Goal: Information Seeking & Learning: Learn about a topic

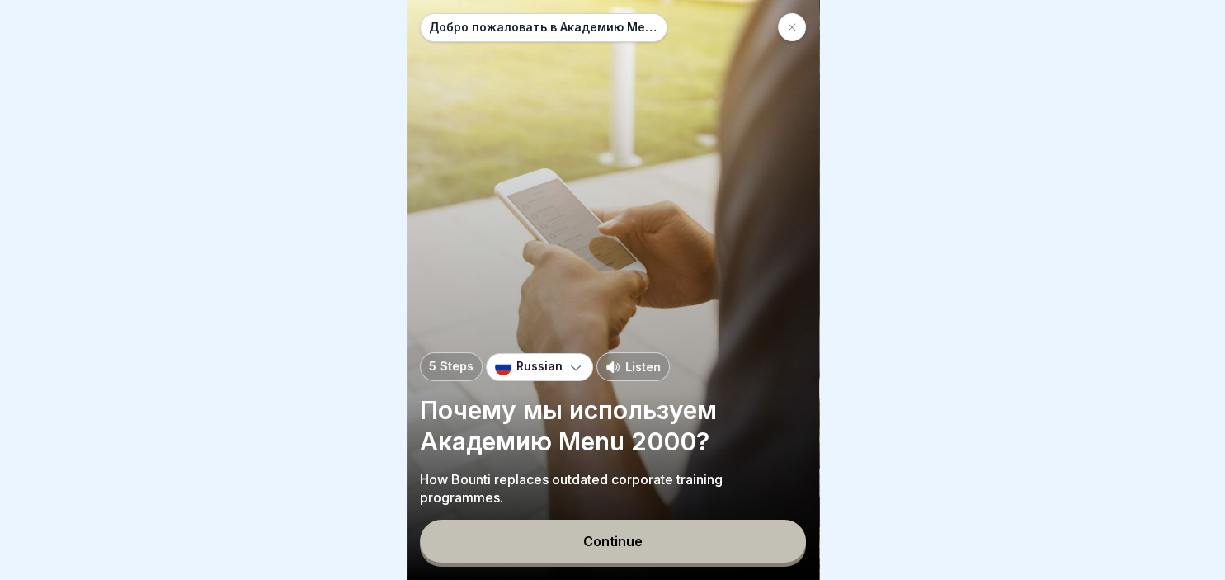
click at [1212, 180] on div at bounding box center [612, 290] width 1225 height 580
click at [630, 524] on button "Continue" at bounding box center [613, 541] width 386 height 43
click at [1222, 566] on div at bounding box center [612, 290] width 1225 height 580
click div
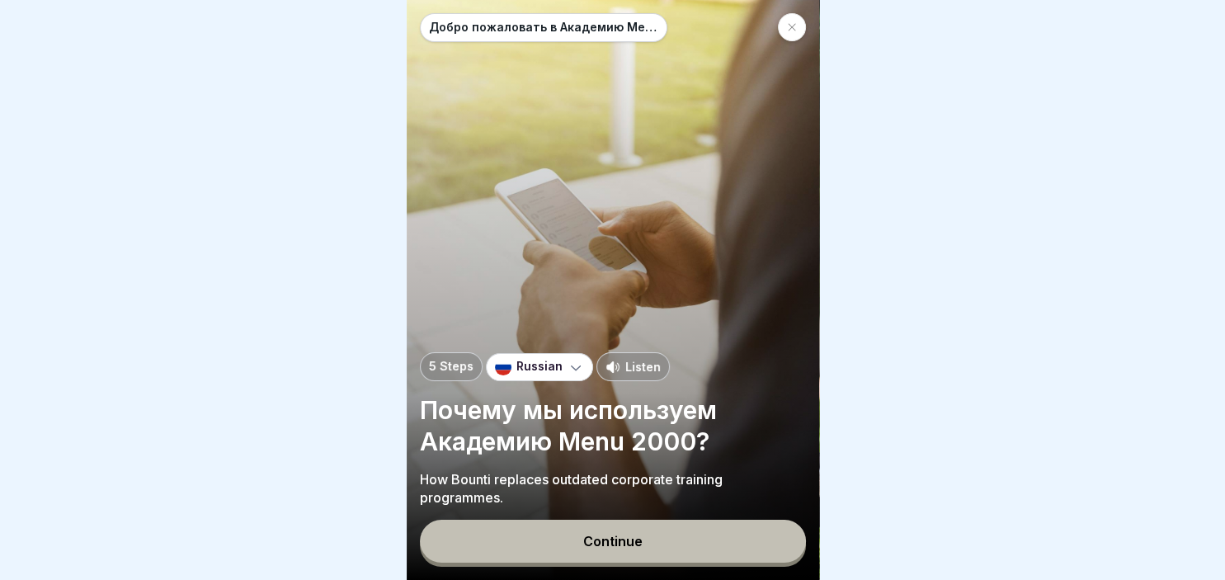
click div
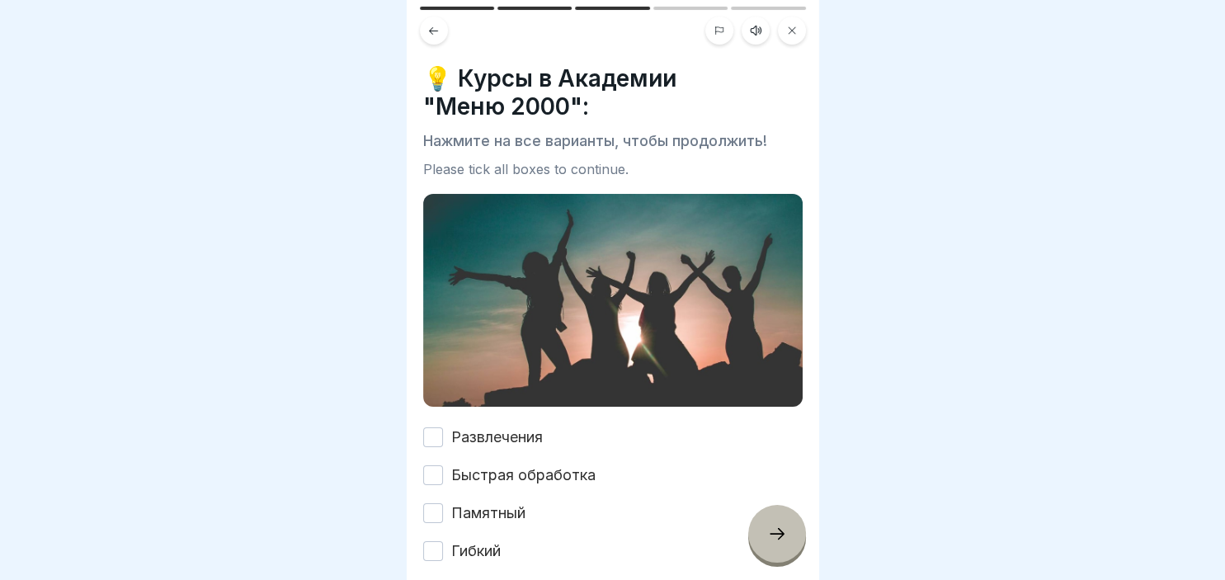
click at [431, 513] on button "Памятный" at bounding box center [433, 513] width 20 height 20
click at [440, 552] on button "Гибкий" at bounding box center [433, 551] width 20 height 20
click at [439, 480] on button "Быстрая обработка" at bounding box center [433, 475] width 20 height 20
click at [432, 444] on button "Развлечения" at bounding box center [433, 437] width 20 height 20
click at [775, 533] on icon at bounding box center [777, 534] width 20 height 20
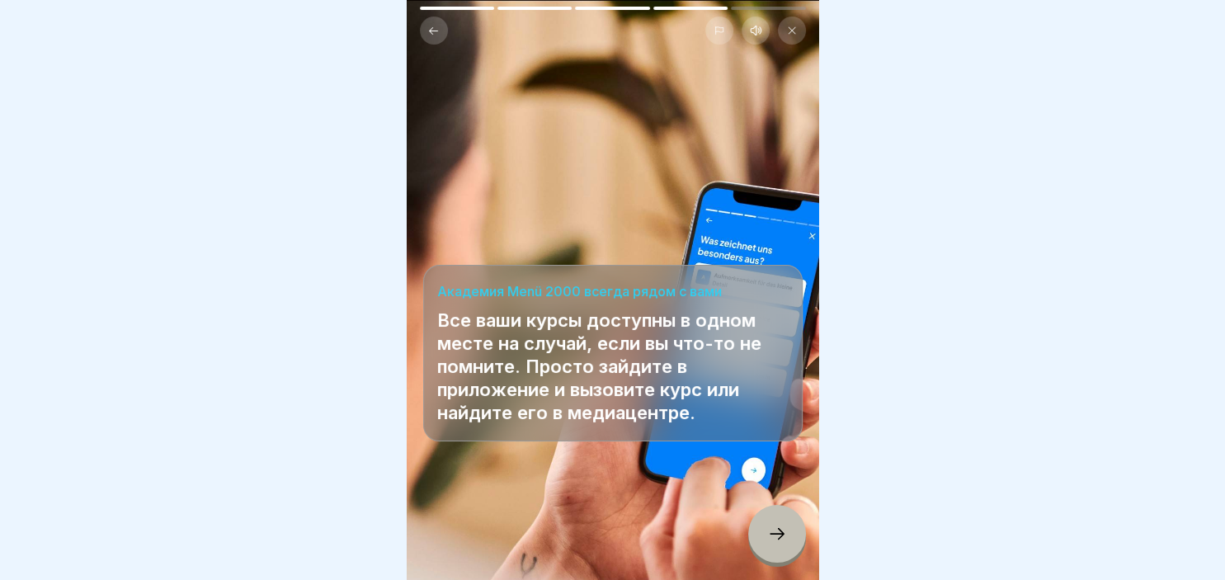
click at [775, 533] on icon at bounding box center [777, 534] width 20 height 20
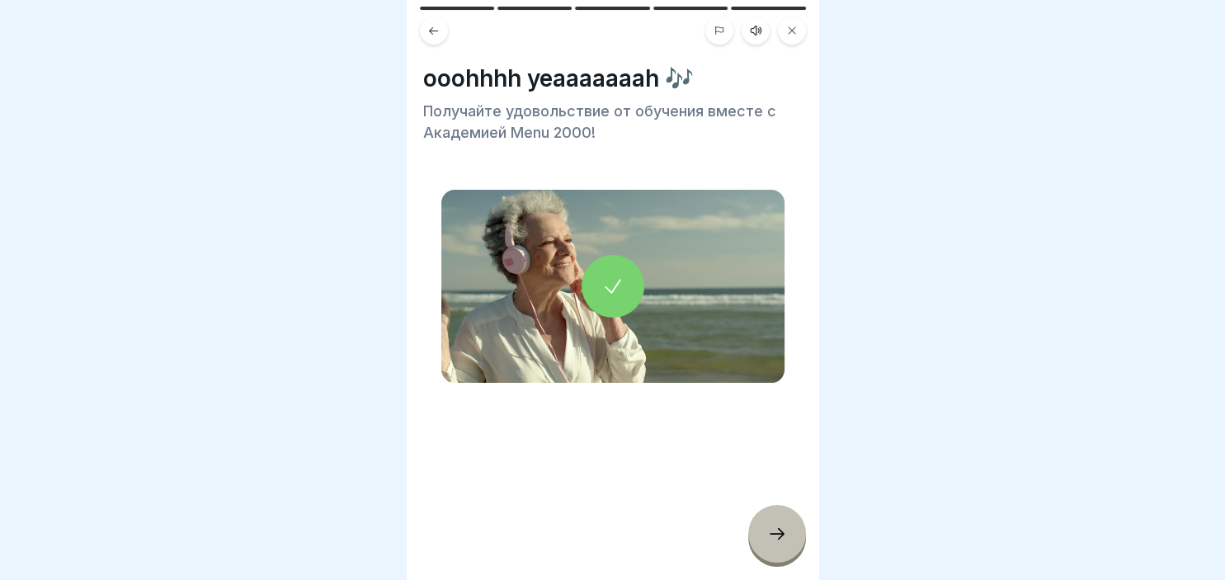
click at [775, 533] on icon at bounding box center [777, 534] width 20 height 20
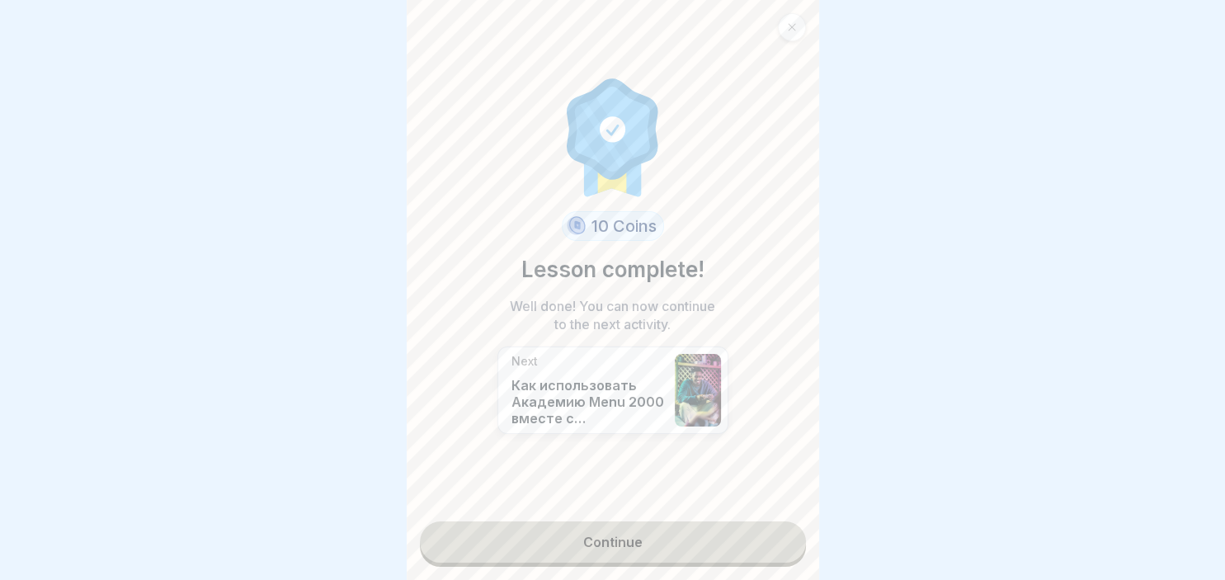
click at [622, 553] on link "Continue" at bounding box center [613, 541] width 386 height 41
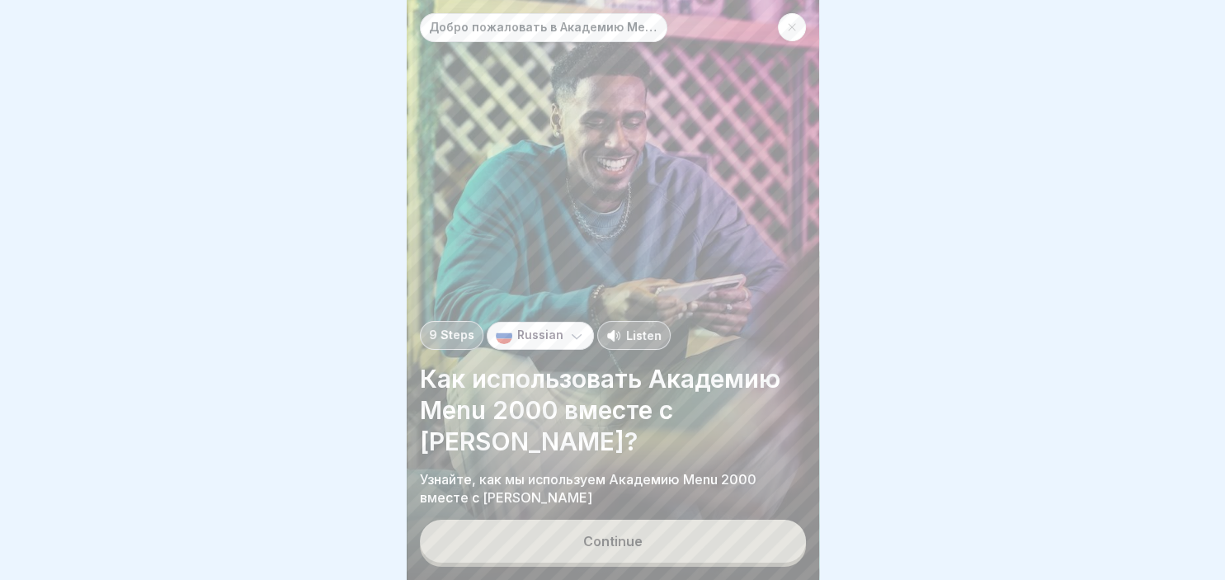
click at [622, 553] on button "Continue" at bounding box center [613, 541] width 386 height 43
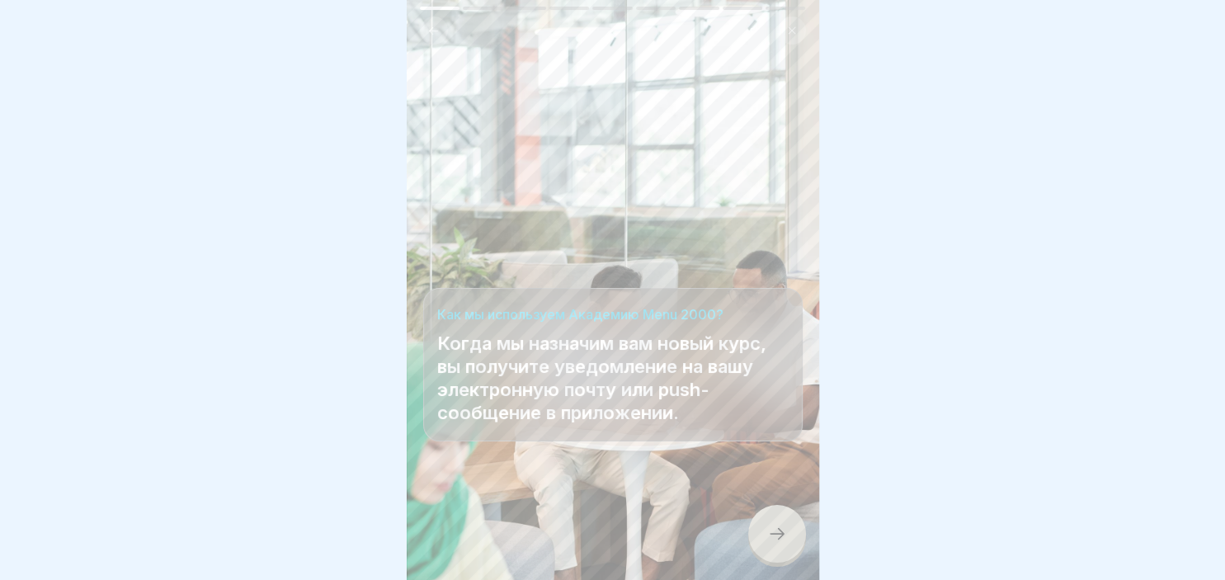
click at [764, 536] on div at bounding box center [777, 534] width 58 height 58
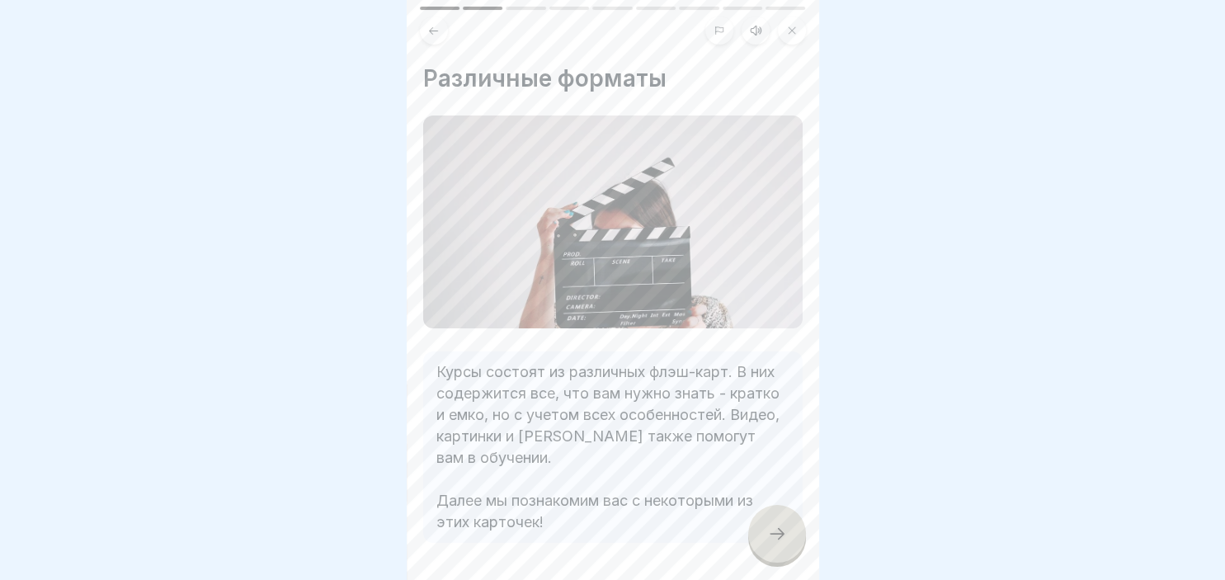
click at [764, 536] on div at bounding box center [777, 534] width 58 height 58
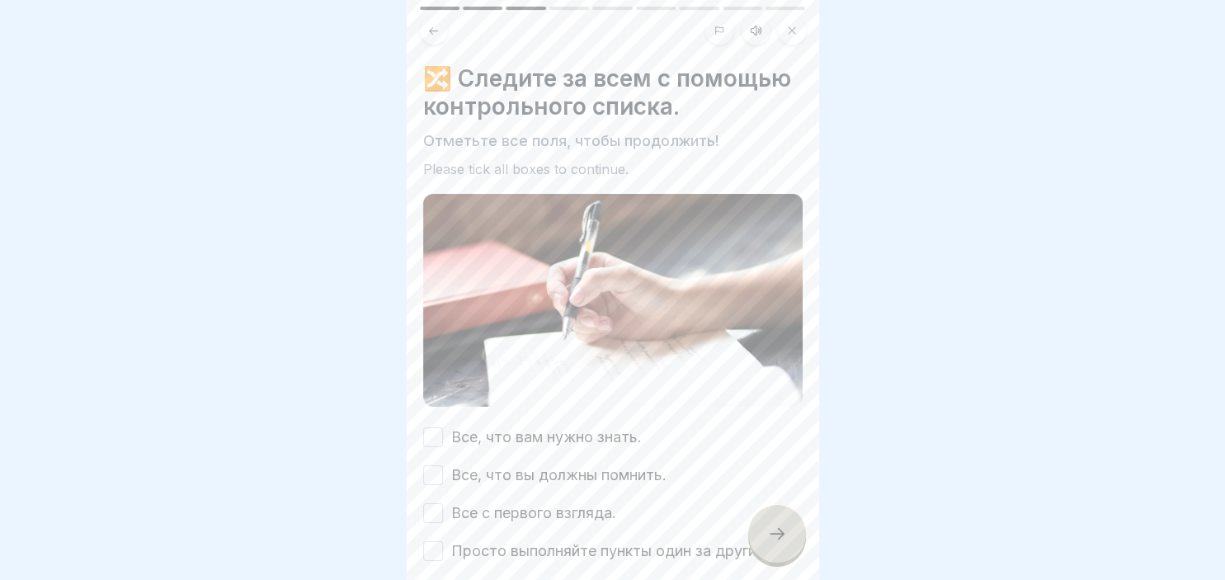
click at [437, 552] on button "Просто выполняйте пункты один за другим!" at bounding box center [433, 551] width 20 height 20
click at [431, 512] on button "Все с первого взгляда." at bounding box center [433, 513] width 20 height 20
click at [433, 483] on button "Все, что вы должны помнить." at bounding box center [433, 475] width 20 height 20
click at [434, 431] on button "Все, что вам нужно знать." at bounding box center [433, 437] width 20 height 20
click at [787, 525] on div at bounding box center [777, 534] width 58 height 58
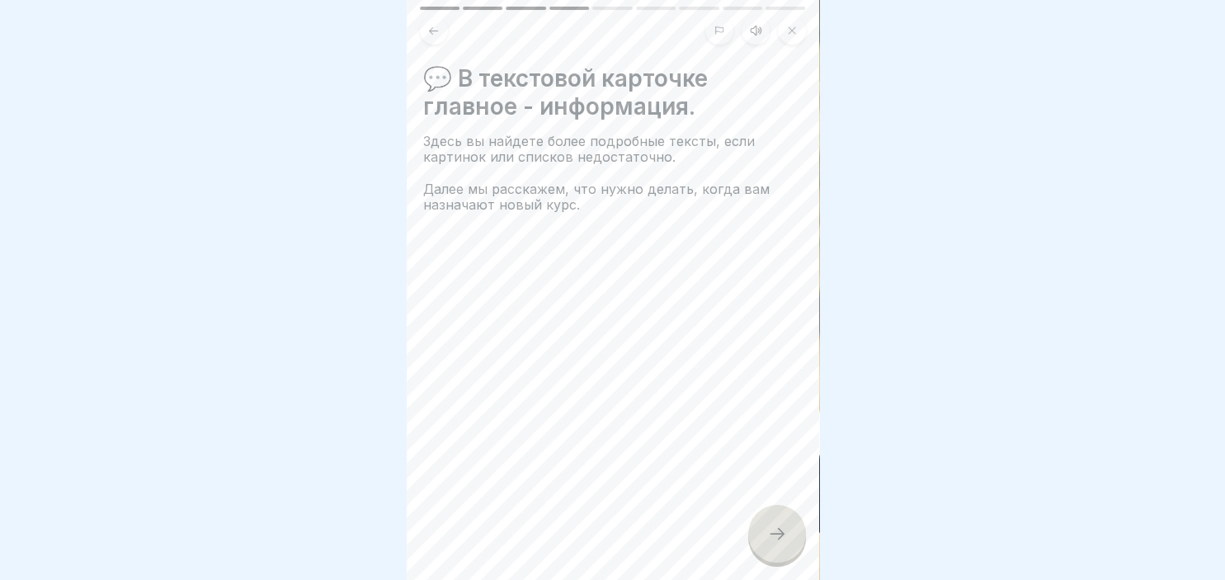
click at [787, 525] on div at bounding box center [777, 534] width 58 height 58
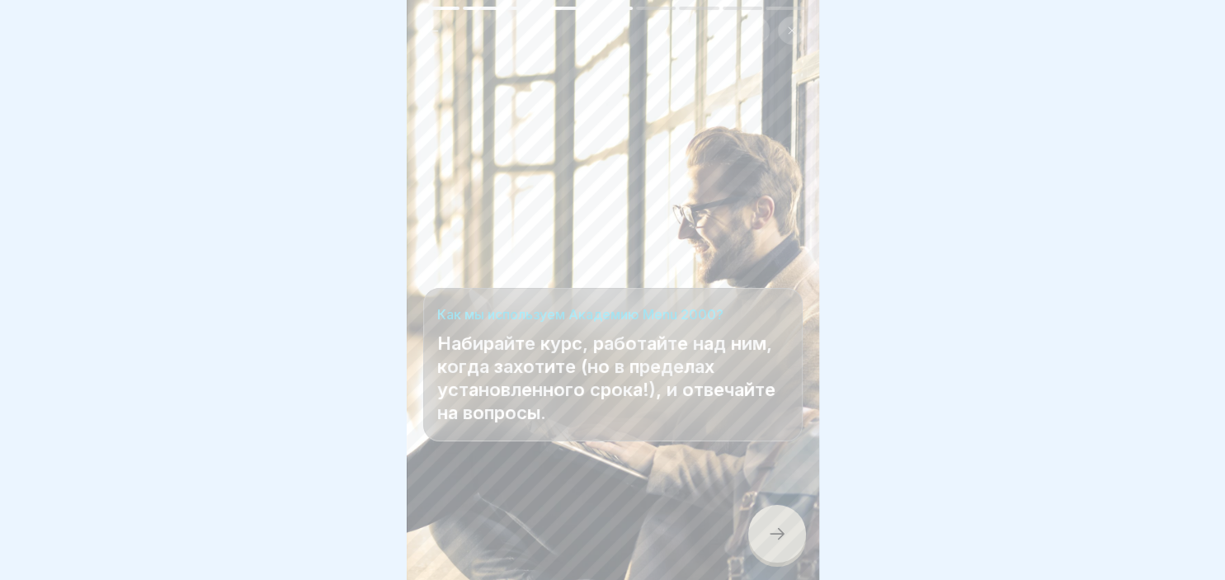
click at [787, 525] on div at bounding box center [777, 534] width 58 height 58
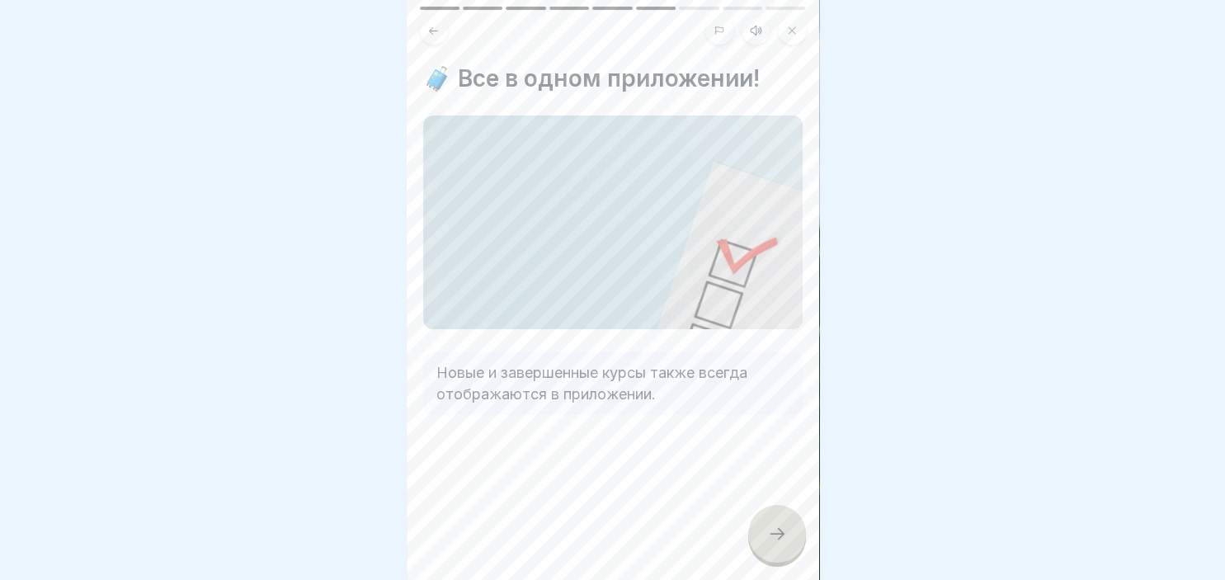
click at [787, 525] on div at bounding box center [777, 534] width 58 height 58
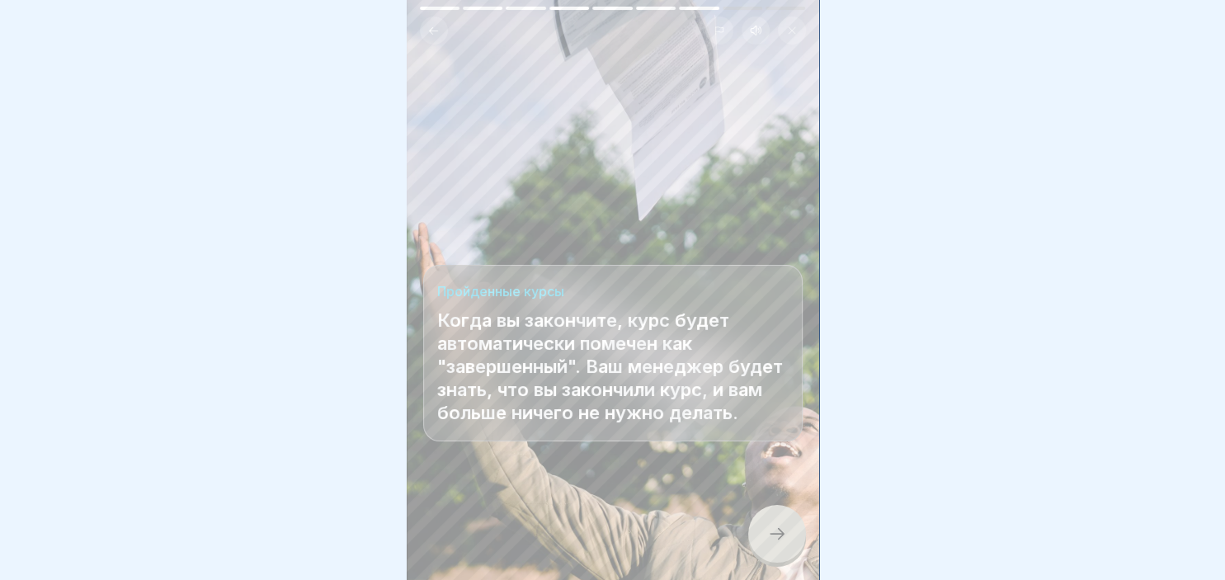
click at [787, 525] on div at bounding box center [777, 534] width 58 height 58
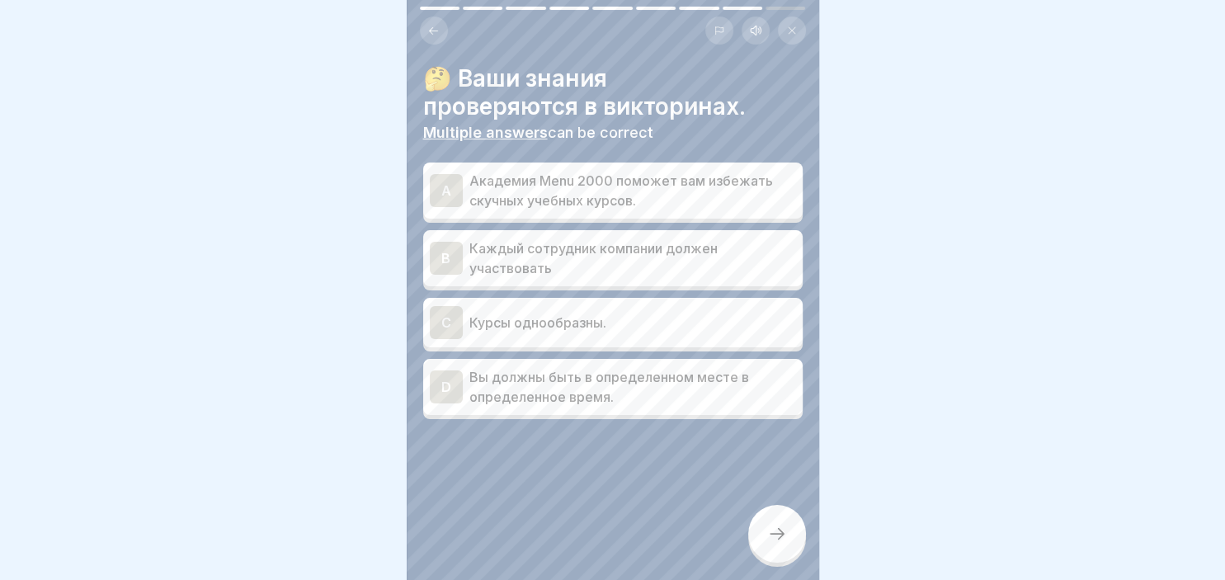
click at [787, 525] on div at bounding box center [777, 534] width 58 height 58
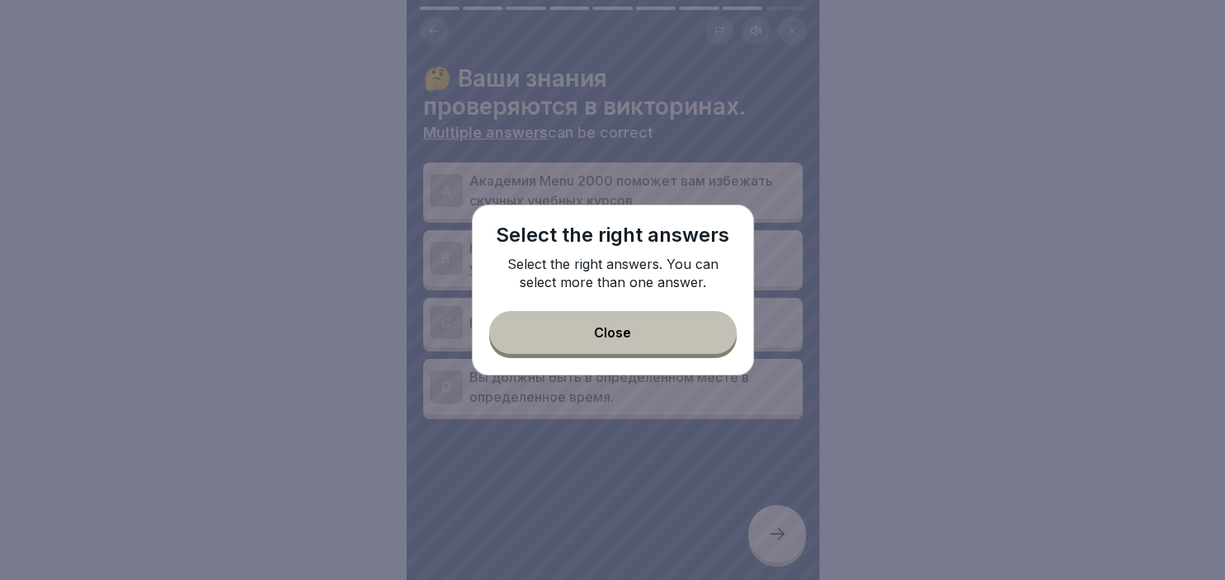
click at [600, 340] on div "Close" at bounding box center [612, 332] width 37 height 15
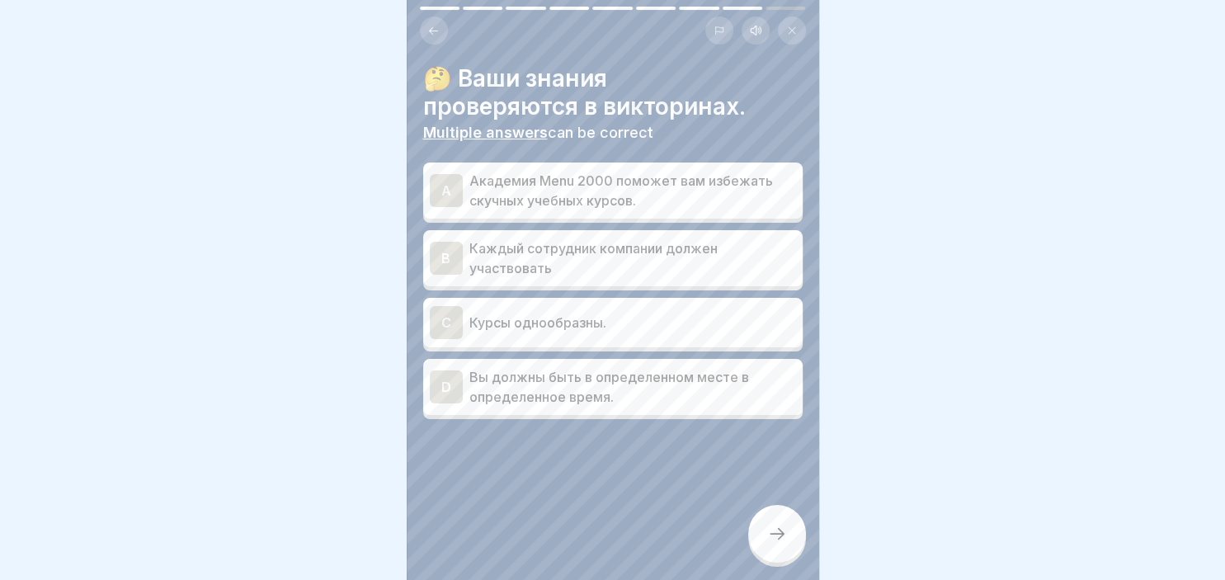
click at [454, 172] on div "A Академия Menu 2000 поможет вам избежать скучных учебных курсов." at bounding box center [613, 191] width 366 height 40
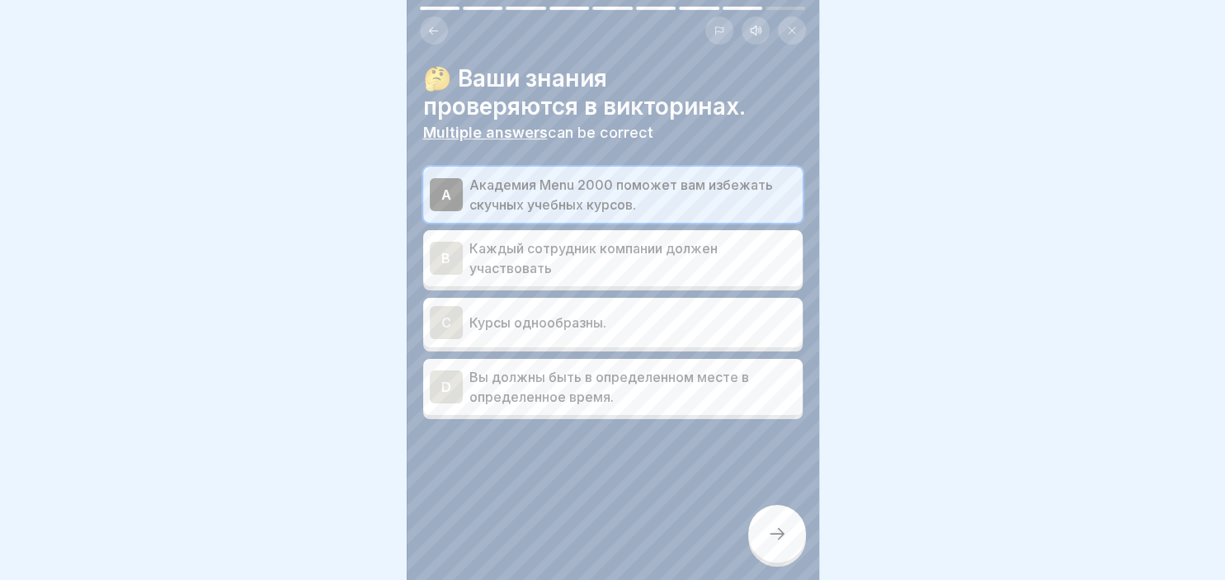
click at [458, 259] on div "B" at bounding box center [446, 258] width 33 height 33
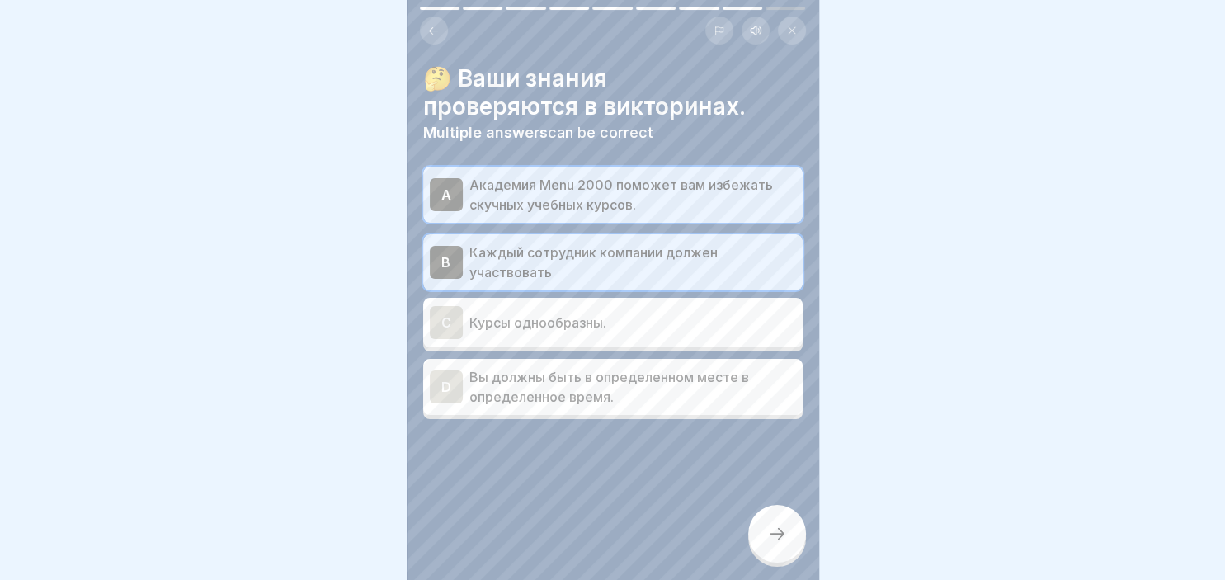
click at [459, 322] on div "C" at bounding box center [446, 322] width 33 height 33
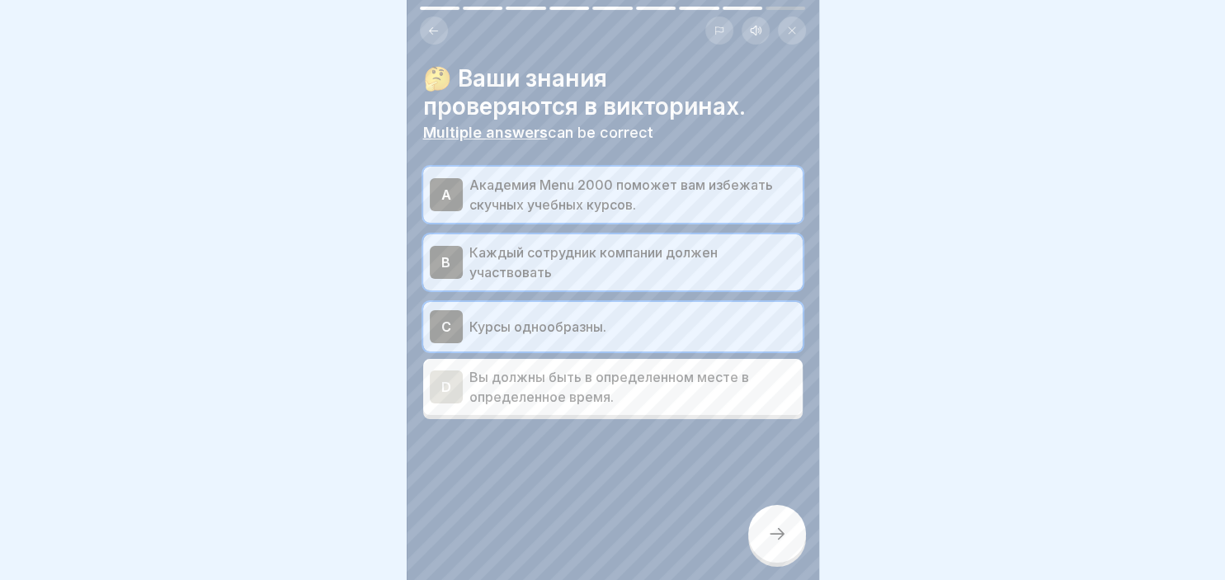
click at [451, 384] on div "D" at bounding box center [446, 386] width 33 height 33
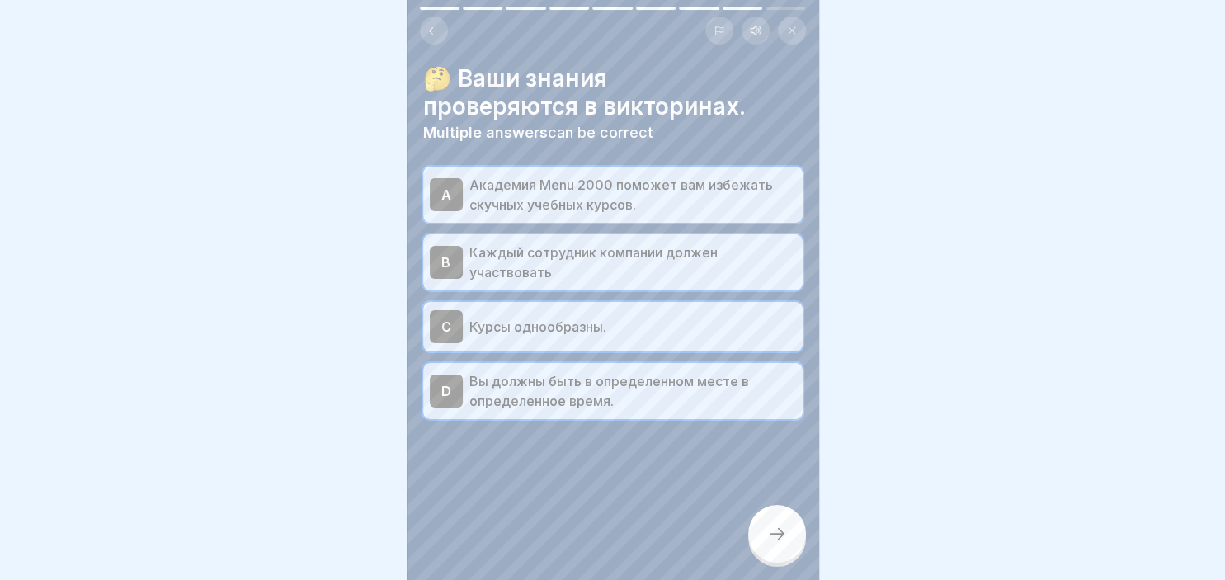
click at [774, 530] on icon at bounding box center [777, 534] width 20 height 20
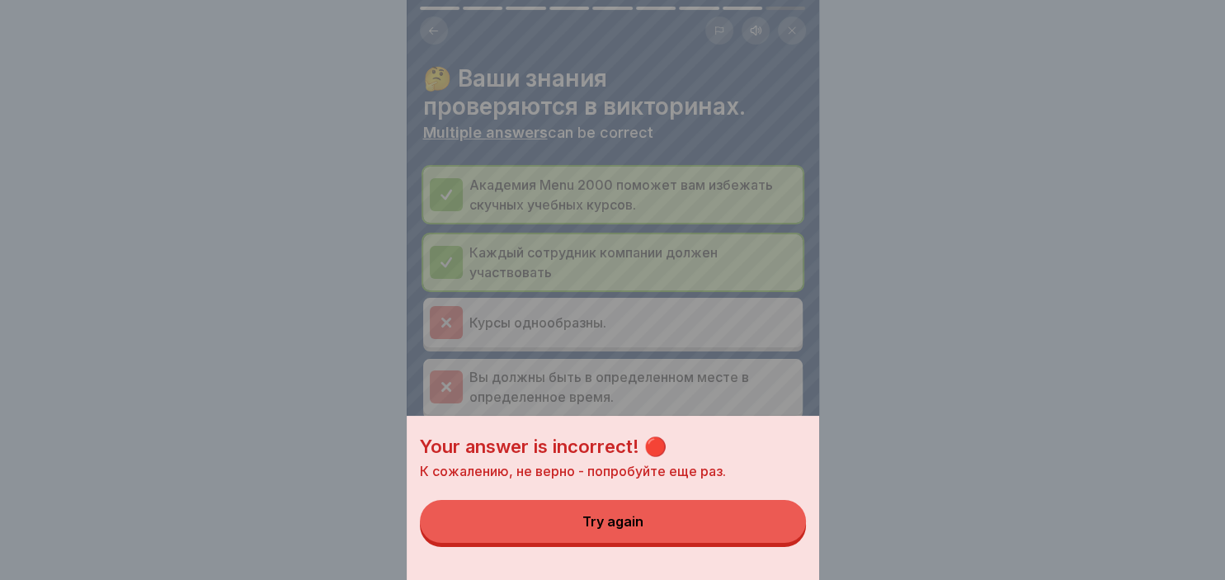
click at [873, 289] on div "Your answer is incorrect! 🔴 К сожалению, не верно - попробуйте еще раз. Try aga…" at bounding box center [612, 290] width 1225 height 580
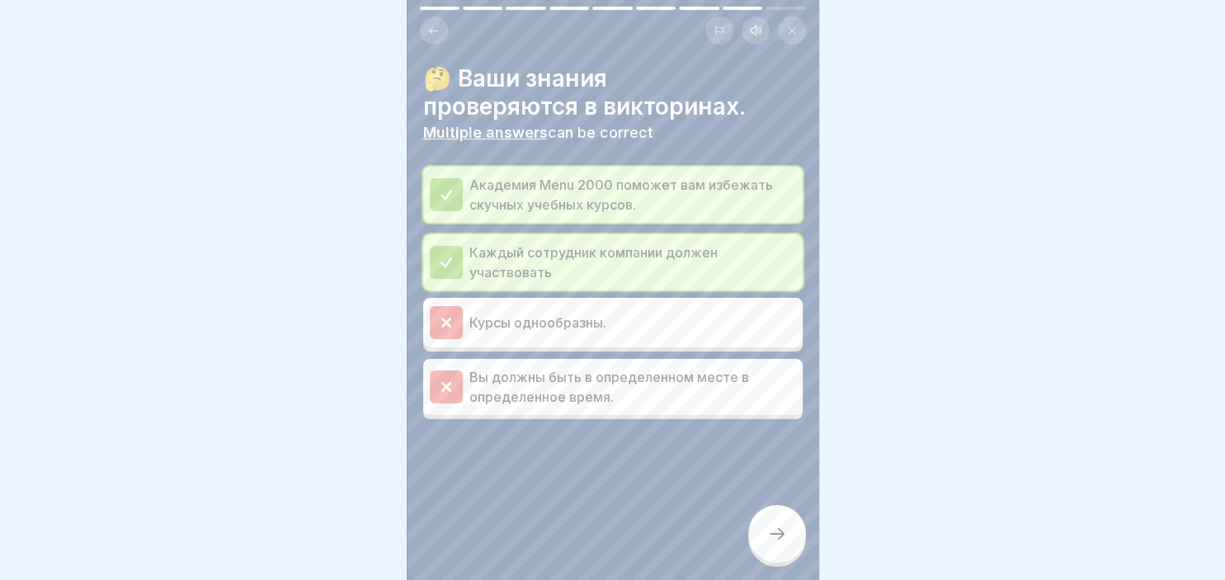
click at [773, 532] on icon at bounding box center [777, 534] width 20 height 20
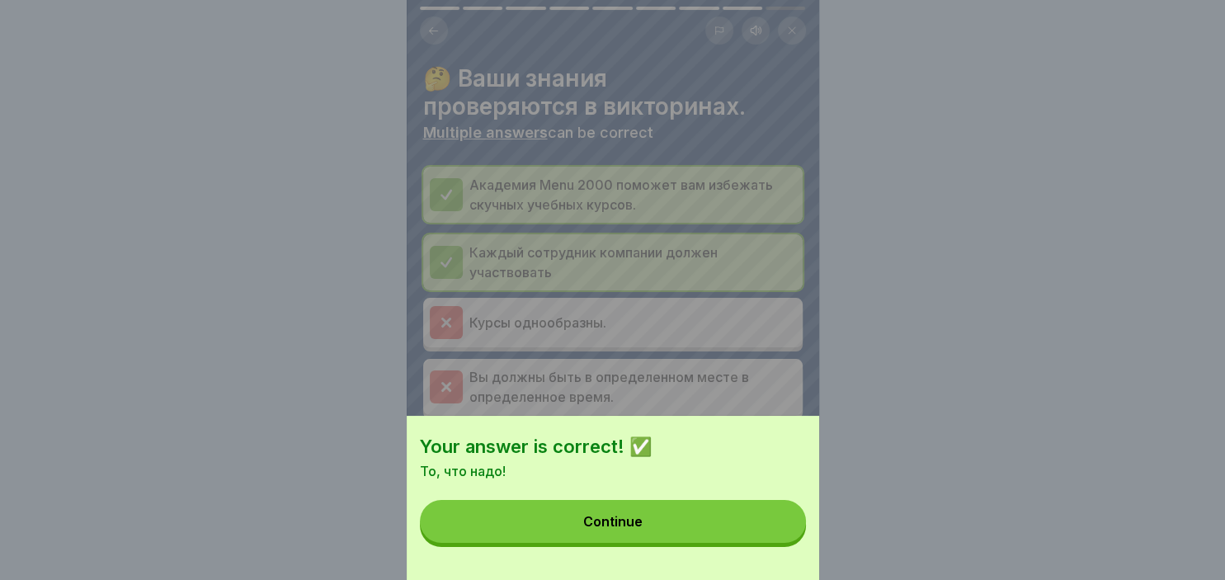
click at [591, 526] on div "Continue" at bounding box center [612, 521] width 59 height 15
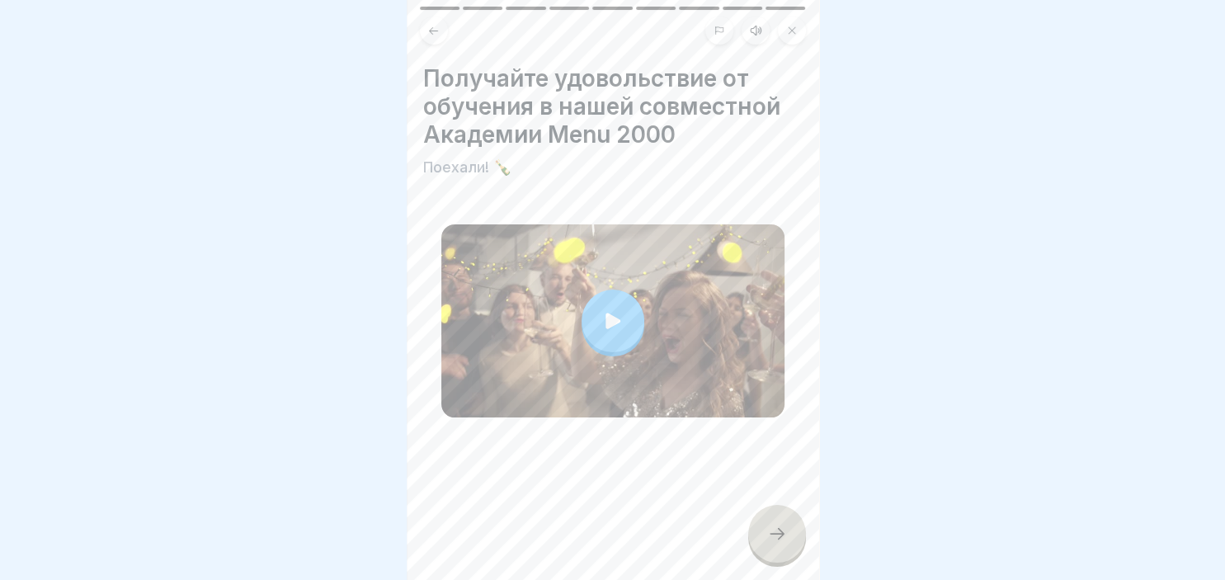
click at [773, 525] on div at bounding box center [777, 534] width 58 height 58
click at [778, 534] on icon at bounding box center [777, 534] width 20 height 20
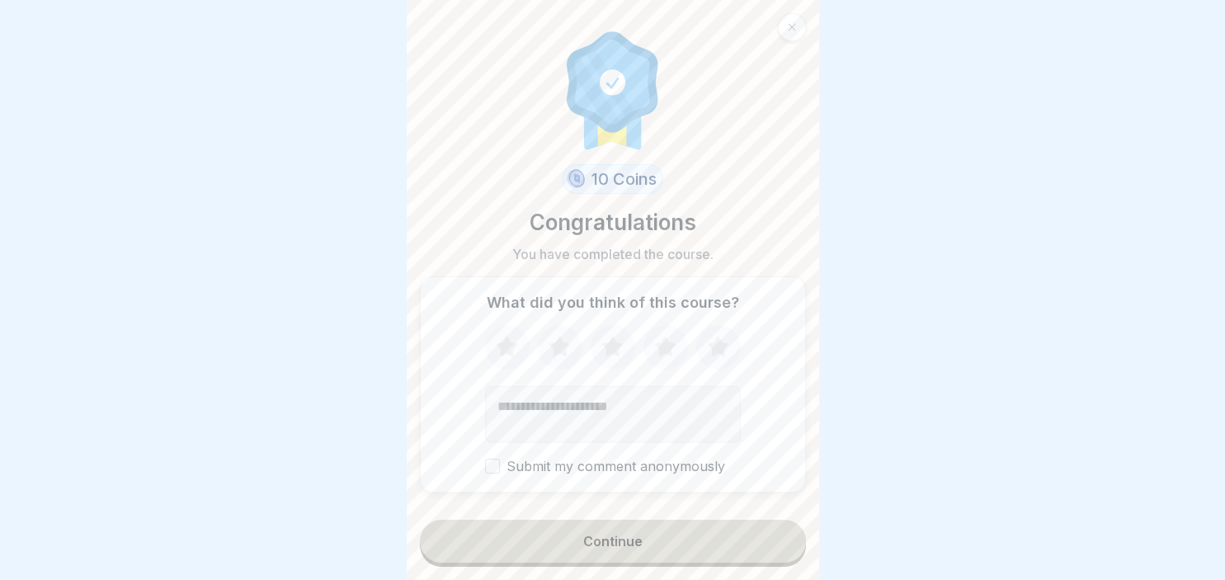
click at [603, 542] on div "Continue" at bounding box center [612, 541] width 59 height 15
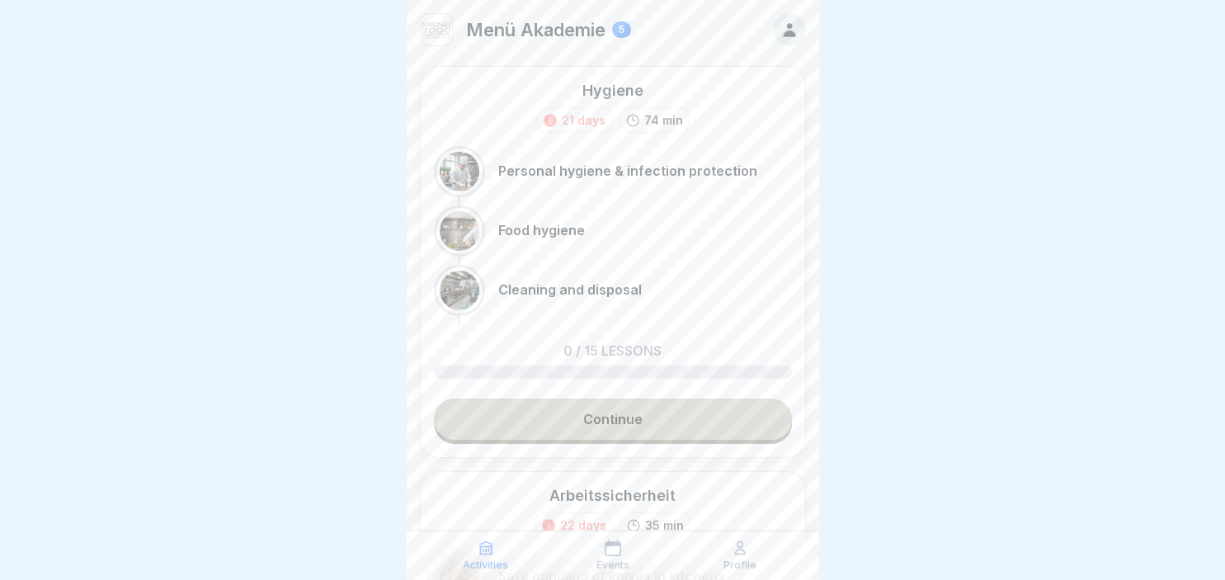
click at [797, 31] on icon at bounding box center [789, 30] width 18 height 18
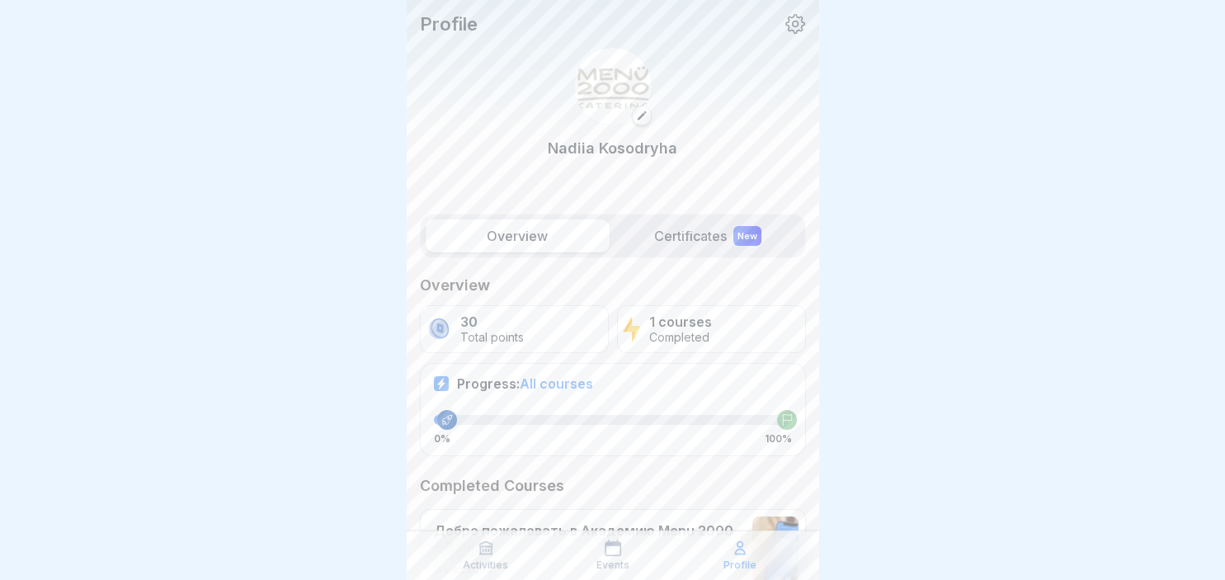
click at [1221, 572] on div at bounding box center [612, 290] width 1225 height 580
drag, startPoint x: 901, startPoint y: 84, endPoint x: 793, endPoint y: 25, distance: 122.6
click at [793, 25] on body "Profile [PERSON_NAME] Overview Certificates New Overview 30 Total points 1 cour…" at bounding box center [612, 290] width 1225 height 580
click at [793, 25] on icon at bounding box center [794, 23] width 21 height 21
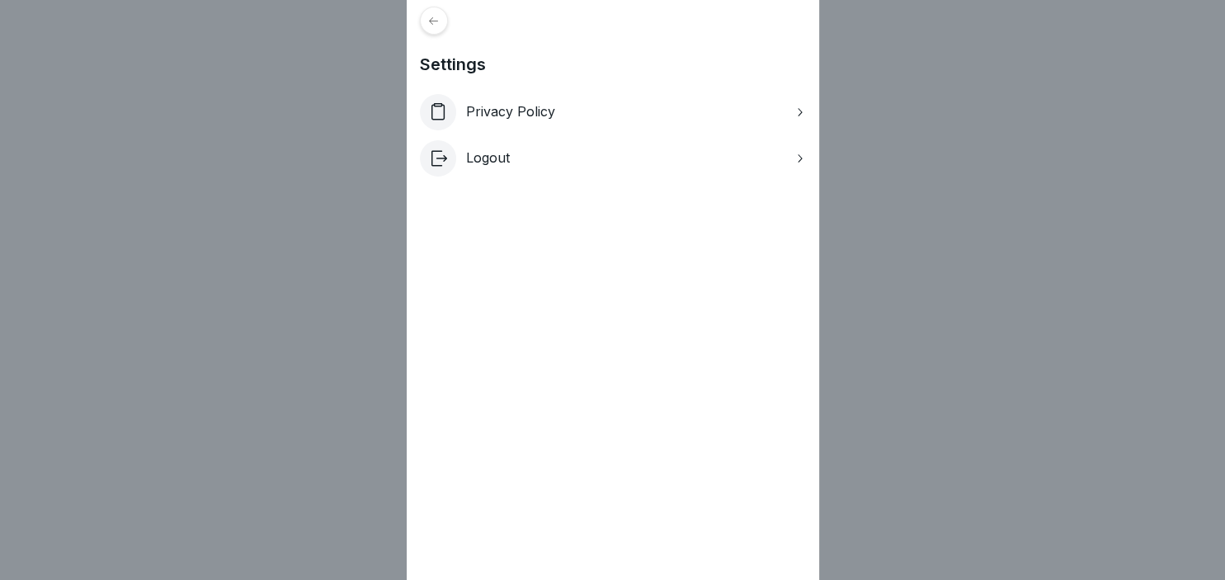
click at [991, 129] on div "Settings Privacy Policy Logout" at bounding box center [612, 290] width 1225 height 580
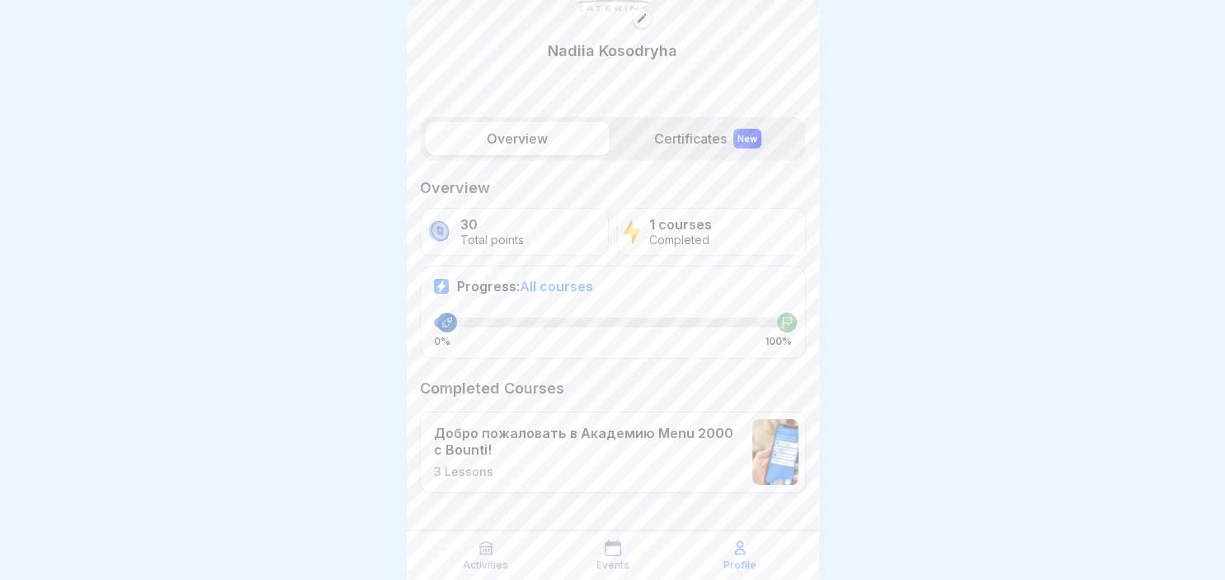
scroll to position [104, 0]
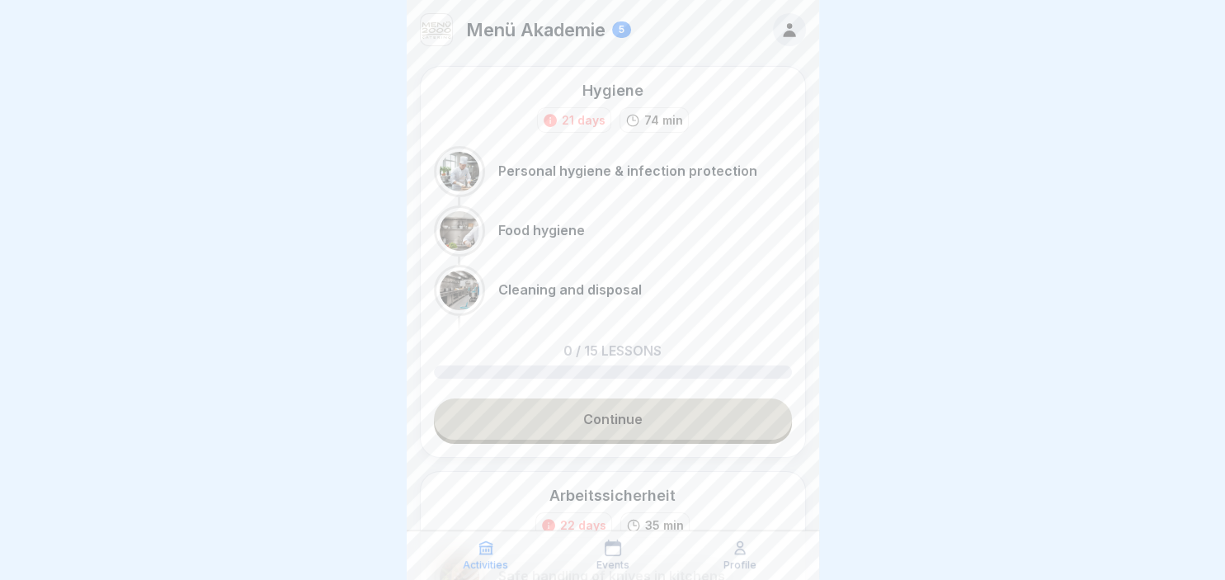
click at [461, 170] on div at bounding box center [460, 172] width 40 height 40
click at [520, 173] on p "Personal hygiene & infection protection" at bounding box center [627, 171] width 259 height 16
click at [576, 417] on link "Continue" at bounding box center [613, 418] width 358 height 41
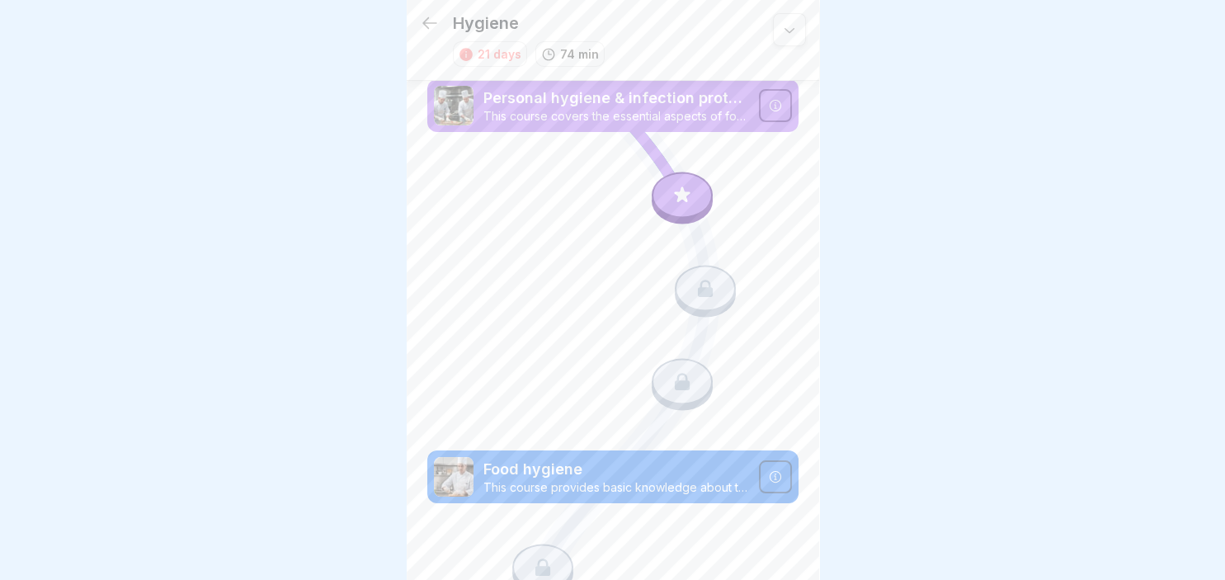
click at [682, 200] on icon at bounding box center [682, 195] width 16 height 16
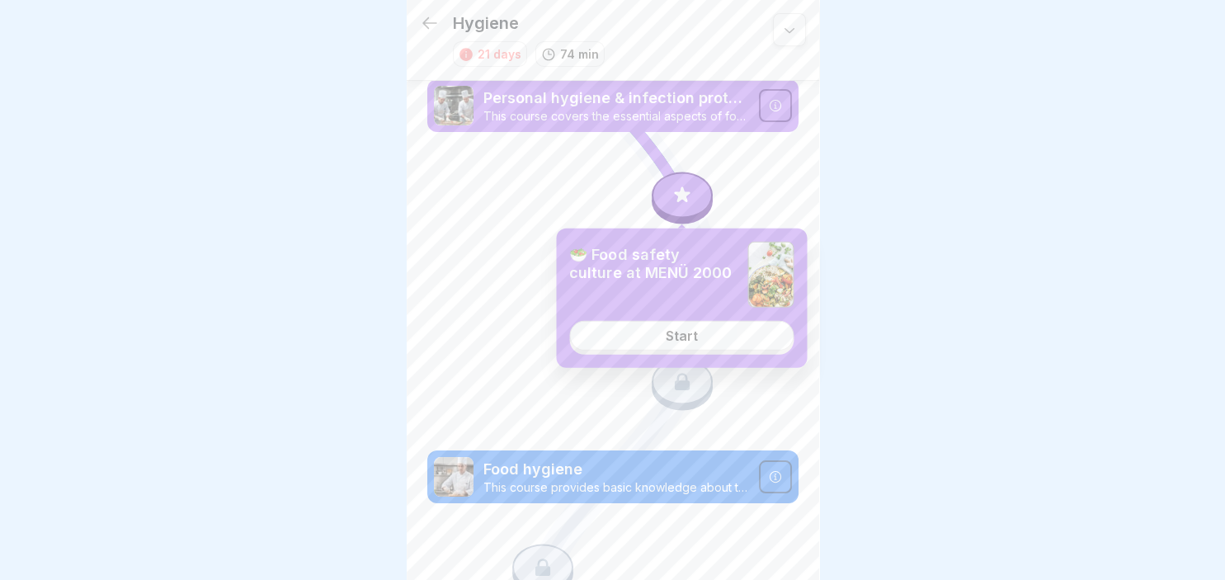
click at [690, 338] on div "Start" at bounding box center [682, 335] width 32 height 15
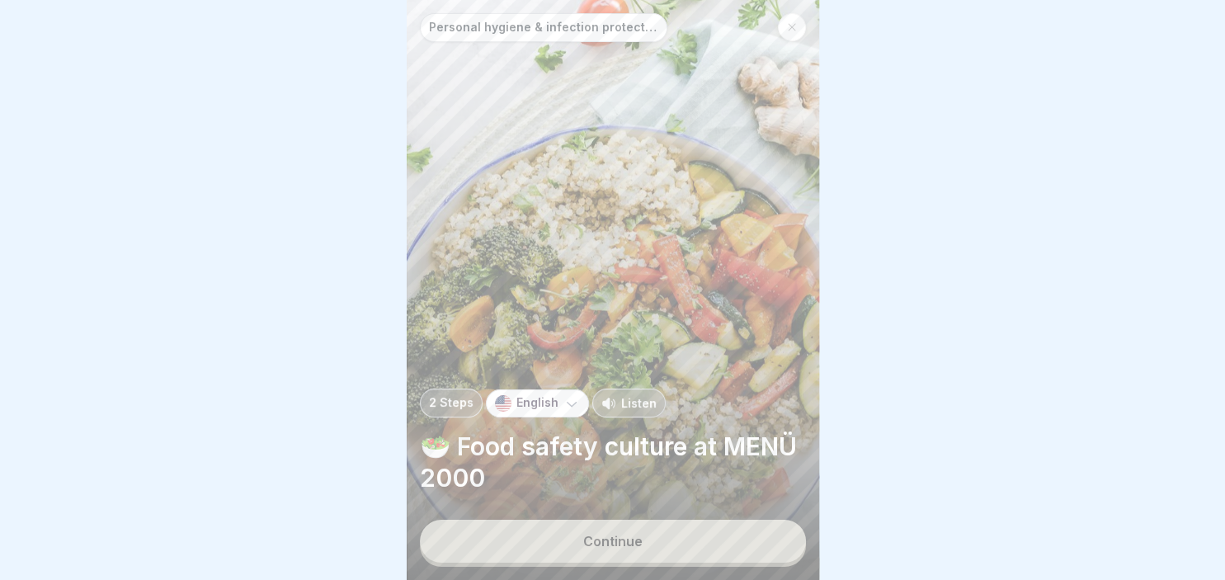
click at [563, 405] on icon at bounding box center [571, 403] width 16 height 16
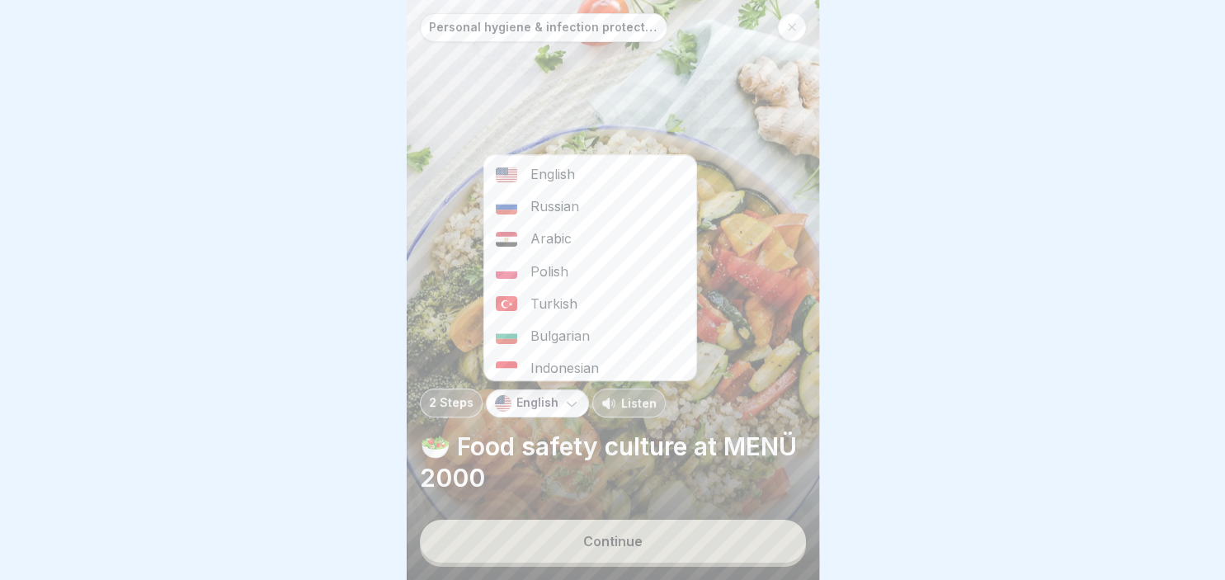
click at [533, 209] on div "Russian" at bounding box center [589, 207] width 212 height 32
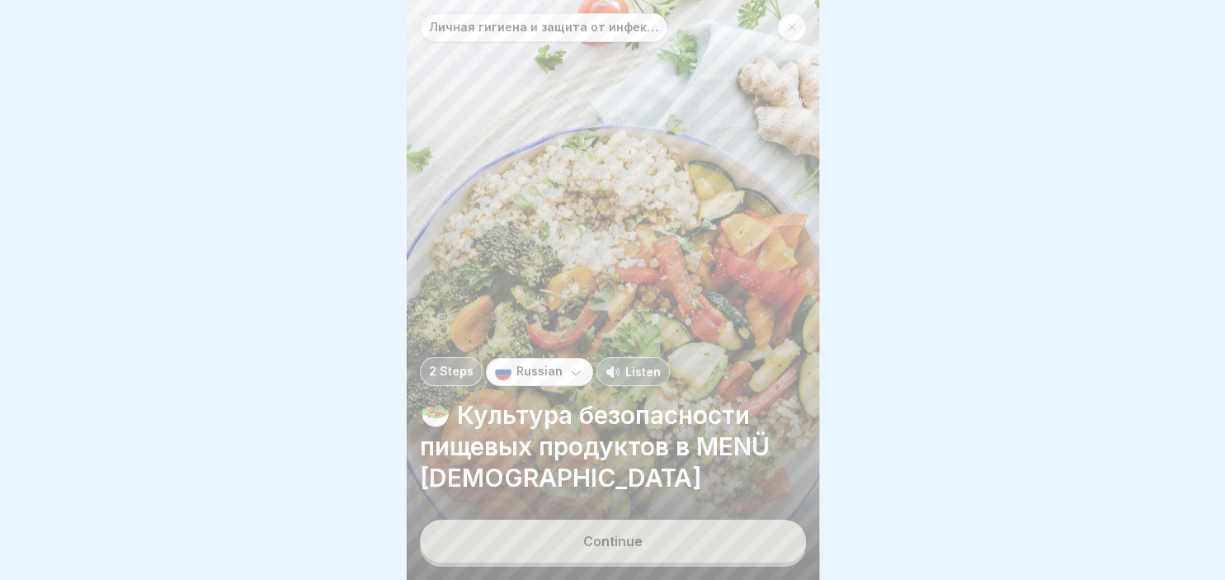
click at [633, 533] on button "Continue" at bounding box center [613, 541] width 386 height 43
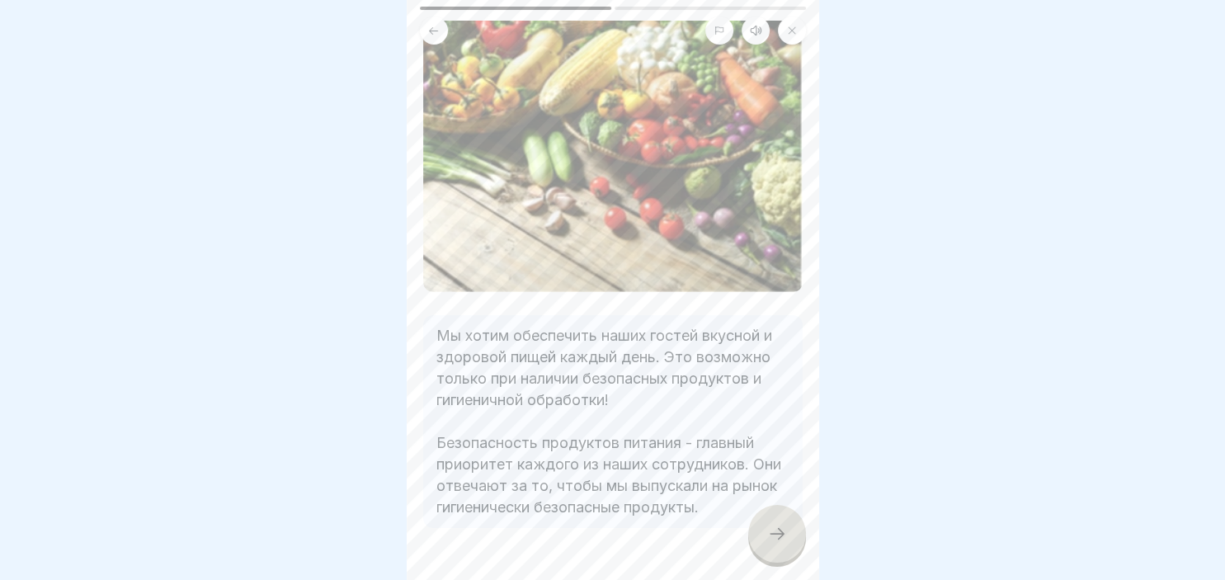
scroll to position [142, 0]
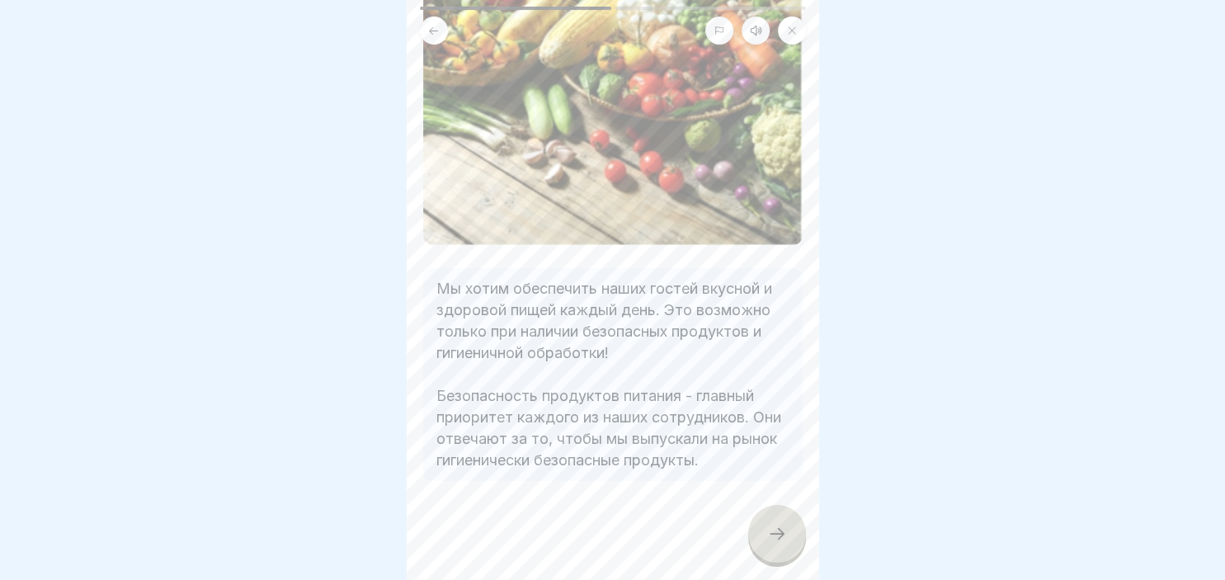
click at [780, 528] on icon at bounding box center [777, 534] width 20 height 20
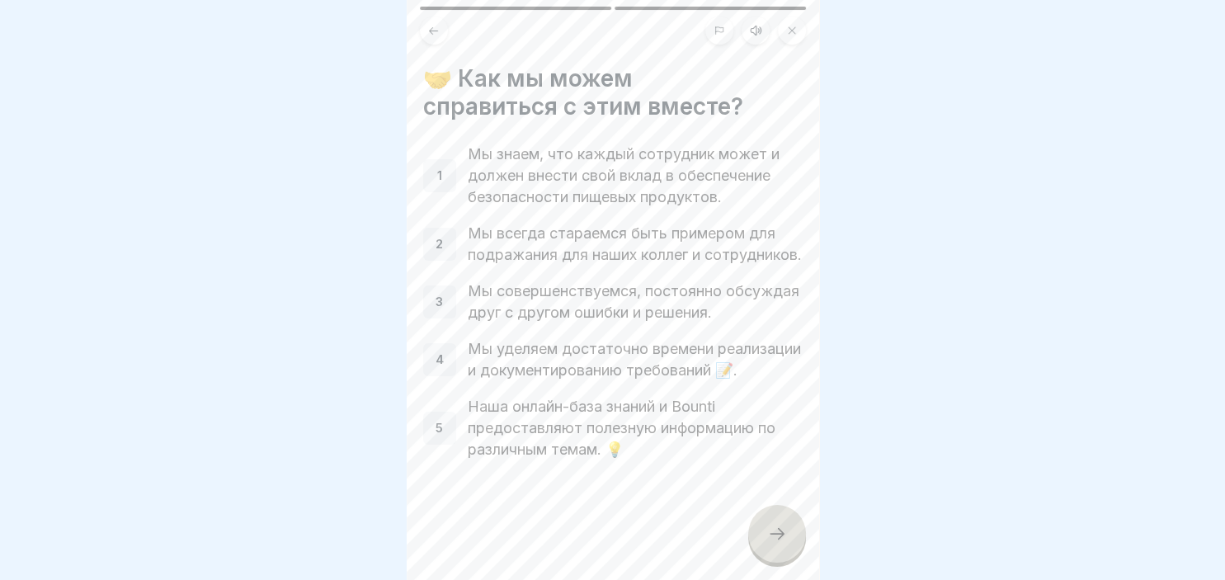
click at [780, 528] on icon at bounding box center [777, 534] width 20 height 20
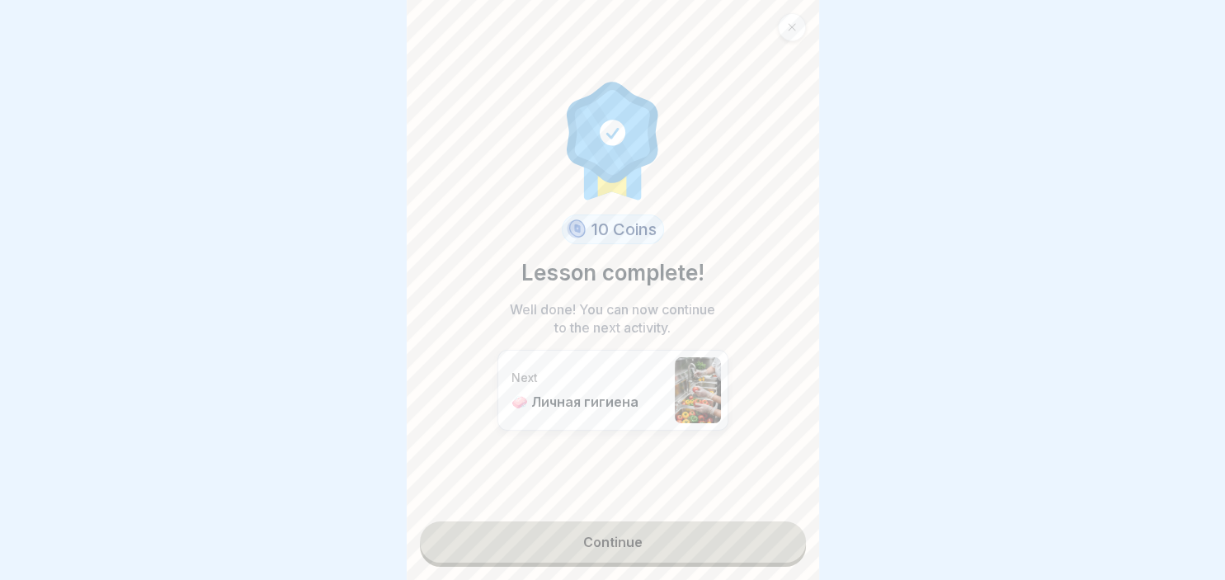
click at [686, 542] on link "Continue" at bounding box center [613, 541] width 386 height 41
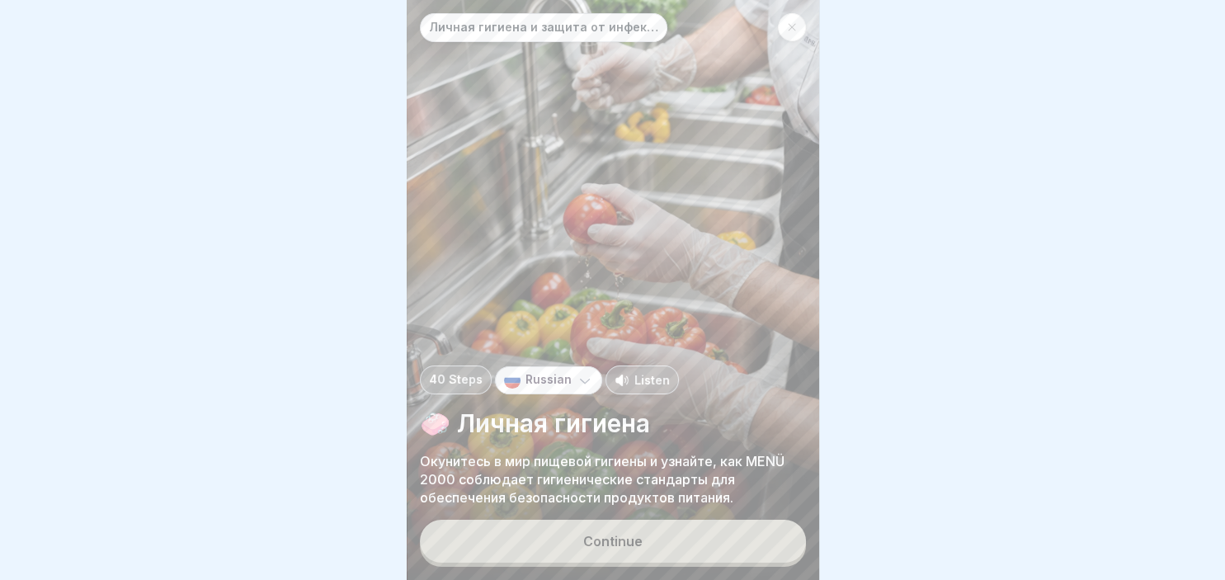
click at [686, 542] on button "Continue" at bounding box center [613, 541] width 386 height 43
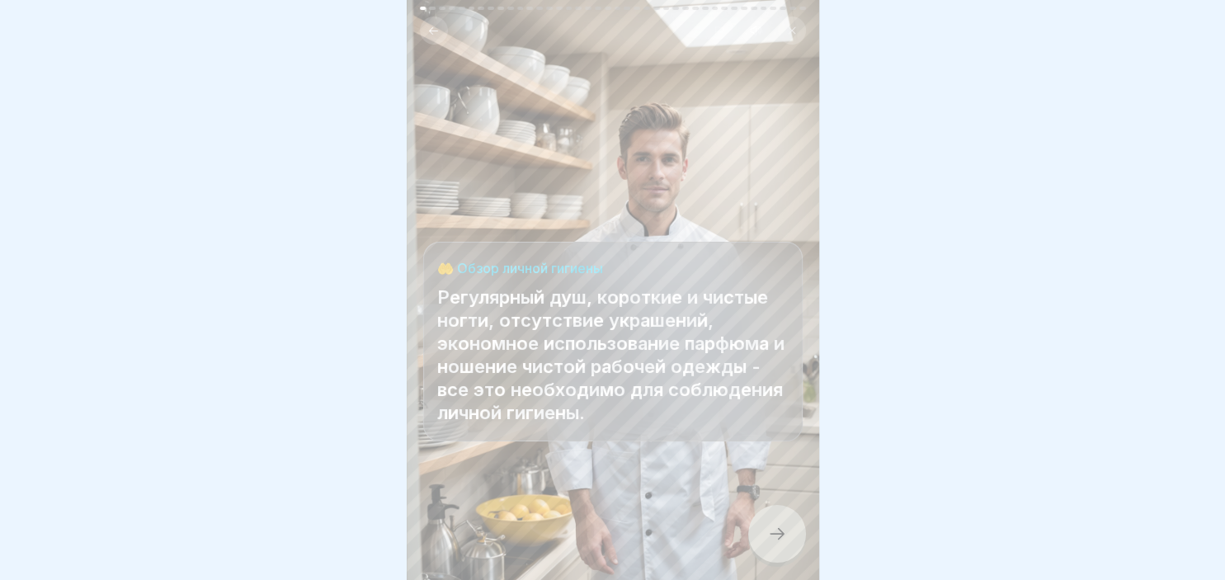
click at [686, 542] on div at bounding box center [612, 530] width 379 height 99
click at [774, 520] on div at bounding box center [777, 534] width 58 height 58
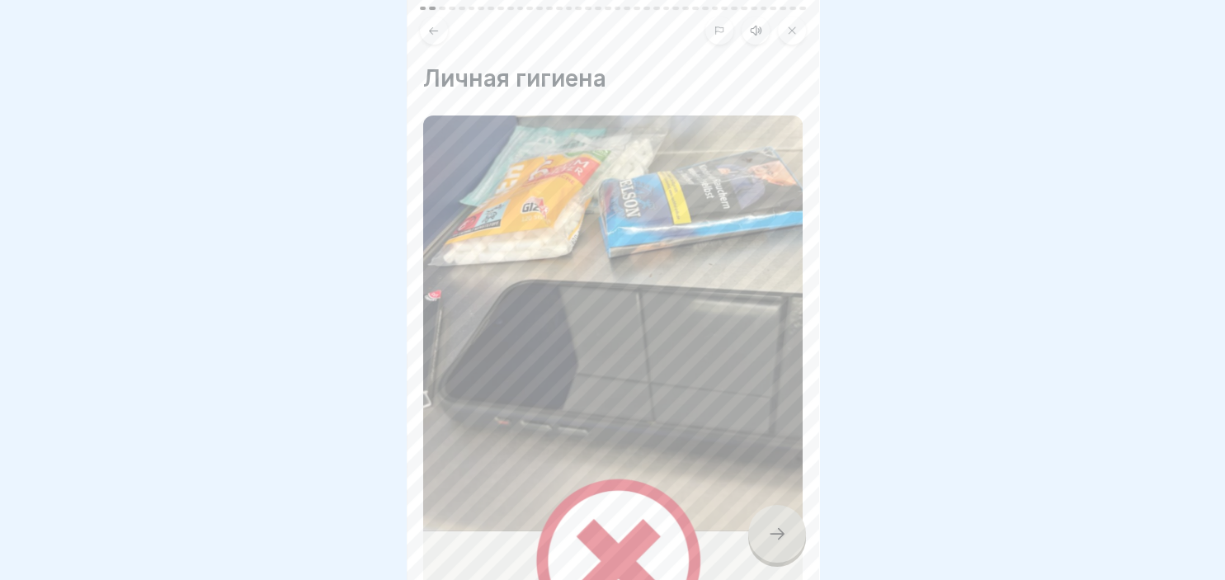
click at [783, 544] on div at bounding box center [777, 534] width 58 height 58
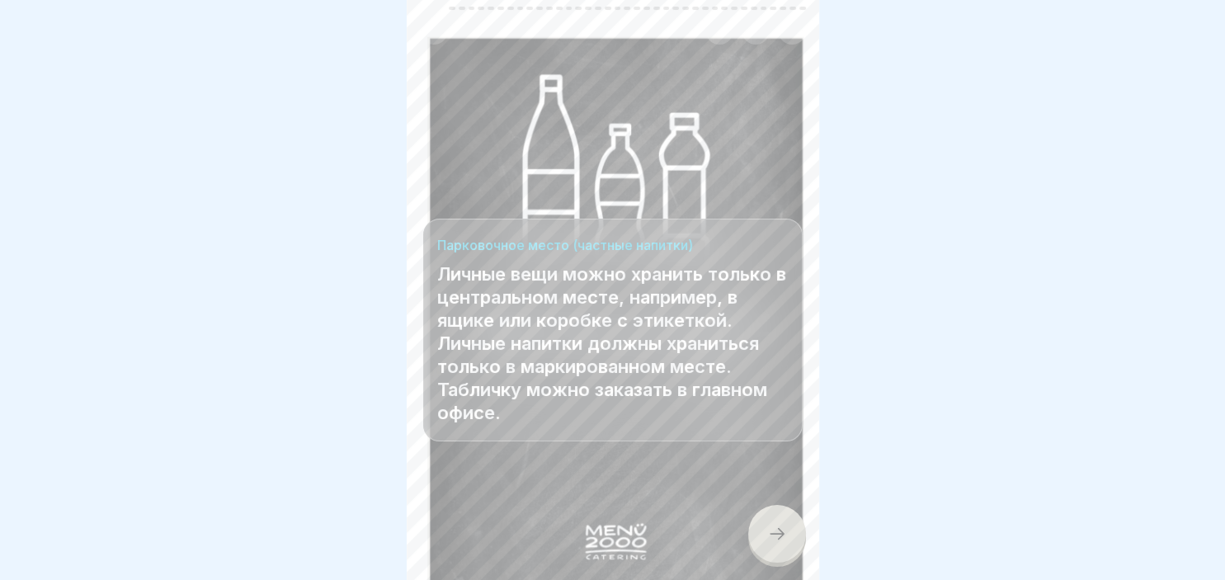
click at [783, 544] on div at bounding box center [777, 534] width 58 height 58
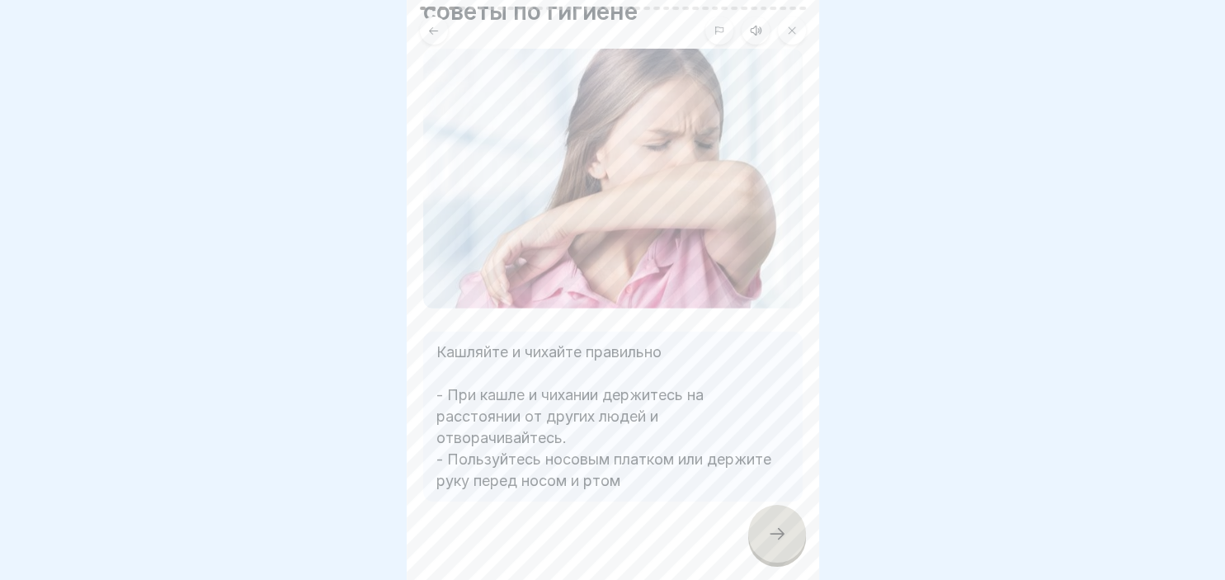
scroll to position [115, 0]
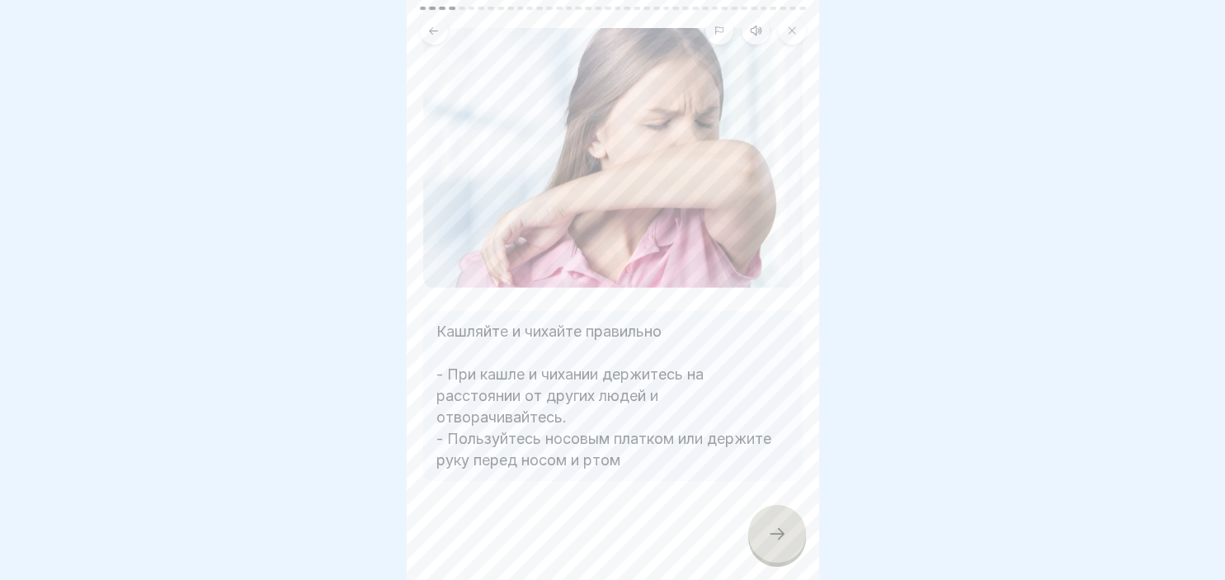
click at [781, 530] on icon at bounding box center [777, 534] width 20 height 20
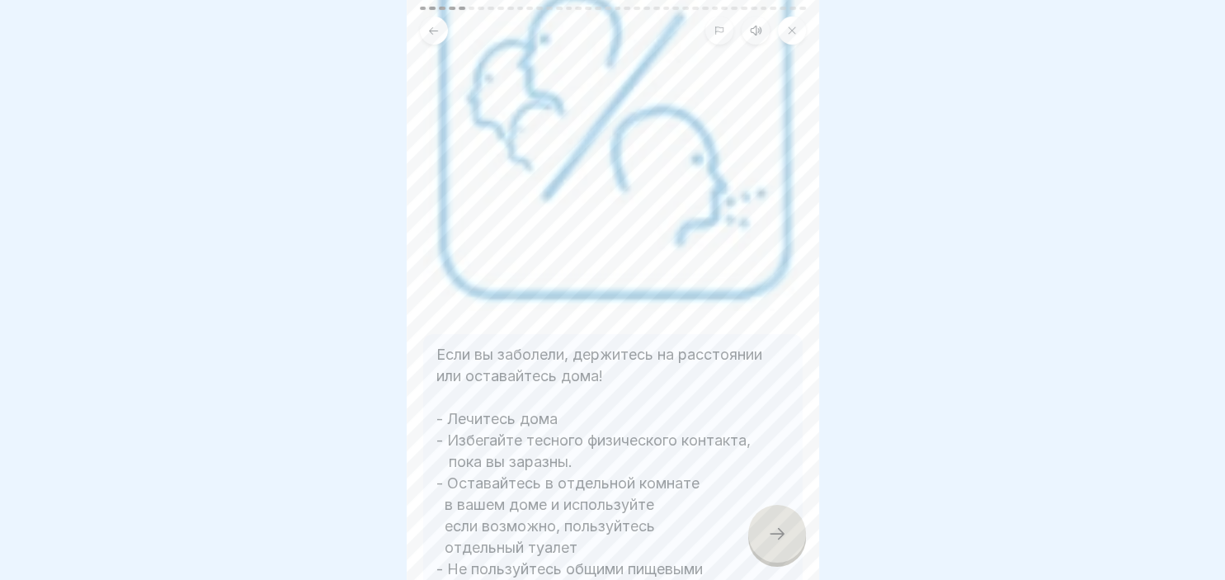
scroll to position [238, 0]
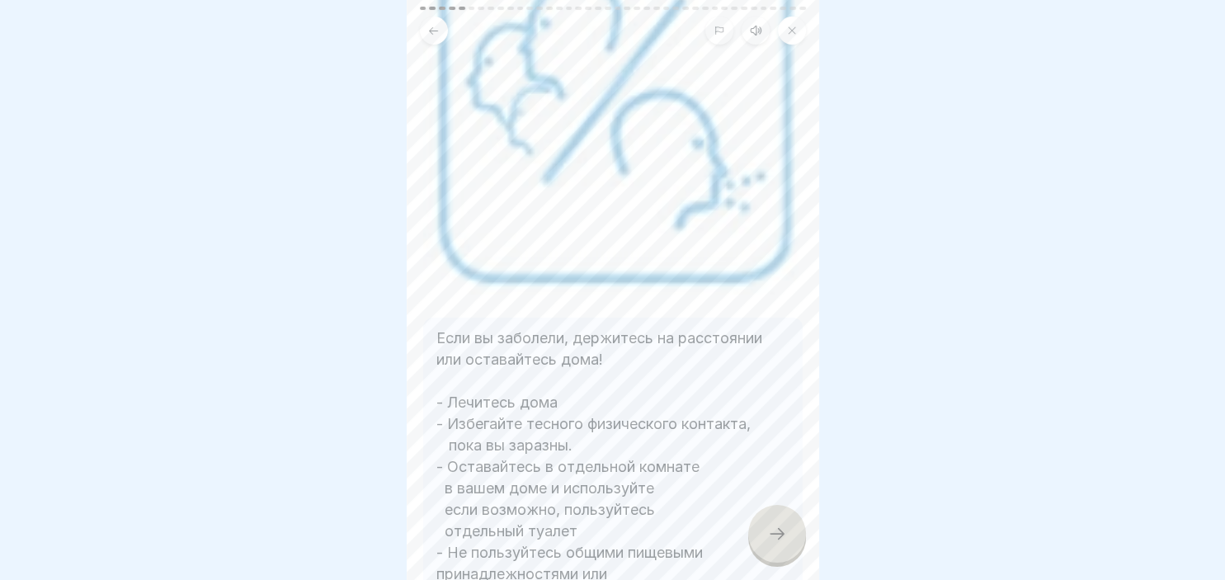
click at [783, 530] on icon at bounding box center [777, 534] width 20 height 20
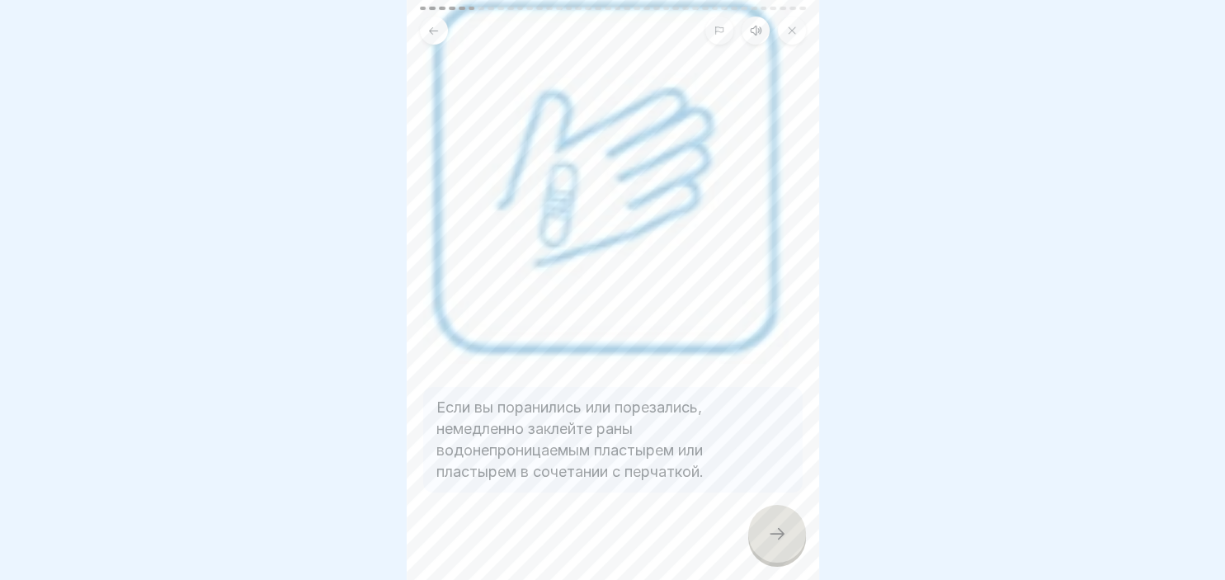
scroll to position [173, 0]
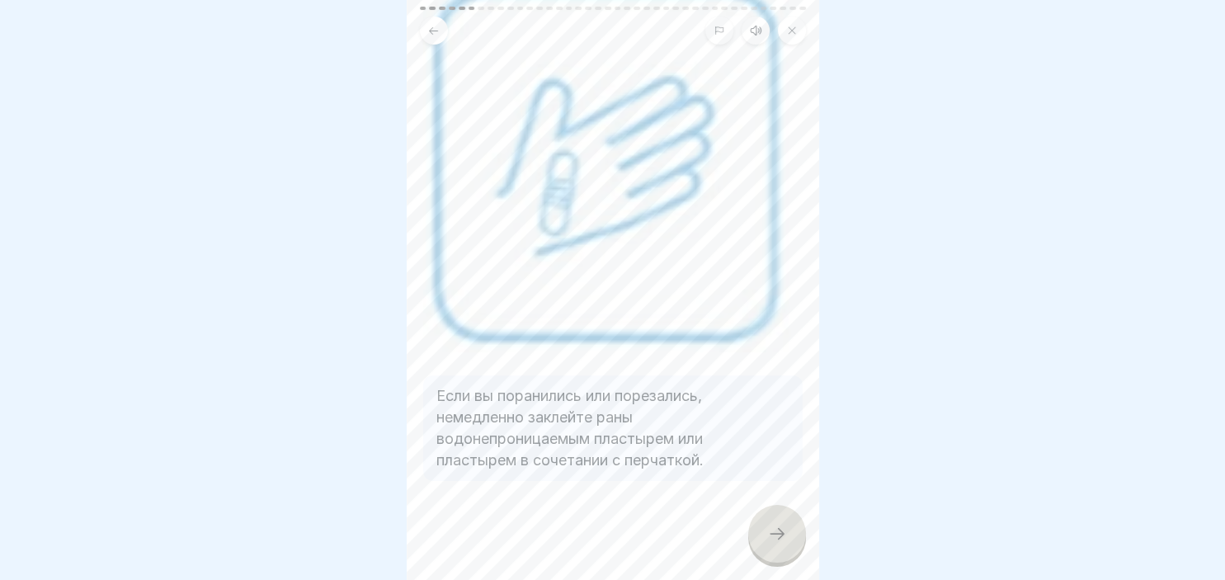
click at [777, 553] on div at bounding box center [777, 534] width 58 height 58
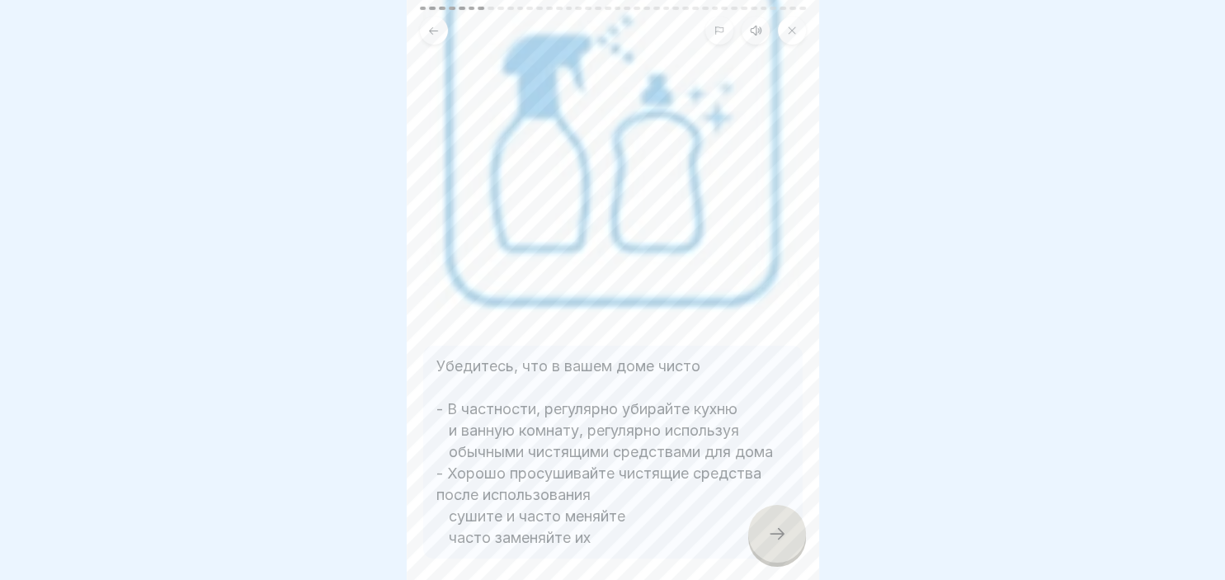
scroll to position [238, 0]
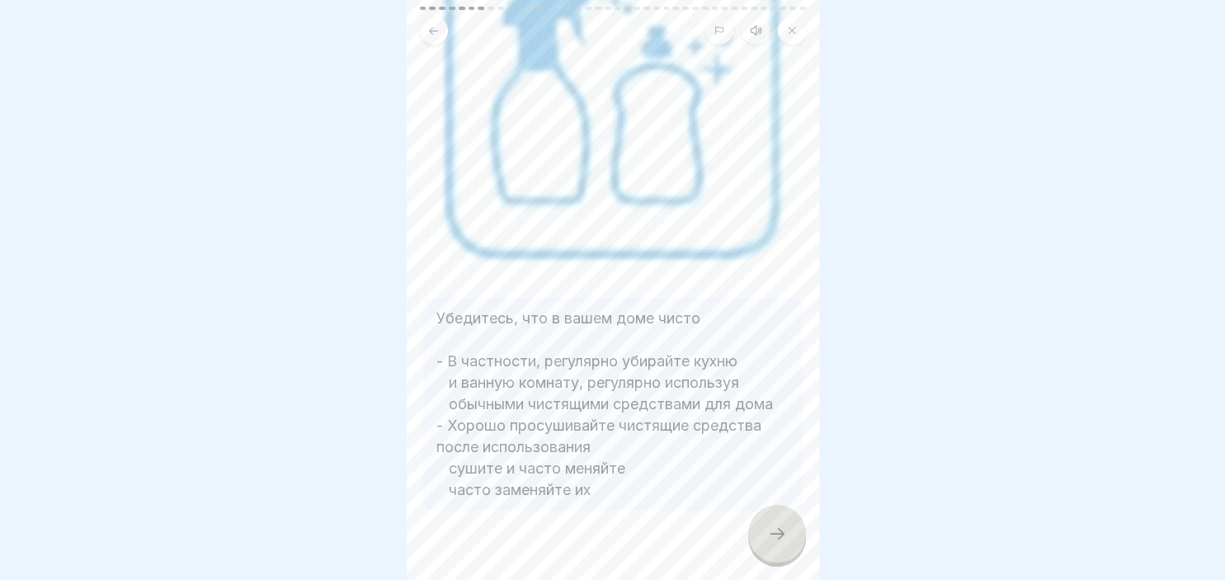
click at [779, 529] on icon at bounding box center [777, 534] width 20 height 20
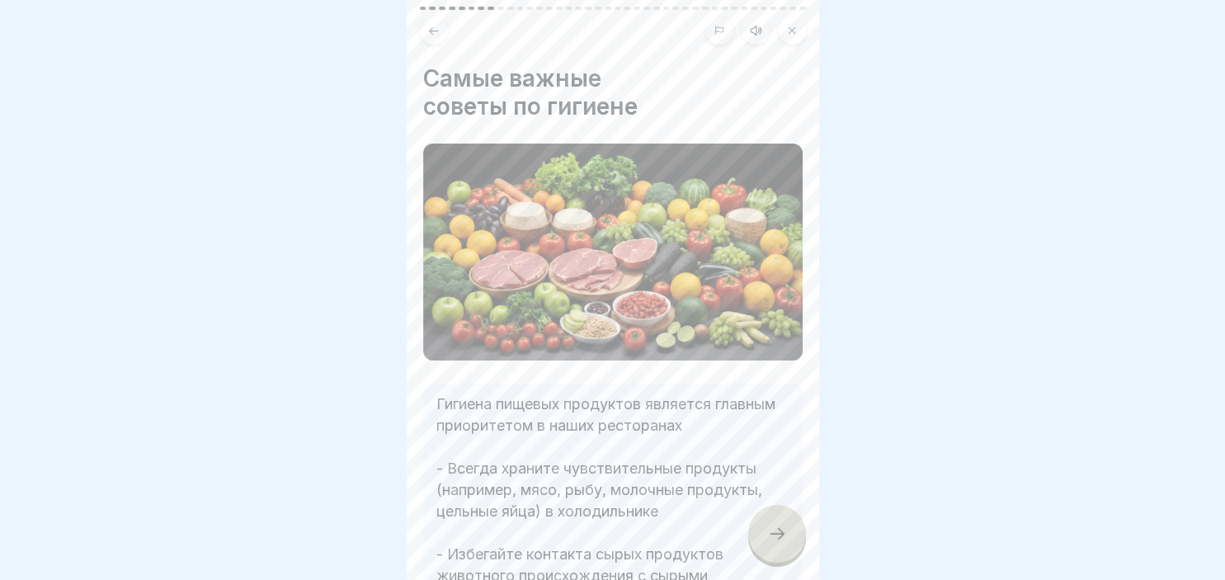
scroll to position [265, 0]
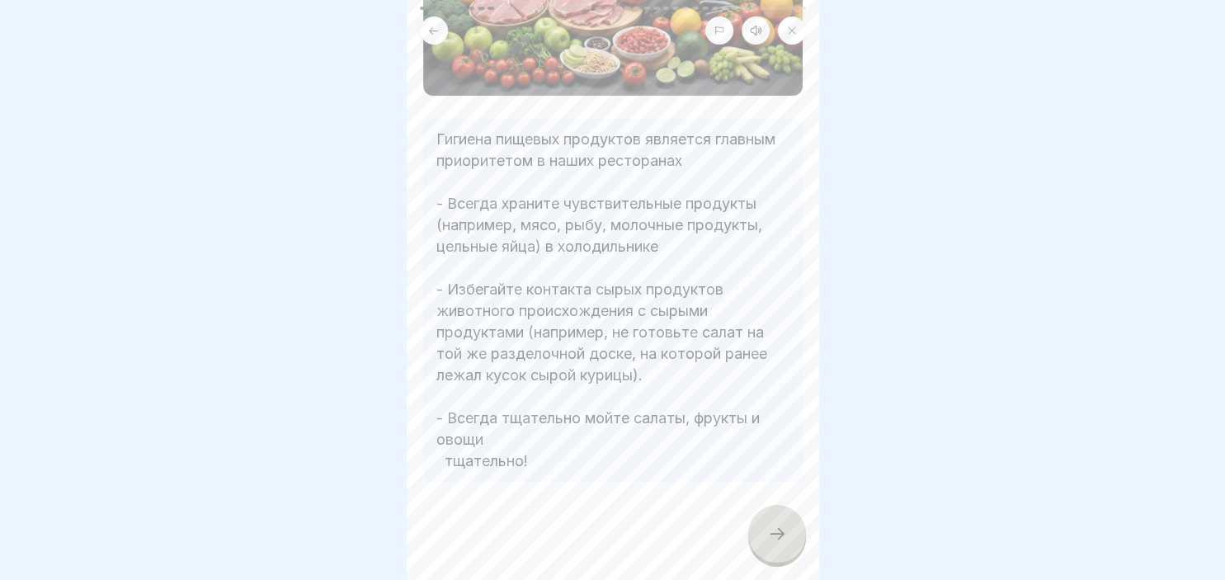
click at [785, 538] on icon at bounding box center [777, 534] width 20 height 20
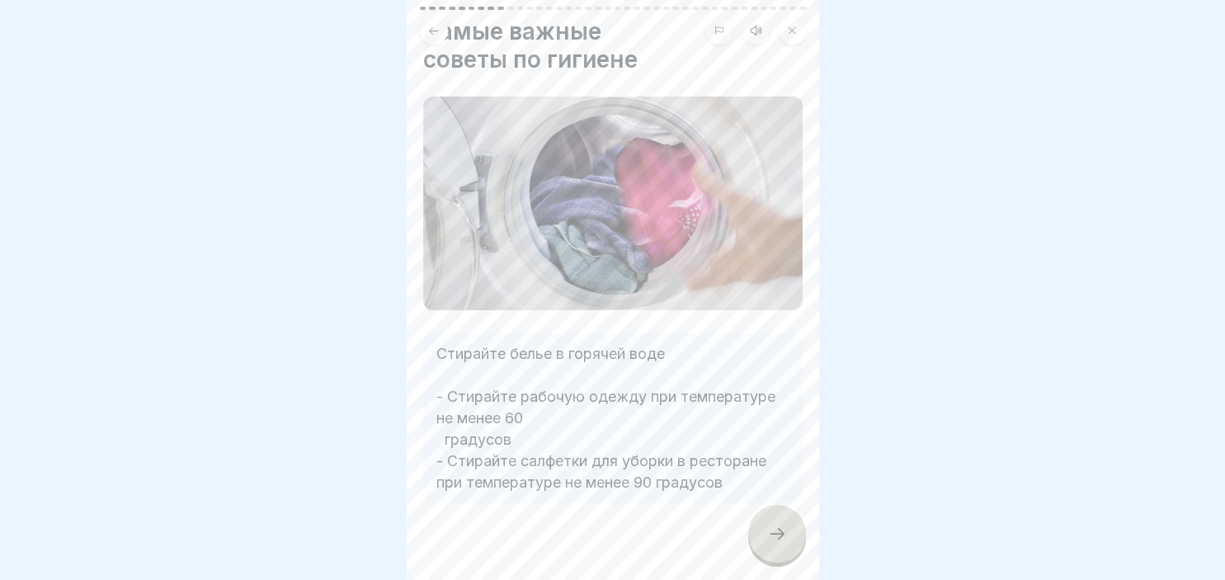
scroll to position [69, 0]
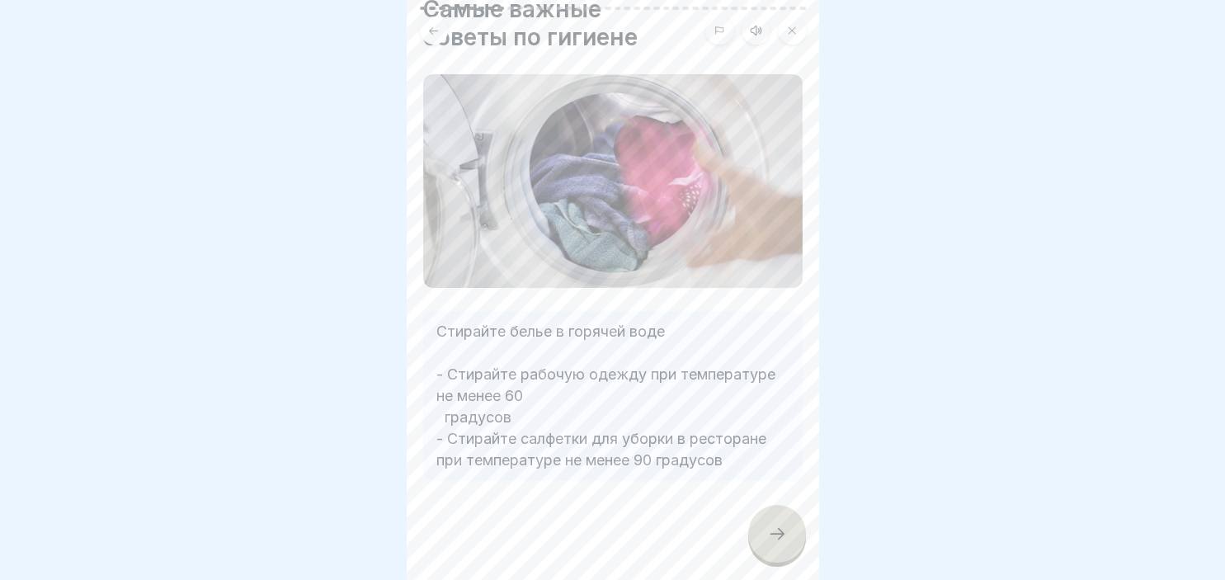
click at [788, 535] on div at bounding box center [777, 534] width 58 height 58
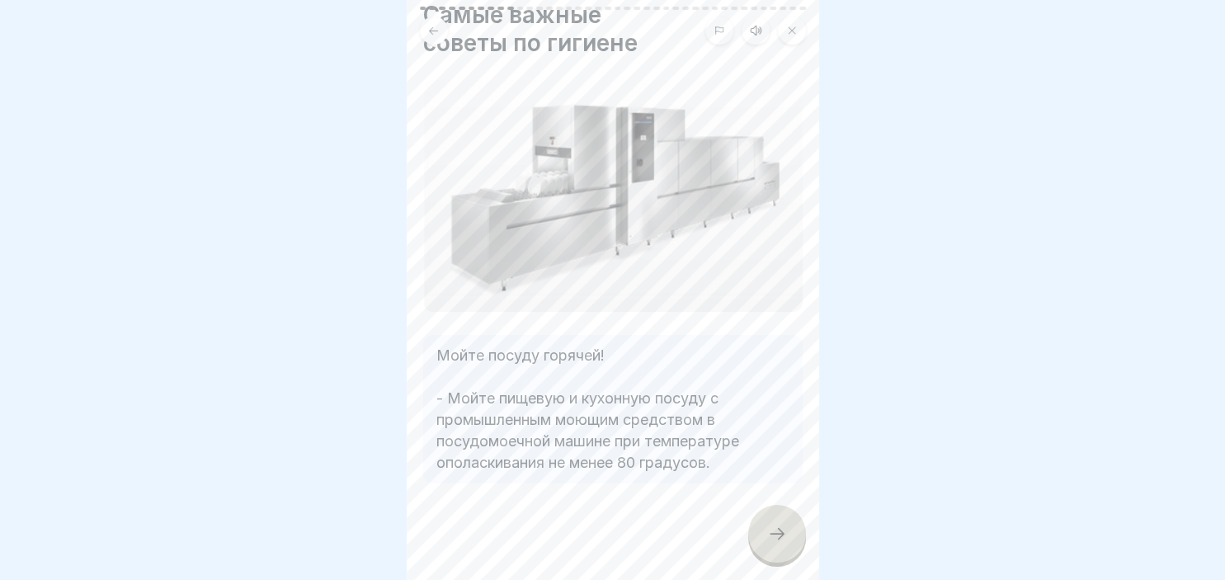
scroll to position [66, 0]
click at [775, 533] on icon at bounding box center [777, 534] width 20 height 20
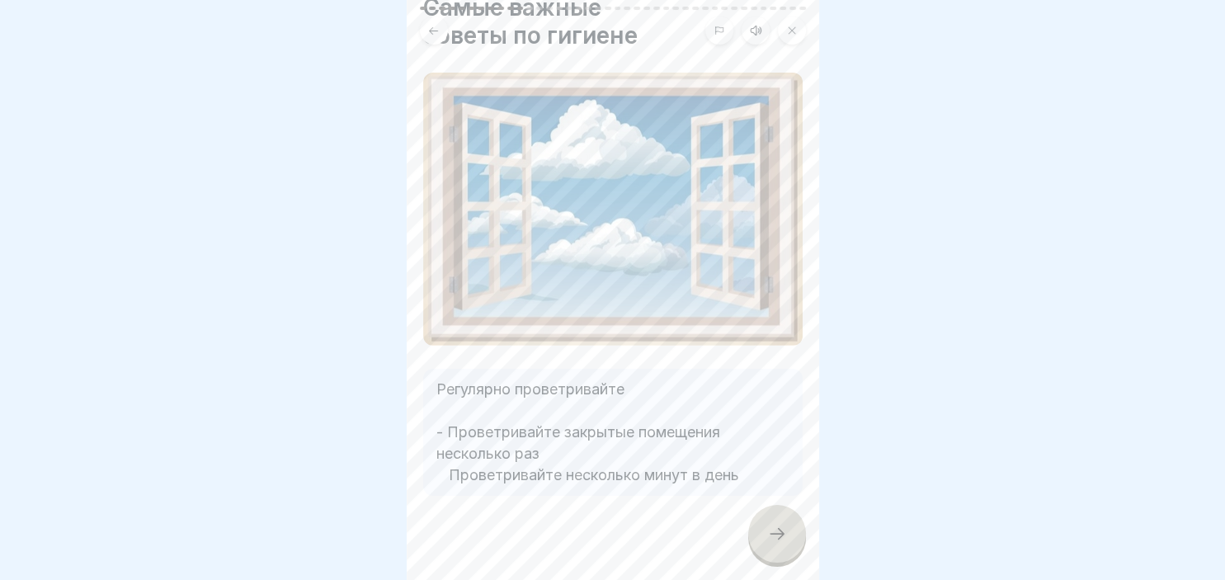
scroll to position [86, 0]
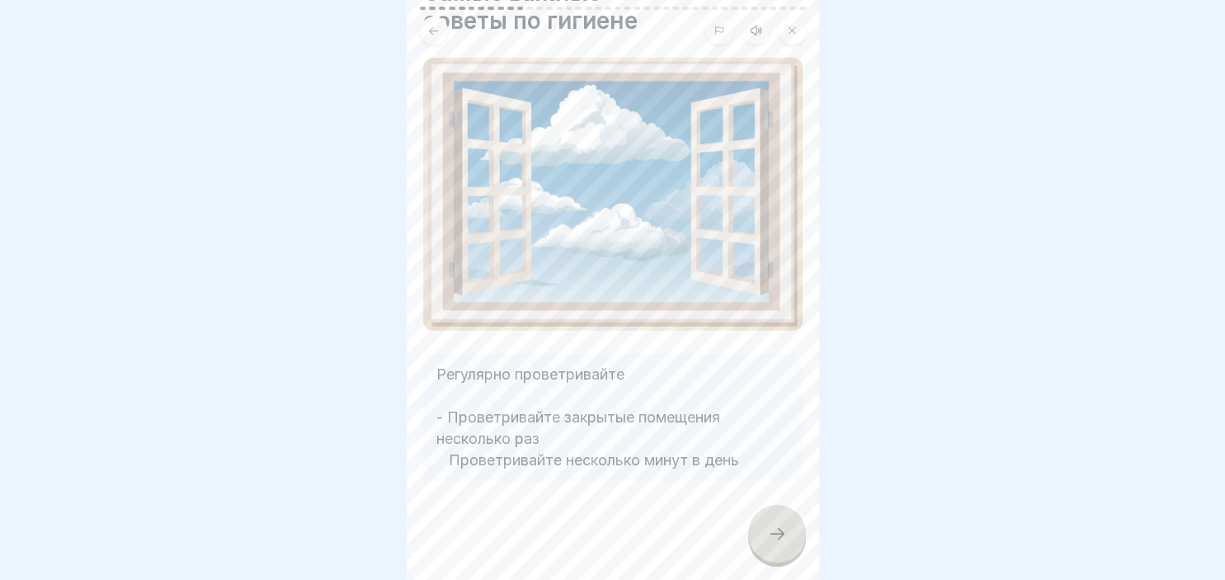
click at [777, 530] on icon at bounding box center [777, 534] width 20 height 20
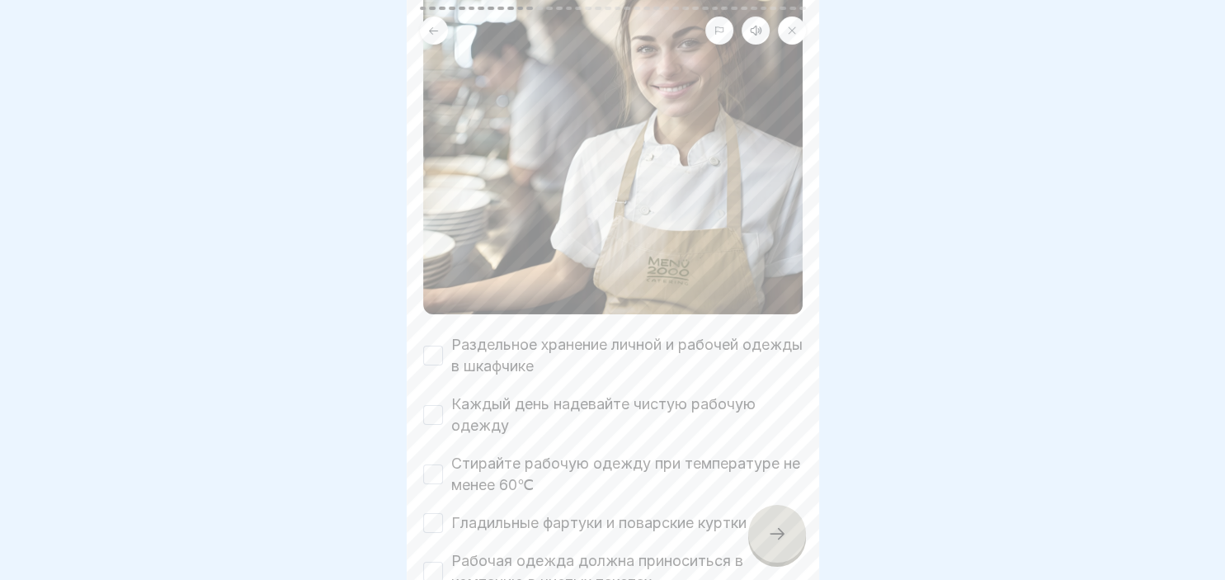
scroll to position [285, 0]
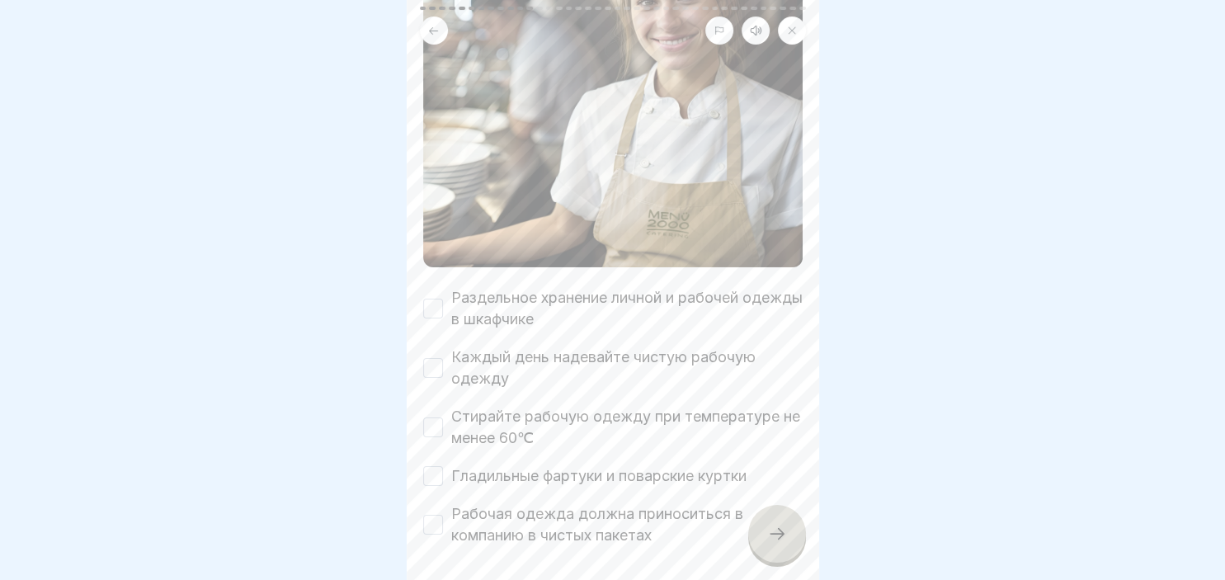
click at [443, 304] on div "Раздельное хранение личной и рабочей одежды в шкафчике" at bounding box center [612, 308] width 379 height 43
click at [431, 314] on button "Раздельное хранение личной и рабочей одежды в шкафчике" at bounding box center [433, 309] width 20 height 20
click at [439, 368] on button "Каждый день надевайте чистую рабочую одежду" at bounding box center [433, 368] width 20 height 20
click at [445, 421] on div "Стирайте рабочую одежду при температуре не менее 60℃" at bounding box center [612, 427] width 379 height 43
click at [437, 431] on button "Стирайте рабочую одежду при температуре не менее 60℃" at bounding box center [433, 427] width 20 height 20
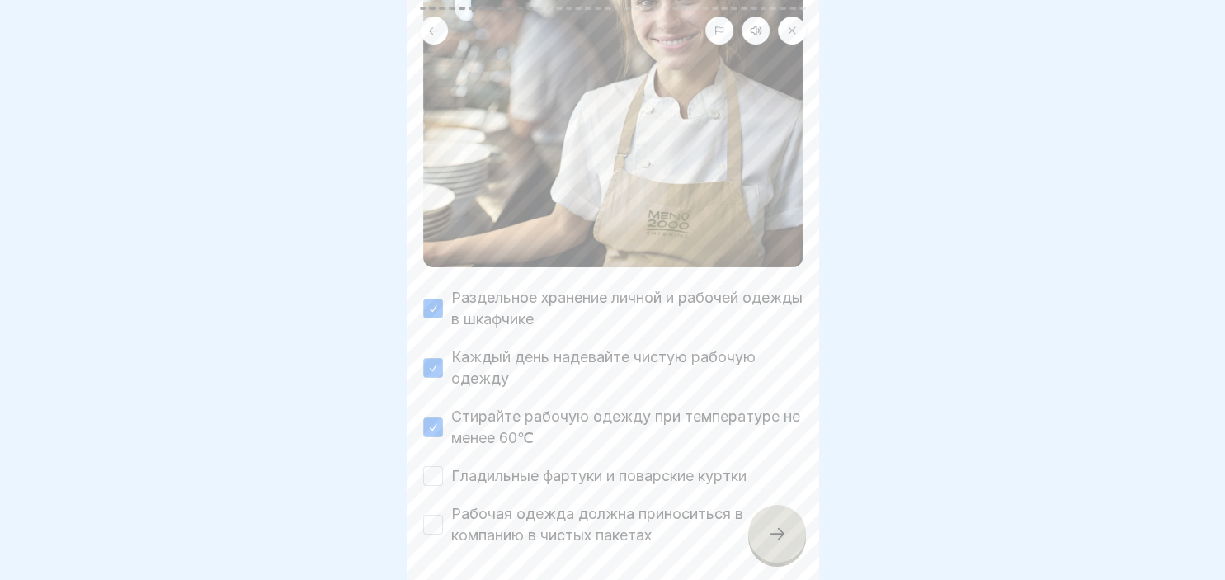
click at [436, 477] on button "Гладильные фартуки и поварские куртки" at bounding box center [433, 476] width 20 height 20
click at [429, 526] on button "Рабочая одежда должна приноситься в компанию в чистых пакетах" at bounding box center [433, 525] width 20 height 20
click at [780, 536] on icon at bounding box center [777, 534] width 20 height 20
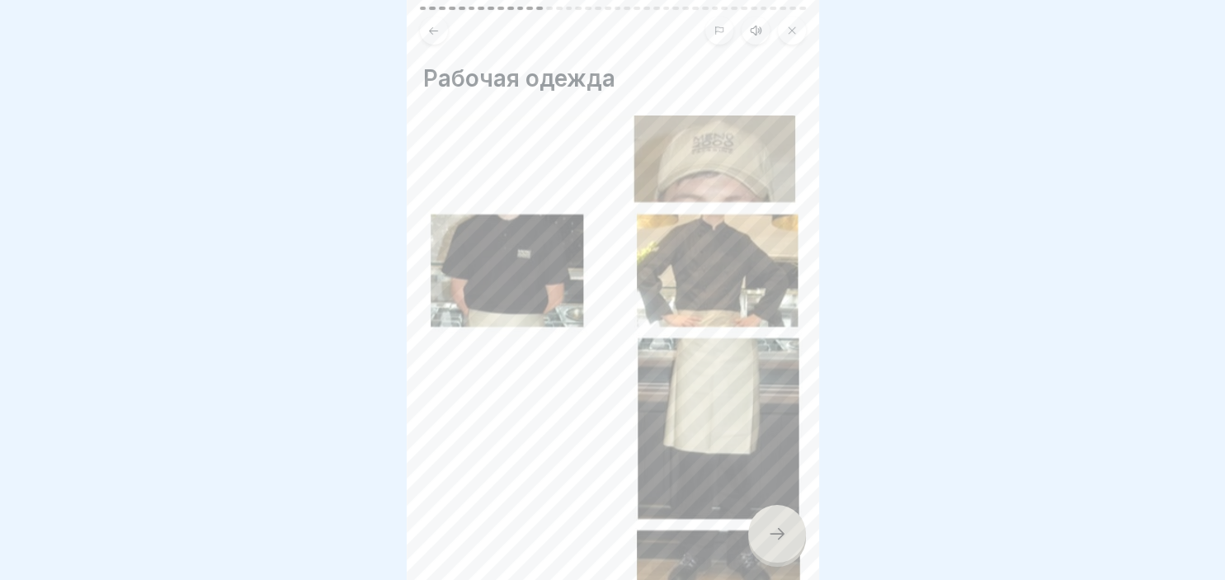
click at [768, 529] on icon at bounding box center [777, 534] width 20 height 20
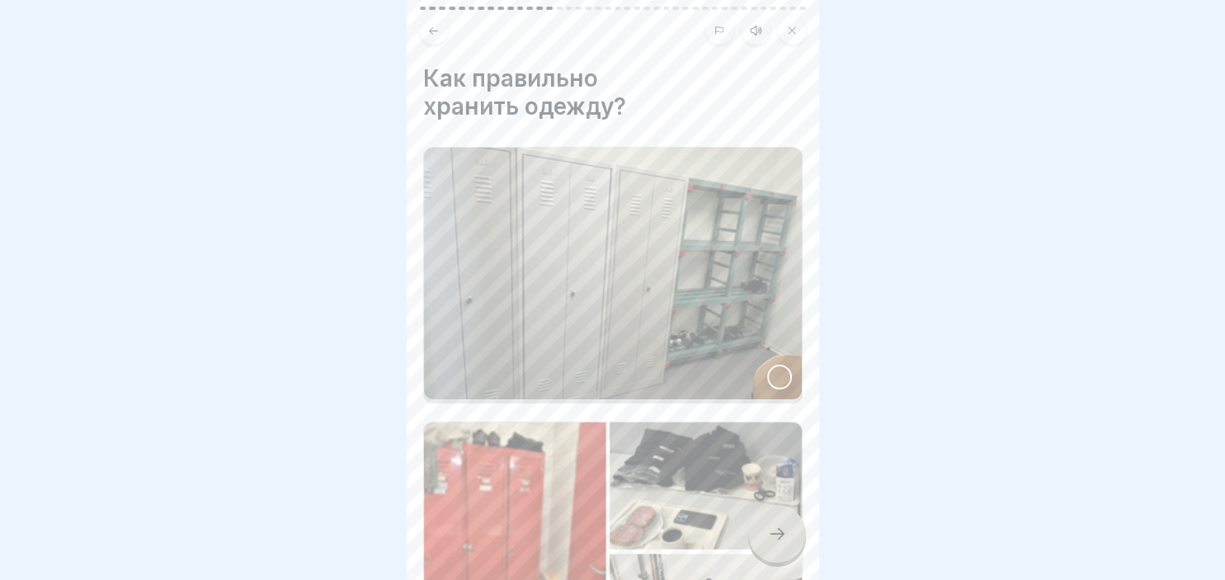
click at [768, 529] on icon at bounding box center [777, 534] width 20 height 20
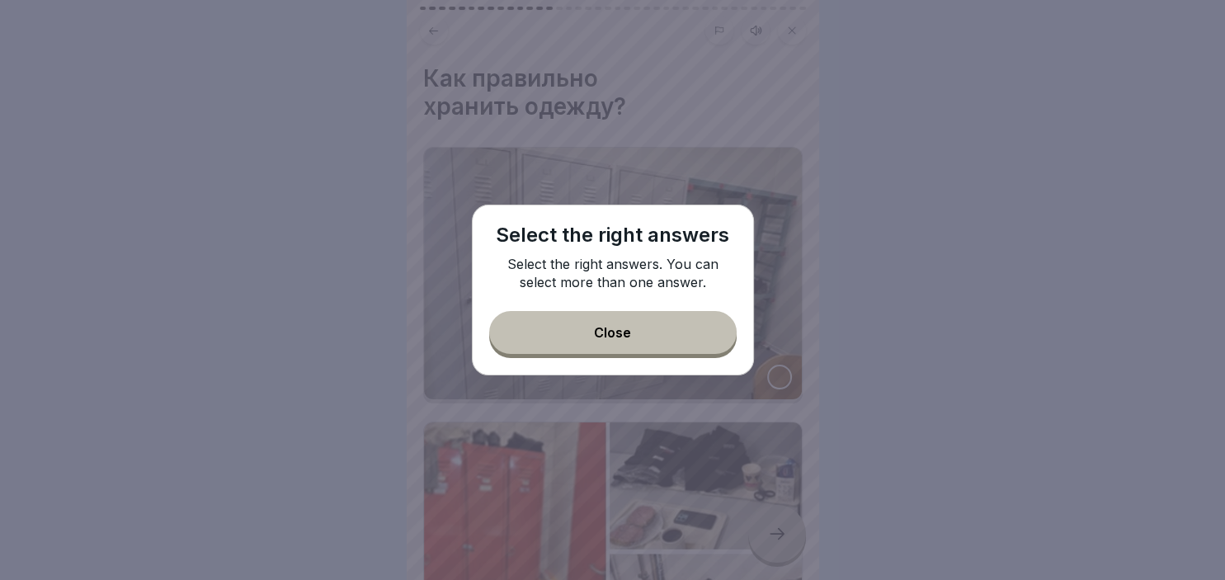
click at [632, 333] on button "Close" at bounding box center [612, 332] width 247 height 43
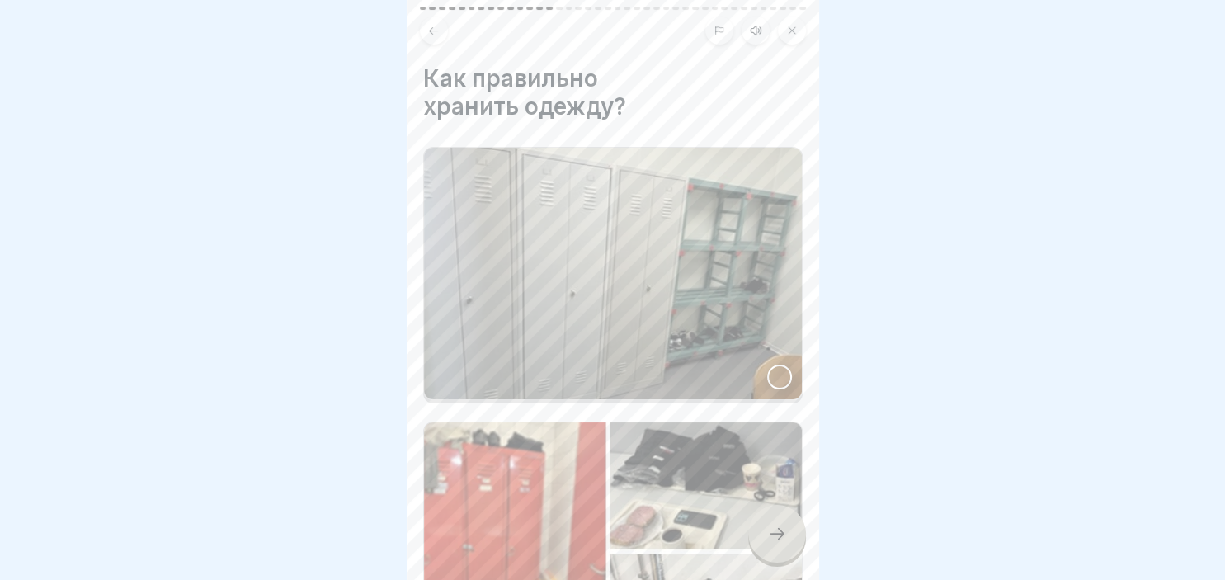
click at [810, 575] on div "Как правильно хранить одежду?" at bounding box center [613, 290] width 412 height 580
click at [779, 371] on div at bounding box center [779, 377] width 25 height 25
click at [813, 573] on div "Как правильно хранить одежду?" at bounding box center [613, 290] width 412 height 580
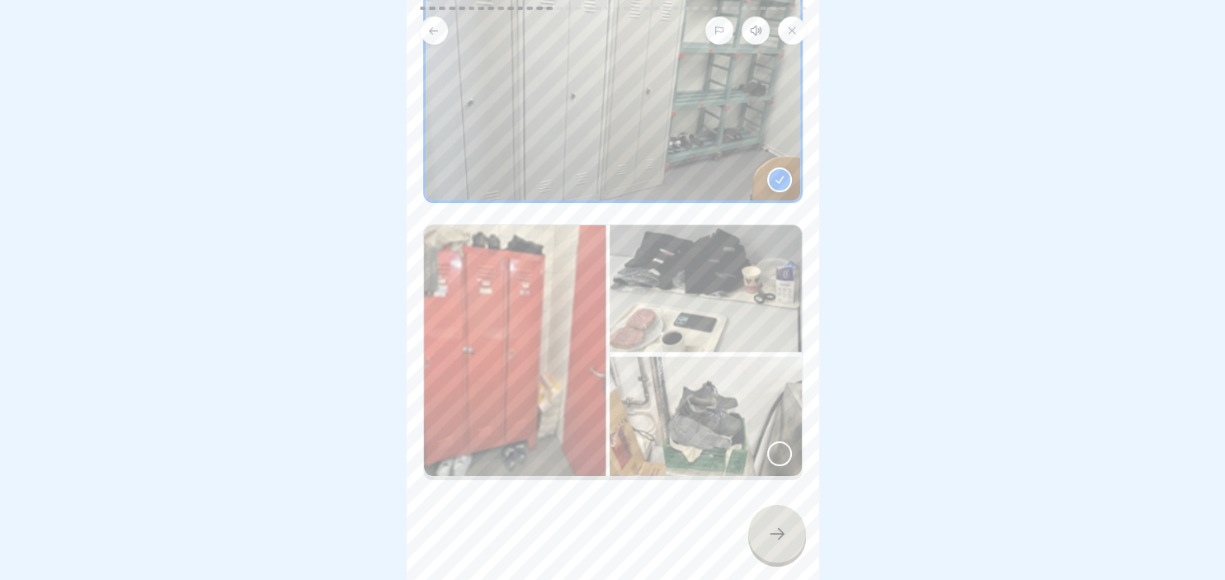
scroll to position [201, 0]
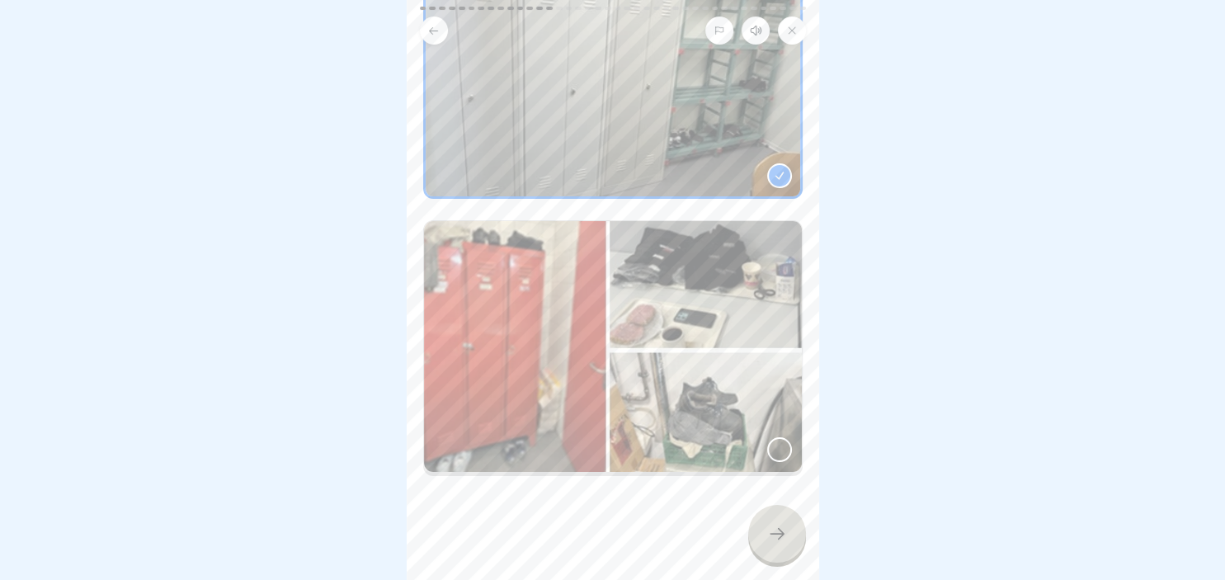
click at [777, 539] on icon at bounding box center [777, 534] width 20 height 20
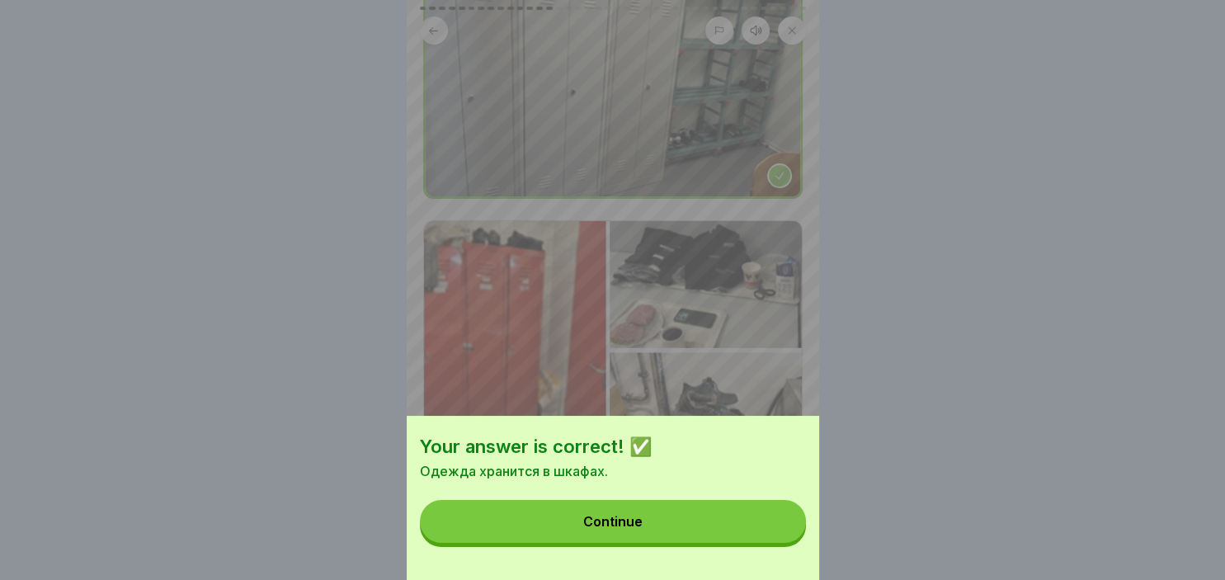
click at [619, 516] on div "Continue" at bounding box center [612, 521] width 59 height 15
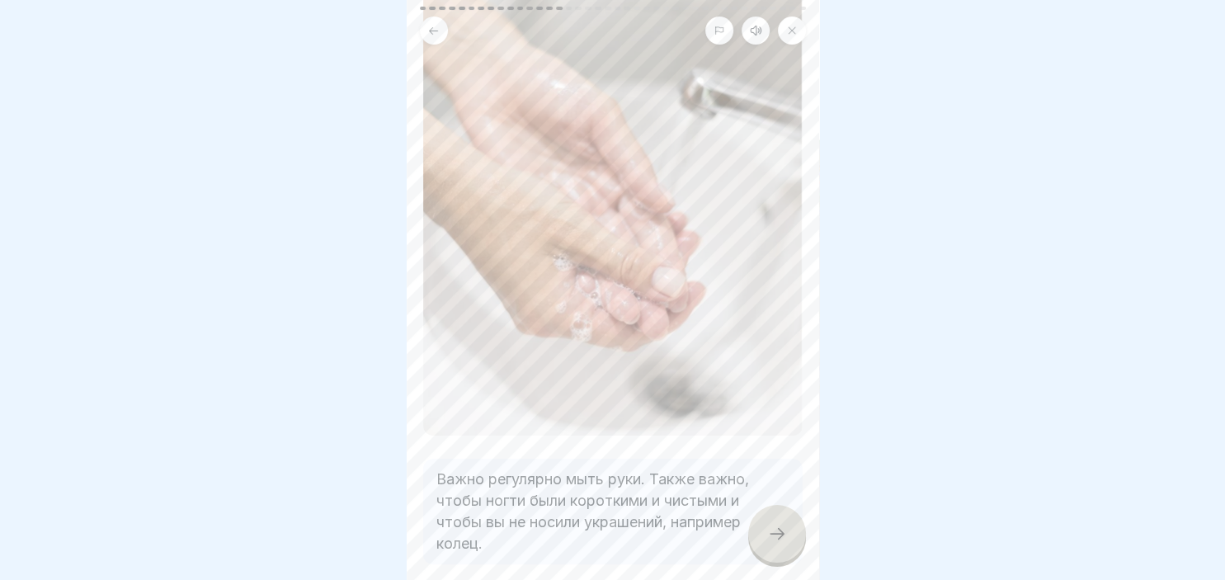
scroll to position [285, 0]
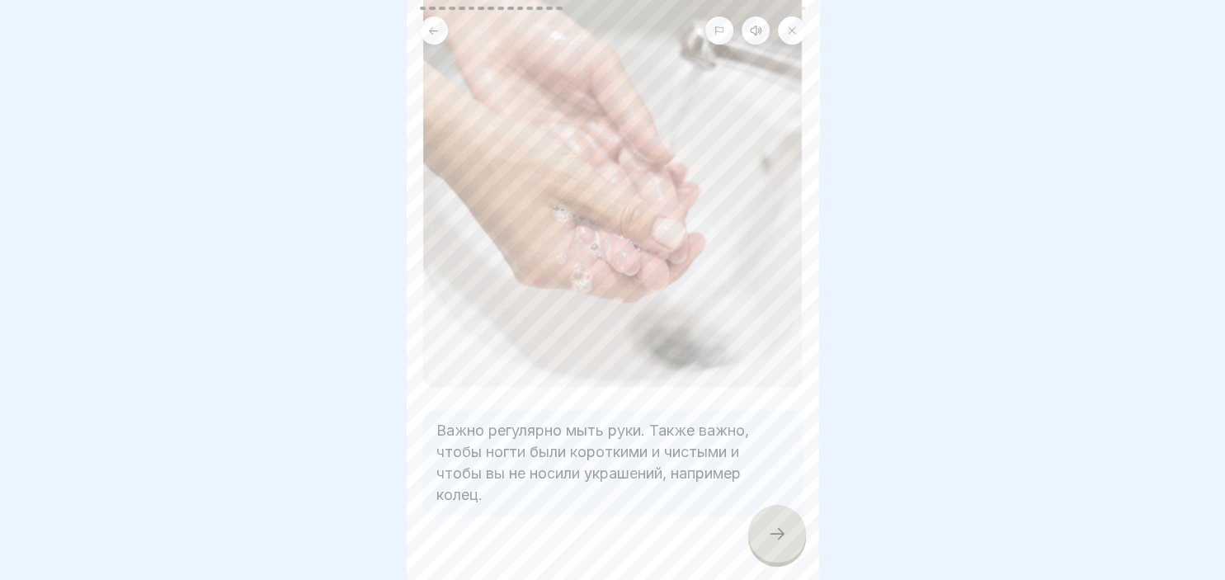
click at [774, 529] on icon at bounding box center [777, 534] width 20 height 20
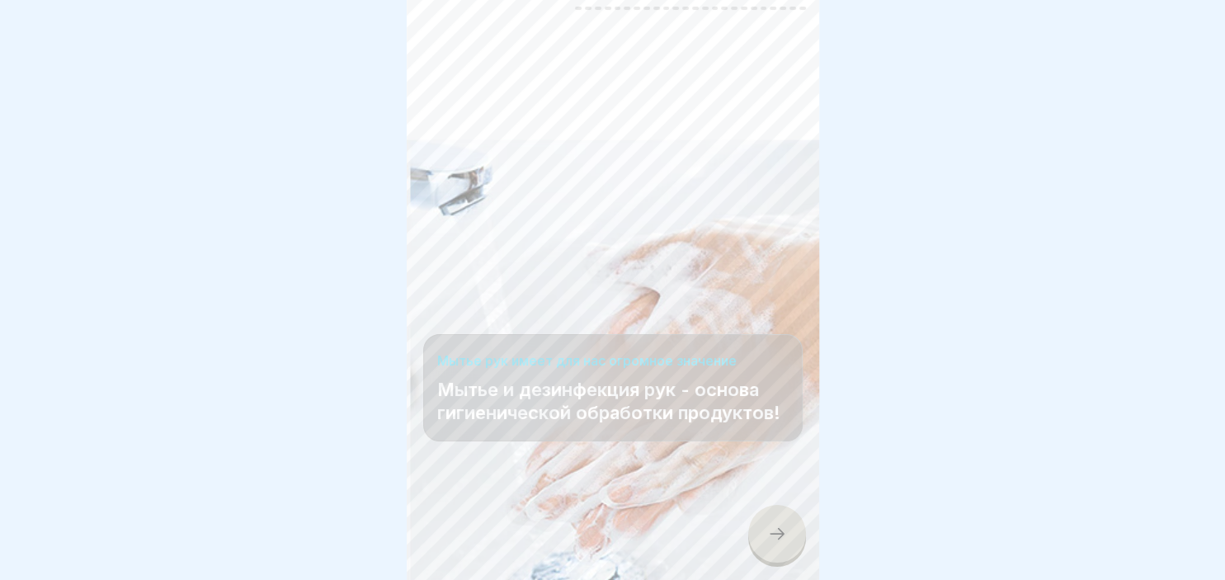
click at [775, 533] on icon at bounding box center [777, 534] width 20 height 20
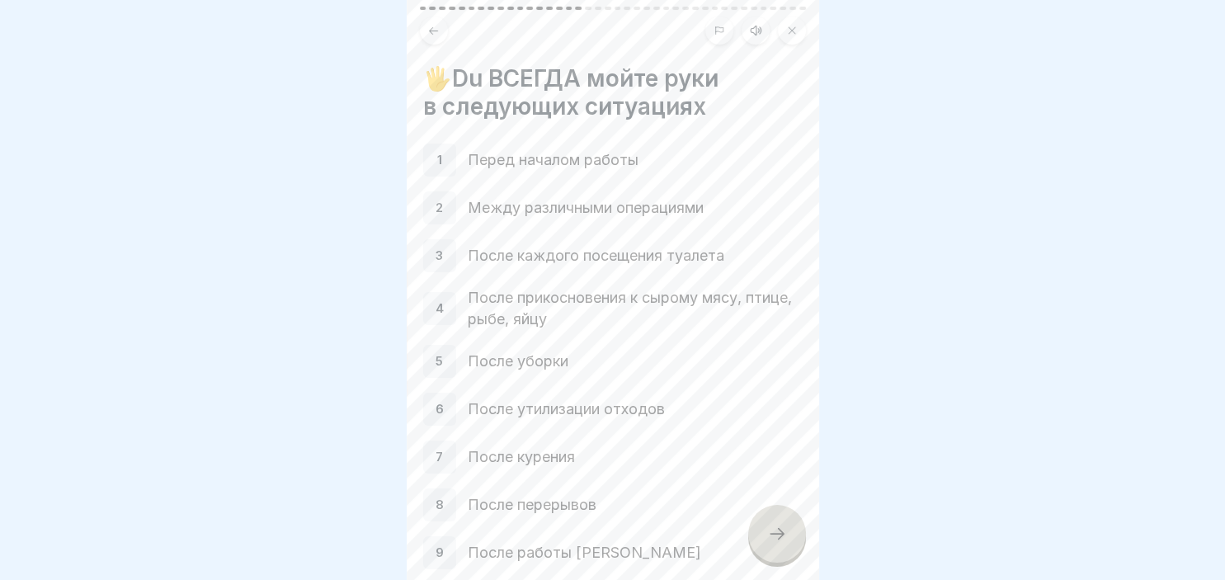
click at [782, 539] on icon at bounding box center [777, 534] width 20 height 20
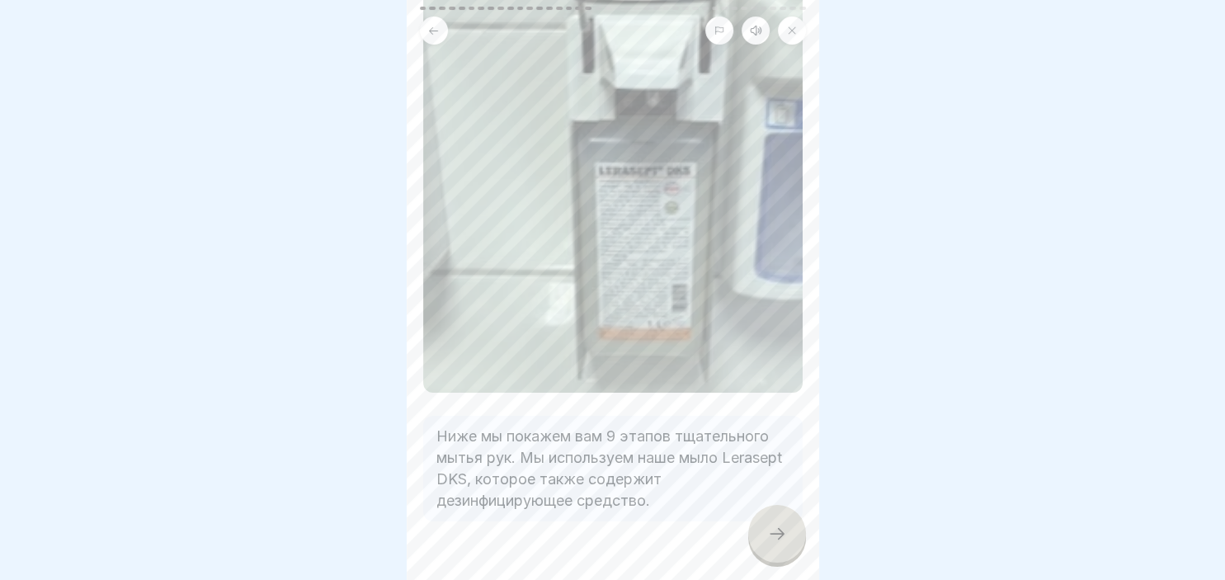
scroll to position [142, 0]
click at [774, 530] on icon at bounding box center [777, 534] width 20 height 20
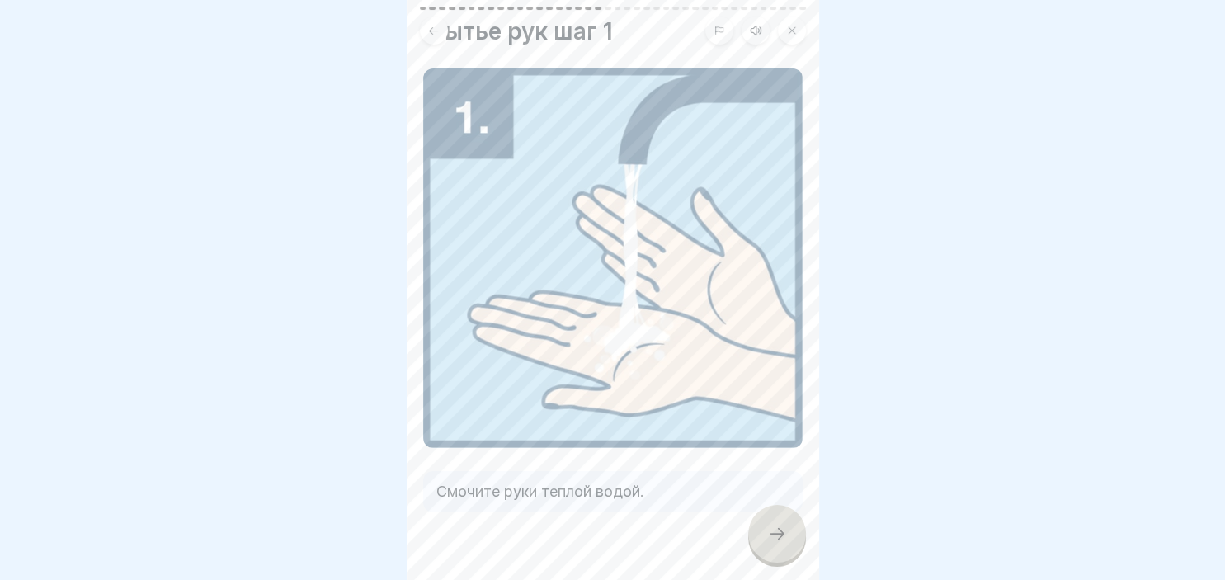
scroll to position [78, 0]
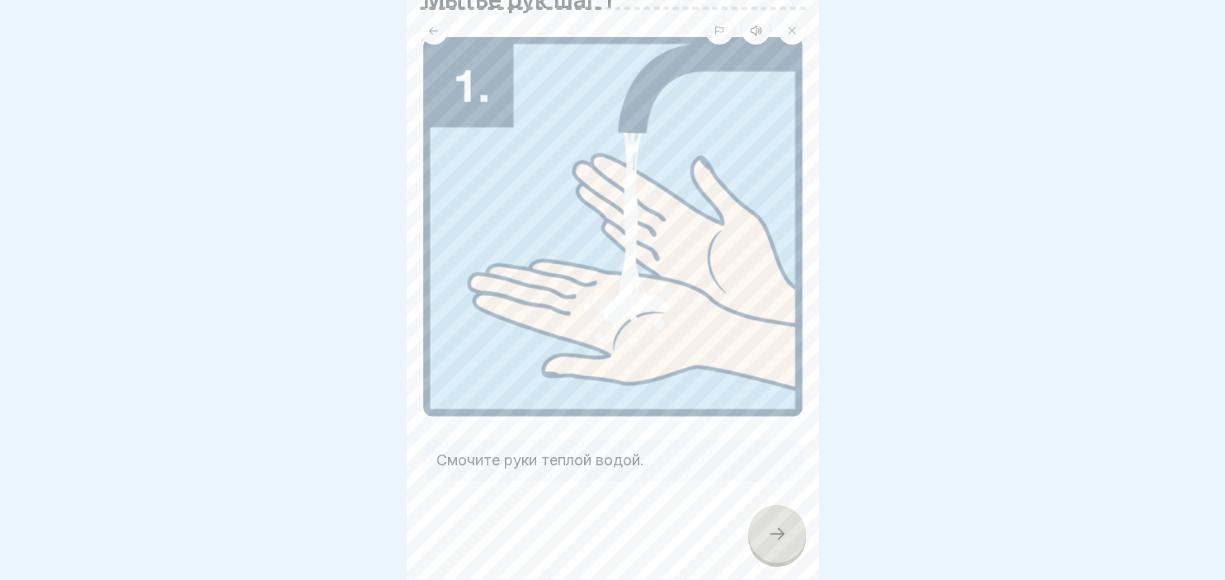
click at [769, 529] on icon at bounding box center [777, 534] width 20 height 20
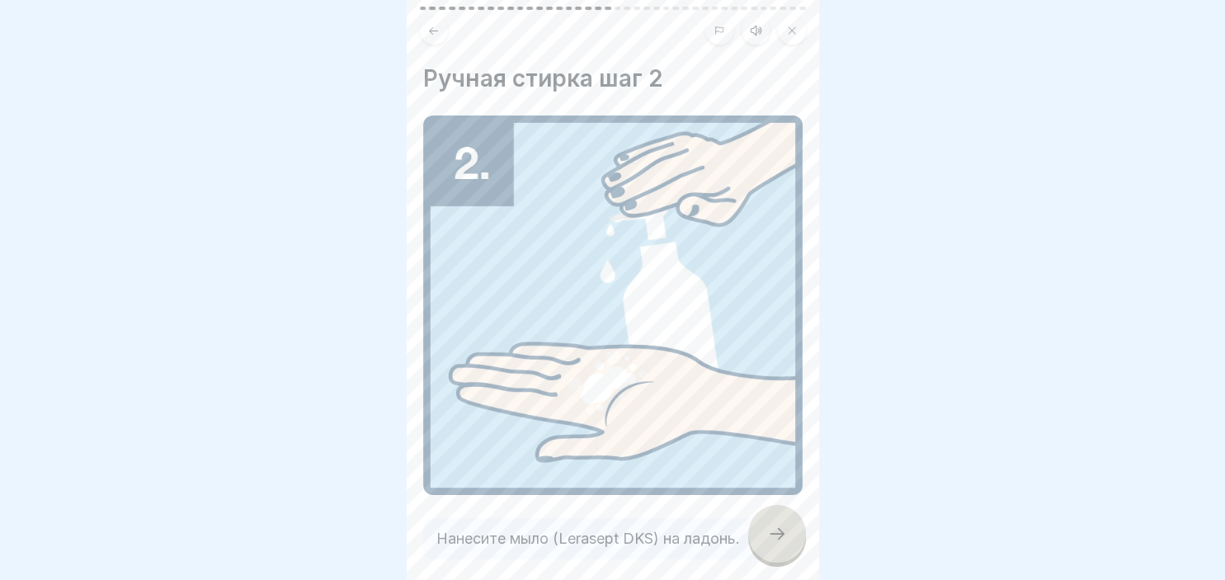
click at [769, 529] on icon at bounding box center [777, 534] width 20 height 20
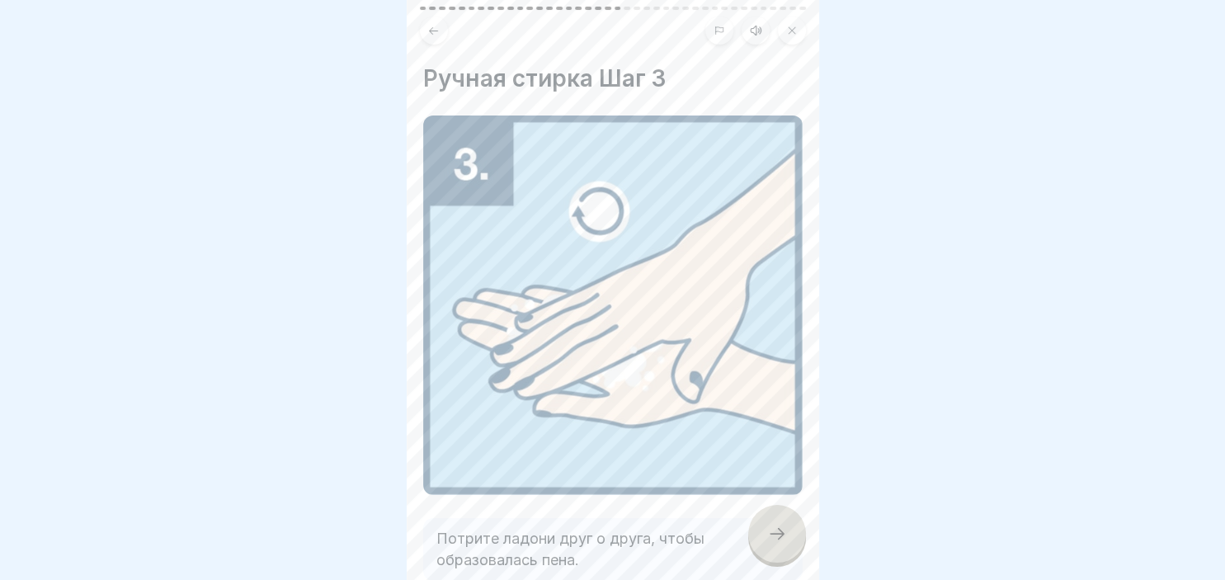
click at [769, 529] on icon at bounding box center [777, 534] width 20 height 20
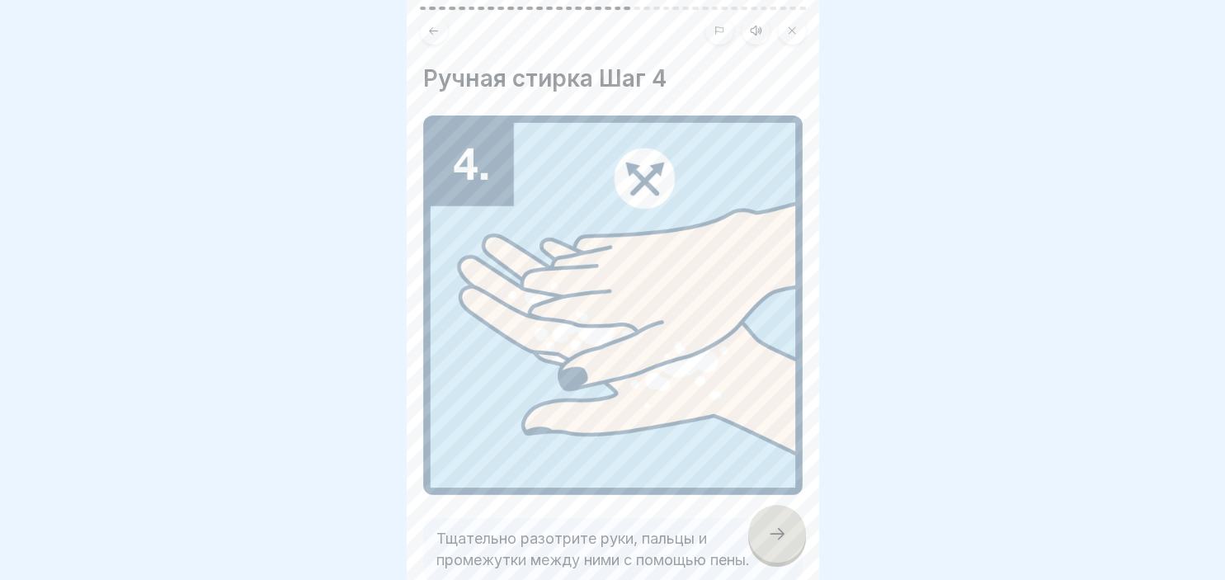
click at [769, 529] on icon at bounding box center [777, 534] width 20 height 20
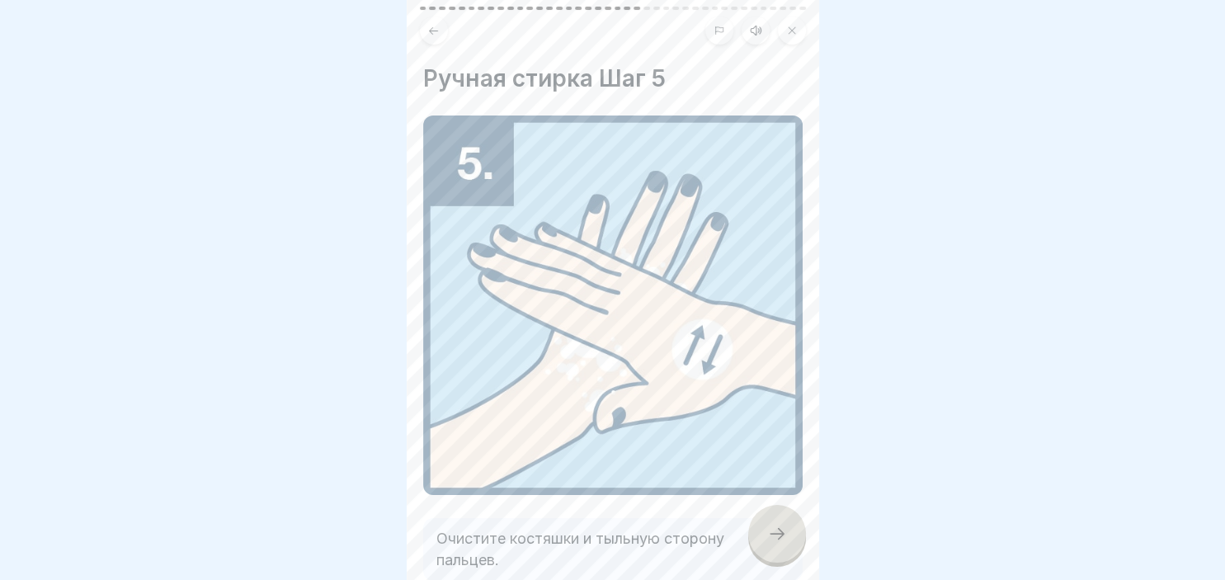
click at [769, 529] on icon at bounding box center [777, 534] width 20 height 20
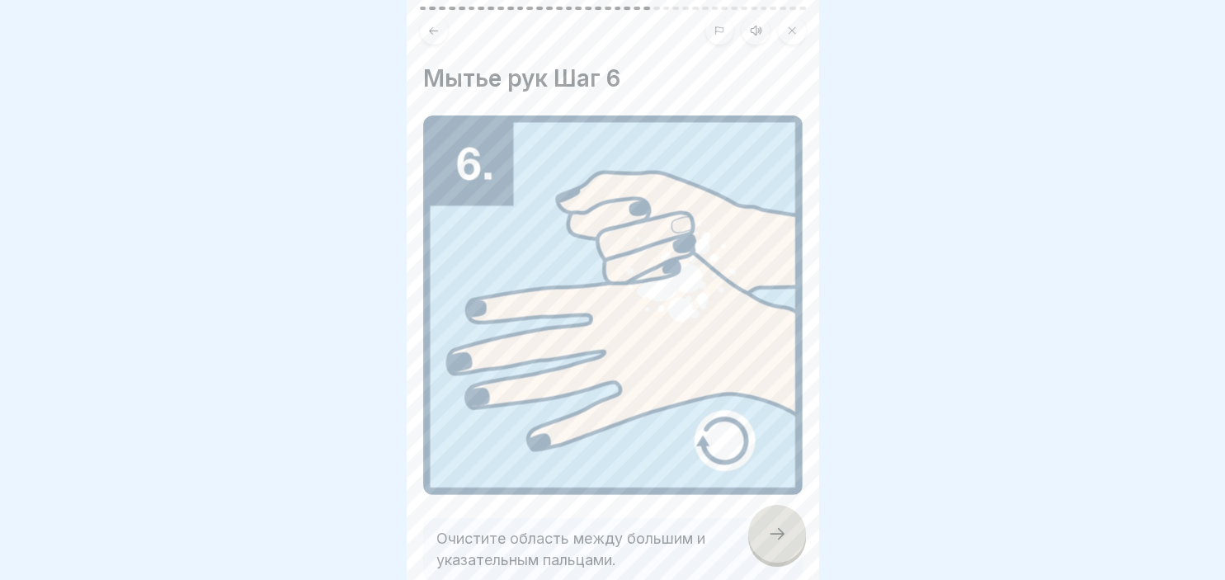
click at [769, 529] on icon at bounding box center [777, 534] width 20 height 20
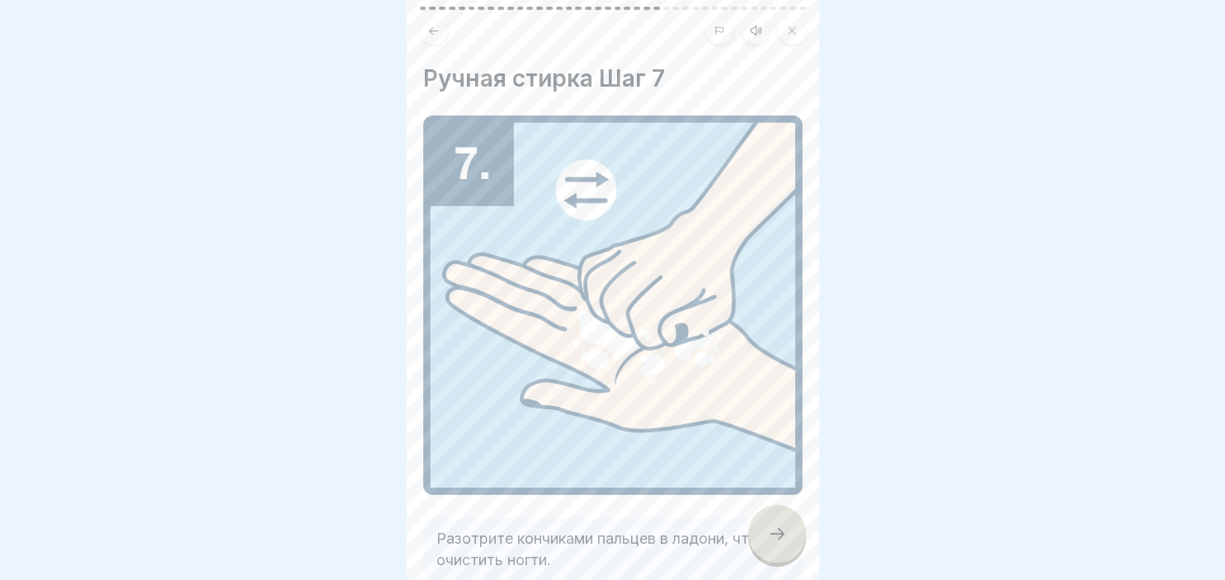
click at [769, 529] on icon at bounding box center [777, 534] width 20 height 20
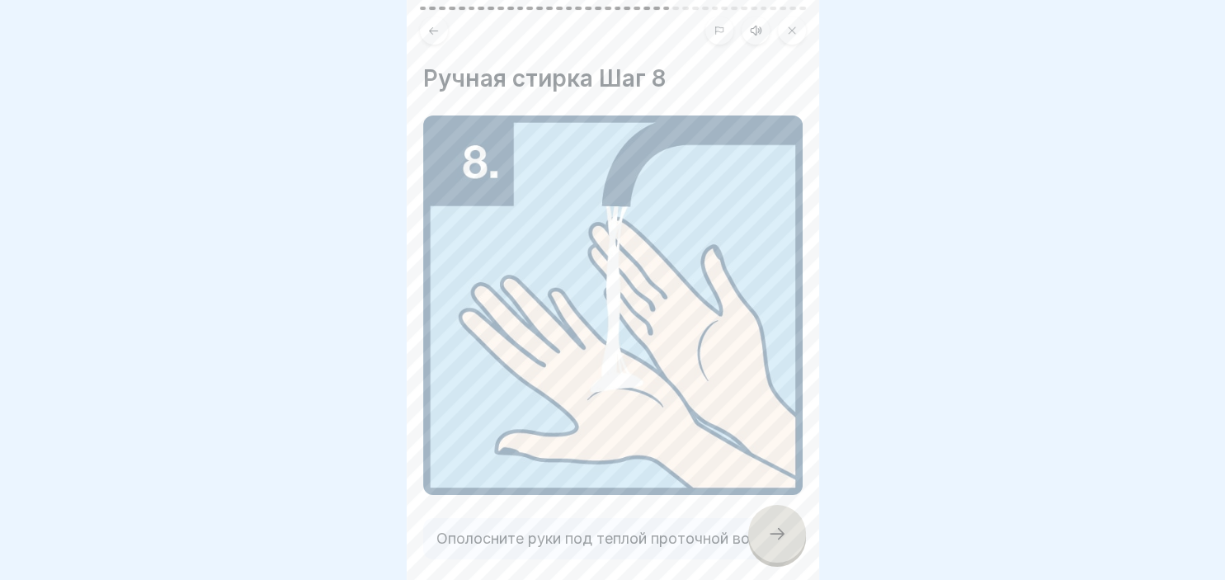
click at [769, 529] on icon at bounding box center [777, 534] width 20 height 20
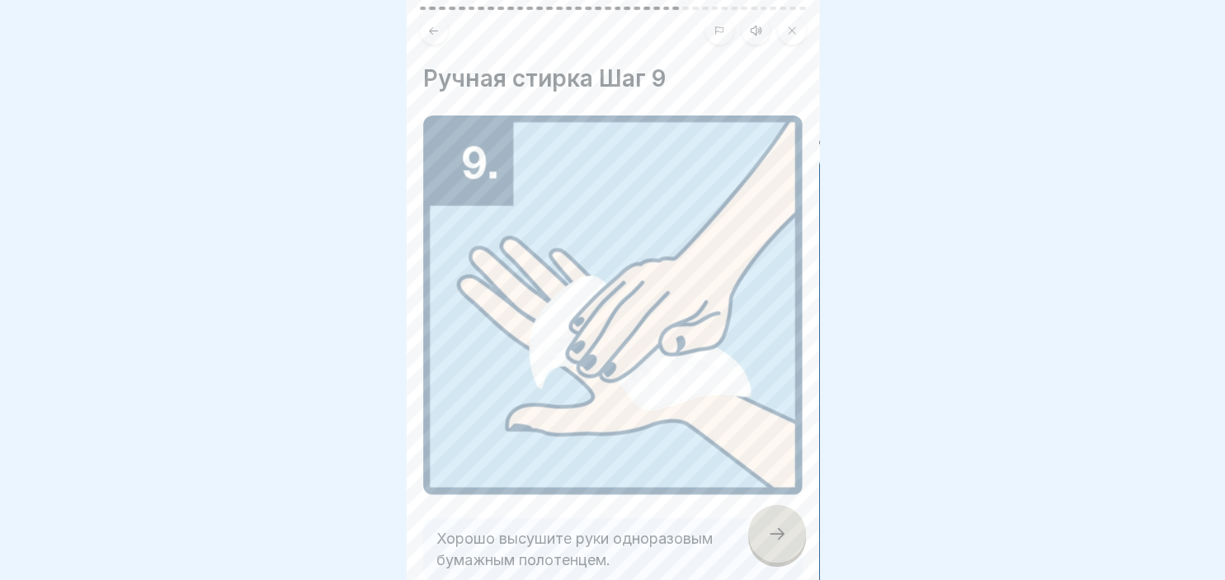
click at [769, 529] on icon at bounding box center [777, 534] width 20 height 20
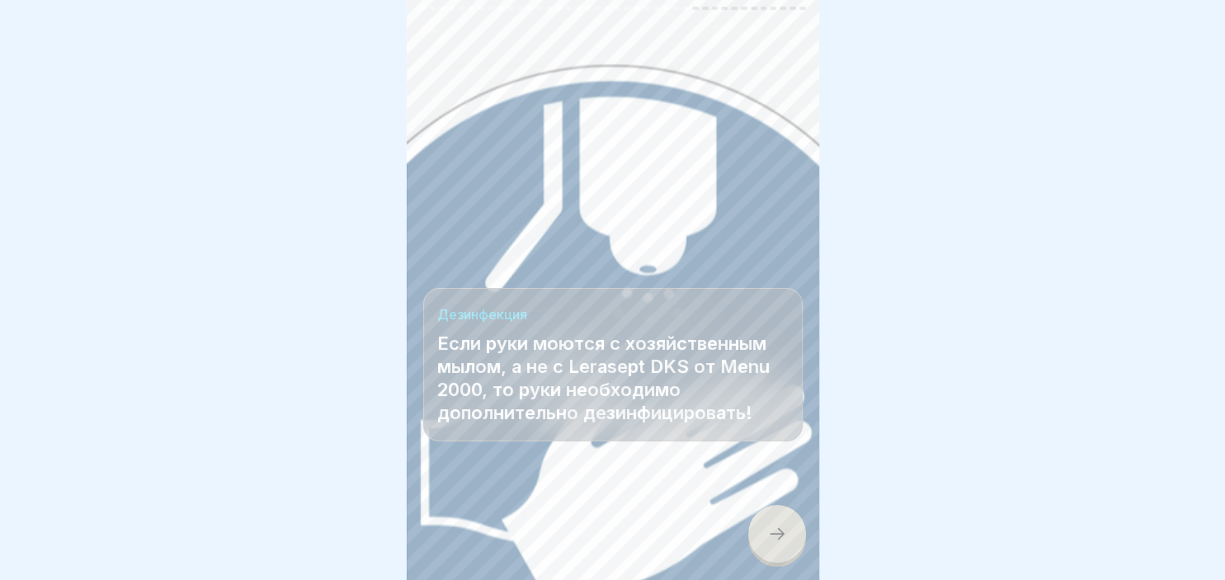
click at [784, 534] on icon at bounding box center [777, 534] width 20 height 20
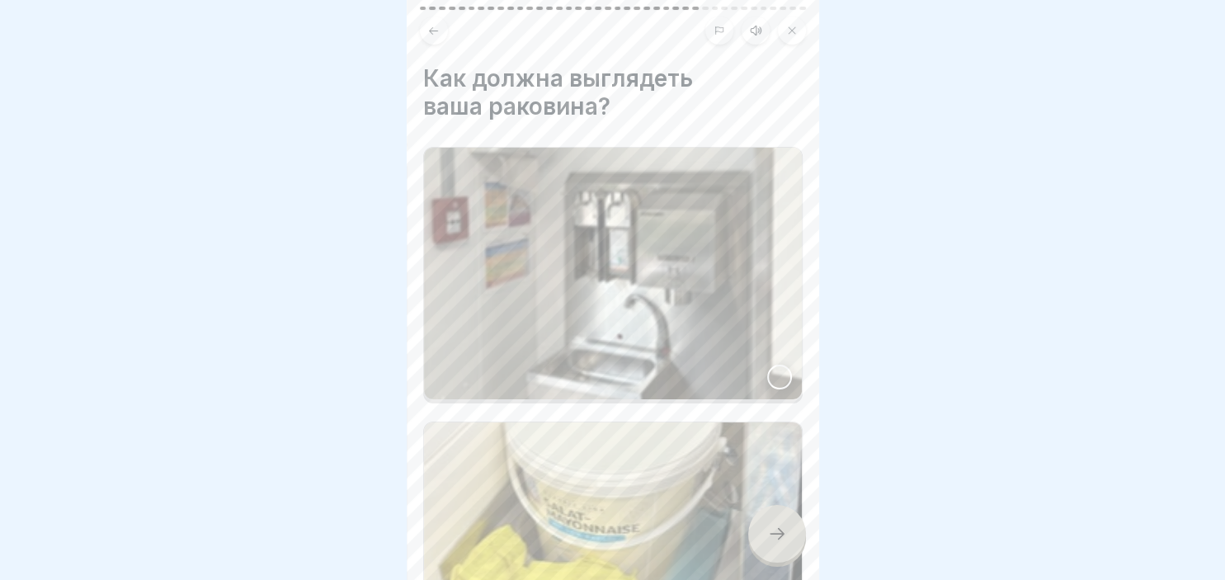
click at [778, 373] on div at bounding box center [779, 377] width 25 height 25
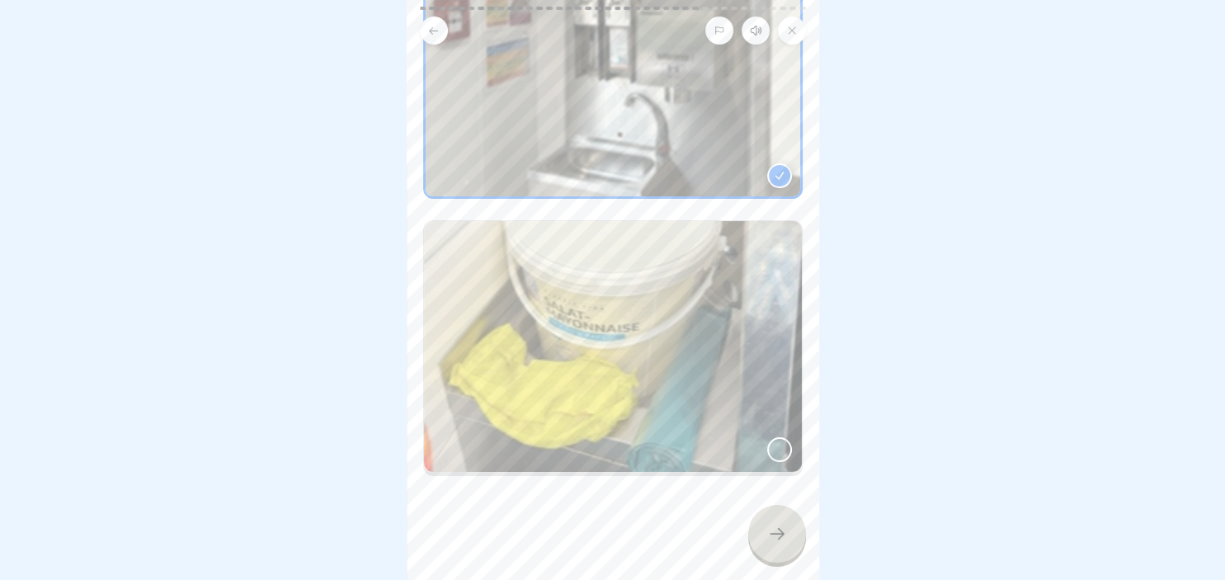
click at [781, 530] on icon at bounding box center [777, 534] width 20 height 20
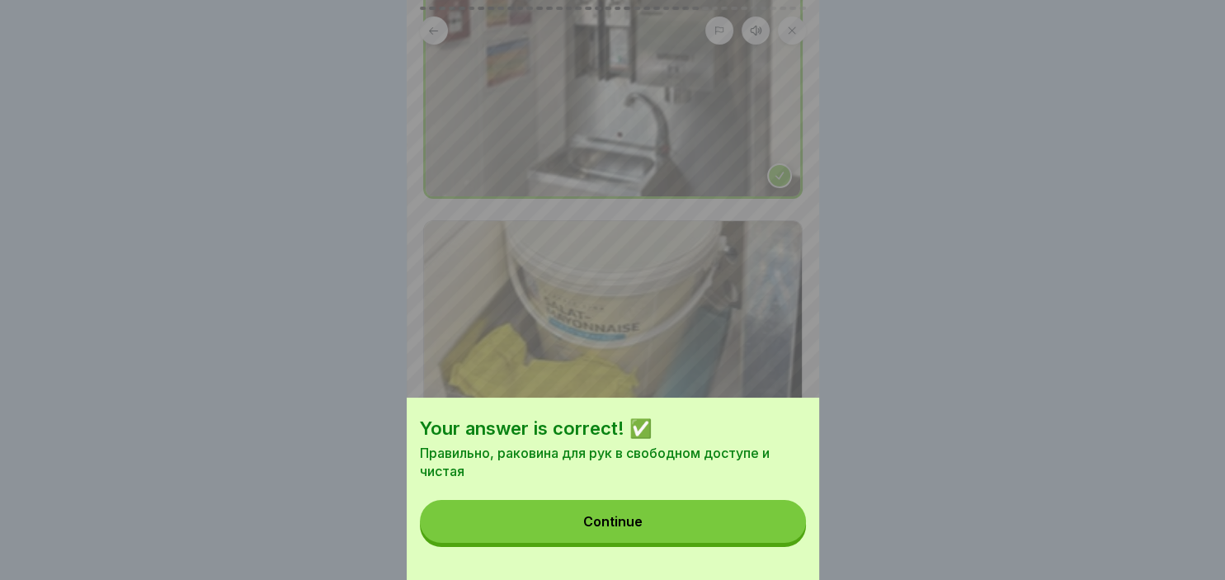
click at [658, 525] on button "Continue" at bounding box center [613, 521] width 386 height 43
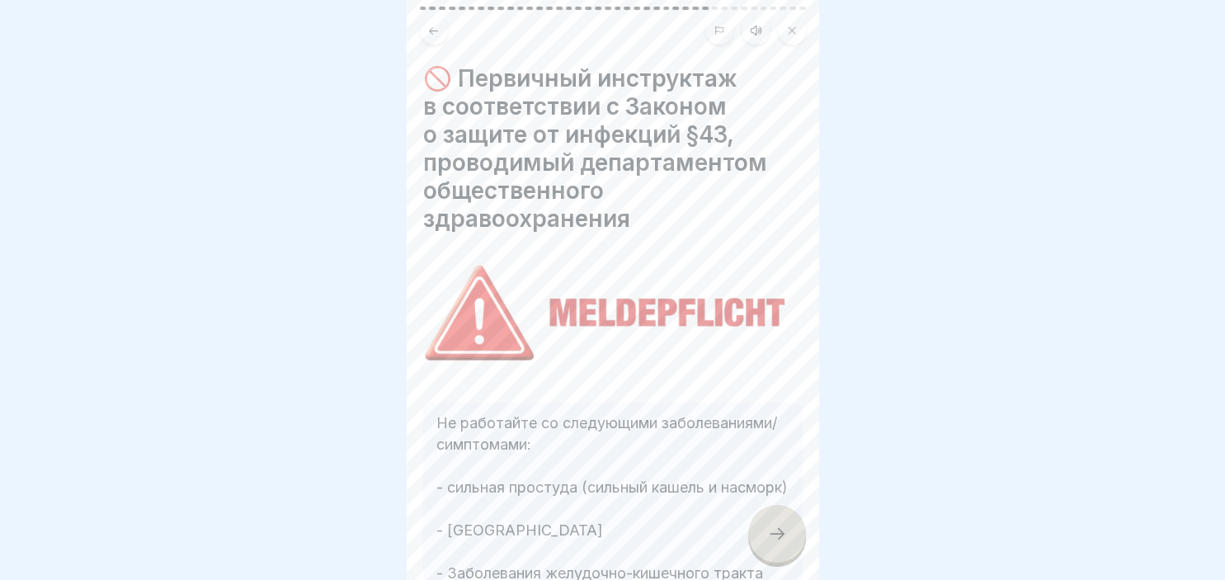
click at [778, 530] on icon at bounding box center [777, 534] width 20 height 20
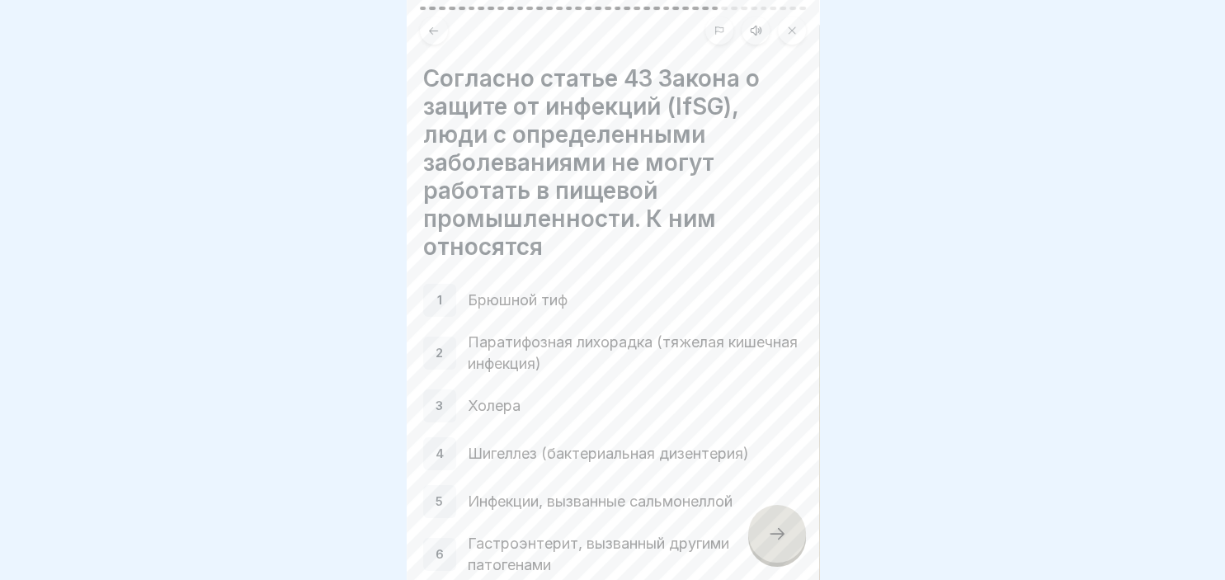
click at [778, 530] on icon at bounding box center [777, 534] width 20 height 20
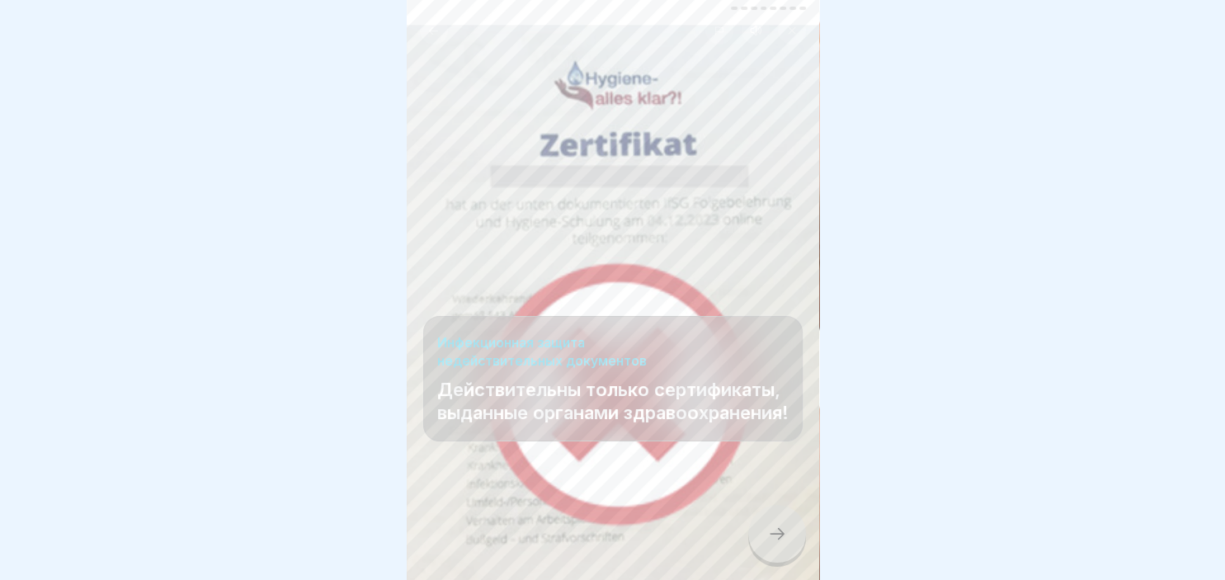
click at [778, 530] on icon at bounding box center [777, 534] width 20 height 20
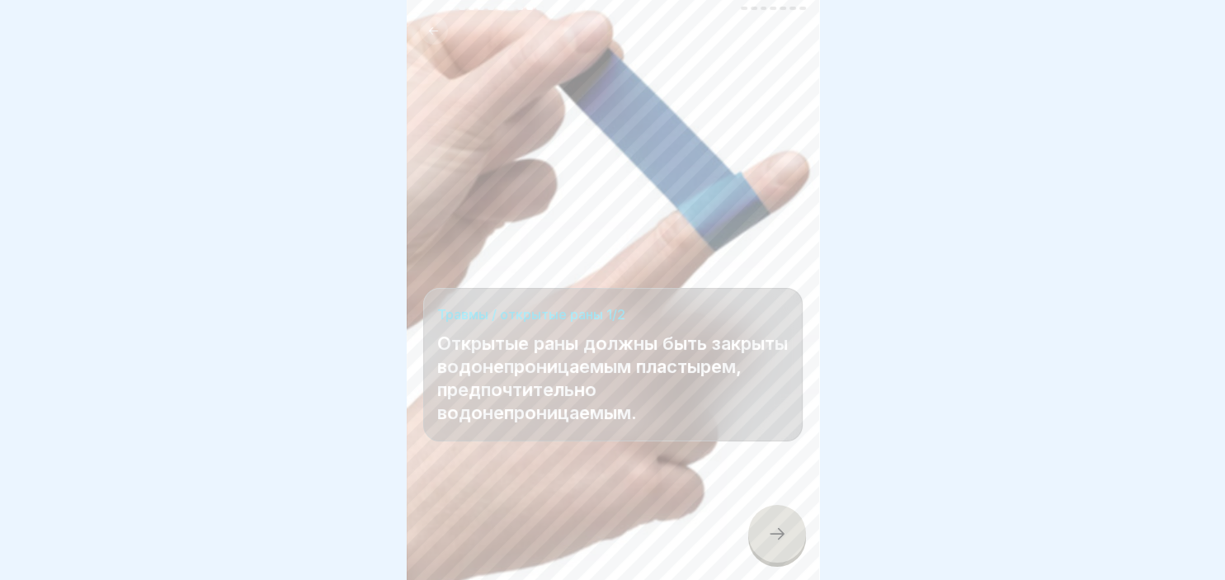
click at [778, 530] on icon at bounding box center [777, 534] width 20 height 20
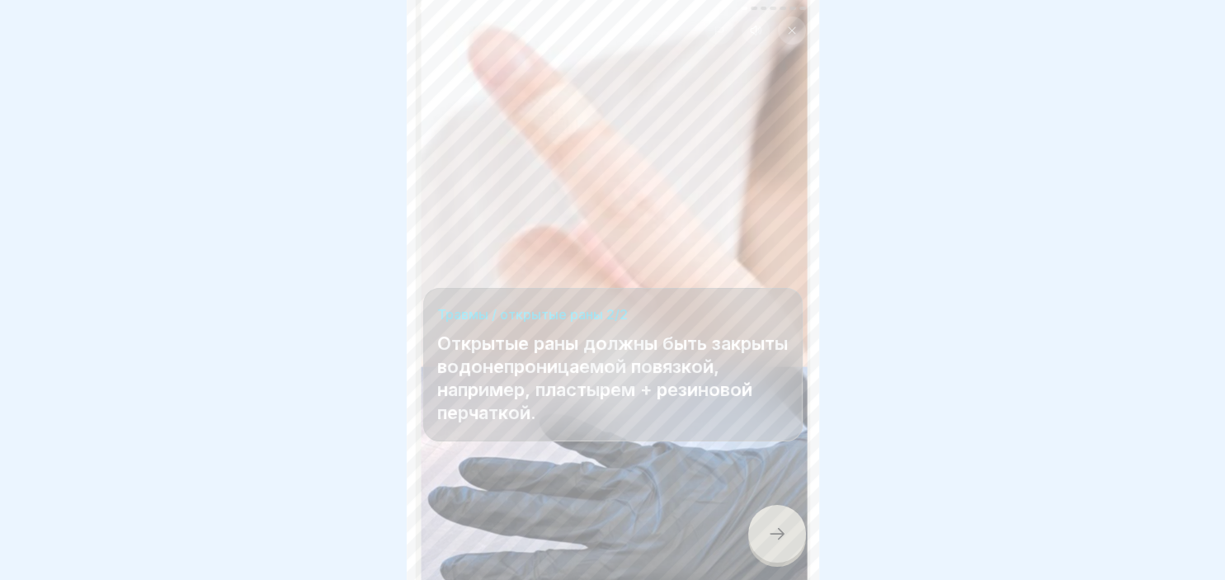
click at [778, 530] on icon at bounding box center [777, 534] width 20 height 20
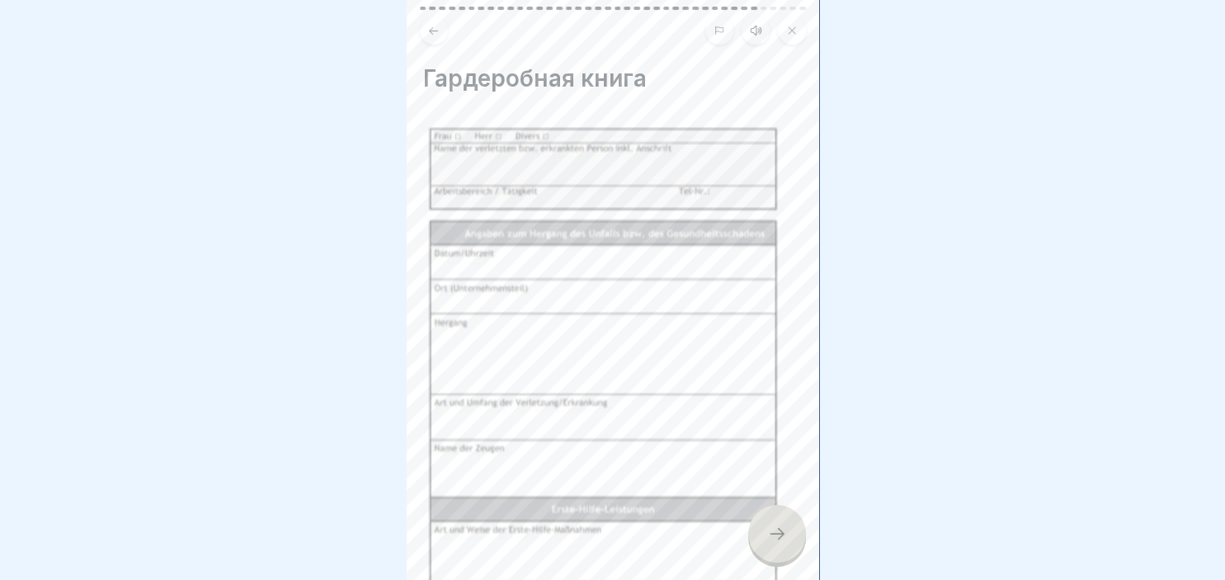
click at [778, 530] on icon at bounding box center [777, 534] width 20 height 20
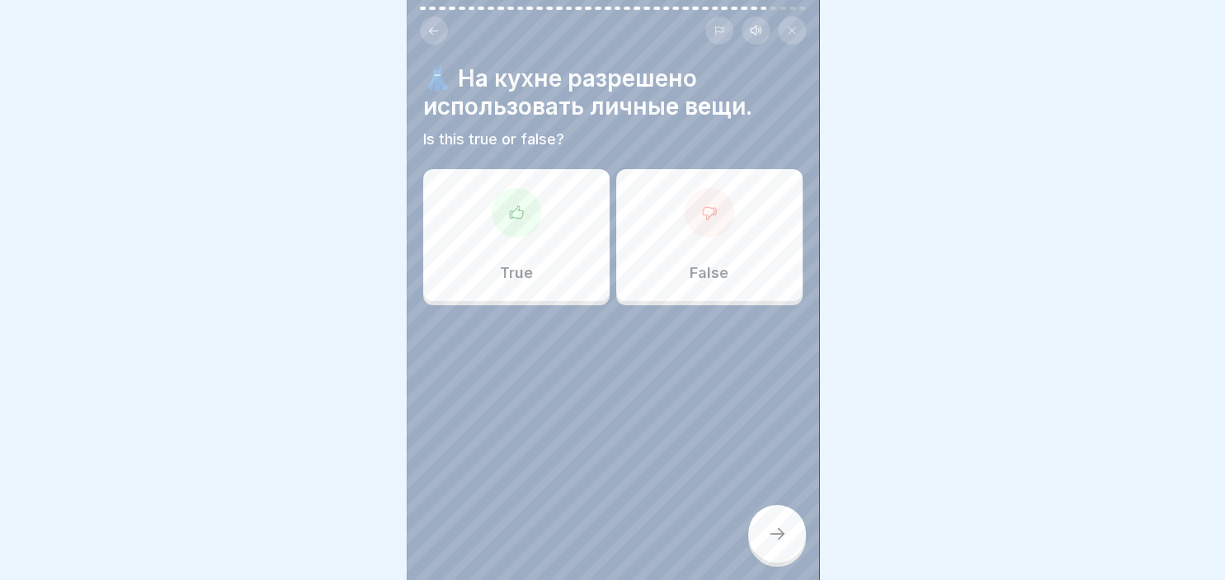
click at [710, 216] on icon at bounding box center [708, 213] width 13 height 12
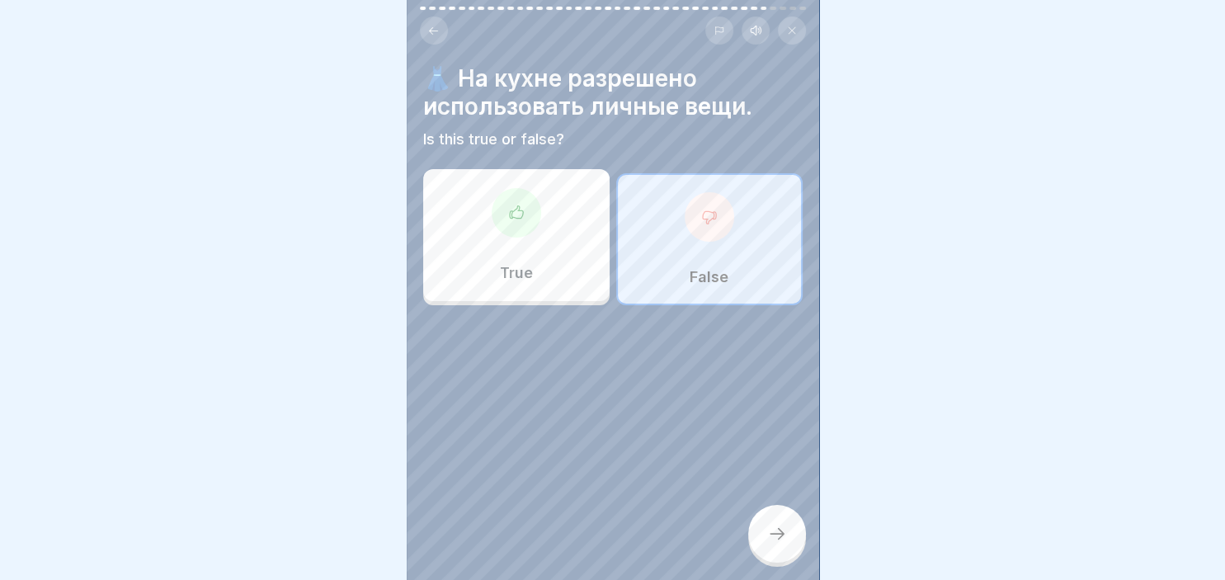
click at [768, 524] on div at bounding box center [777, 534] width 58 height 58
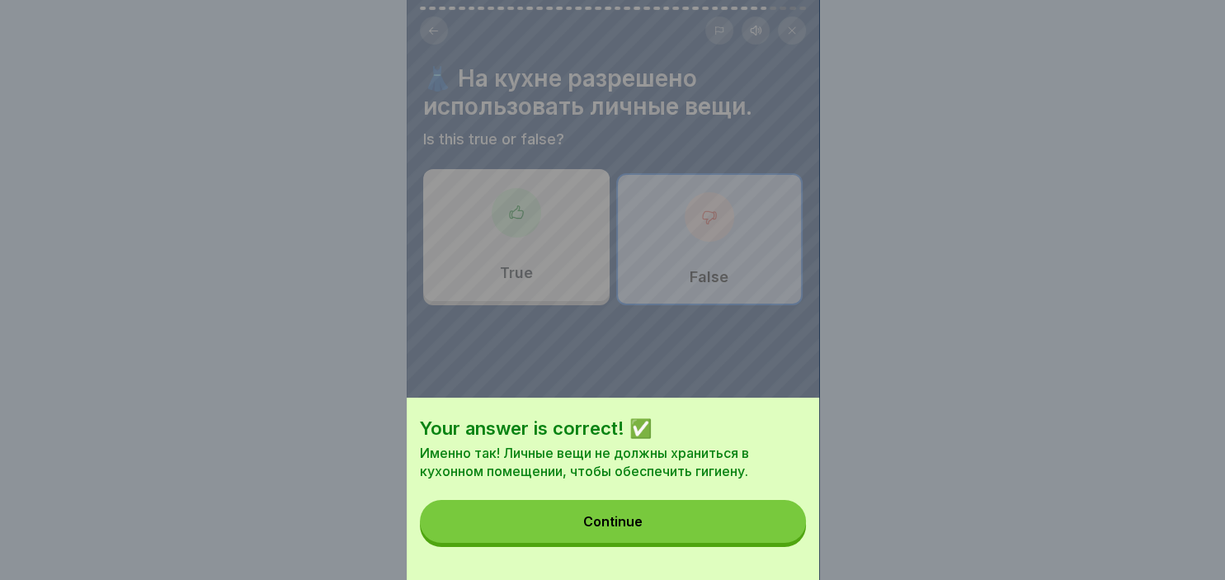
click at [676, 524] on button "Continue" at bounding box center [613, 521] width 386 height 43
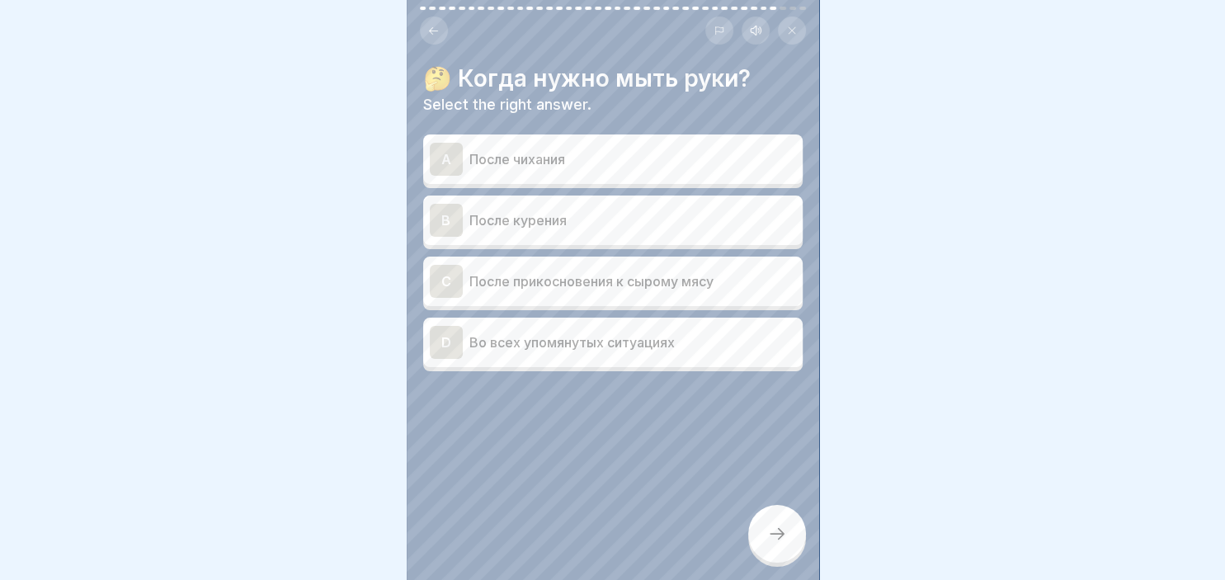
click at [438, 347] on div "D" at bounding box center [446, 342] width 33 height 33
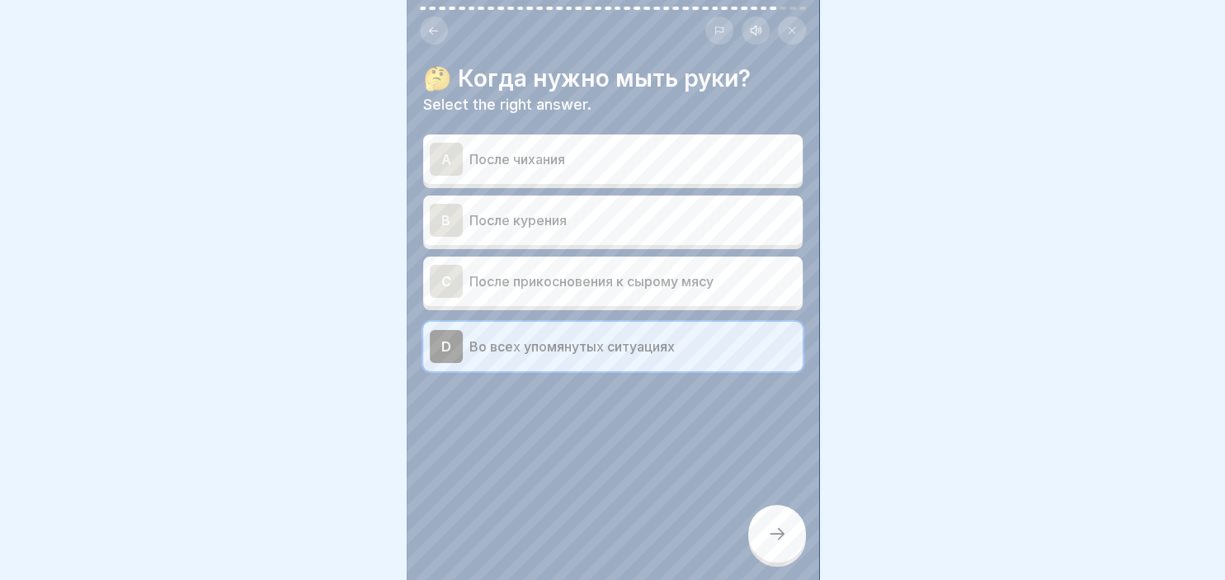
click at [764, 530] on div at bounding box center [777, 534] width 58 height 58
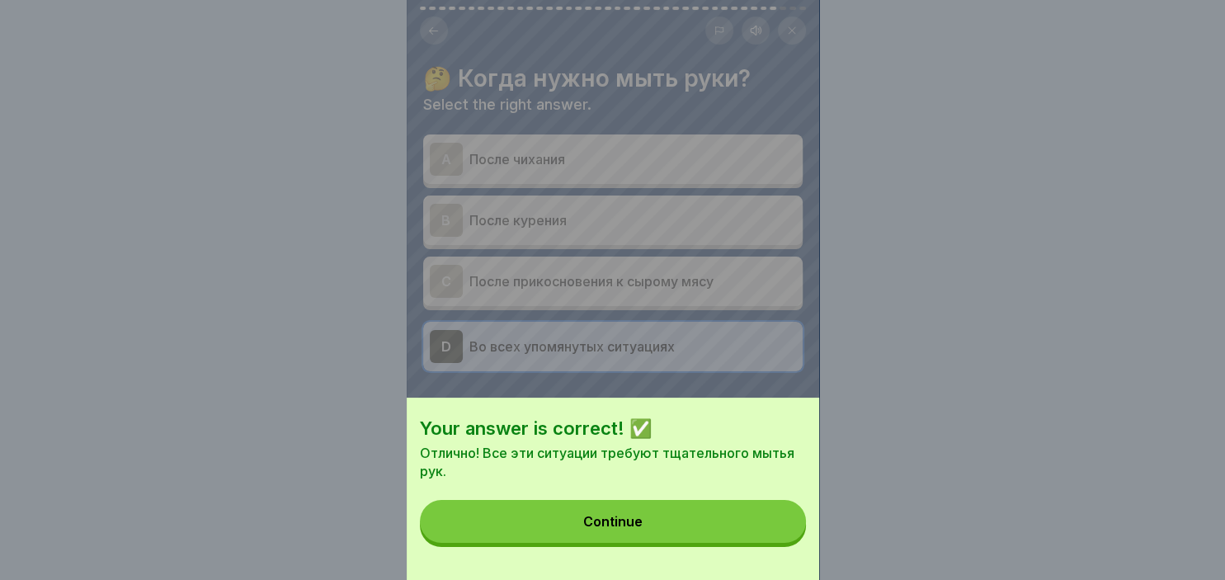
click at [609, 527] on div "Continue" at bounding box center [612, 521] width 59 height 15
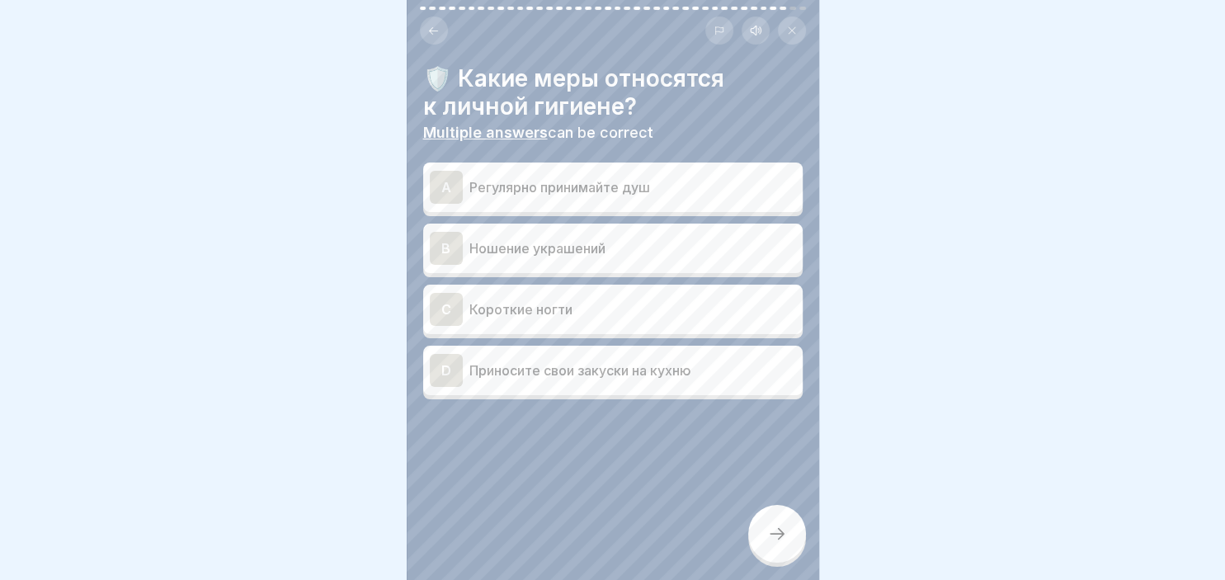
click at [454, 186] on div "A" at bounding box center [446, 187] width 33 height 33
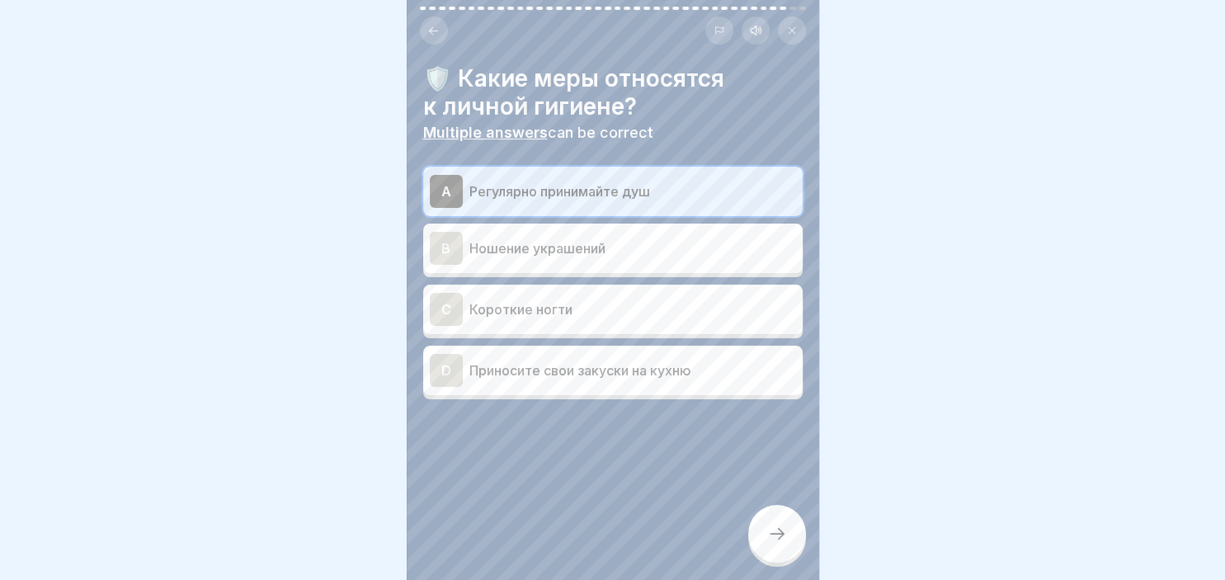
click at [458, 252] on div "B" at bounding box center [446, 248] width 33 height 33
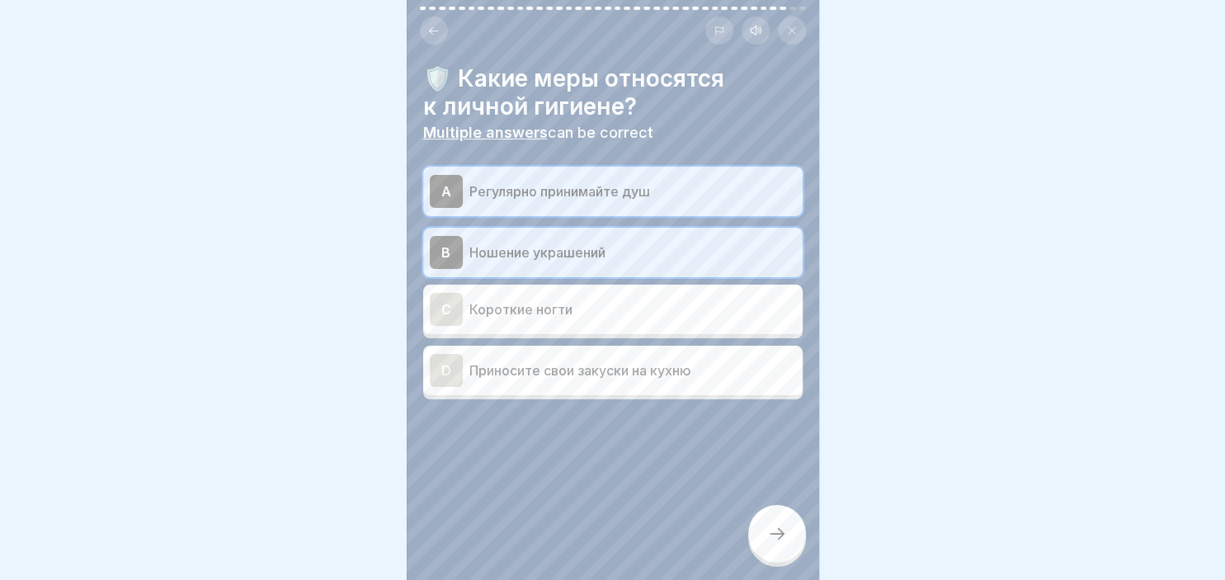
click at [444, 305] on div "C" at bounding box center [446, 309] width 33 height 33
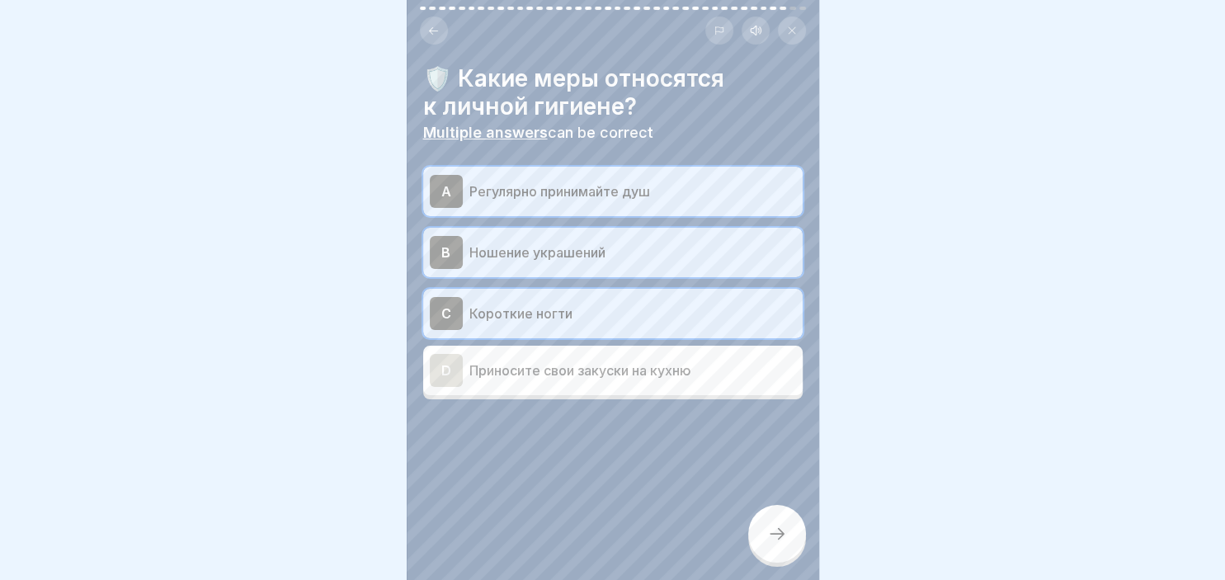
click at [765, 524] on div at bounding box center [777, 534] width 58 height 58
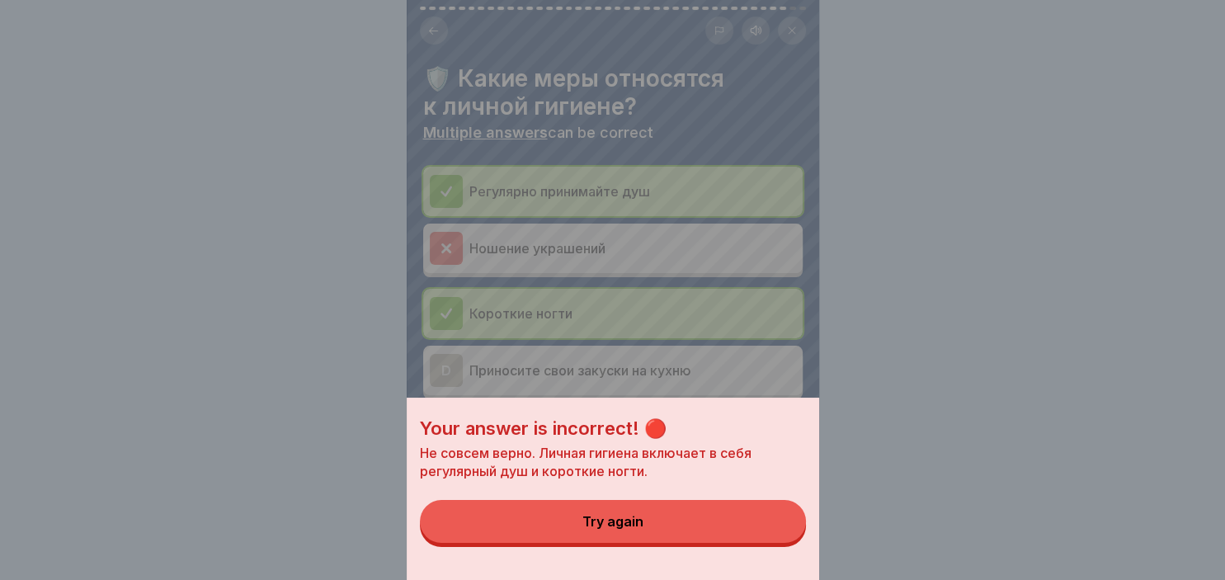
click at [558, 533] on button "Try again" at bounding box center [613, 521] width 386 height 43
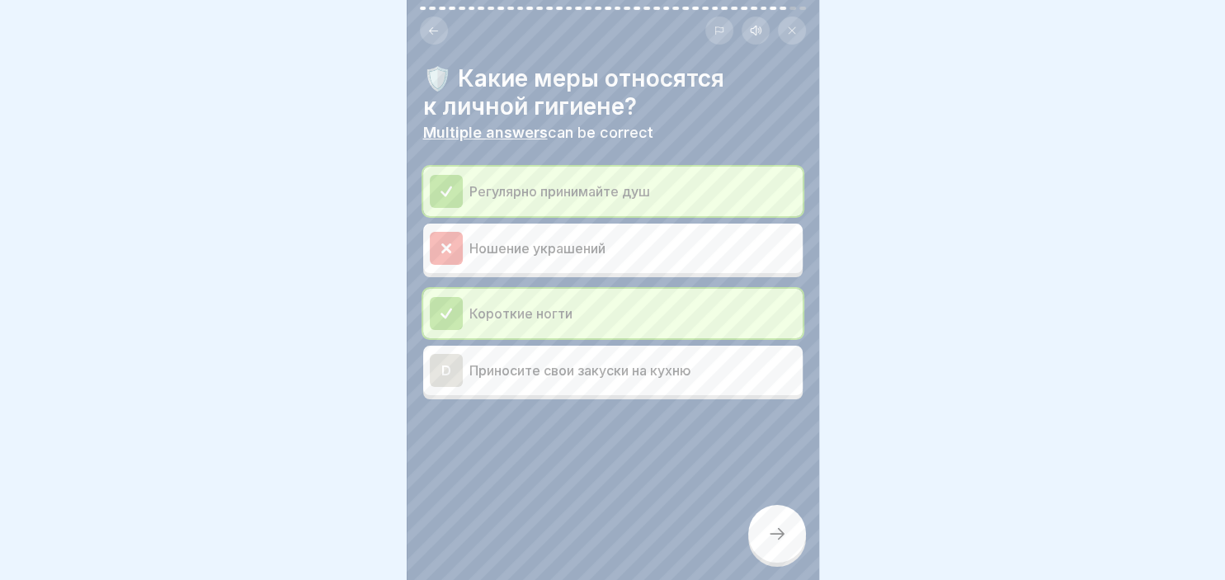
click at [781, 533] on icon at bounding box center [777, 534] width 20 height 20
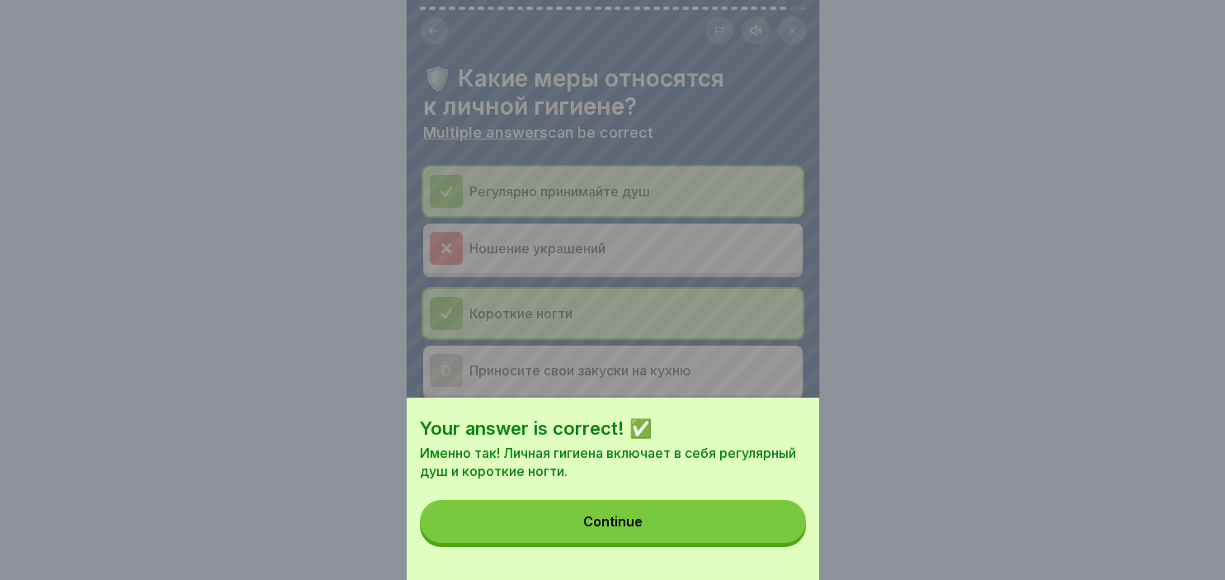
click at [634, 525] on div "Continue" at bounding box center [612, 521] width 59 height 15
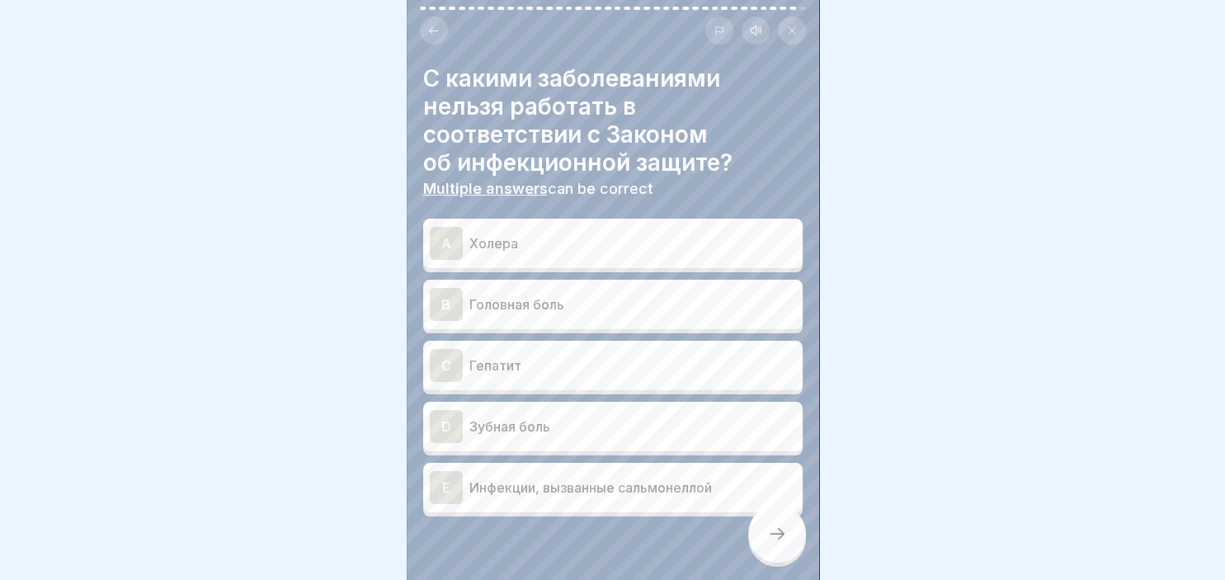
click at [440, 249] on div "A" at bounding box center [446, 243] width 33 height 33
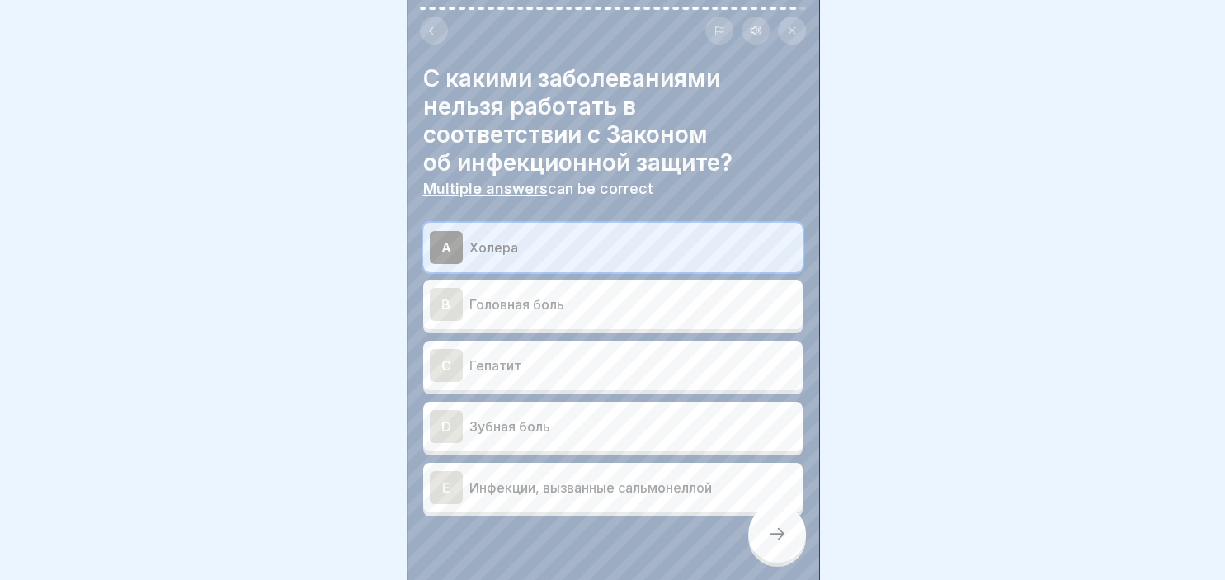
click at [447, 357] on div "C" at bounding box center [446, 365] width 33 height 33
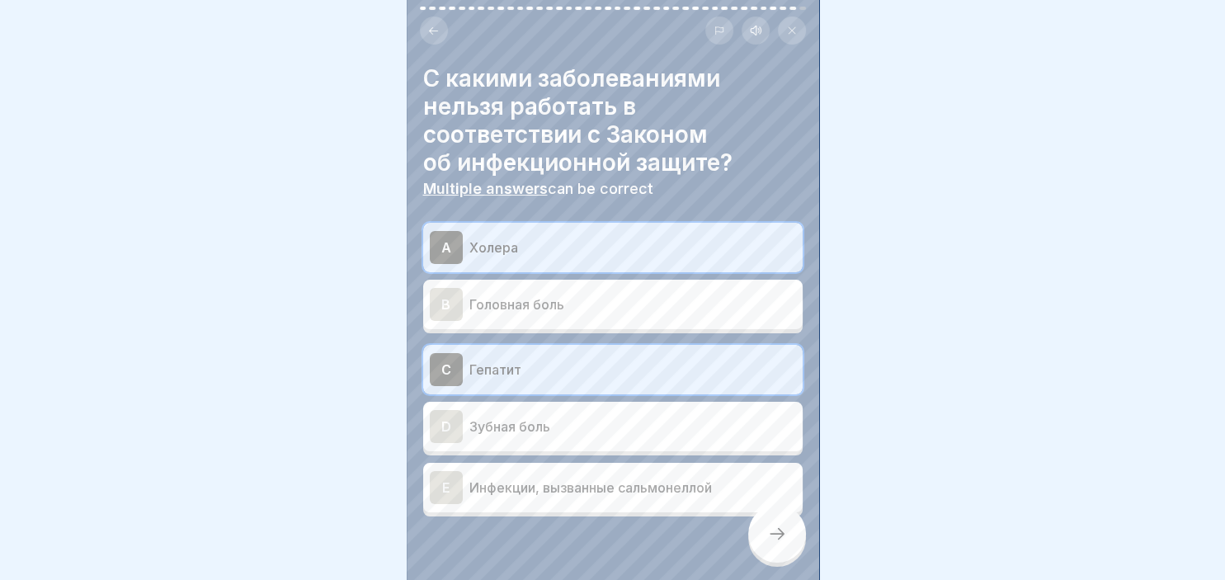
click at [457, 490] on div "E" at bounding box center [446, 487] width 33 height 33
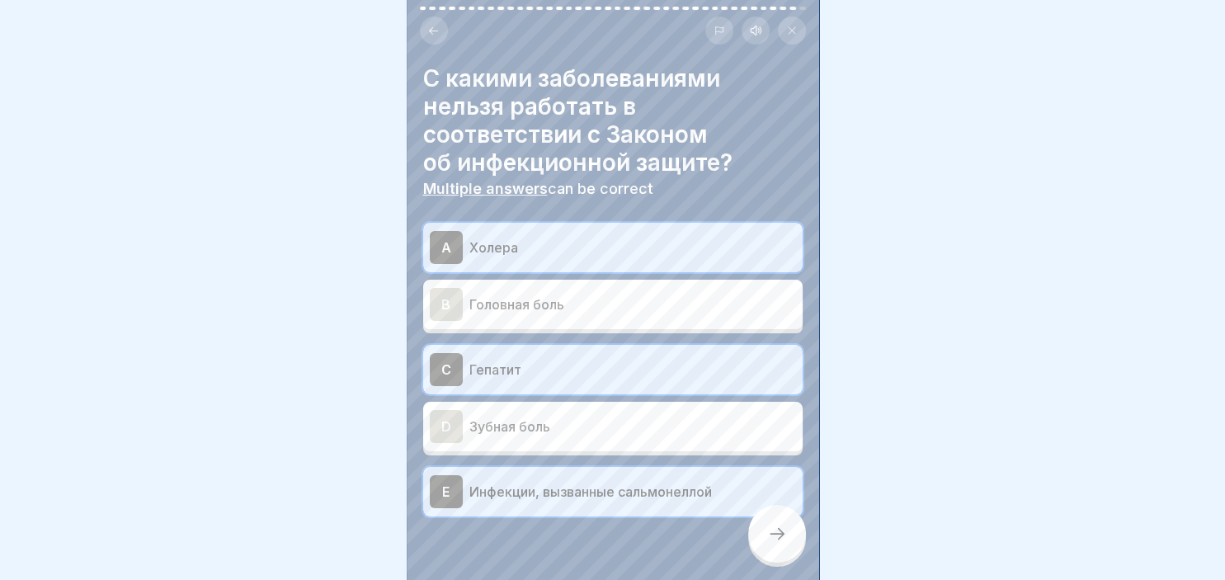
click at [760, 546] on div at bounding box center [777, 534] width 58 height 58
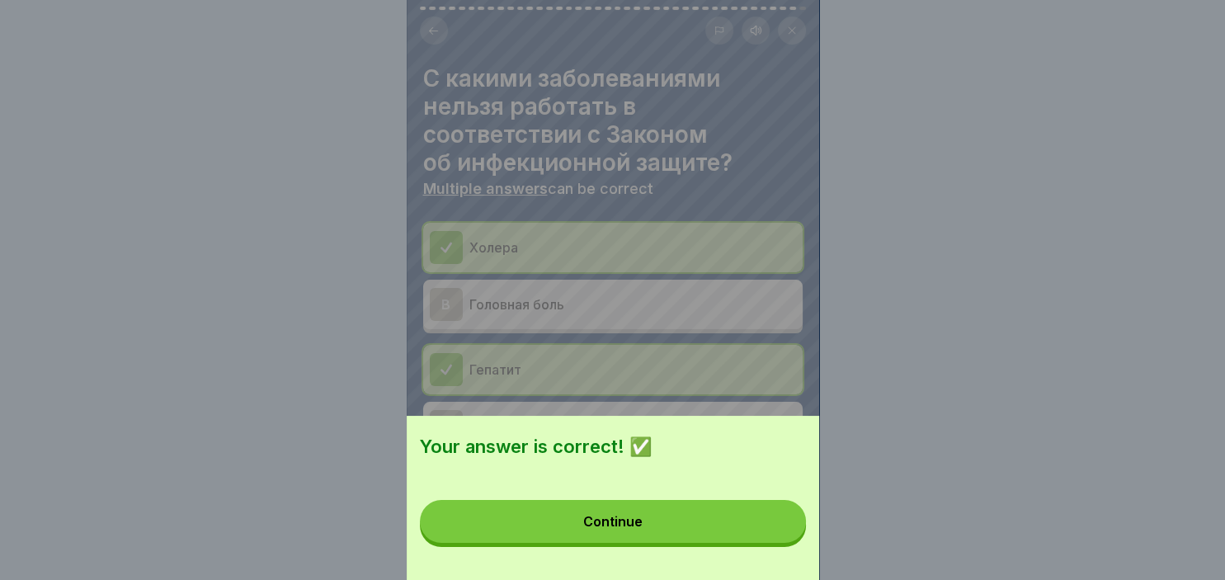
click at [651, 531] on button "Continue" at bounding box center [613, 521] width 386 height 43
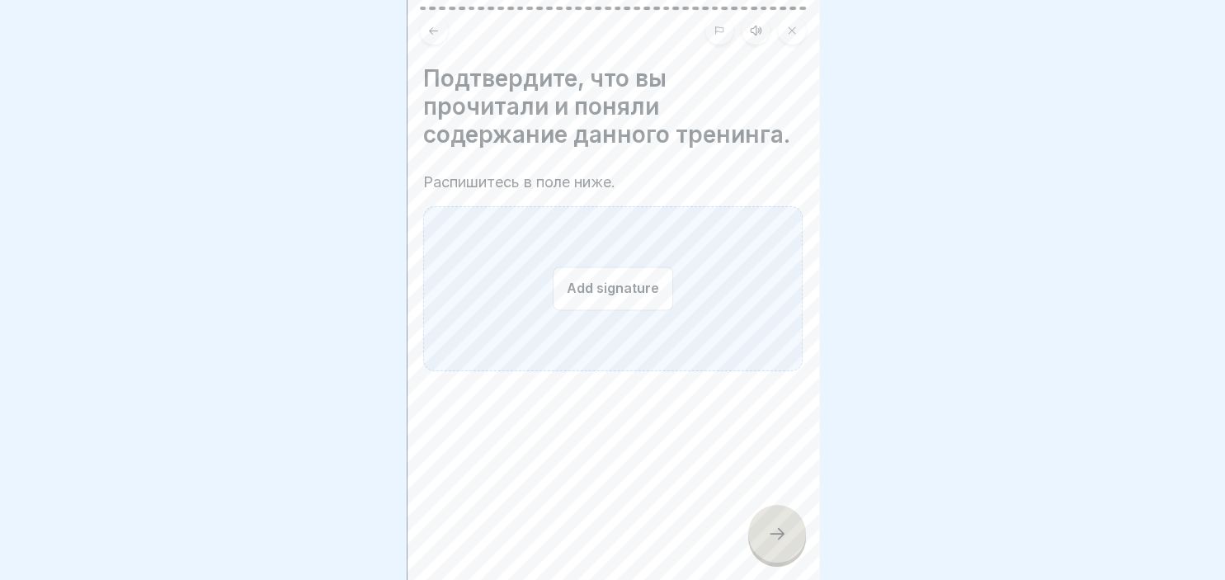
click at [603, 285] on button "Add signature" at bounding box center [613, 288] width 120 height 44
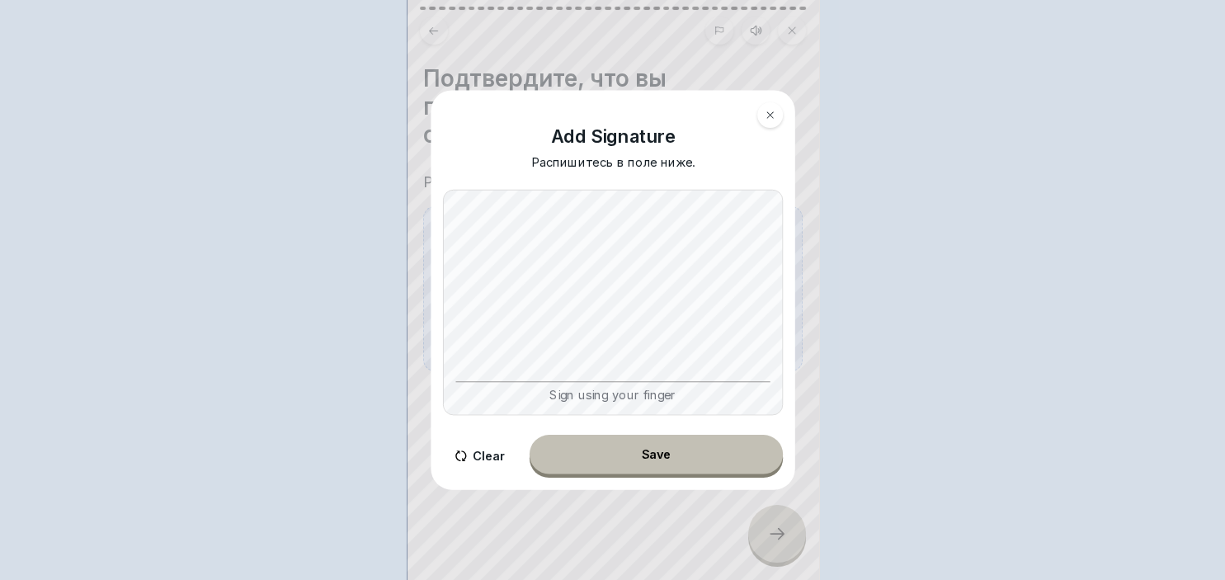
scroll to position [0, 0]
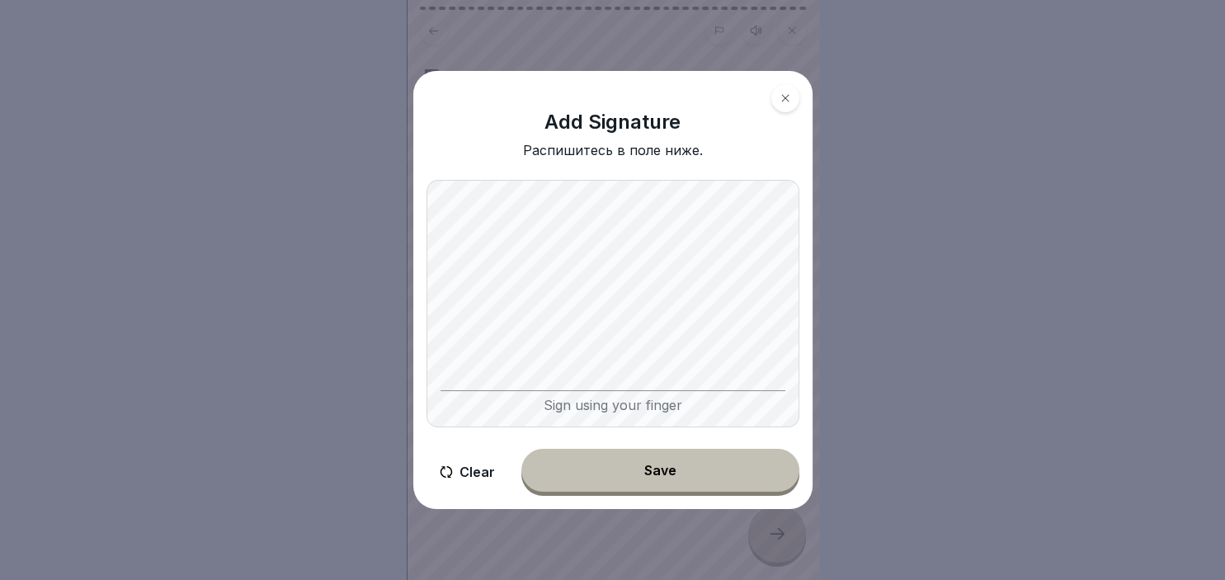
click at [602, 466] on button "Save" at bounding box center [660, 470] width 278 height 43
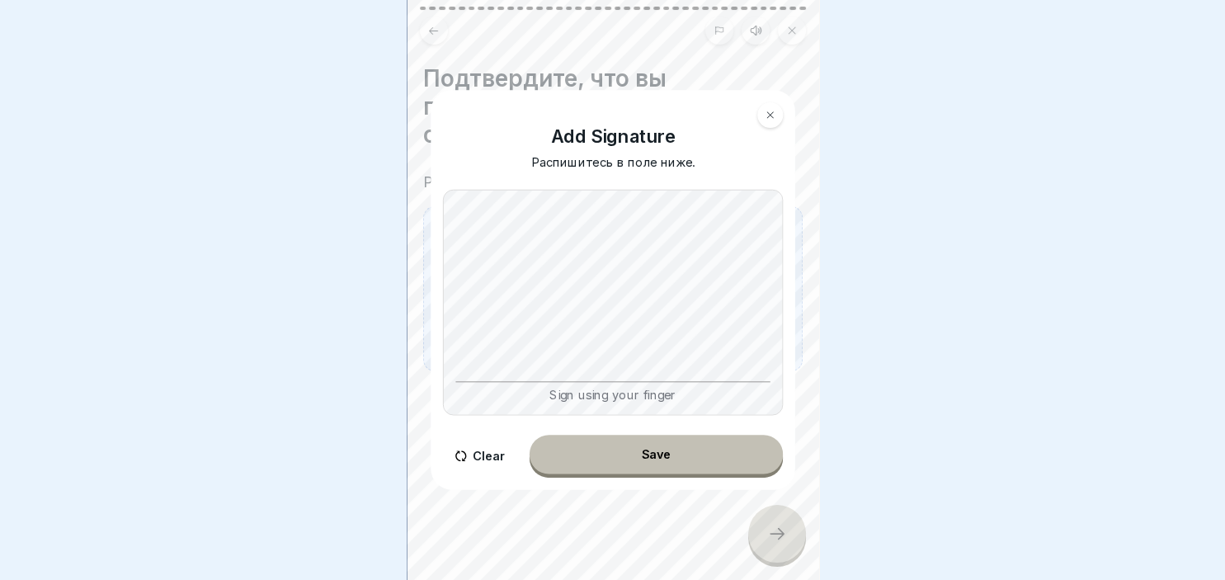
scroll to position [201, 0]
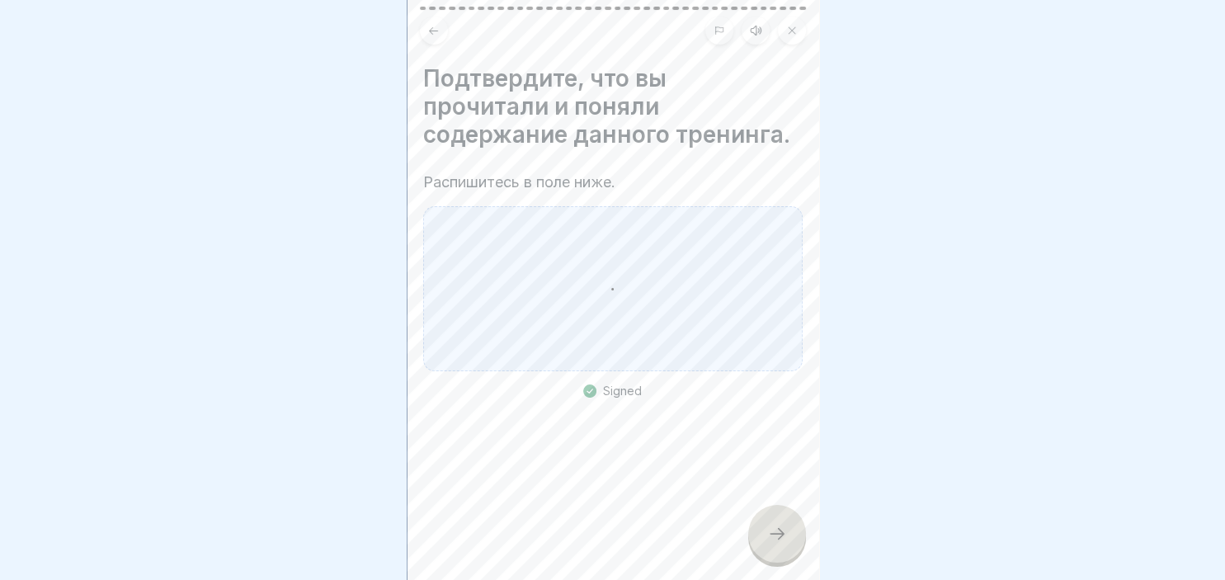
click at [793, 536] on div at bounding box center [777, 534] width 58 height 58
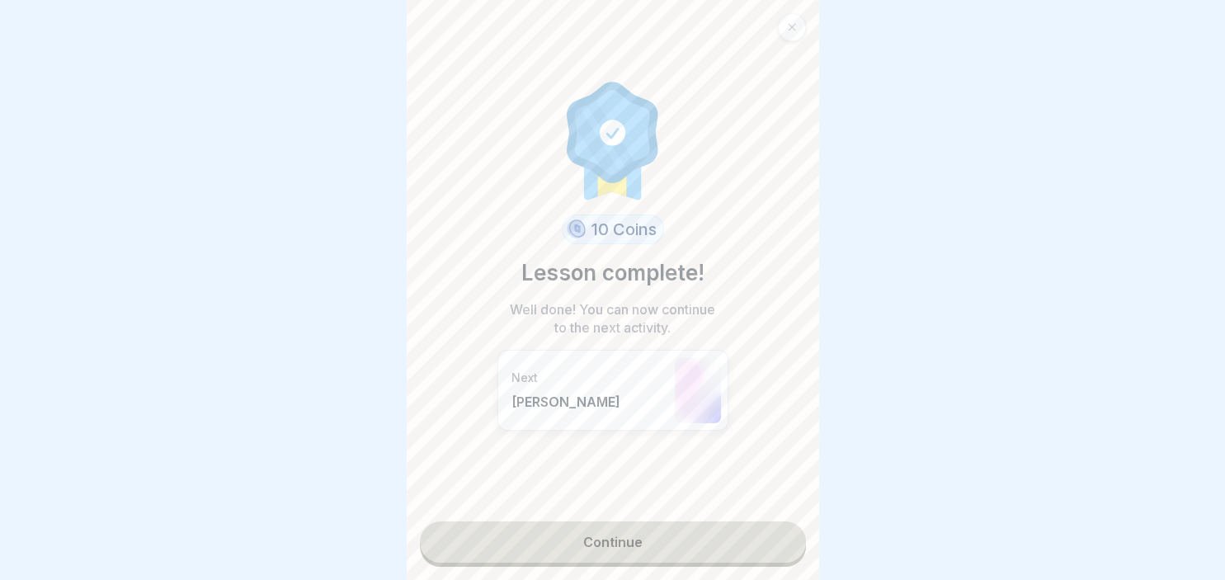
click at [631, 536] on link "Continue" at bounding box center [613, 541] width 386 height 41
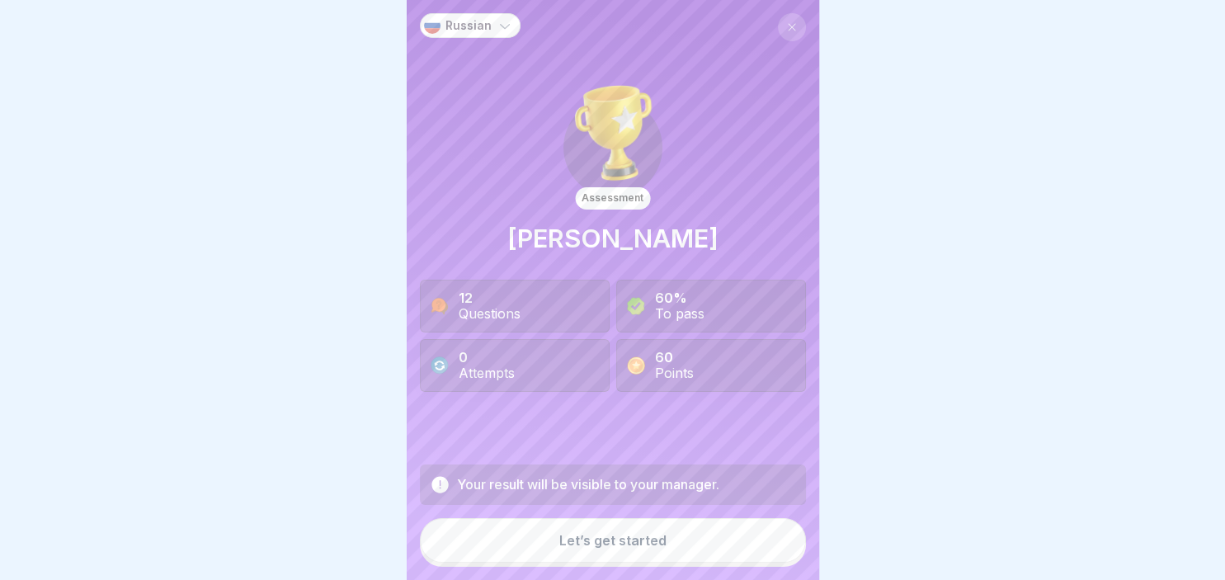
click at [674, 540] on button "Let’s get started" at bounding box center [613, 540] width 386 height 45
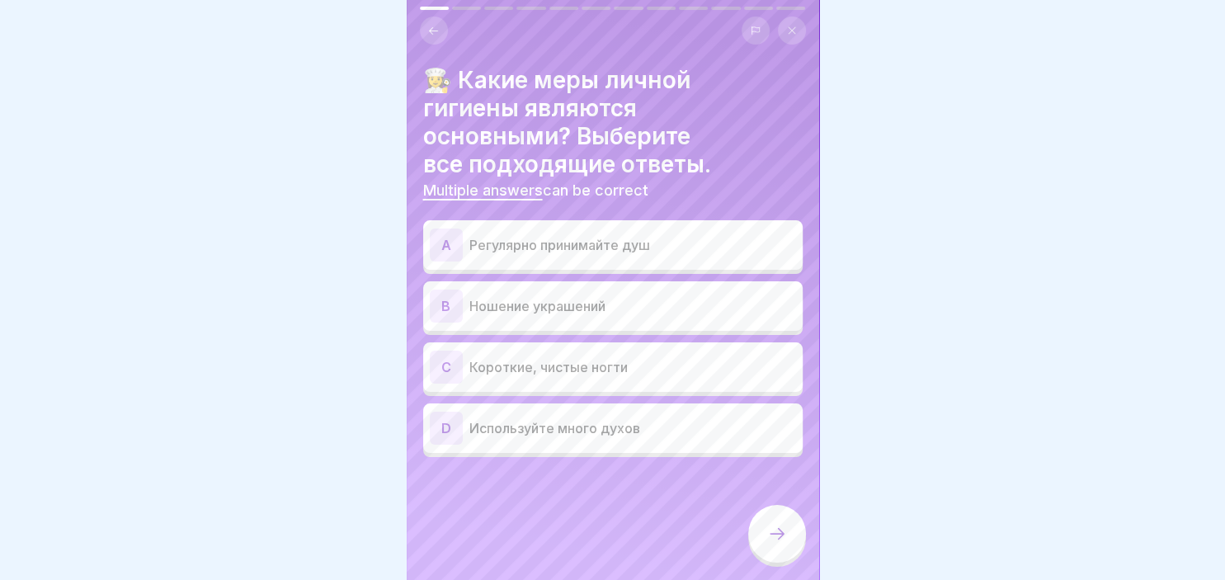
click at [497, 235] on div "A Регулярно принимайте душ" at bounding box center [613, 244] width 366 height 33
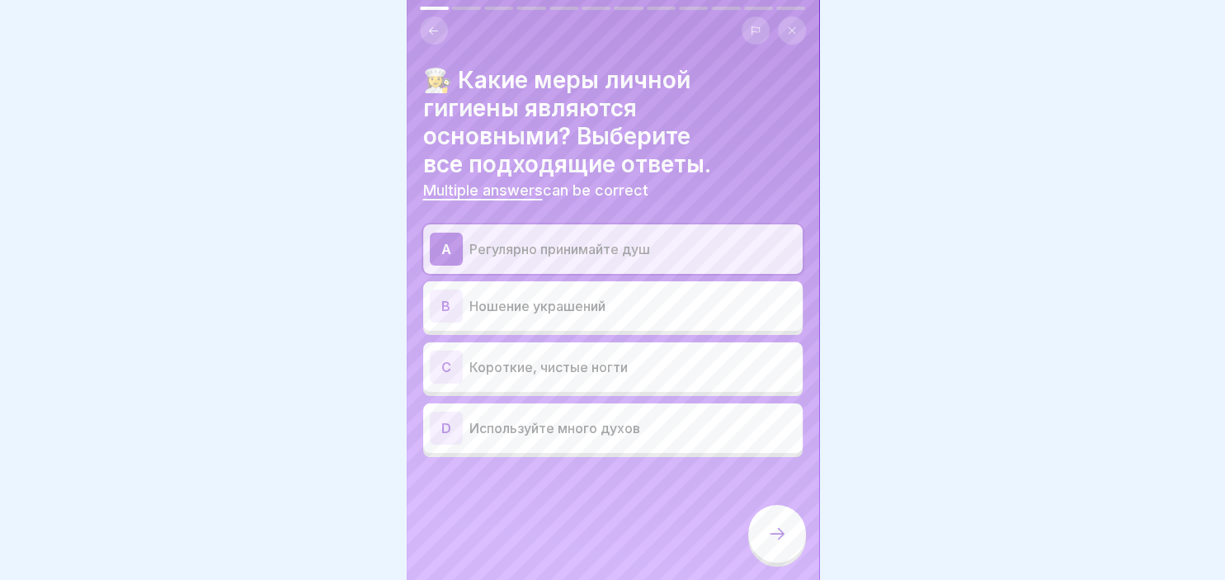
click at [445, 360] on div "C" at bounding box center [446, 367] width 33 height 33
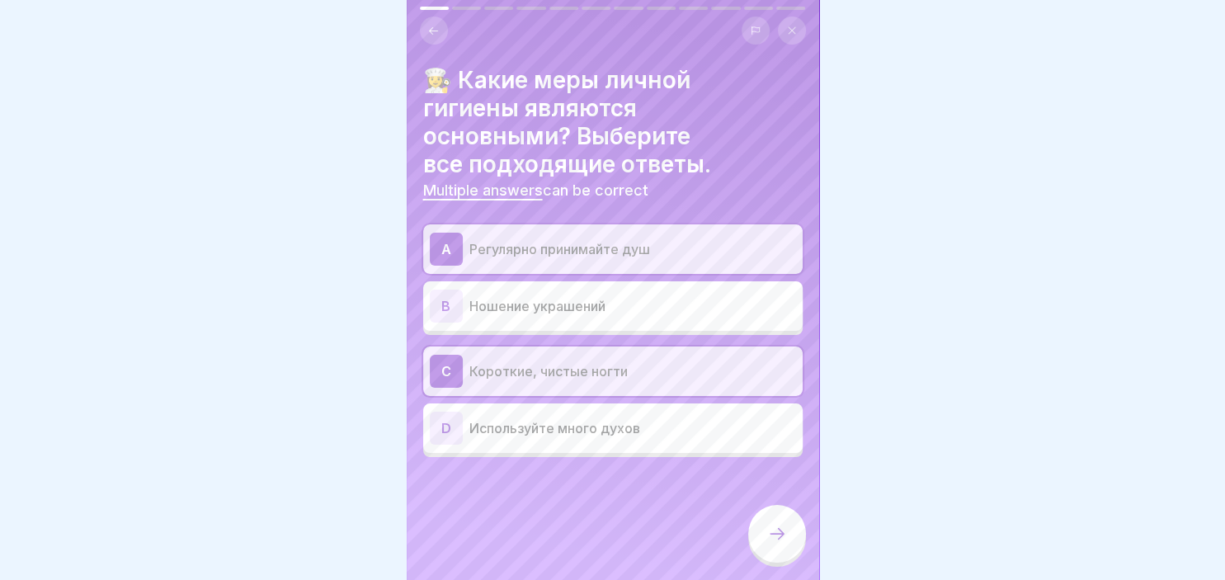
click at [782, 532] on icon at bounding box center [777, 534] width 20 height 20
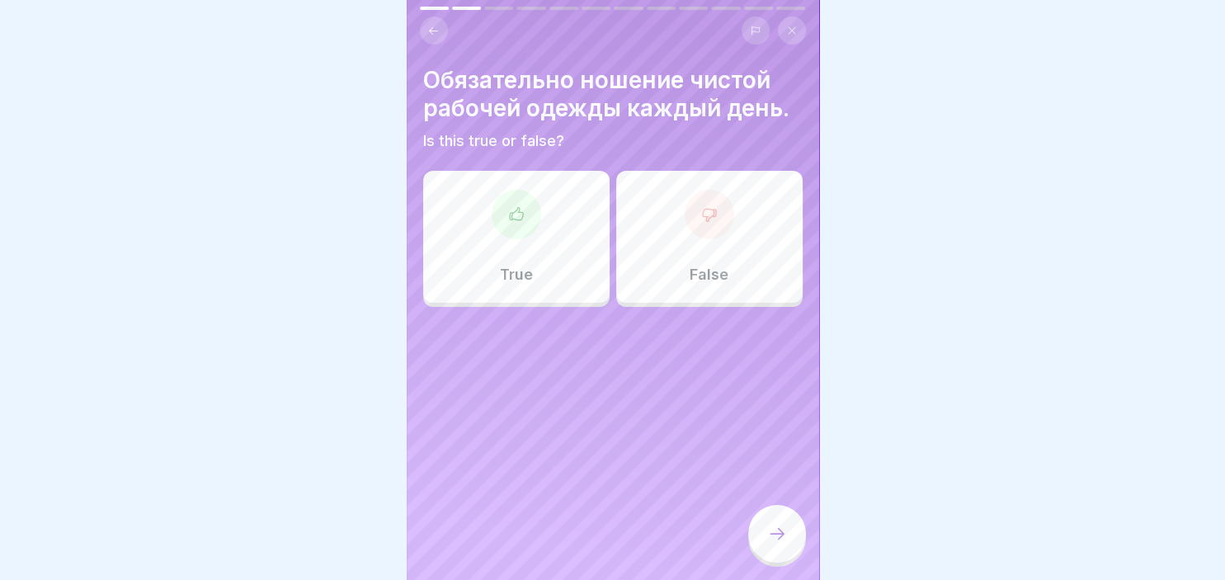
click at [513, 218] on icon at bounding box center [516, 214] width 16 height 16
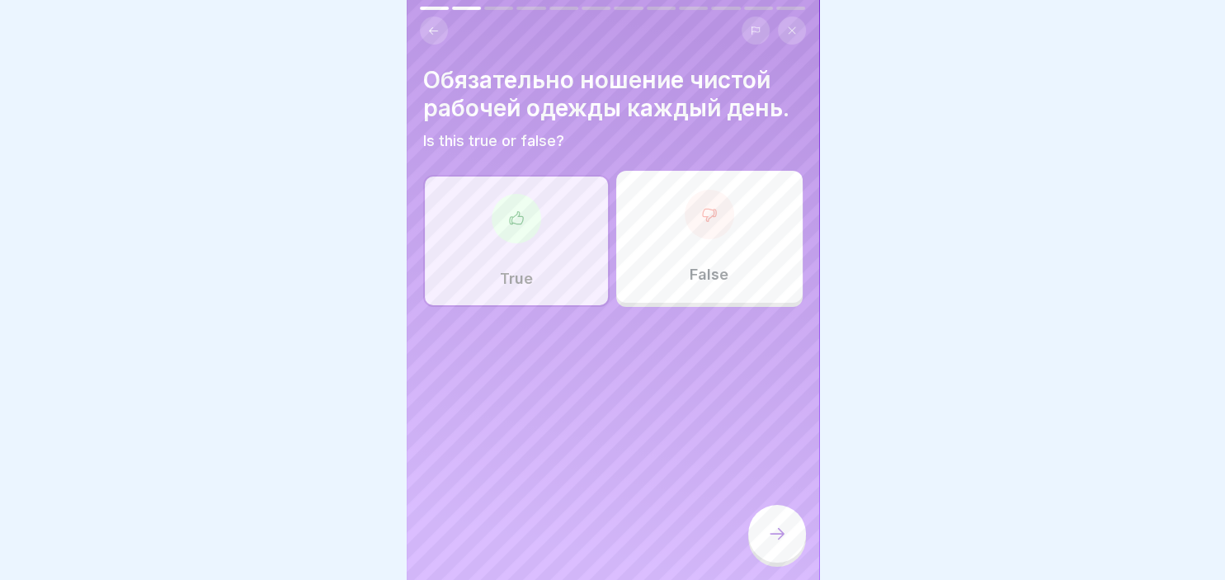
click at [769, 523] on div at bounding box center [777, 534] width 58 height 58
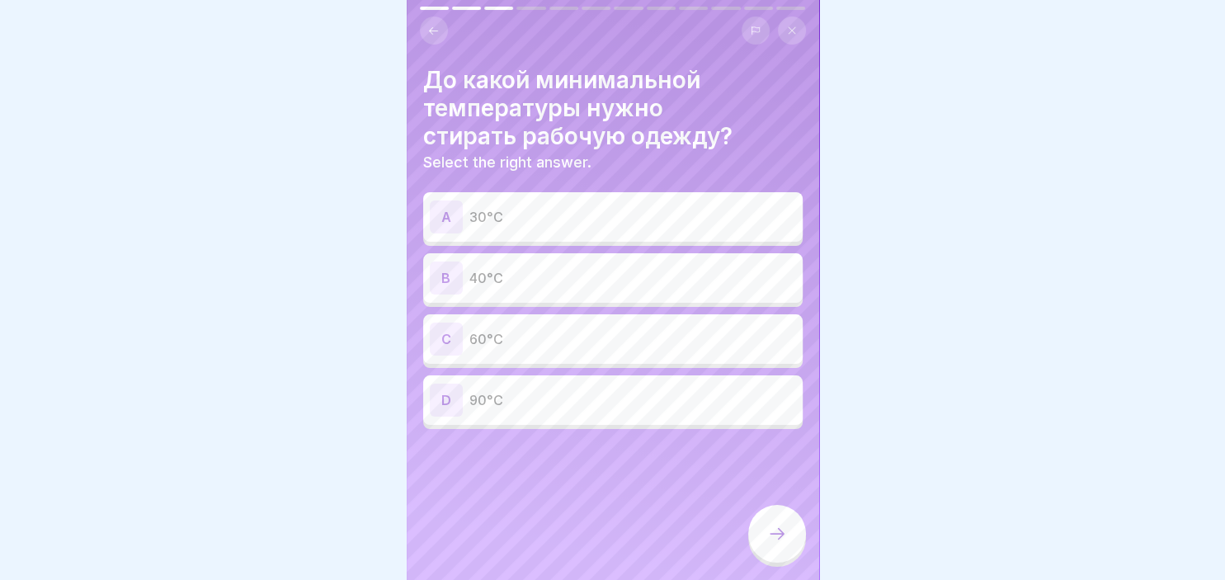
click at [450, 340] on div "C" at bounding box center [446, 338] width 33 height 33
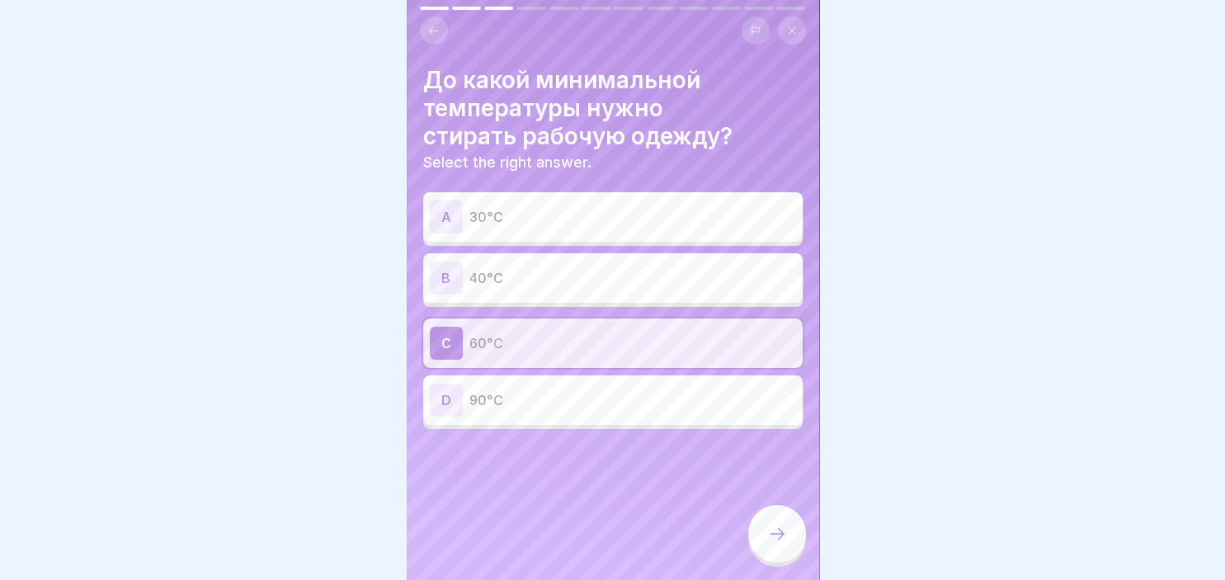
click at [788, 526] on div at bounding box center [777, 534] width 58 height 58
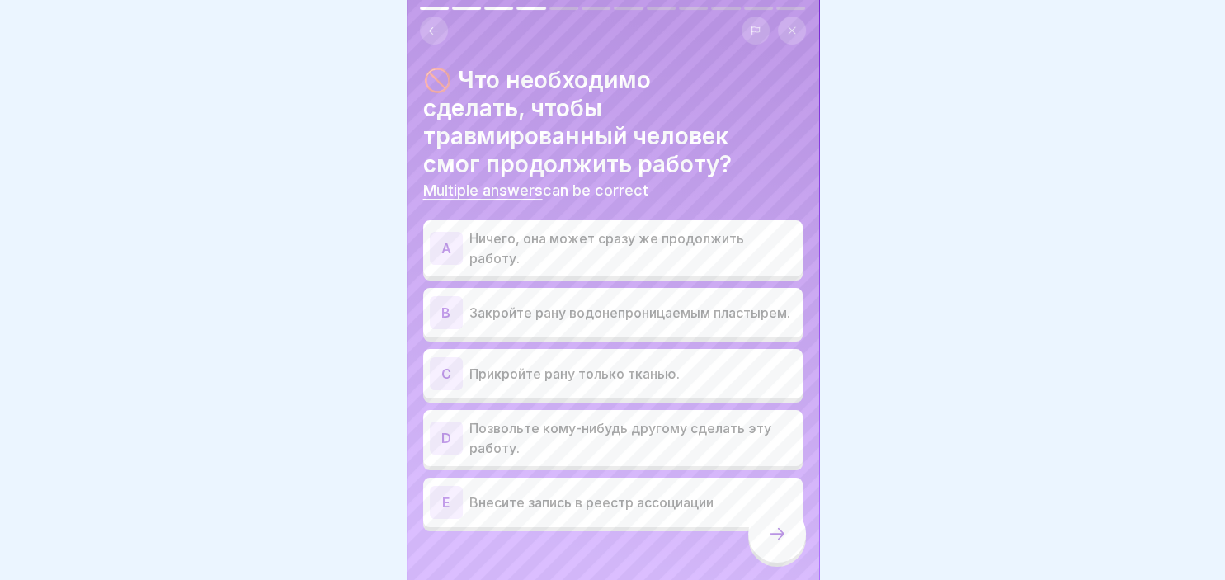
click at [445, 296] on div "B" at bounding box center [446, 312] width 33 height 33
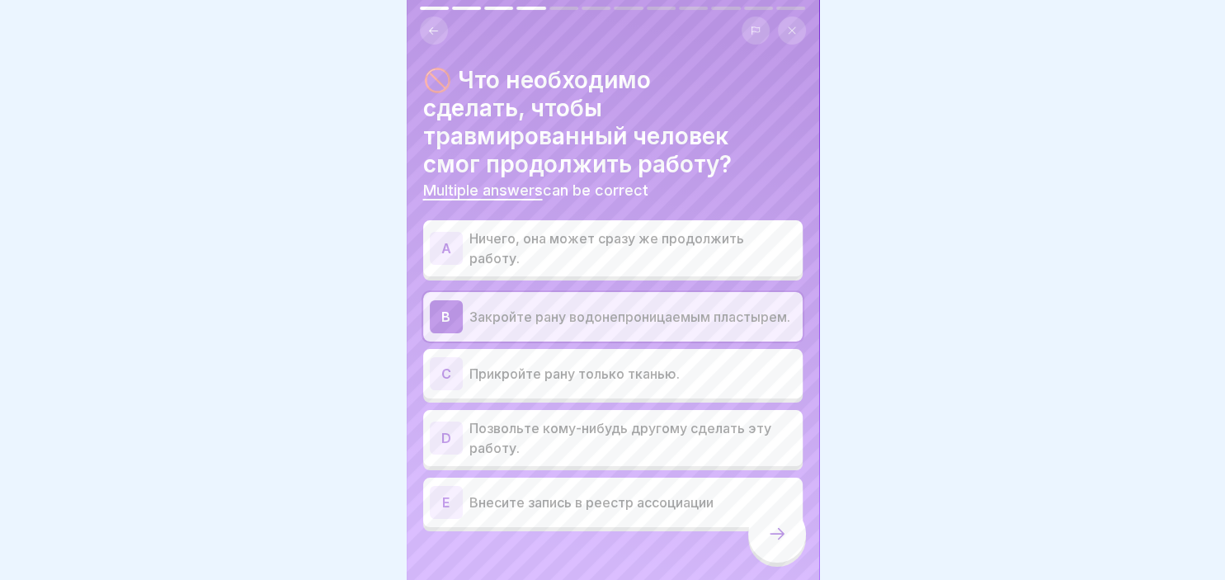
click at [773, 534] on icon at bounding box center [777, 534] width 20 height 20
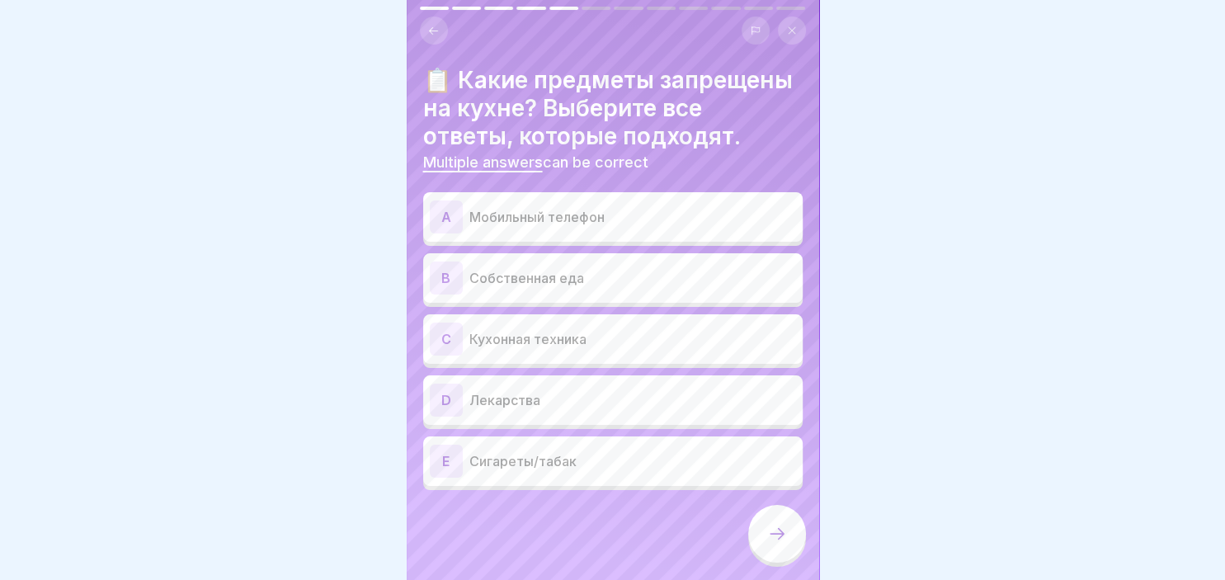
click at [447, 457] on div "E" at bounding box center [446, 461] width 33 height 33
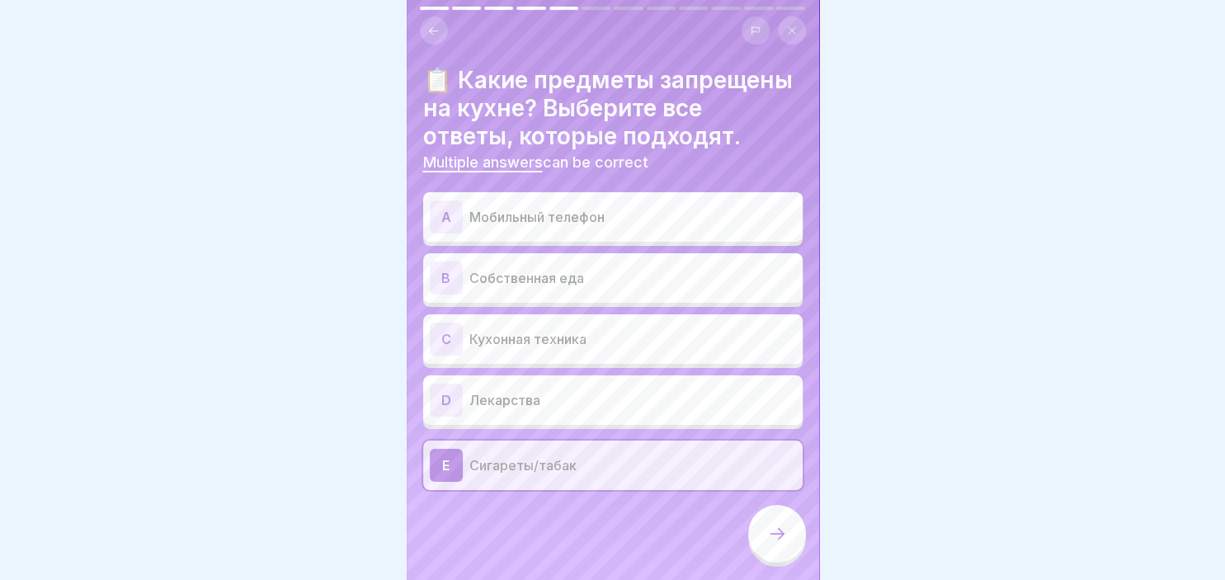
click at [438, 404] on div "D" at bounding box center [446, 400] width 33 height 33
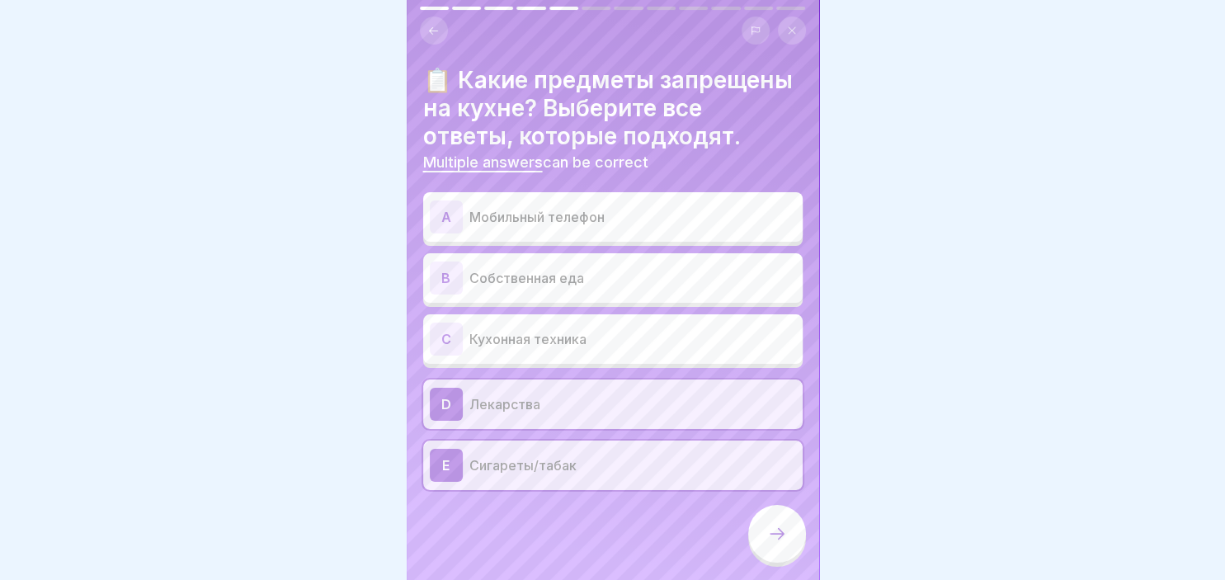
click at [447, 272] on div "B" at bounding box center [446, 277] width 33 height 33
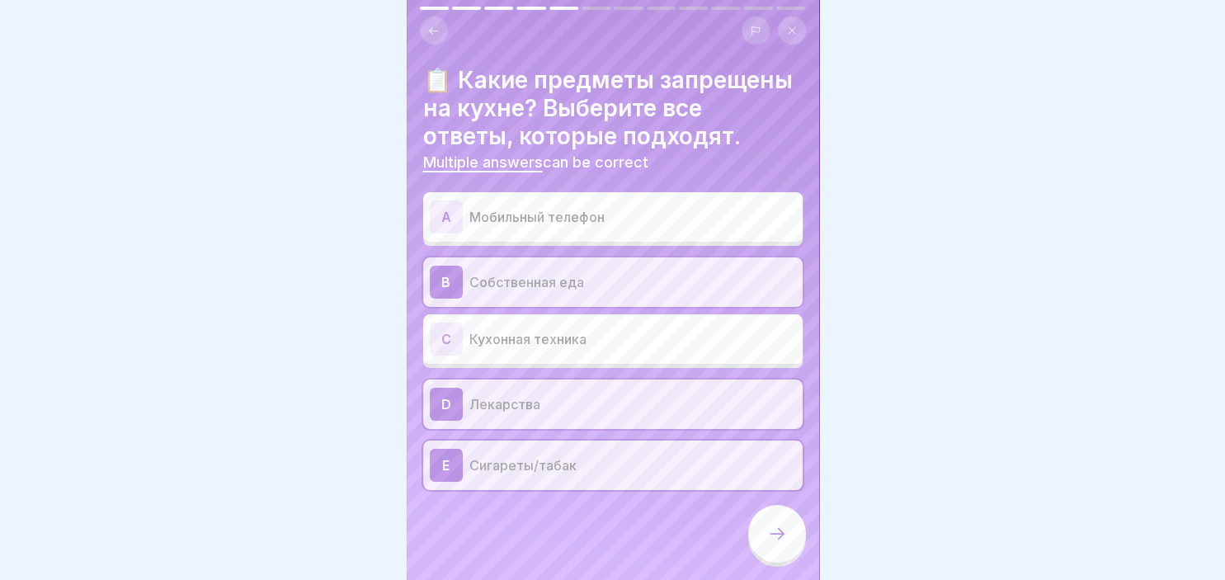
click at [450, 215] on div "A" at bounding box center [446, 216] width 33 height 33
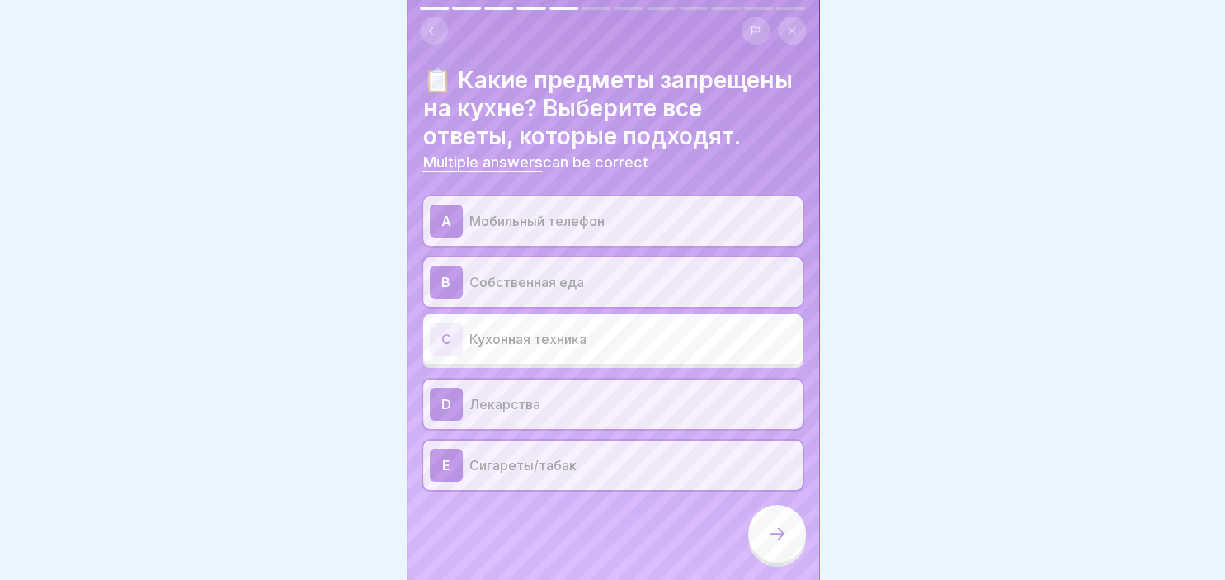
click at [767, 533] on icon at bounding box center [777, 534] width 20 height 20
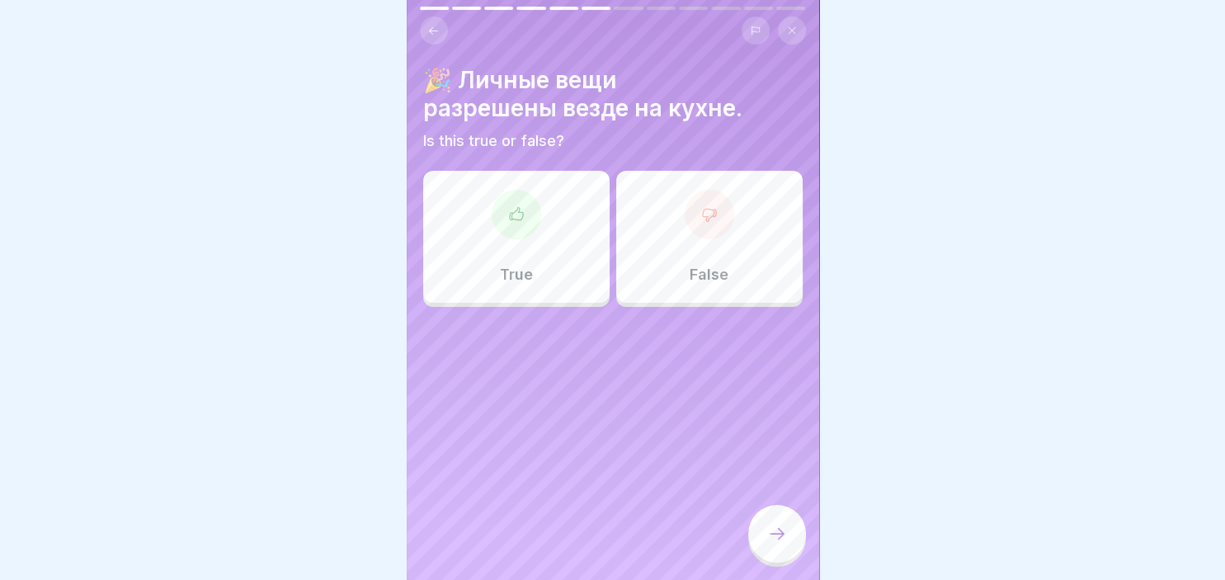
click at [705, 214] on icon at bounding box center [709, 214] width 16 height 16
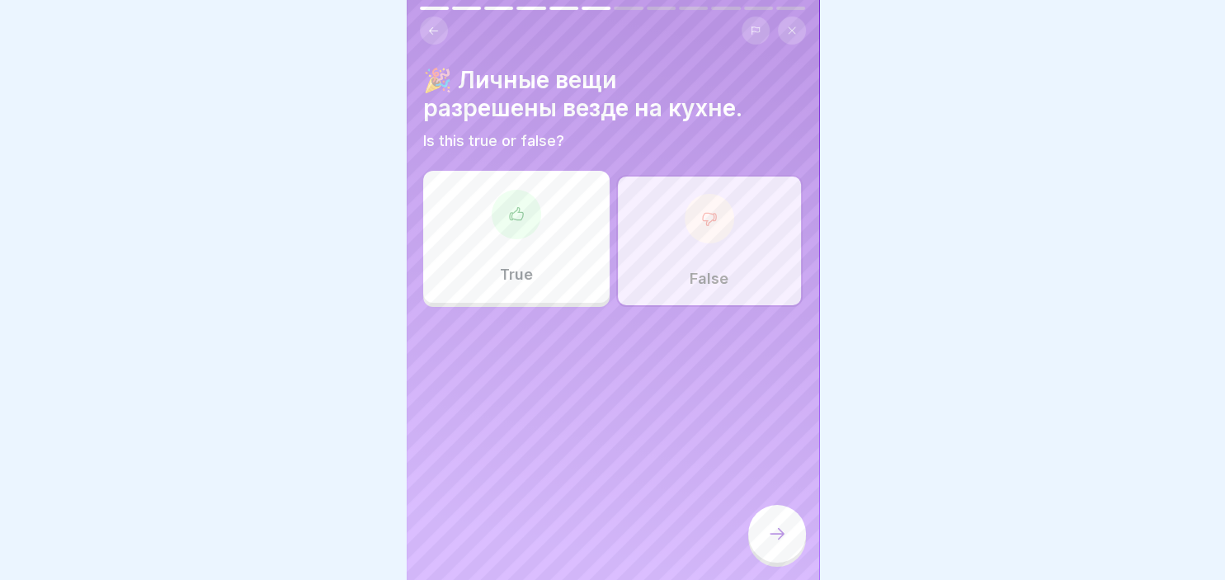
click at [784, 522] on div at bounding box center [777, 534] width 58 height 58
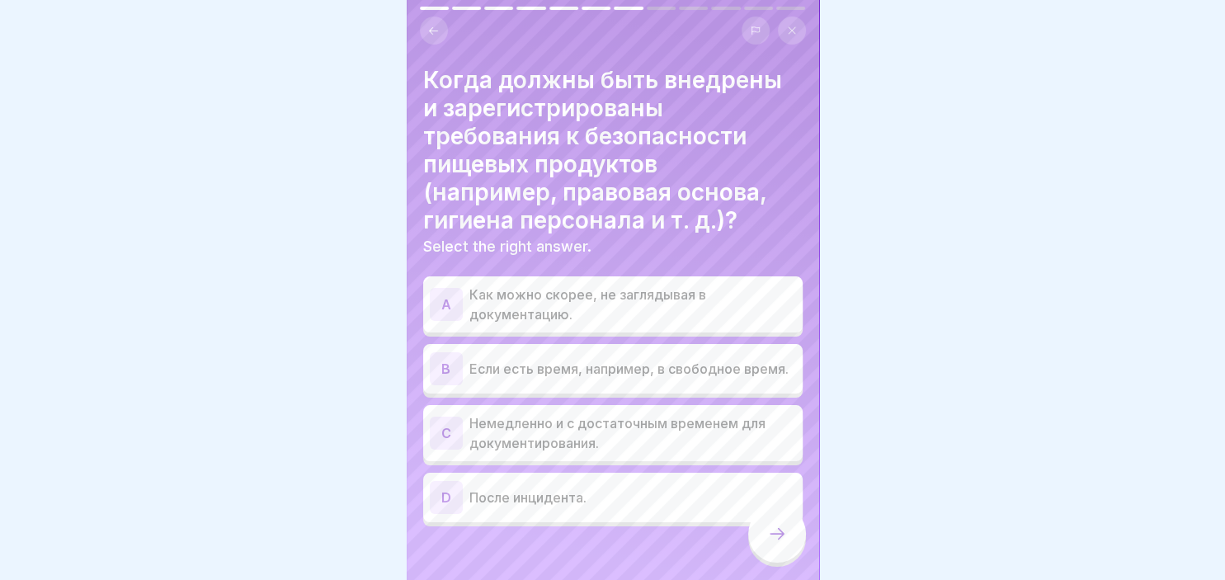
click at [447, 431] on div "C" at bounding box center [446, 433] width 33 height 33
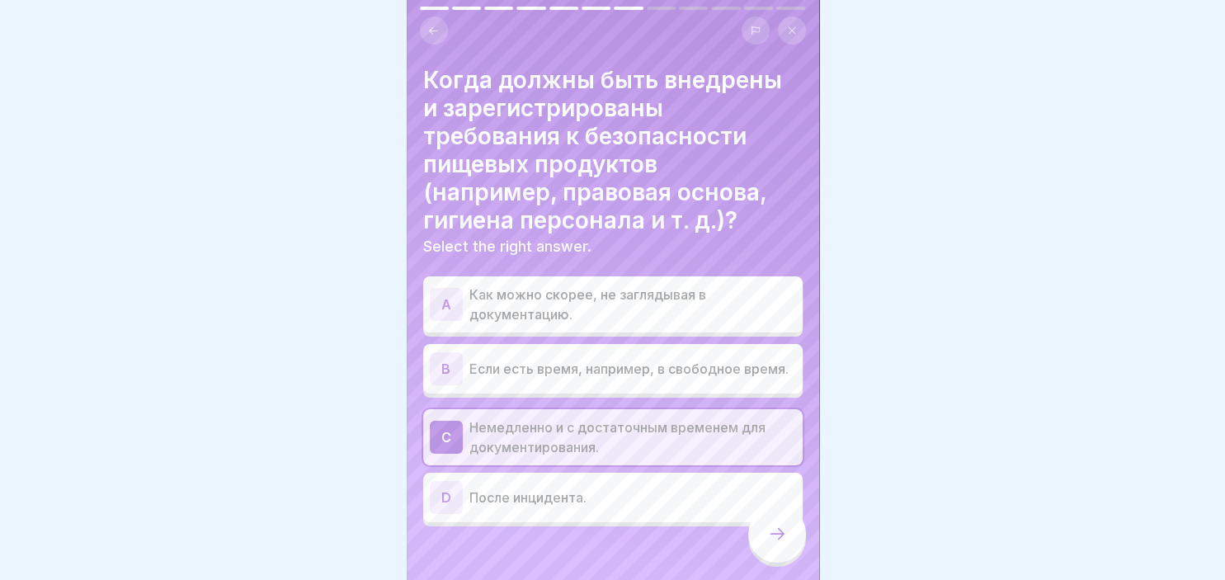
click at [774, 526] on div at bounding box center [777, 534] width 58 height 58
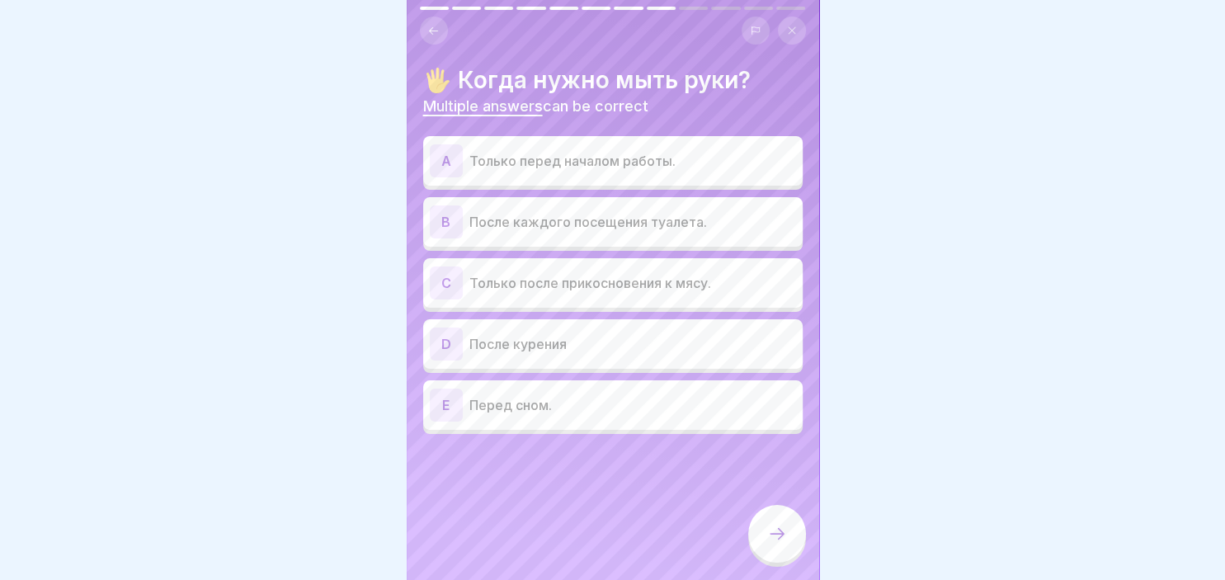
click at [447, 160] on div "A" at bounding box center [446, 160] width 33 height 33
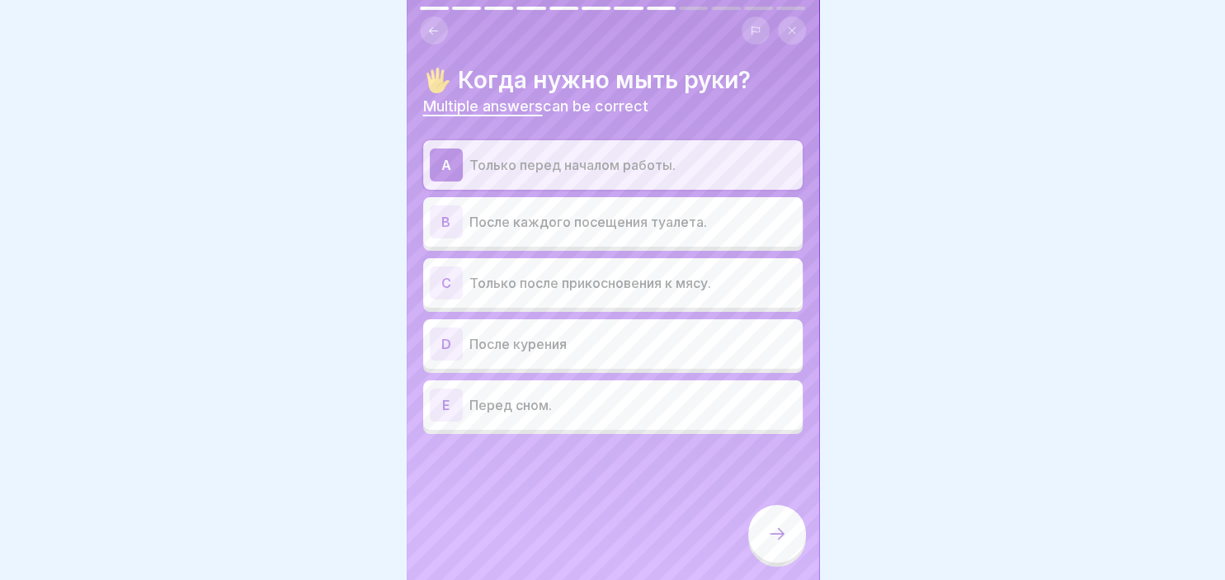
click at [454, 219] on div "B" at bounding box center [446, 221] width 33 height 33
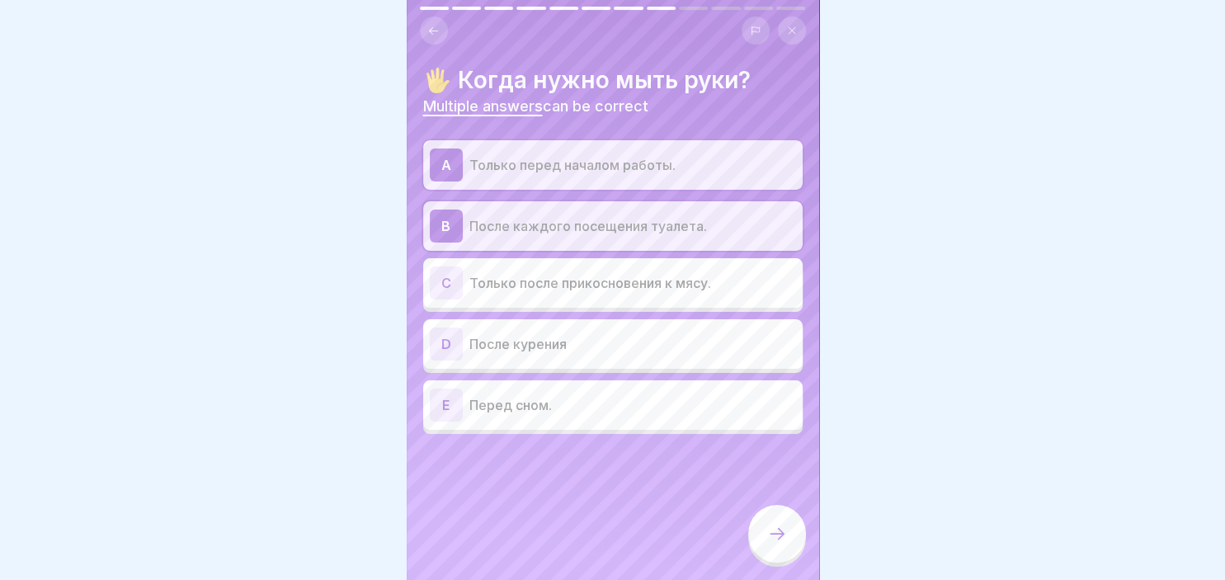
click at [448, 281] on div "C" at bounding box center [446, 282] width 33 height 33
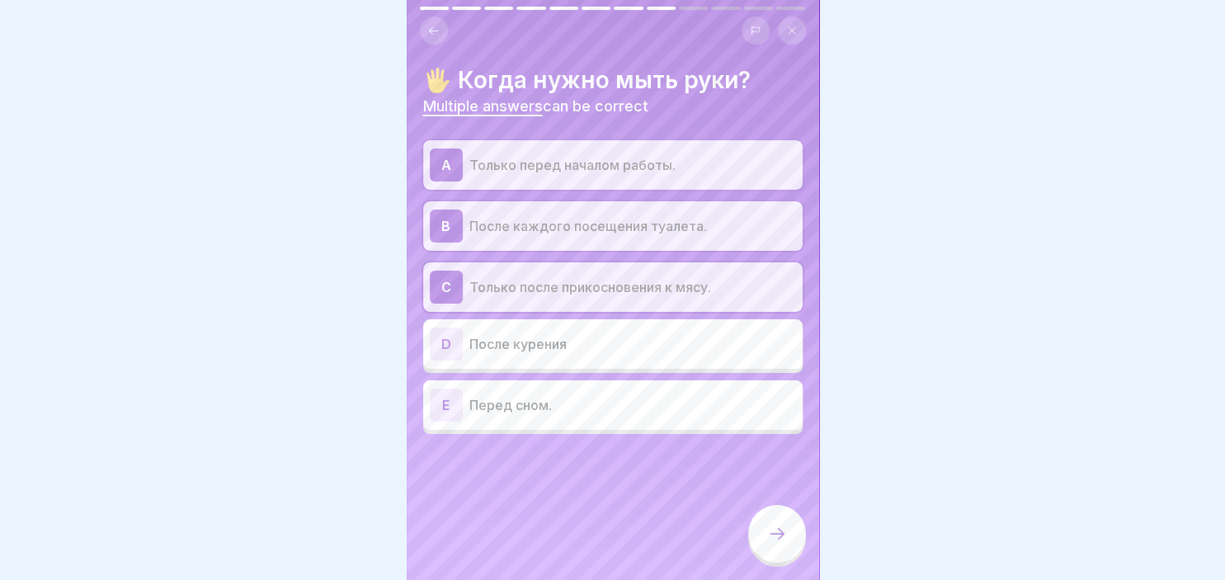
click at [447, 351] on div "D" at bounding box center [446, 343] width 33 height 33
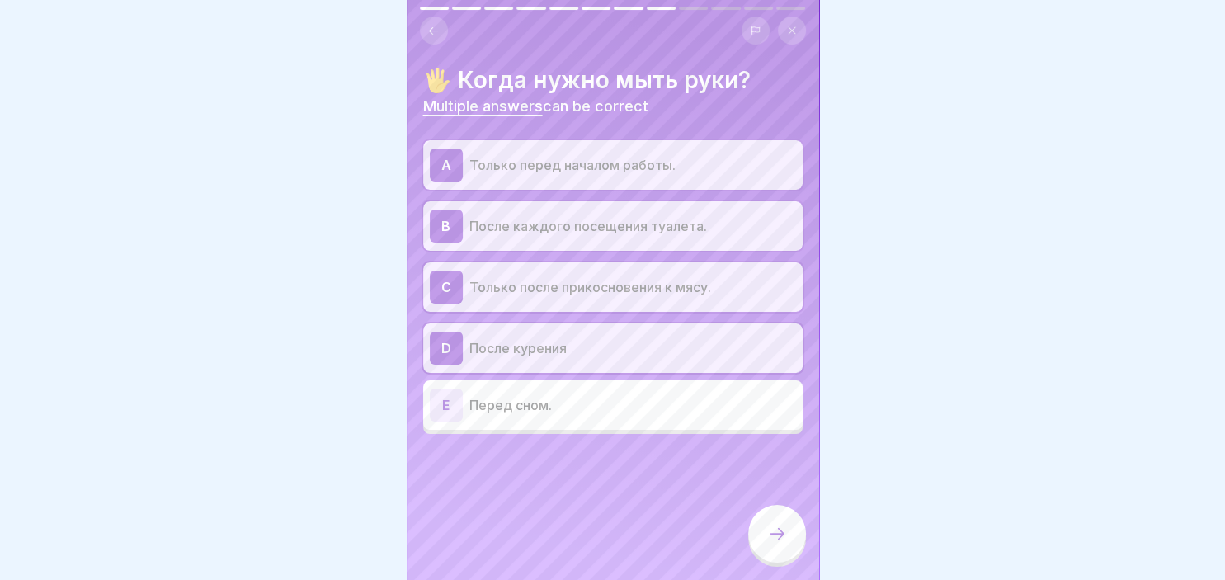
click at [776, 527] on icon at bounding box center [777, 534] width 20 height 20
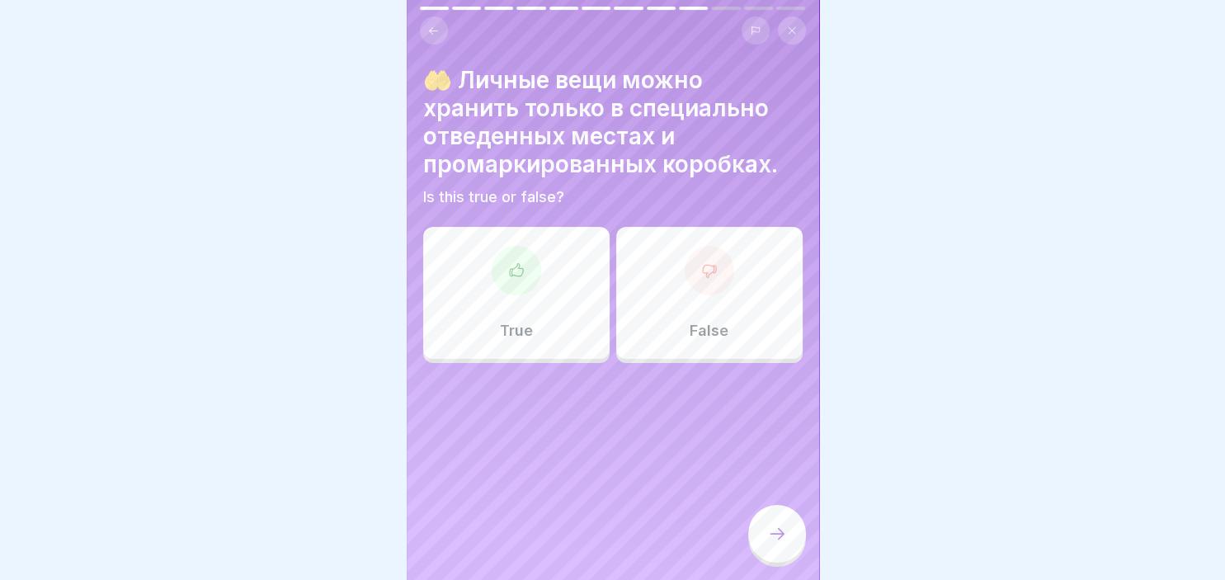
click at [524, 276] on icon at bounding box center [516, 270] width 16 height 16
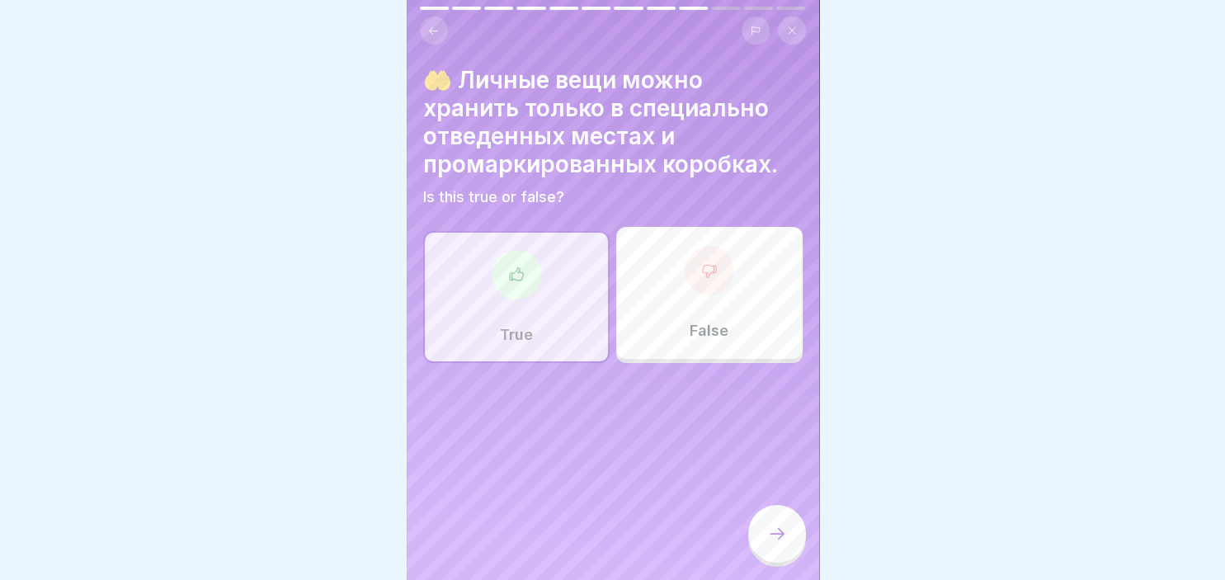
click at [513, 261] on div at bounding box center [516, 274] width 49 height 49
click at [779, 548] on div at bounding box center [777, 534] width 58 height 58
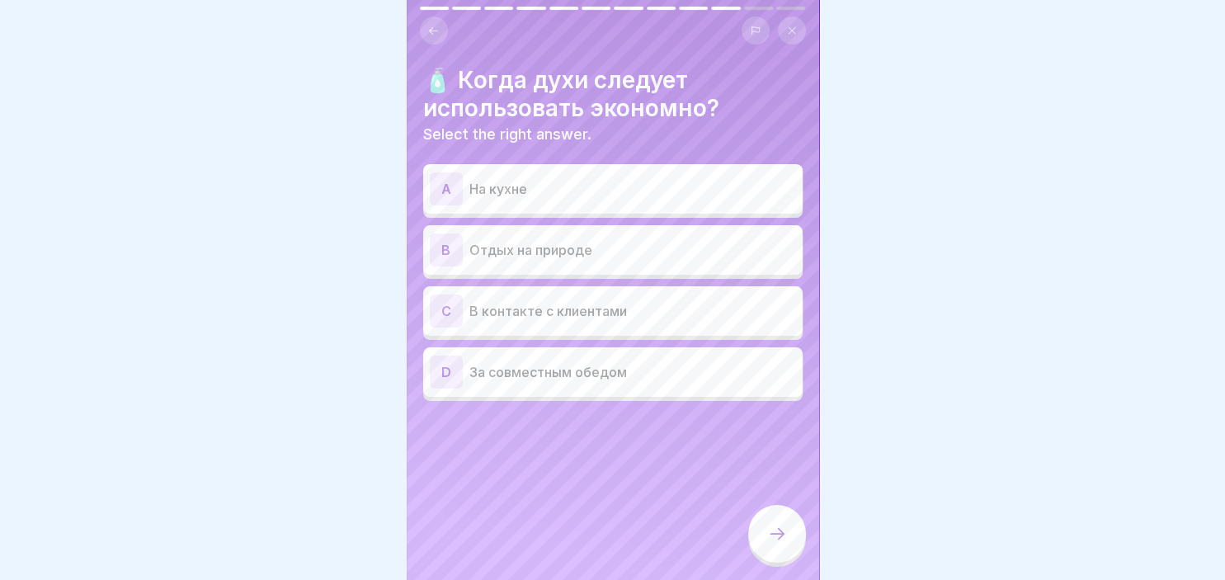
click at [450, 184] on div "A" at bounding box center [446, 188] width 33 height 33
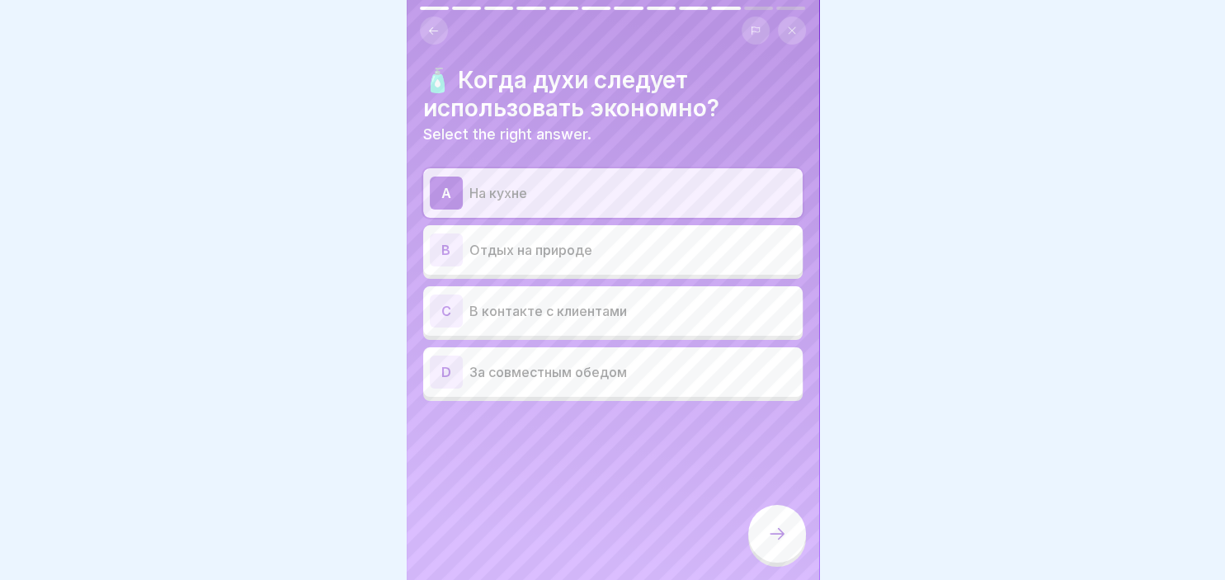
click at [779, 539] on icon at bounding box center [777, 534] width 20 height 20
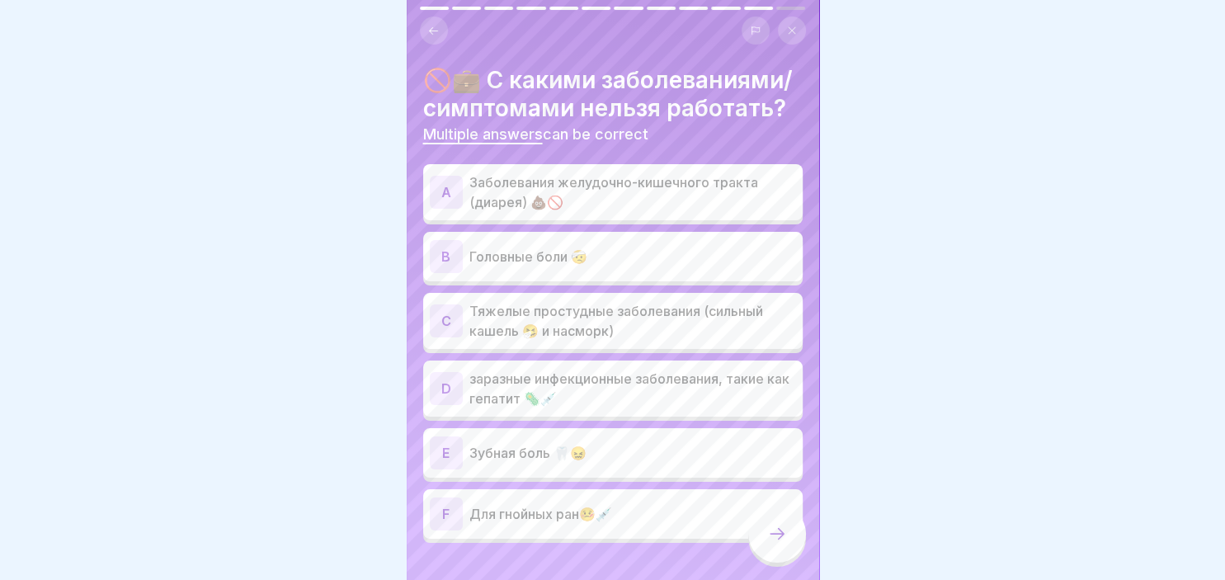
click at [446, 187] on div "A" at bounding box center [446, 192] width 33 height 33
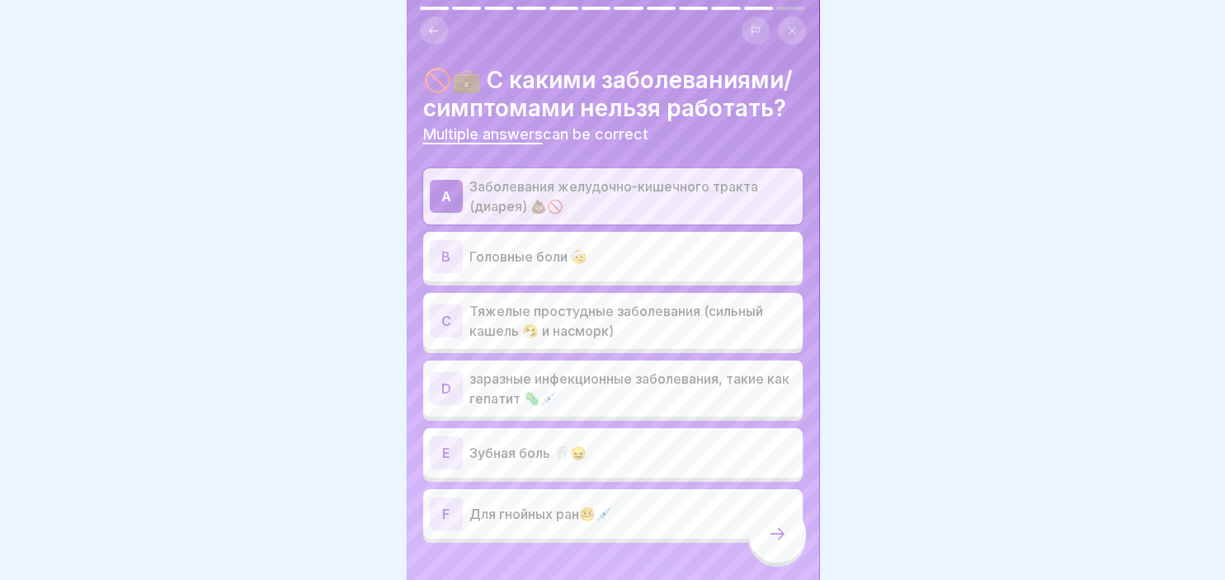
click at [432, 318] on div "C" at bounding box center [446, 320] width 33 height 33
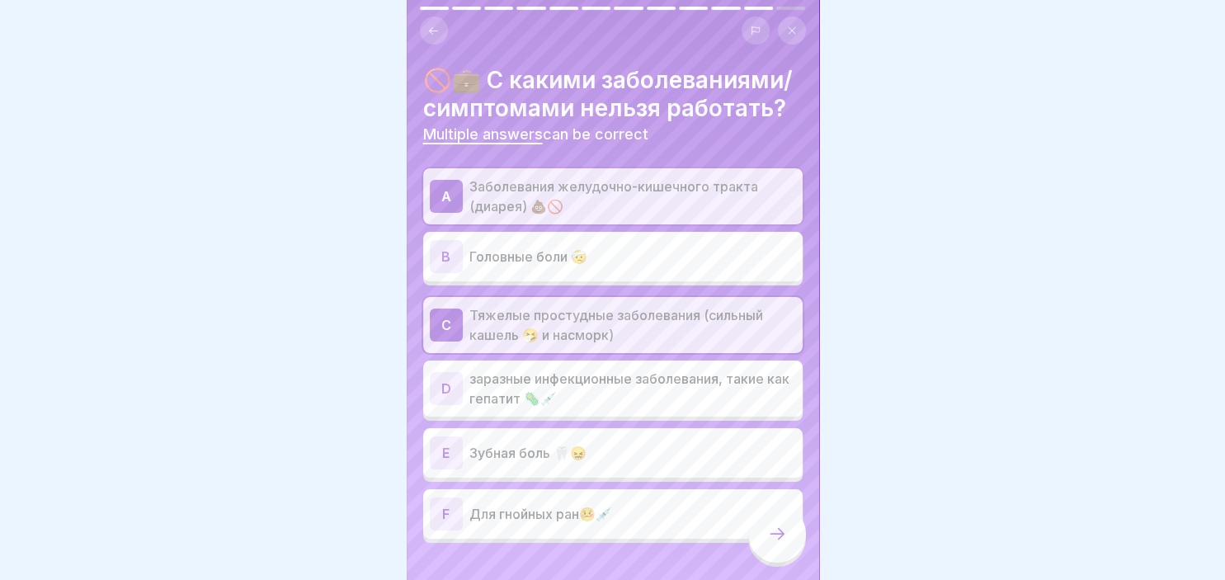
click at [448, 401] on div "D" at bounding box center [446, 388] width 33 height 33
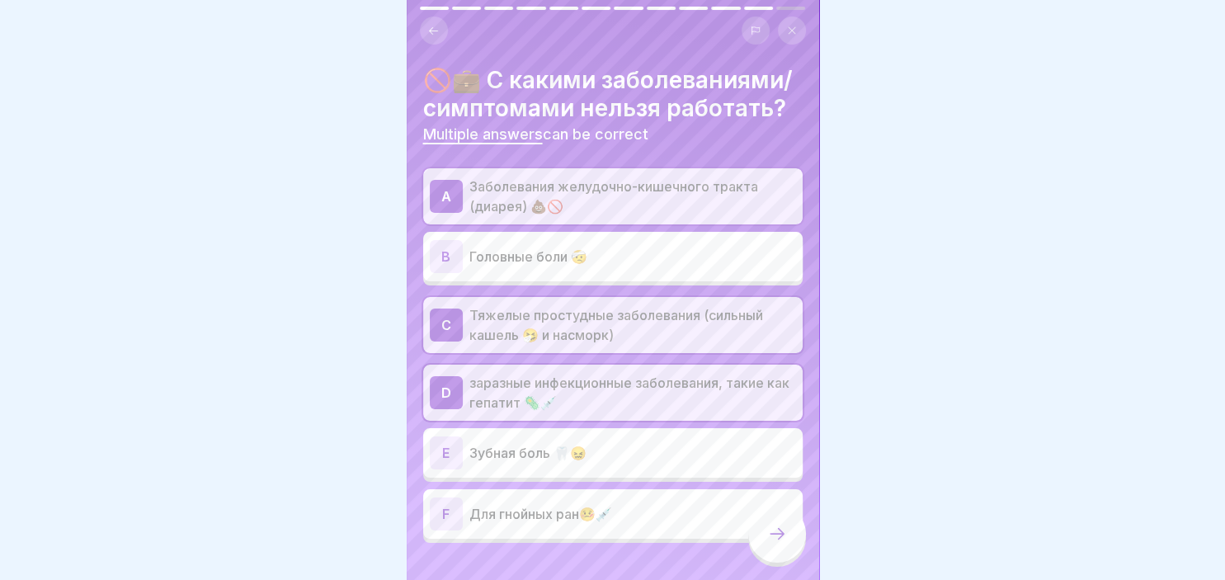
click at [457, 516] on div "F" at bounding box center [446, 513] width 33 height 33
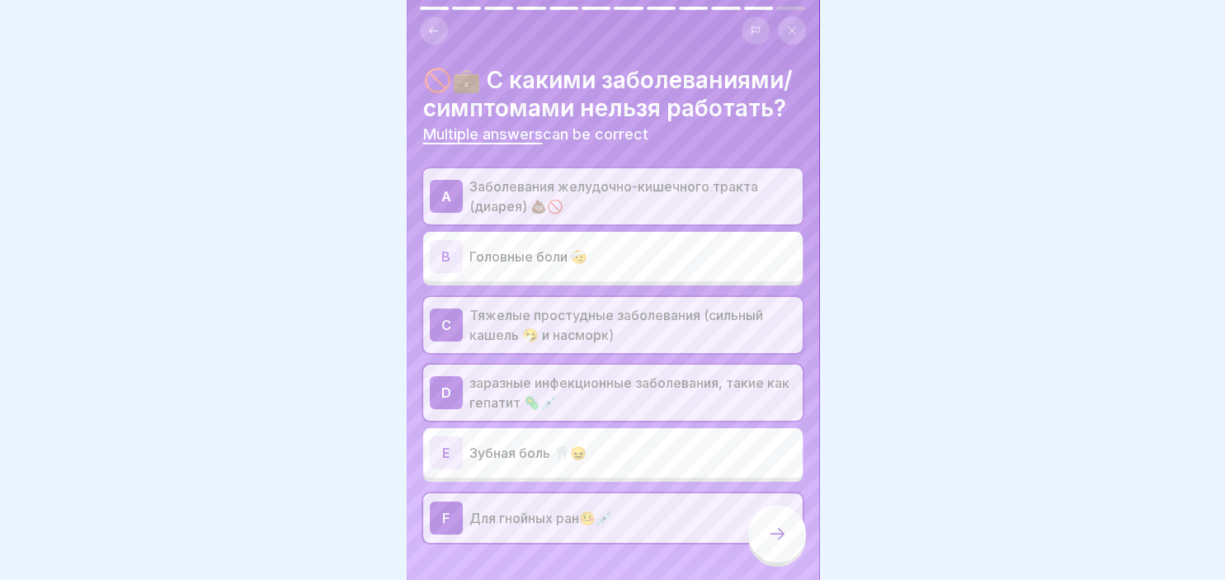
click at [774, 534] on icon at bounding box center [777, 534] width 20 height 20
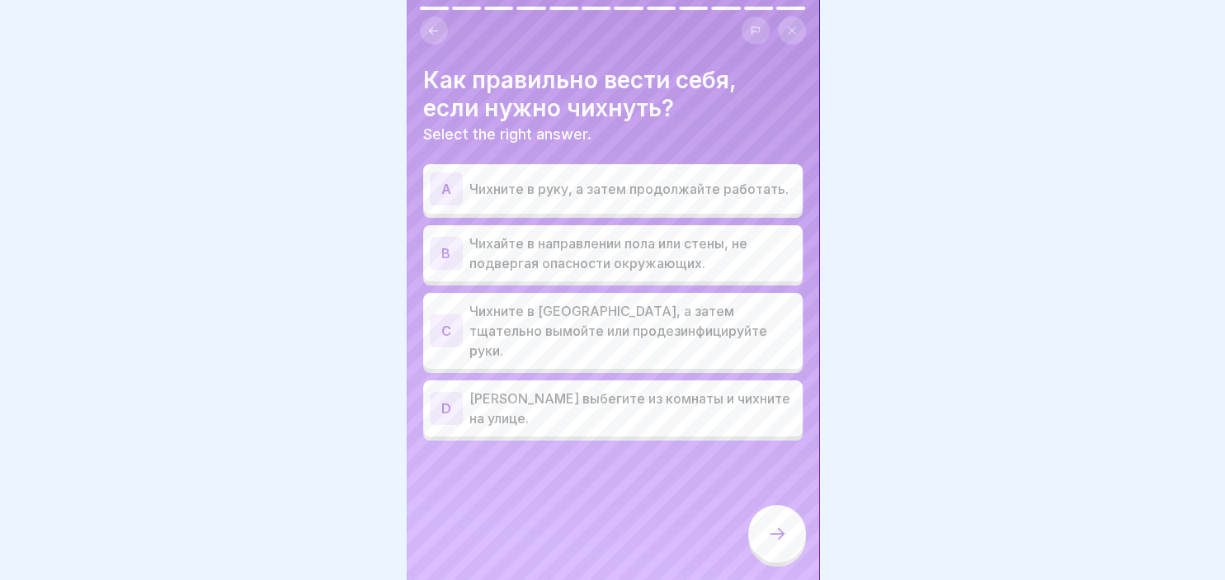
click at [454, 322] on div "C" at bounding box center [446, 330] width 33 height 33
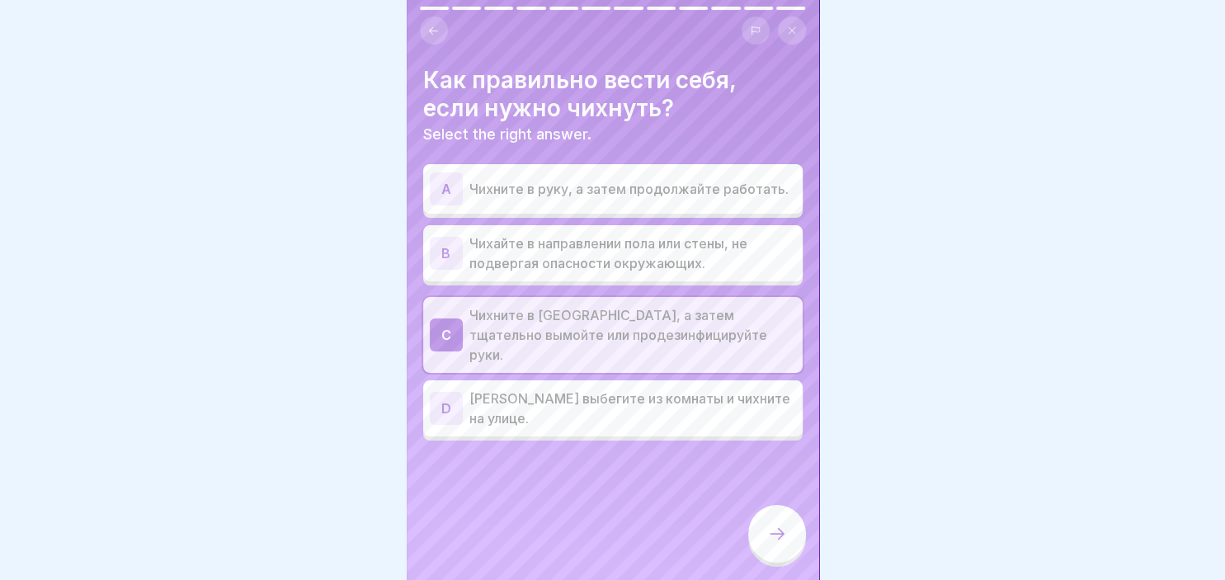
click at [450, 252] on div "B" at bounding box center [446, 253] width 33 height 33
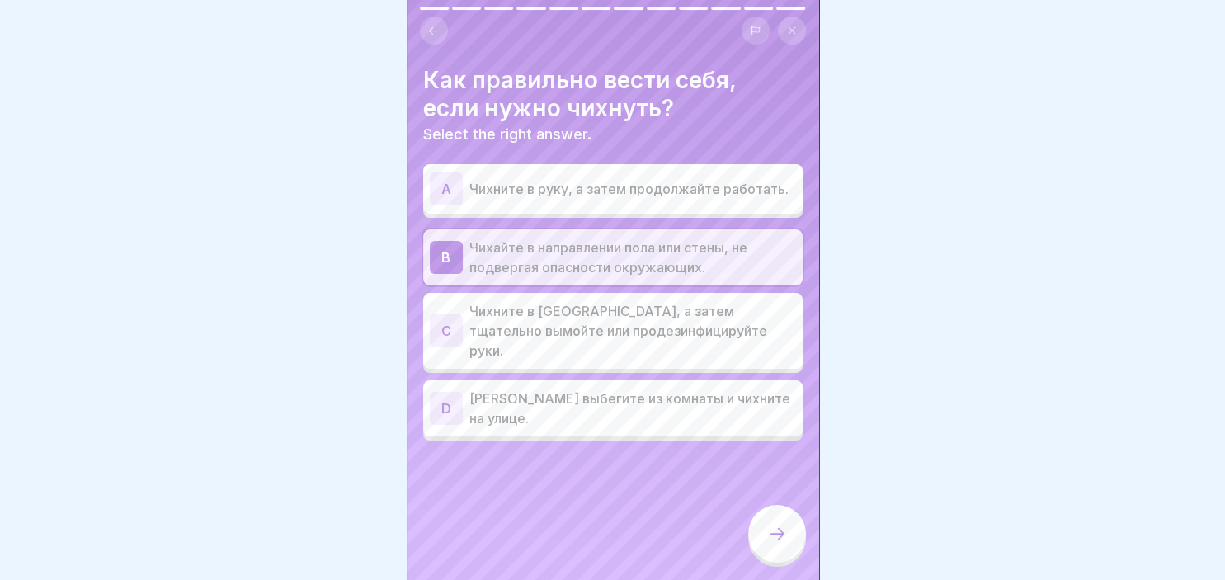
click at [459, 322] on div "C" at bounding box center [446, 330] width 33 height 33
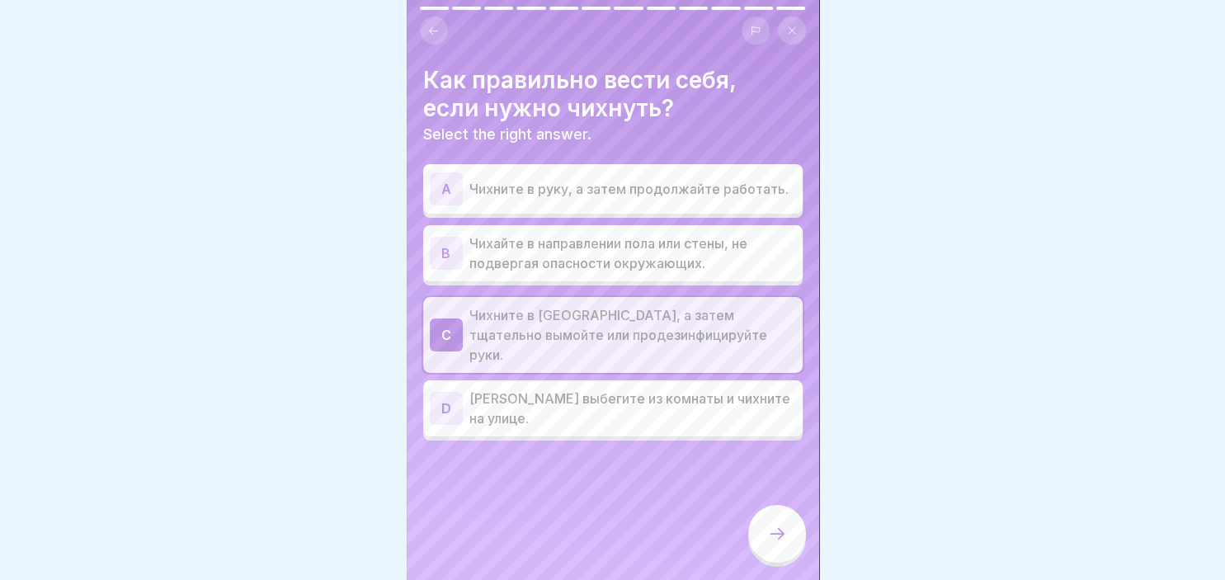
click at [757, 527] on div at bounding box center [777, 534] width 58 height 58
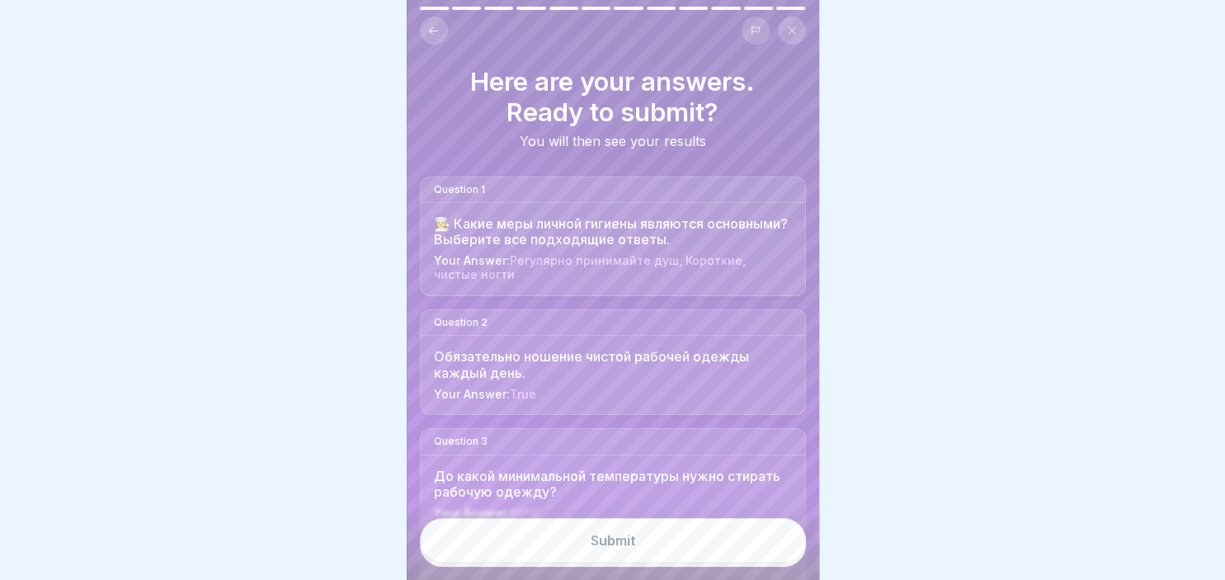
click at [602, 540] on div "Submit" at bounding box center [613, 540] width 45 height 15
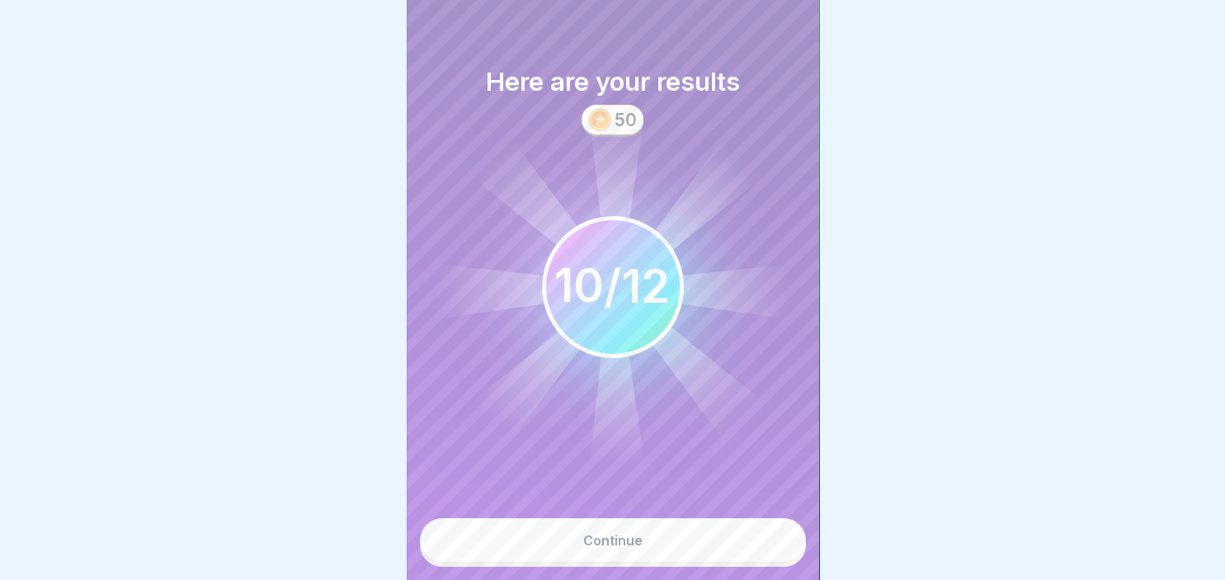
click at [607, 548] on div "Continue" at bounding box center [612, 540] width 59 height 15
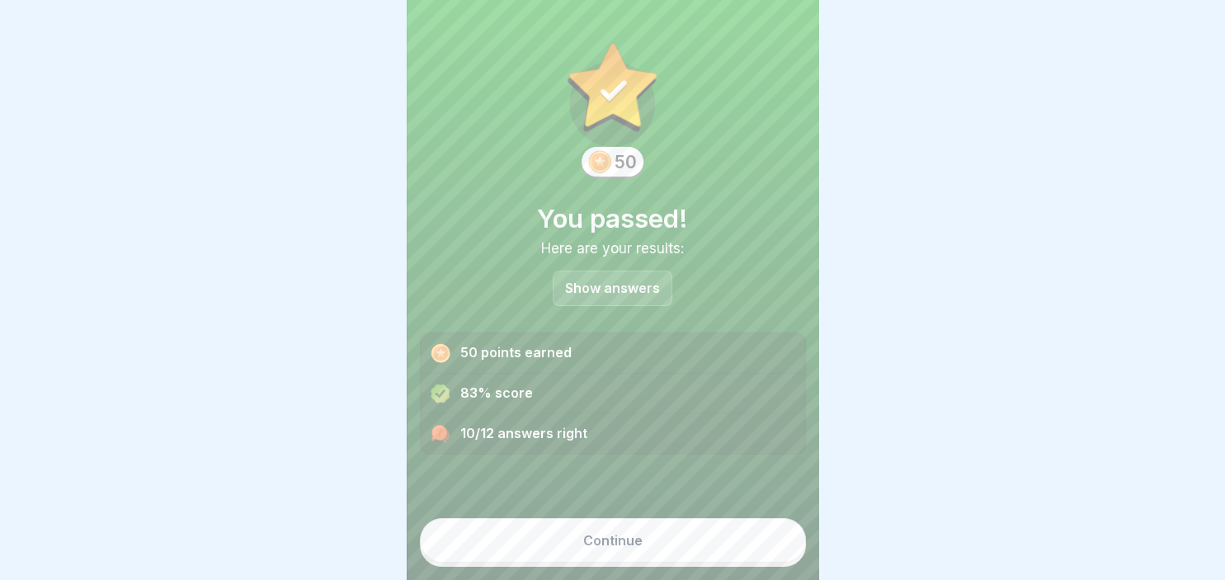
click at [607, 548] on div "Continue" at bounding box center [612, 540] width 59 height 15
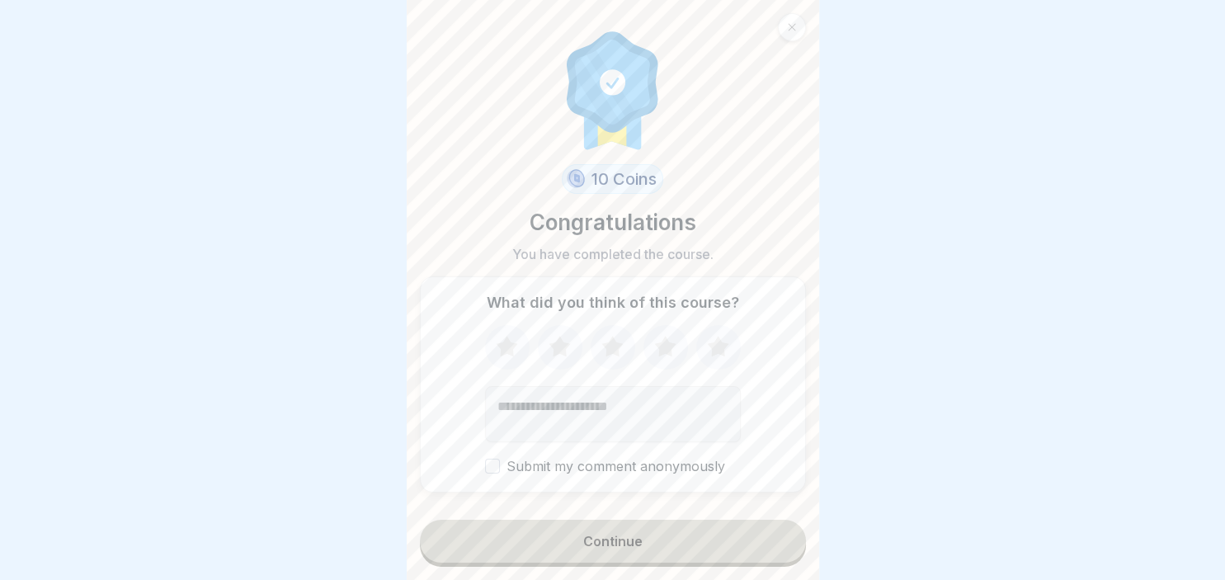
click at [490, 470] on button "Submit my comment anonymously" at bounding box center [492, 466] width 15 height 15
click at [595, 540] on div "Continue" at bounding box center [612, 541] width 59 height 15
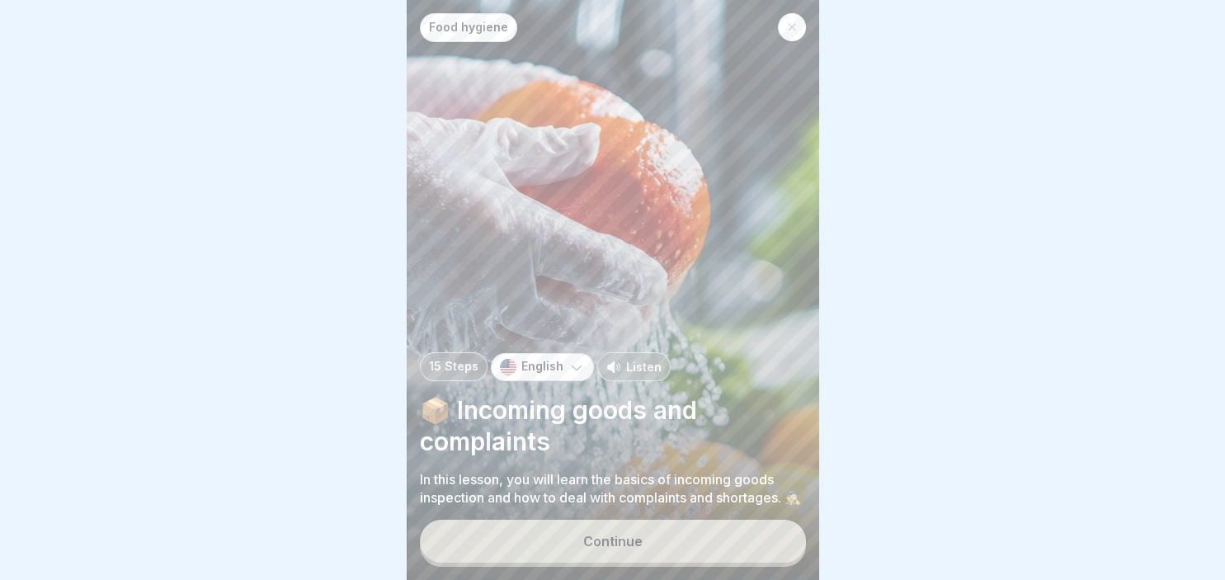
click at [570, 359] on icon at bounding box center [576, 367] width 16 height 16
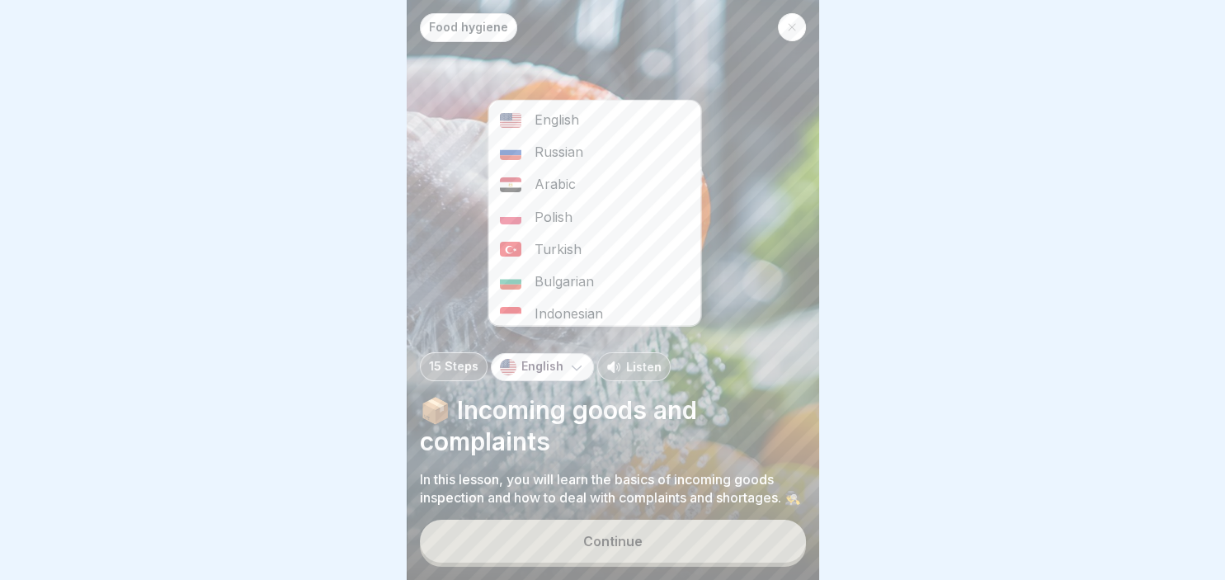
click at [582, 141] on div "Russian" at bounding box center [594, 152] width 212 height 32
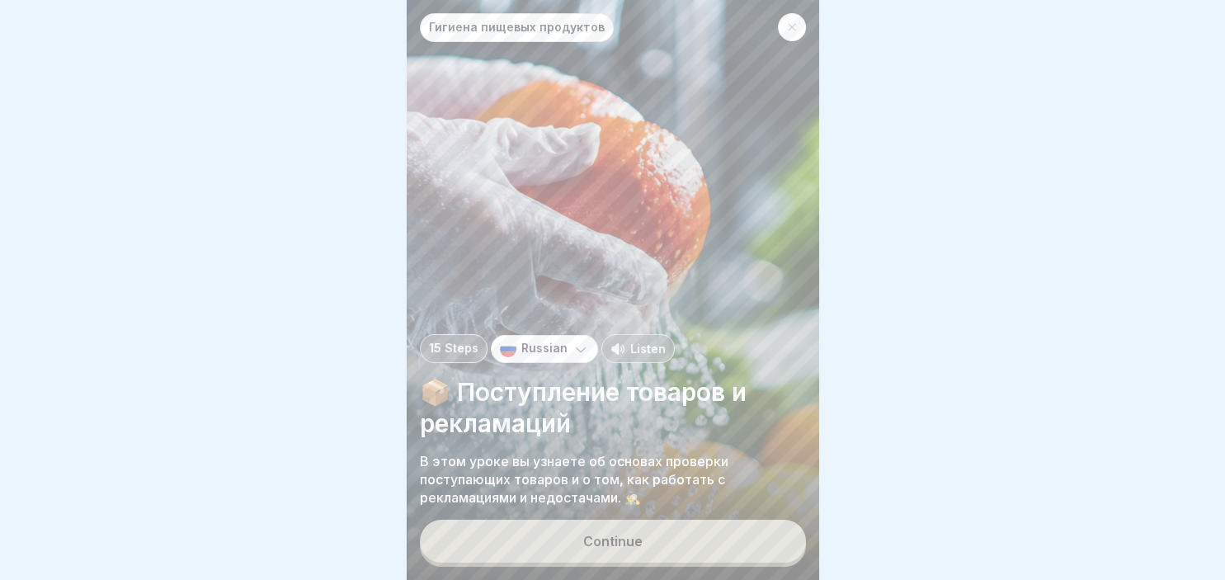
click at [659, 525] on button "Continue" at bounding box center [613, 541] width 386 height 43
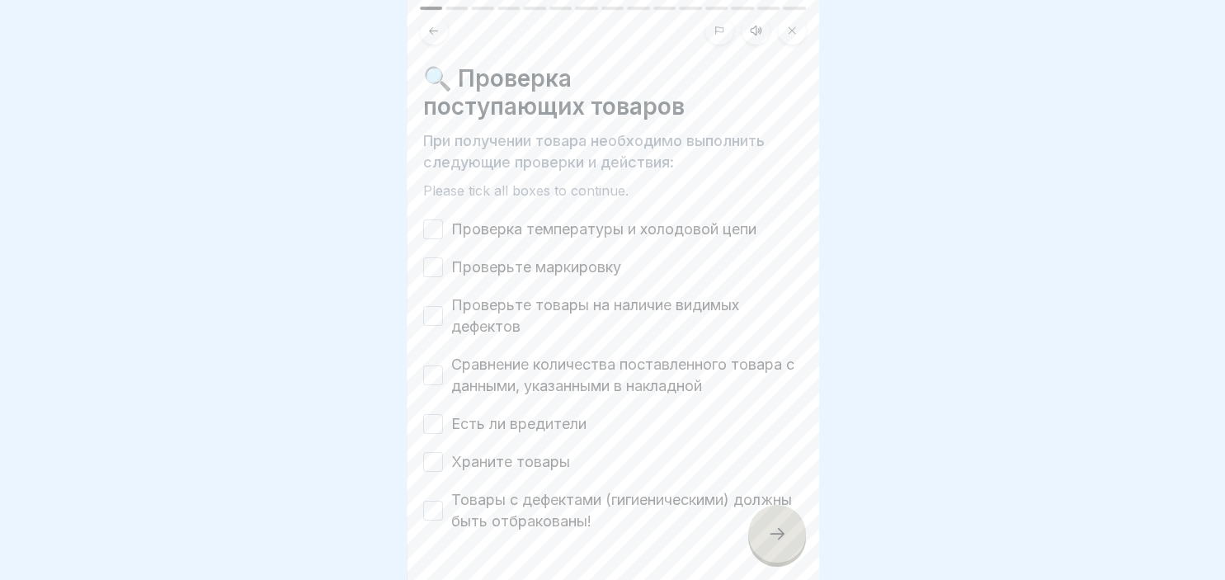
click at [438, 227] on button "Проверка температуры и холодовой цепи" at bounding box center [433, 229] width 20 height 20
click at [439, 266] on button "Проверьте маркировку" at bounding box center [433, 267] width 20 height 20
click at [436, 315] on button "Проверьте товары на наличие видимых дефектов" at bounding box center [433, 316] width 20 height 20
click at [427, 378] on button "Сравнение количества поставленного товара с данными, указанными в накладной" at bounding box center [433, 375] width 20 height 20
click at [433, 417] on button "Есть ли вредители" at bounding box center [433, 424] width 20 height 20
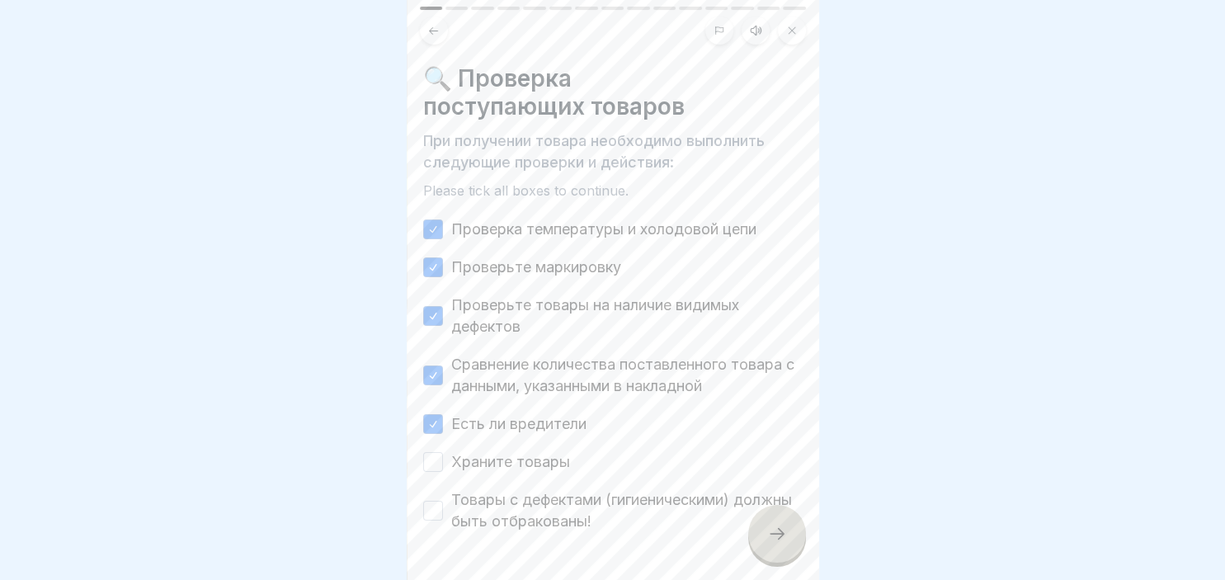
click at [434, 463] on button "Храните товары" at bounding box center [433, 462] width 20 height 20
click at [440, 516] on button "Товары с дефектами (гигиеническими) должны быть отбракованы!" at bounding box center [433, 511] width 20 height 20
click at [789, 548] on div at bounding box center [777, 534] width 58 height 58
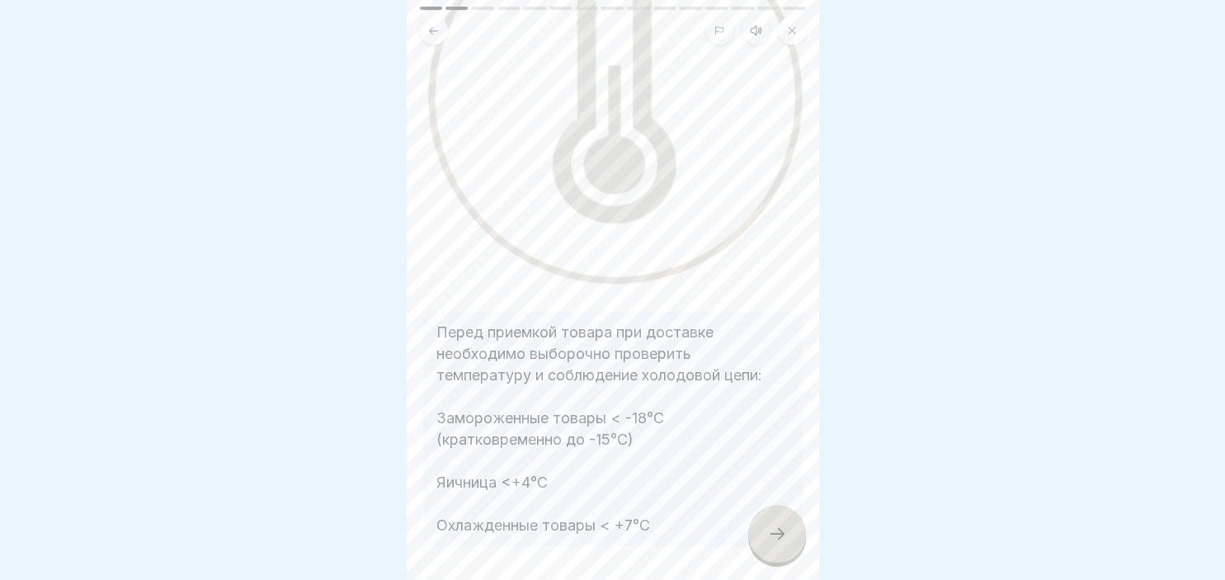
scroll to position [253, 0]
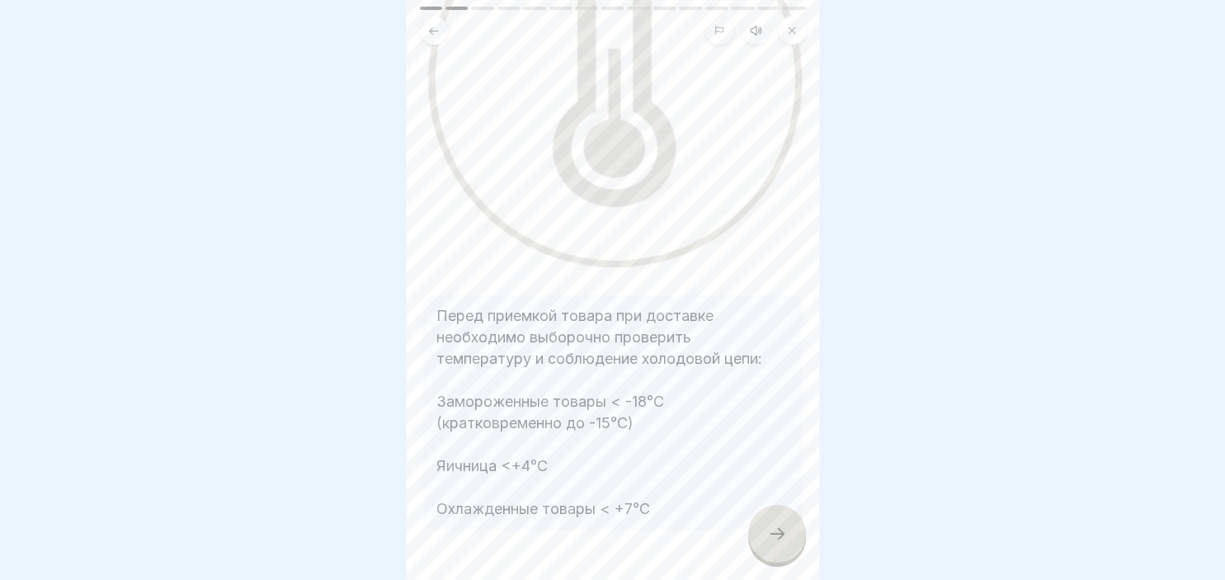
click at [779, 530] on icon at bounding box center [777, 534] width 20 height 20
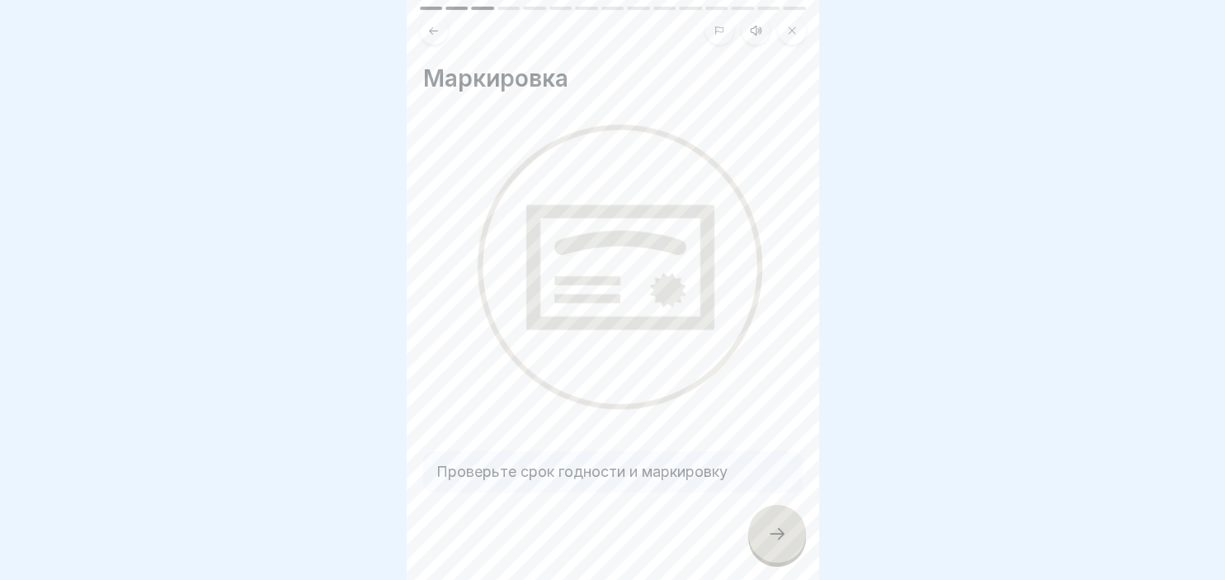
click at [785, 536] on icon at bounding box center [777, 534] width 20 height 20
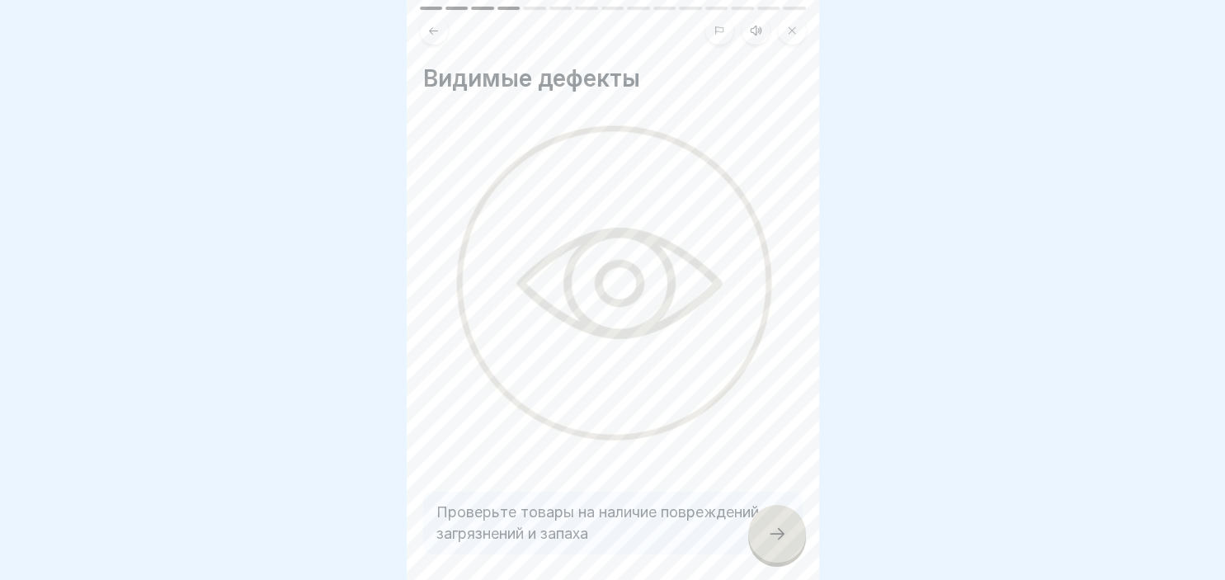
click at [785, 536] on icon at bounding box center [777, 534] width 20 height 20
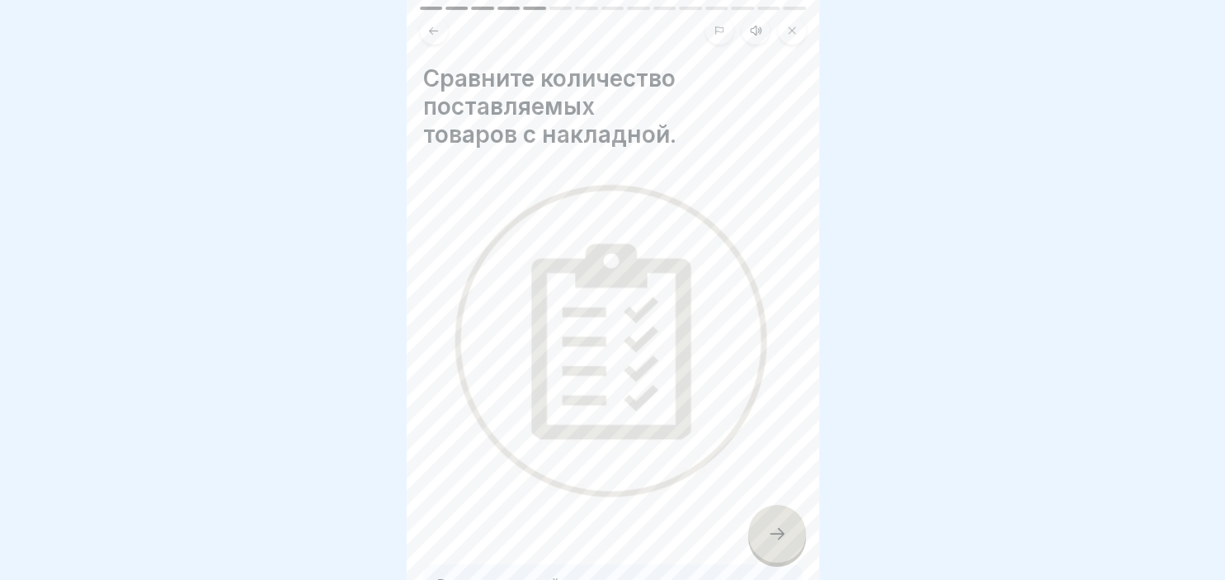
click at [785, 536] on icon at bounding box center [777, 534] width 20 height 20
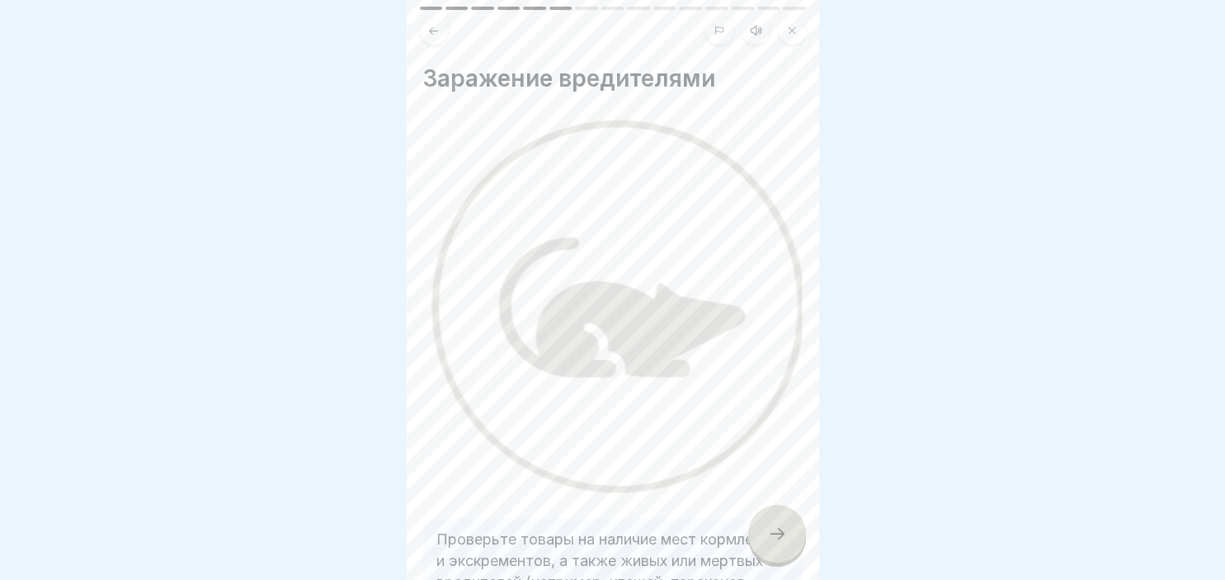
click at [785, 536] on icon at bounding box center [777, 534] width 20 height 20
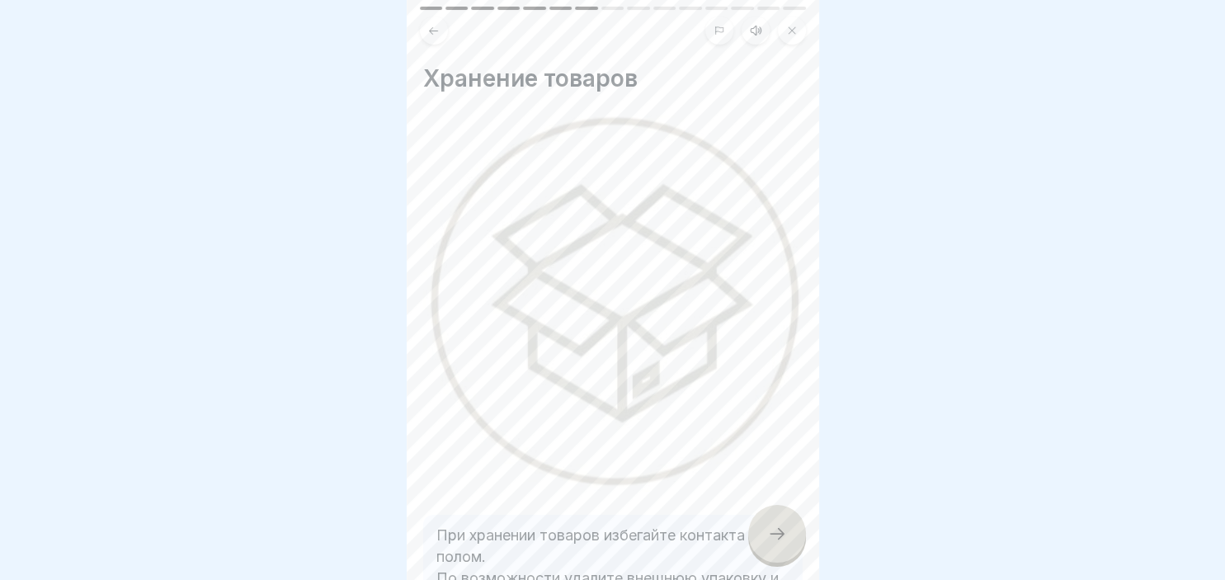
click at [785, 536] on icon at bounding box center [777, 534] width 20 height 20
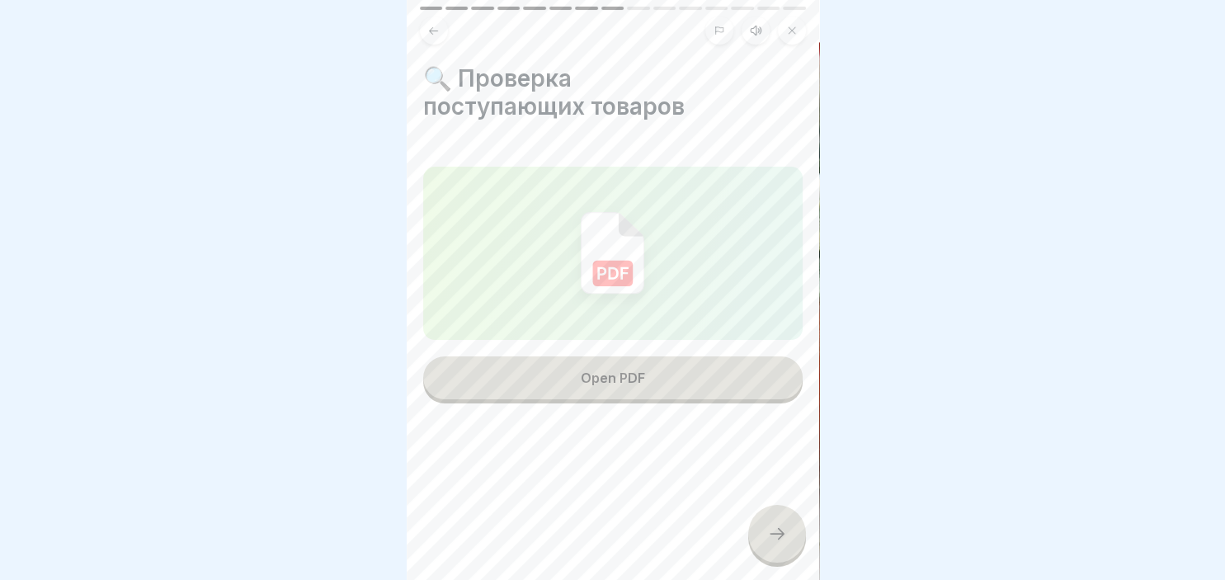
click at [624, 384] on div "Open PDF" at bounding box center [613, 377] width 64 height 15
click at [780, 537] on icon at bounding box center [777, 534] width 20 height 20
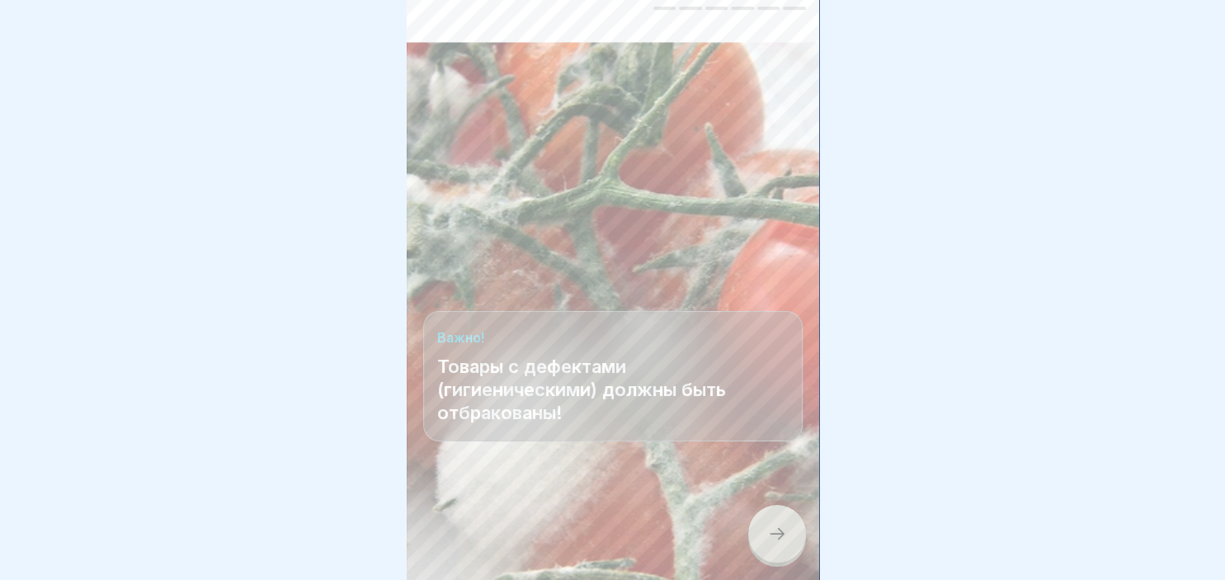
click at [780, 537] on icon at bounding box center [777, 534] width 20 height 20
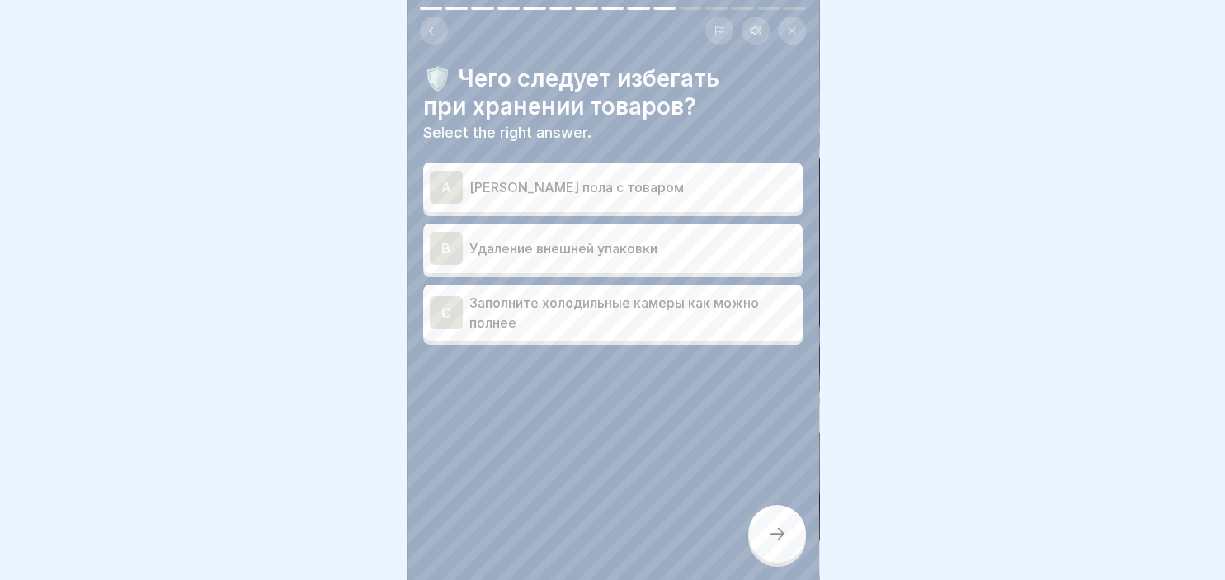
click at [450, 181] on div "A" at bounding box center [446, 187] width 33 height 33
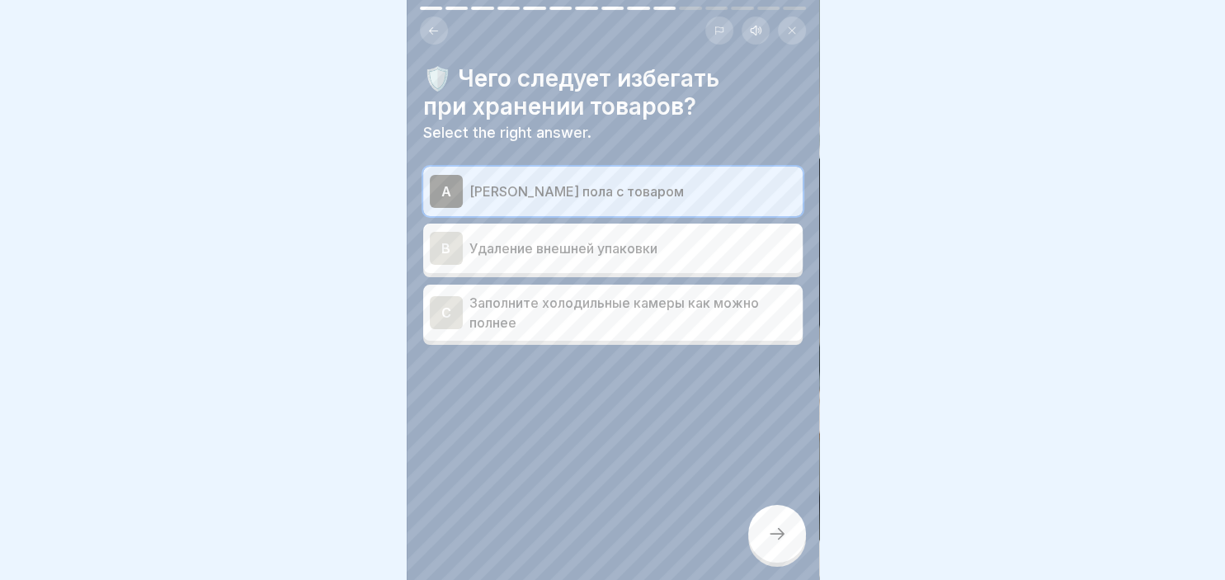
click at [453, 246] on div "B" at bounding box center [446, 248] width 33 height 33
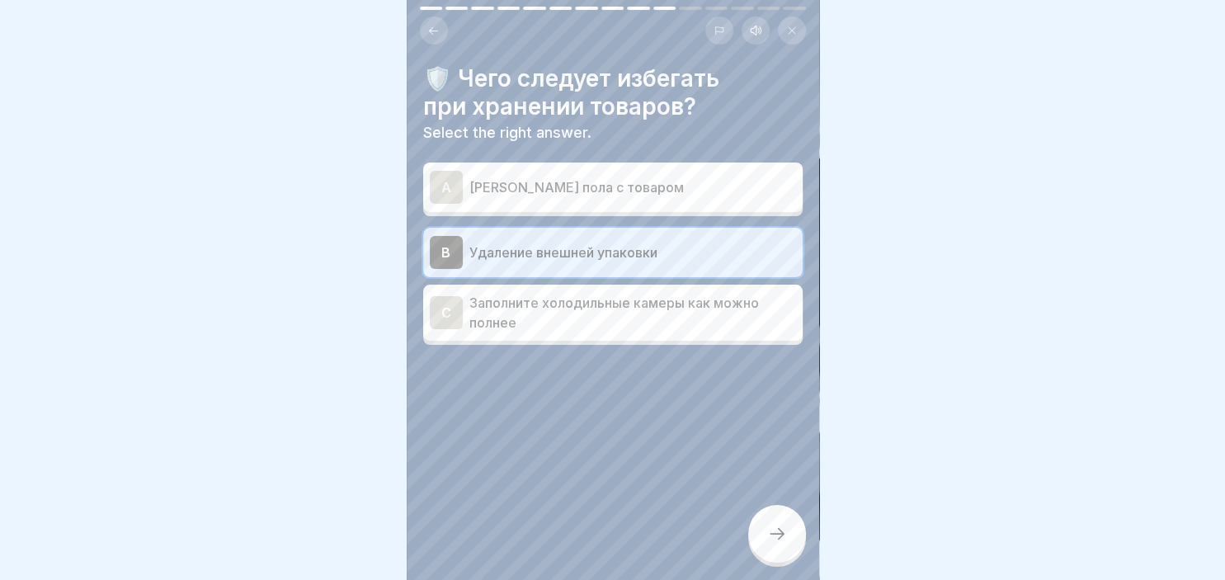
click at [434, 183] on div "A" at bounding box center [446, 187] width 33 height 33
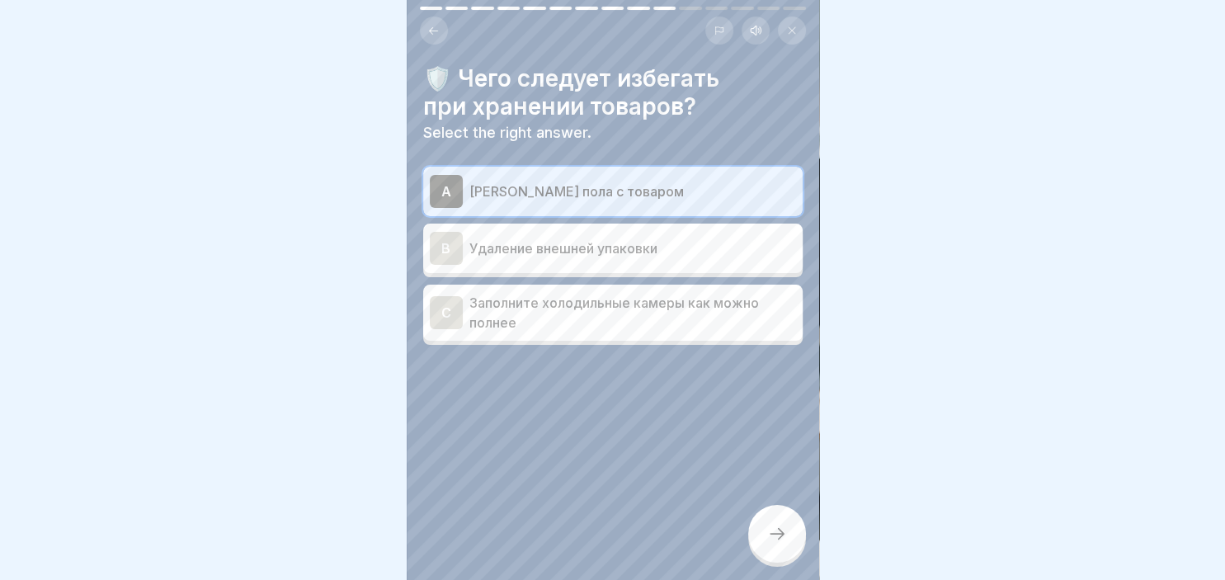
click at [775, 540] on icon at bounding box center [777, 534] width 20 height 20
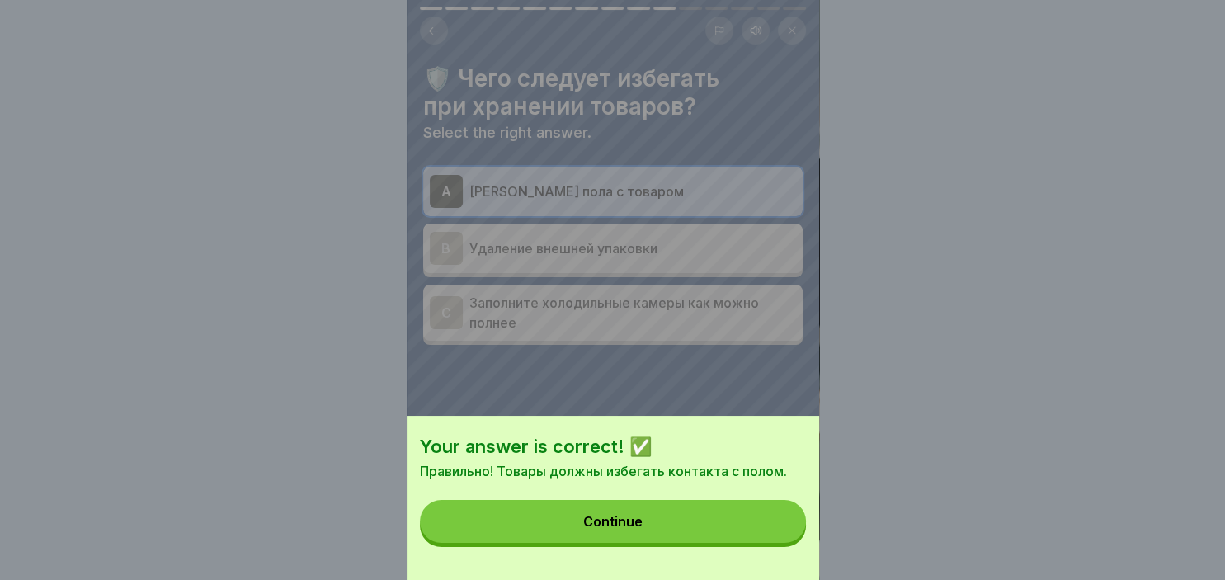
click at [635, 513] on button "Continue" at bounding box center [613, 521] width 386 height 43
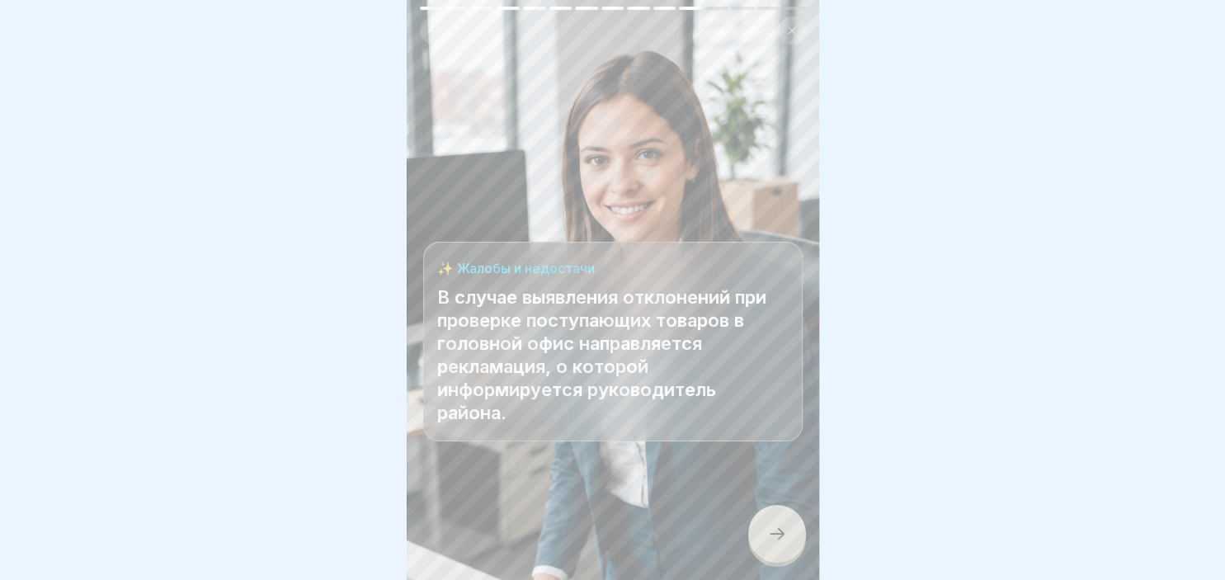
click at [799, 538] on div at bounding box center [777, 534] width 58 height 58
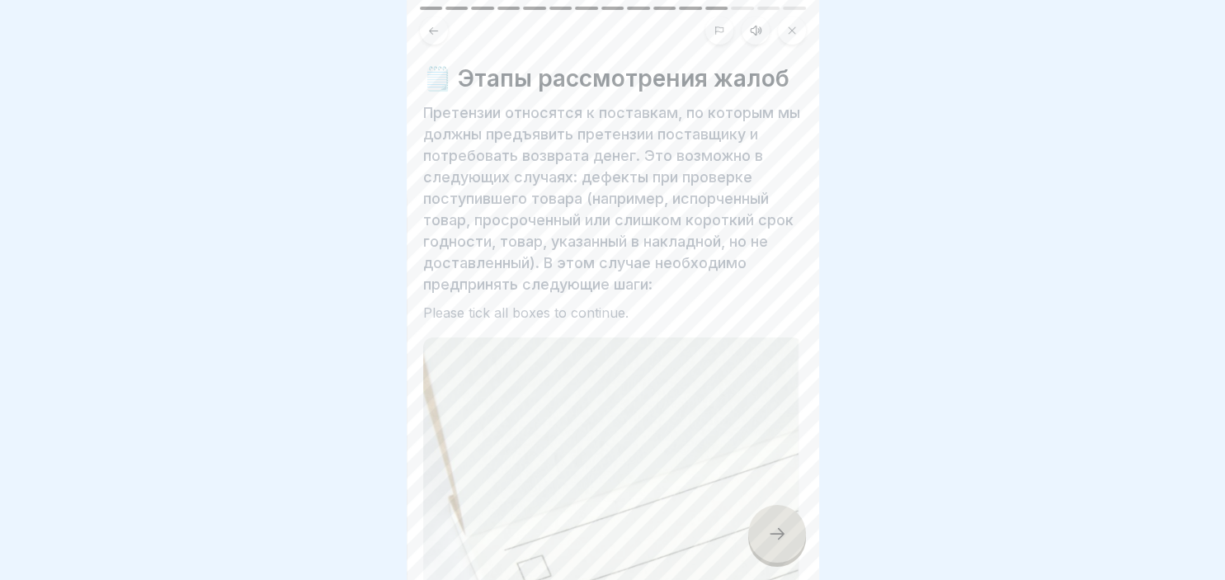
click at [799, 538] on div at bounding box center [777, 534] width 58 height 58
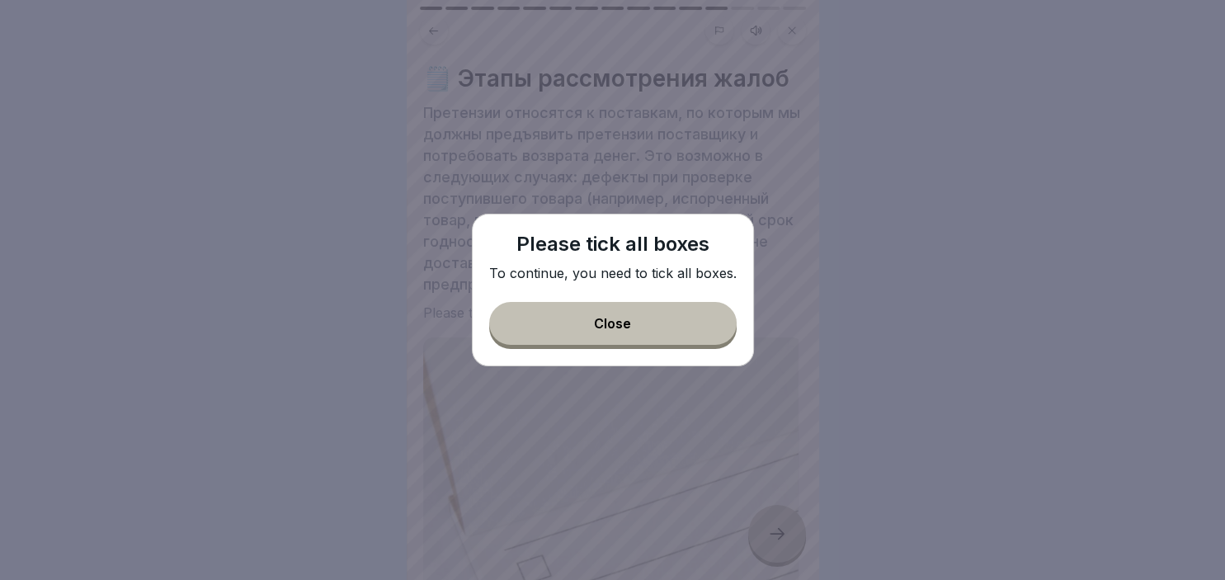
click at [690, 324] on button "Close" at bounding box center [612, 323] width 247 height 43
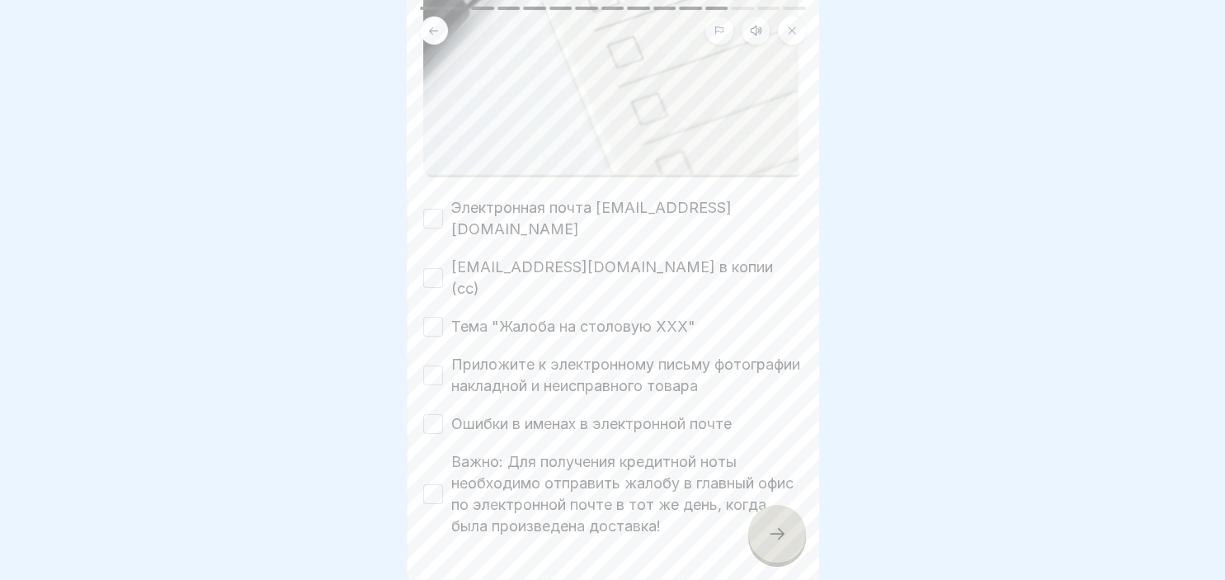
scroll to position [746, 0]
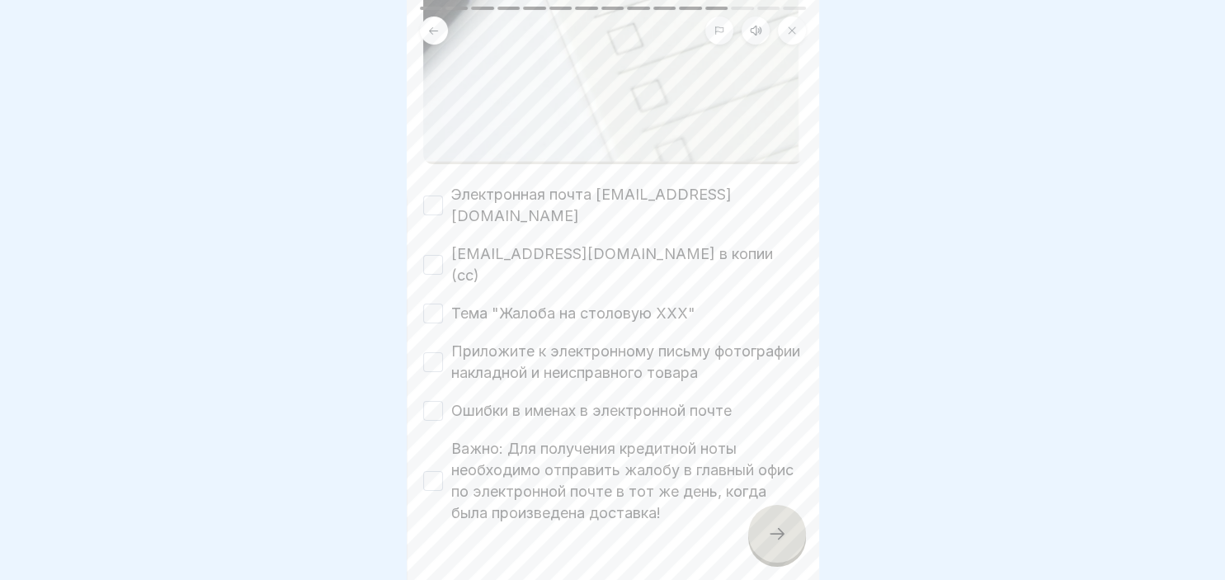
click at [432, 198] on button "Электронная почта [EMAIL_ADDRESS][DOMAIN_NAME]" at bounding box center [433, 205] width 20 height 20
drag, startPoint x: 436, startPoint y: 233, endPoint x: 440, endPoint y: 272, distance: 39.7
click at [440, 272] on div "Электронная почта [EMAIL_ADDRESS][DOMAIN_NAME] [EMAIL_ADDRESS][DOMAIN_NAME] в к…" at bounding box center [612, 354] width 379 height 340
click at [440, 304] on button "Тема "Жалоба на столовую XXX"" at bounding box center [433, 314] width 20 height 20
click at [423, 438] on div "Важно: Для получения кредитной ноты необходимо отправить жалобу в главный офис …" at bounding box center [612, 481] width 379 height 86
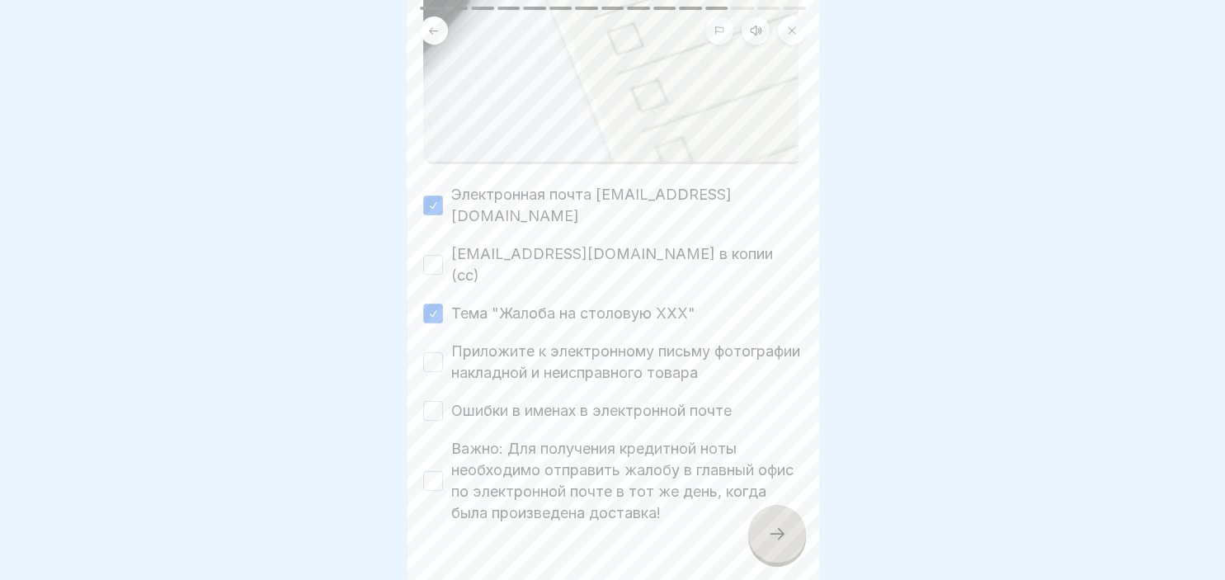
click at [437, 471] on button "Важно: Для получения кредитной ноты необходимо отправить жалобу в главный офис …" at bounding box center [433, 481] width 20 height 20
drag, startPoint x: 431, startPoint y: 192, endPoint x: 437, endPoint y: 268, distance: 76.2
click at [437, 268] on div "Электронная почта [EMAIL_ADDRESS][DOMAIN_NAME] [EMAIL_ADDRESS][DOMAIN_NAME] в к…" at bounding box center [612, 354] width 379 height 340
click at [437, 304] on button "Тема "Жалоба на столовую XXX"" at bounding box center [433, 314] width 20 height 20
click at [431, 195] on button "Электронная почта [EMAIL_ADDRESS][DOMAIN_NAME]" at bounding box center [433, 205] width 20 height 20
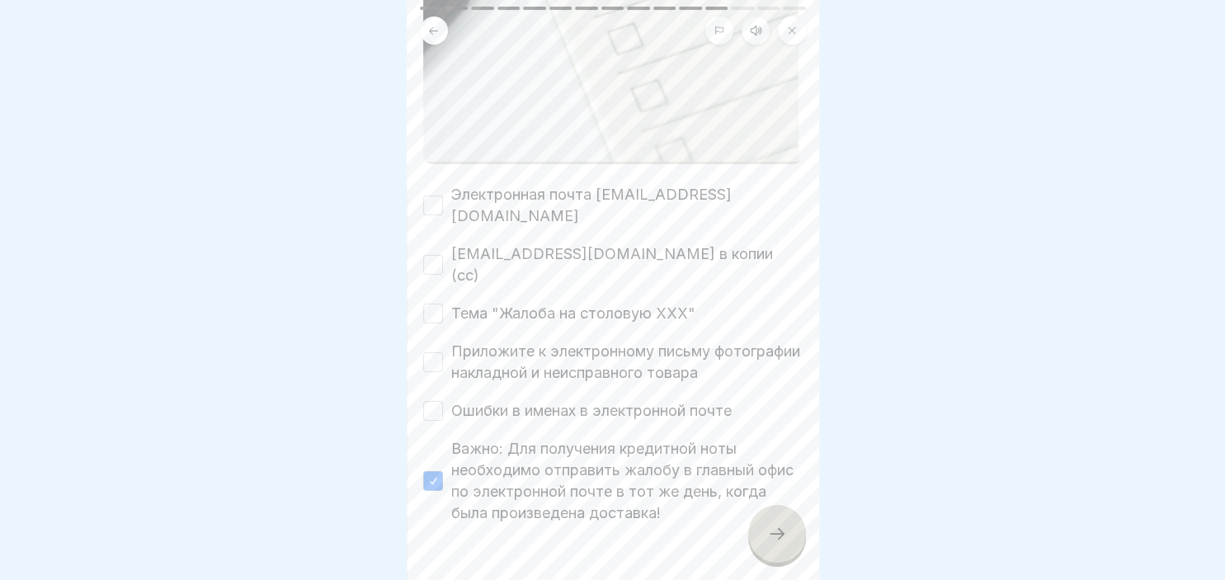
click at [444, 341] on div "Приложите к электронному письму фотографии накладной и неисправного товара" at bounding box center [612, 362] width 379 height 43
click at [433, 352] on button "Приложите к электронному письму фотографии накладной и неисправного товара" at bounding box center [433, 362] width 20 height 20
click at [777, 534] on icon at bounding box center [777, 534] width 20 height 20
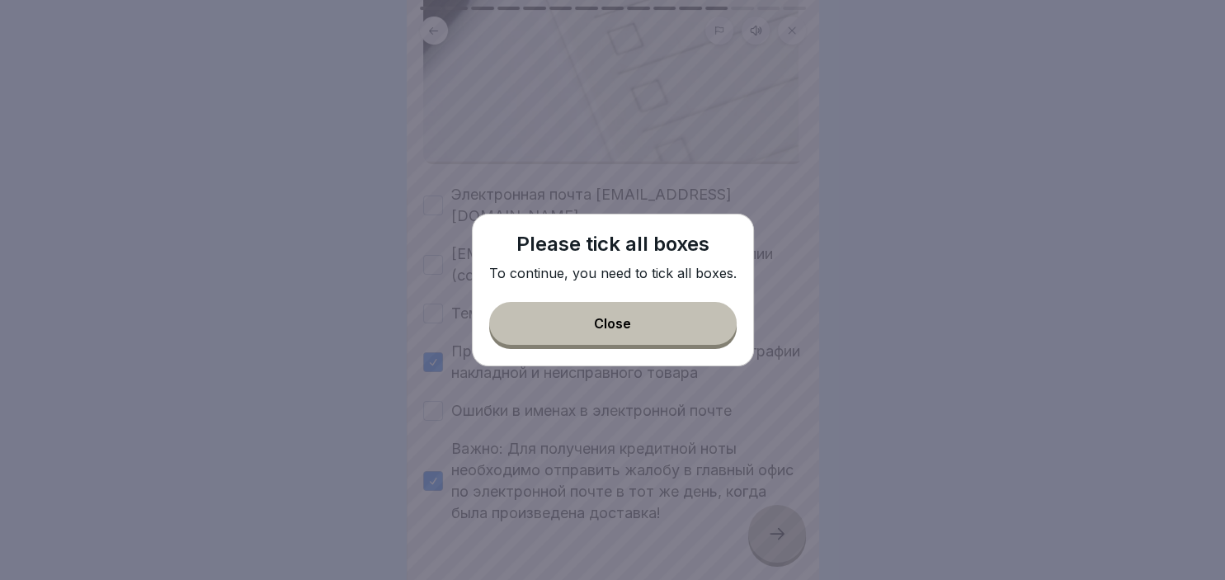
click at [601, 320] on div "Close" at bounding box center [612, 323] width 37 height 15
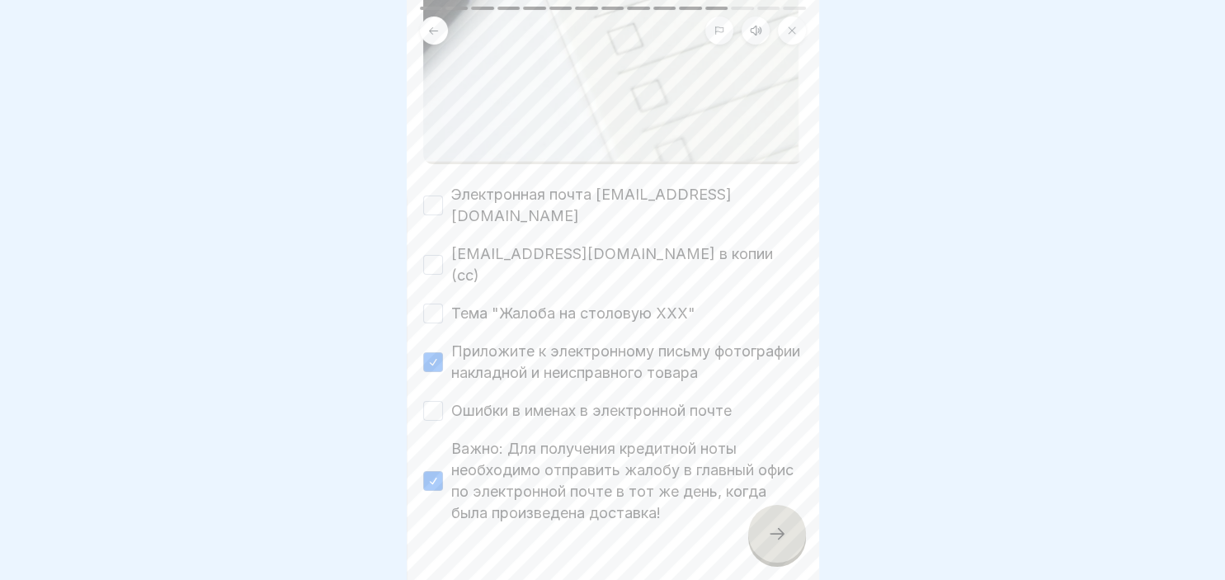
click at [440, 259] on div "Электронная почта [EMAIL_ADDRESS][DOMAIN_NAME] [EMAIL_ADDRESS][DOMAIN_NAME] в к…" at bounding box center [612, 354] width 379 height 340
click at [435, 304] on button "Тема "Жалоба на столовую XXX"" at bounding box center [433, 314] width 20 height 20
click at [774, 543] on icon at bounding box center [777, 534] width 20 height 20
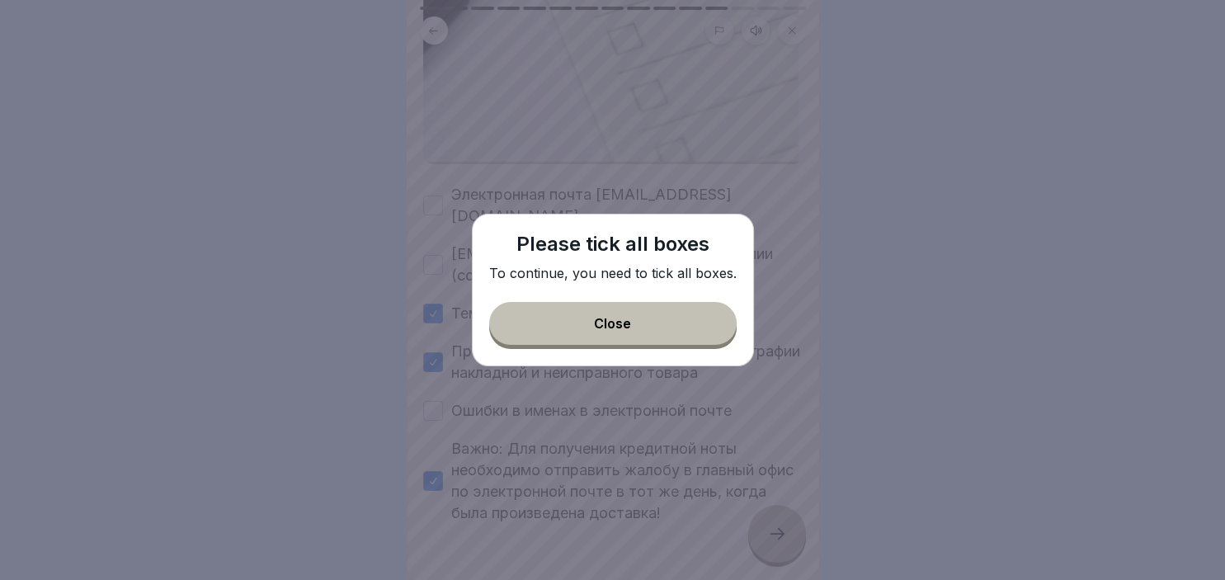
click at [589, 333] on button "Close" at bounding box center [612, 323] width 247 height 43
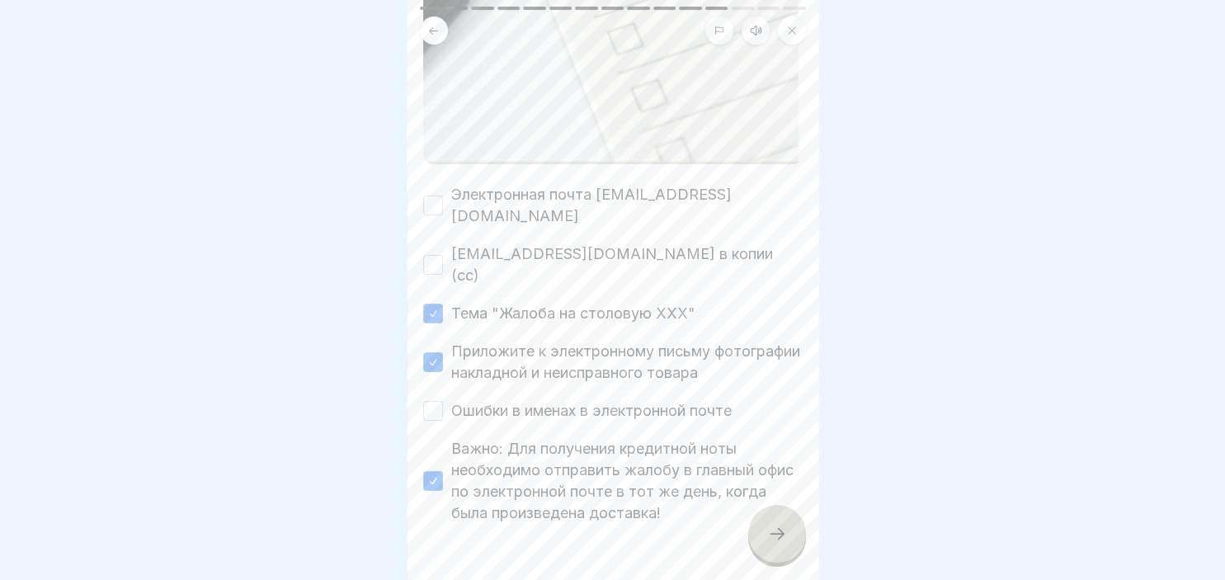
click at [432, 401] on button "Ошибки в именах в электронной почте" at bounding box center [433, 411] width 20 height 20
click at [445, 243] on div "[EMAIL_ADDRESS][DOMAIN_NAME] в копии (cc)" at bounding box center [612, 264] width 379 height 43
click at [439, 255] on button "[EMAIL_ADDRESS][DOMAIN_NAME] в копии (cc)" at bounding box center [433, 265] width 20 height 20
click at [428, 195] on button "Электронная почта [EMAIL_ADDRESS][DOMAIN_NAME]" at bounding box center [433, 205] width 20 height 20
click at [781, 525] on div at bounding box center [777, 534] width 58 height 58
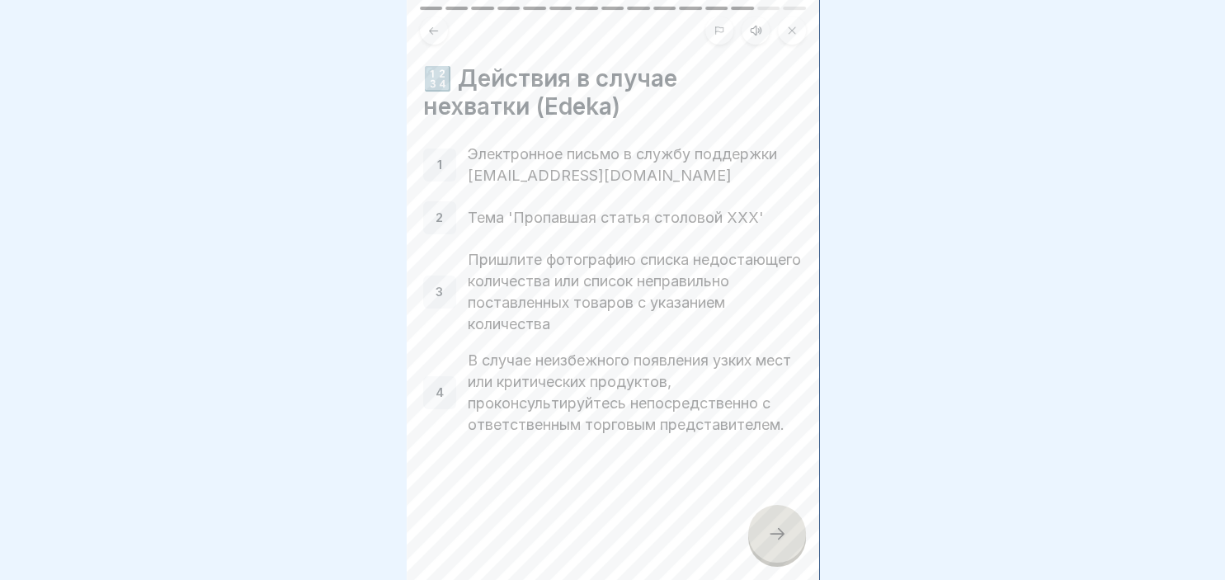
click at [779, 545] on div at bounding box center [777, 534] width 58 height 58
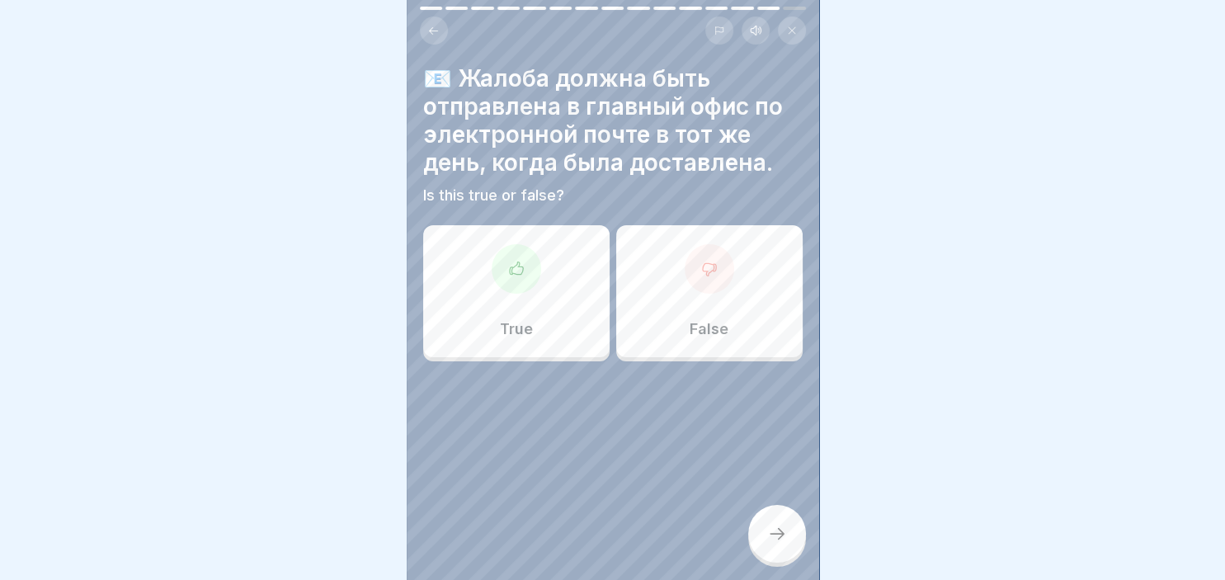
click at [511, 274] on icon at bounding box center [515, 267] width 13 height 12
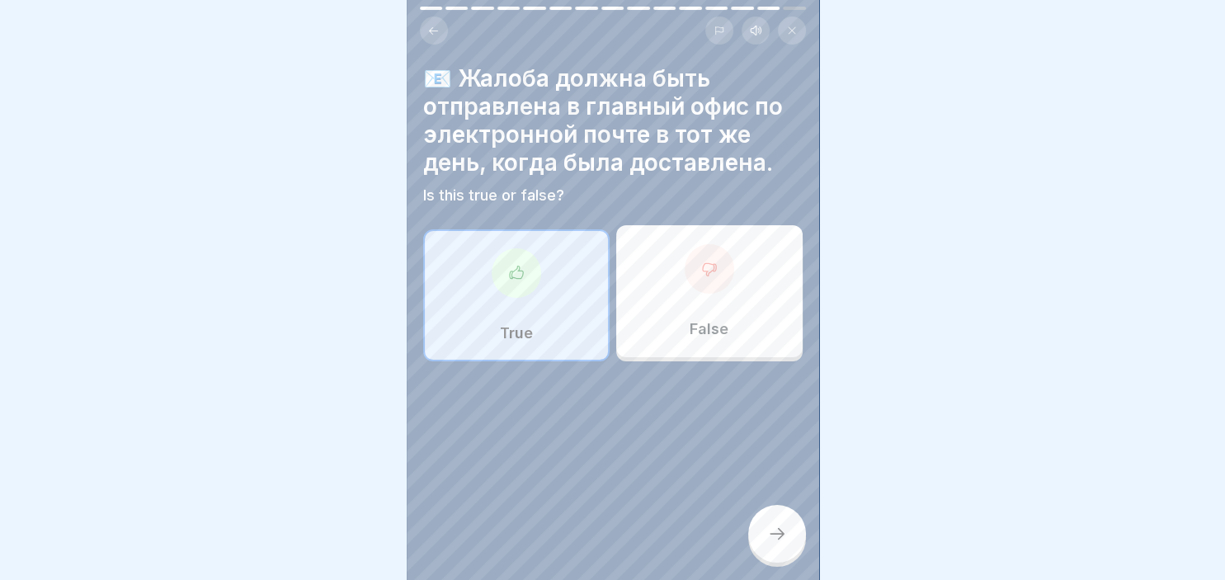
click at [776, 523] on div at bounding box center [777, 534] width 58 height 58
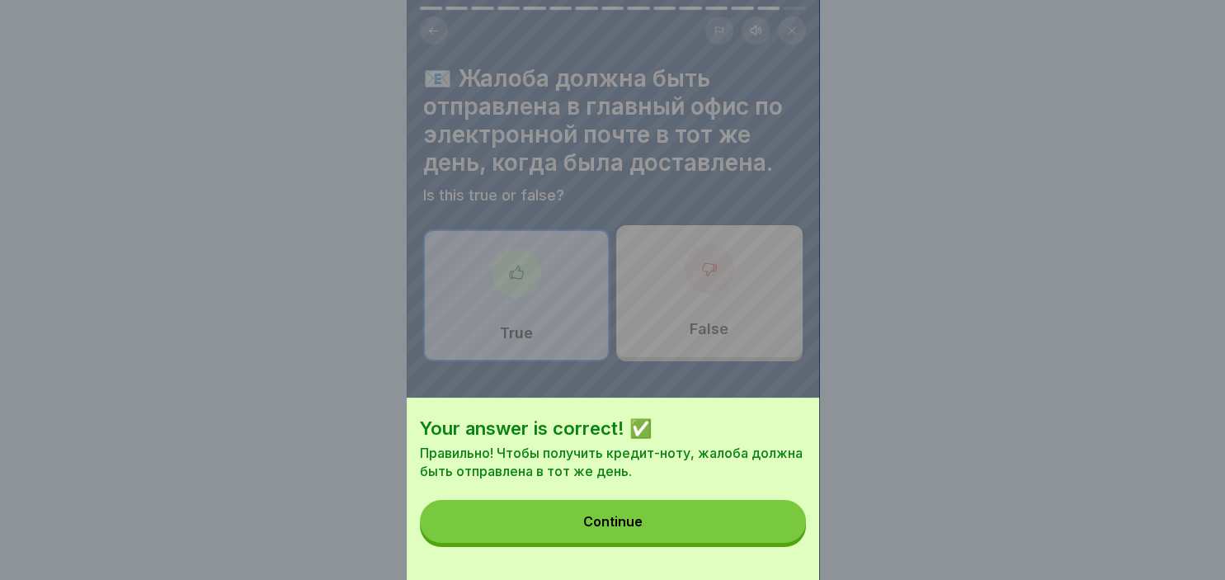
click at [610, 529] on div "Continue" at bounding box center [612, 521] width 59 height 15
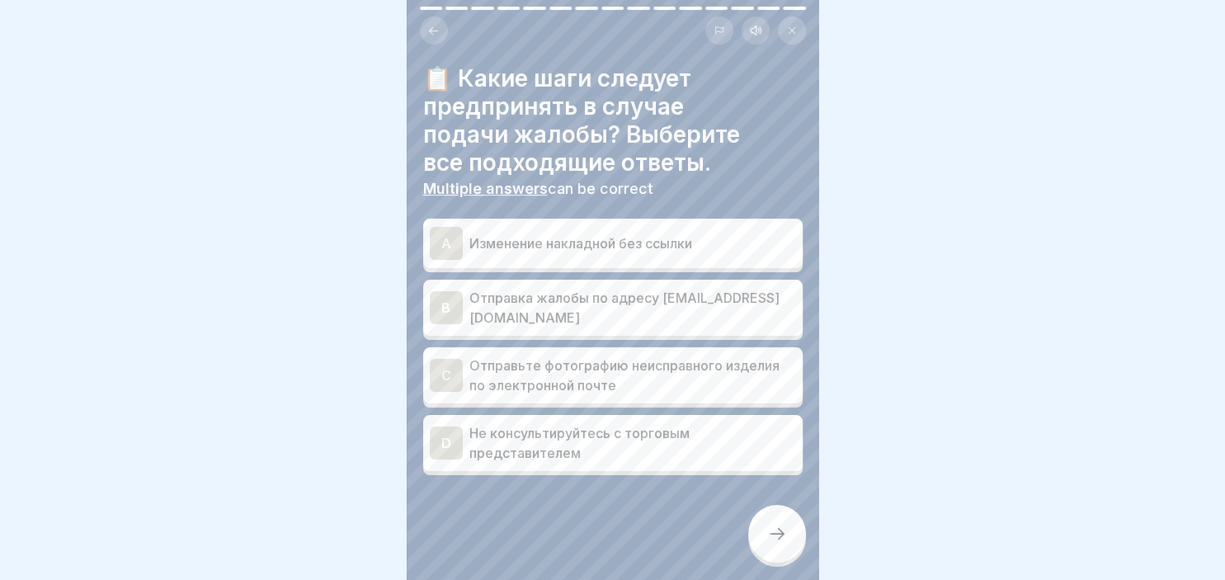
click at [463, 374] on div "C Отправьте фотографию неисправного изделия по электронной почте" at bounding box center [613, 375] width 366 height 40
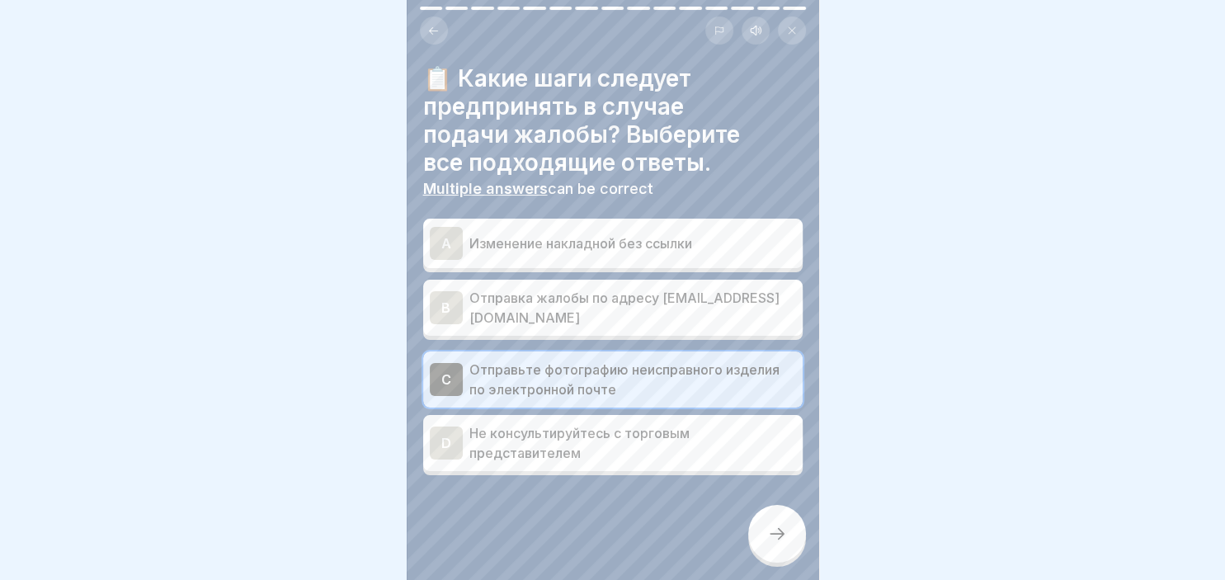
click at [447, 313] on div "B" at bounding box center [446, 307] width 33 height 33
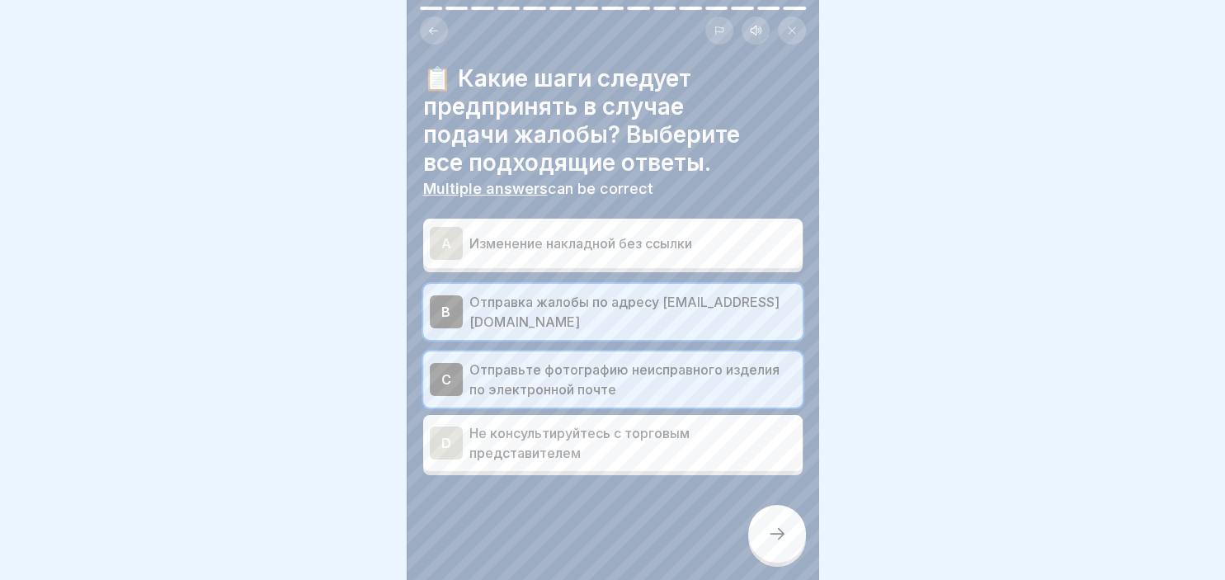
click at [757, 536] on div at bounding box center [777, 534] width 58 height 58
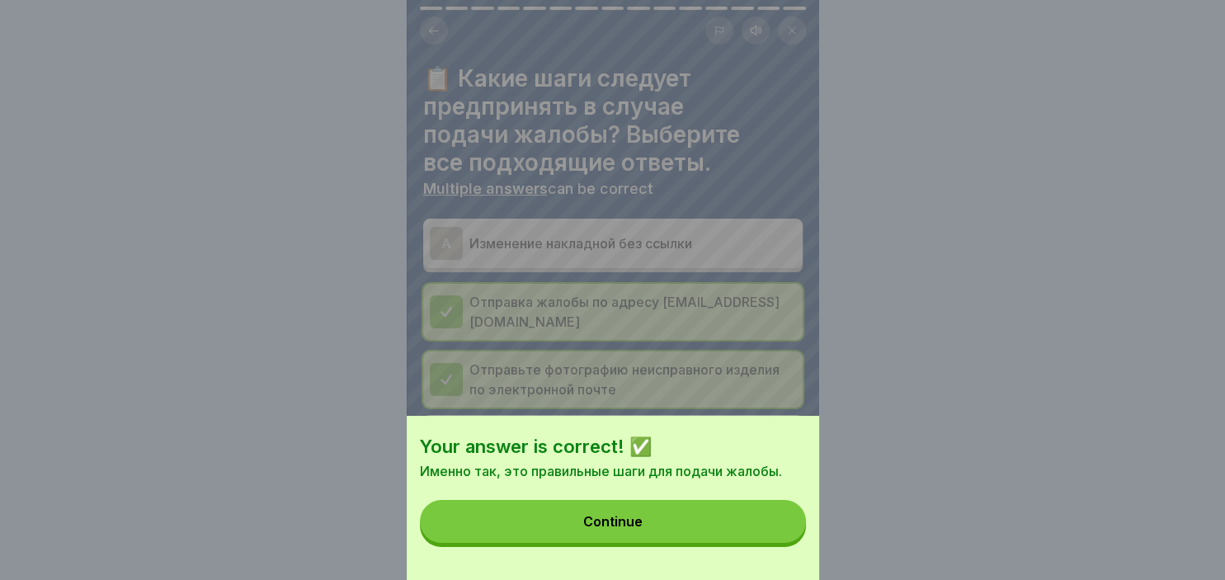
click at [651, 520] on button "Continue" at bounding box center [613, 521] width 386 height 43
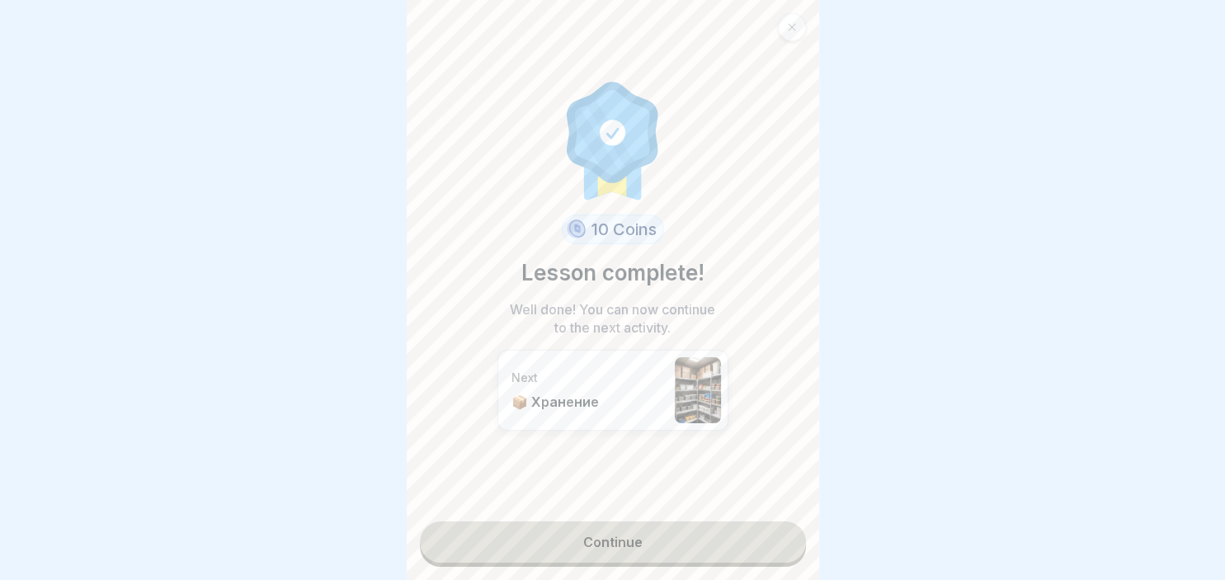
click at [608, 546] on link "Continue" at bounding box center [613, 541] width 386 height 41
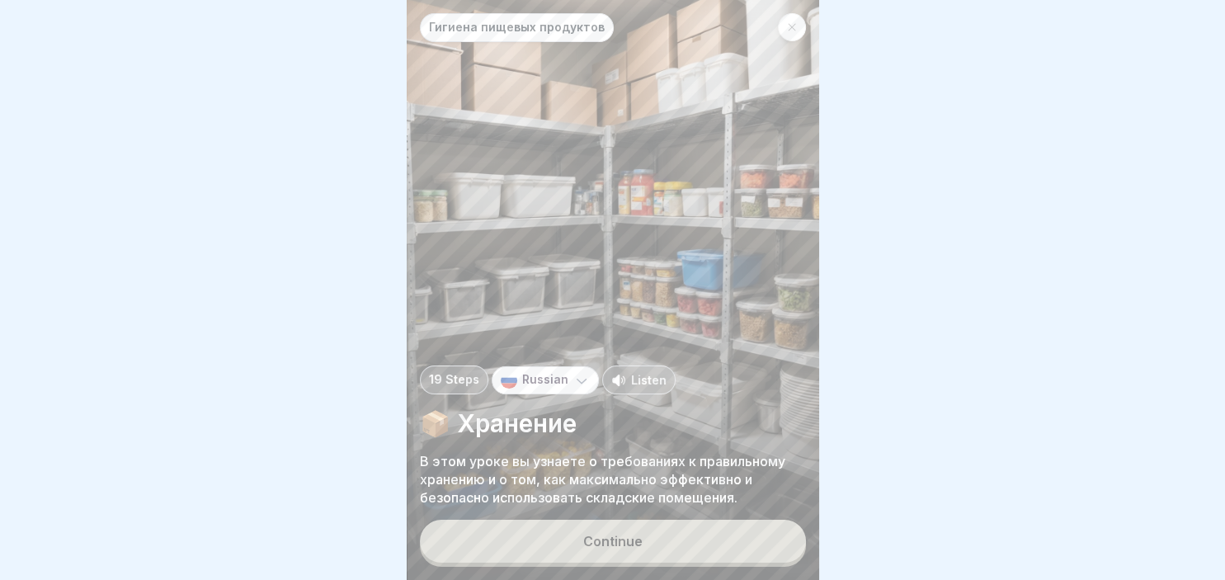
click at [621, 547] on div "Continue" at bounding box center [612, 541] width 59 height 15
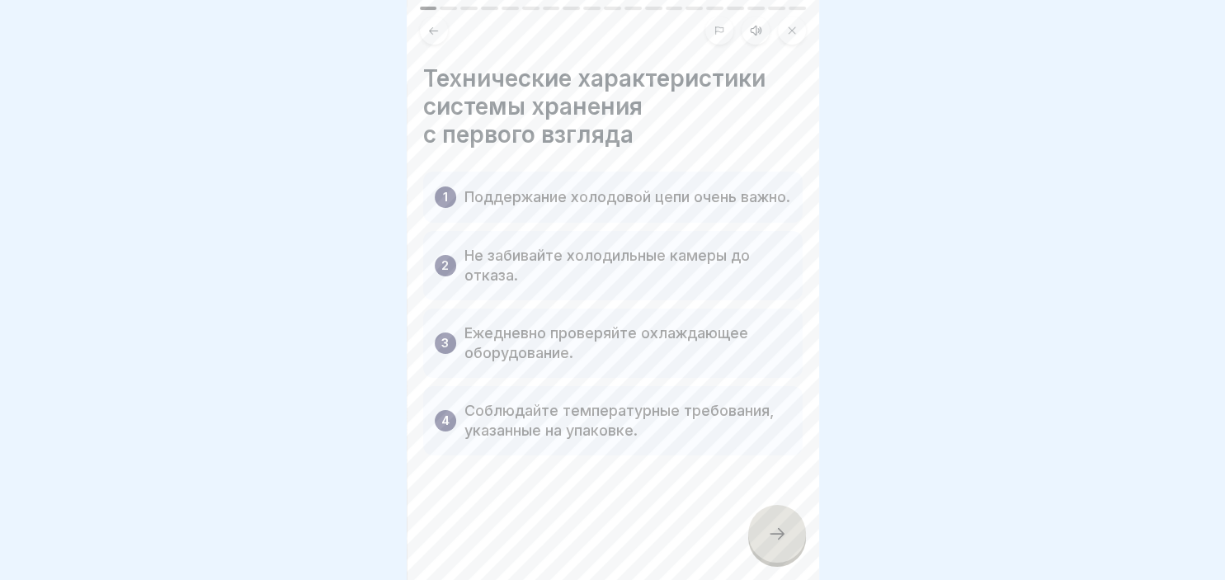
click at [790, 533] on div at bounding box center [777, 534] width 58 height 58
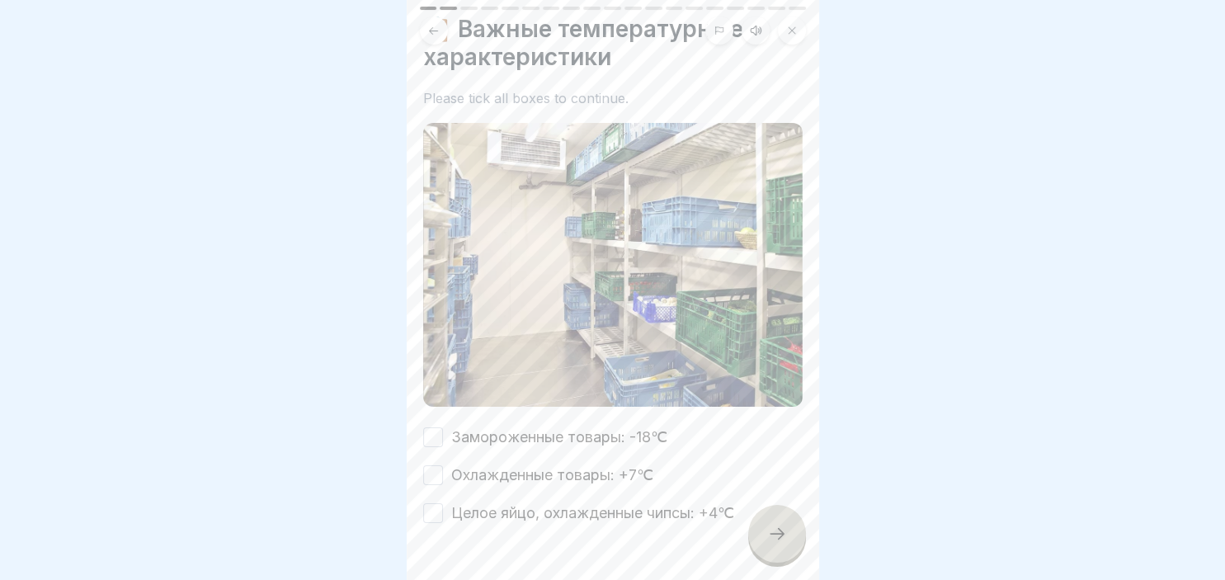
scroll to position [92, 0]
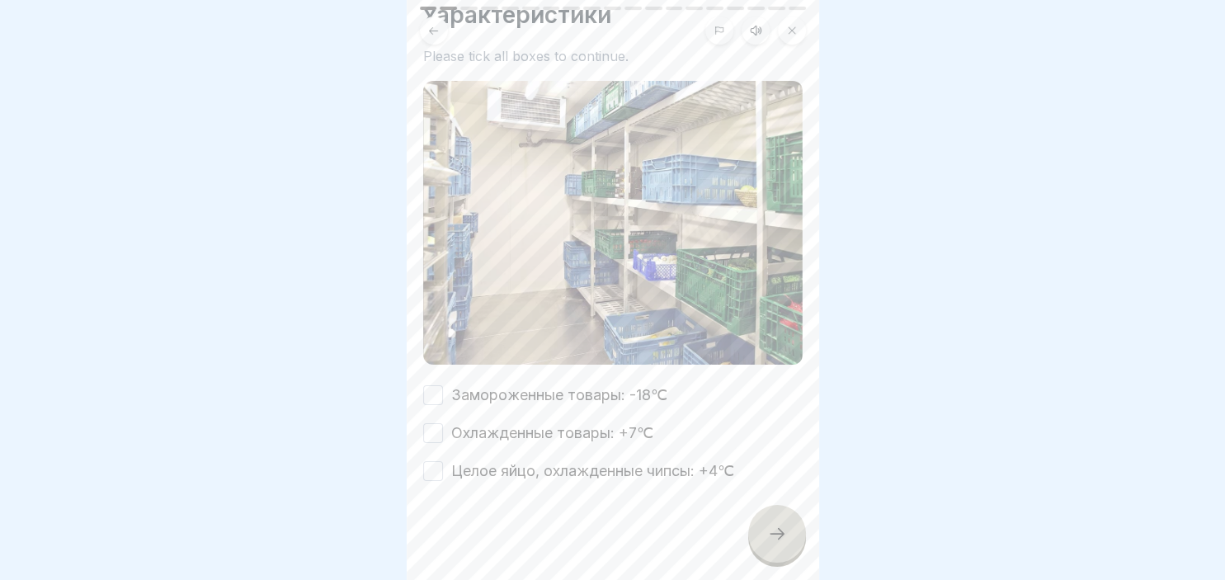
click at [421, 431] on div "📋 Важные температурные характеристики Please tick all boxes to continue. Заморо…" at bounding box center [613, 290] width 412 height 580
click at [427, 390] on button "Замороженные товары: -18℃" at bounding box center [433, 395] width 20 height 20
click at [440, 434] on button "Охлажденные товары: +7℃" at bounding box center [433, 433] width 20 height 20
click at [438, 468] on button "Целое яйцо, охлажденные чипсы: +4℃" at bounding box center [433, 471] width 20 height 20
click at [787, 530] on div at bounding box center [777, 534] width 58 height 58
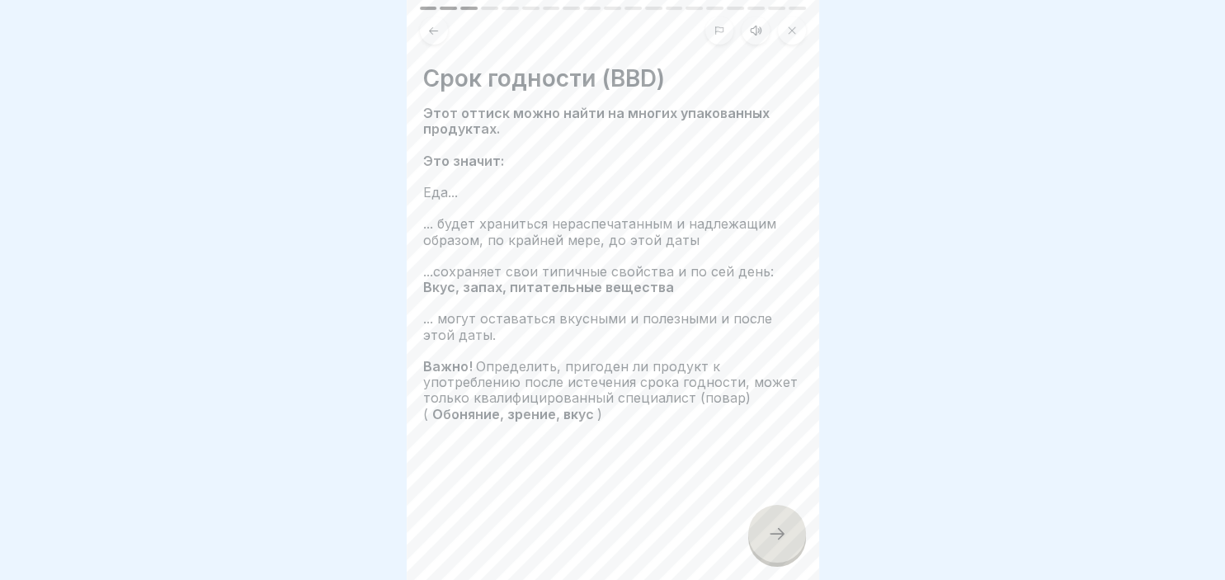
click at [773, 534] on icon at bounding box center [777, 534] width 20 height 20
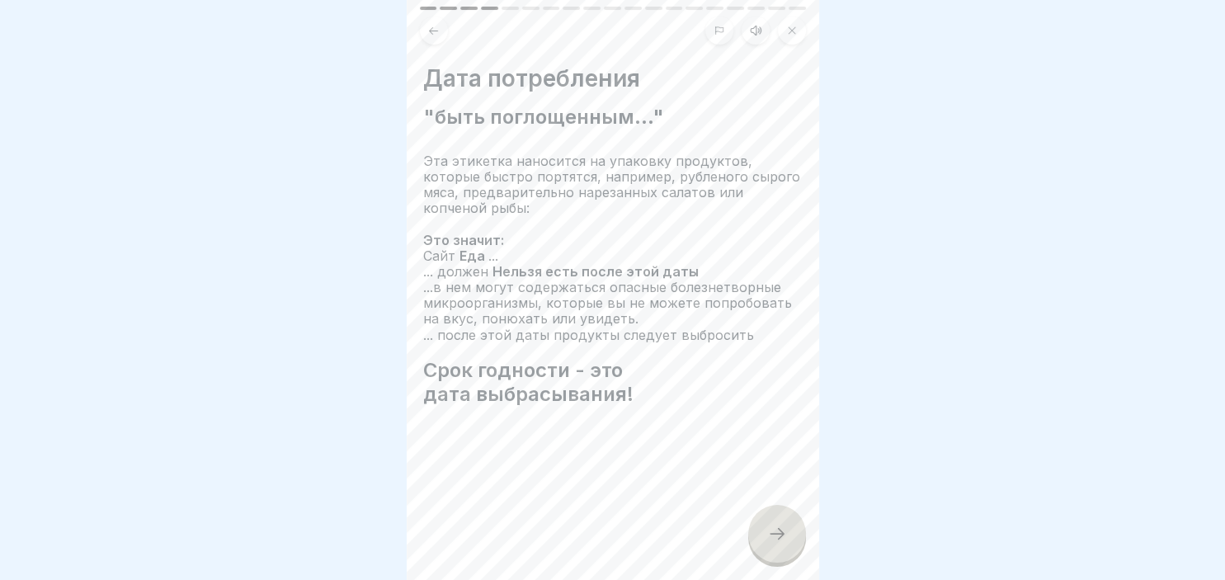
click at [790, 530] on div at bounding box center [777, 534] width 58 height 58
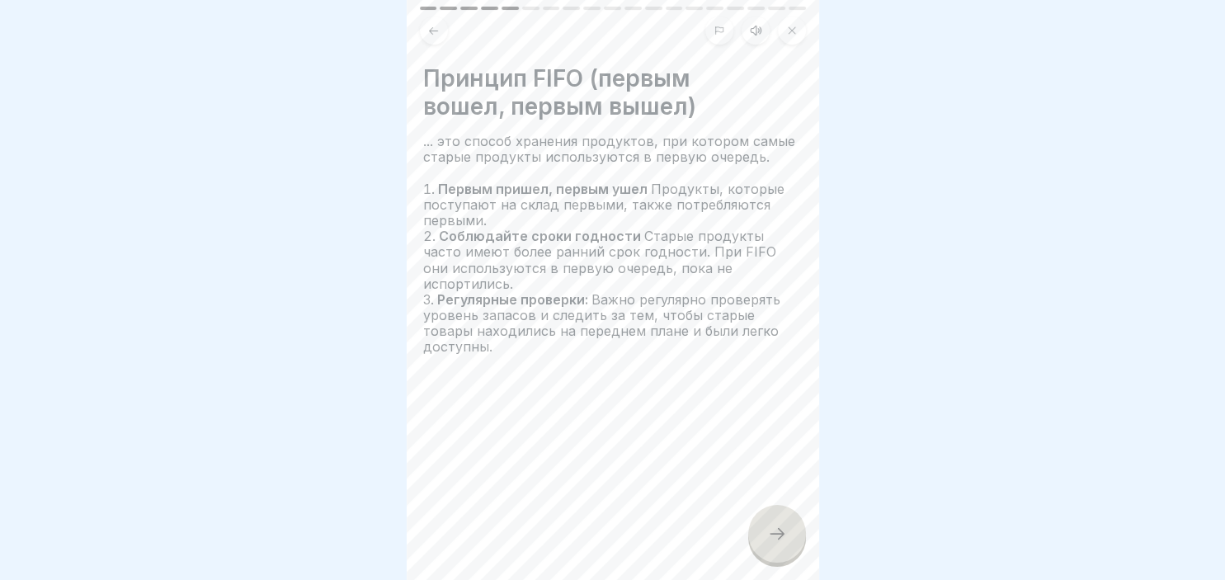
click at [790, 530] on div at bounding box center [777, 534] width 58 height 58
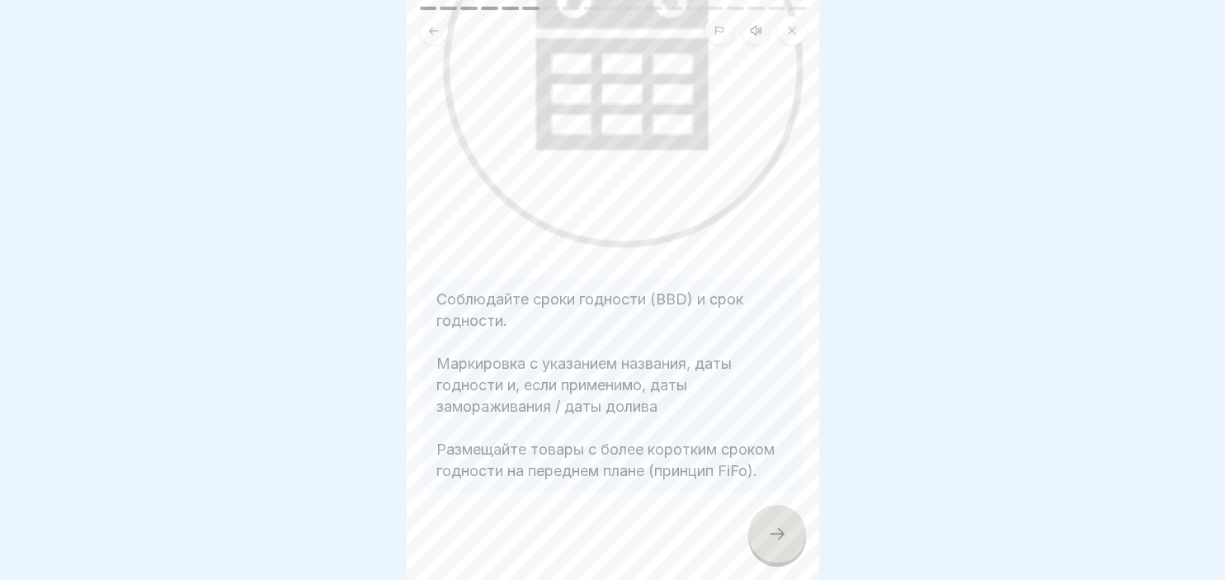
scroll to position [266, 0]
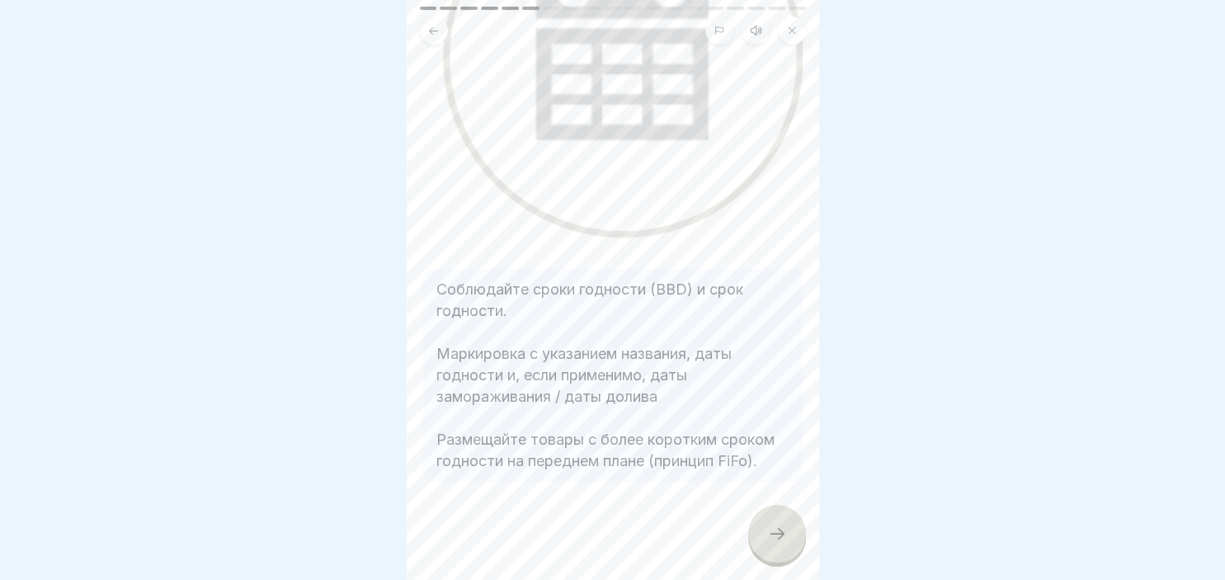
click at [774, 530] on icon at bounding box center [777, 534] width 20 height 20
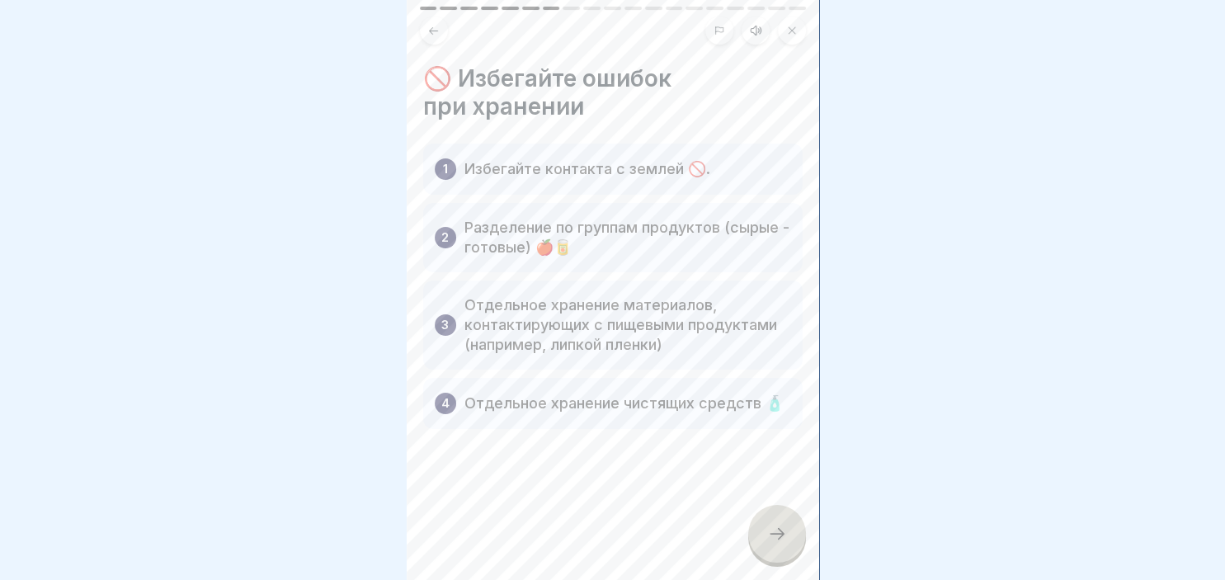
click at [774, 530] on icon at bounding box center [777, 534] width 20 height 20
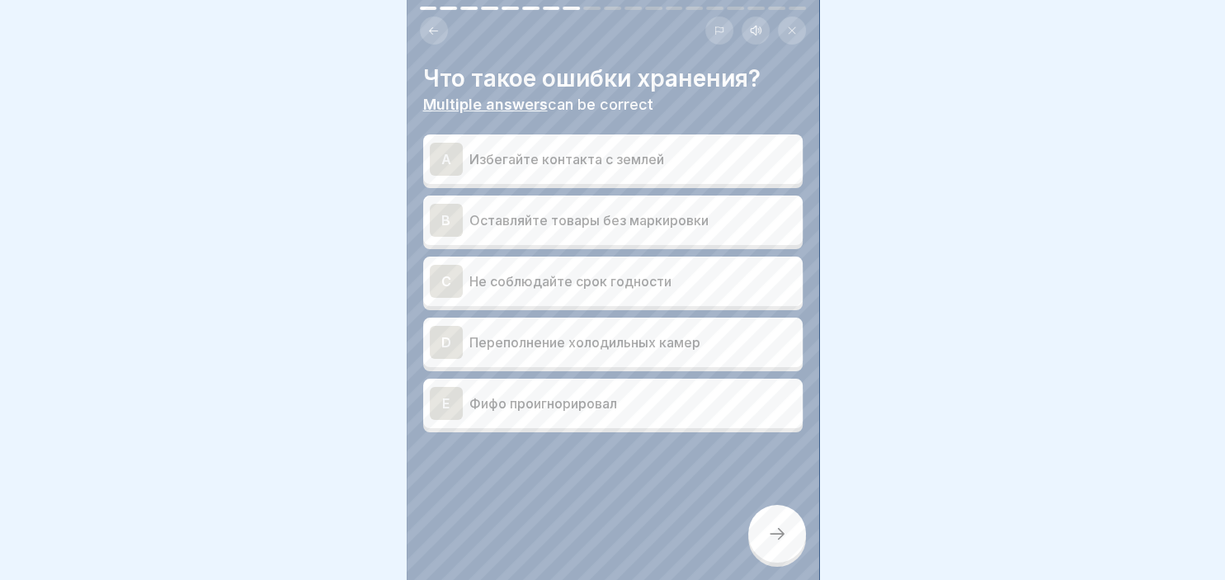
click at [457, 155] on div "A" at bounding box center [446, 159] width 33 height 33
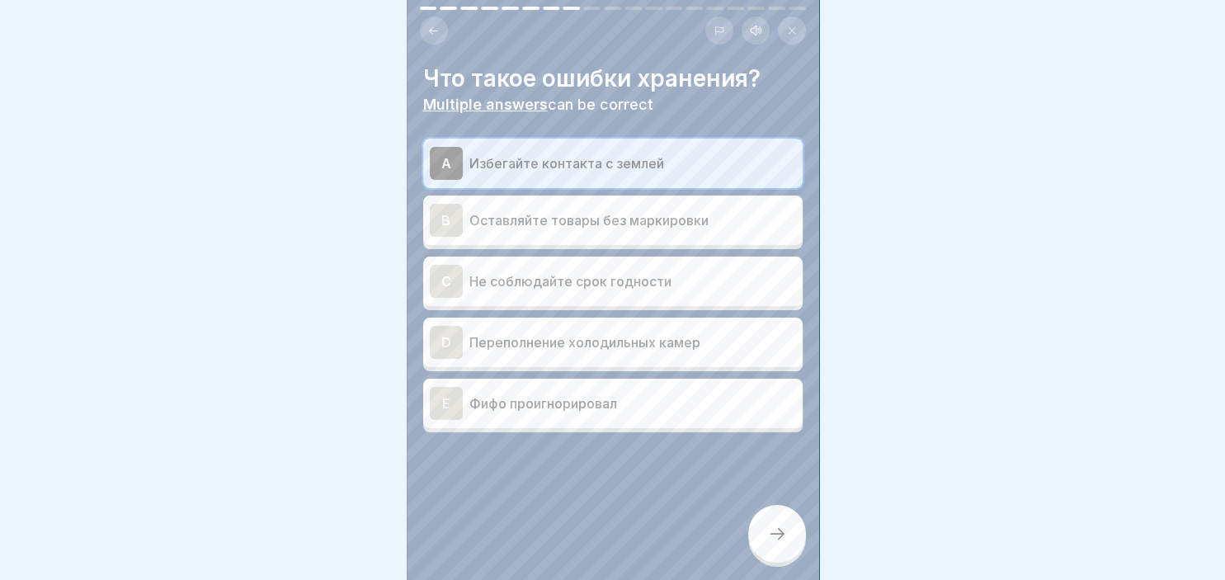
click at [447, 285] on div "C" at bounding box center [446, 281] width 33 height 33
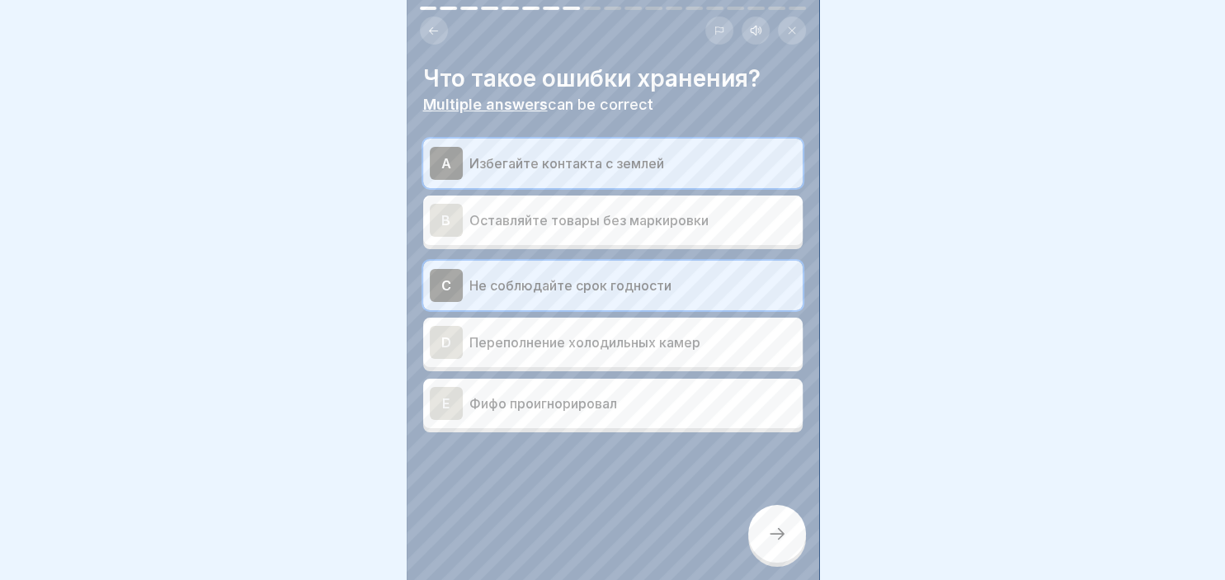
click at [445, 353] on div "D" at bounding box center [446, 342] width 33 height 33
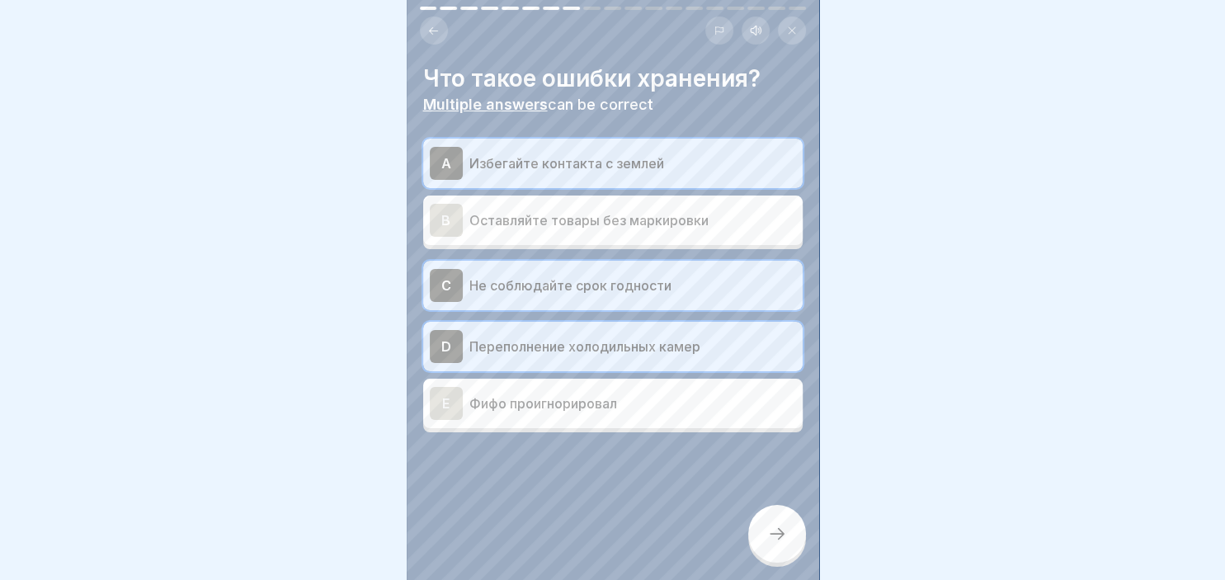
click at [444, 216] on div "B" at bounding box center [446, 220] width 33 height 33
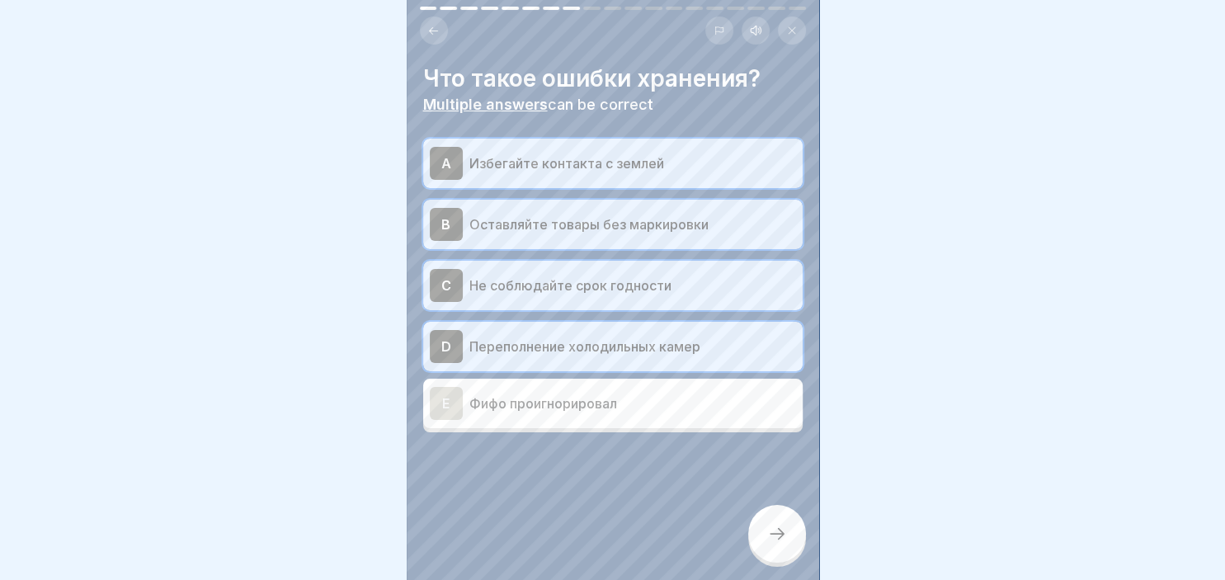
click at [454, 384] on div "E Фифо проигнорировал" at bounding box center [612, 403] width 379 height 49
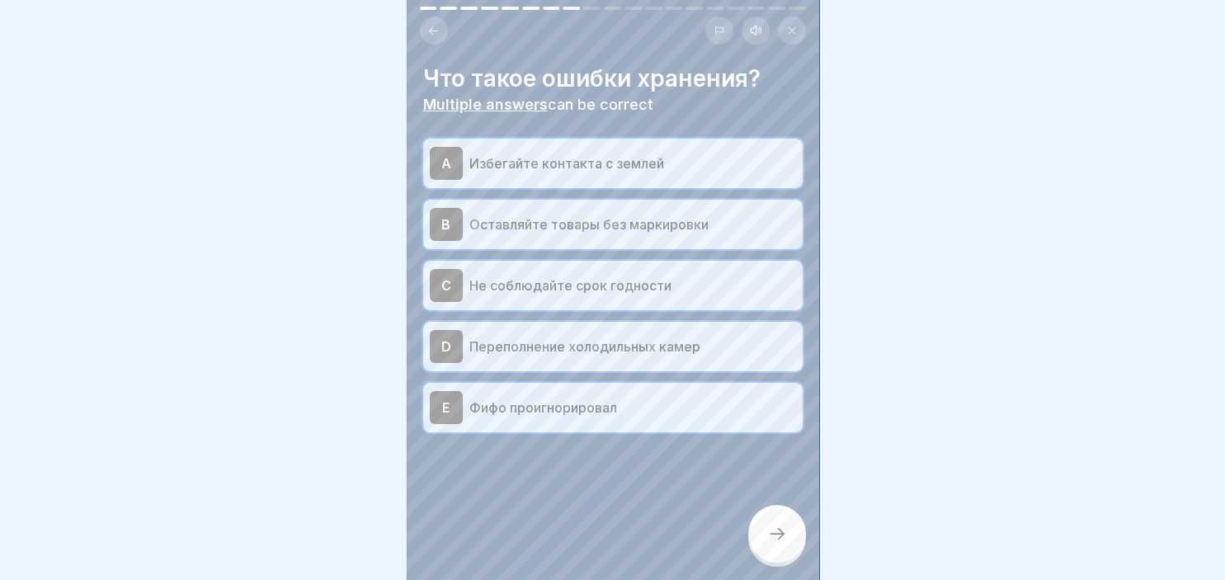
click at [765, 515] on div at bounding box center [777, 534] width 58 height 58
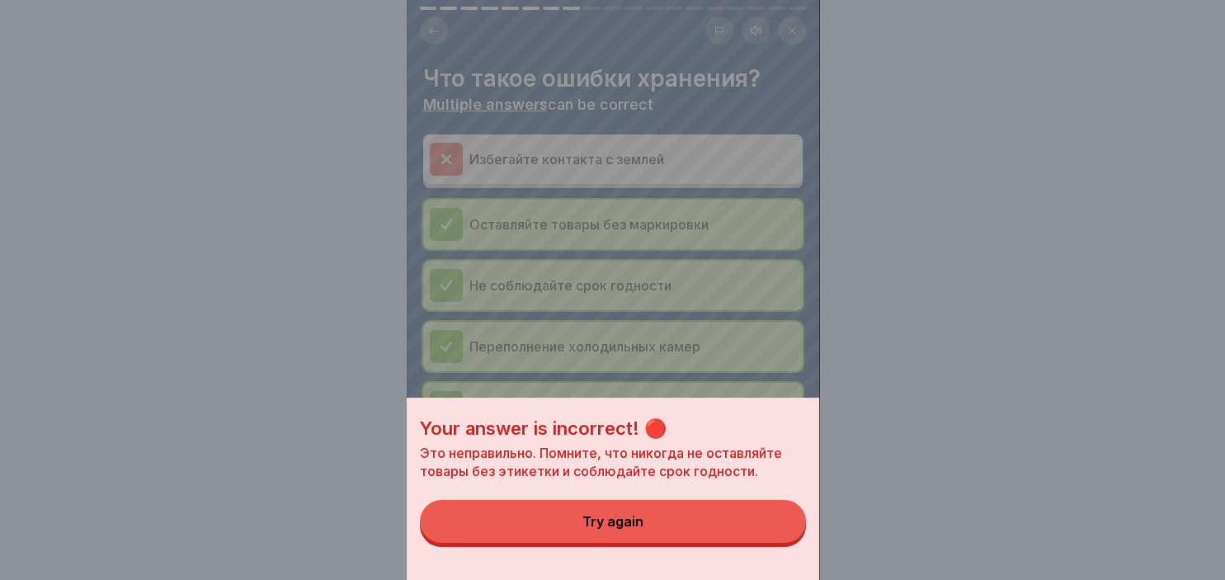
click at [624, 525] on div "Try again" at bounding box center [612, 521] width 61 height 15
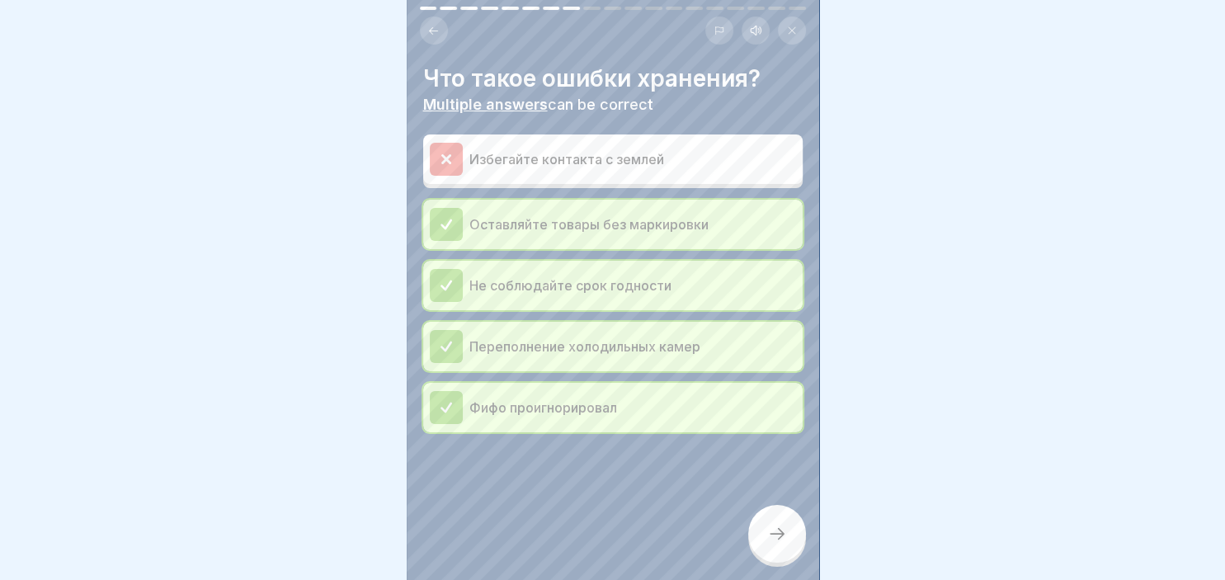
click at [770, 550] on div at bounding box center [777, 534] width 58 height 58
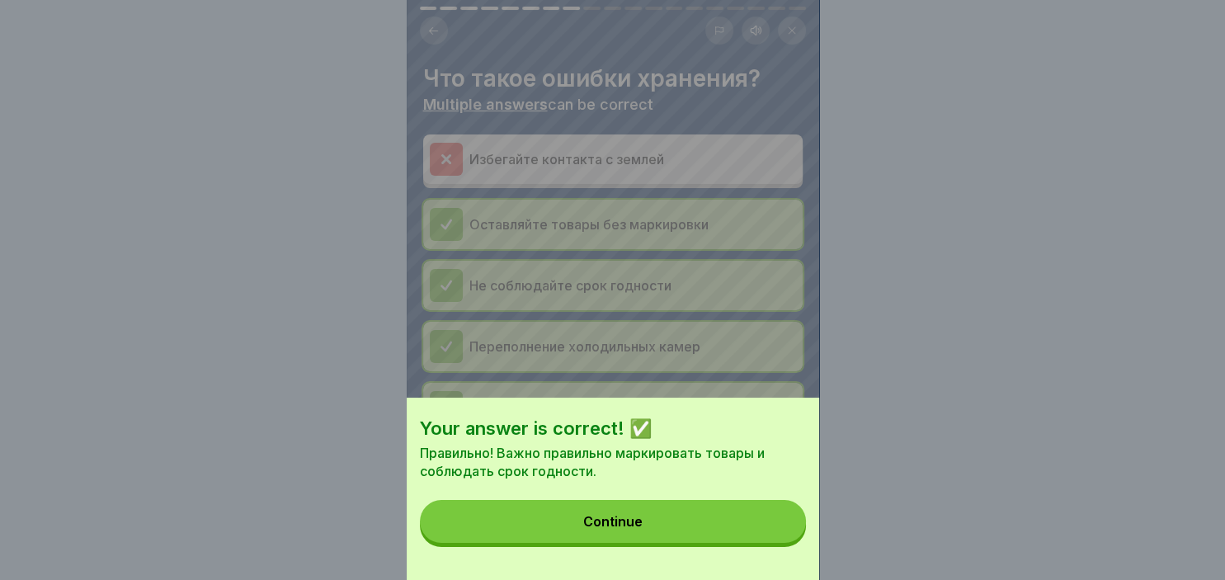
click at [656, 520] on button "Continue" at bounding box center [613, 521] width 386 height 43
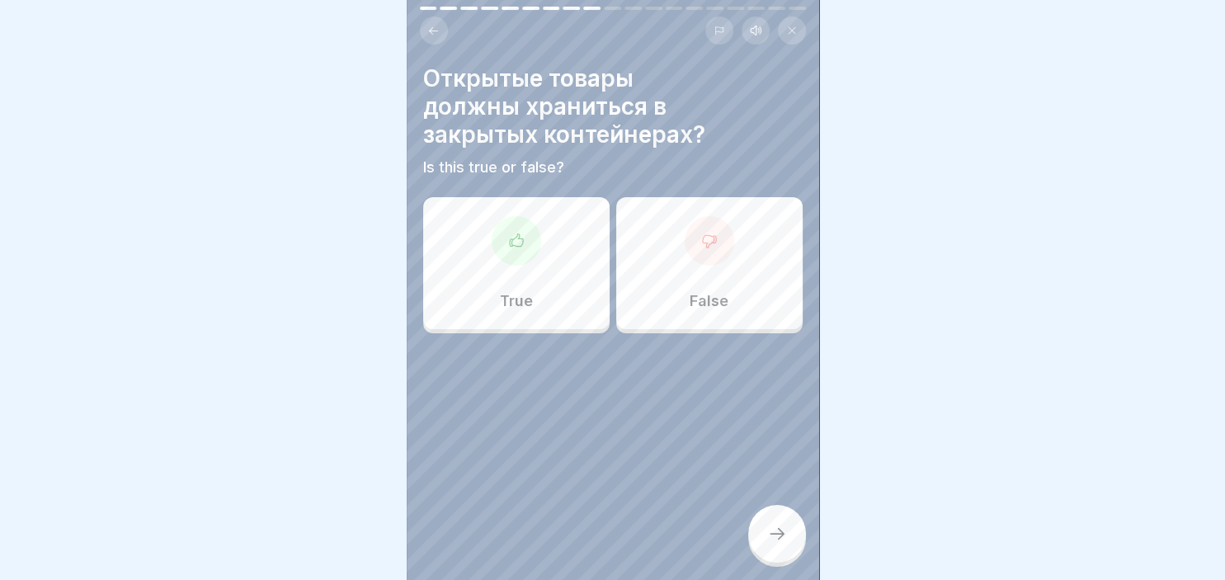
click at [511, 259] on div at bounding box center [516, 240] width 49 height 49
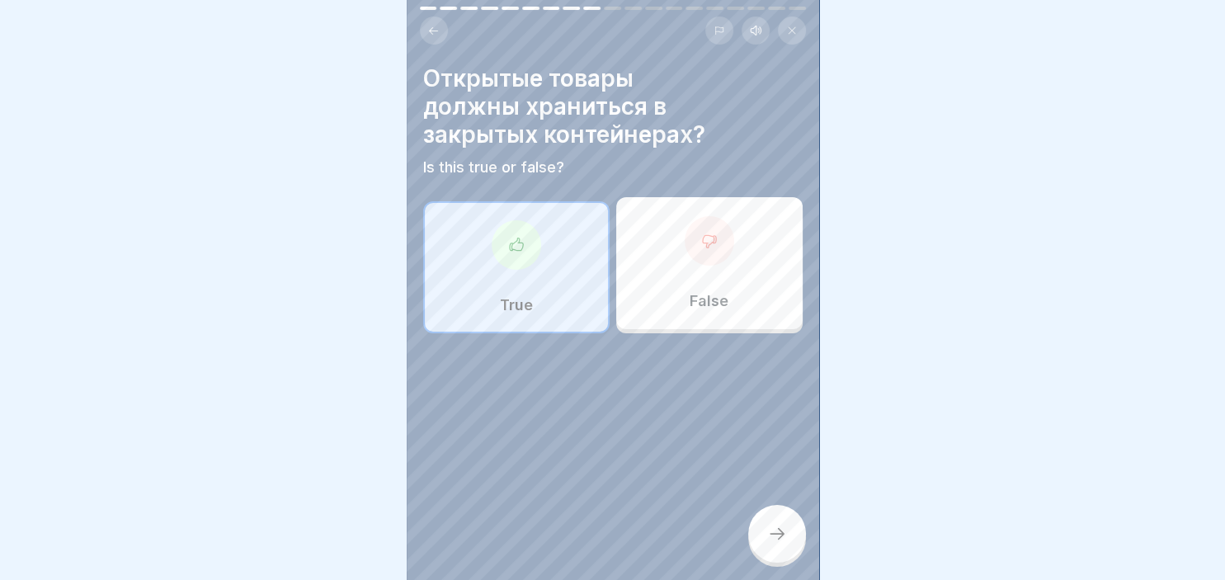
click at [775, 544] on div at bounding box center [777, 534] width 58 height 58
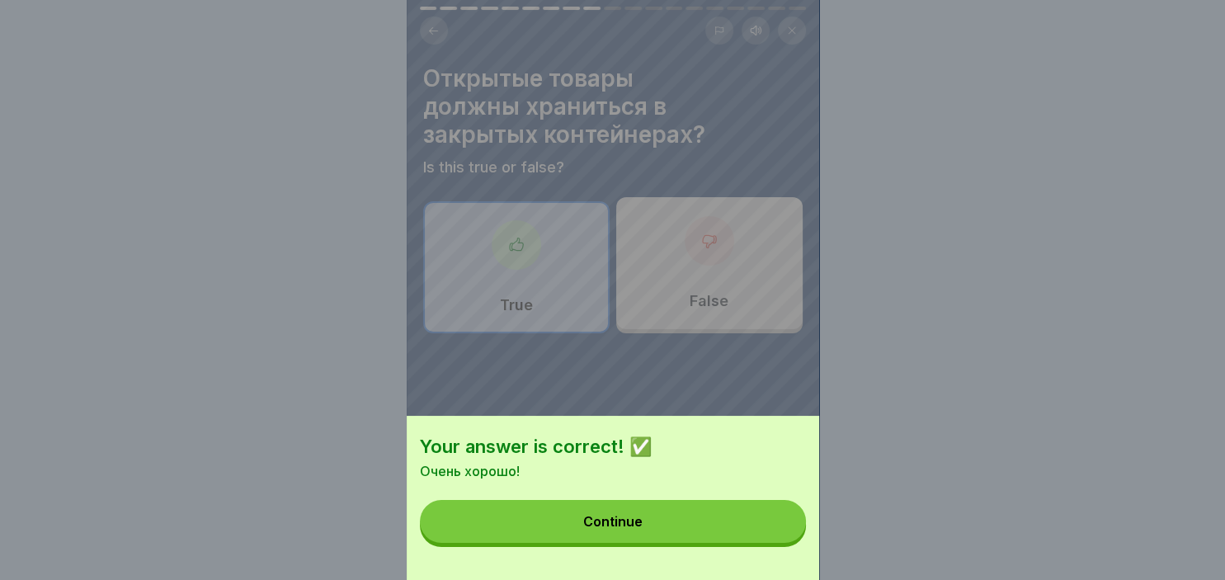
click at [636, 526] on div "Continue" at bounding box center [612, 521] width 59 height 15
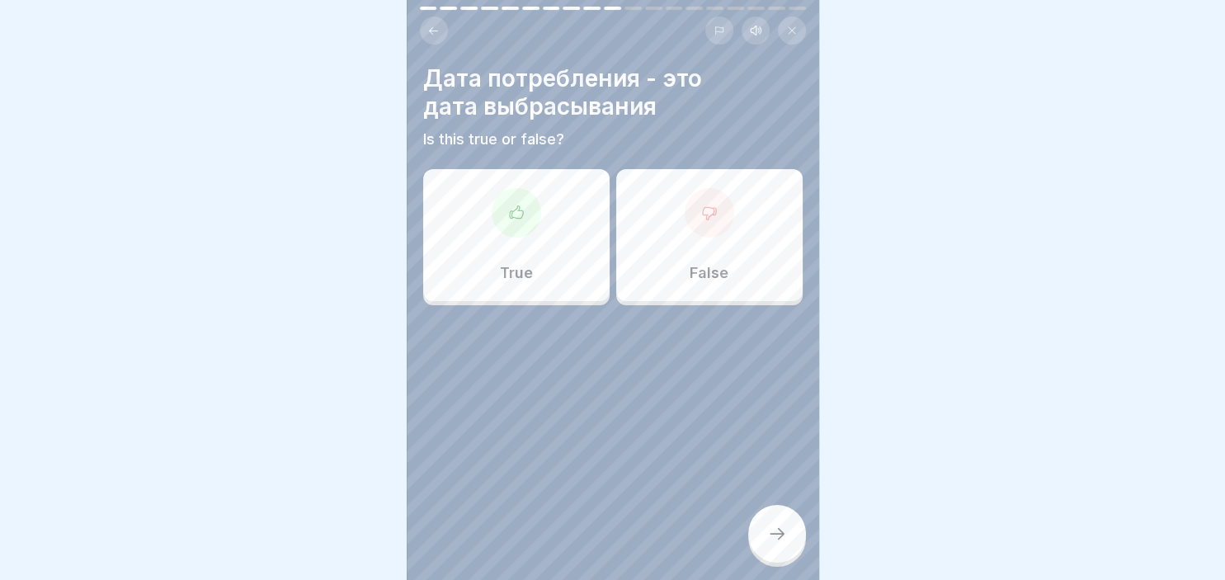
click at [519, 215] on icon at bounding box center [516, 213] width 16 height 16
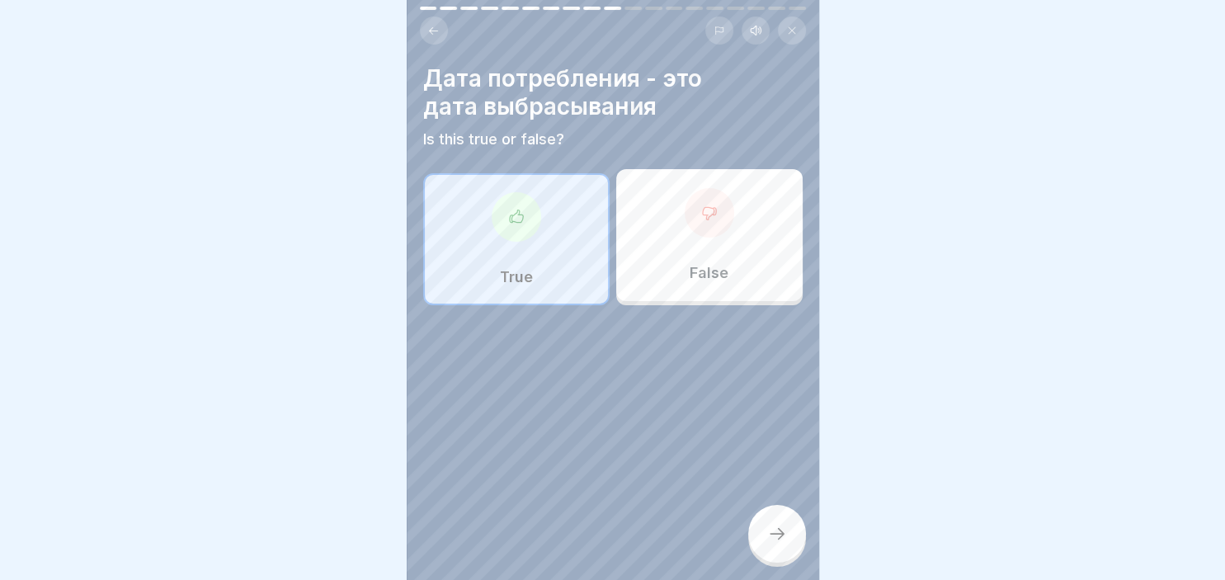
click at [784, 514] on div at bounding box center [777, 534] width 58 height 58
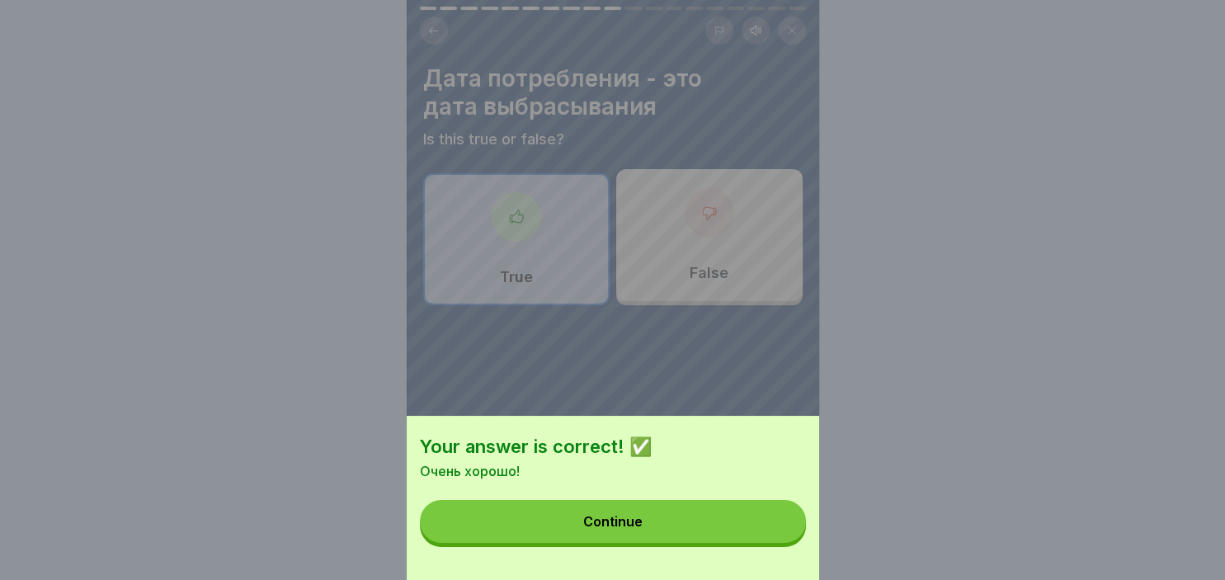
click at [637, 525] on div "Continue" at bounding box center [612, 521] width 59 height 15
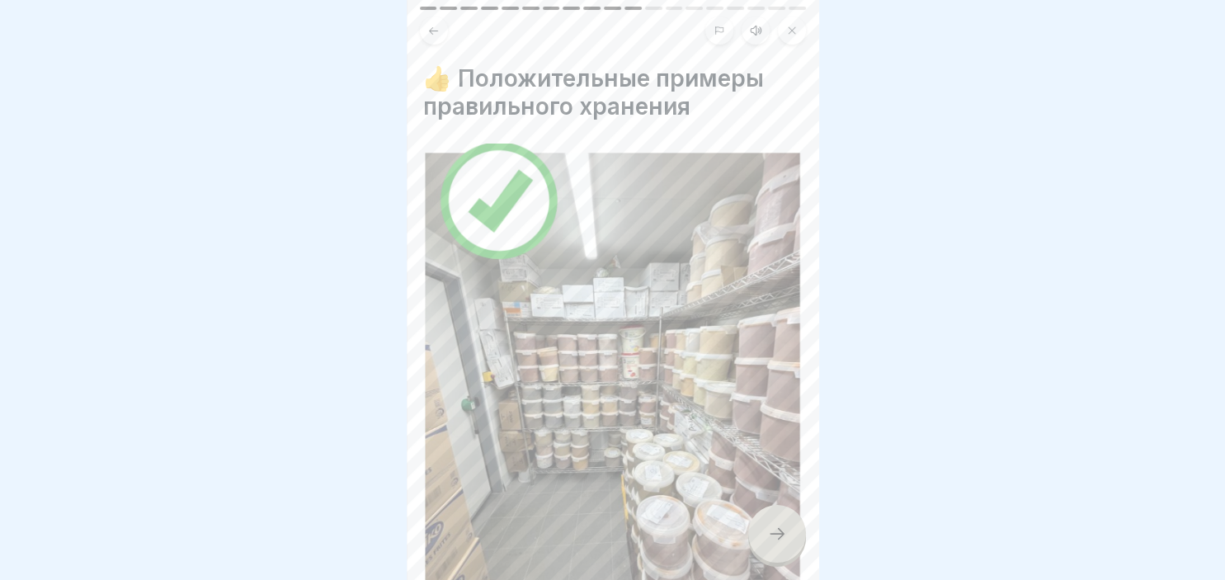
click at [789, 532] on div at bounding box center [777, 534] width 58 height 58
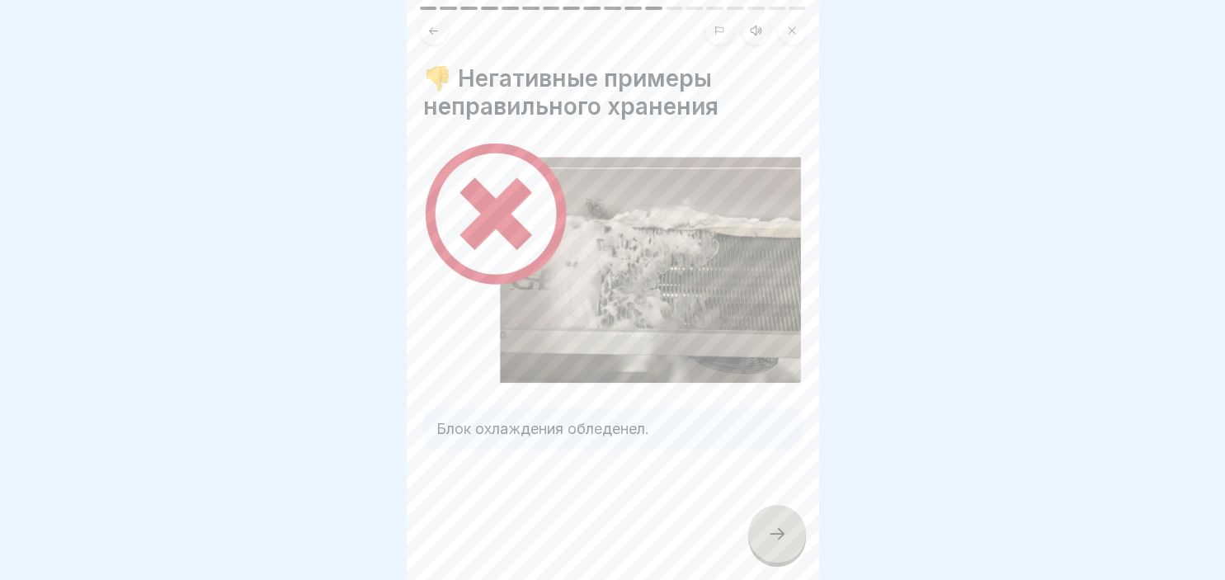
click at [789, 532] on div at bounding box center [777, 534] width 58 height 58
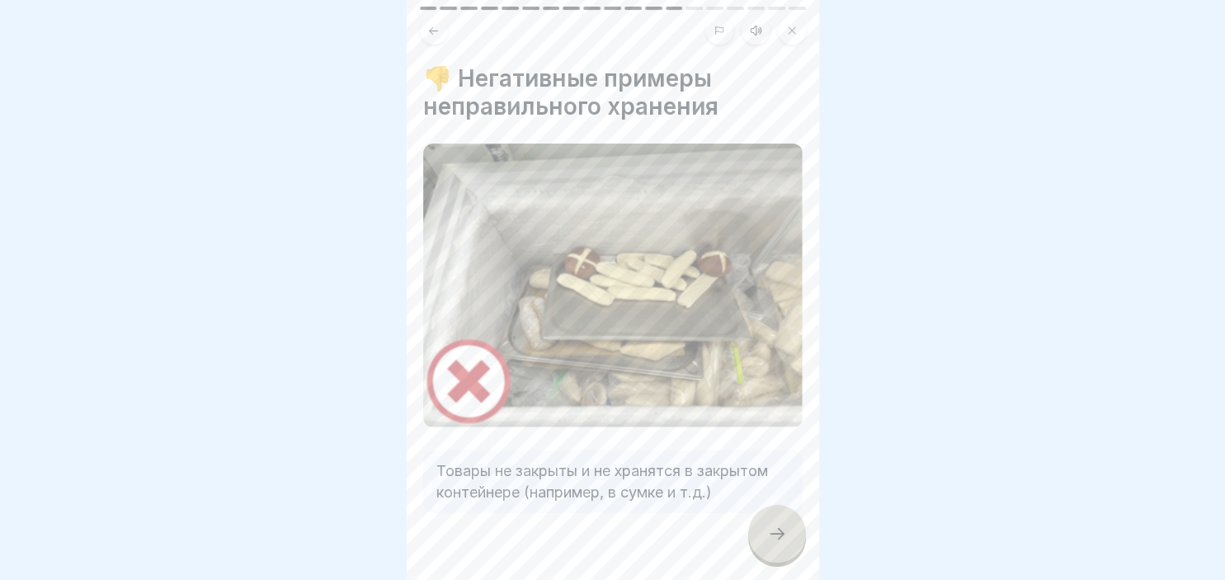
click at [789, 532] on div at bounding box center [777, 534] width 58 height 58
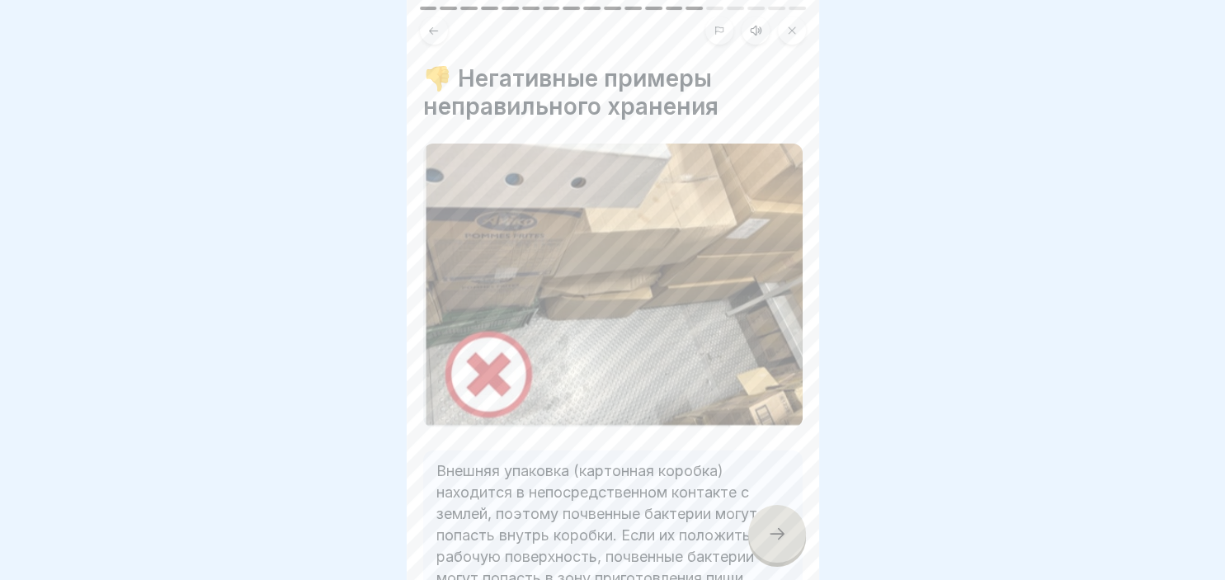
click at [789, 532] on div at bounding box center [777, 534] width 58 height 58
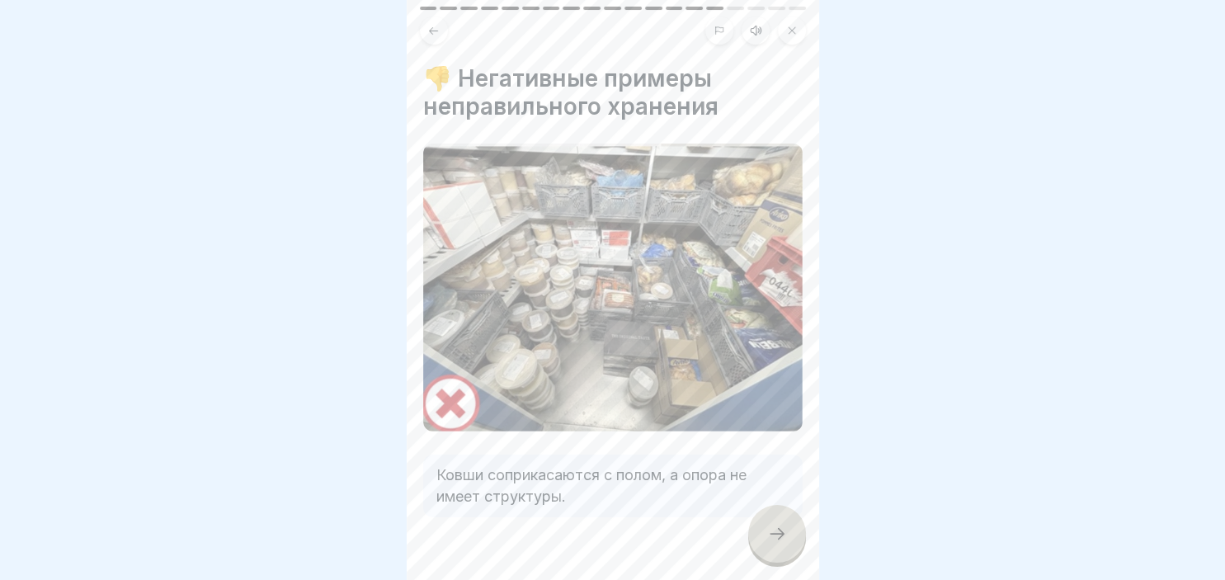
click at [789, 532] on div at bounding box center [777, 534] width 58 height 58
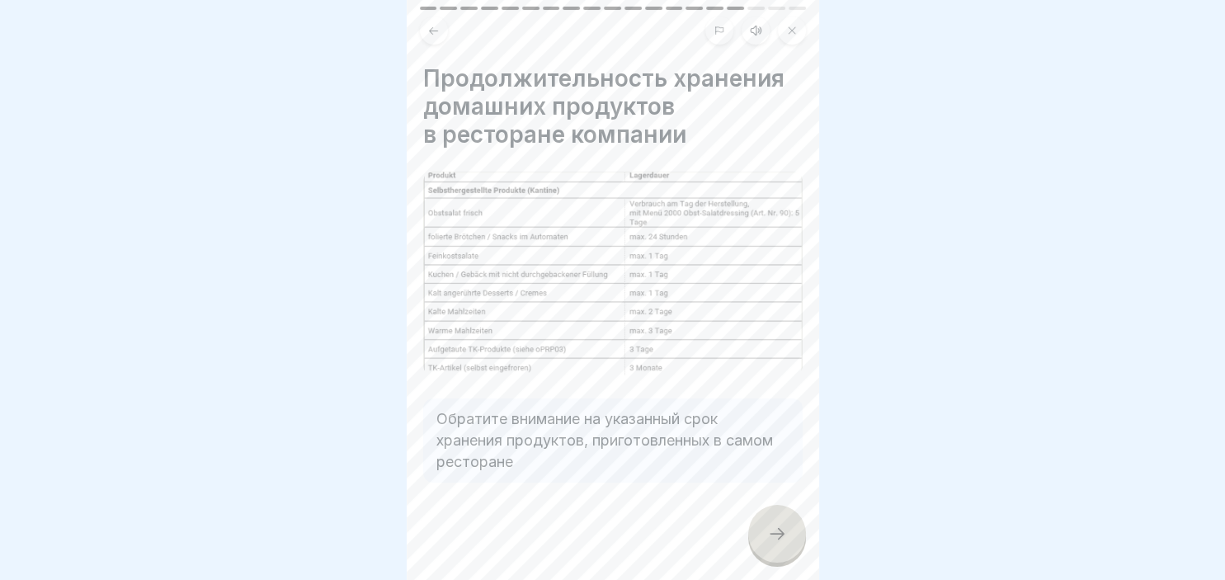
click at [789, 532] on div at bounding box center [777, 534] width 58 height 58
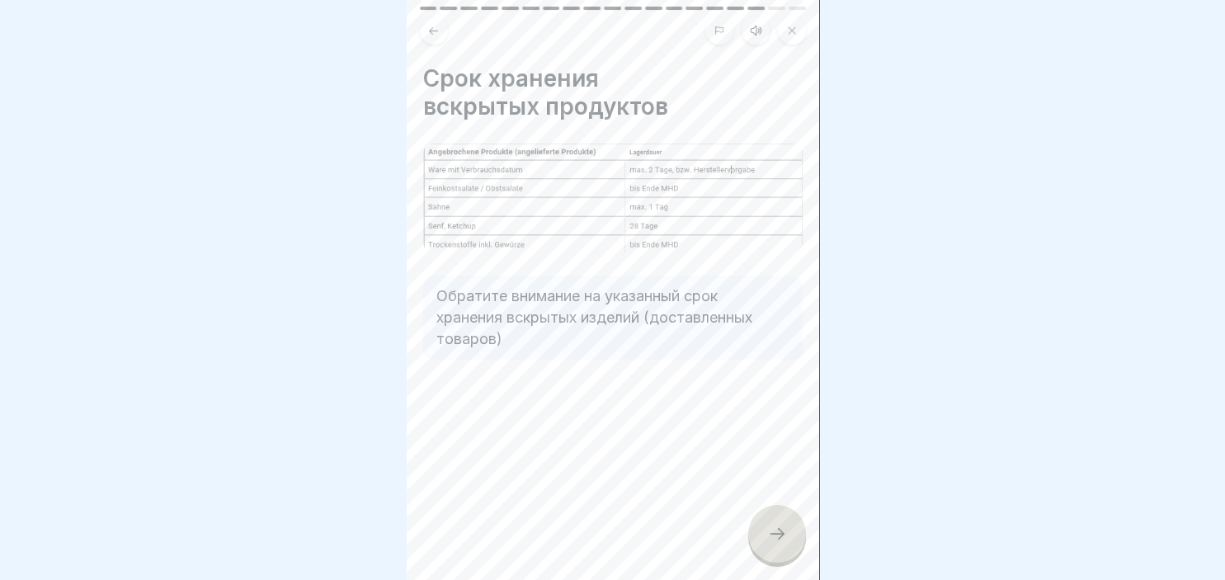
click at [789, 532] on div at bounding box center [777, 534] width 58 height 58
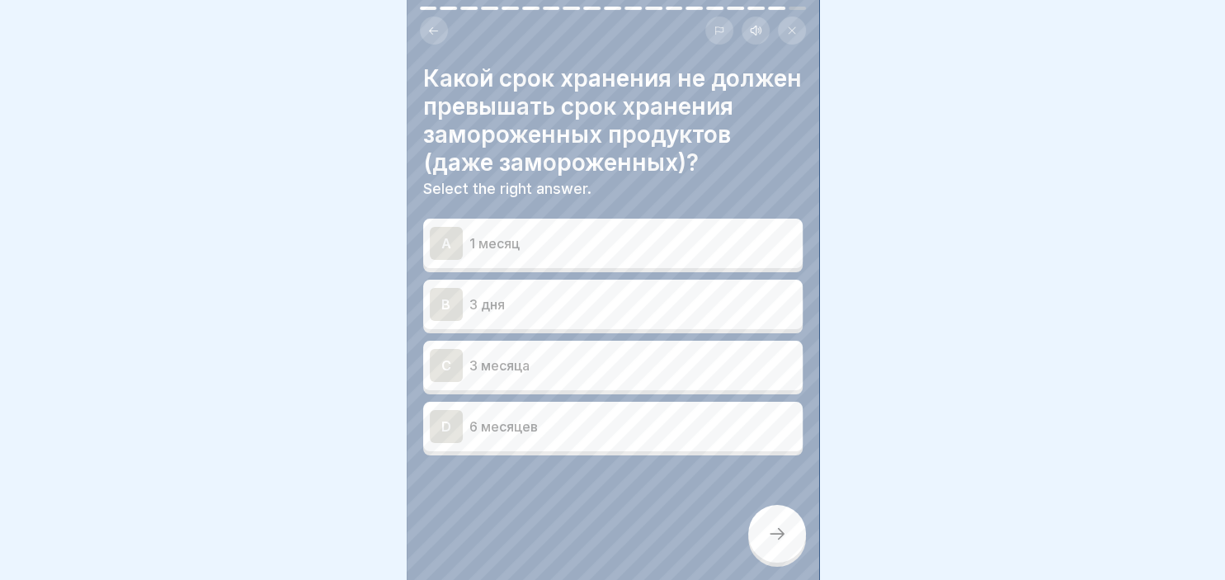
click at [457, 422] on div "D" at bounding box center [446, 426] width 33 height 33
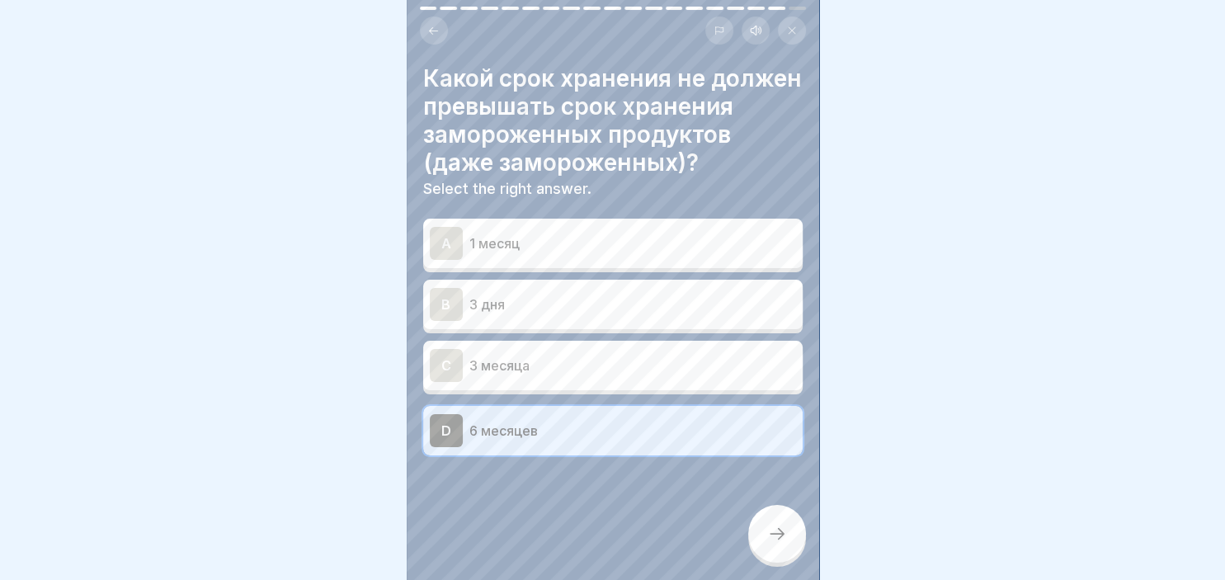
click at [783, 518] on div at bounding box center [777, 534] width 58 height 58
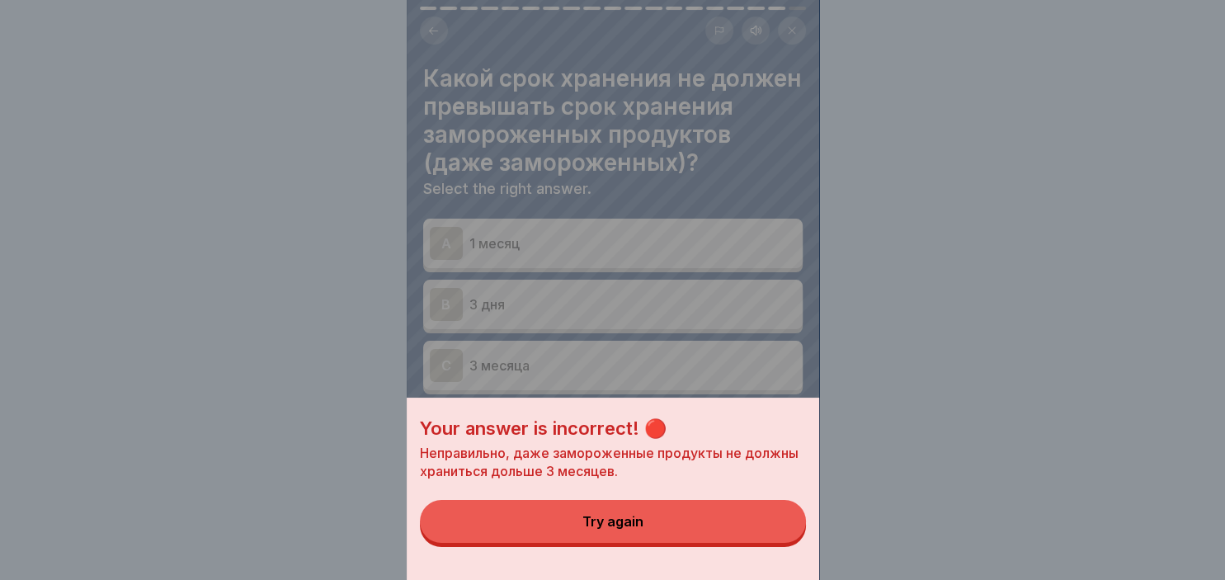
click at [625, 527] on div "Try again" at bounding box center [612, 521] width 61 height 15
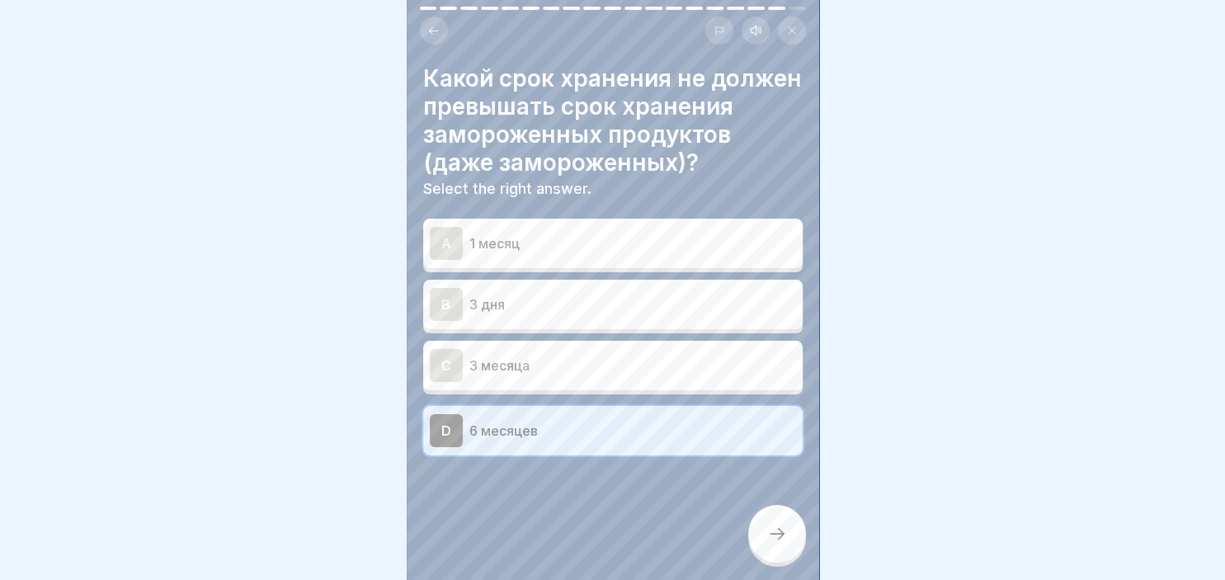
click at [448, 368] on div "C" at bounding box center [446, 365] width 33 height 33
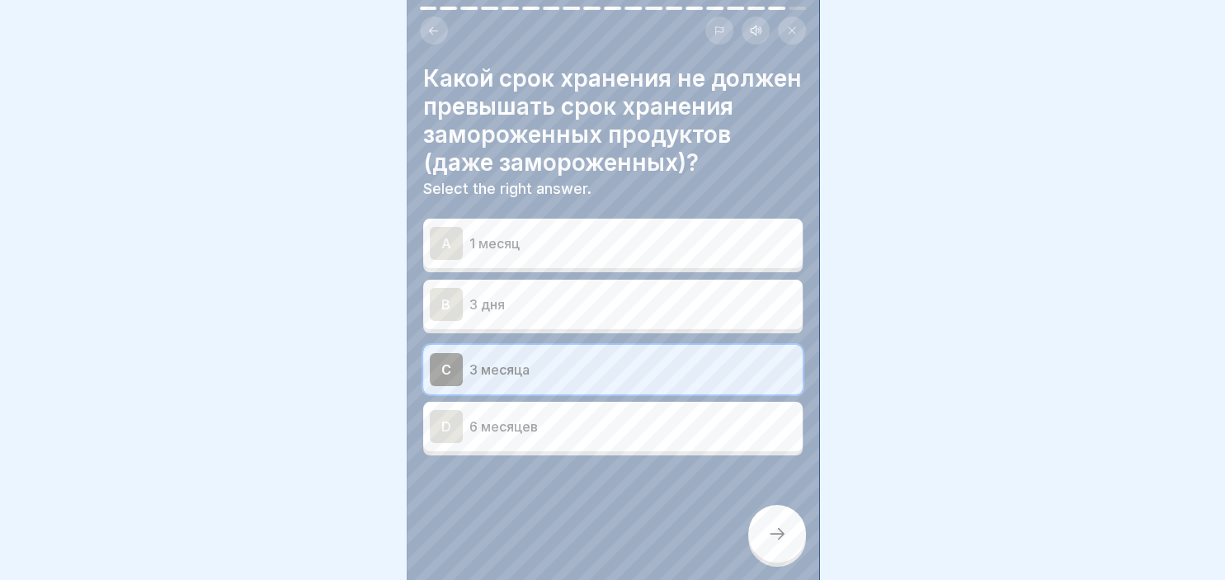
click at [783, 532] on icon at bounding box center [777, 534] width 20 height 20
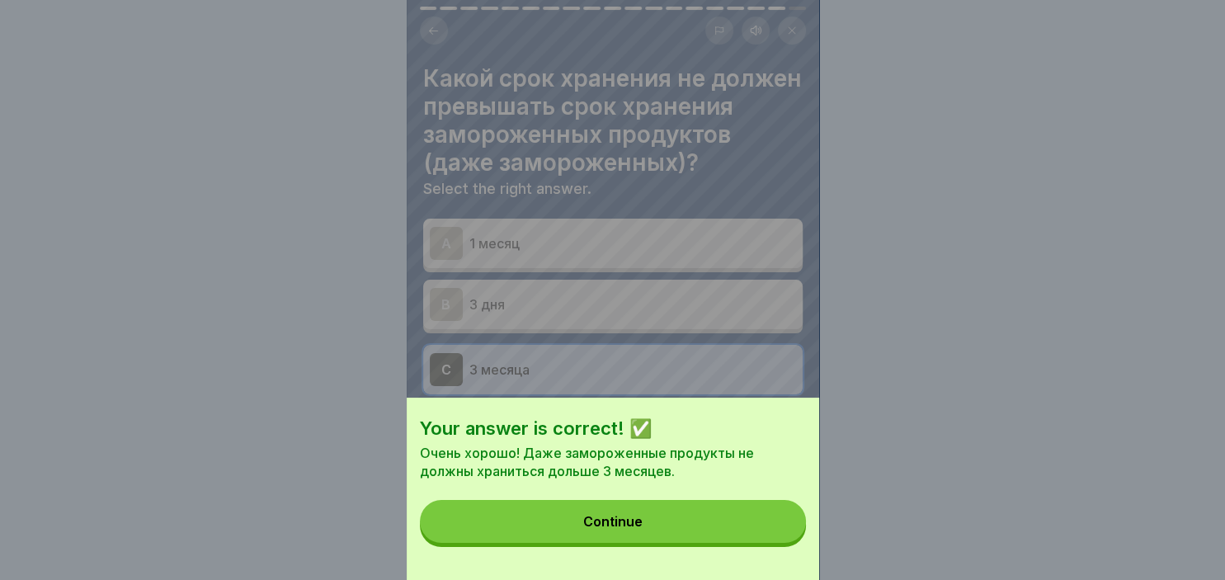
click at [665, 540] on button "Continue" at bounding box center [613, 521] width 386 height 43
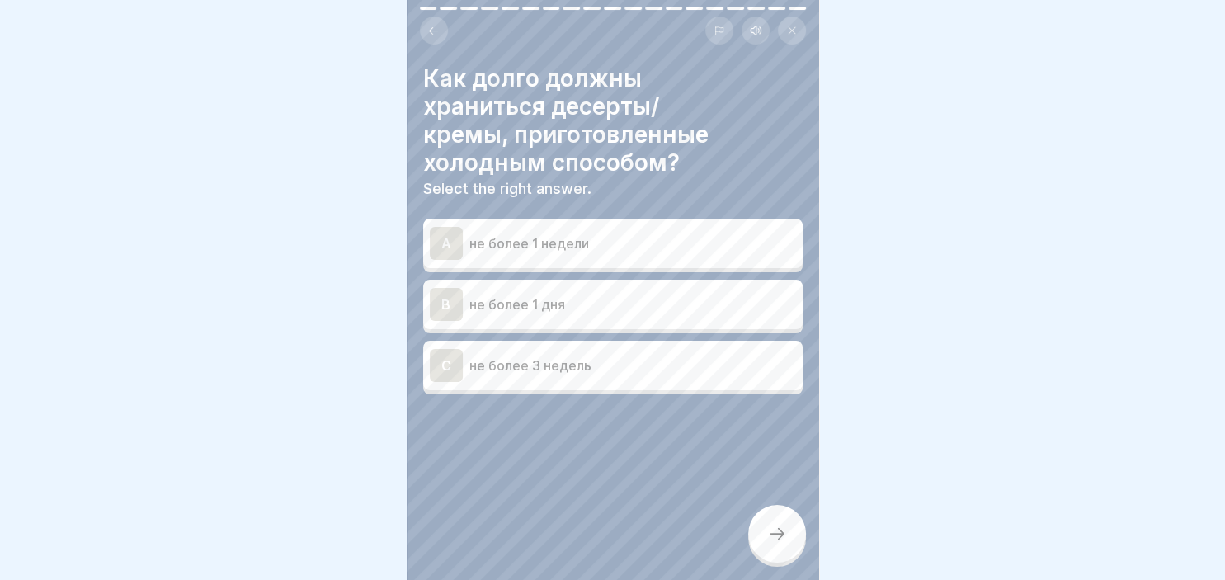
click at [502, 227] on div "A не более 1 недели" at bounding box center [613, 243] width 366 height 33
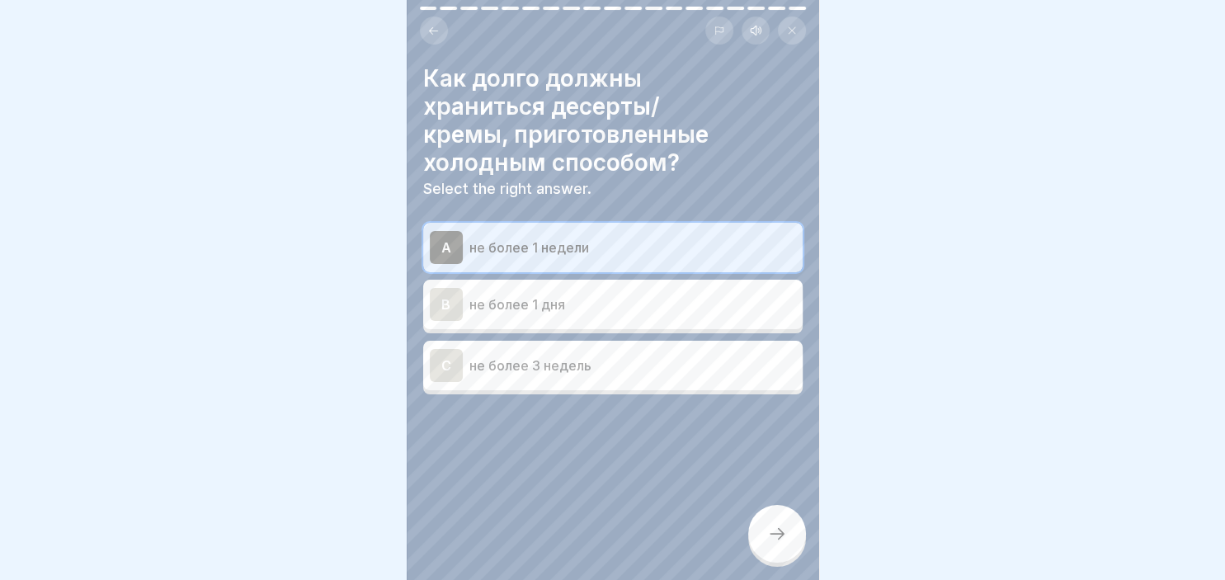
click at [781, 548] on div at bounding box center [777, 534] width 58 height 58
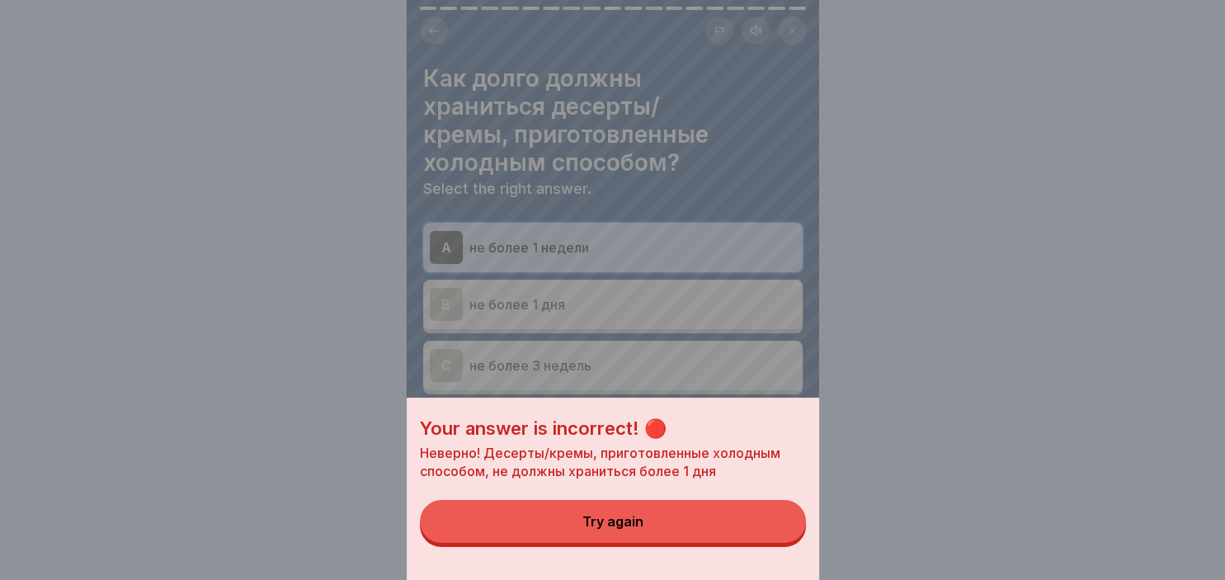
click at [615, 520] on div "Try again" at bounding box center [612, 521] width 61 height 15
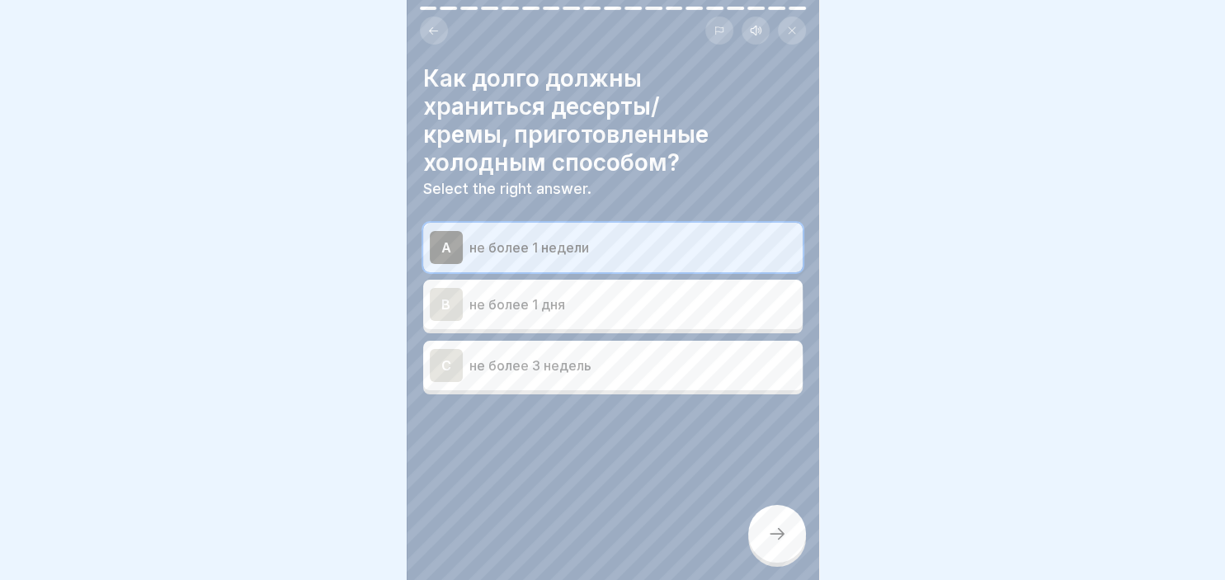
click at [454, 307] on div "B" at bounding box center [446, 304] width 33 height 33
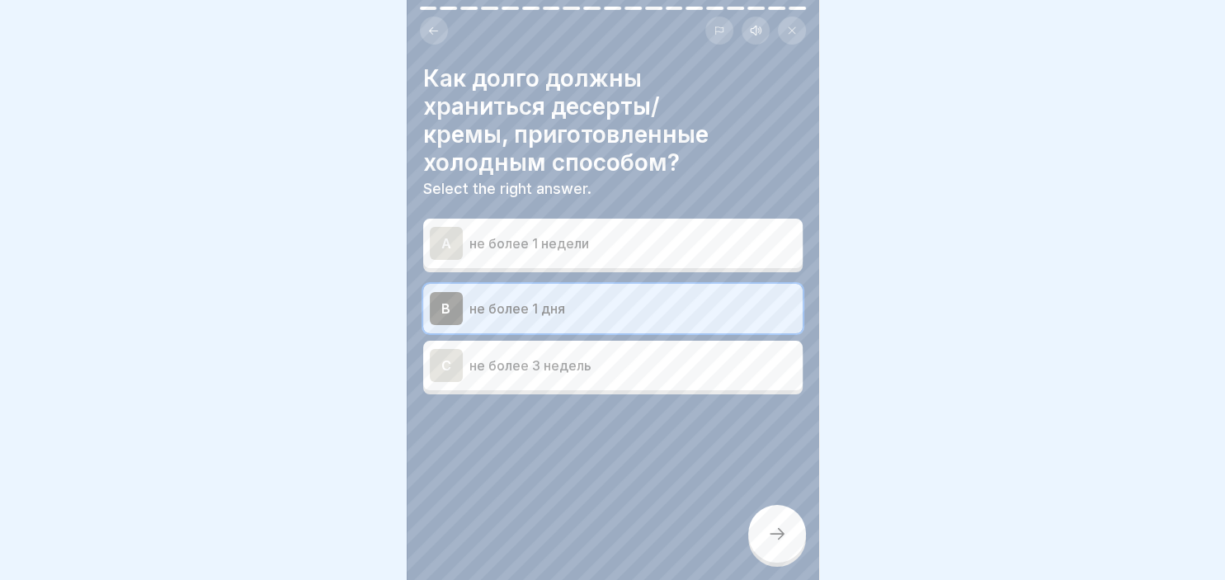
click at [788, 543] on div at bounding box center [777, 534] width 58 height 58
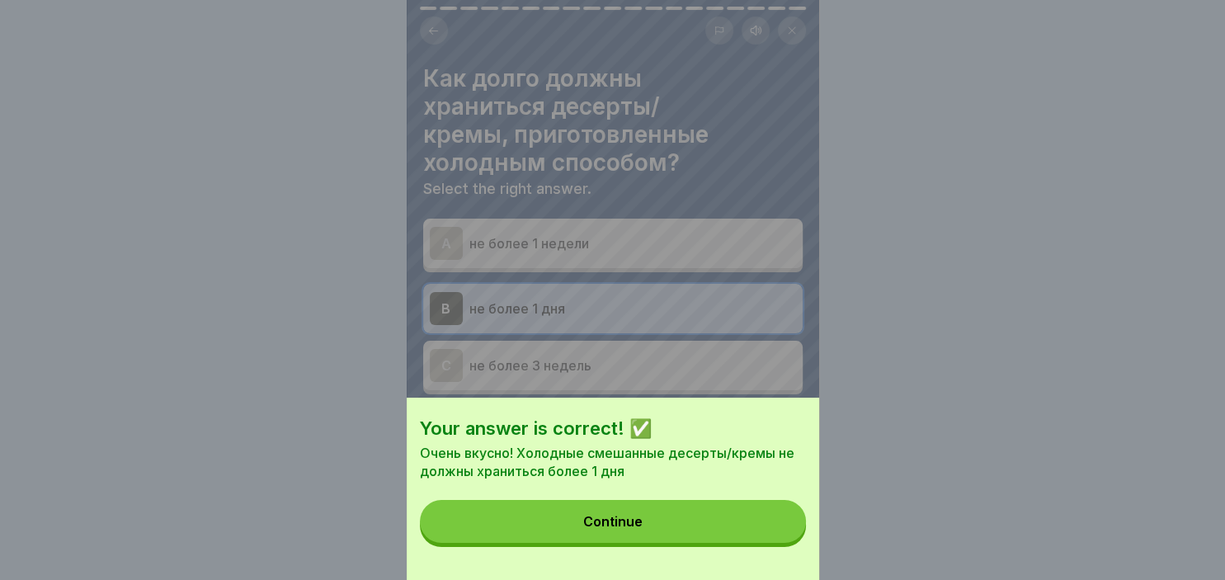
click at [616, 528] on div "Continue" at bounding box center [612, 521] width 59 height 15
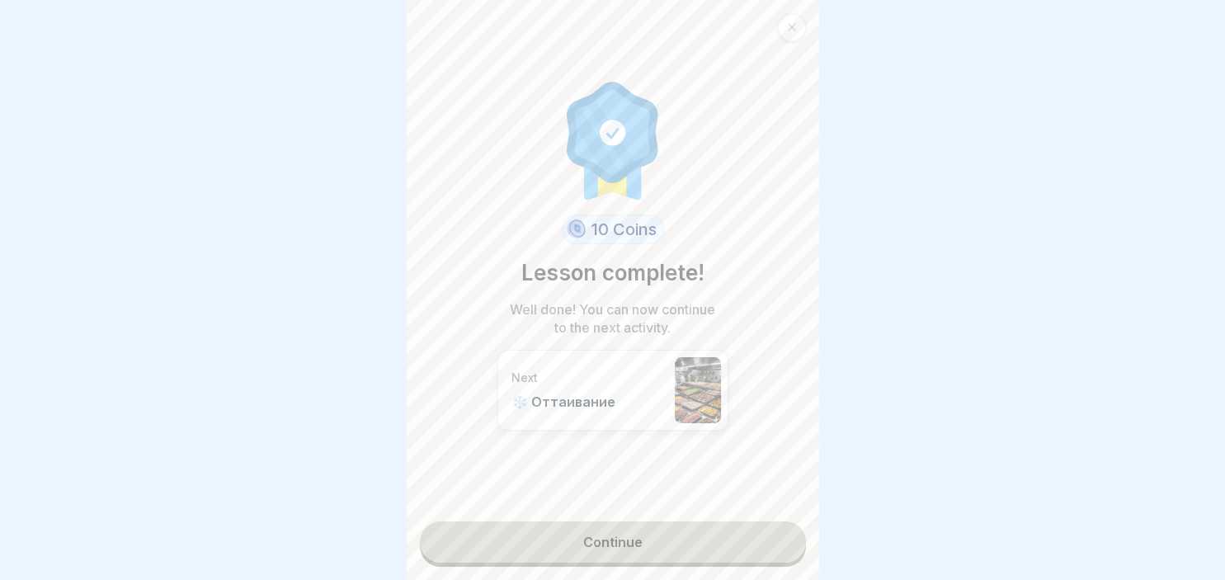
click at [591, 540] on link "Continue" at bounding box center [613, 541] width 386 height 41
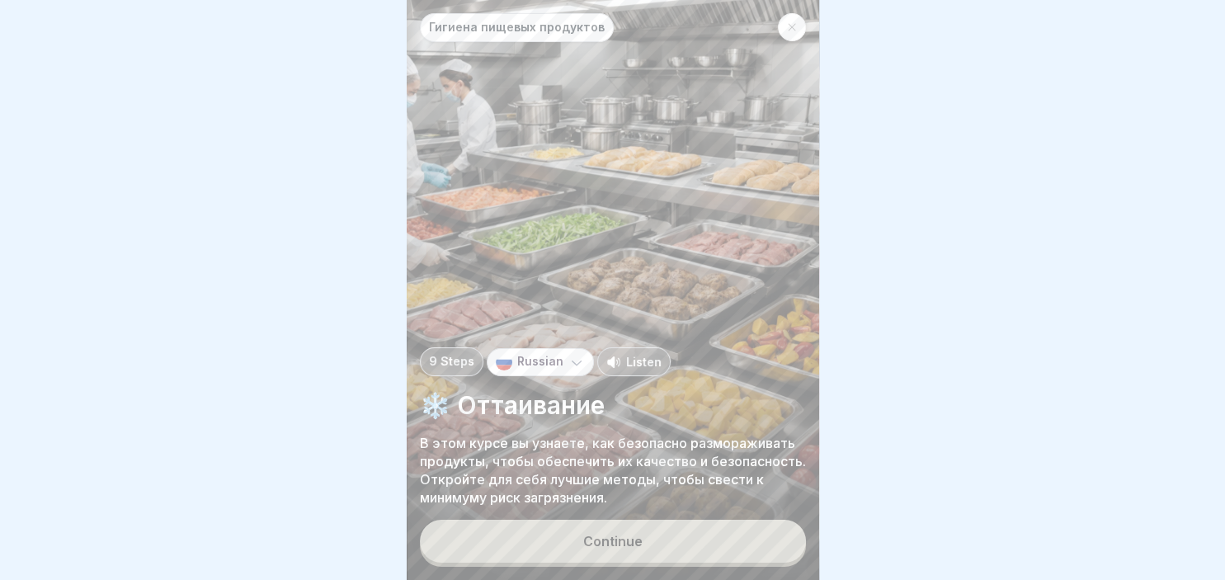
click at [591, 540] on div "Continue" at bounding box center [612, 541] width 59 height 15
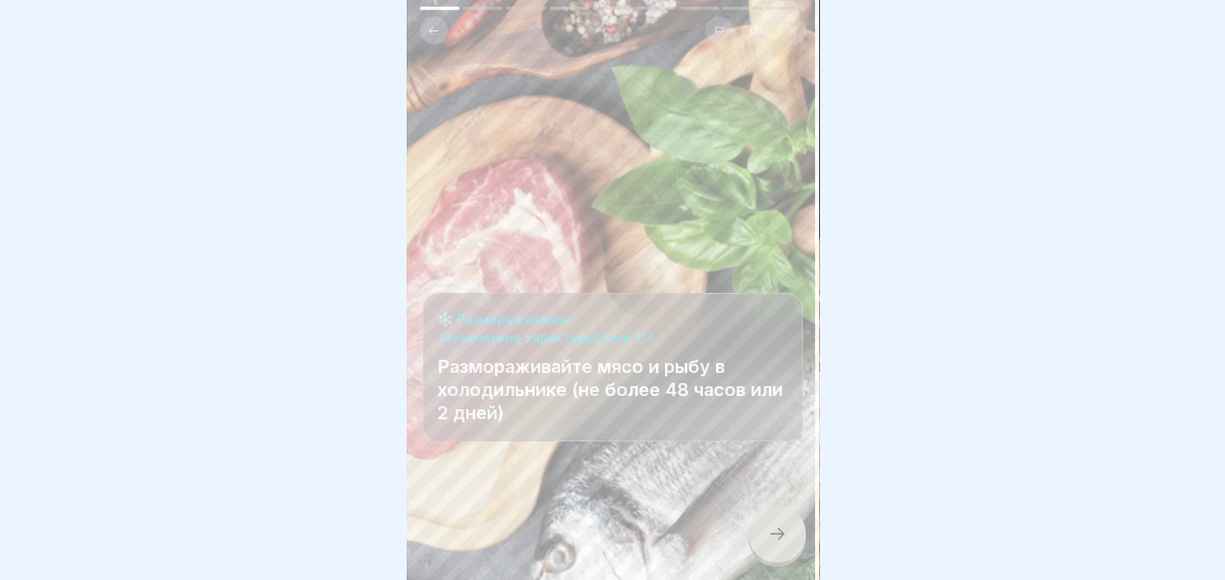
click at [770, 539] on icon at bounding box center [777, 534] width 20 height 20
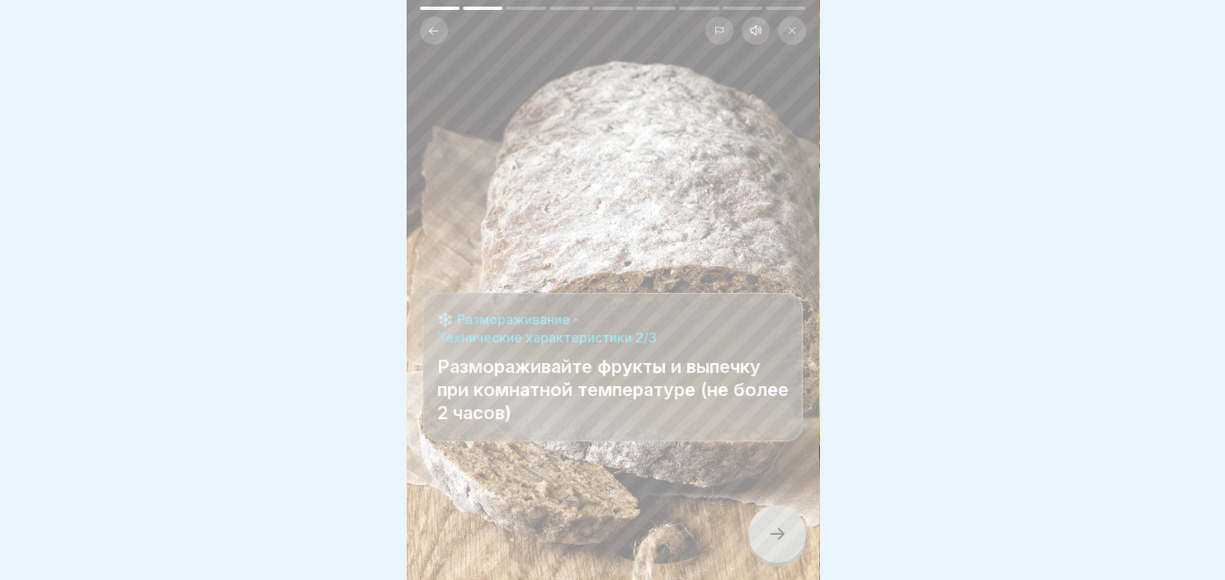
click at [770, 539] on icon at bounding box center [777, 534] width 20 height 20
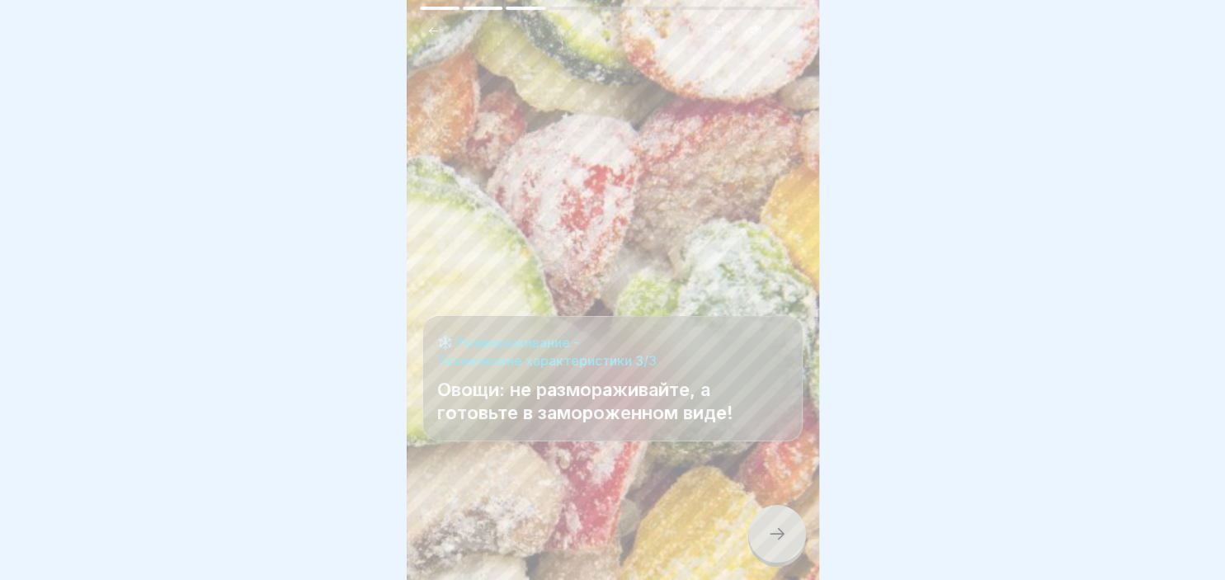
click at [770, 539] on icon at bounding box center [777, 534] width 20 height 20
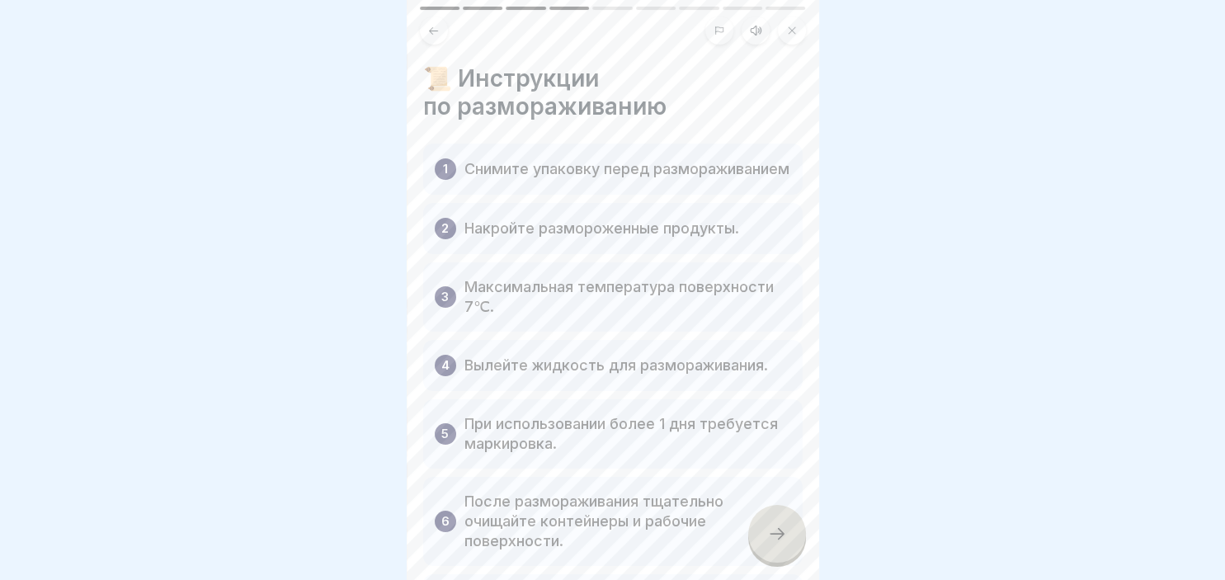
click at [468, 173] on p "Снимите упаковку перед размораживанием" at bounding box center [626, 169] width 325 height 20
click at [786, 548] on div at bounding box center [777, 534] width 58 height 58
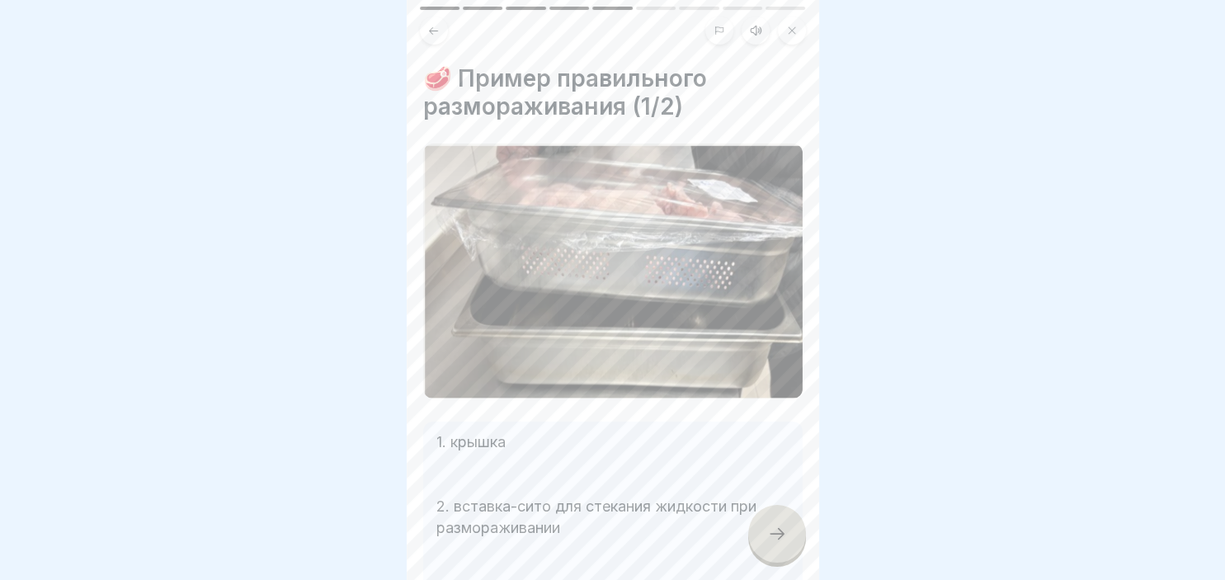
click at [786, 548] on div at bounding box center [777, 534] width 58 height 58
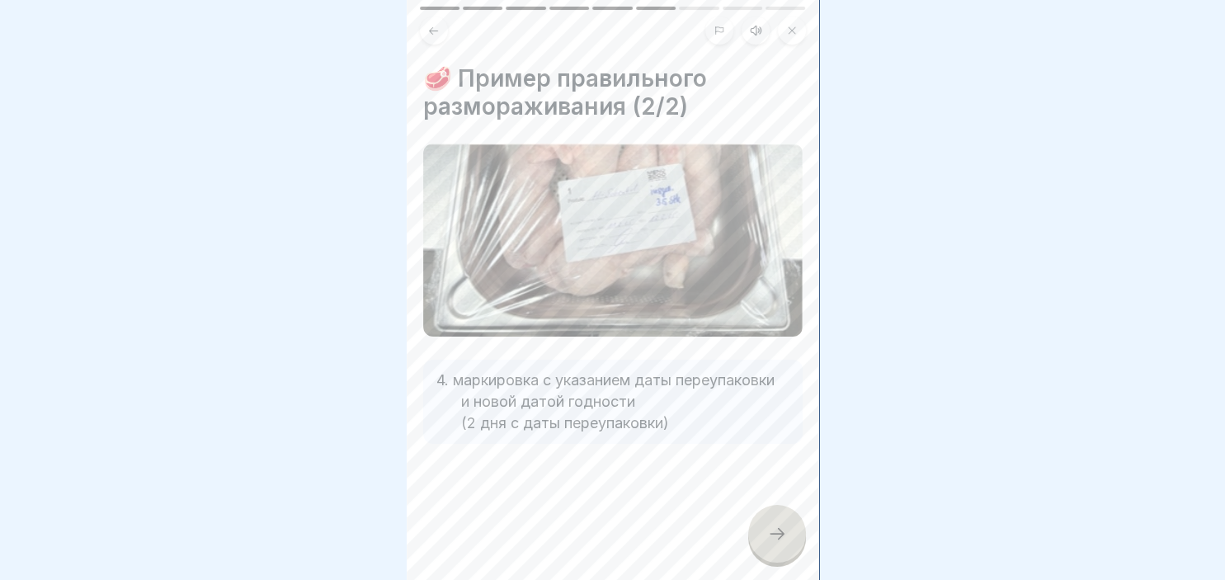
click at [786, 548] on div at bounding box center [777, 534] width 58 height 58
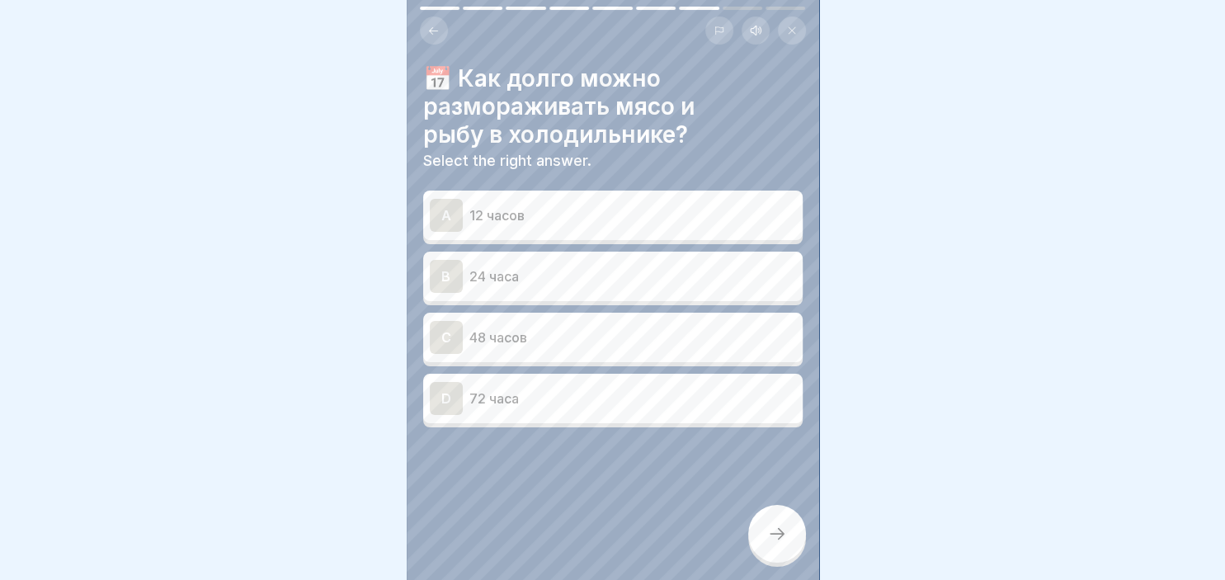
click at [492, 216] on p "12 часов" at bounding box center [632, 215] width 327 height 20
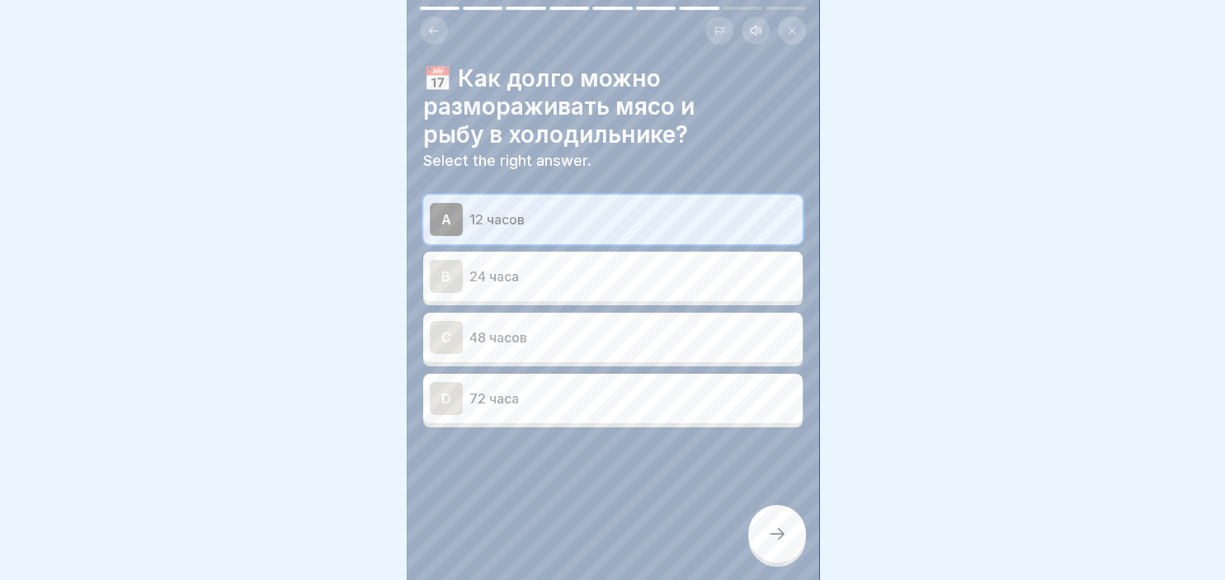
click at [782, 536] on icon at bounding box center [777, 534] width 20 height 20
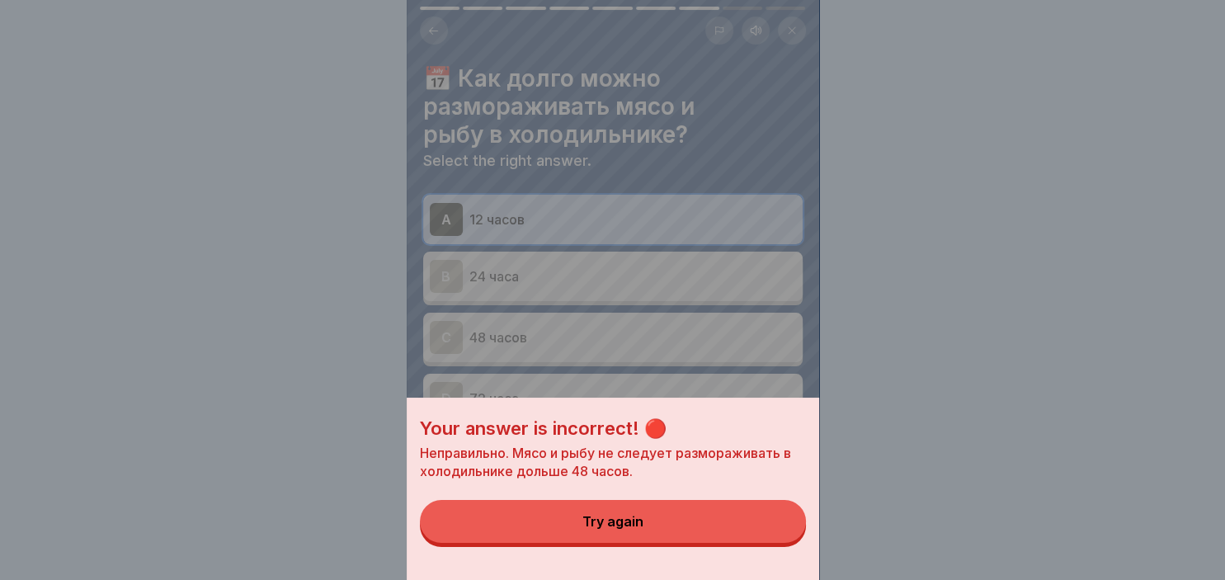
click at [614, 529] on div "Try again" at bounding box center [612, 521] width 61 height 15
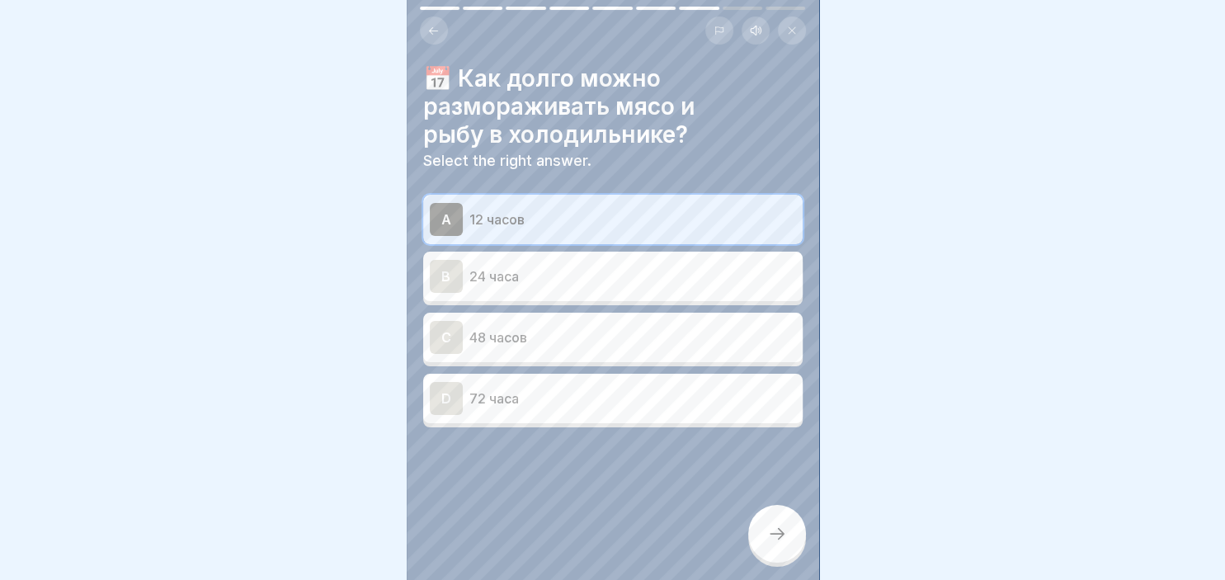
click at [585, 348] on div "C 48 часов" at bounding box center [613, 337] width 366 height 33
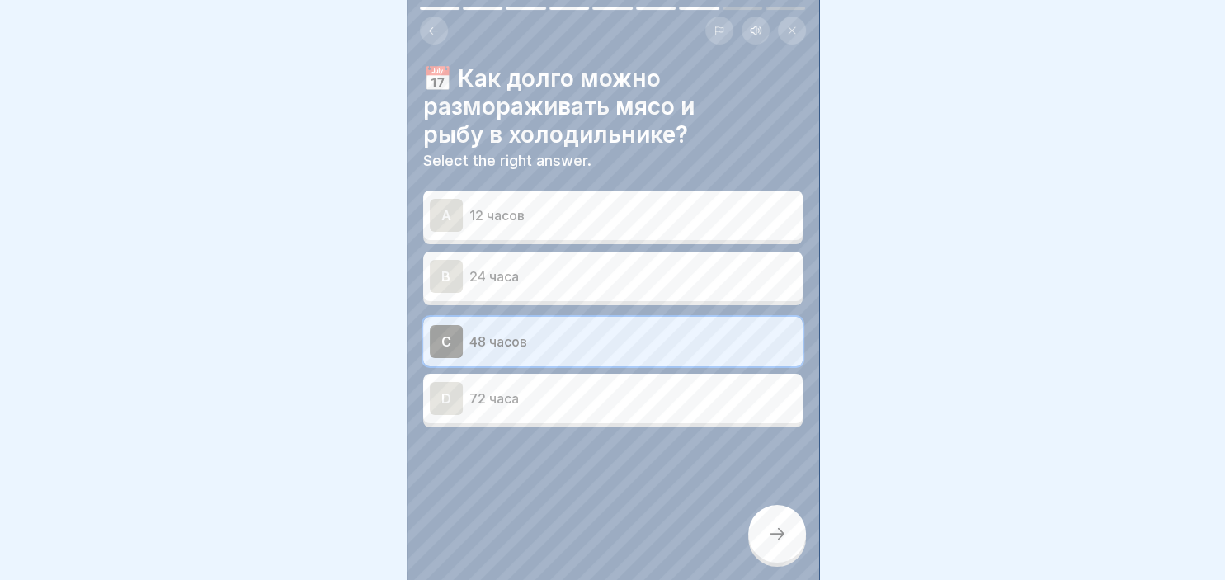
click at [770, 540] on icon at bounding box center [777, 534] width 20 height 20
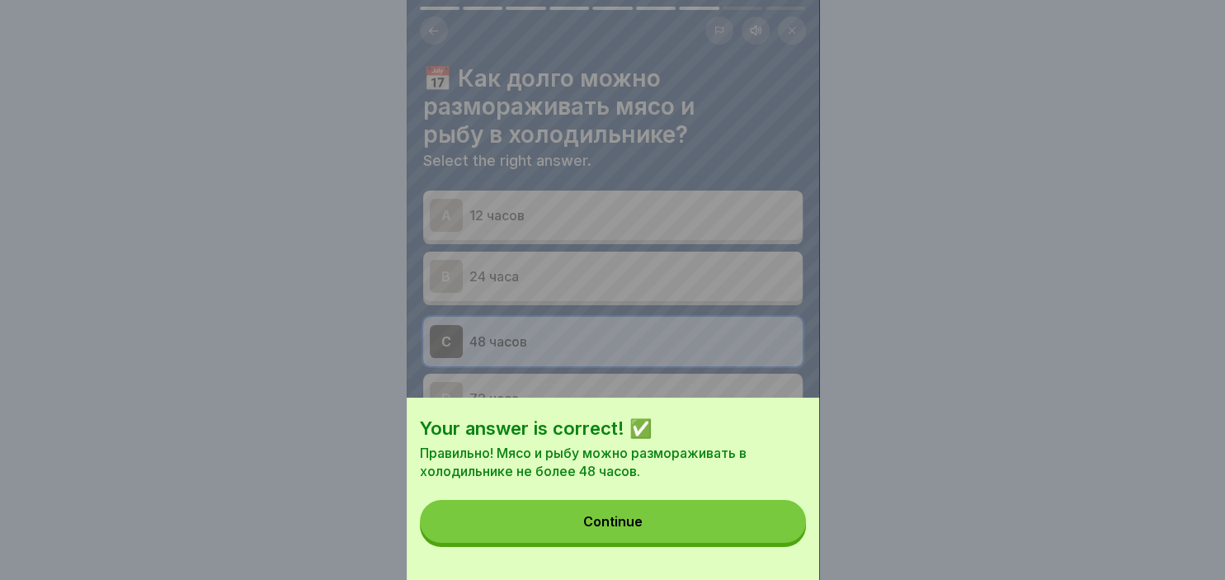
click at [658, 520] on button "Continue" at bounding box center [613, 521] width 386 height 43
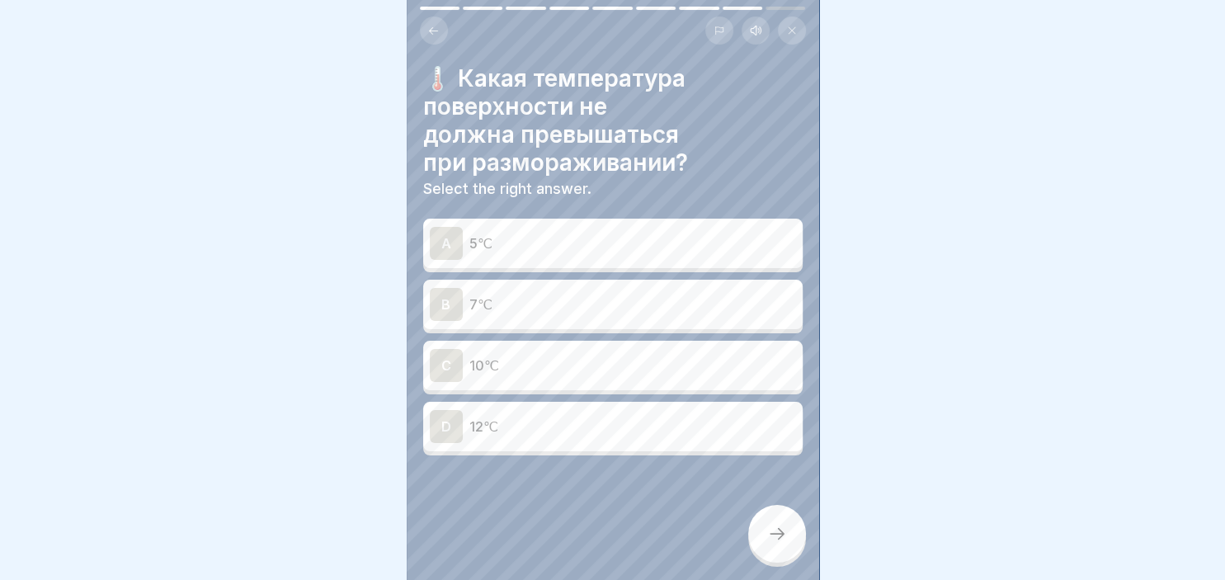
click at [511, 322] on div "B 7℃" at bounding box center [612, 304] width 379 height 49
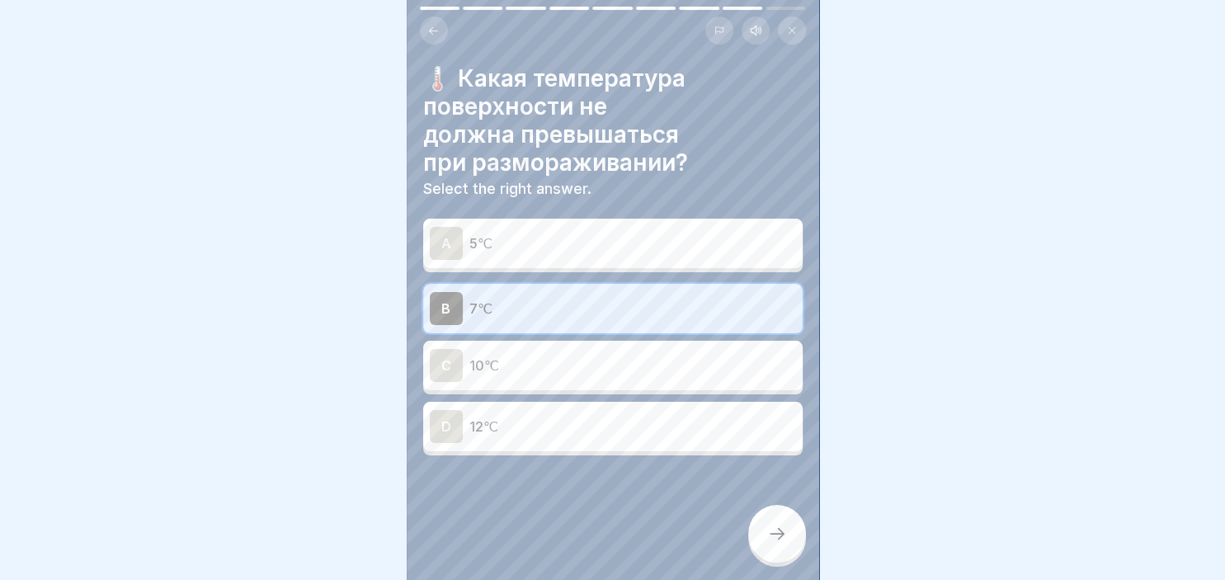
click at [767, 549] on div at bounding box center [777, 534] width 58 height 58
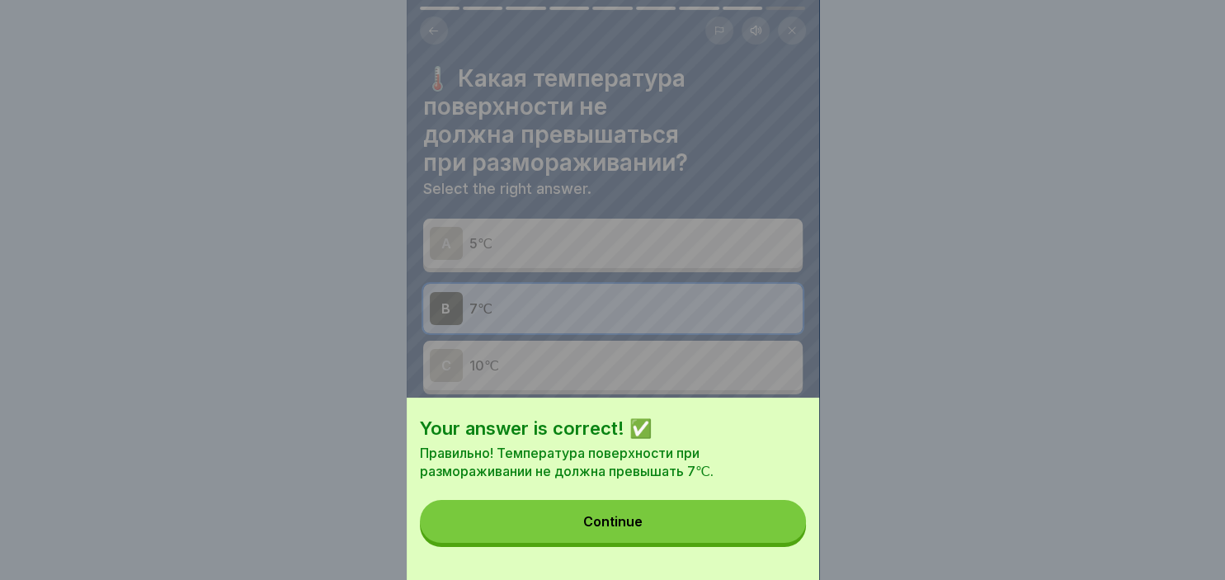
click at [665, 537] on button "Continue" at bounding box center [613, 521] width 386 height 43
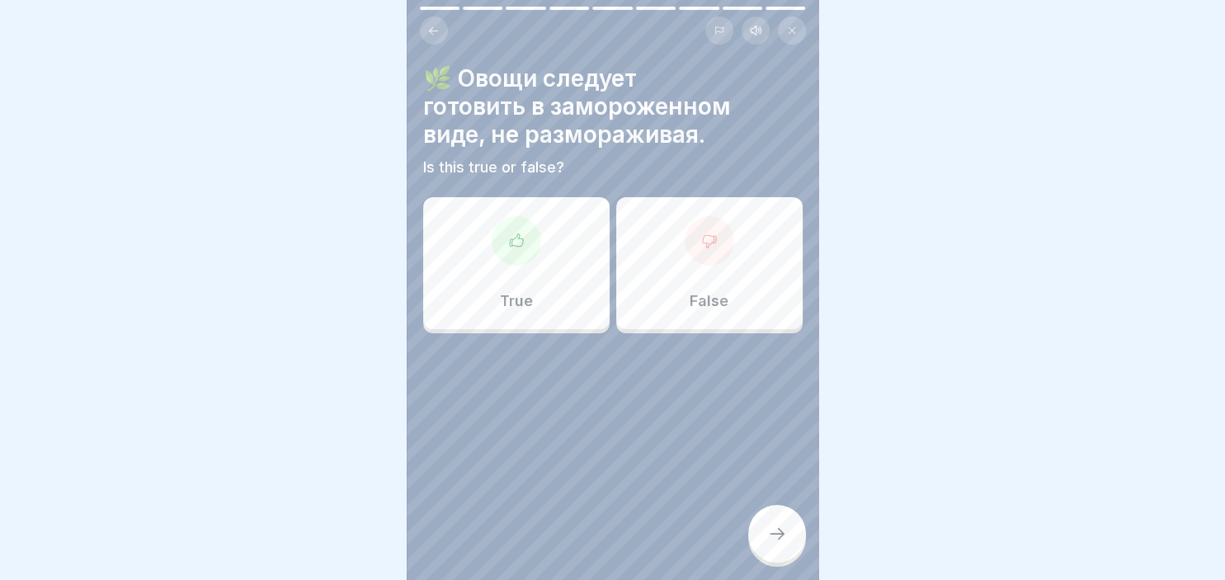
click at [510, 289] on div "True" at bounding box center [516, 263] width 186 height 132
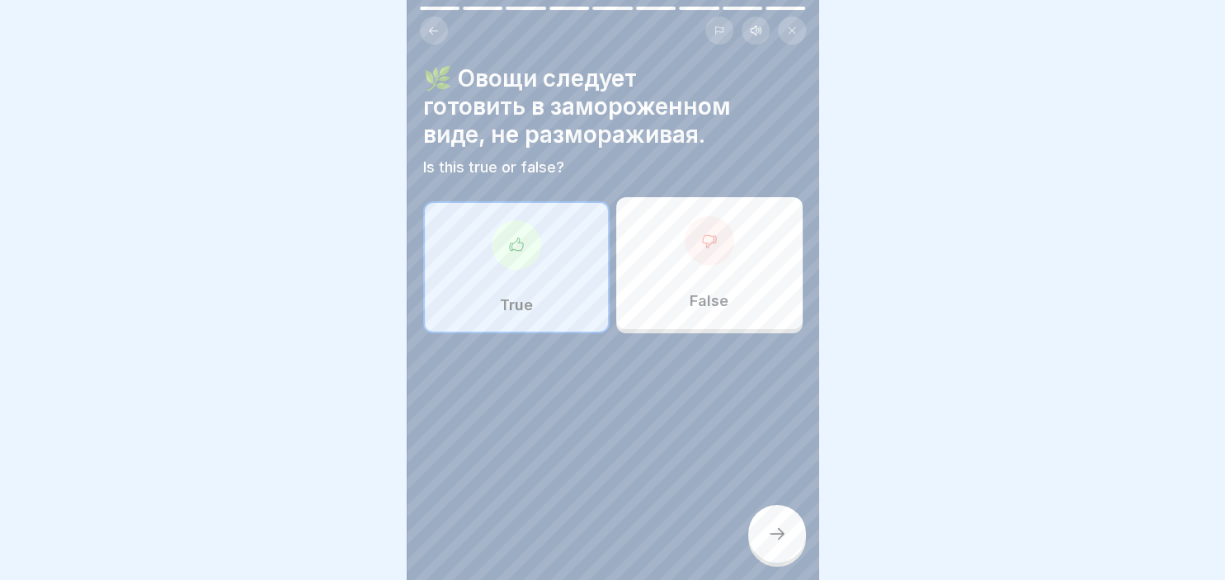
click at [775, 536] on icon at bounding box center [777, 534] width 20 height 20
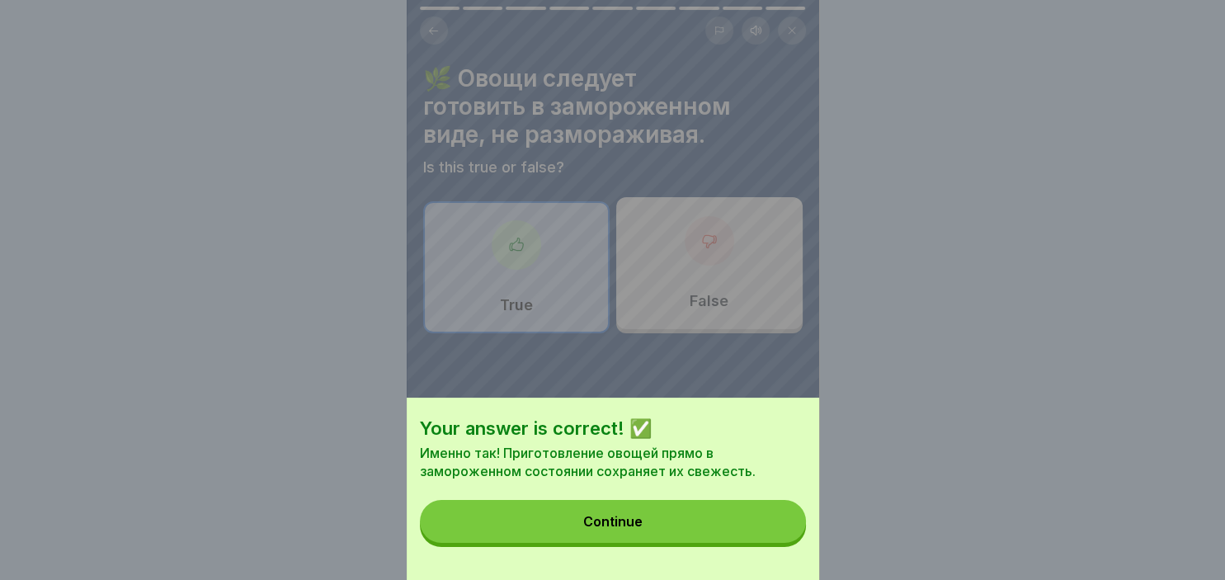
click at [615, 516] on div "Continue" at bounding box center [612, 521] width 59 height 15
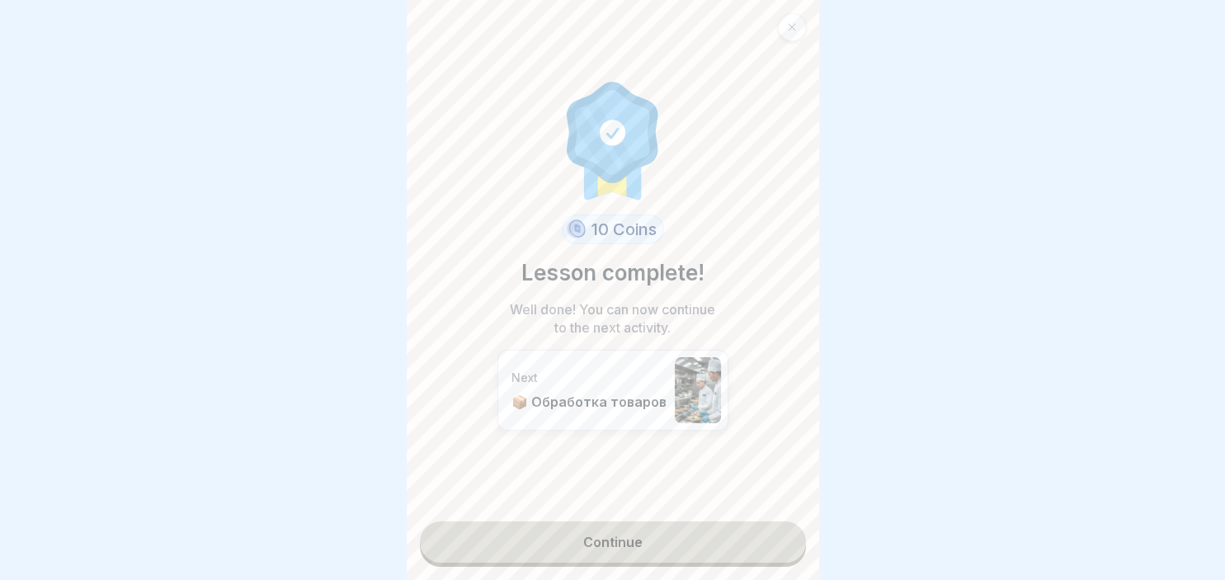
click at [605, 539] on link "Continue" at bounding box center [613, 541] width 386 height 41
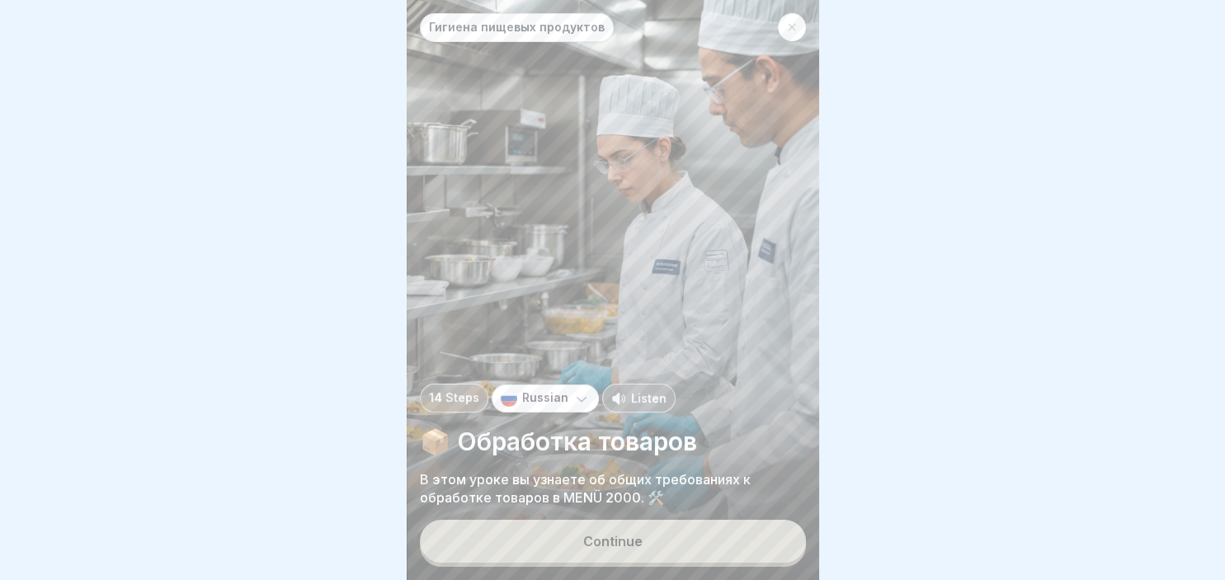
click at [605, 539] on div "Continue" at bounding box center [612, 541] width 59 height 15
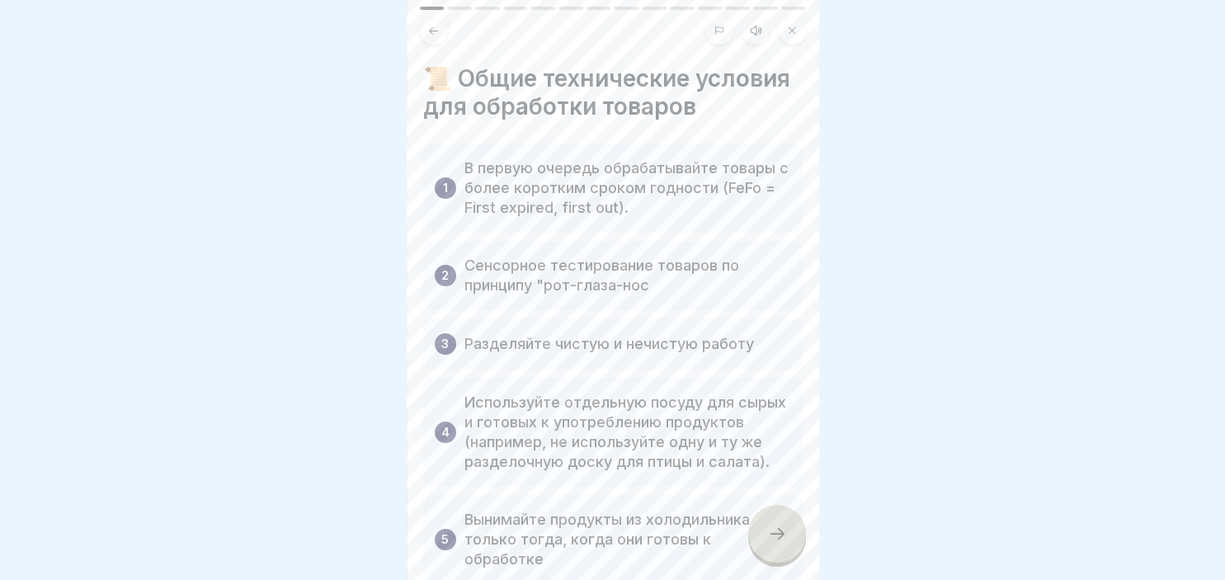
click at [774, 520] on div at bounding box center [777, 534] width 58 height 58
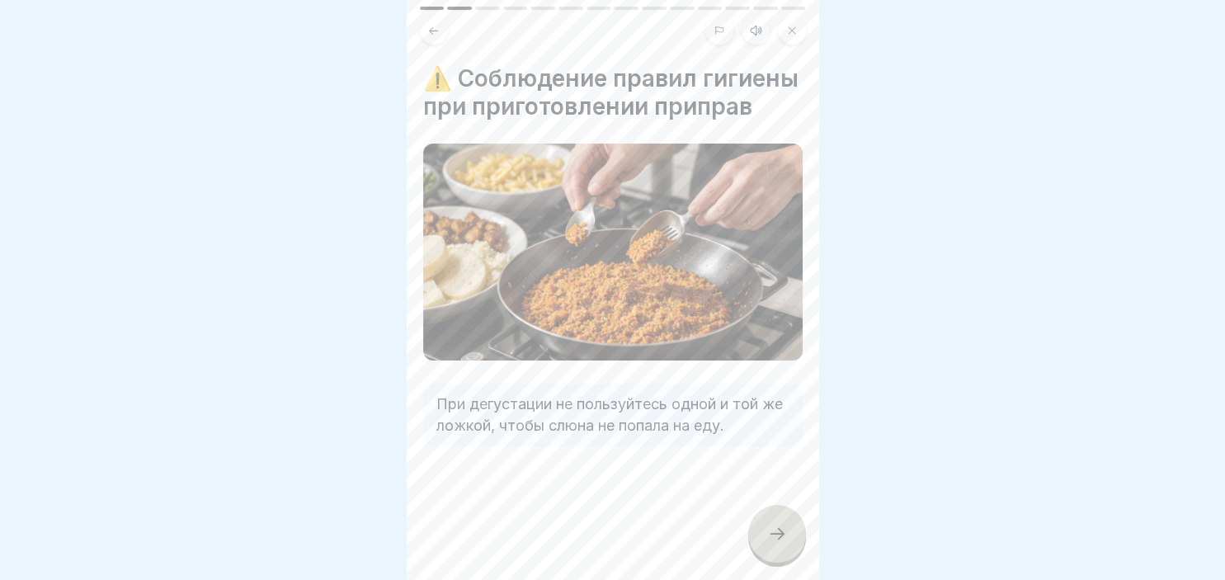
click at [774, 520] on div at bounding box center [777, 534] width 58 height 58
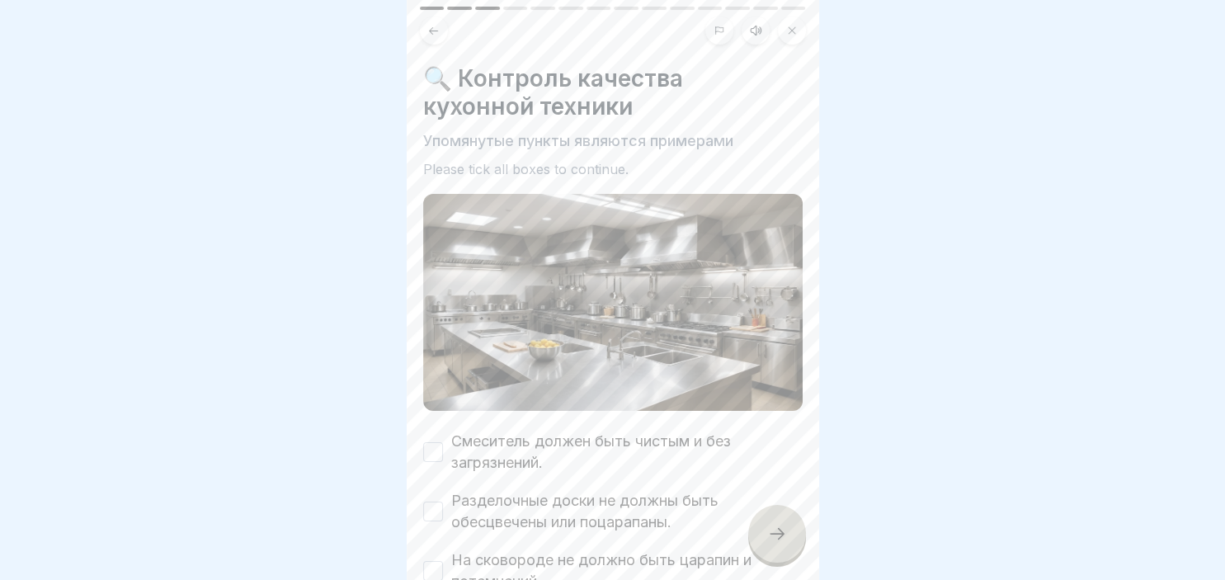
click at [440, 448] on button "Смеситель должен быть чистым и без загрязнений." at bounding box center [433, 452] width 20 height 20
click at [445, 507] on div "Разделочные доски не должны быть обесцвечены или поцарапаны." at bounding box center [612, 511] width 379 height 43
click at [438, 571] on button "На сковороде не должно быть царапин и потемнений." at bounding box center [433, 571] width 20 height 20
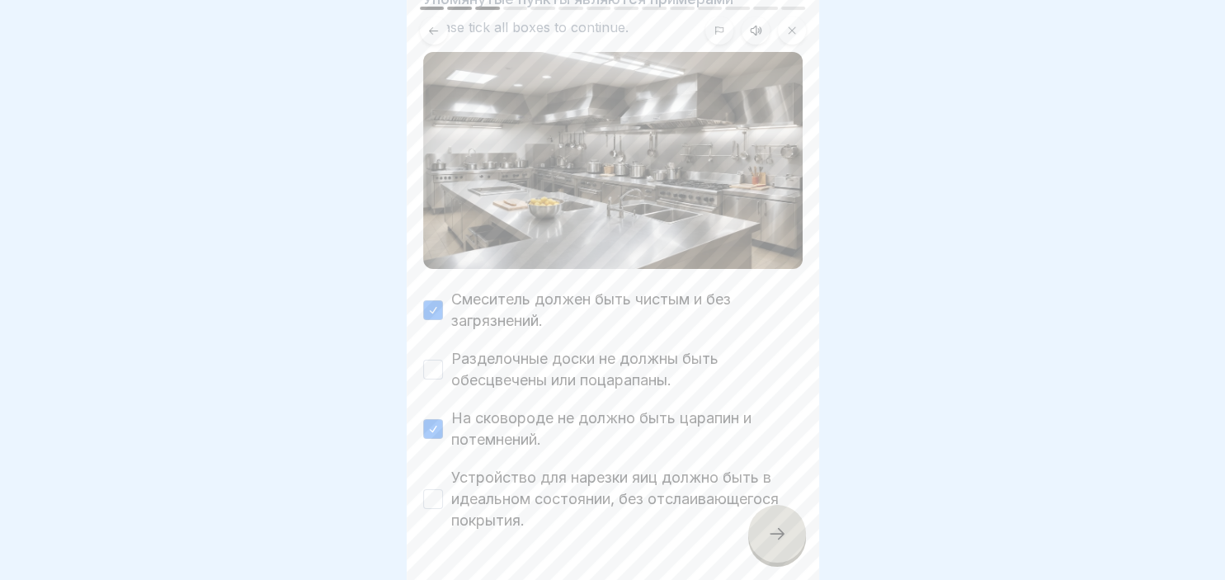
scroll to position [190, 0]
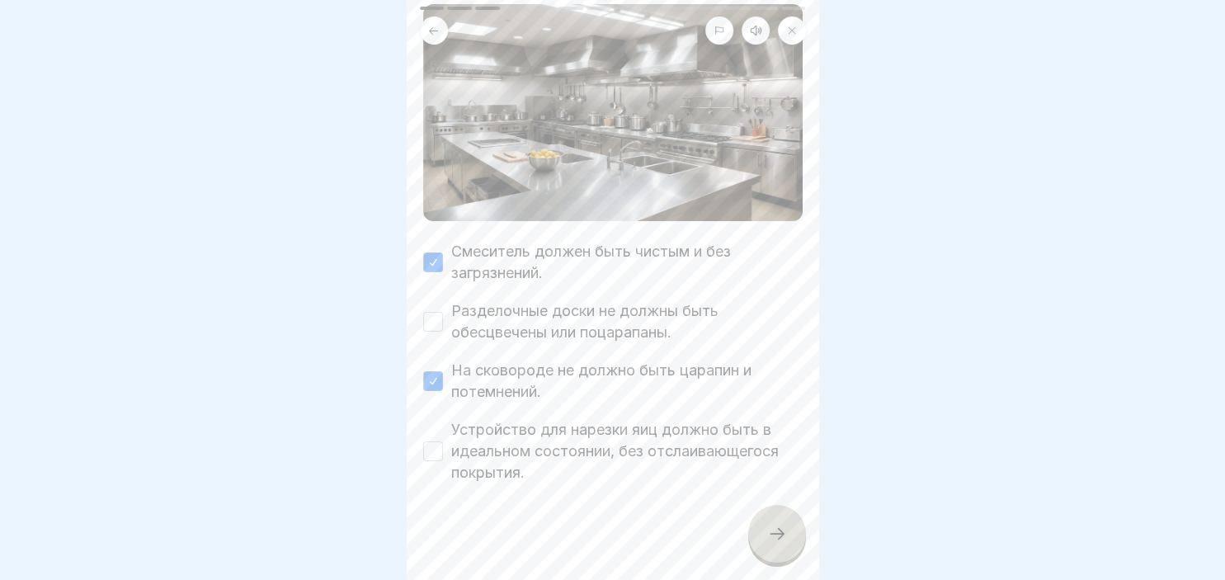
click at [436, 456] on button "Устройство для нарезки яиц должно быть в идеальном состоянии, без отслаивающего…" at bounding box center [433, 451] width 20 height 20
click at [431, 318] on button "Разделочные доски не должны быть обесцвечены или поцарапаны." at bounding box center [433, 322] width 20 height 20
click at [769, 537] on icon at bounding box center [777, 534] width 20 height 20
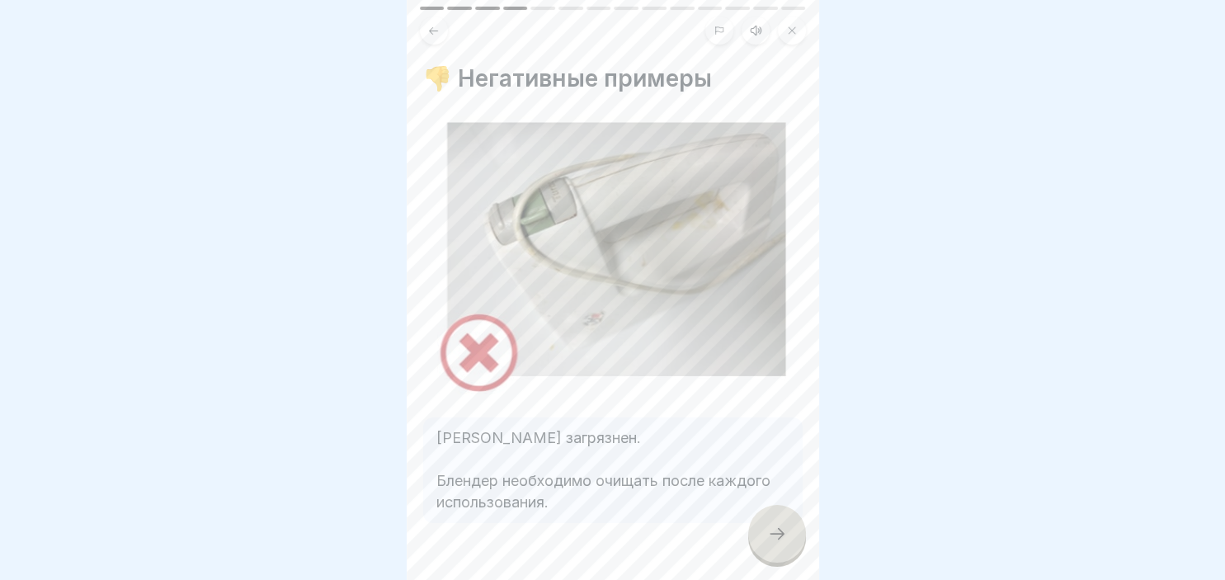
click at [779, 530] on icon at bounding box center [777, 534] width 20 height 20
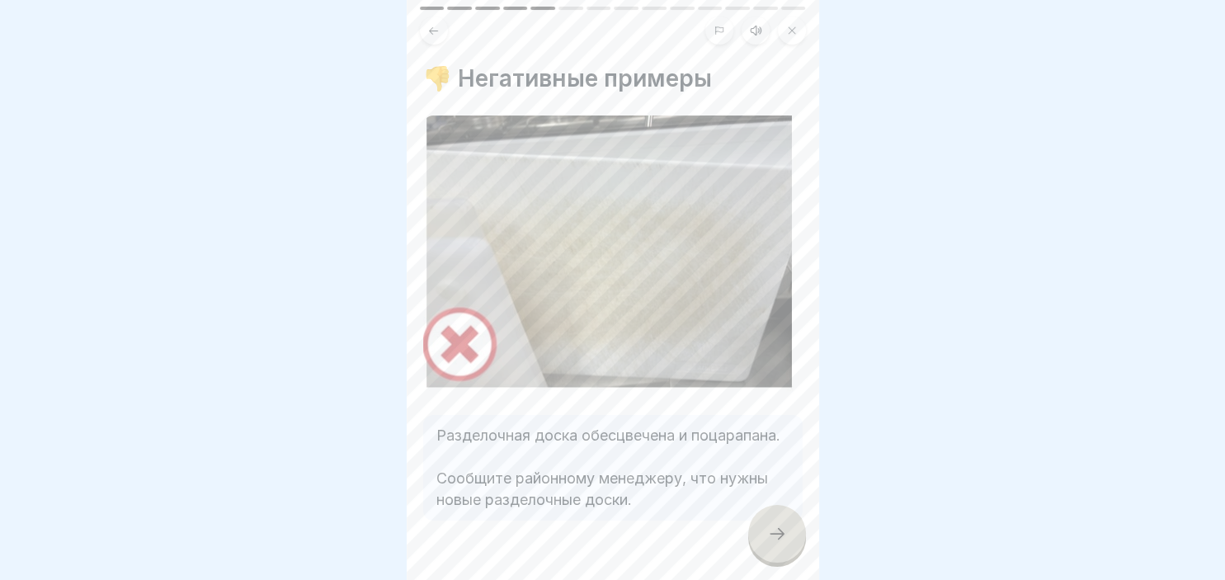
click at [779, 530] on icon at bounding box center [777, 534] width 20 height 20
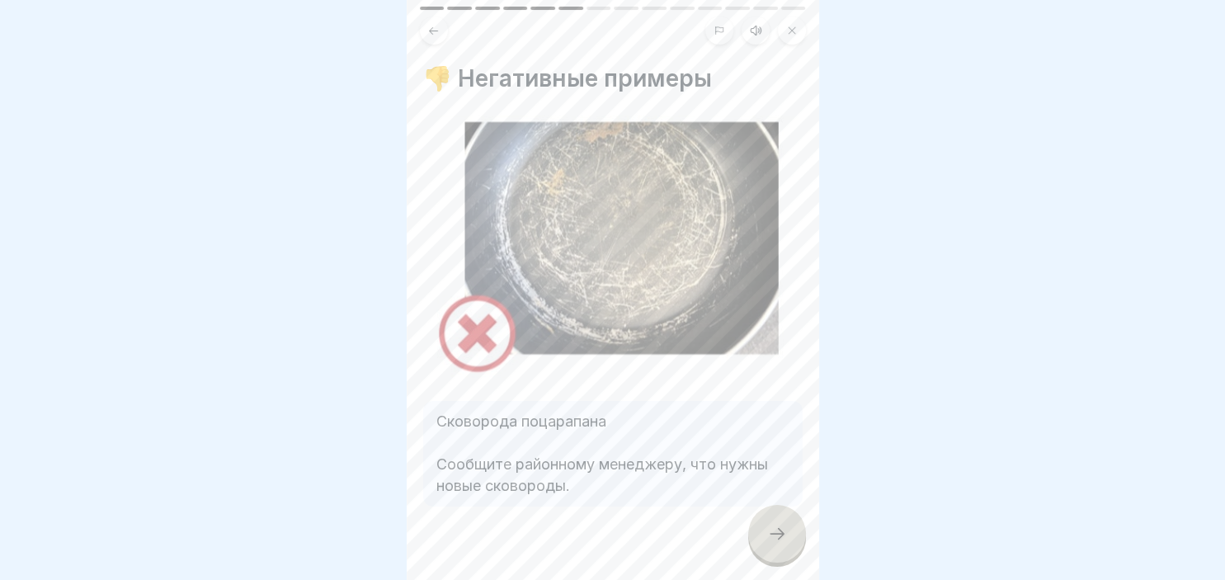
click at [779, 530] on icon at bounding box center [777, 534] width 20 height 20
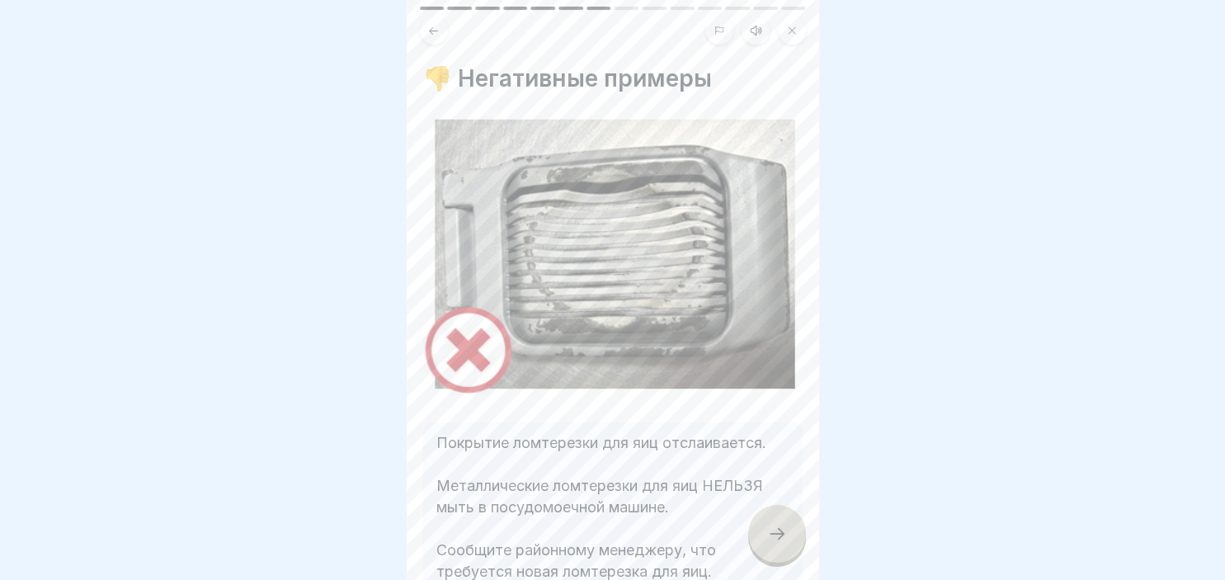
click at [779, 530] on icon at bounding box center [777, 534] width 20 height 20
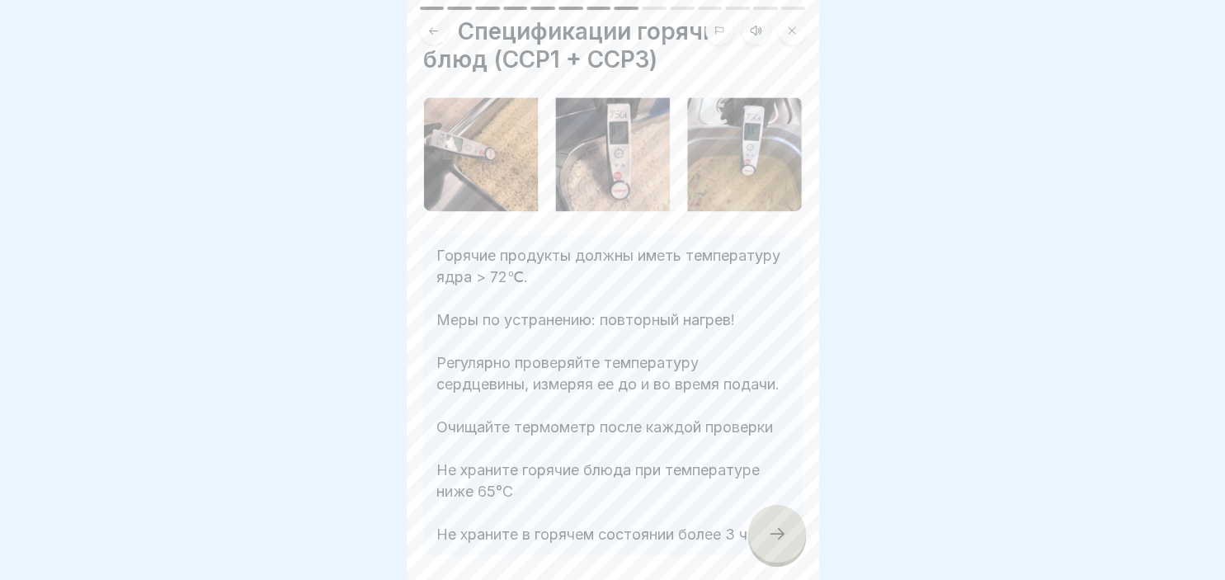
scroll to position [95, 0]
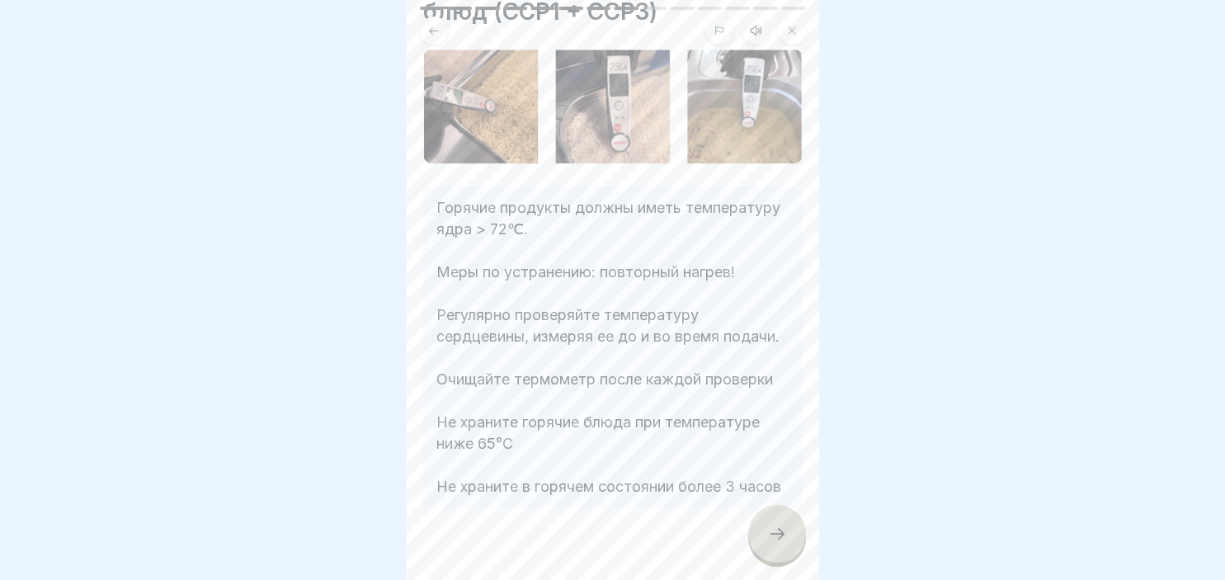
click at [778, 536] on icon at bounding box center [777, 534] width 20 height 20
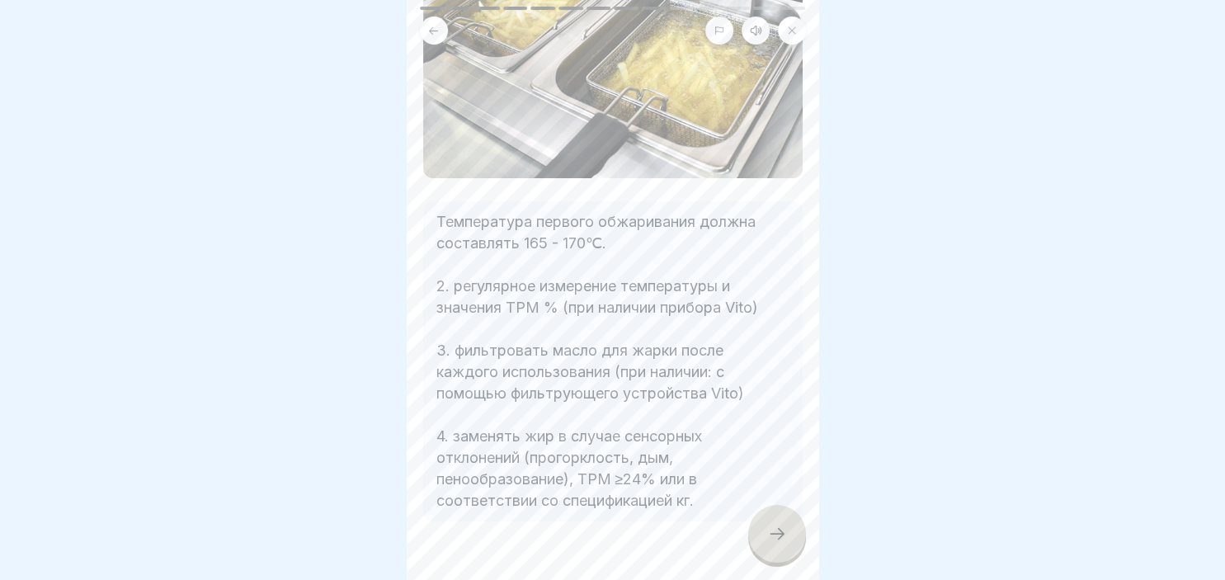
scroll to position [238, 0]
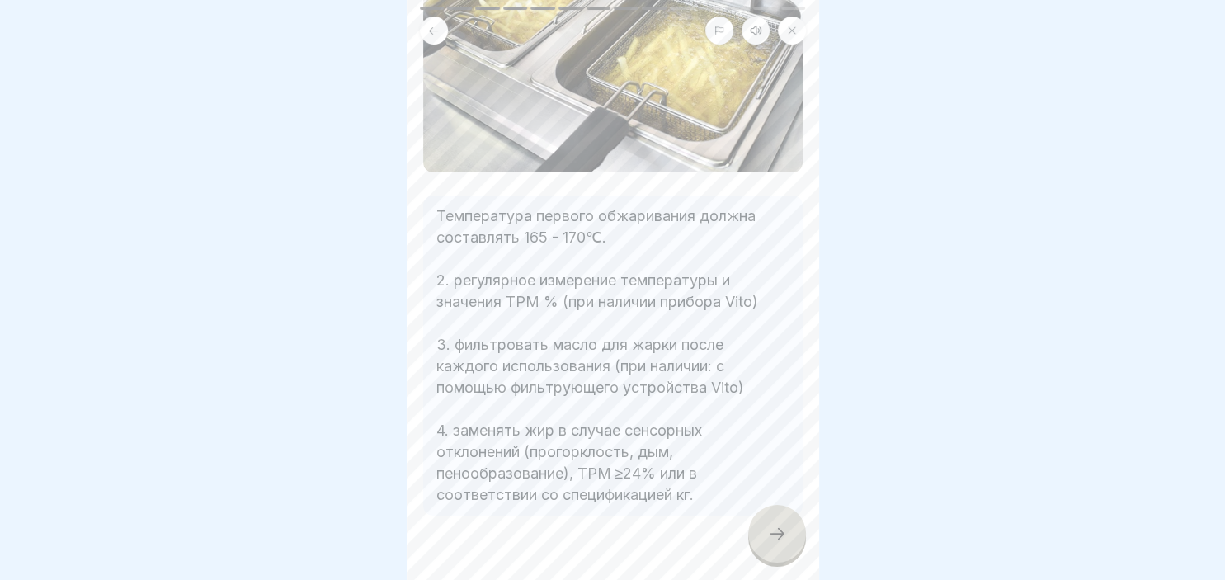
click at [784, 525] on div at bounding box center [777, 534] width 58 height 58
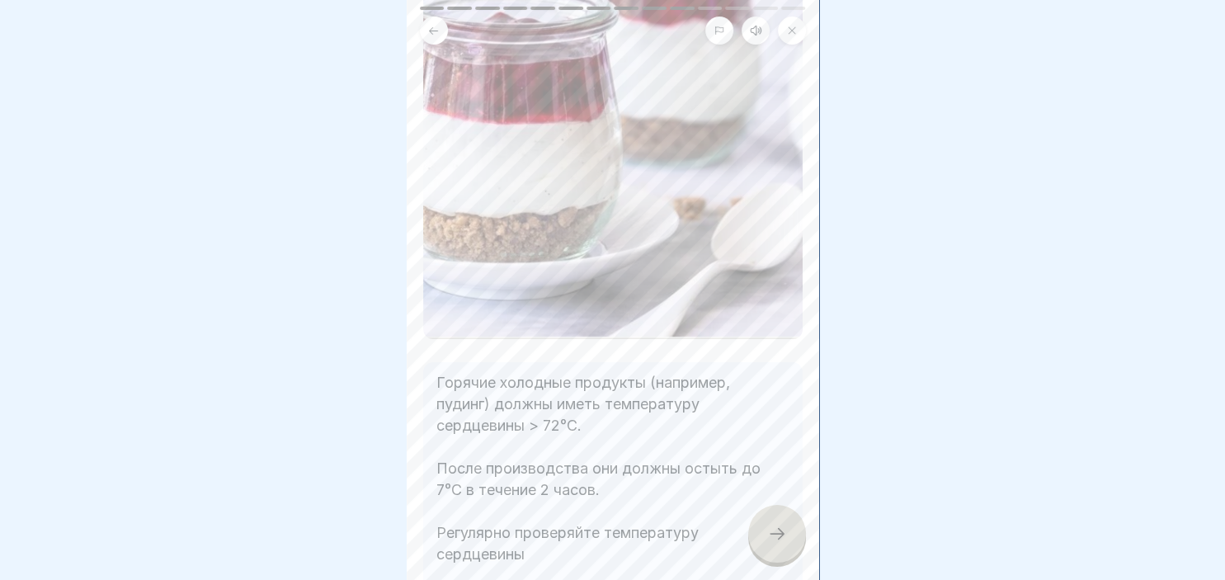
scroll to position [427, 0]
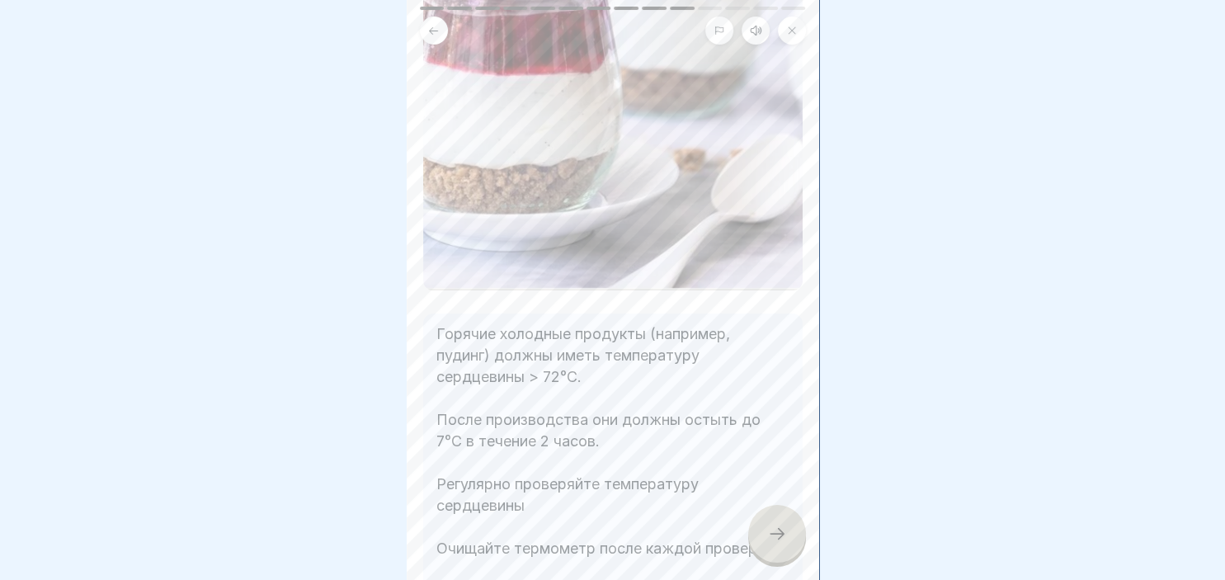
click at [784, 528] on icon at bounding box center [777, 534] width 20 height 20
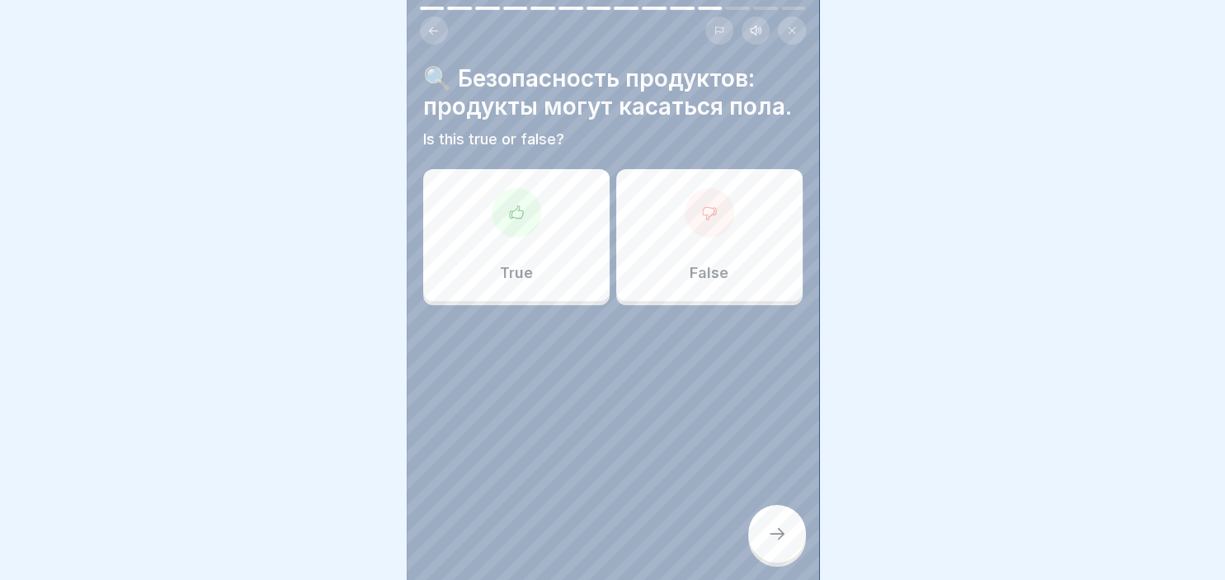
click at [701, 229] on div at bounding box center [709, 212] width 49 height 49
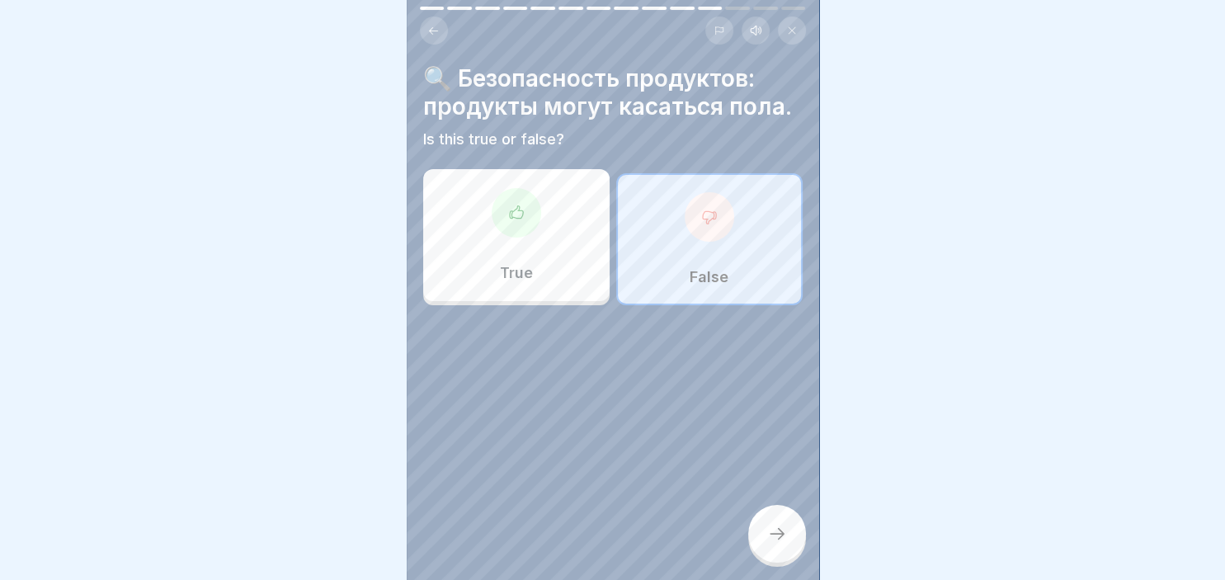
click at [701, 229] on div at bounding box center [709, 216] width 49 height 49
click at [774, 518] on div at bounding box center [777, 534] width 58 height 58
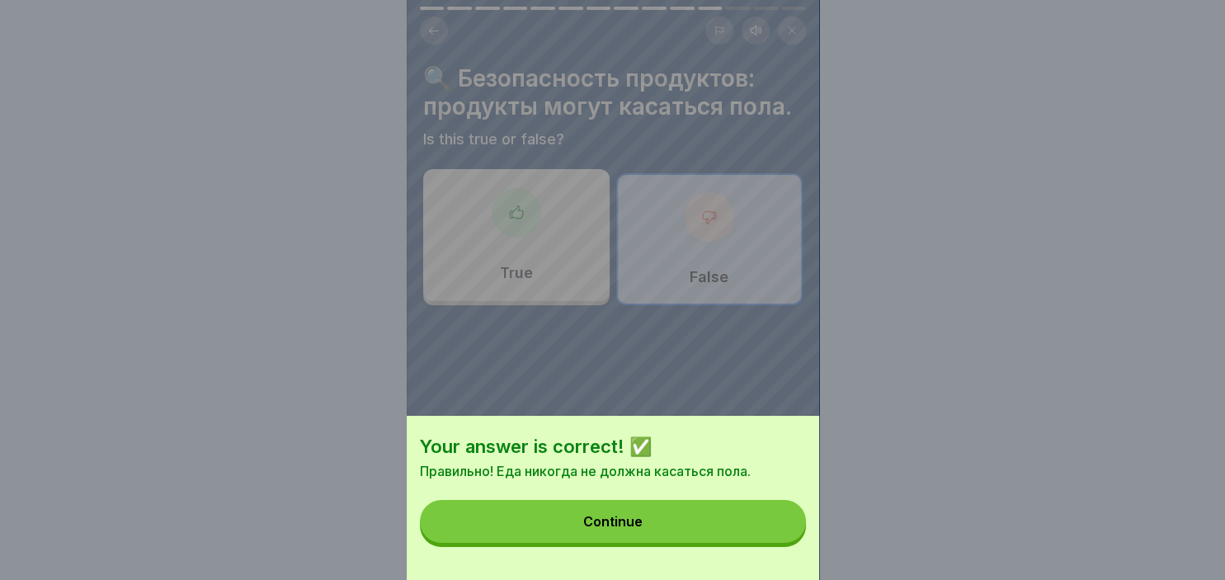
click at [657, 529] on button "Continue" at bounding box center [613, 521] width 386 height 43
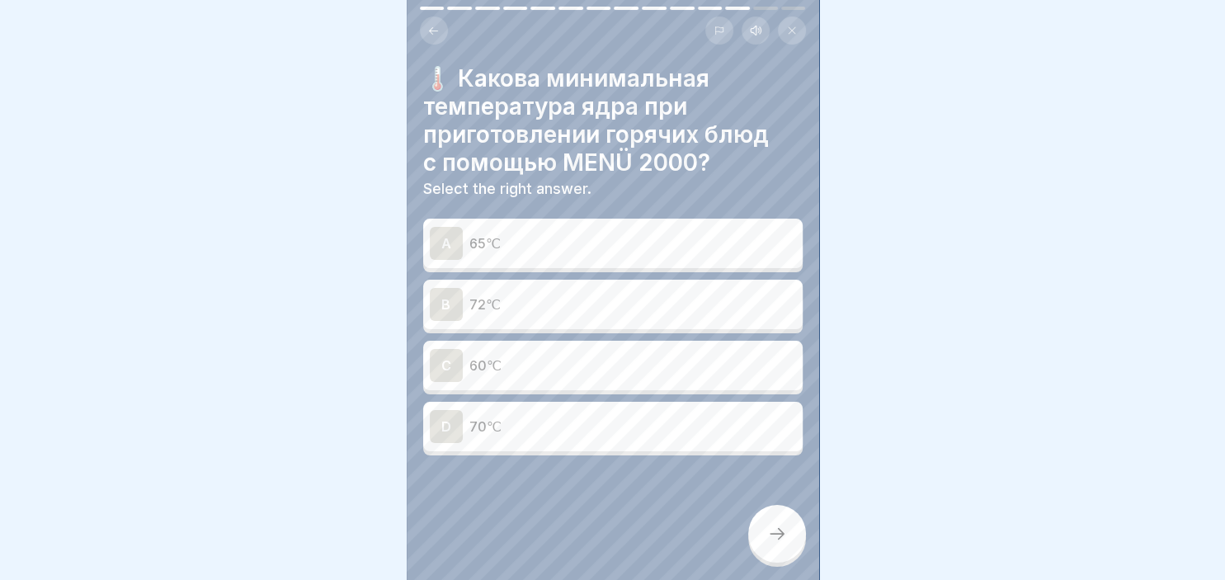
click at [539, 246] on p "65℃" at bounding box center [632, 243] width 327 height 20
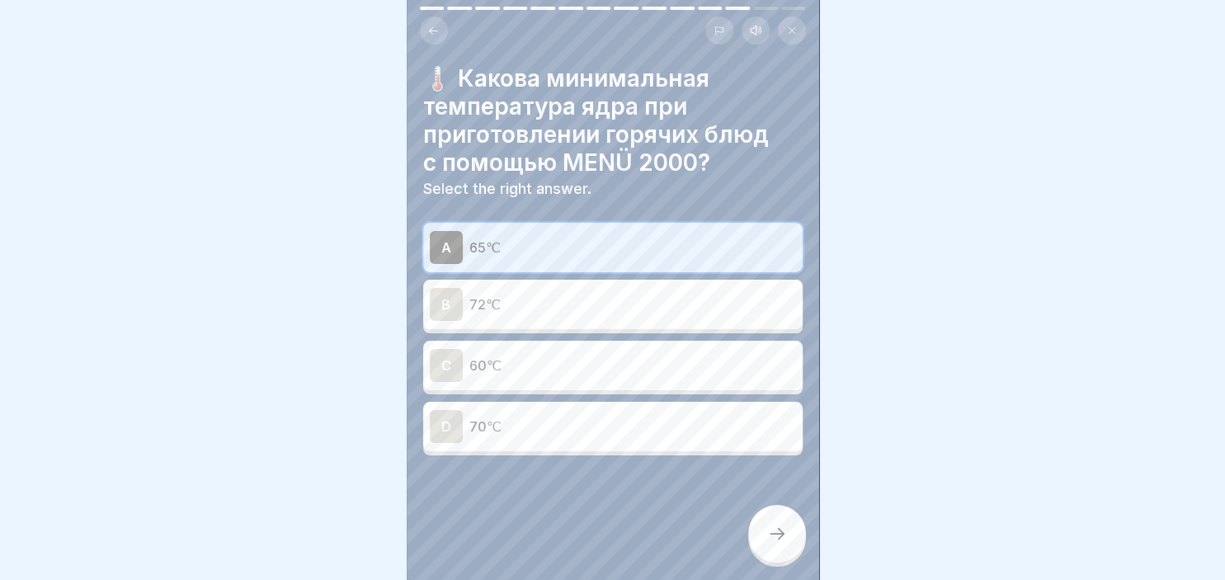
click at [777, 553] on div at bounding box center [777, 534] width 58 height 58
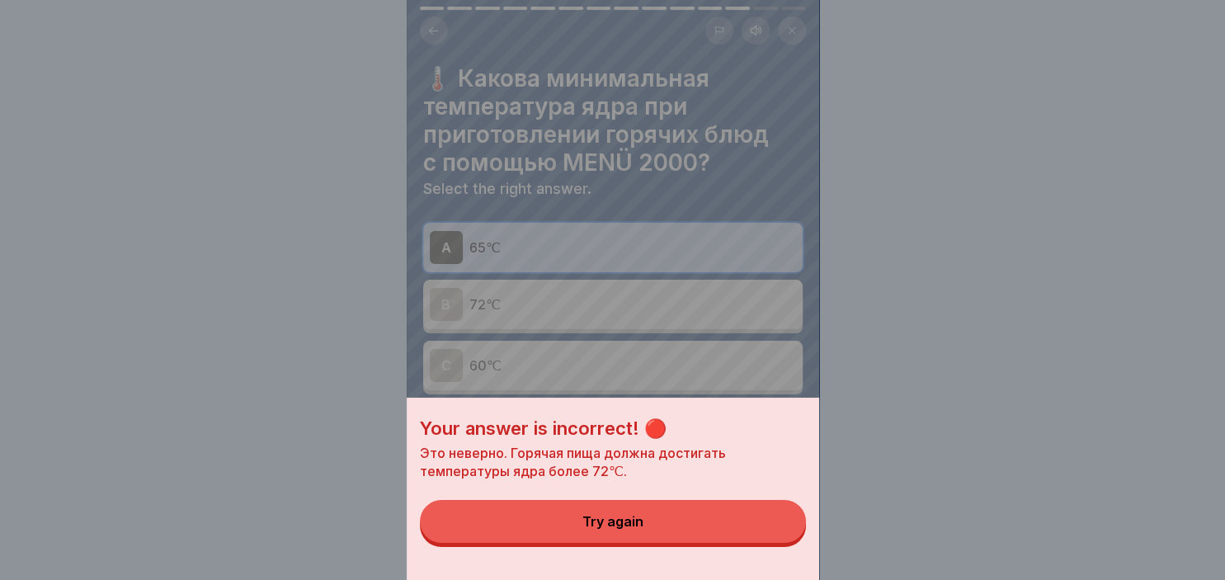
click at [633, 526] on div "Try again" at bounding box center [612, 521] width 61 height 15
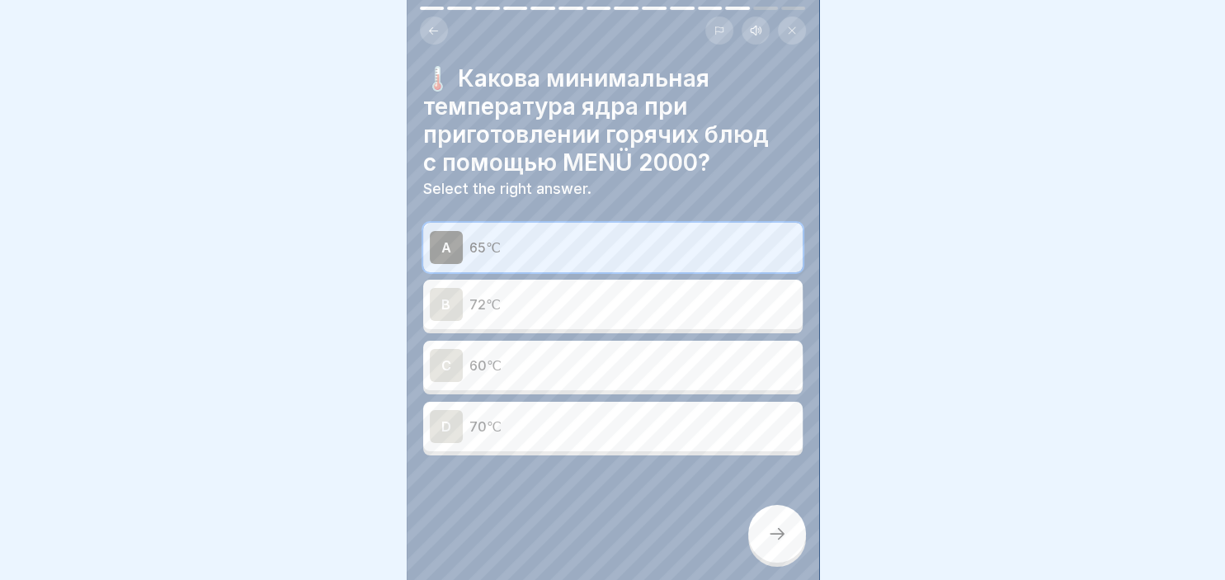
click at [536, 298] on p "72℃" at bounding box center [632, 304] width 327 height 20
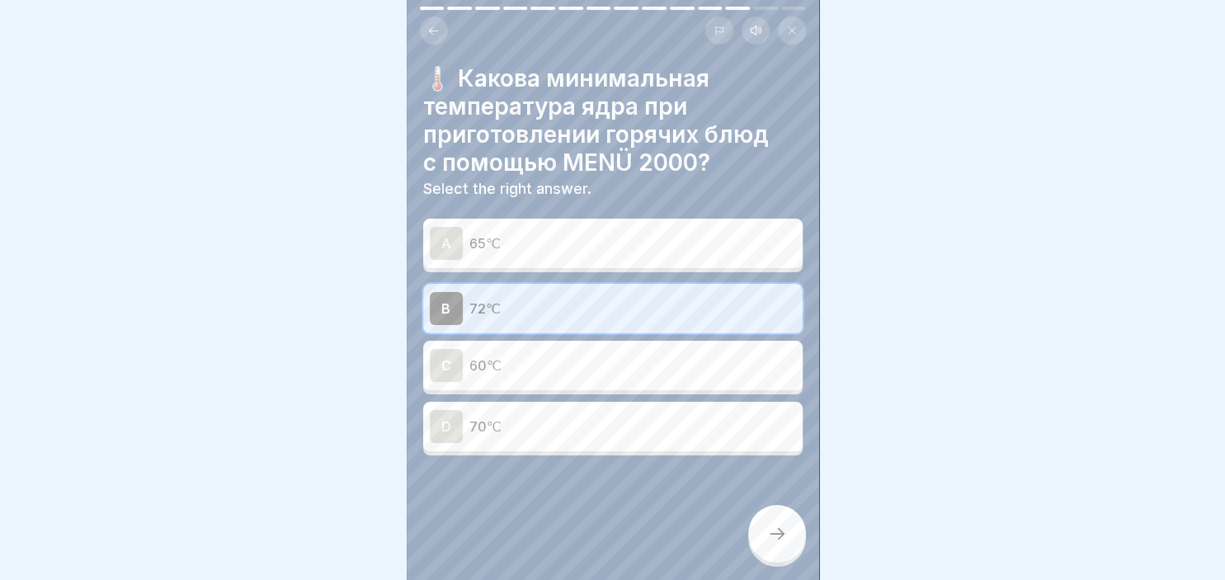
click at [791, 549] on div at bounding box center [777, 534] width 58 height 58
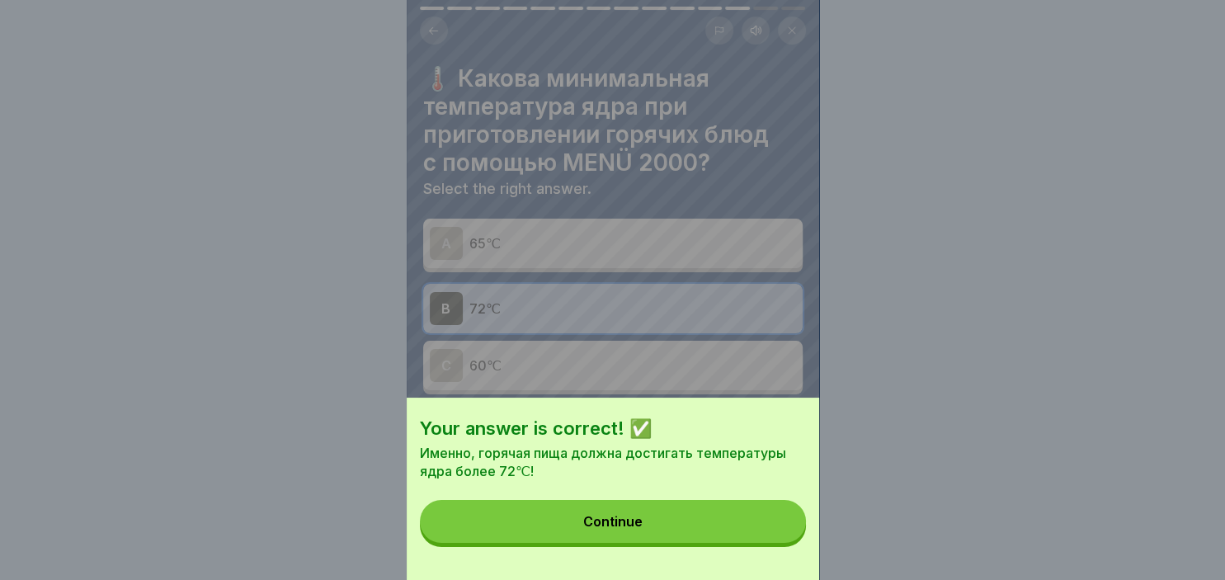
click at [633, 515] on button "Continue" at bounding box center [613, 521] width 386 height 43
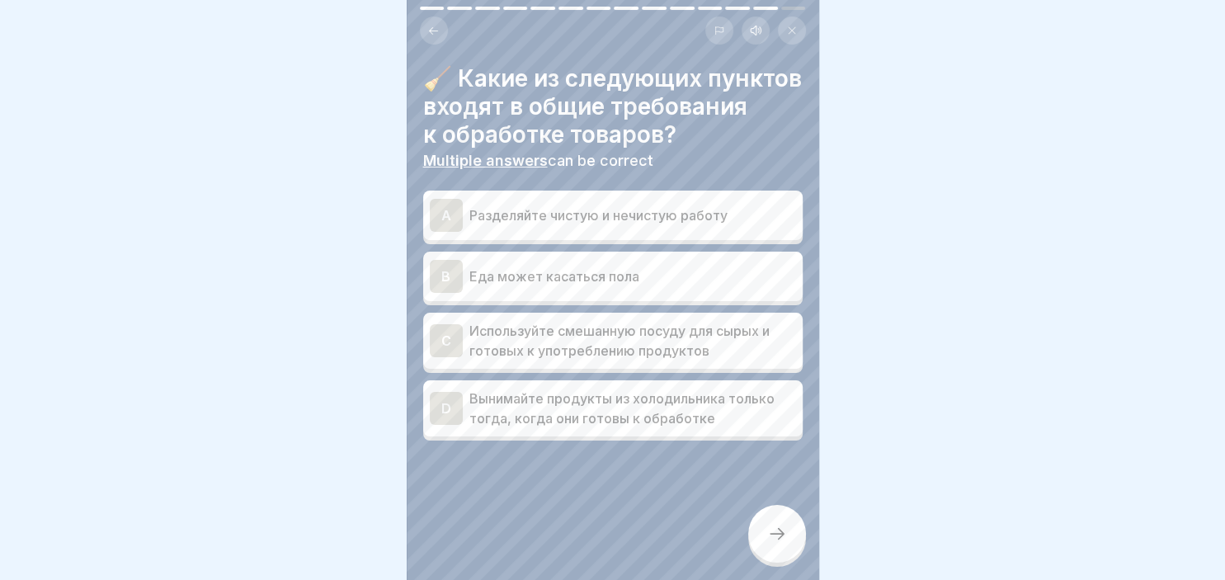
click at [429, 240] on div "A Разделяйте чистую и нечистую работу" at bounding box center [612, 215] width 379 height 49
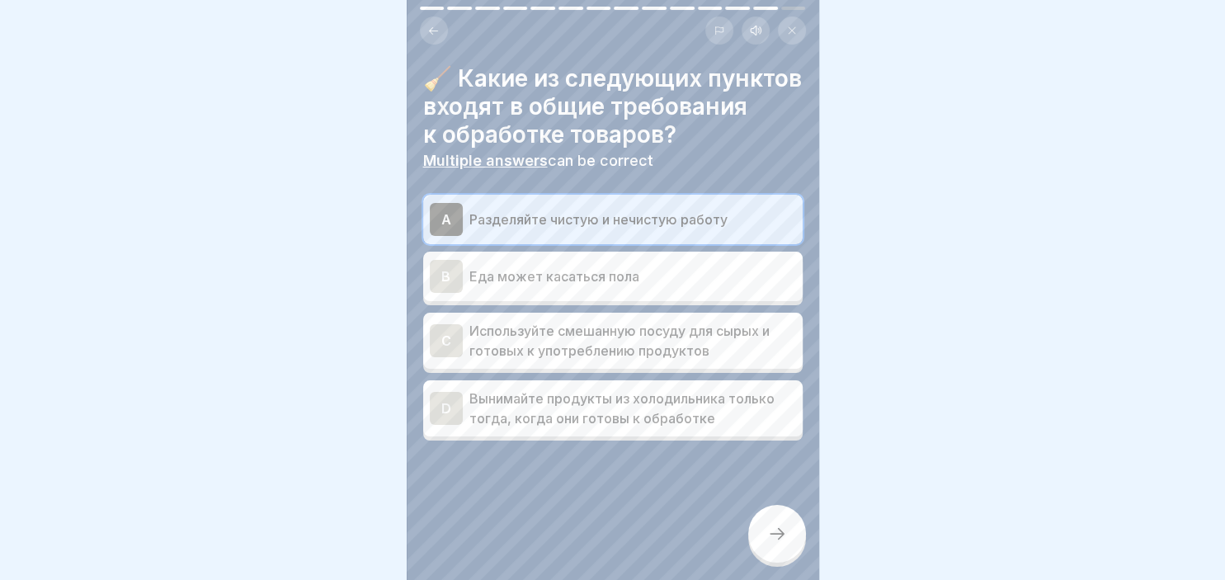
click at [463, 428] on div "D Вынимайте продукты из холодильника только тогда, когда они готовы к обработке" at bounding box center [613, 408] width 366 height 40
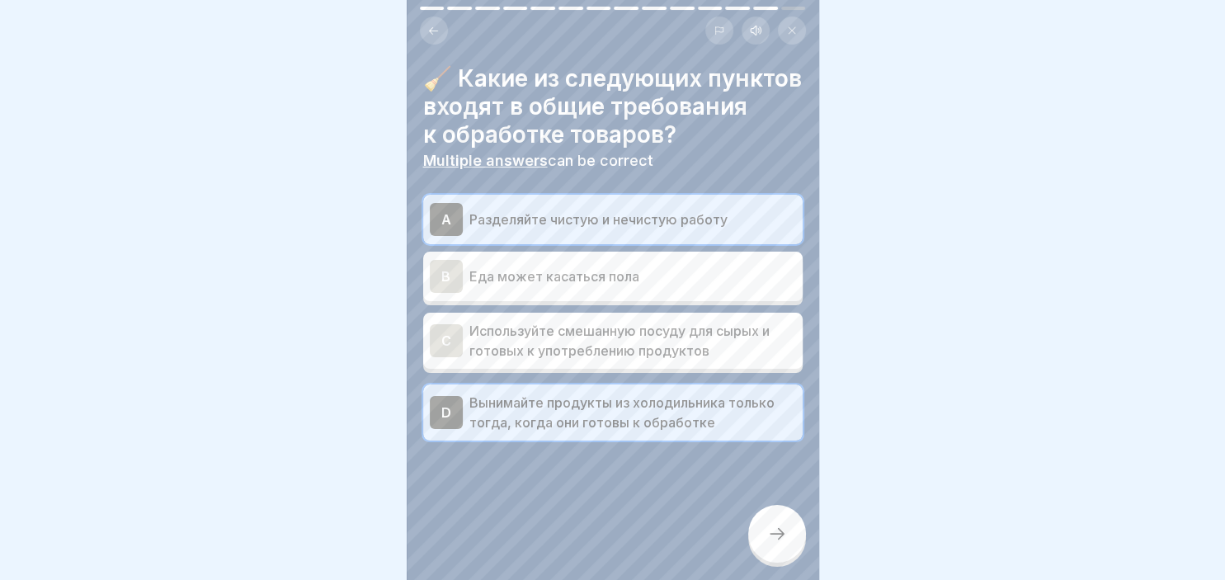
click at [778, 538] on icon at bounding box center [777, 534] width 20 height 20
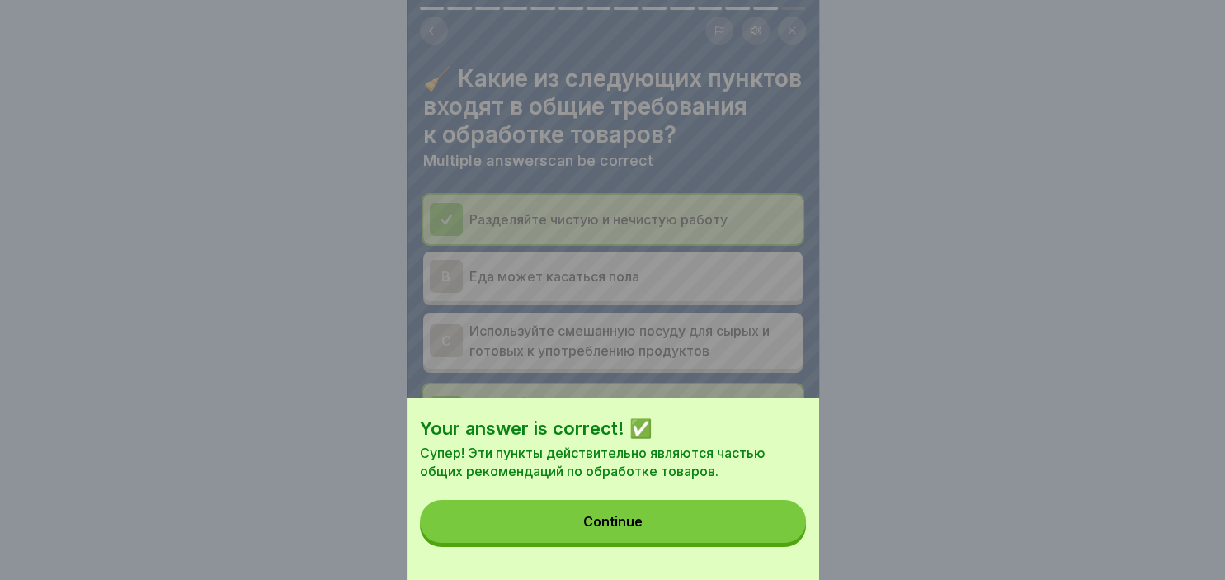
click at [616, 526] on div "Continue" at bounding box center [612, 521] width 59 height 15
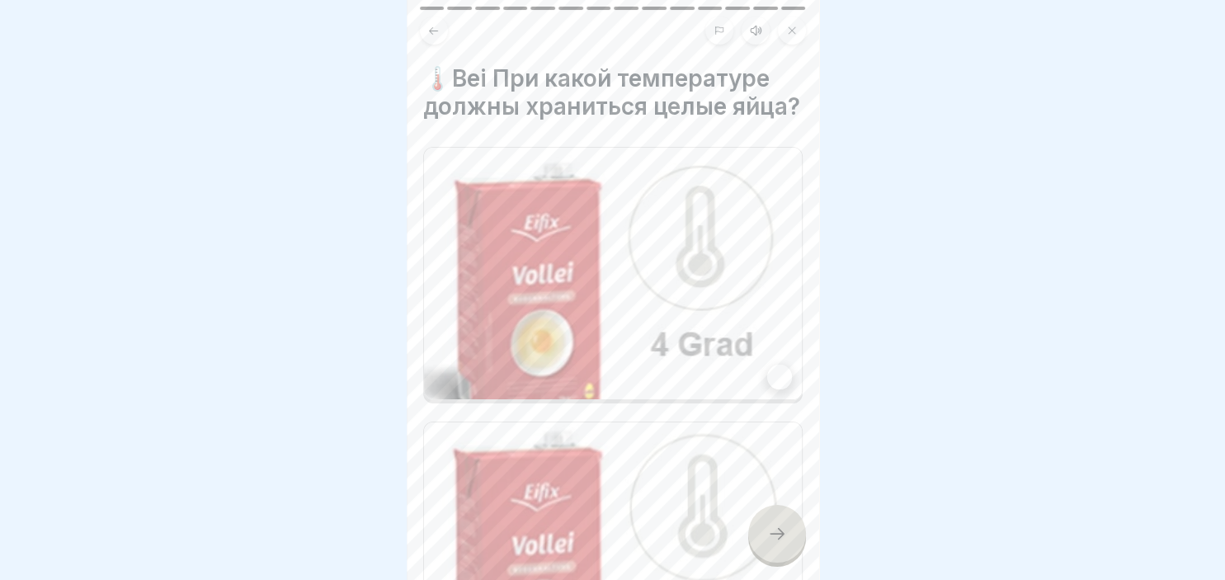
click at [784, 378] on div at bounding box center [779, 377] width 25 height 25
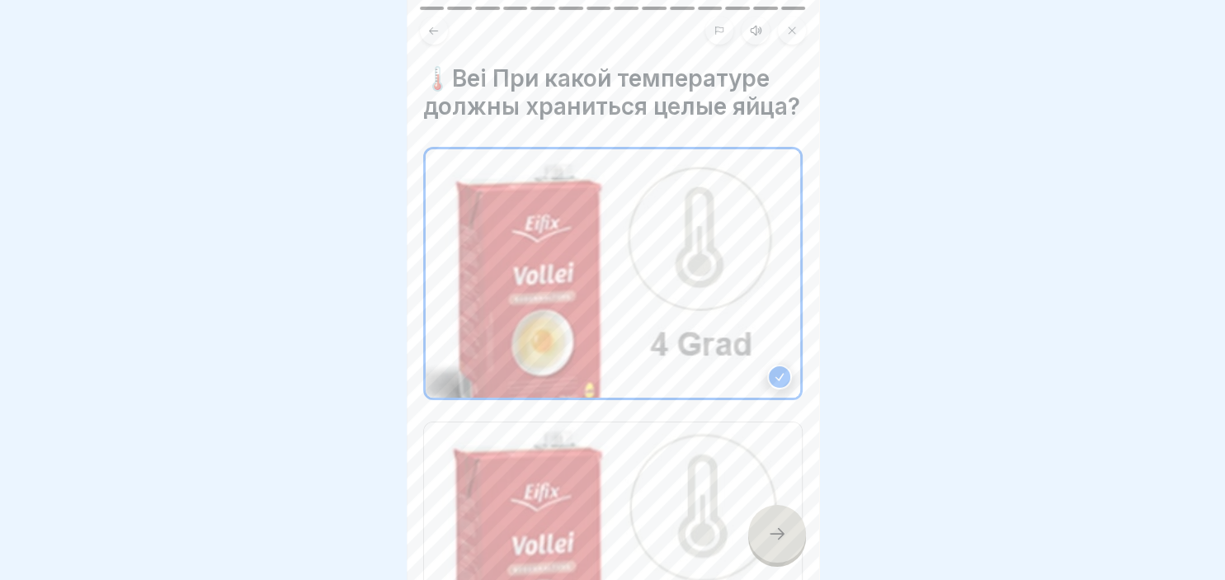
click at [771, 518] on div at bounding box center [777, 534] width 58 height 58
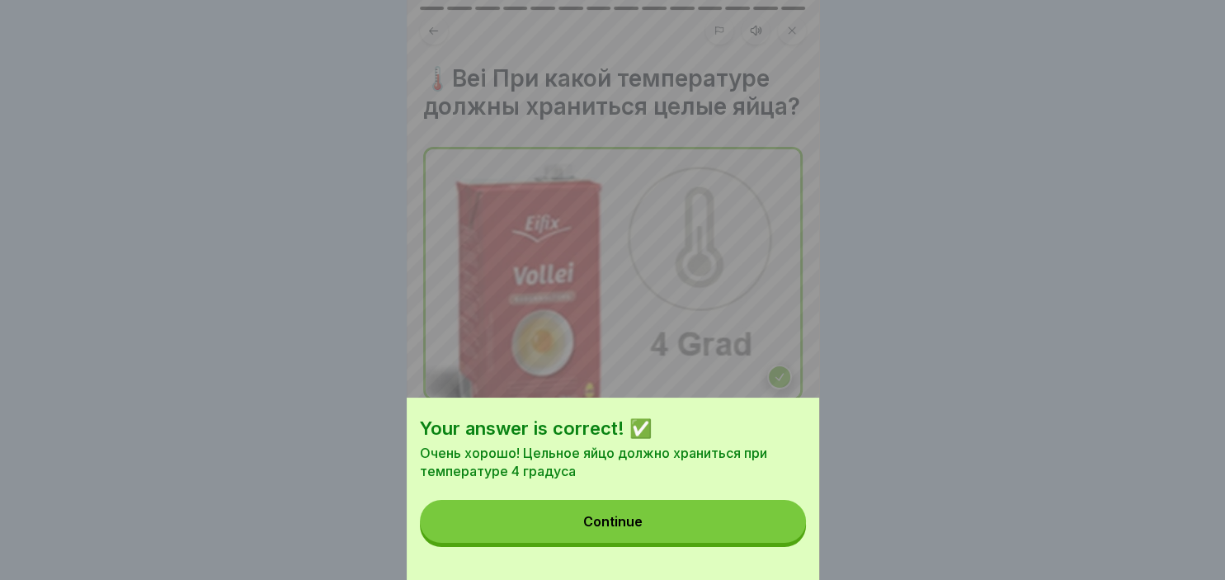
click at [664, 521] on button "Continue" at bounding box center [613, 521] width 386 height 43
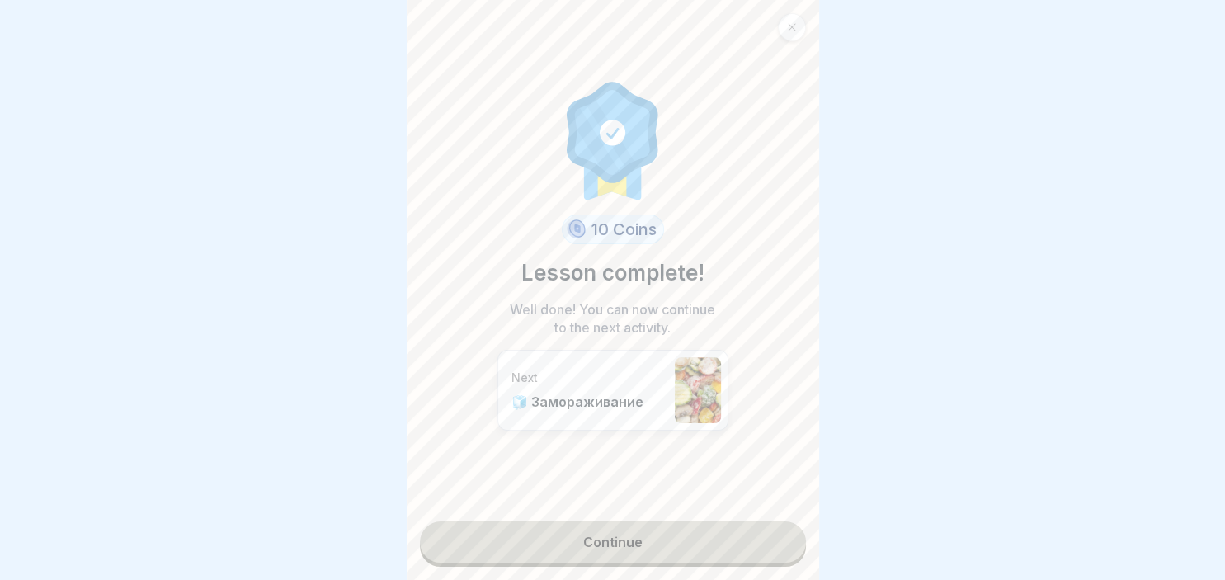
click at [618, 545] on link "Continue" at bounding box center [613, 541] width 386 height 41
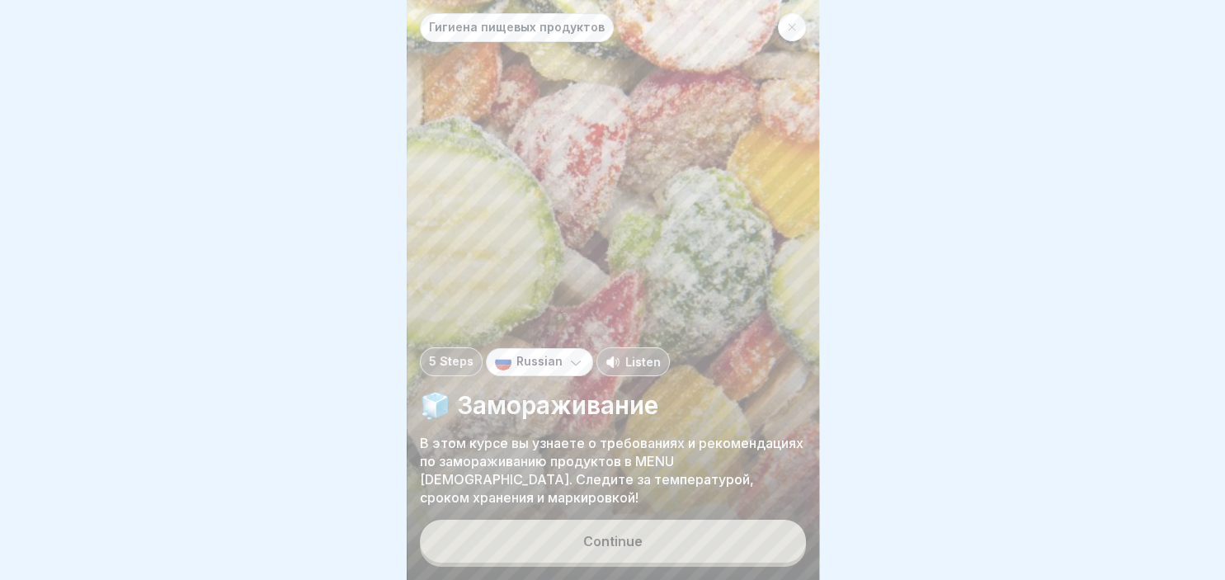
click at [618, 545] on div "Continue" at bounding box center [612, 541] width 59 height 15
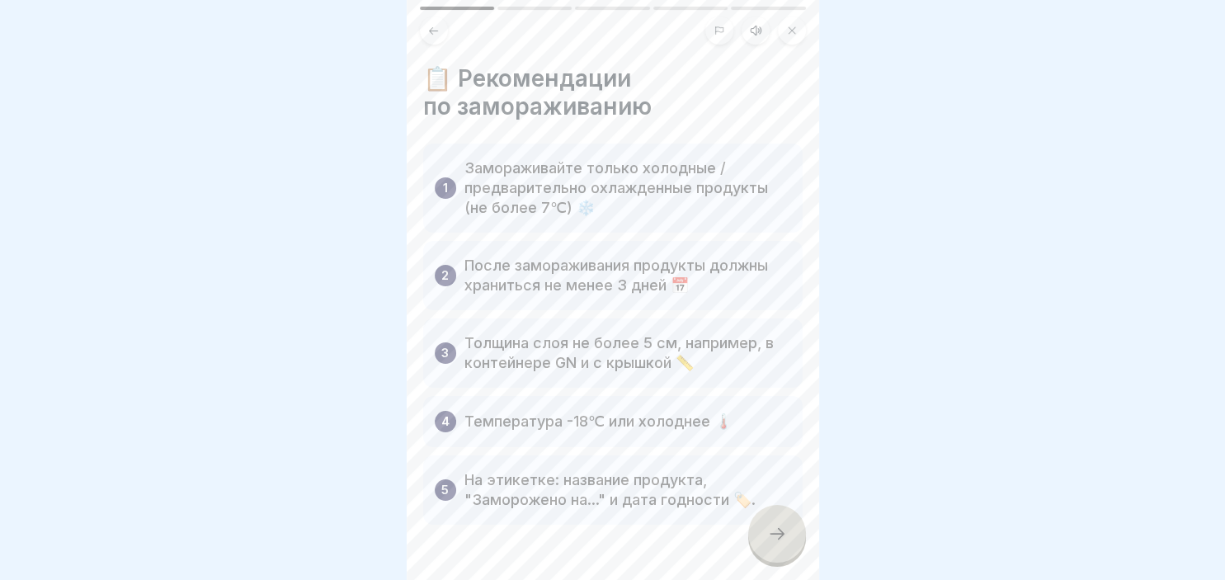
click at [779, 535] on icon at bounding box center [777, 534] width 20 height 20
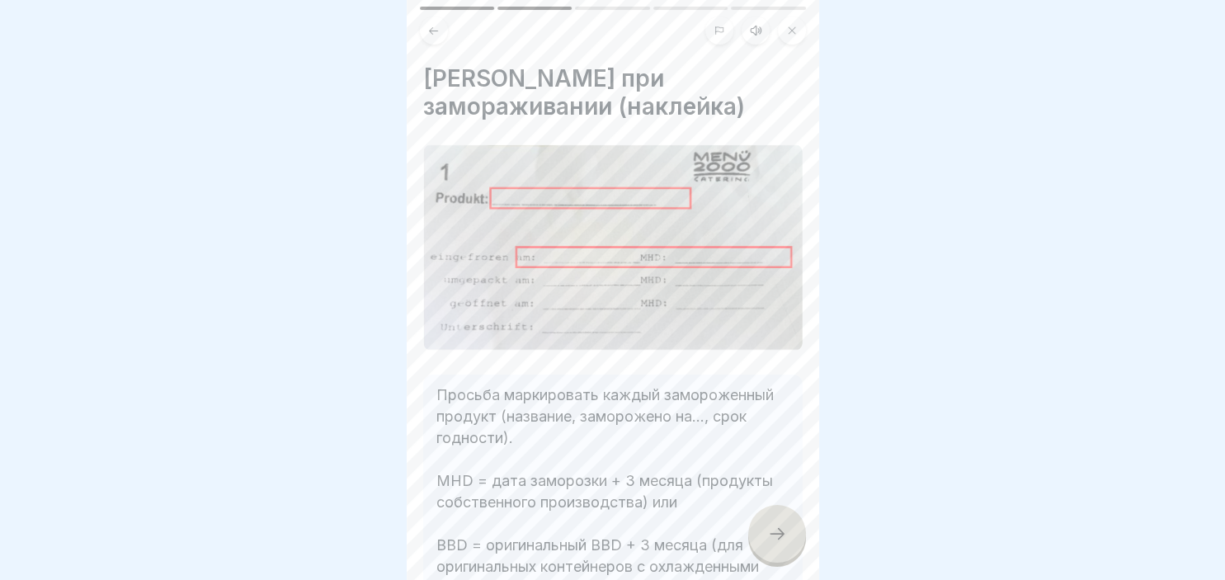
click at [779, 535] on icon at bounding box center [777, 534] width 20 height 20
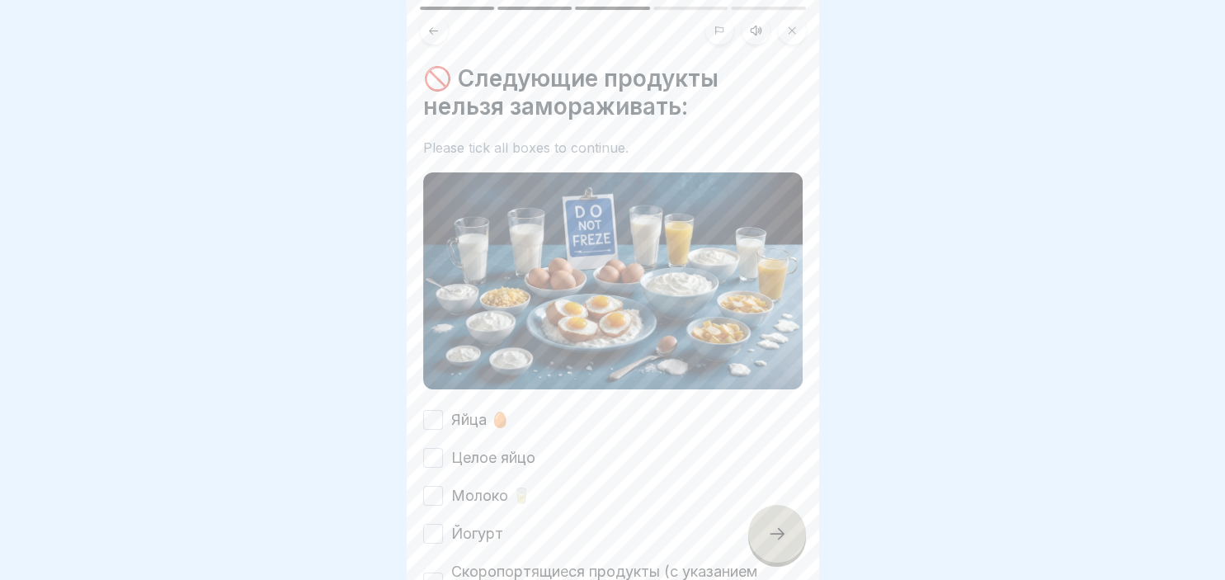
click at [431, 425] on button "Яйца 🥚" at bounding box center [433, 420] width 20 height 20
click at [431, 464] on button "Целое яйцо" at bounding box center [433, 458] width 20 height 20
click at [432, 497] on button "Молоко 🥛" at bounding box center [433, 496] width 20 height 20
click at [433, 529] on button "Йогурт" at bounding box center [433, 534] width 20 height 20
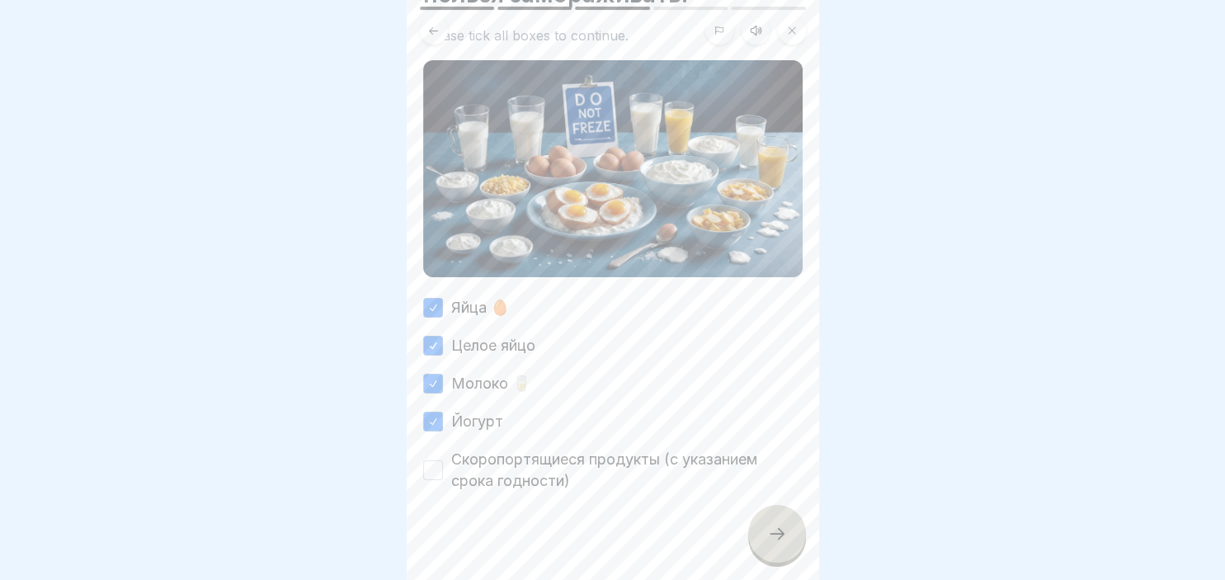
scroll to position [122, 0]
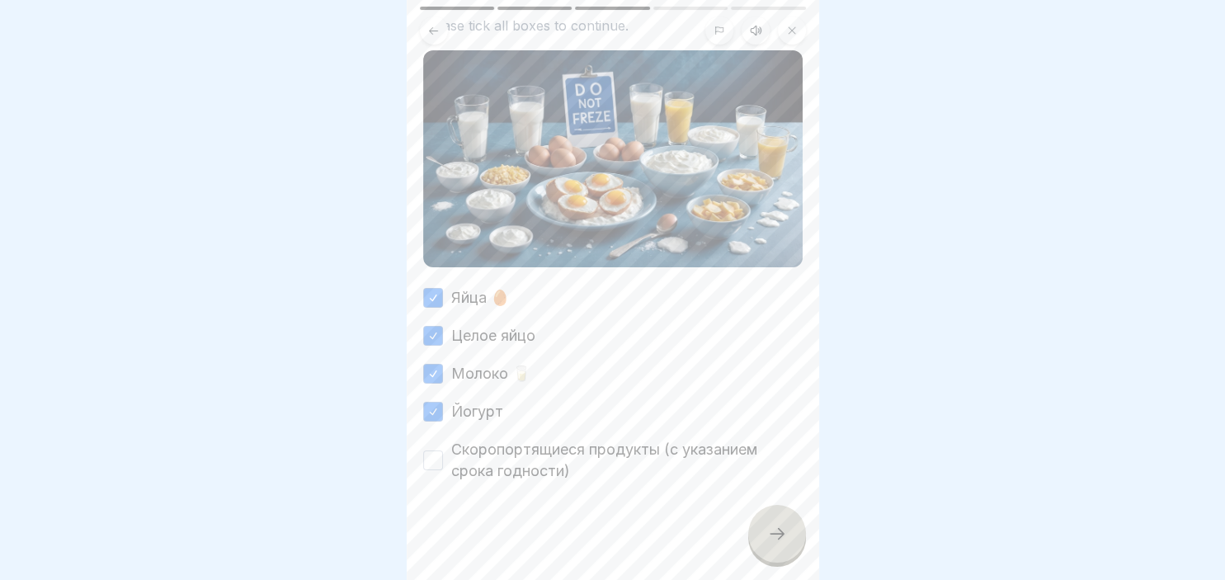
click at [430, 462] on button "Скоропортящиеся продукты (с указанием срока годности)" at bounding box center [433, 460] width 20 height 20
click at [777, 534] on icon at bounding box center [777, 534] width 20 height 20
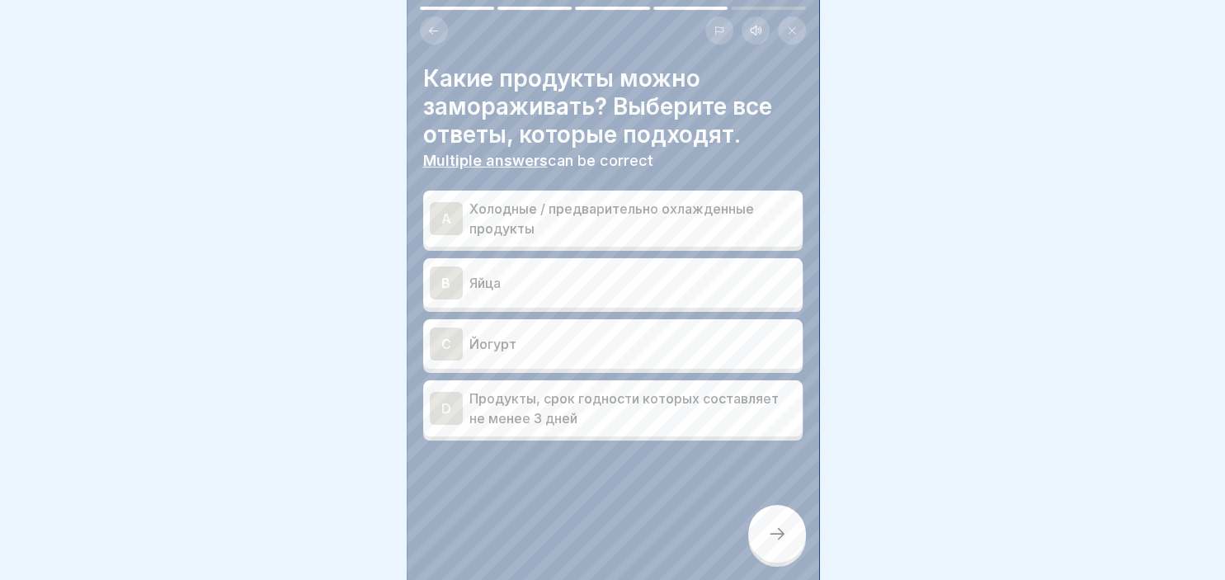
click at [447, 216] on div "A" at bounding box center [446, 218] width 33 height 33
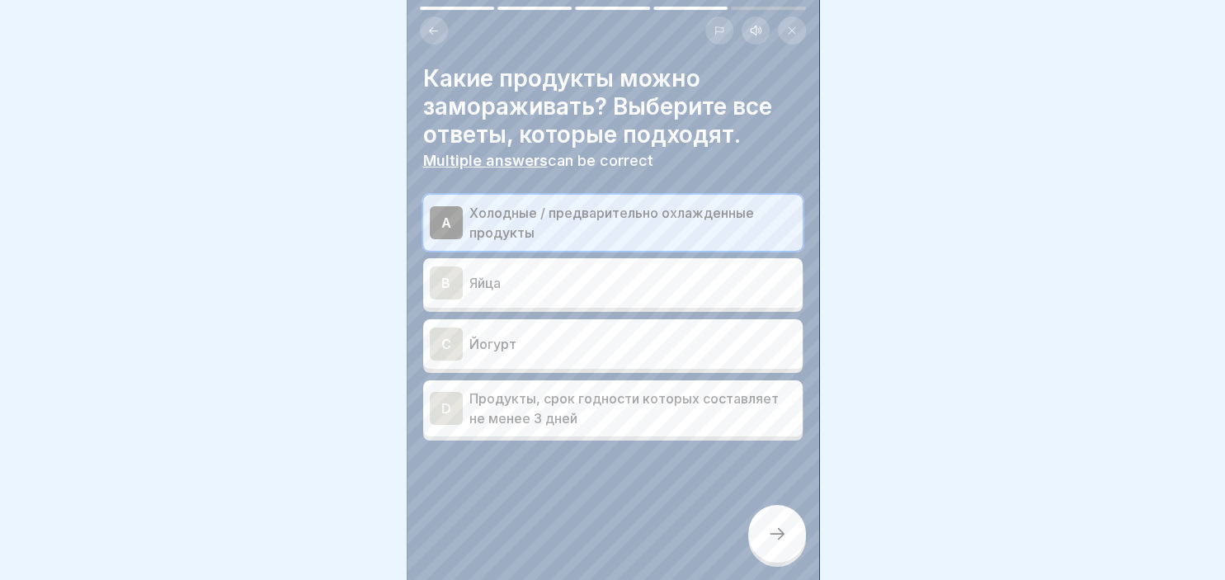
click at [780, 525] on div at bounding box center [777, 534] width 58 height 58
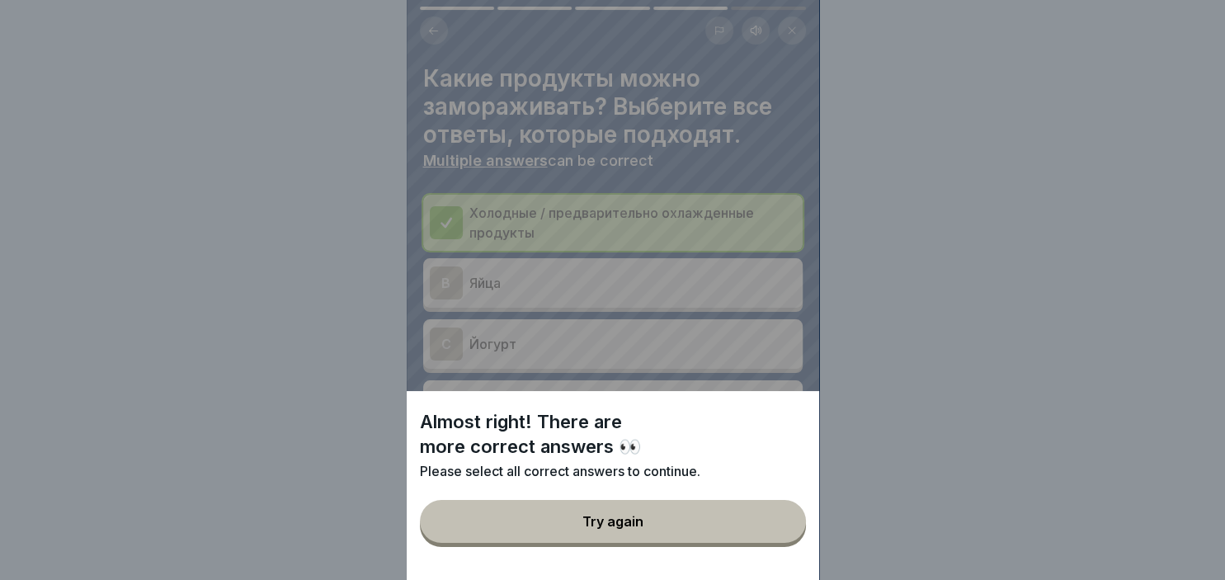
click at [633, 522] on div "Try again" at bounding box center [612, 521] width 61 height 15
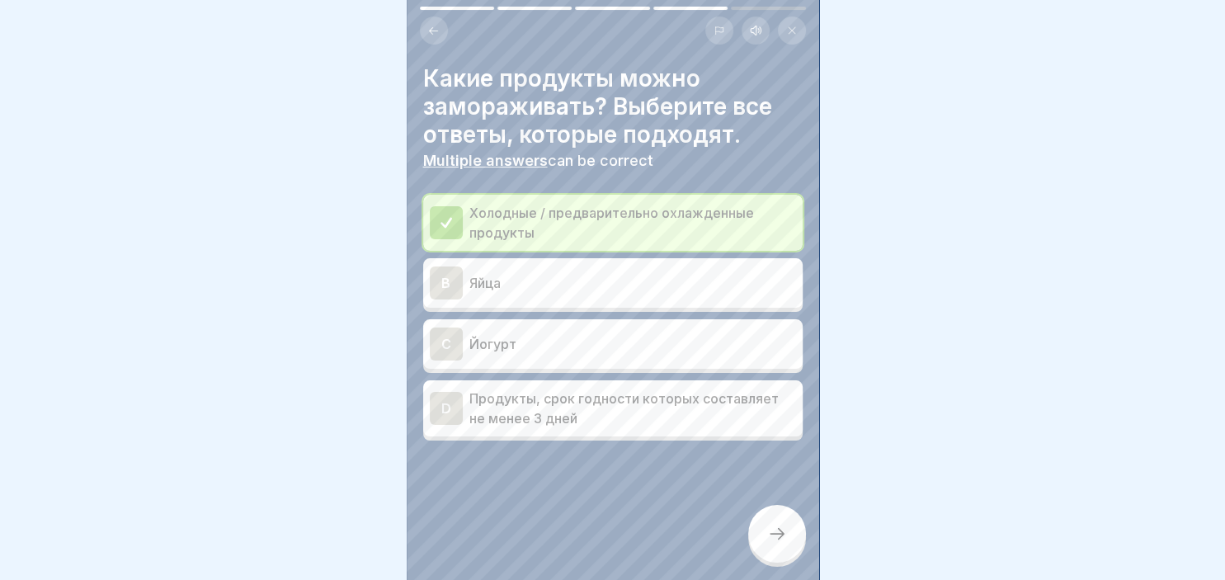
click at [780, 538] on icon at bounding box center [777, 534] width 20 height 20
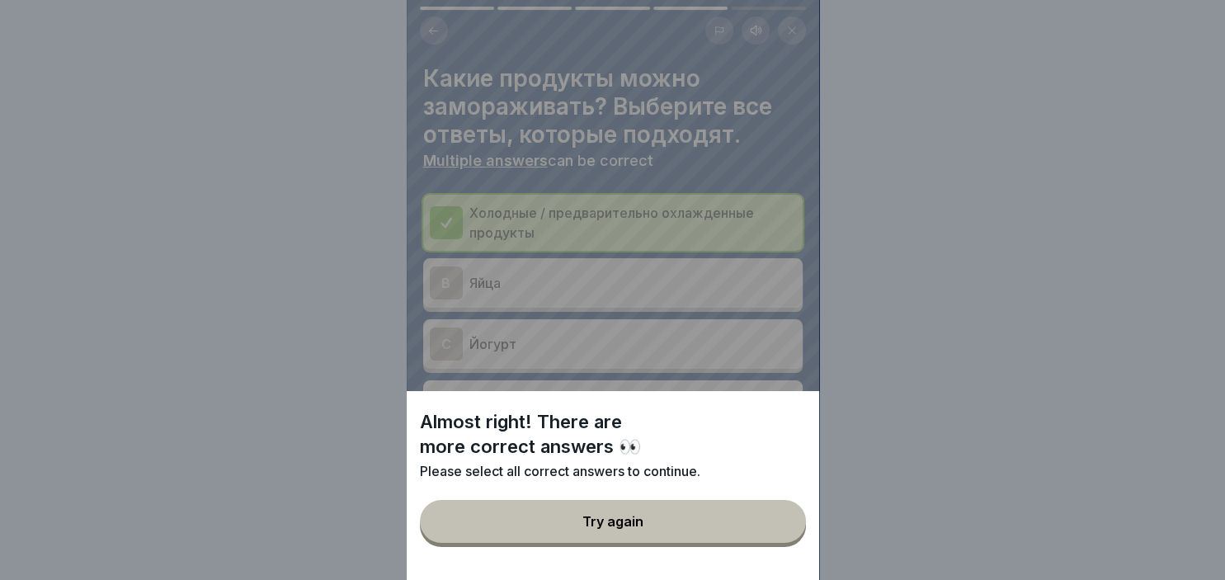
click at [548, 531] on button "Try again" at bounding box center [613, 521] width 386 height 43
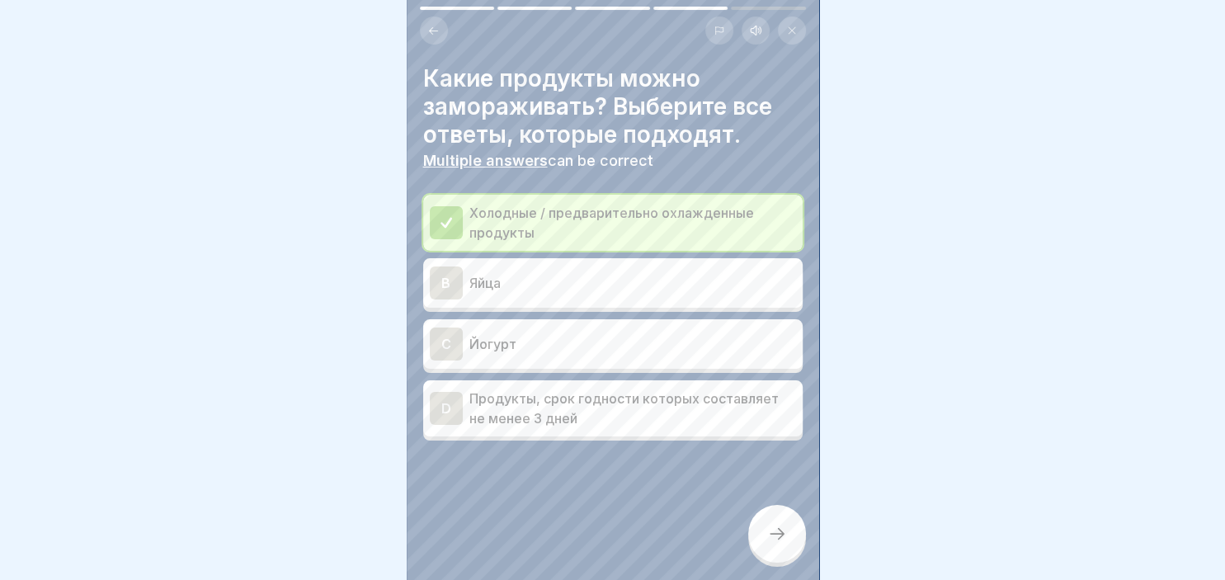
click at [440, 400] on div "D" at bounding box center [446, 408] width 33 height 33
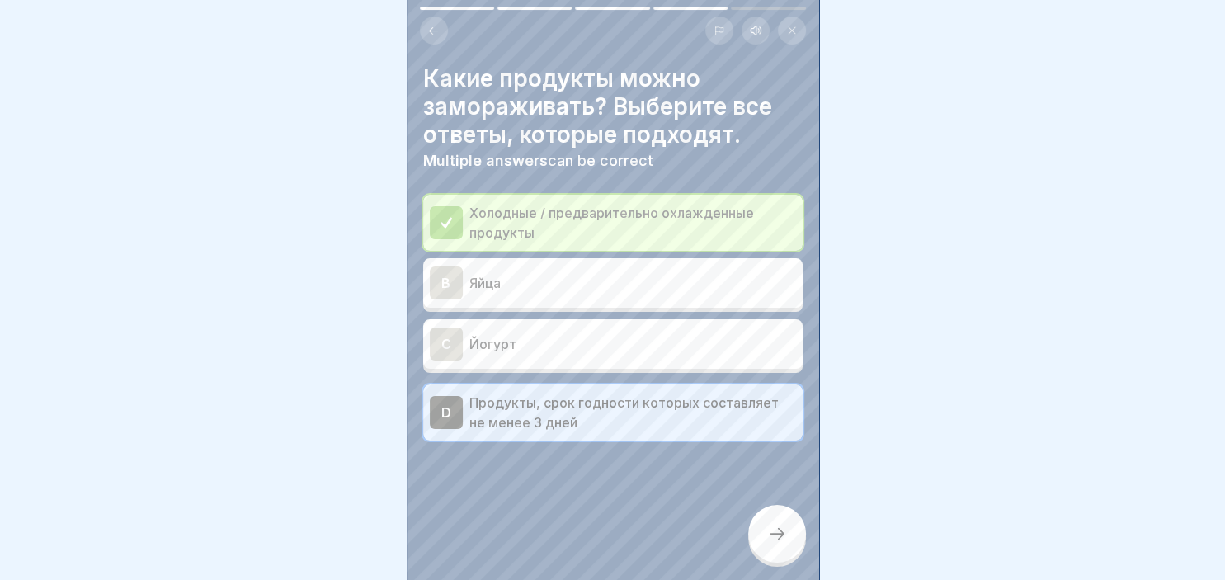
click at [792, 511] on div "Гигиена пищевых продуктов 5 Steps Russian Listen 🧊 Замораживание В этом курсе в…" at bounding box center [613, 290] width 412 height 580
click at [777, 548] on div at bounding box center [777, 534] width 58 height 58
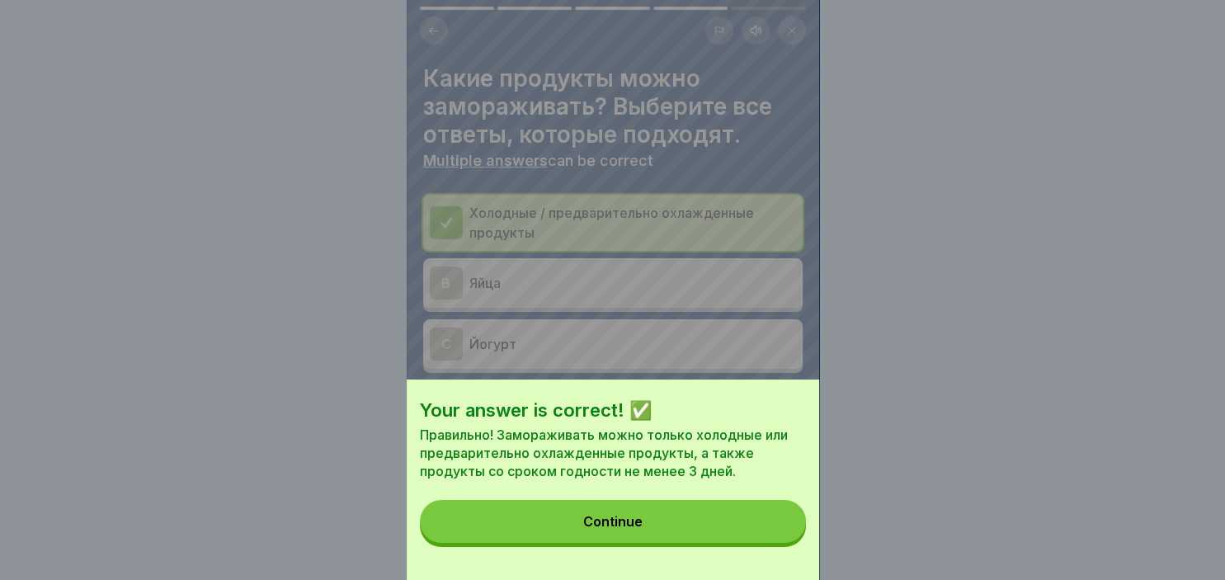
click at [600, 516] on button "Continue" at bounding box center [613, 521] width 386 height 43
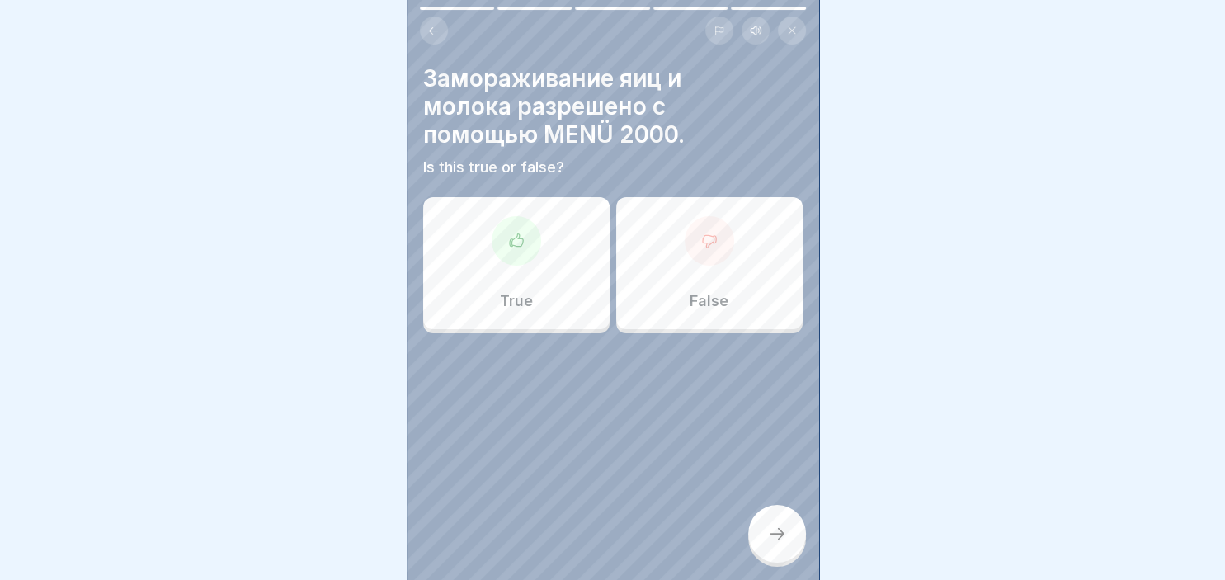
click at [701, 253] on div at bounding box center [709, 240] width 49 height 49
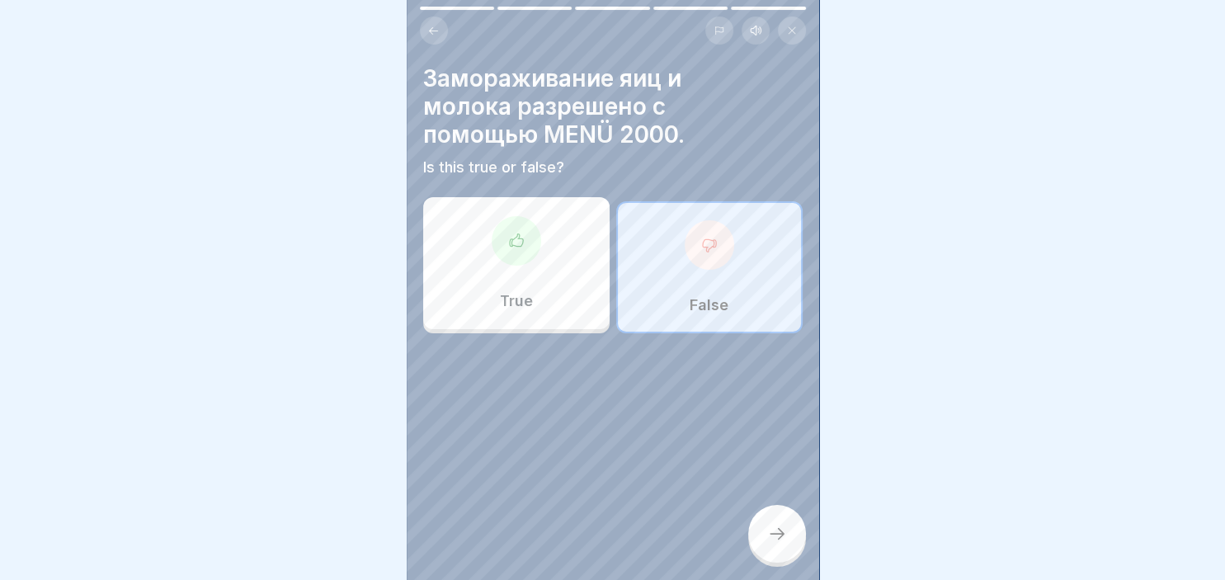
click at [784, 526] on icon at bounding box center [777, 534] width 20 height 20
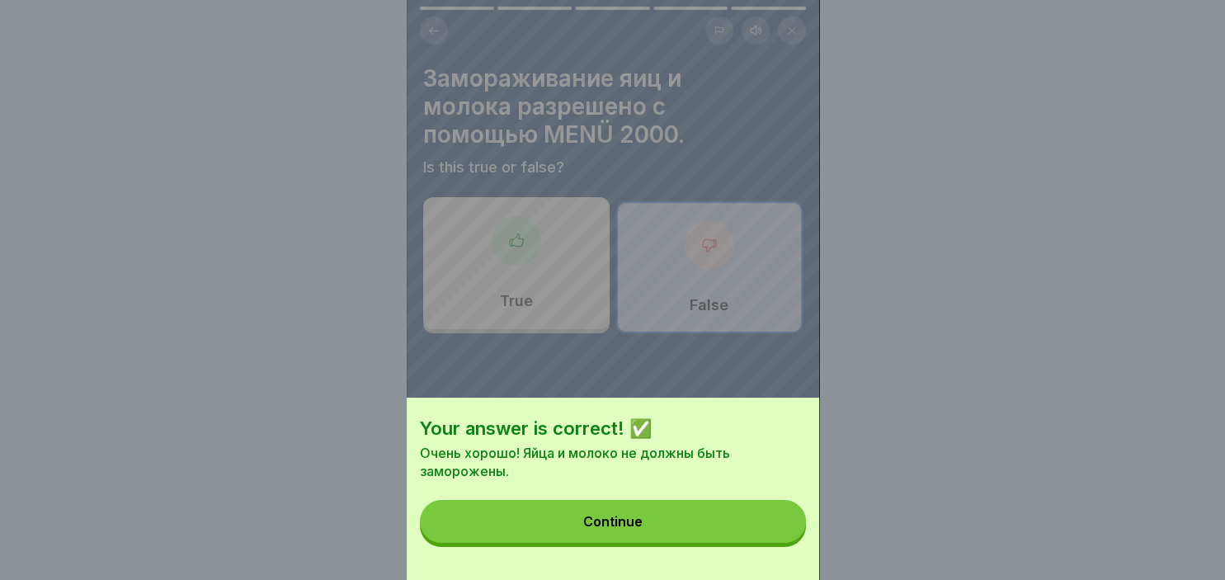
click at [605, 533] on button "Continue" at bounding box center [613, 521] width 386 height 43
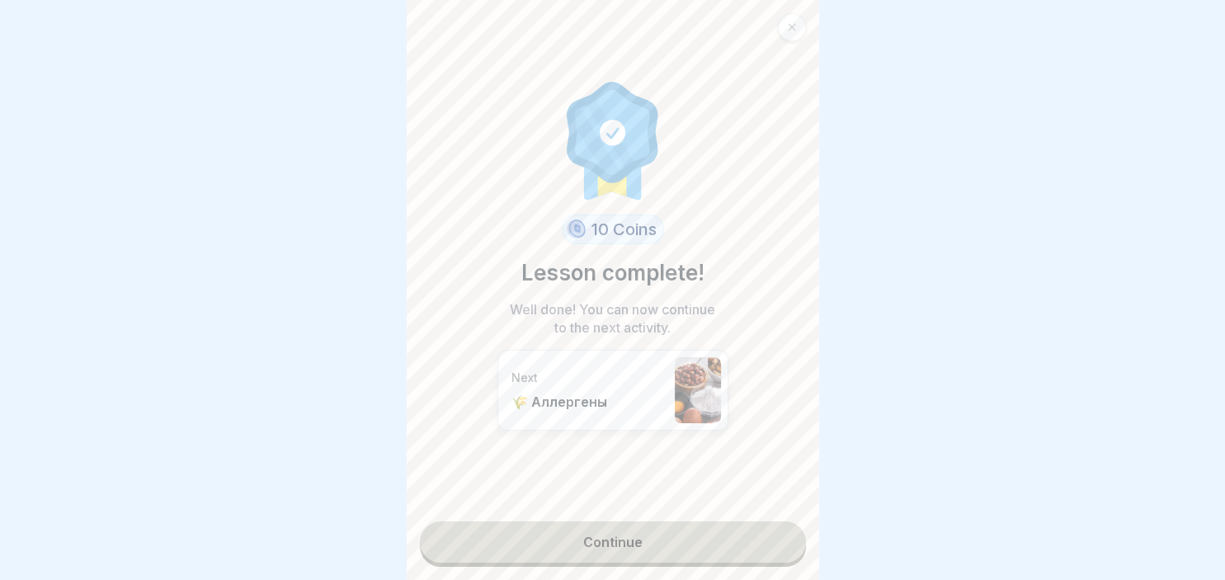
click at [608, 543] on link "Continue" at bounding box center [613, 541] width 386 height 41
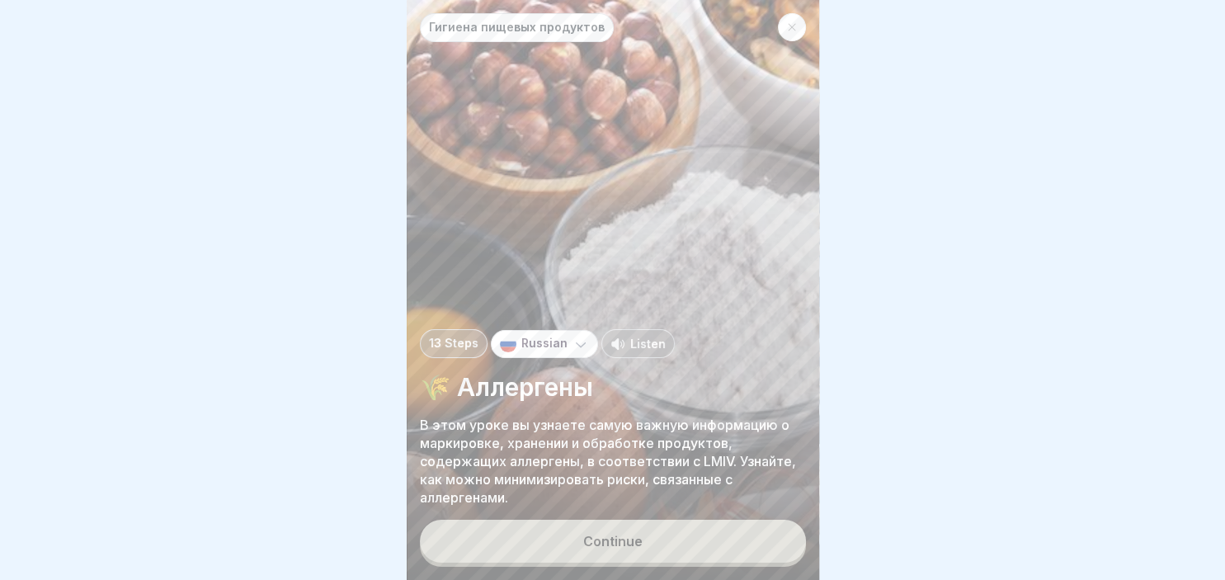
click at [608, 543] on div "Continue" at bounding box center [612, 541] width 59 height 15
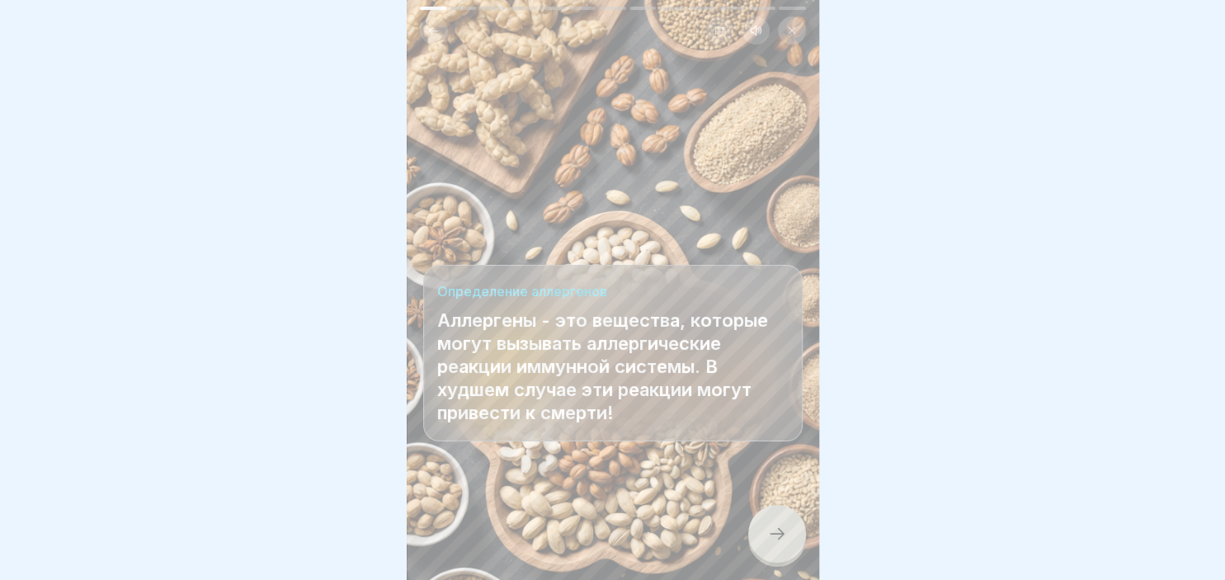
click at [774, 529] on icon at bounding box center [777, 534] width 20 height 20
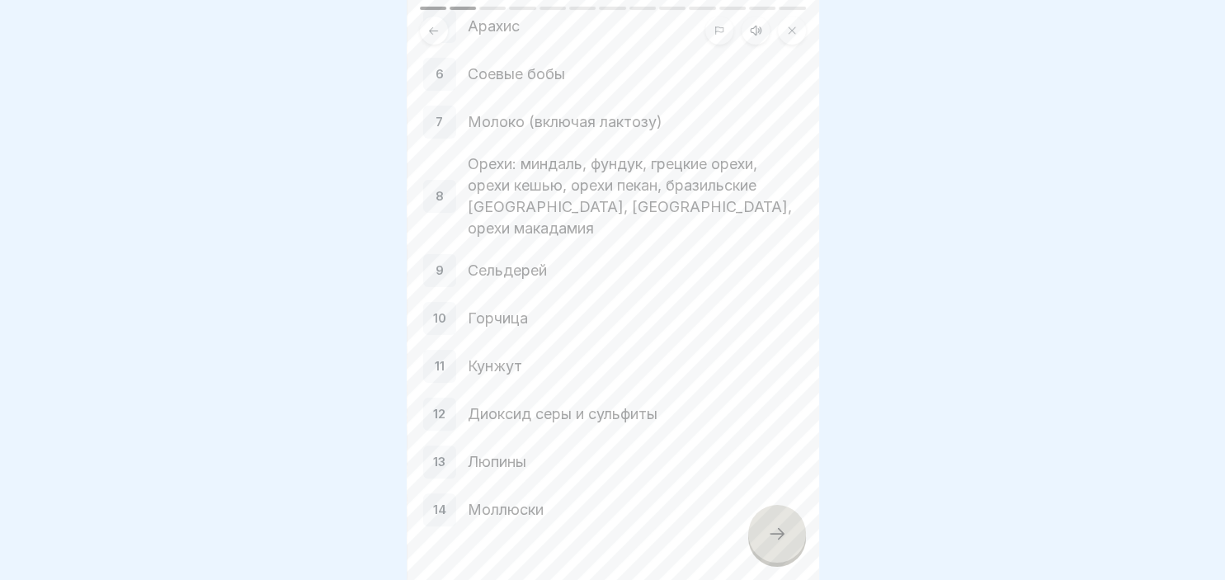
scroll to position [379, 0]
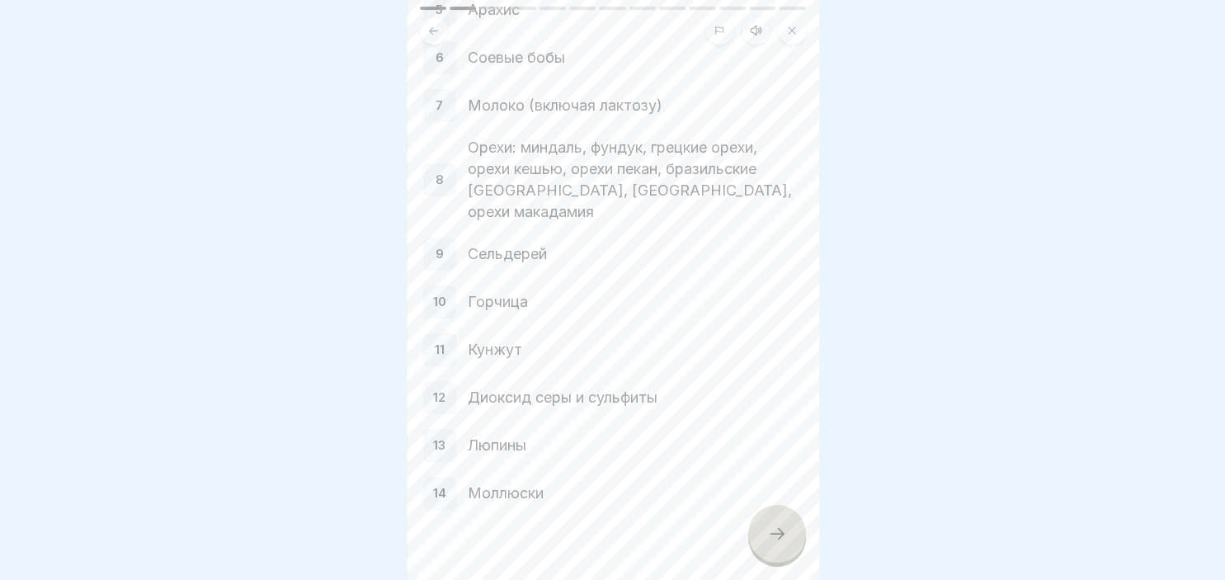
click at [785, 526] on icon at bounding box center [777, 534] width 20 height 20
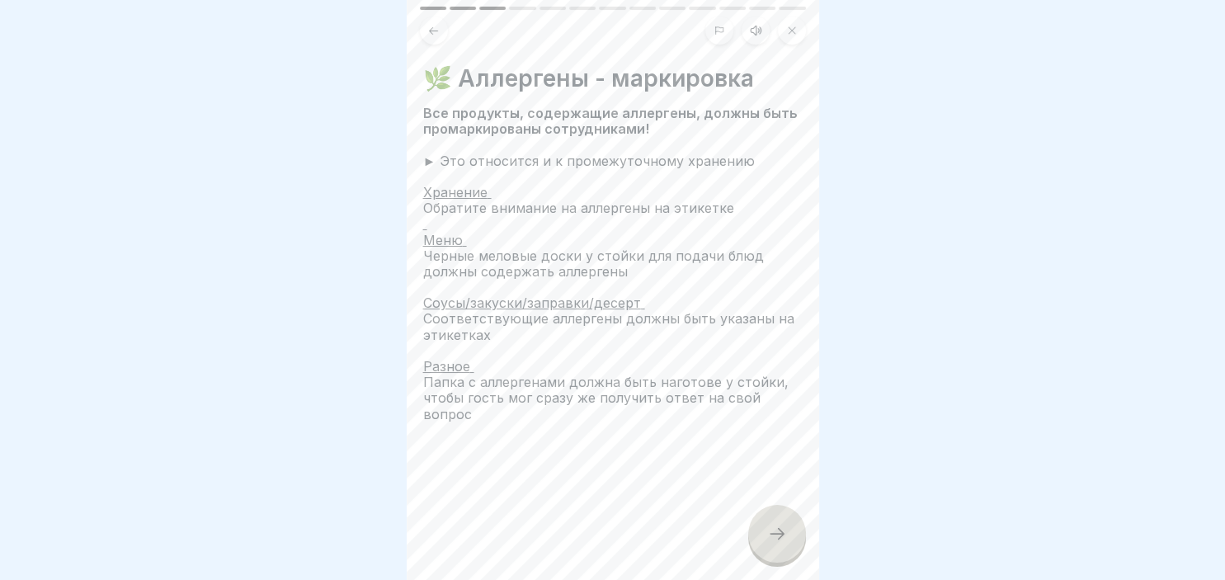
click at [785, 526] on icon at bounding box center [777, 534] width 20 height 20
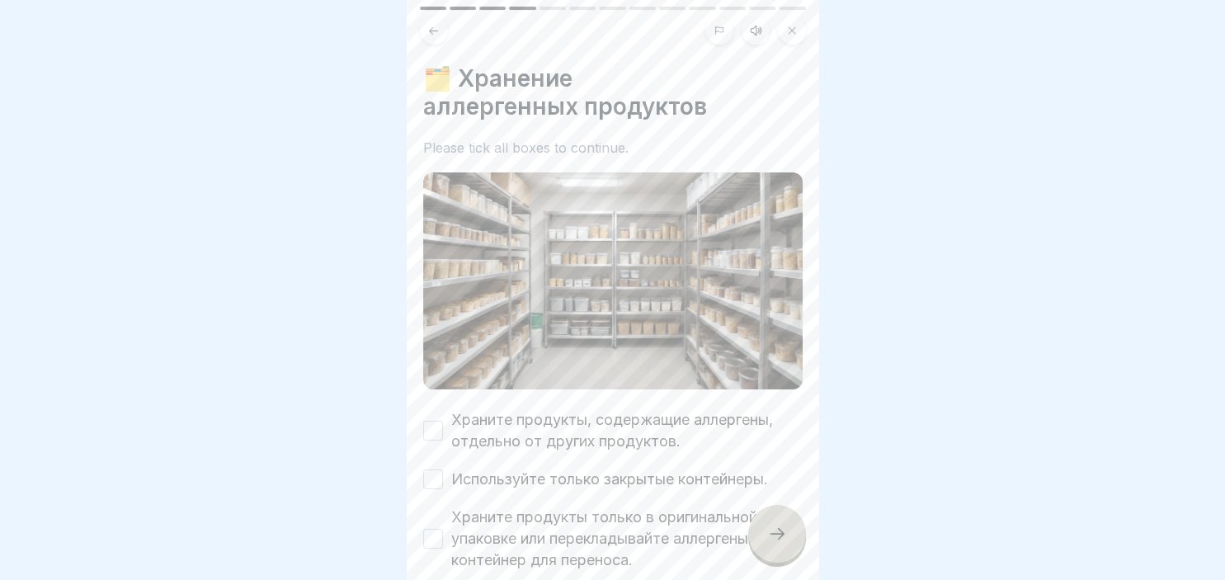
click at [438, 431] on button "Храните продукты, содержащие аллергены, отдельно от других продуктов." at bounding box center [433, 431] width 20 height 20
click at [433, 474] on button "Используйте только закрытые контейнеры." at bounding box center [433, 479] width 20 height 20
click at [435, 539] on button "Храните продукты только в оригинальной упаковке или перекладывайте аллергены в …" at bounding box center [433, 539] width 20 height 20
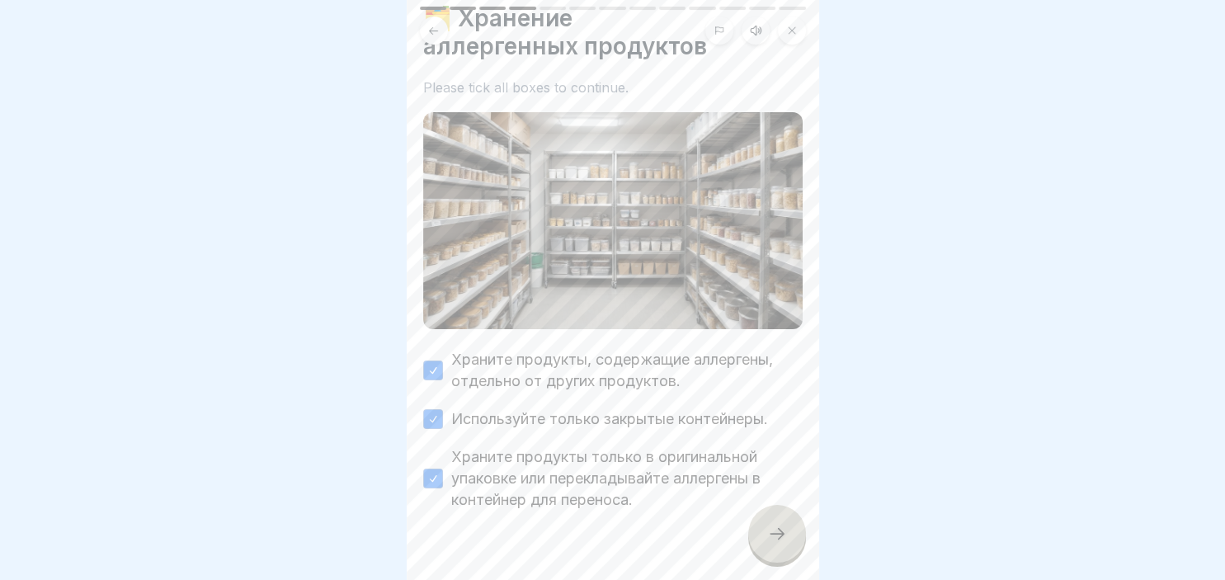
scroll to position [89, 0]
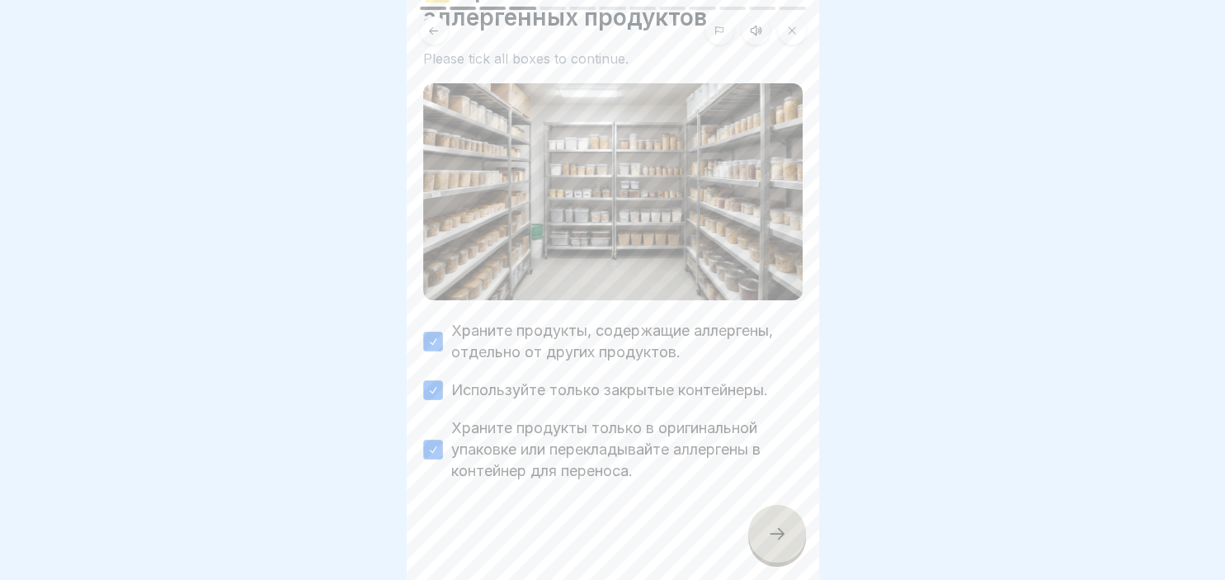
click at [780, 539] on icon at bounding box center [777, 534] width 20 height 20
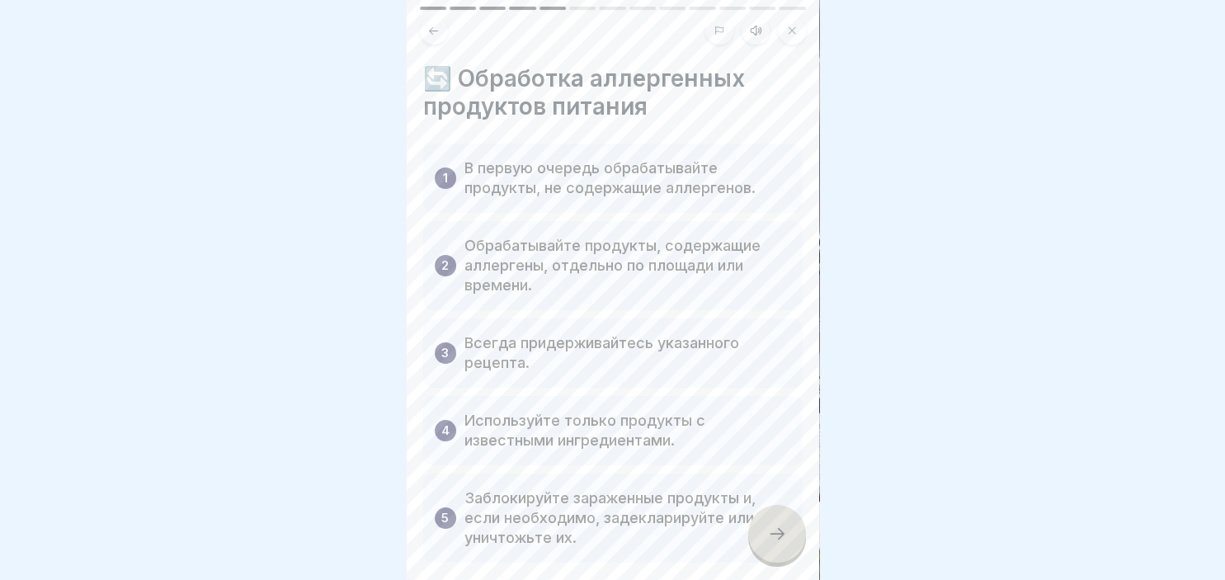
click at [778, 543] on icon at bounding box center [777, 534] width 20 height 20
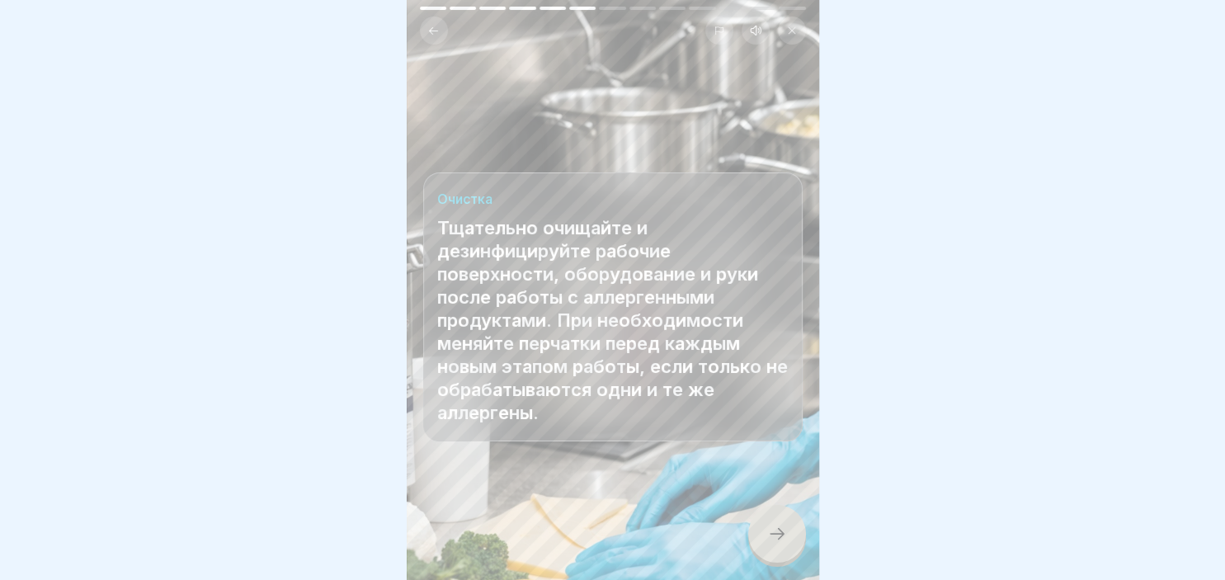
click at [775, 531] on icon at bounding box center [777, 534] width 20 height 20
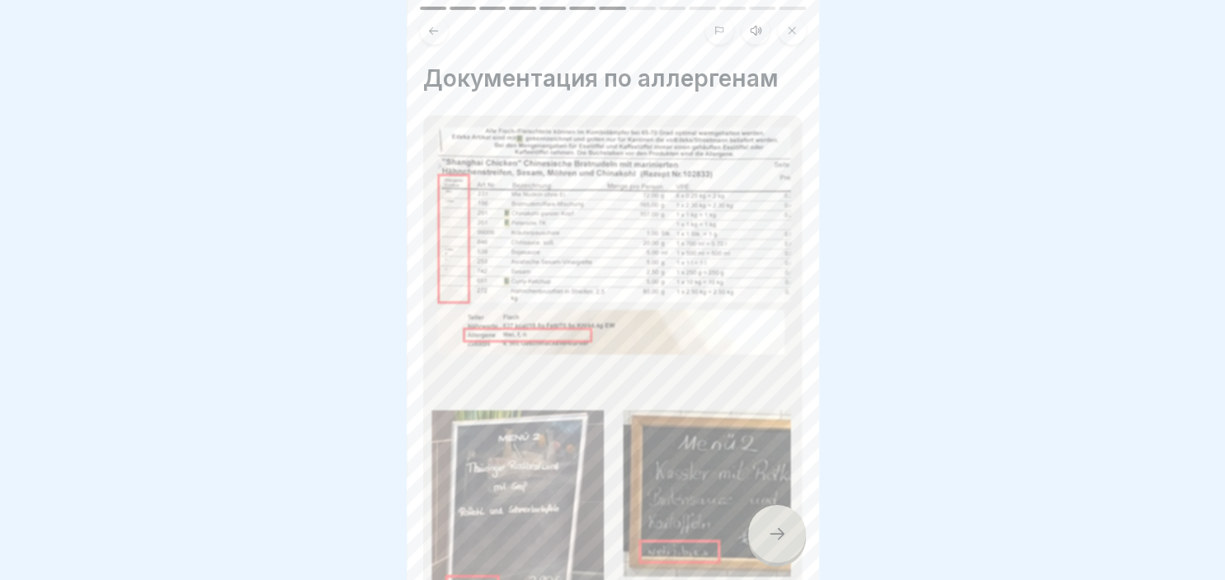
click at [775, 531] on icon at bounding box center [777, 534] width 20 height 20
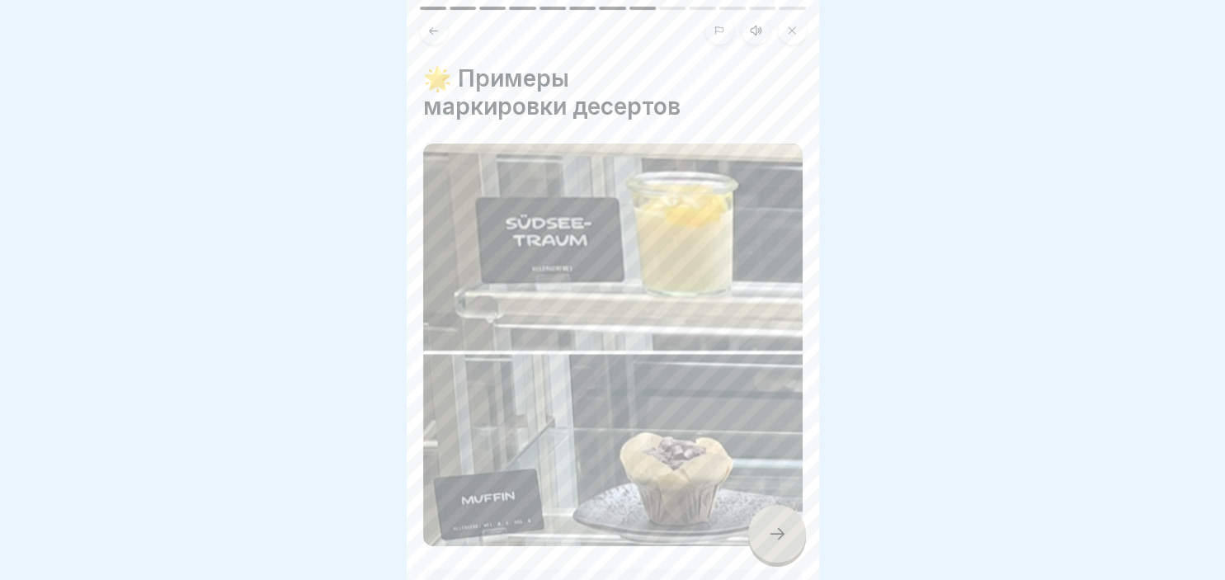
click at [775, 531] on icon at bounding box center [777, 534] width 20 height 20
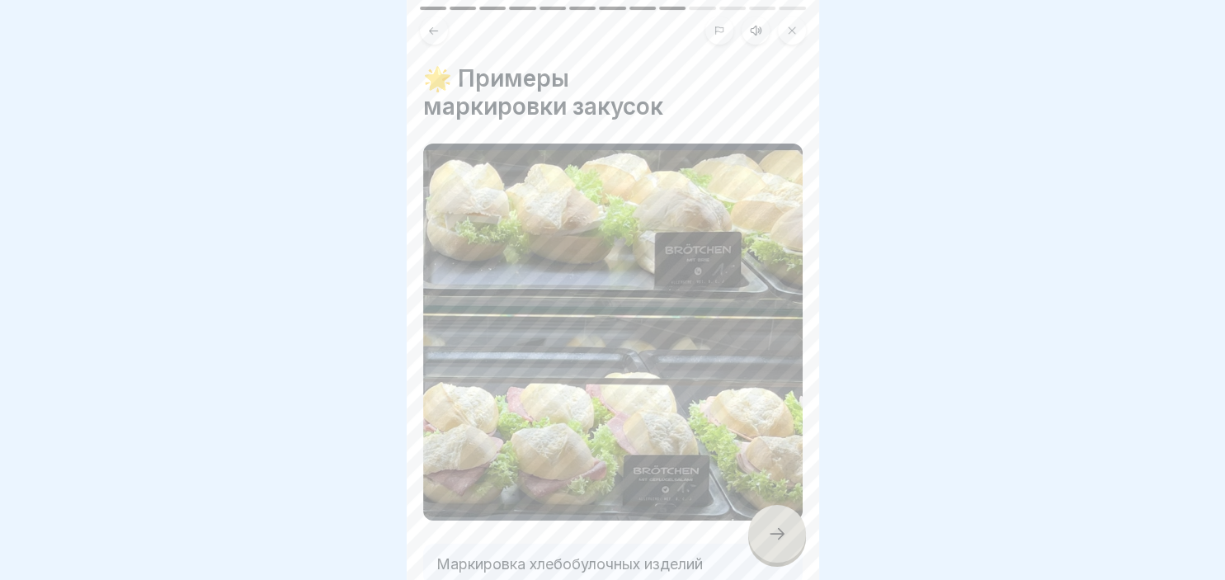
click at [775, 531] on icon at bounding box center [777, 534] width 20 height 20
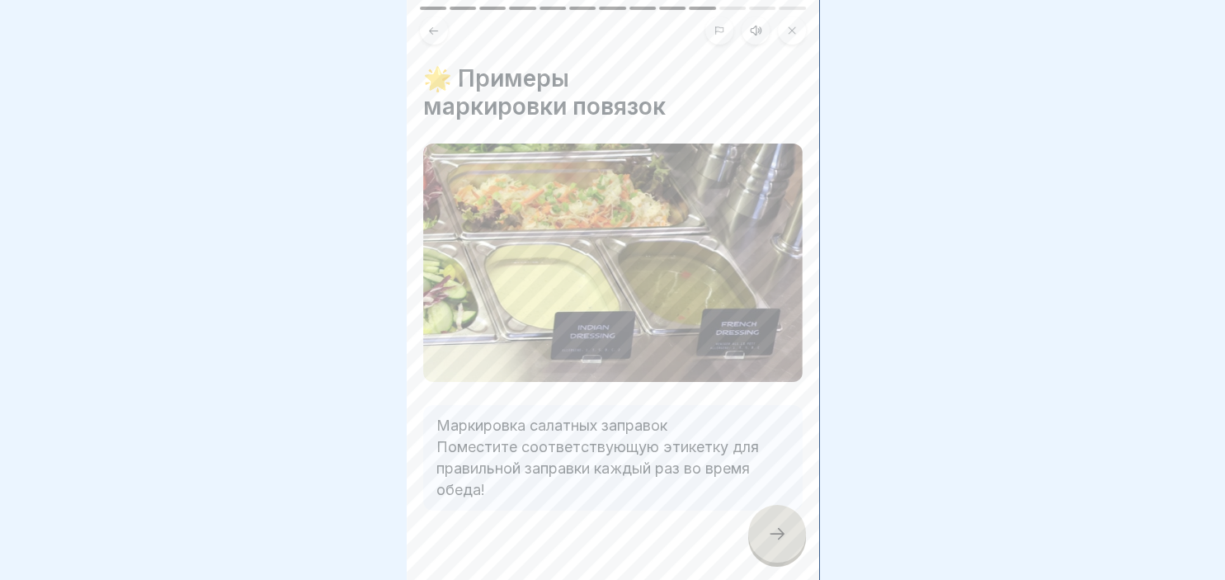
click at [775, 531] on icon at bounding box center [777, 534] width 20 height 20
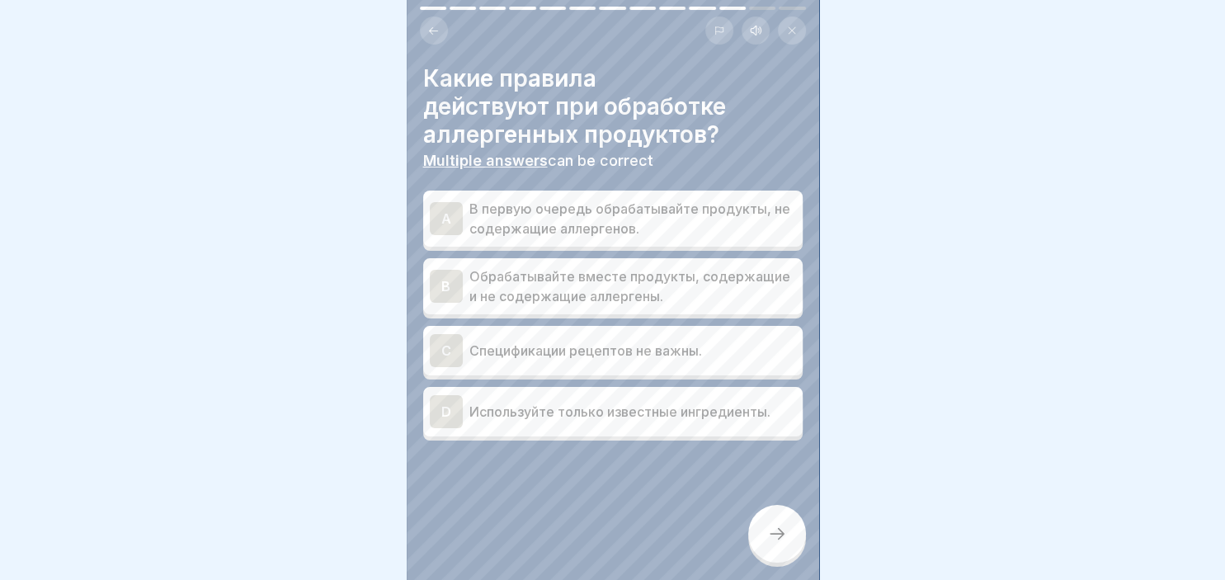
click at [440, 209] on div "A" at bounding box center [446, 218] width 33 height 33
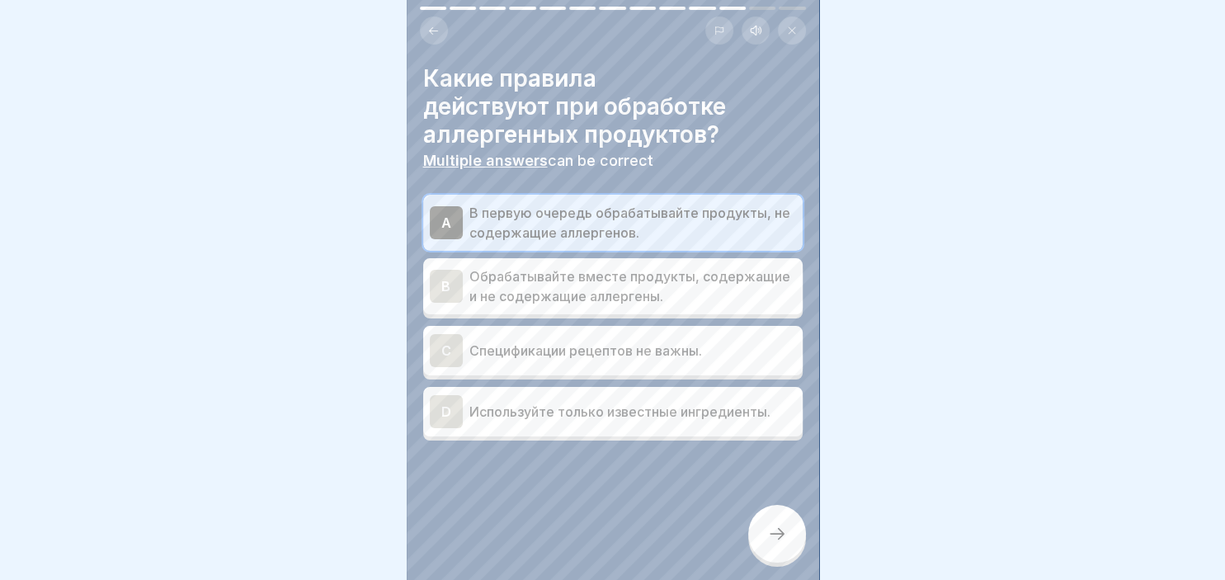
click at [460, 414] on div "D" at bounding box center [446, 411] width 33 height 33
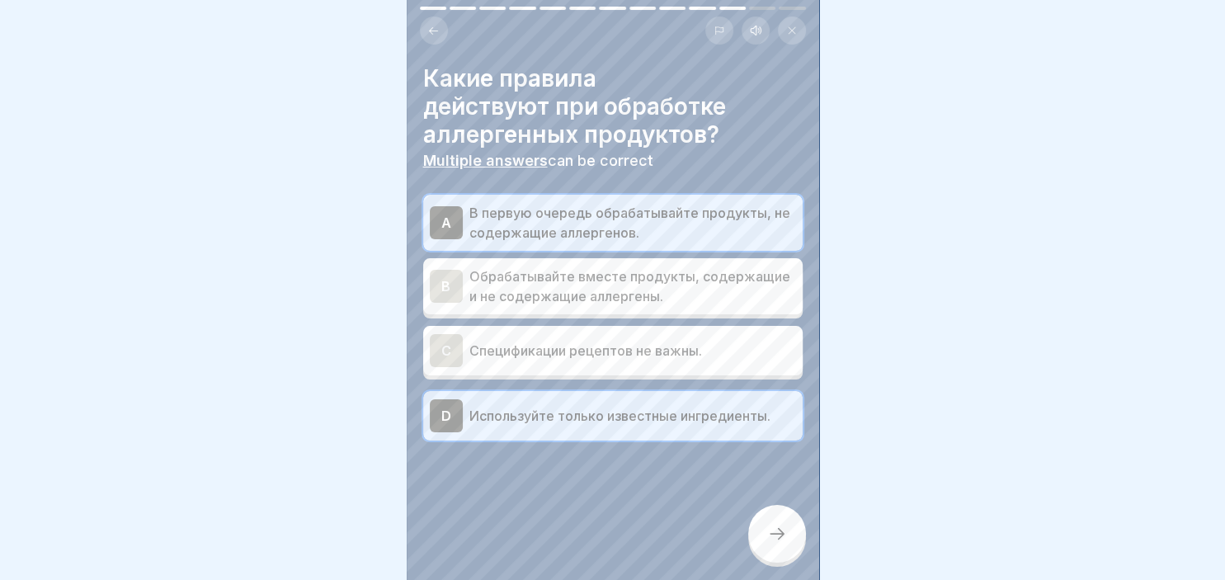
click at [776, 534] on icon at bounding box center [777, 534] width 20 height 20
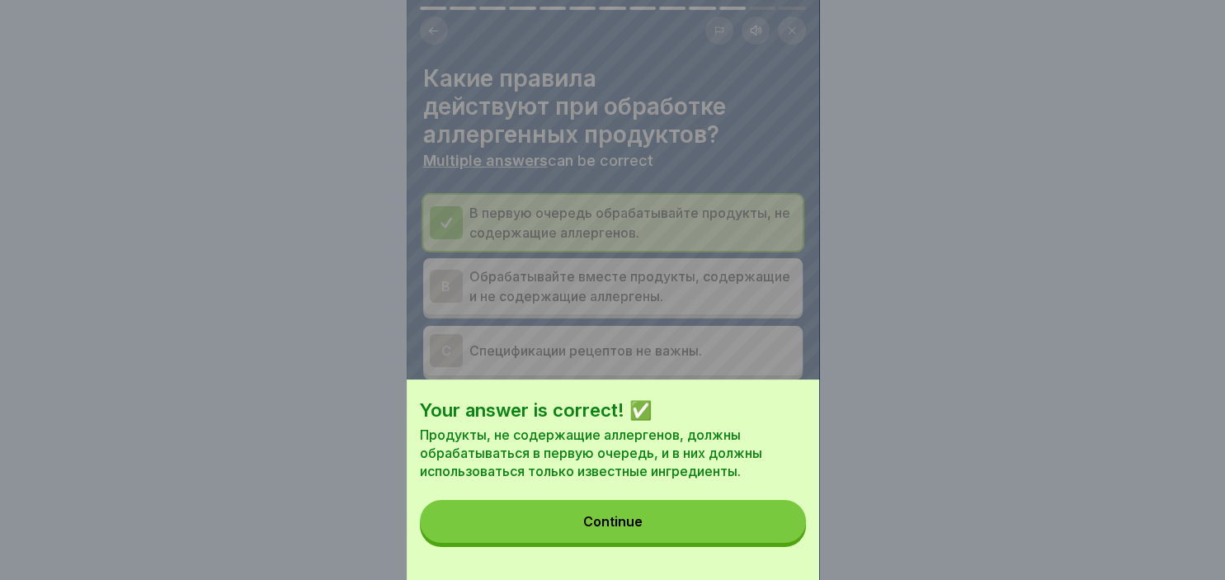
click at [623, 527] on div "Continue" at bounding box center [612, 521] width 59 height 15
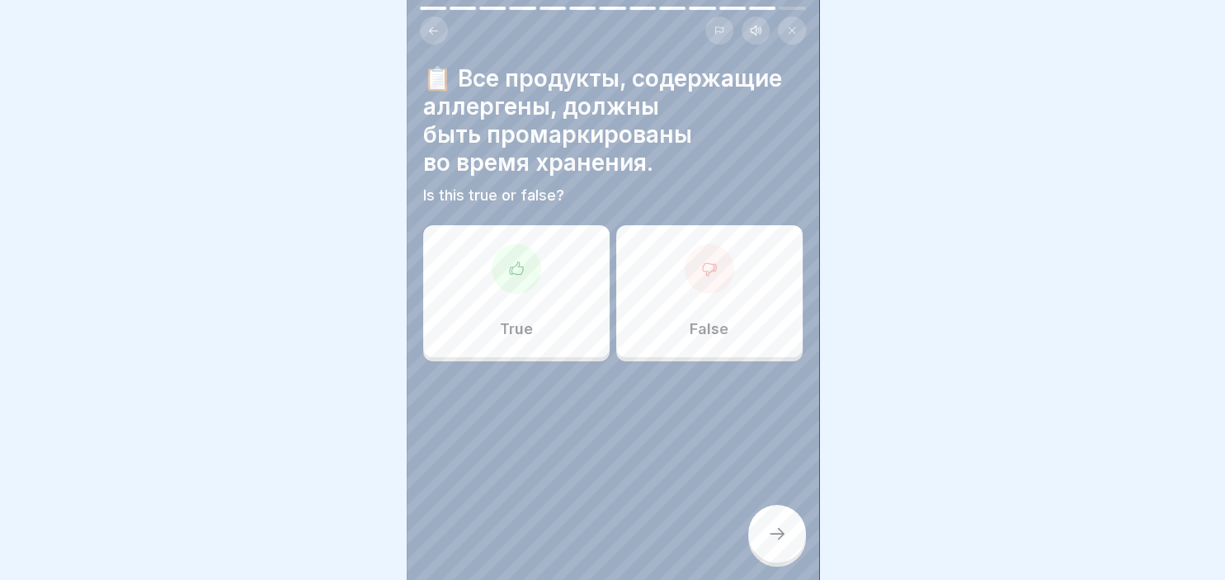
click at [485, 277] on div "True" at bounding box center [516, 291] width 186 height 132
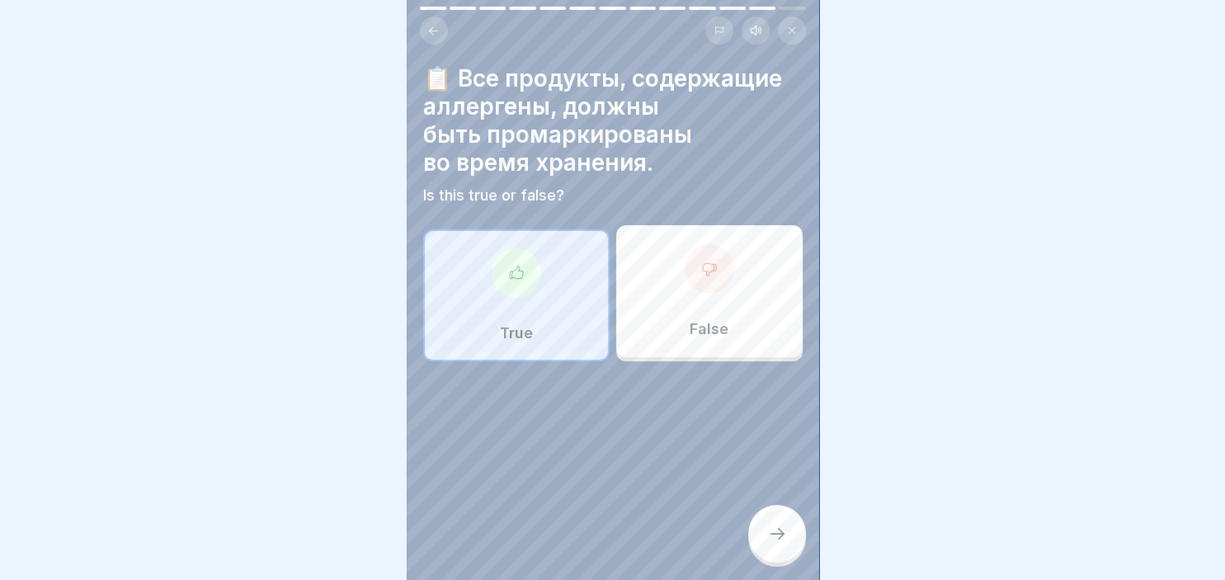
click at [768, 539] on icon at bounding box center [777, 534] width 20 height 20
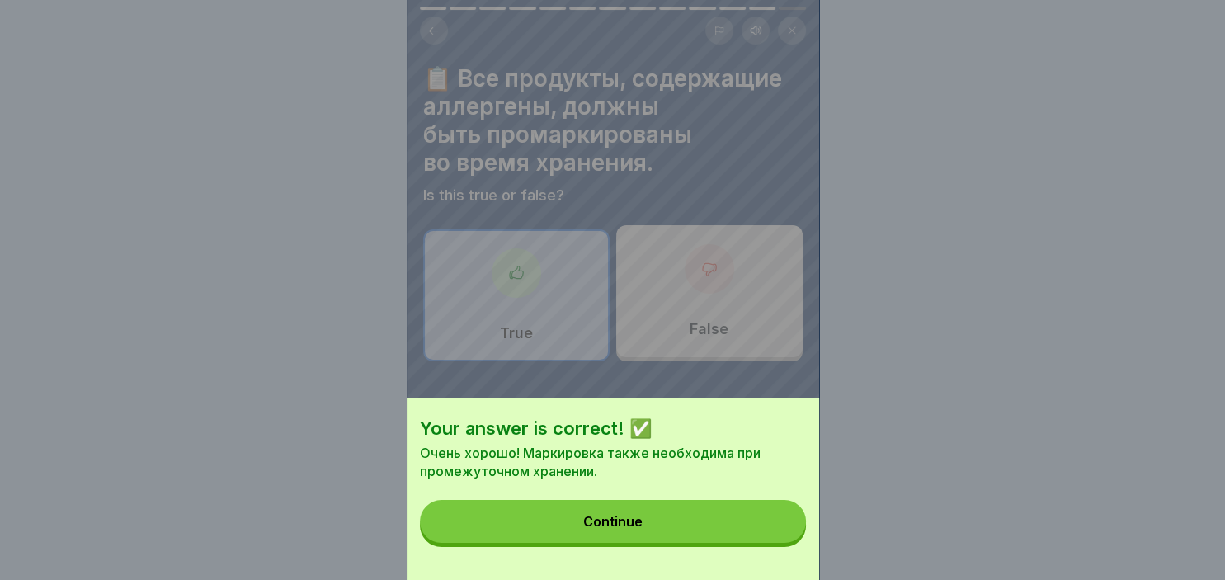
click at [654, 515] on button "Continue" at bounding box center [613, 521] width 386 height 43
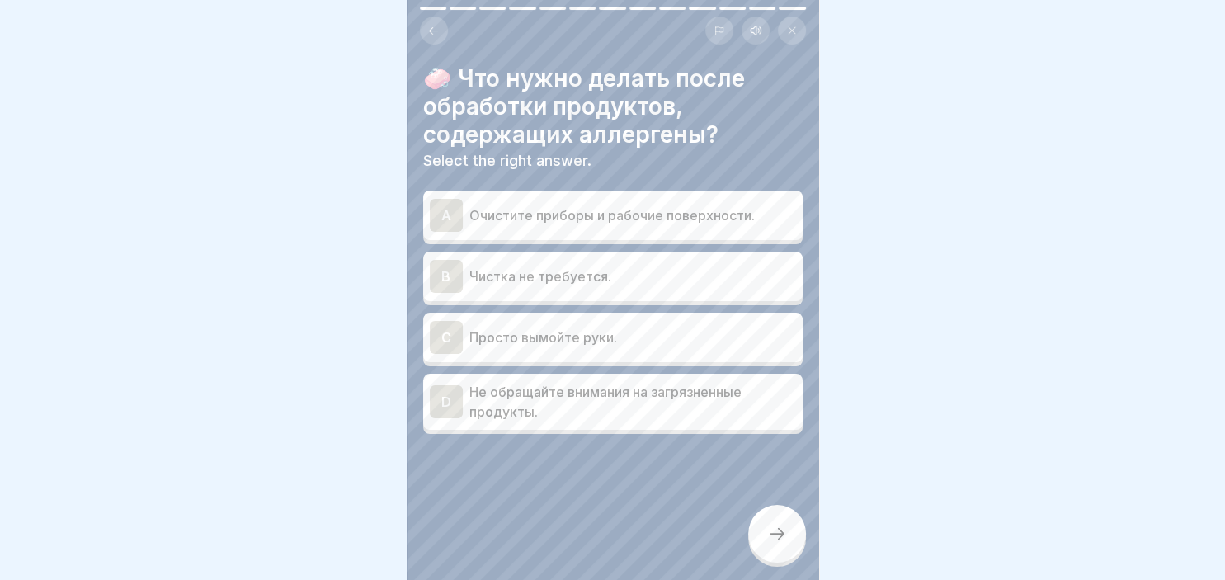
click at [448, 214] on div "A" at bounding box center [446, 215] width 33 height 33
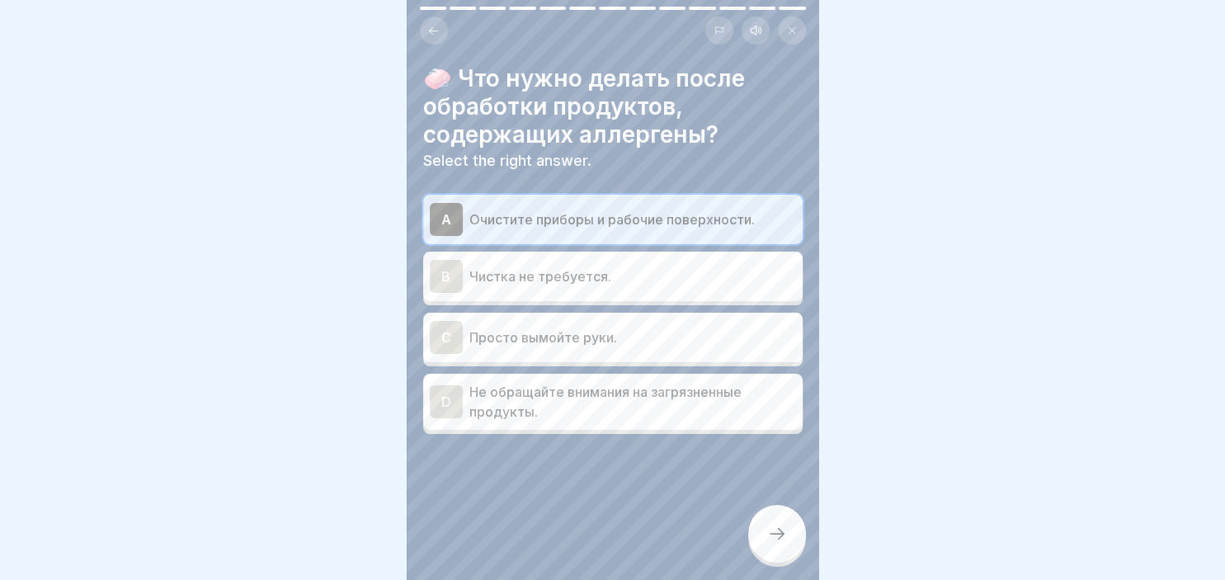
click at [437, 345] on div "C" at bounding box center [446, 337] width 33 height 33
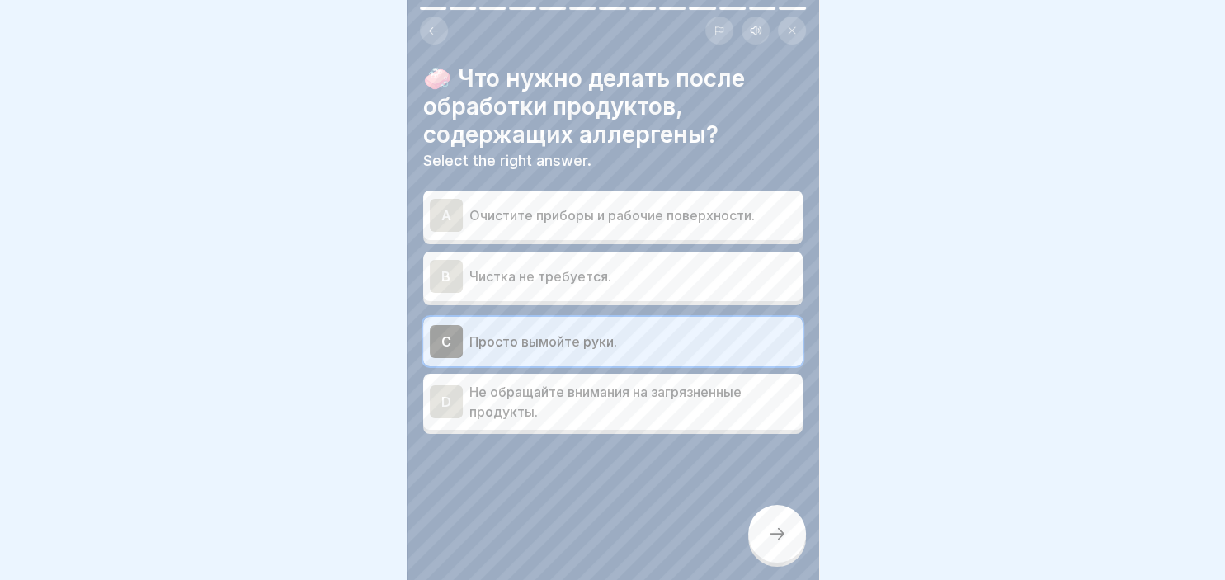
click at [442, 213] on div "A" at bounding box center [446, 215] width 33 height 33
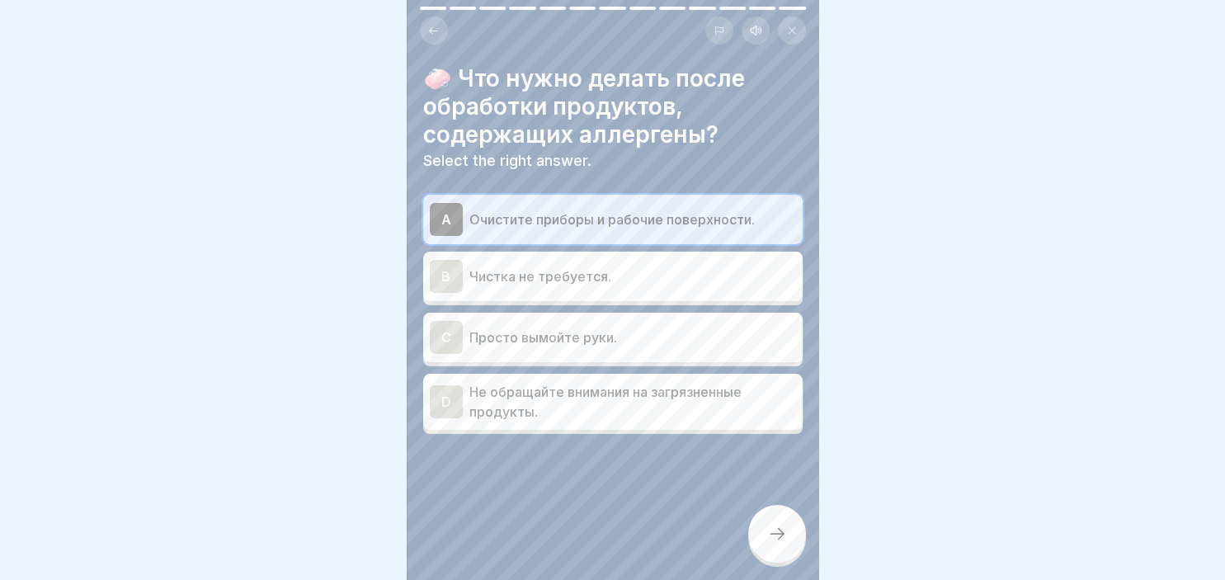
click at [782, 526] on div at bounding box center [777, 534] width 58 height 58
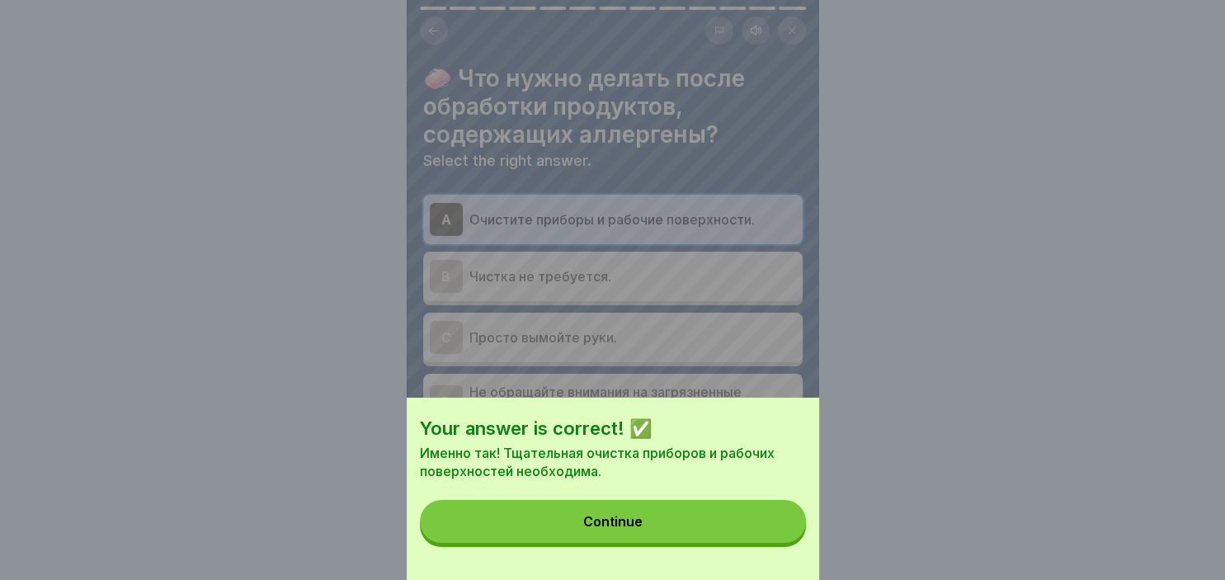
click at [638, 528] on div "Continue" at bounding box center [612, 521] width 59 height 15
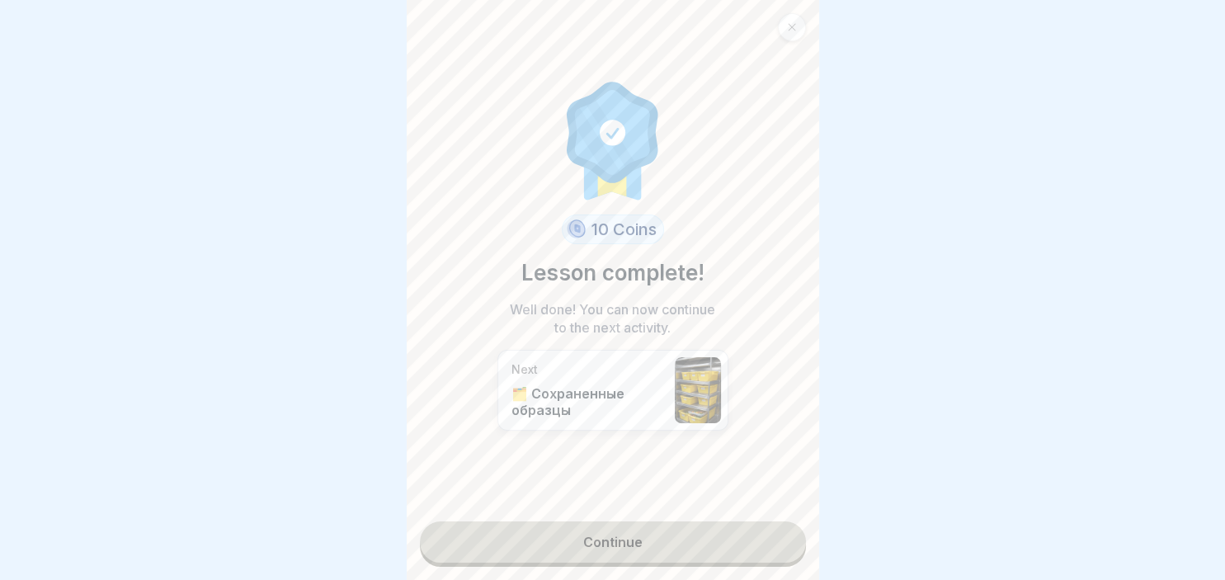
click at [790, 28] on icon at bounding box center [792, 27] width 10 height 10
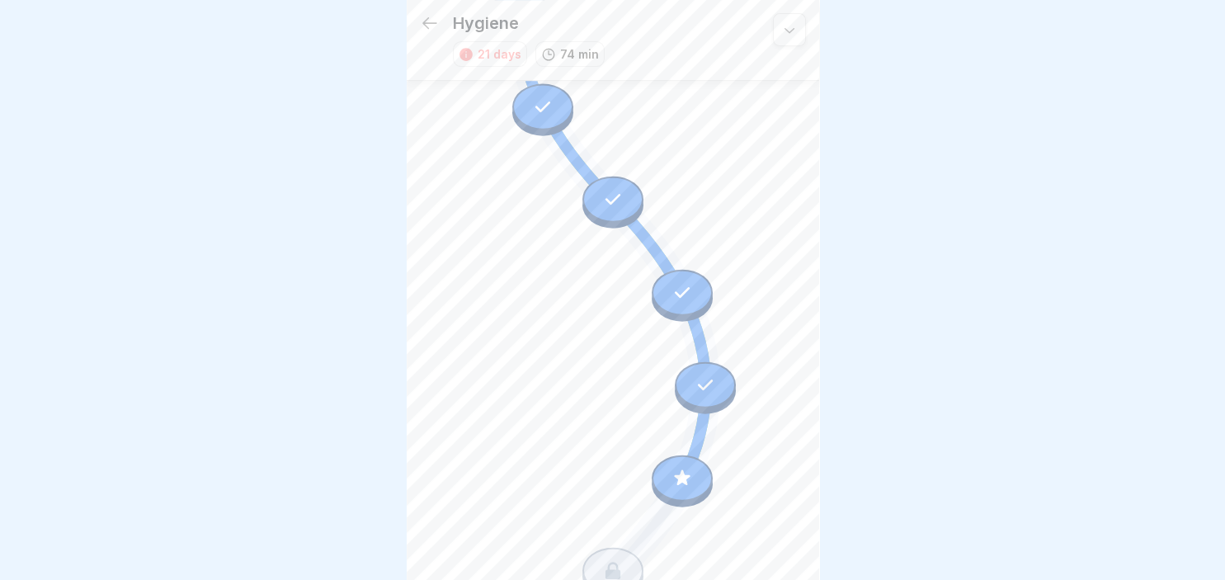
scroll to position [693, 0]
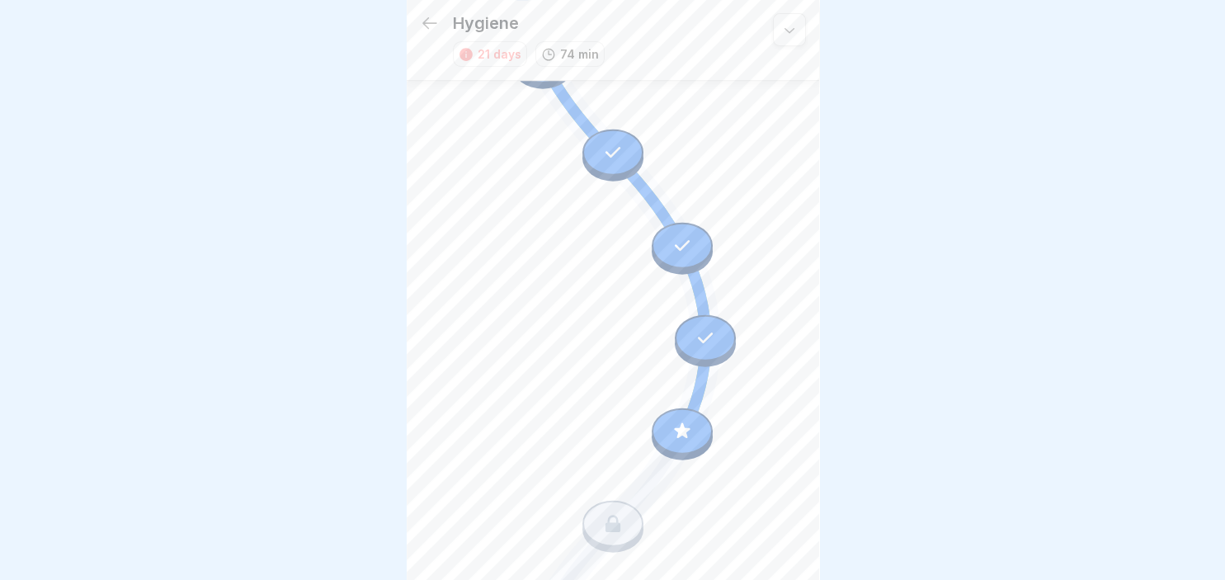
click at [603, 534] on div at bounding box center [612, 524] width 61 height 46
click at [777, 400] on icon at bounding box center [612, 433] width 371 height 2041
click at [668, 446] on div at bounding box center [682, 430] width 61 height 46
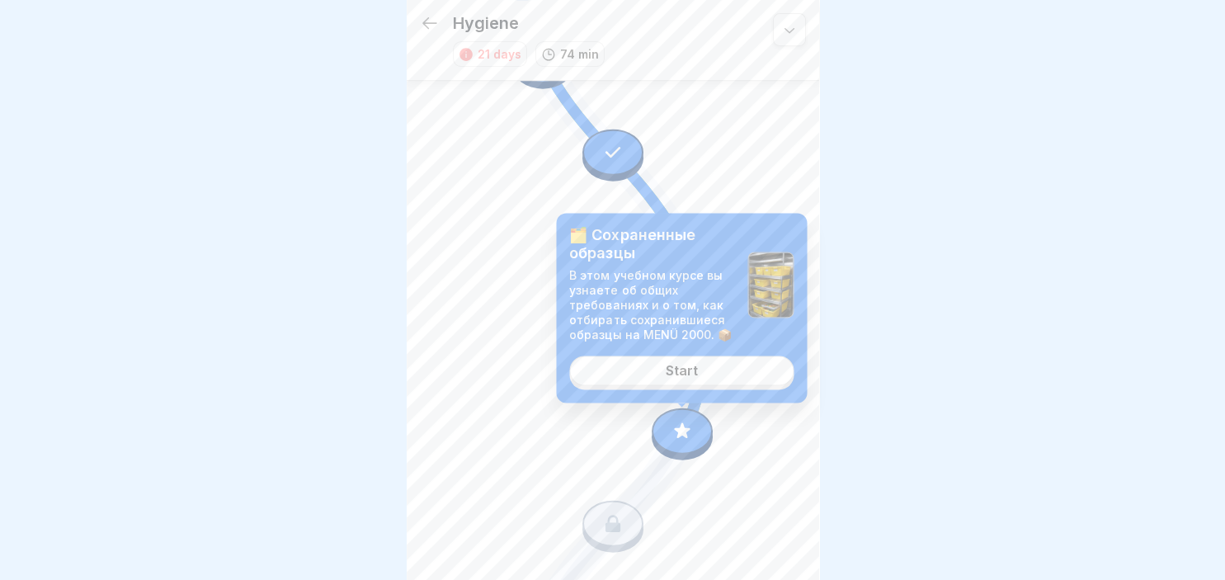
click at [671, 374] on div "Start" at bounding box center [682, 371] width 32 height 15
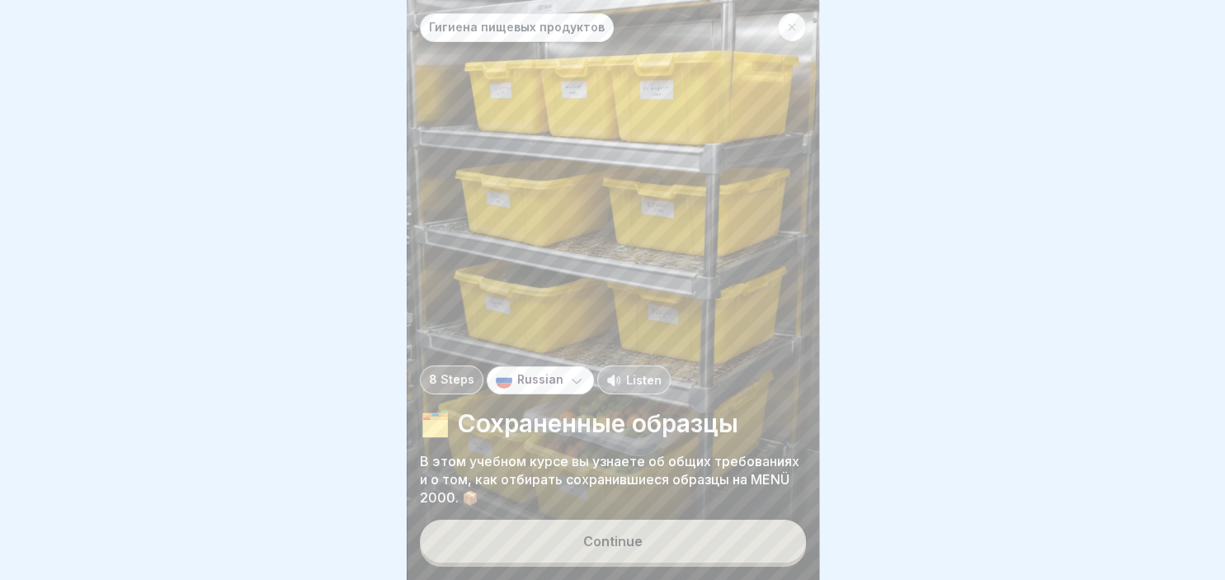
click at [603, 539] on div "Continue" at bounding box center [612, 541] width 59 height 15
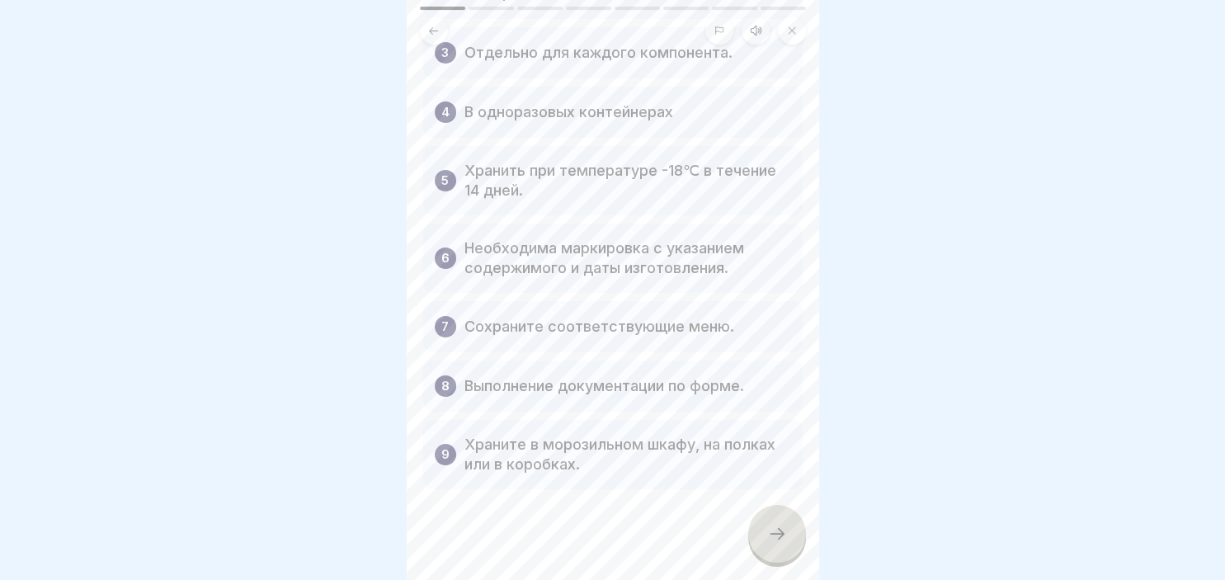
scroll to position [307, 0]
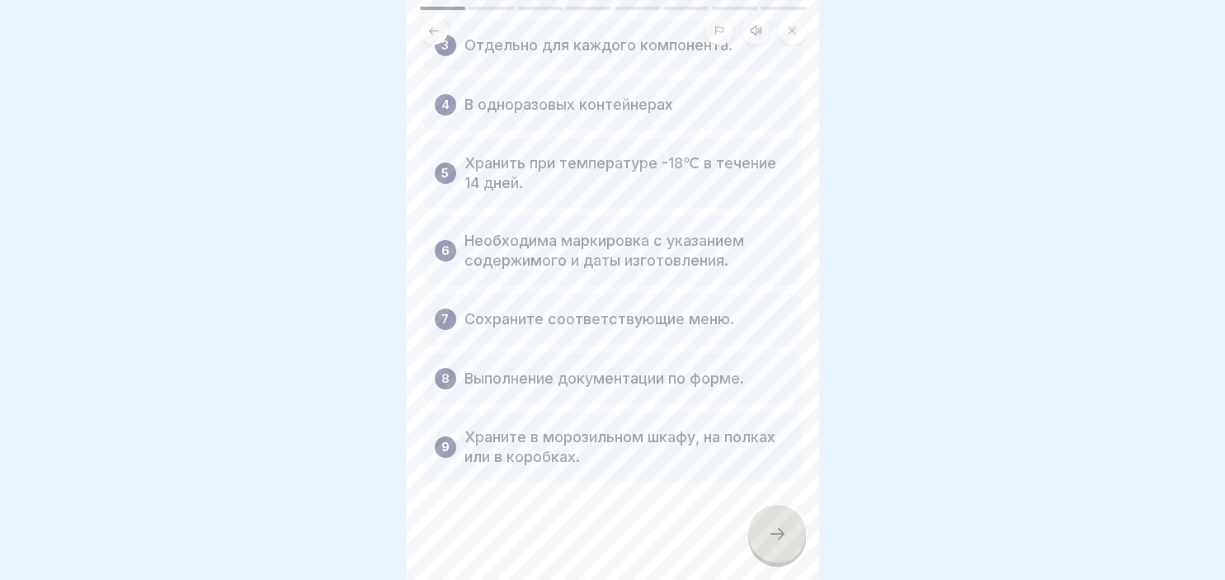
click at [774, 526] on div at bounding box center [777, 534] width 58 height 58
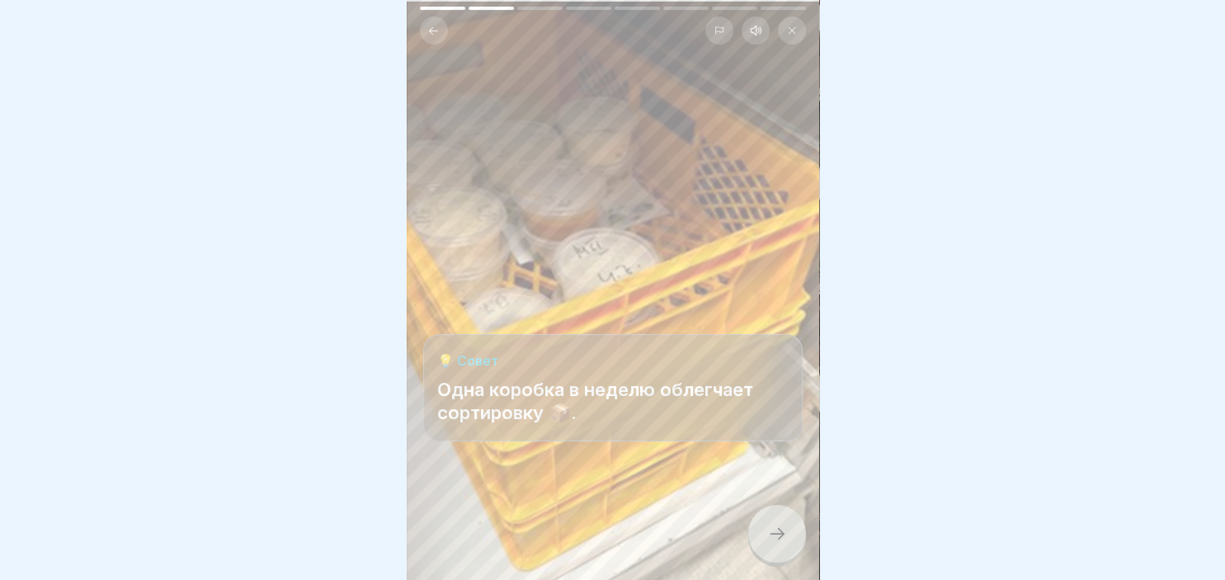
click at [777, 534] on icon at bounding box center [777, 534] width 20 height 20
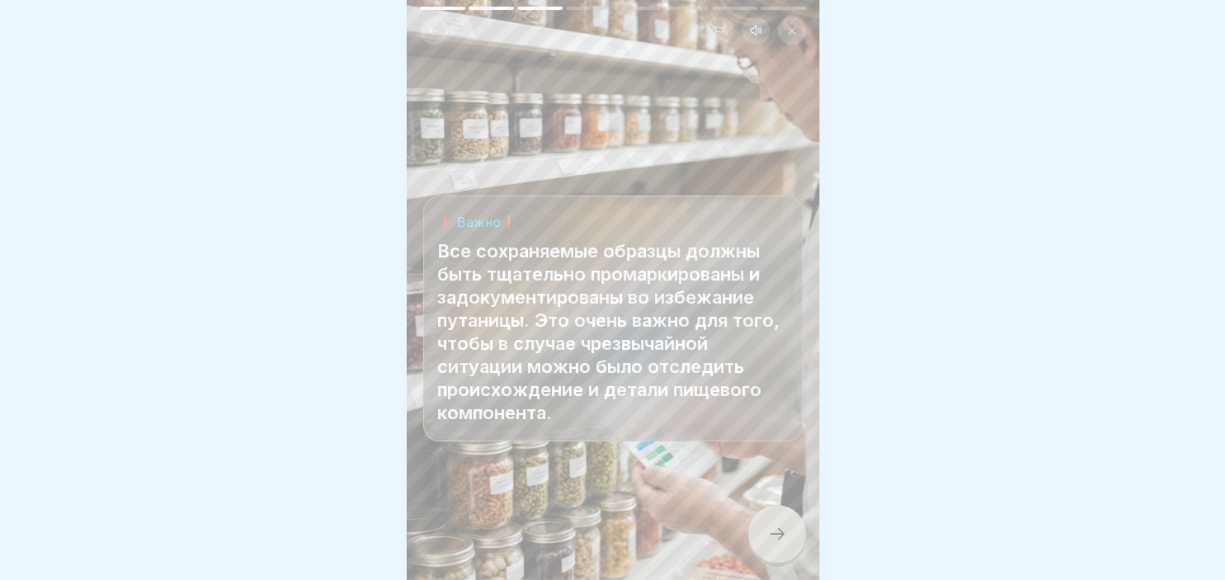
click at [777, 534] on icon at bounding box center [777, 534] width 20 height 20
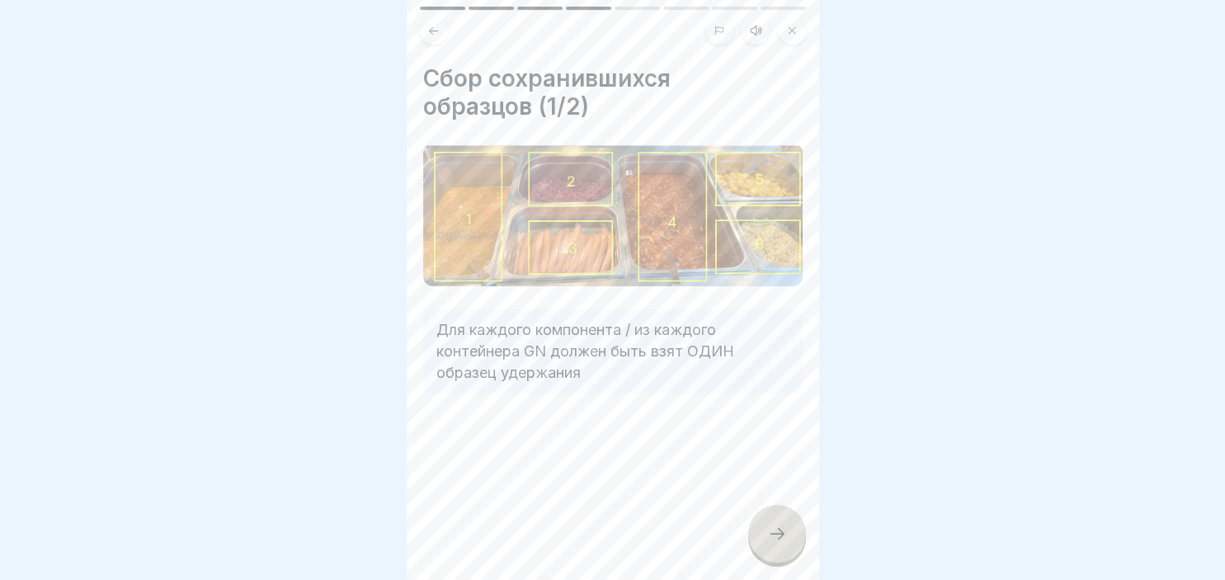
click at [777, 534] on icon at bounding box center [777, 534] width 20 height 20
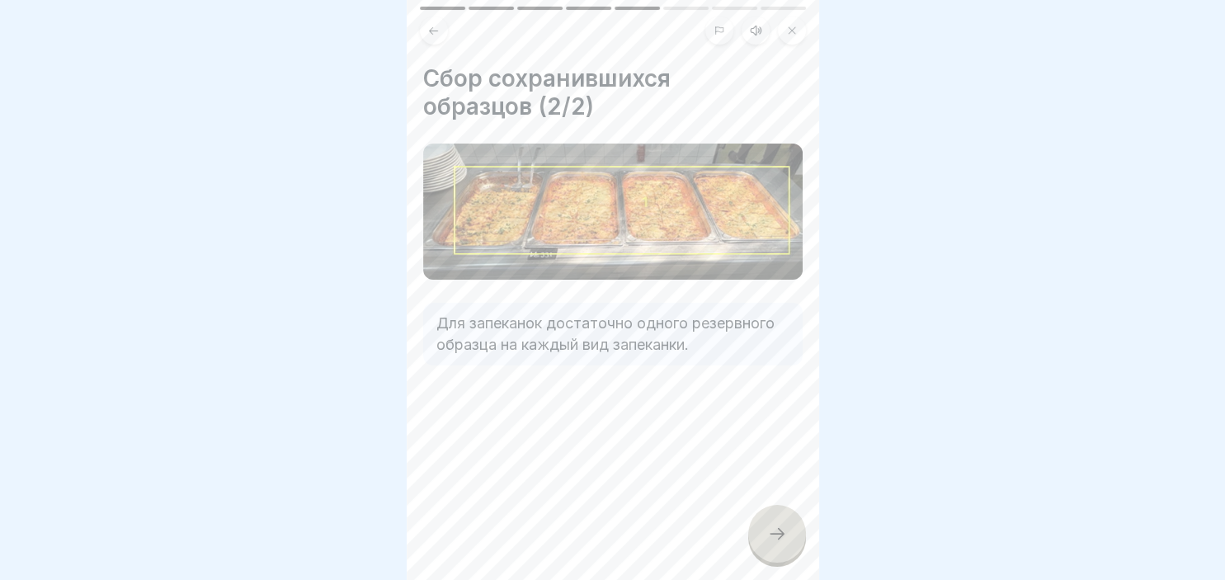
click at [777, 534] on icon at bounding box center [777, 534] width 20 height 20
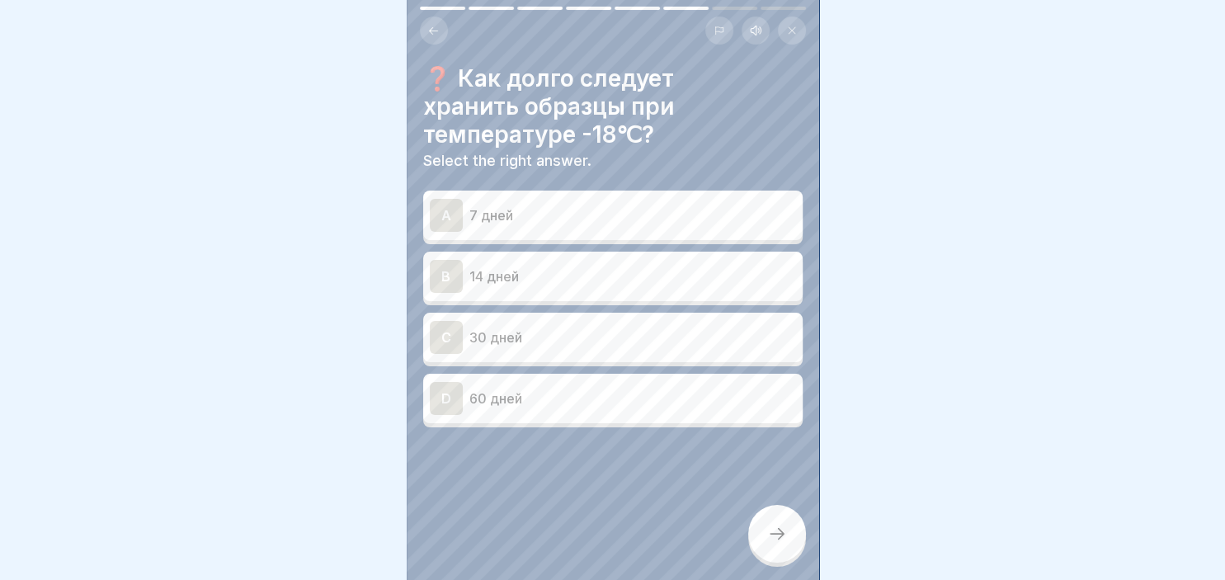
click at [483, 281] on p "14 дней" at bounding box center [632, 276] width 327 height 20
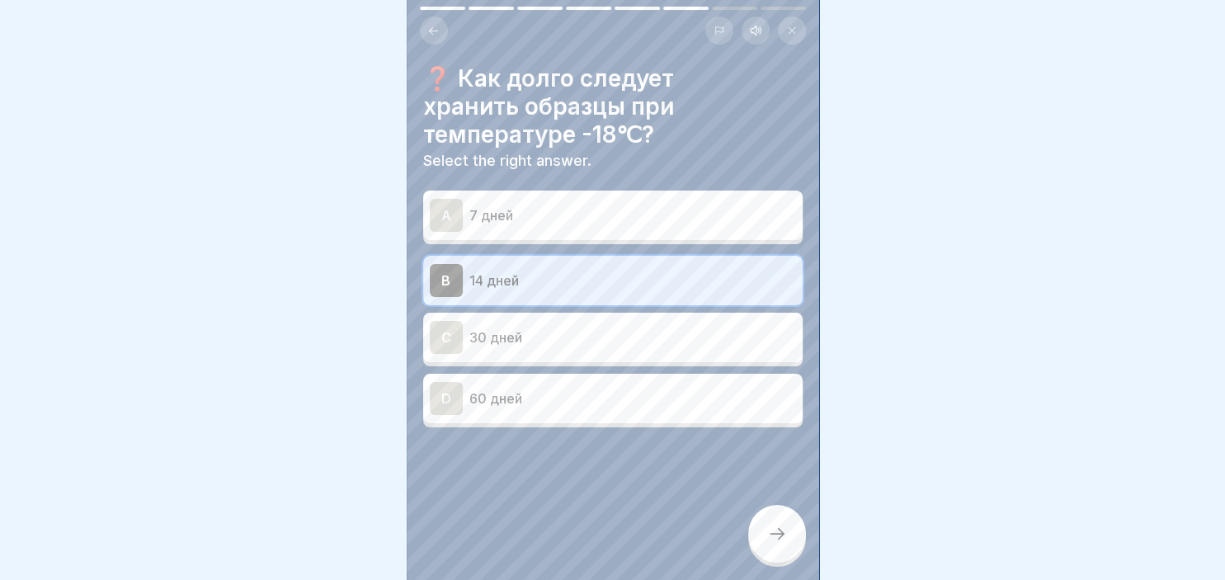
click at [784, 539] on icon at bounding box center [777, 534] width 20 height 20
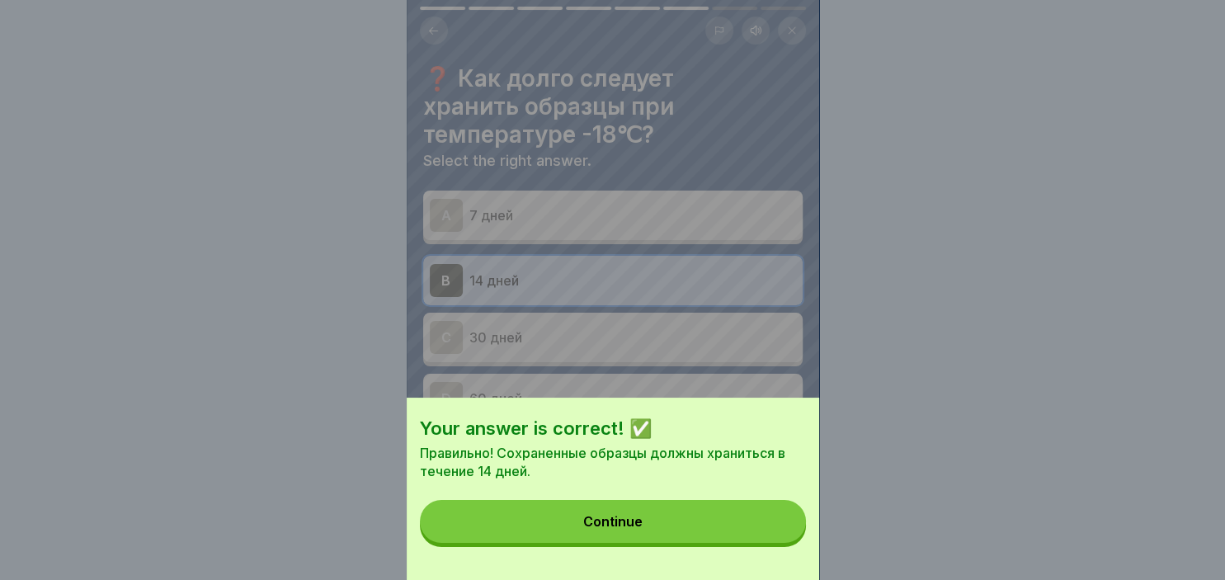
click at [646, 530] on button "Continue" at bounding box center [613, 521] width 386 height 43
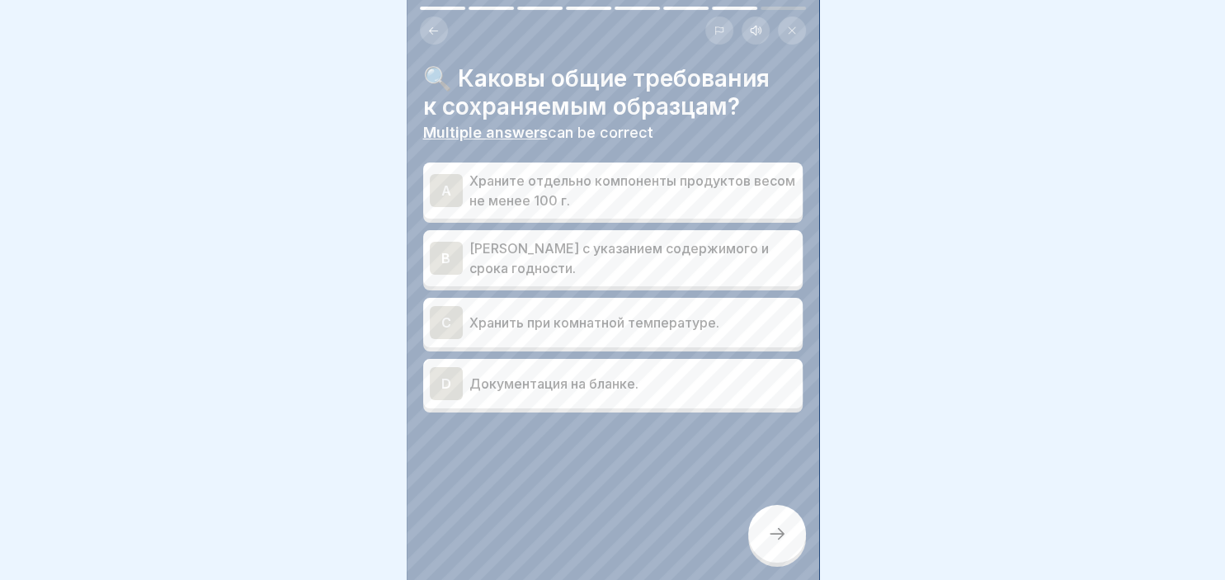
click at [460, 200] on div "A" at bounding box center [446, 190] width 33 height 33
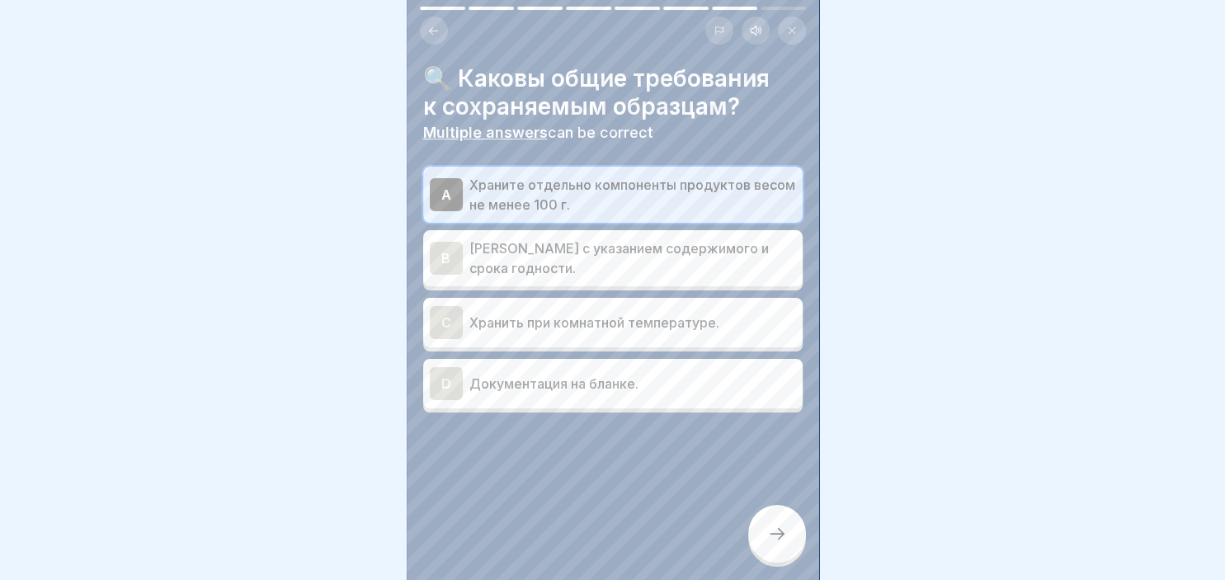
click at [457, 379] on div "D" at bounding box center [446, 383] width 33 height 33
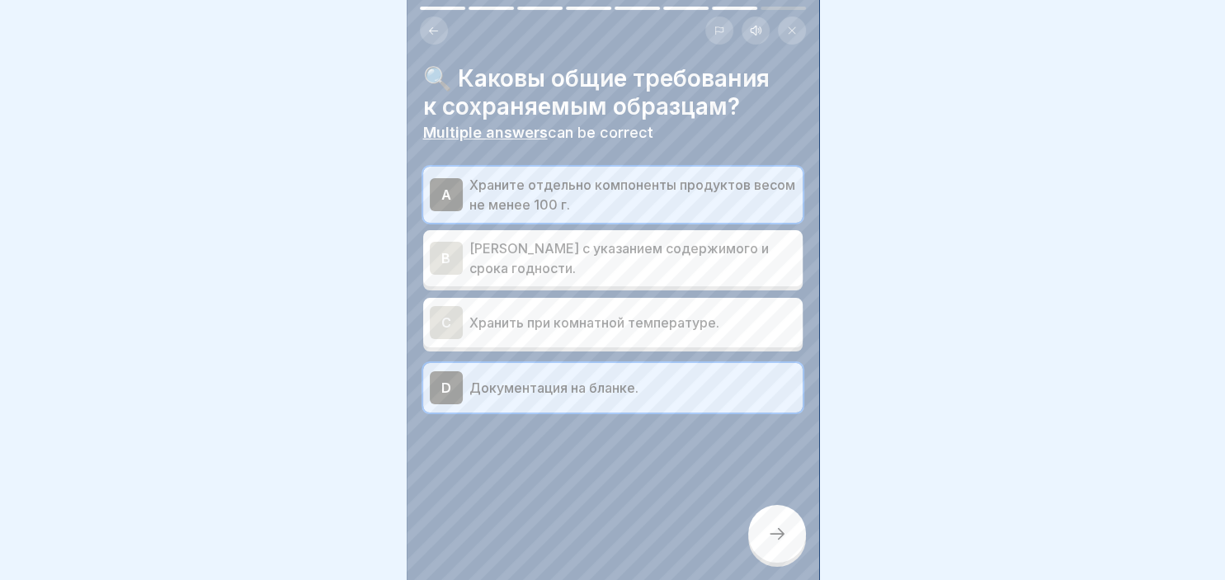
click at [780, 530] on icon at bounding box center [777, 534] width 20 height 20
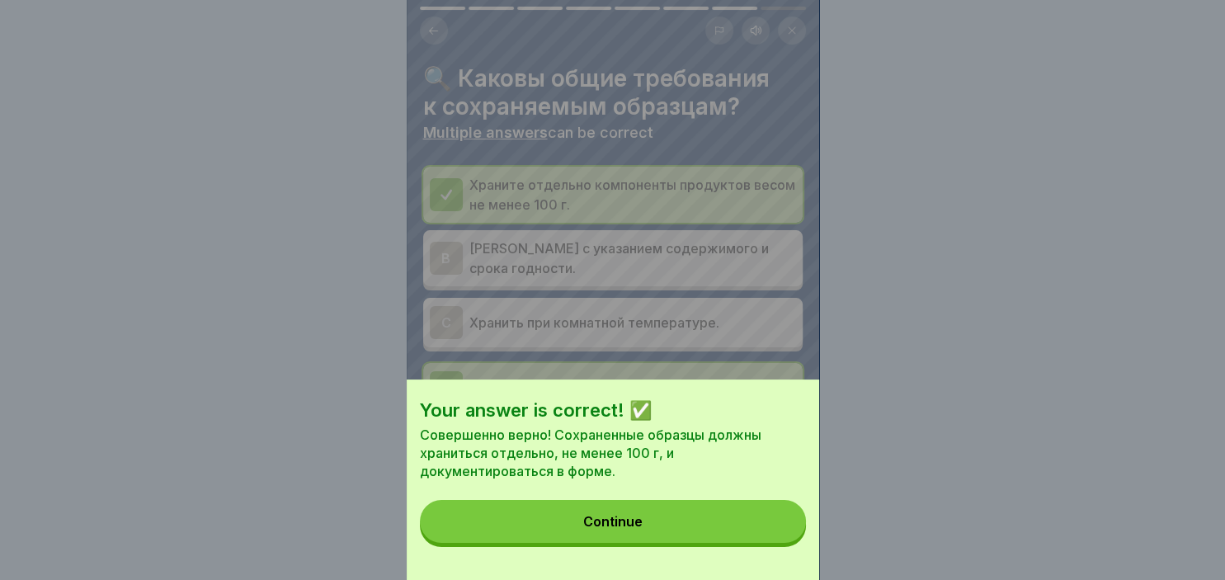
click at [628, 526] on div "Continue" at bounding box center [612, 521] width 59 height 15
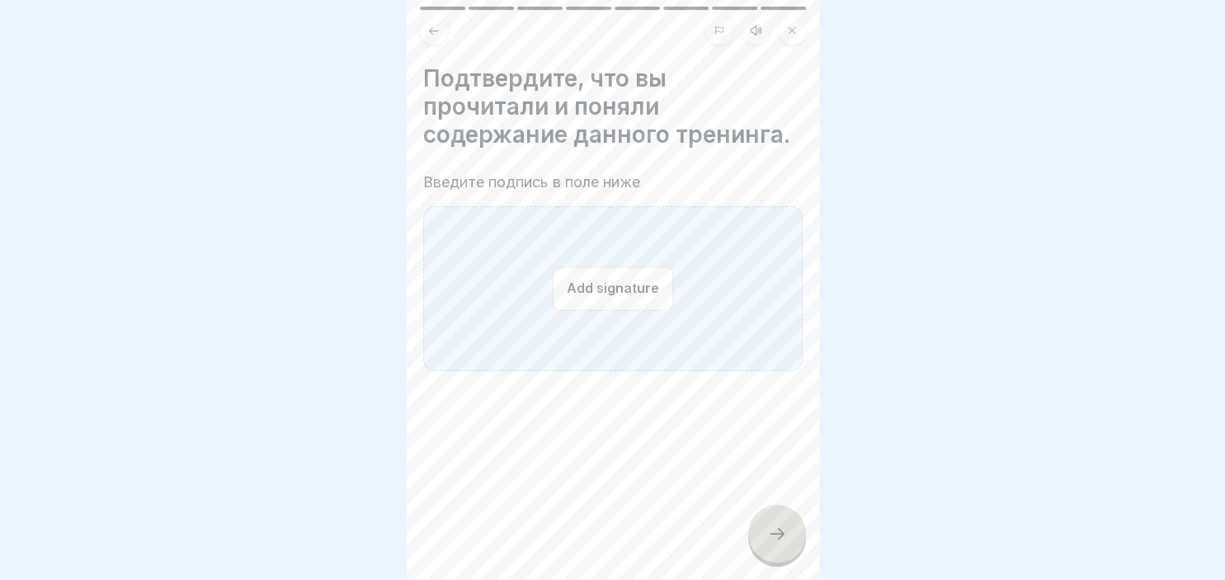
click at [602, 301] on button "Add signature" at bounding box center [613, 288] width 120 height 44
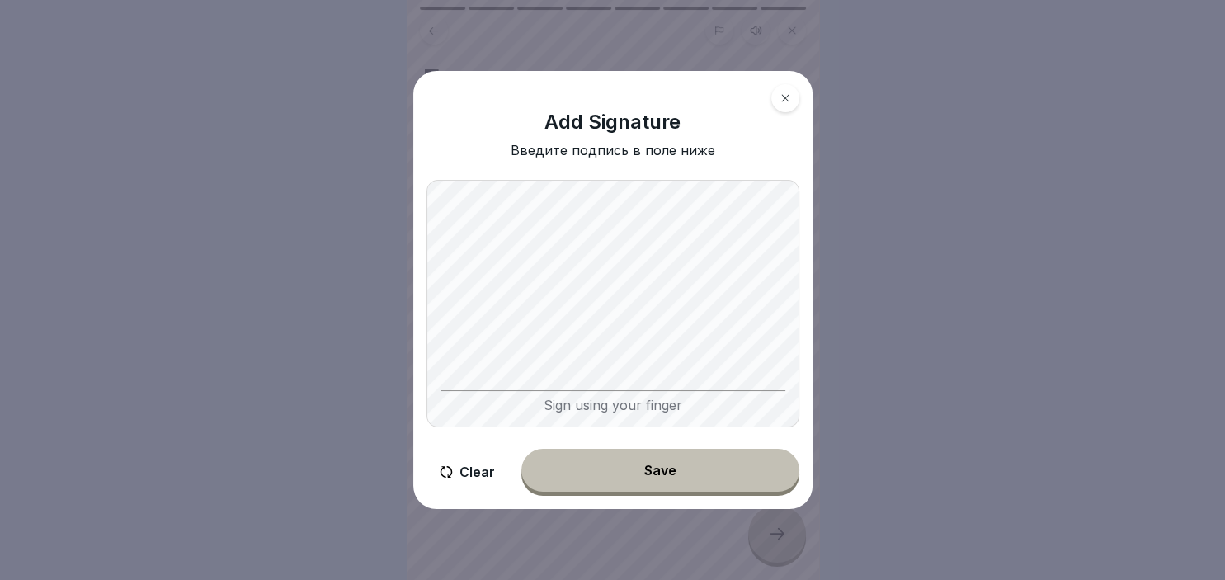
click at [676, 464] on button "Save" at bounding box center [660, 470] width 278 height 43
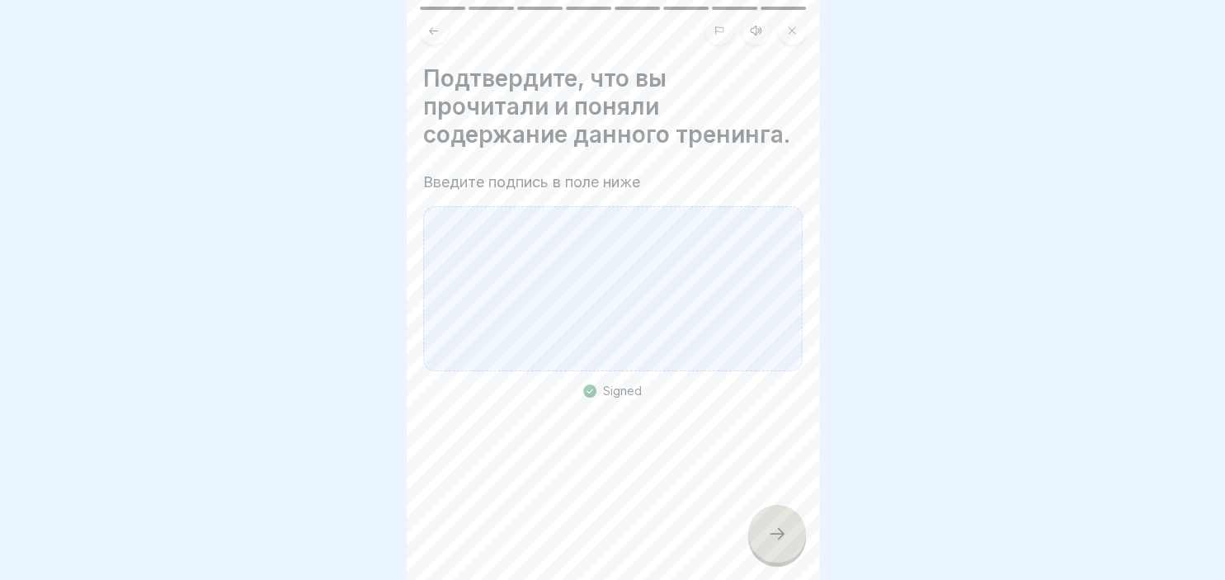
click at [785, 525] on div at bounding box center [777, 534] width 58 height 58
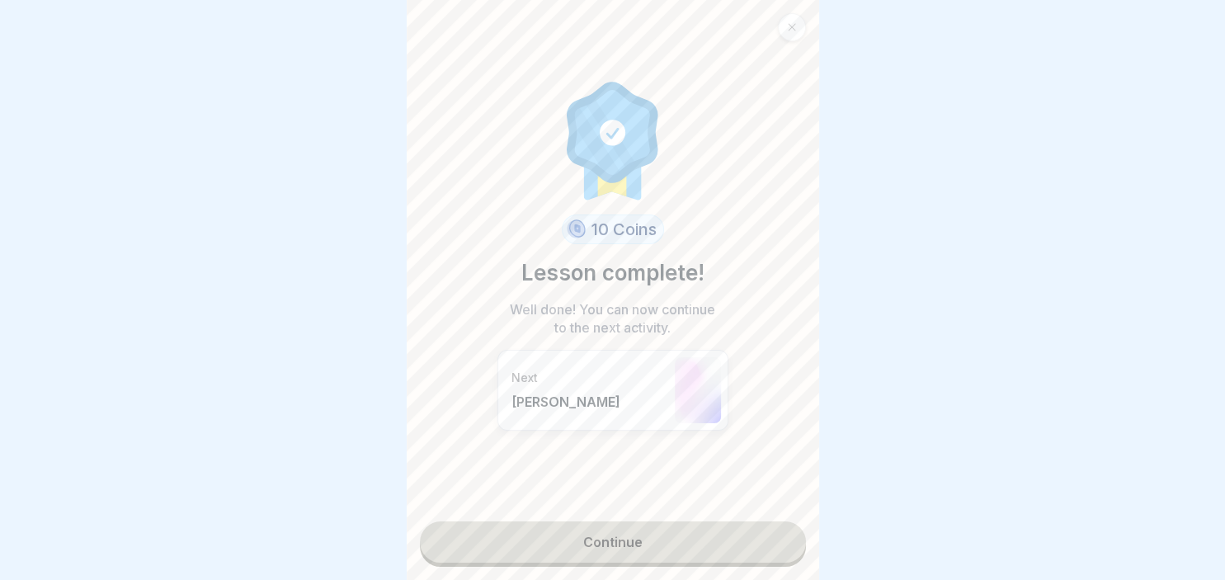
click at [647, 546] on link "Continue" at bounding box center [613, 541] width 386 height 41
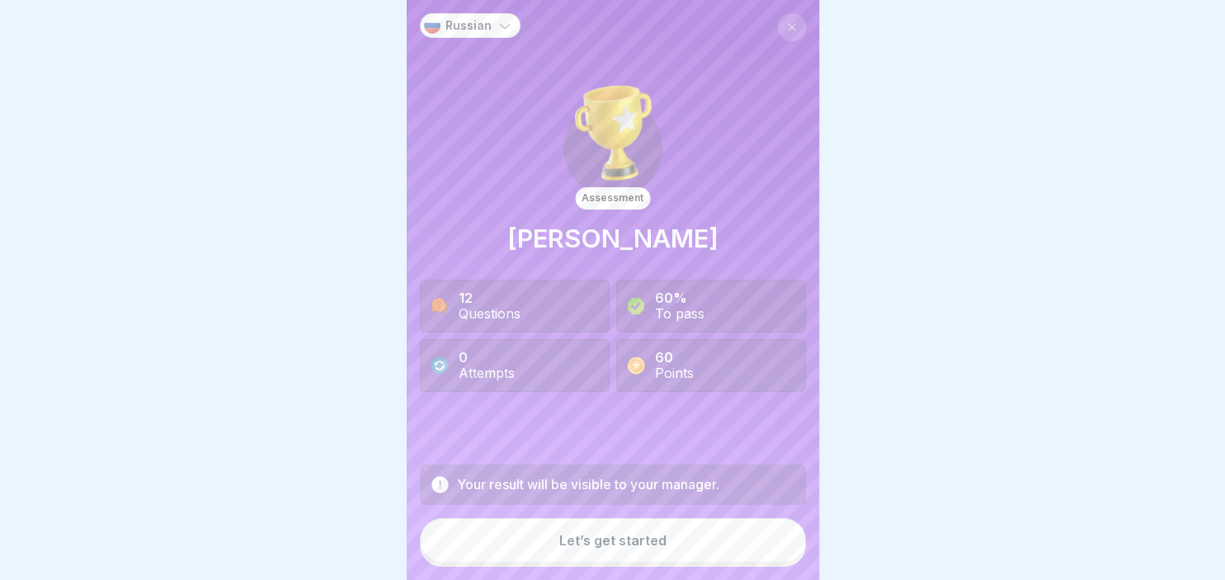
click at [642, 542] on div "Let’s get started" at bounding box center [612, 540] width 107 height 15
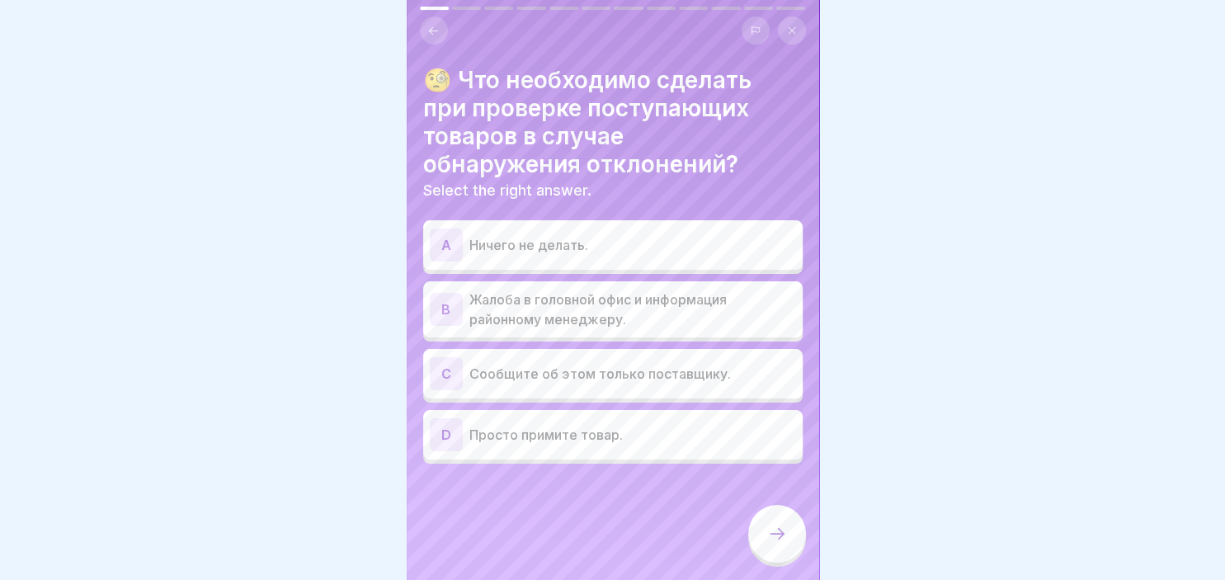
click at [550, 310] on p "Жалоба в головной офис и информация районному менеджеру." at bounding box center [632, 309] width 327 height 40
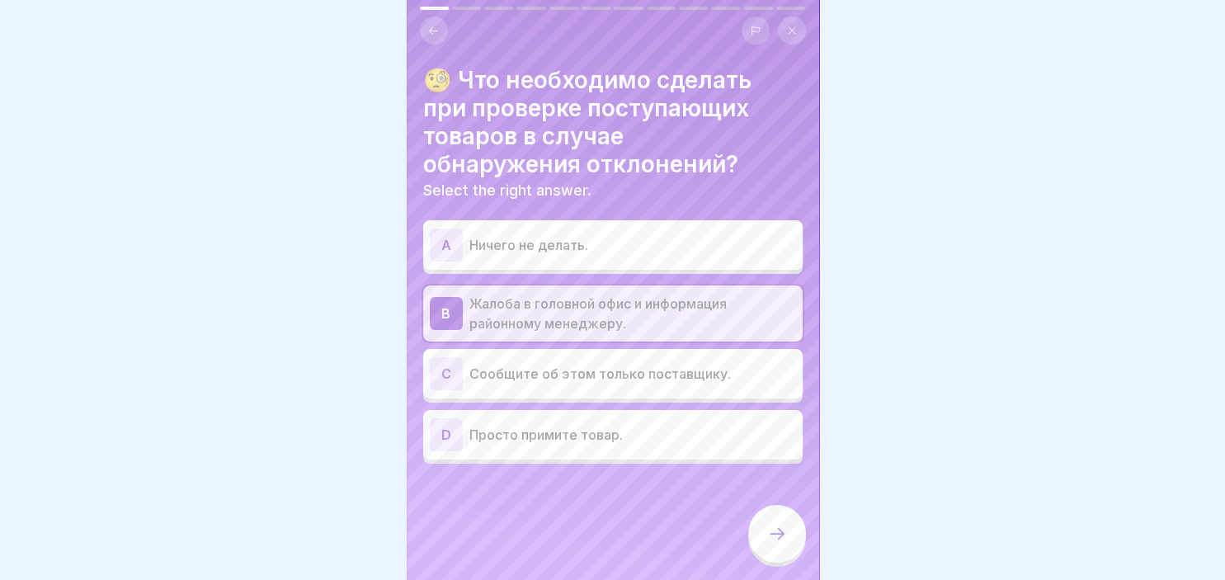
click at [777, 526] on icon at bounding box center [777, 534] width 20 height 20
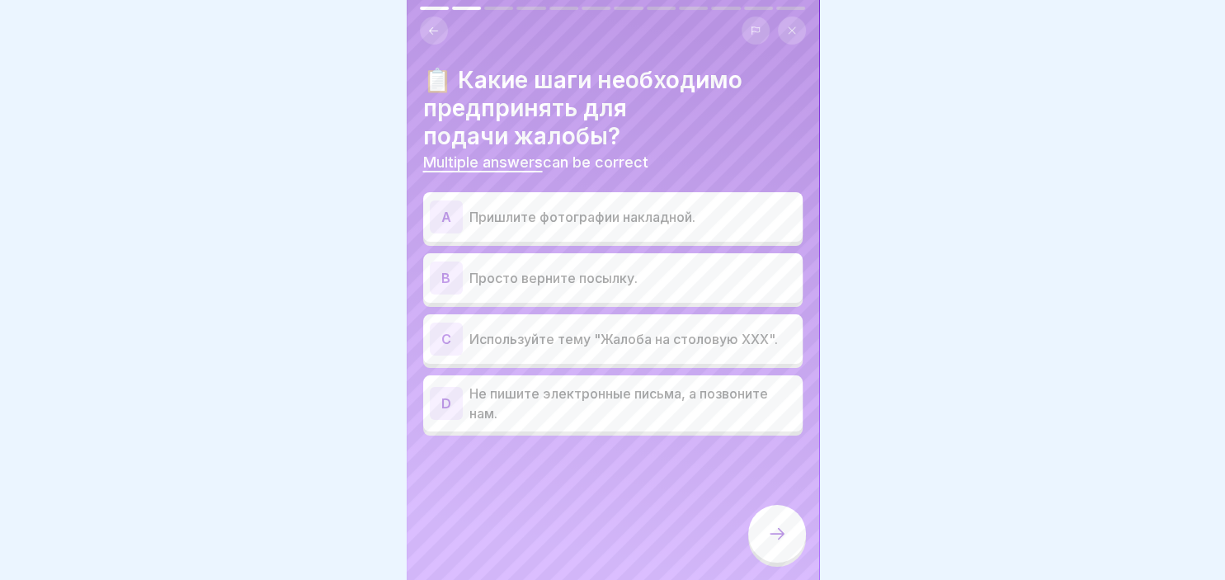
click at [536, 226] on p "Пришлите фотографии накладной." at bounding box center [632, 217] width 327 height 20
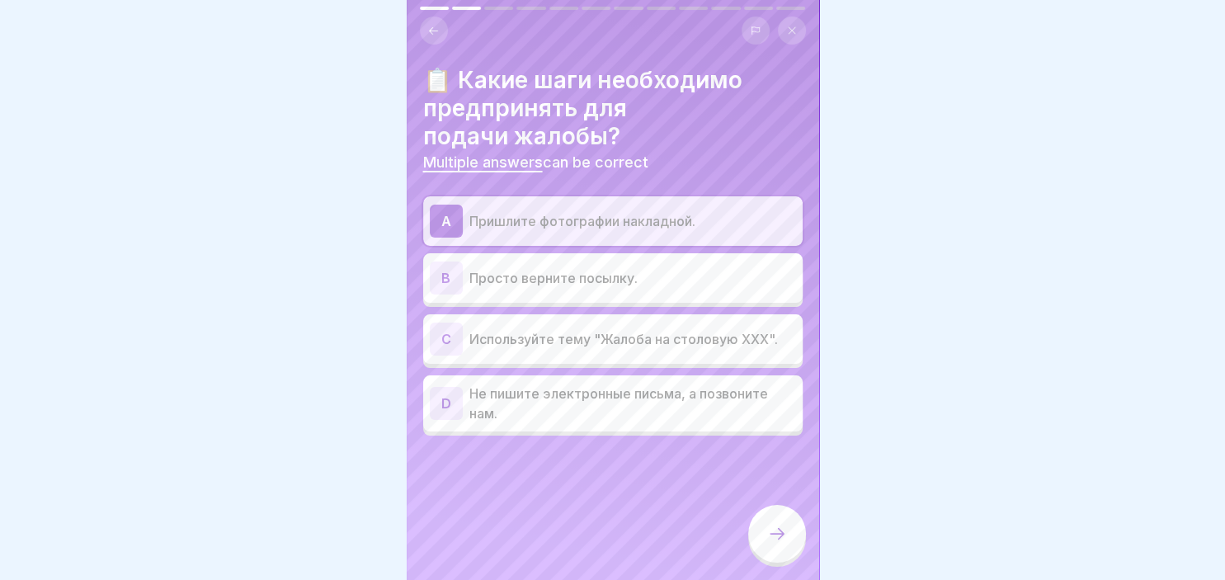
click at [505, 355] on div "C Используйте тему "Жалоба на столовую XXX"." at bounding box center [613, 338] width 366 height 33
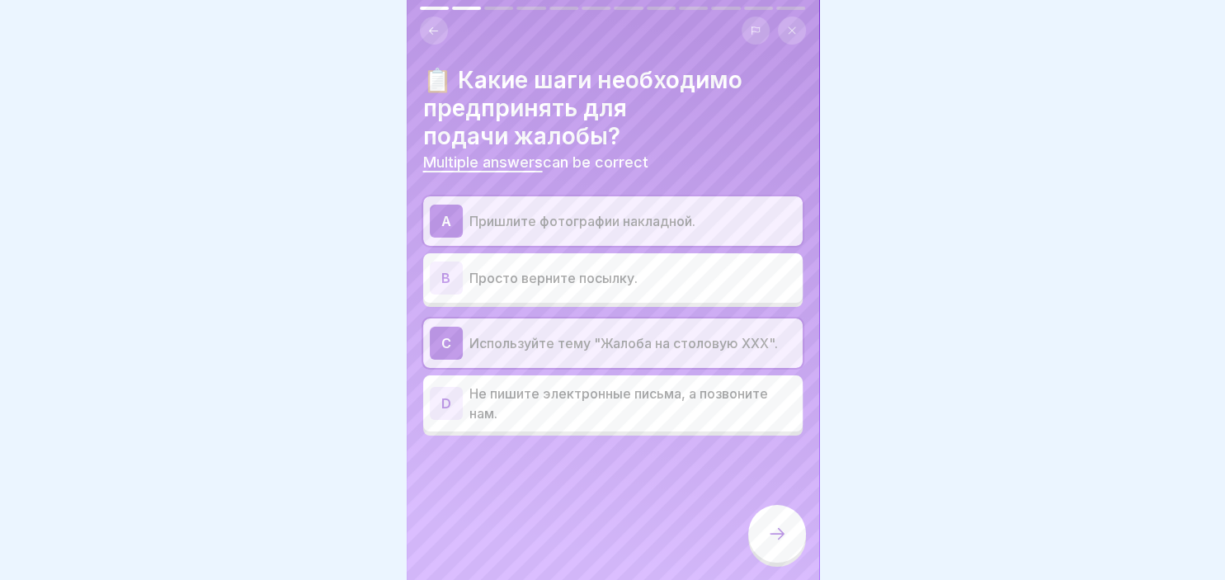
click at [777, 539] on icon at bounding box center [777, 534] width 20 height 20
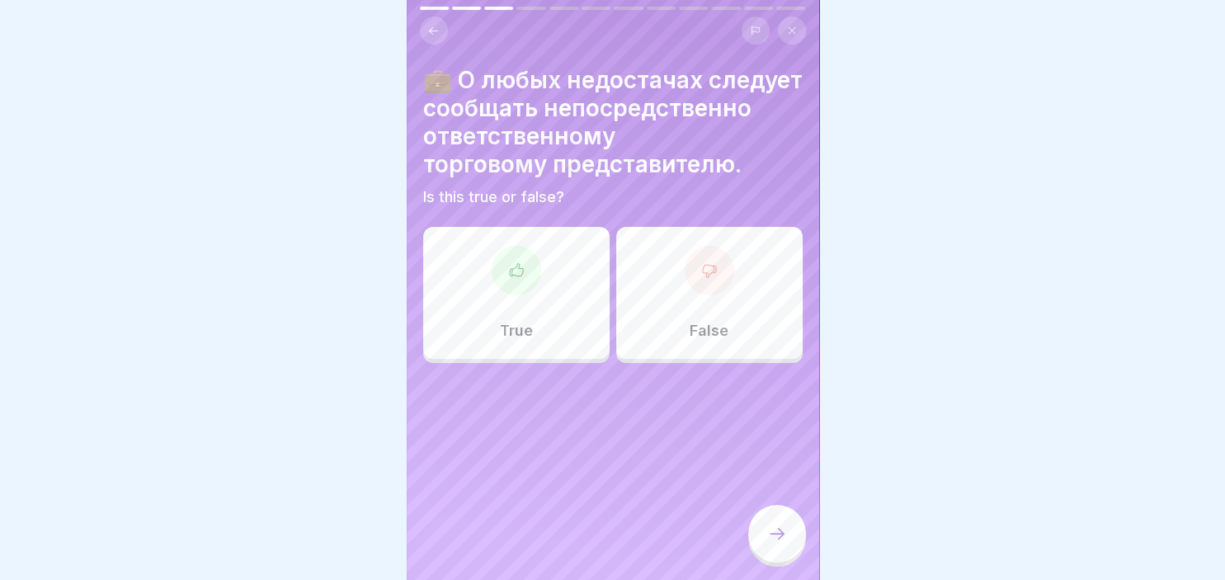
click at [528, 293] on div at bounding box center [516, 270] width 49 height 49
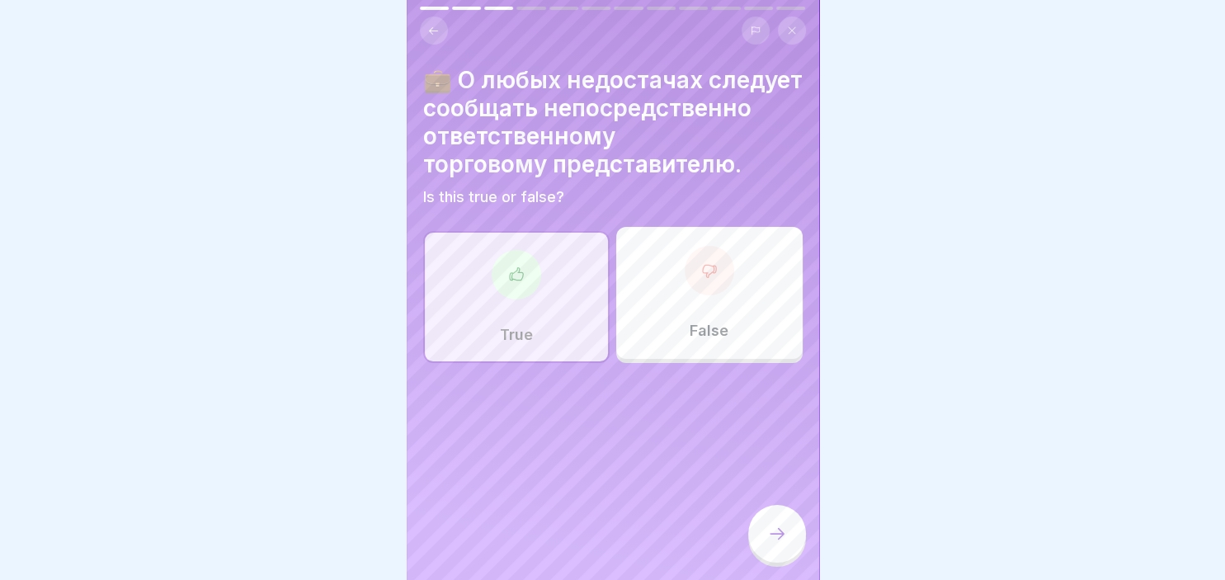
click at [782, 541] on icon at bounding box center [777, 534] width 20 height 20
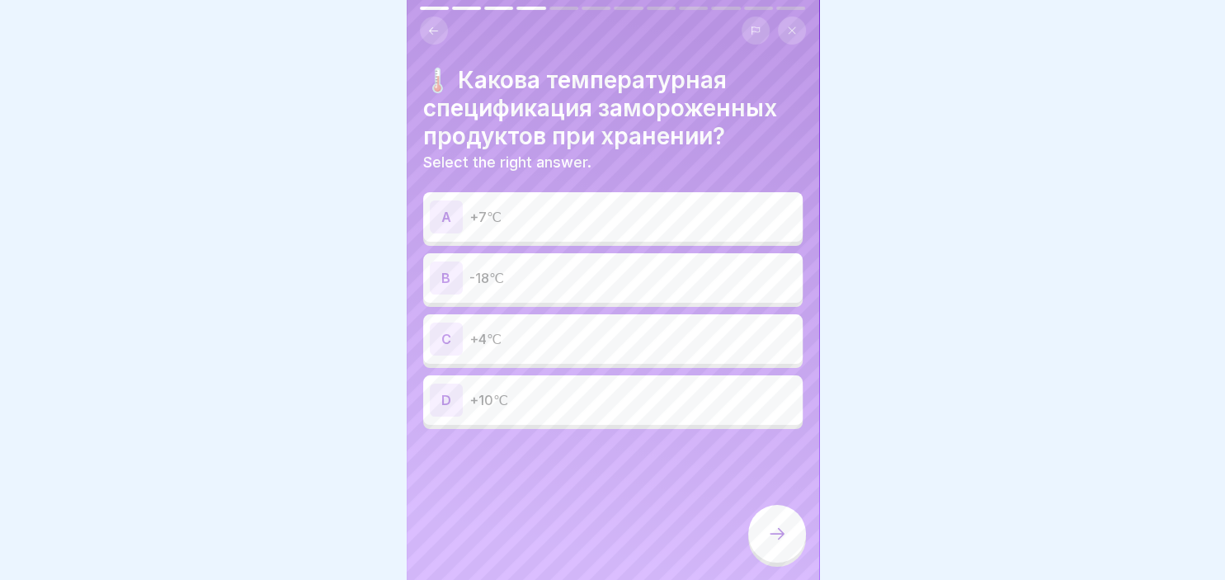
click at [485, 275] on p "-18℃" at bounding box center [632, 278] width 327 height 20
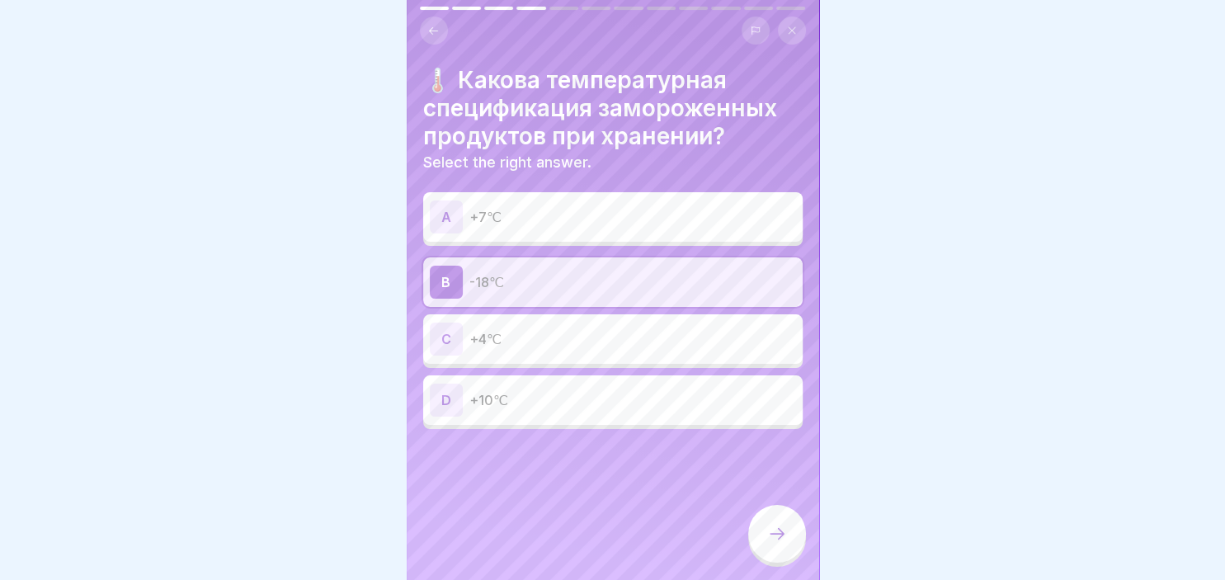
click at [777, 536] on icon at bounding box center [777, 534] width 20 height 20
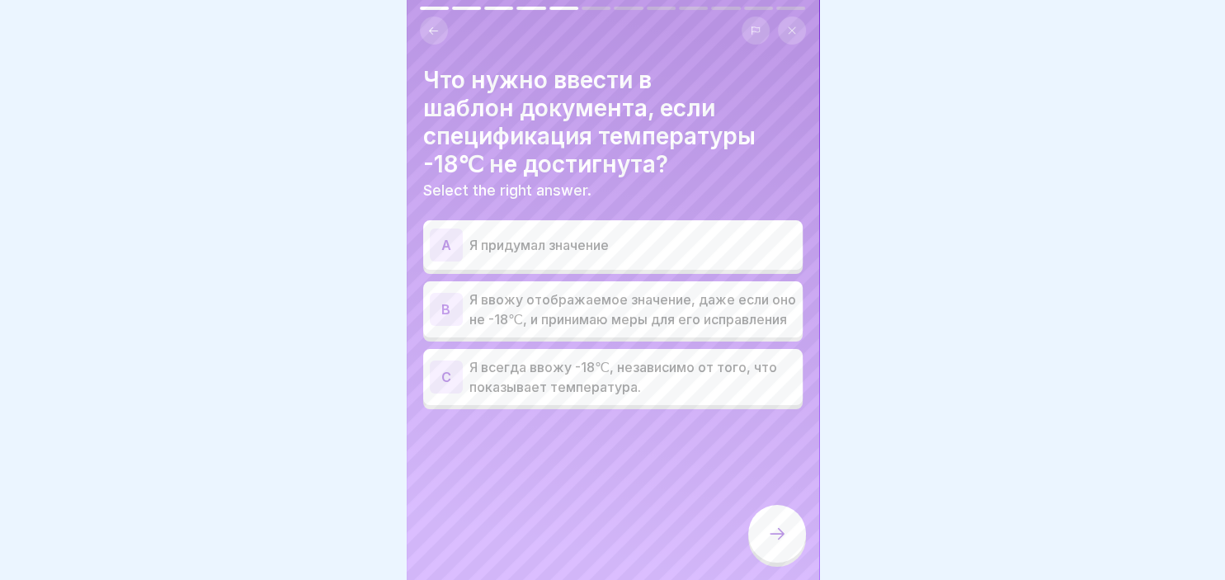
click at [450, 308] on div "B" at bounding box center [446, 309] width 33 height 33
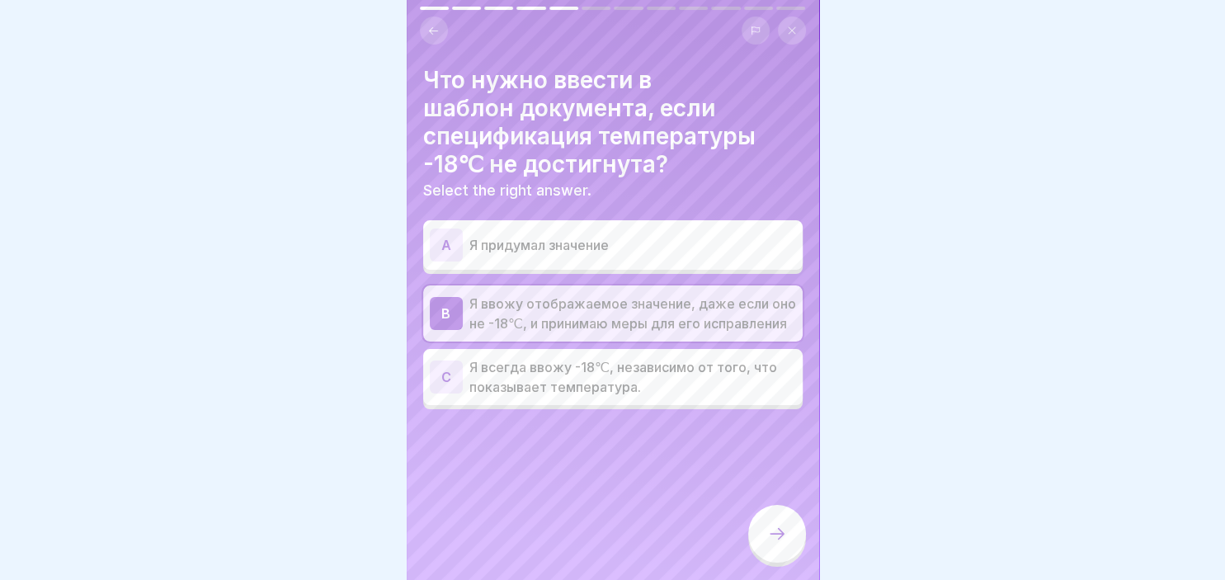
click at [782, 543] on icon at bounding box center [777, 534] width 20 height 20
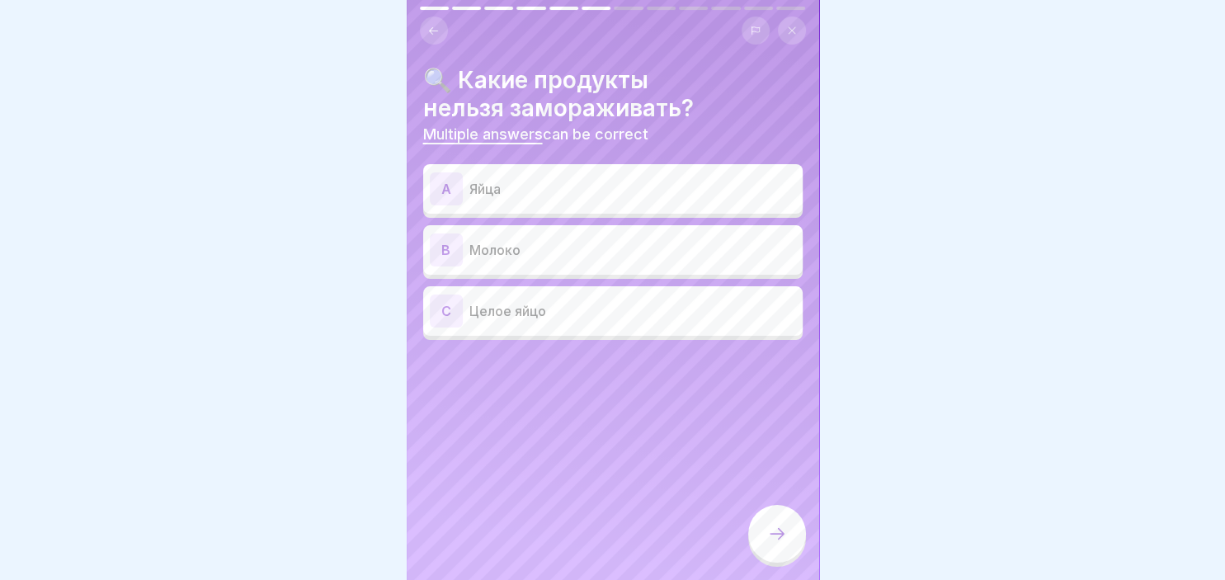
click at [454, 186] on div "A" at bounding box center [446, 188] width 33 height 33
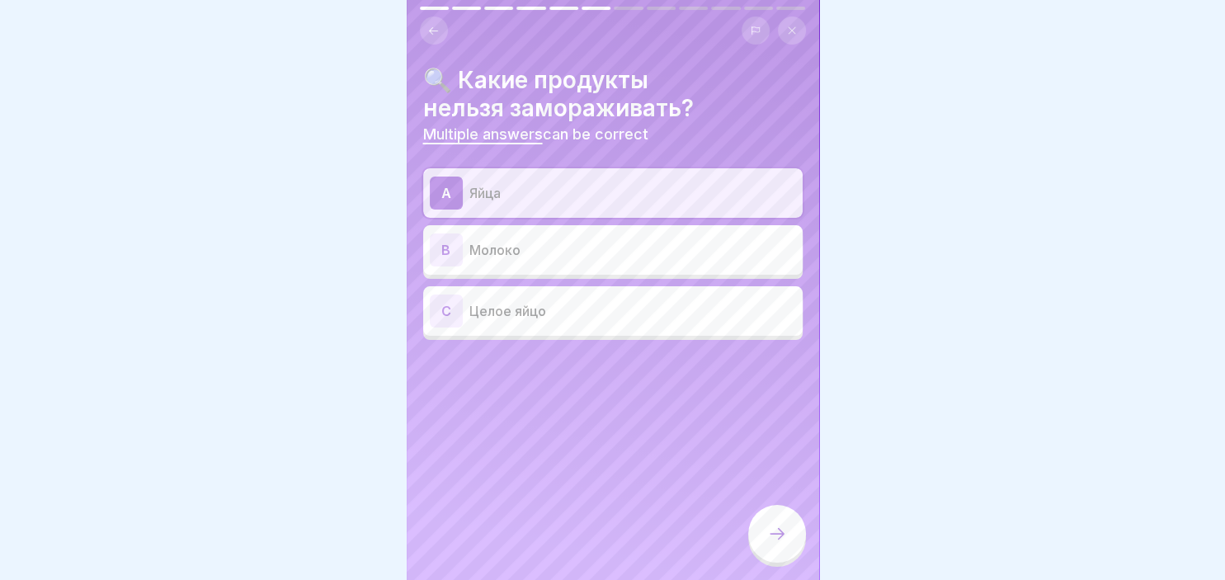
click at [449, 246] on div "B" at bounding box center [446, 249] width 33 height 33
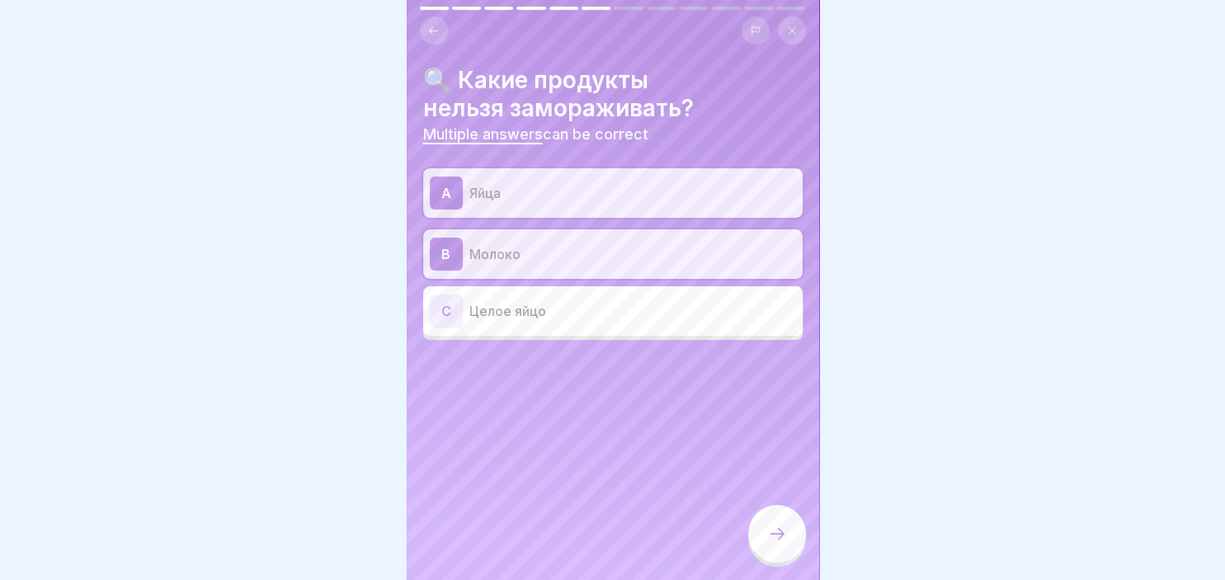
click at [444, 299] on div "C" at bounding box center [446, 310] width 33 height 33
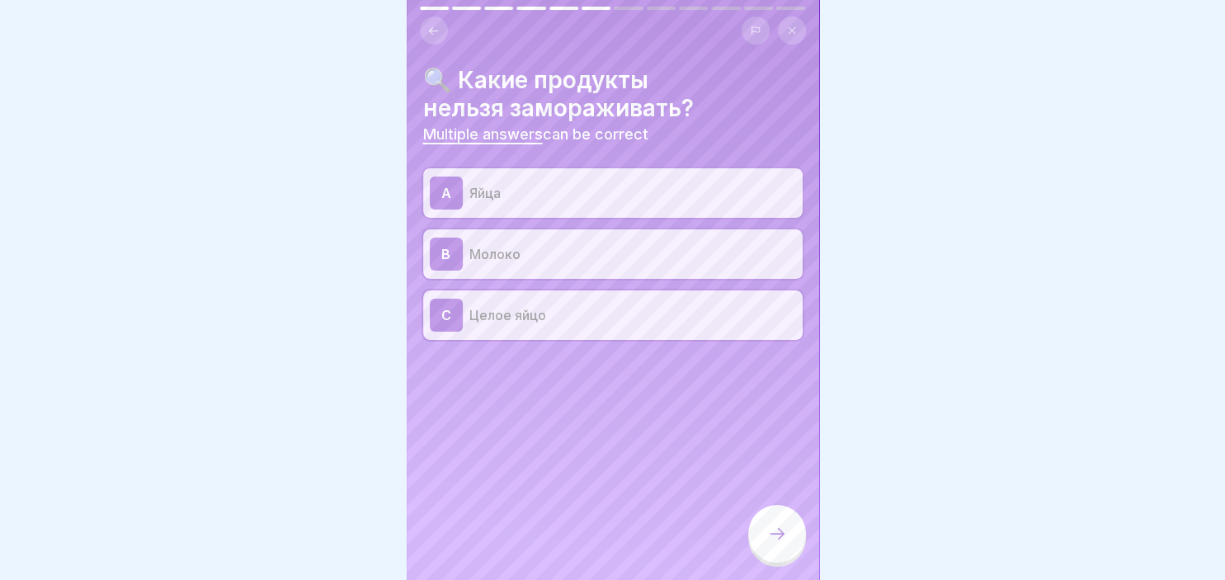
click at [784, 541] on icon at bounding box center [777, 534] width 20 height 20
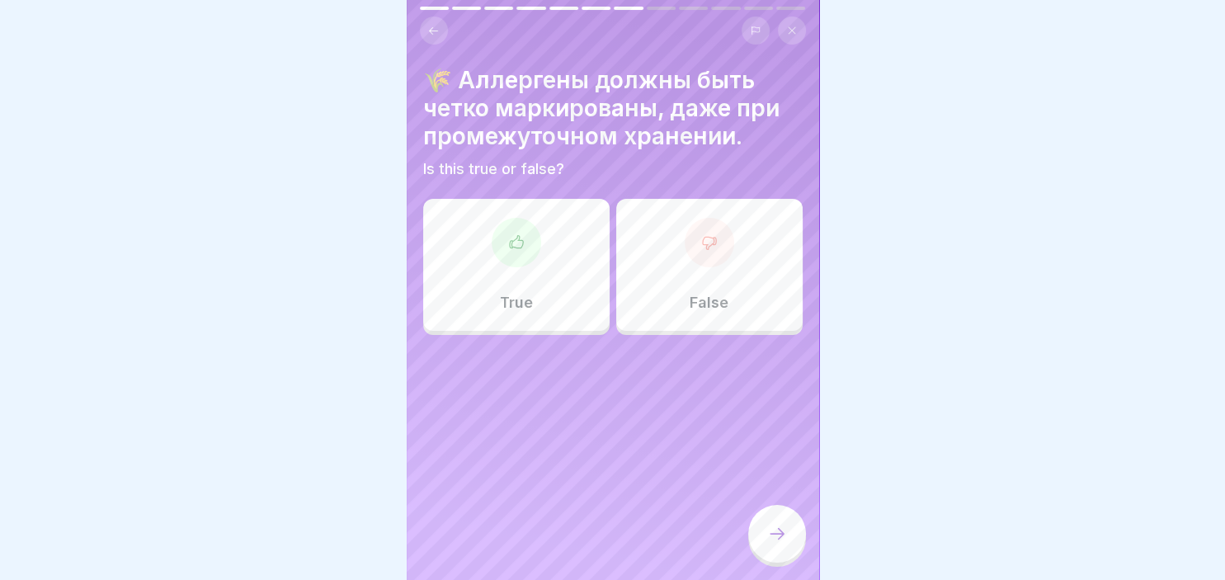
click at [518, 313] on div "True" at bounding box center [516, 265] width 186 height 132
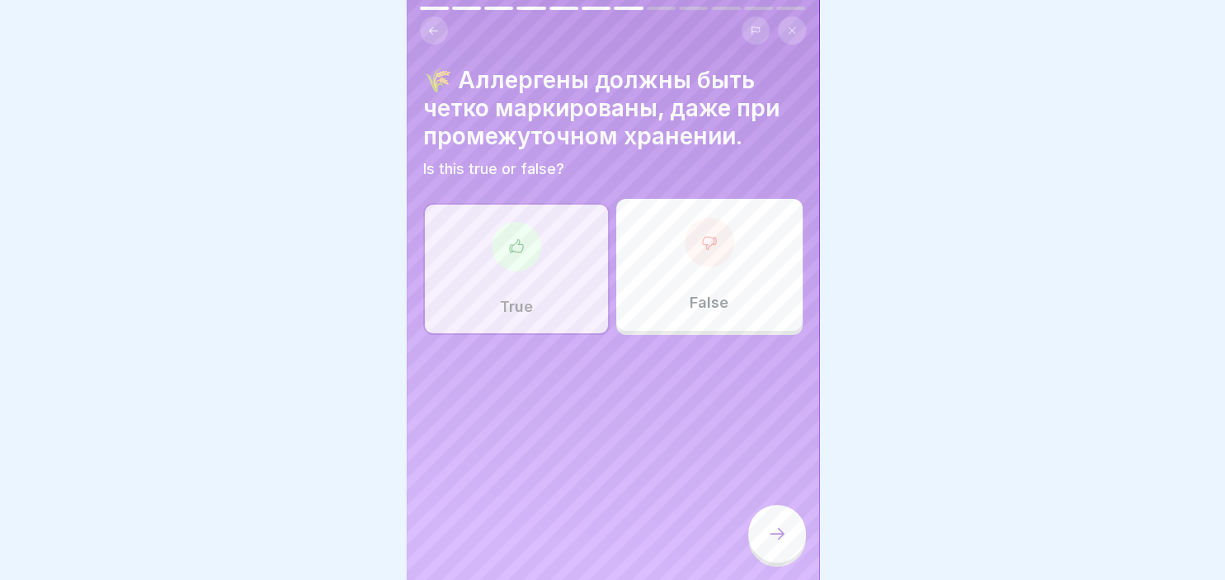
click at [784, 552] on div at bounding box center [777, 534] width 58 height 58
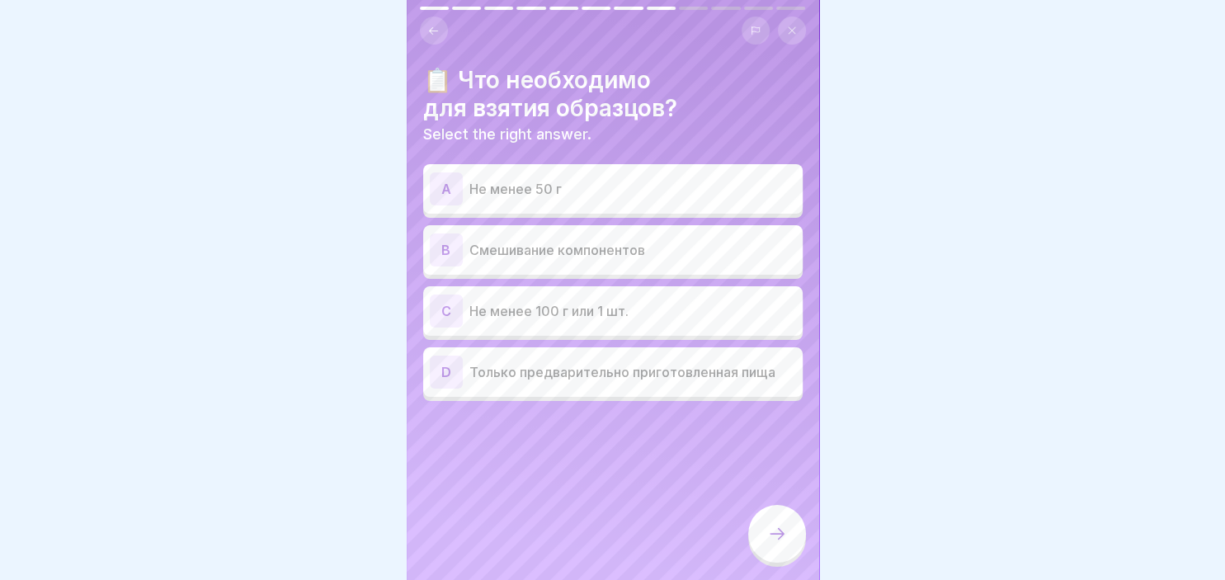
click at [556, 312] on p "Не менее 100 г или 1 шт." at bounding box center [632, 311] width 327 height 20
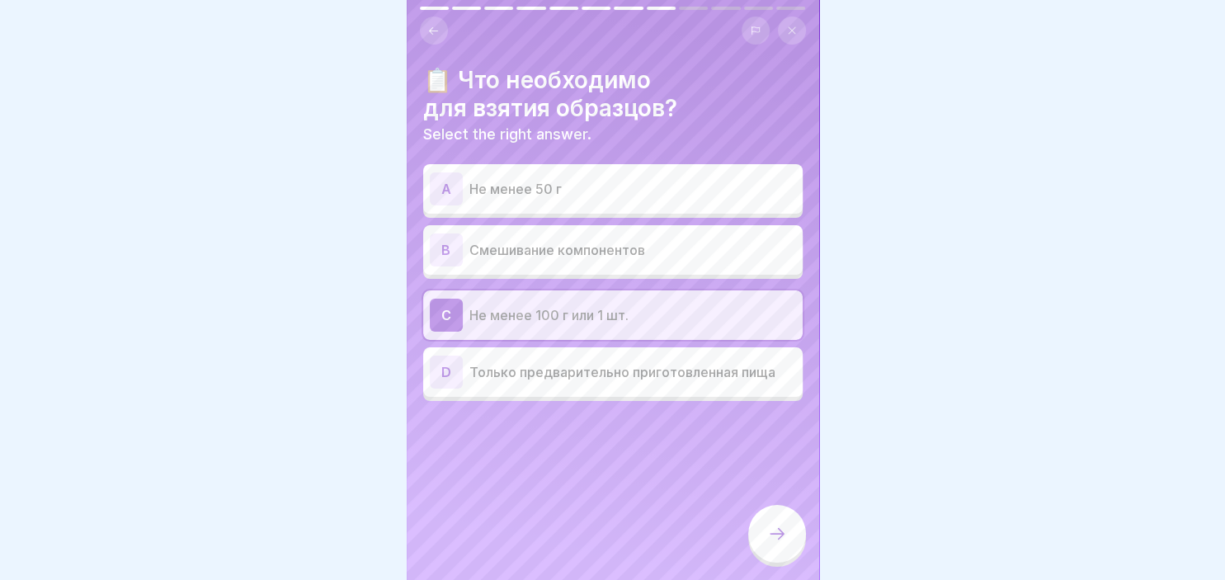
click at [778, 539] on icon at bounding box center [777, 534] width 20 height 20
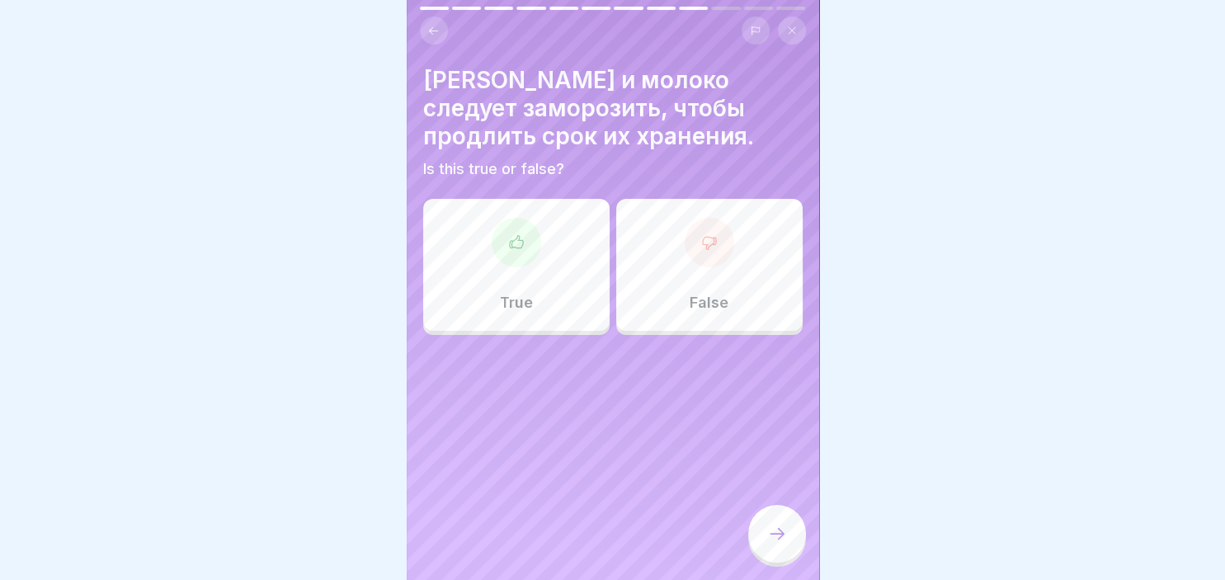
click at [715, 263] on div at bounding box center [709, 242] width 49 height 49
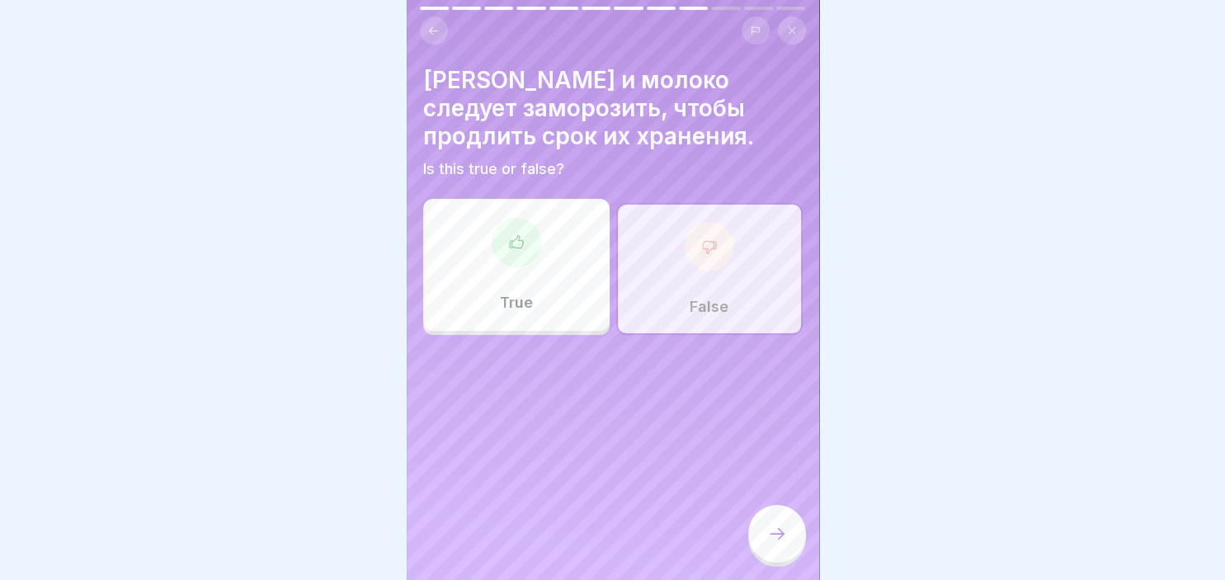
click at [774, 539] on icon at bounding box center [777, 534] width 20 height 20
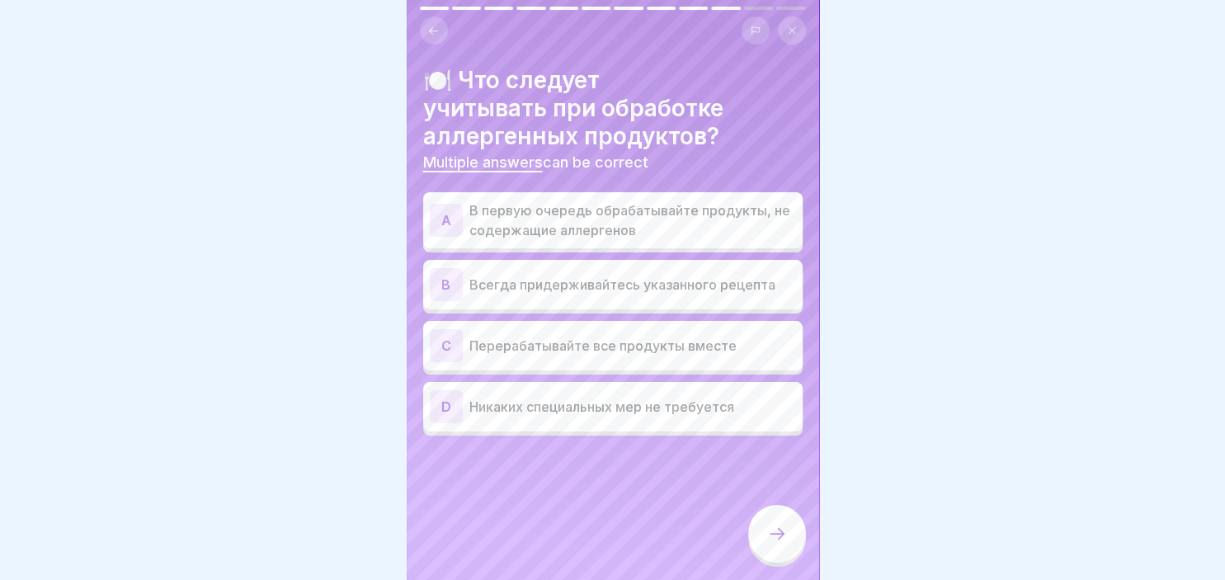
click at [459, 216] on div "A" at bounding box center [446, 220] width 33 height 33
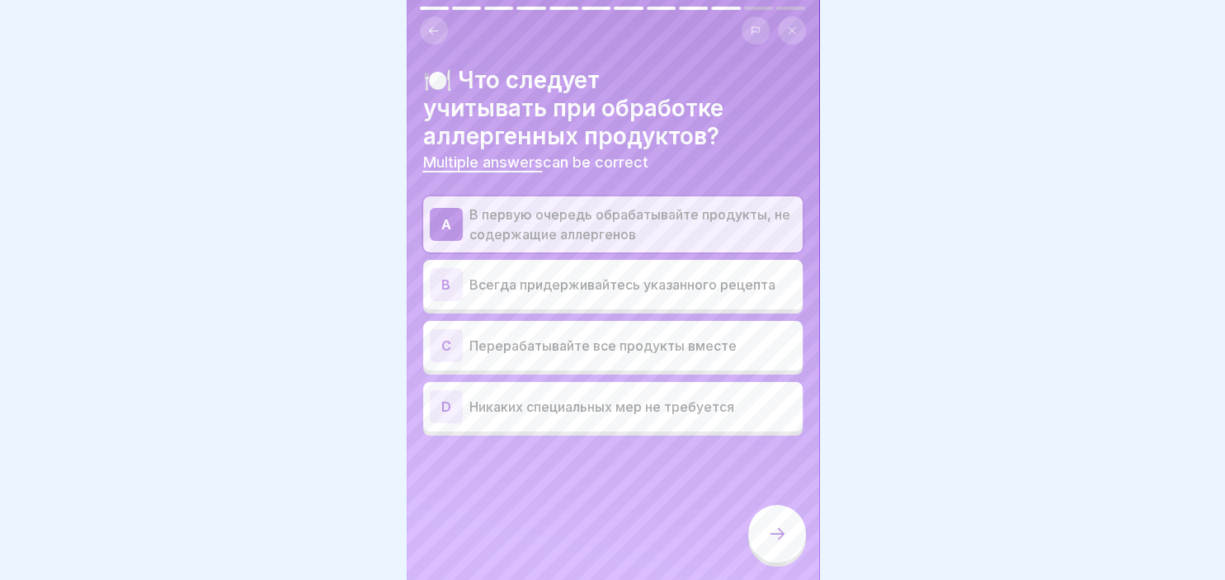
click at [774, 538] on icon at bounding box center [777, 534] width 20 height 20
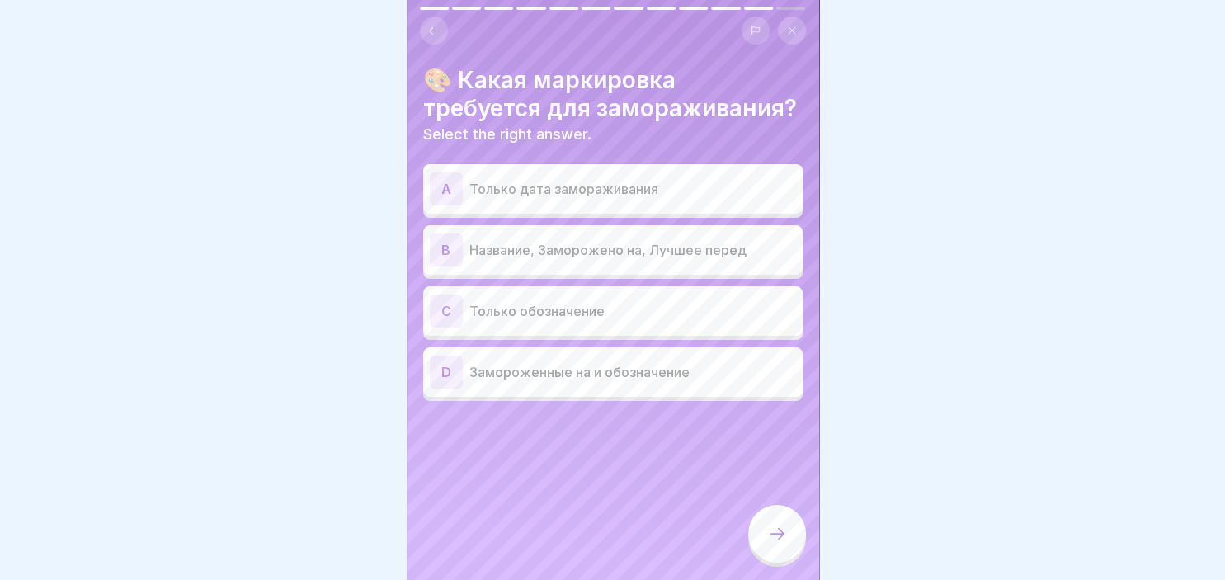
click at [440, 258] on div "B" at bounding box center [446, 249] width 33 height 33
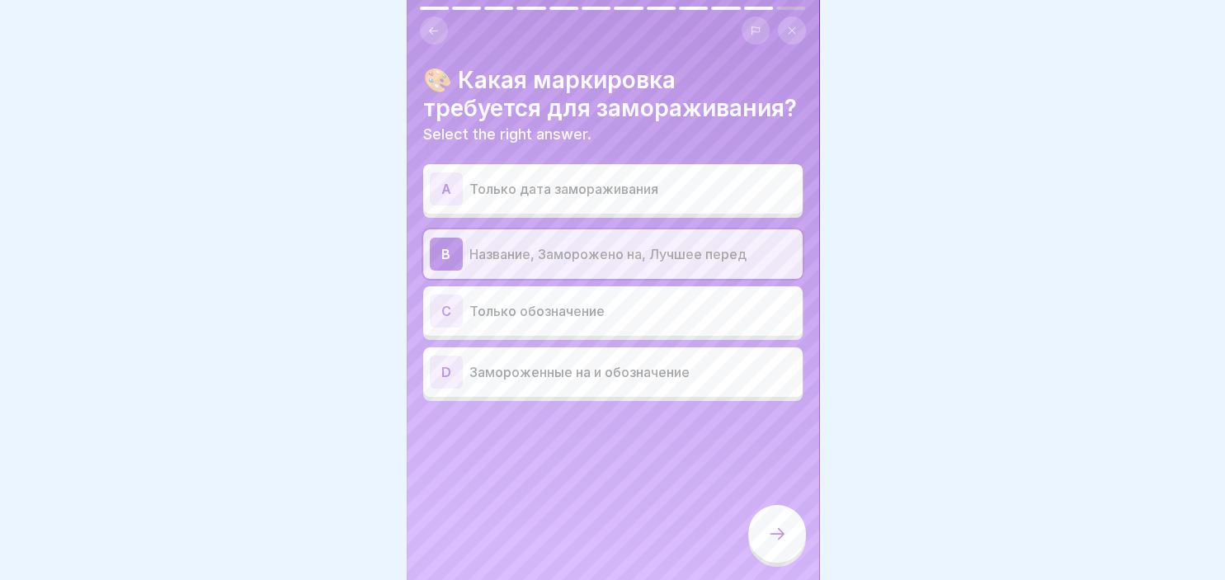
click at [768, 534] on icon at bounding box center [777, 534] width 20 height 20
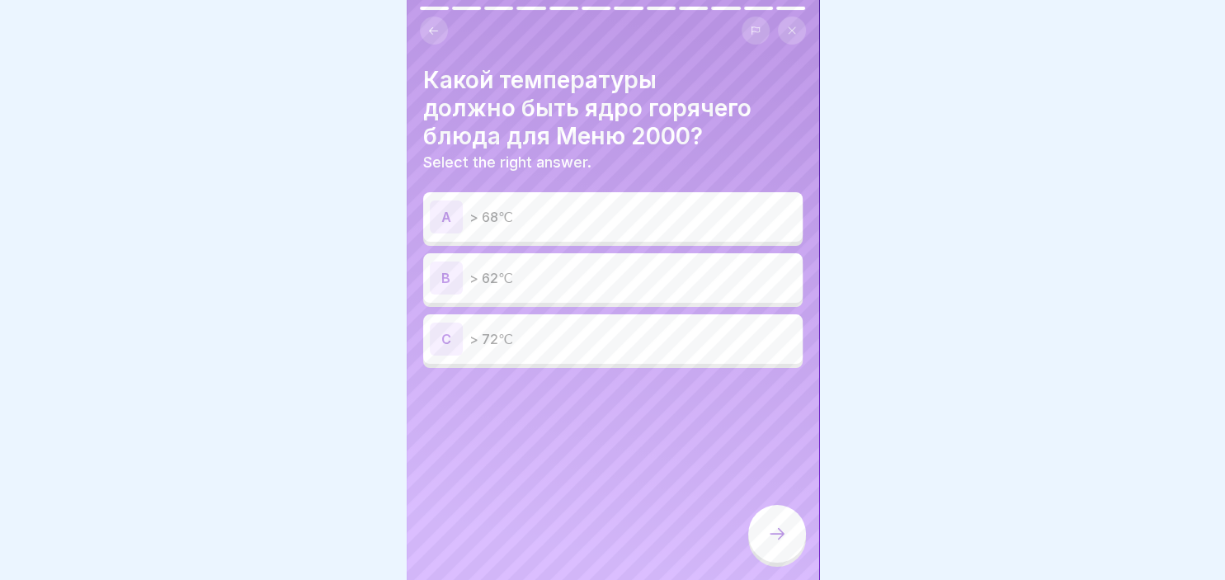
click at [579, 332] on p "> 72℃" at bounding box center [632, 339] width 327 height 20
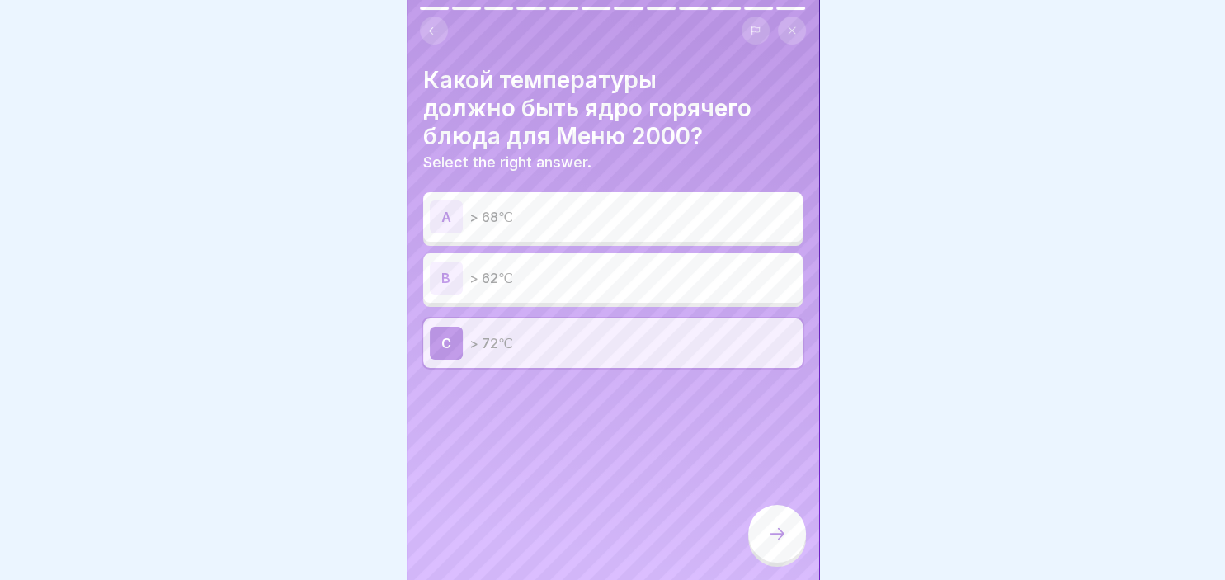
click at [780, 533] on icon at bounding box center [777, 534] width 15 height 12
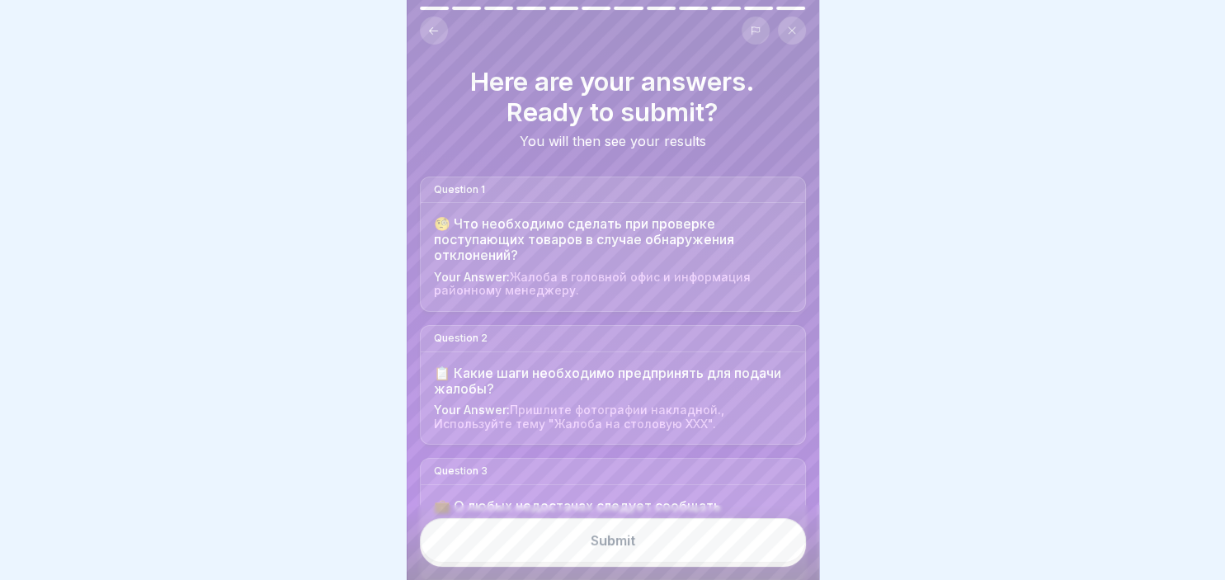
click at [616, 546] on div "Submit" at bounding box center [613, 540] width 45 height 15
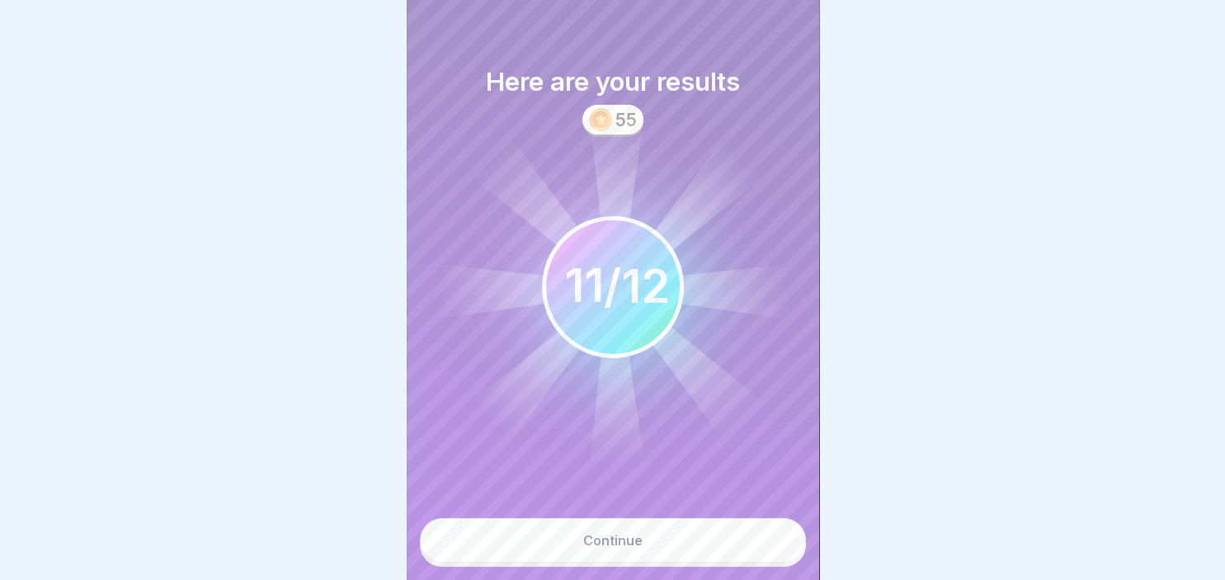
click at [616, 546] on div "Continue" at bounding box center [612, 540] width 59 height 15
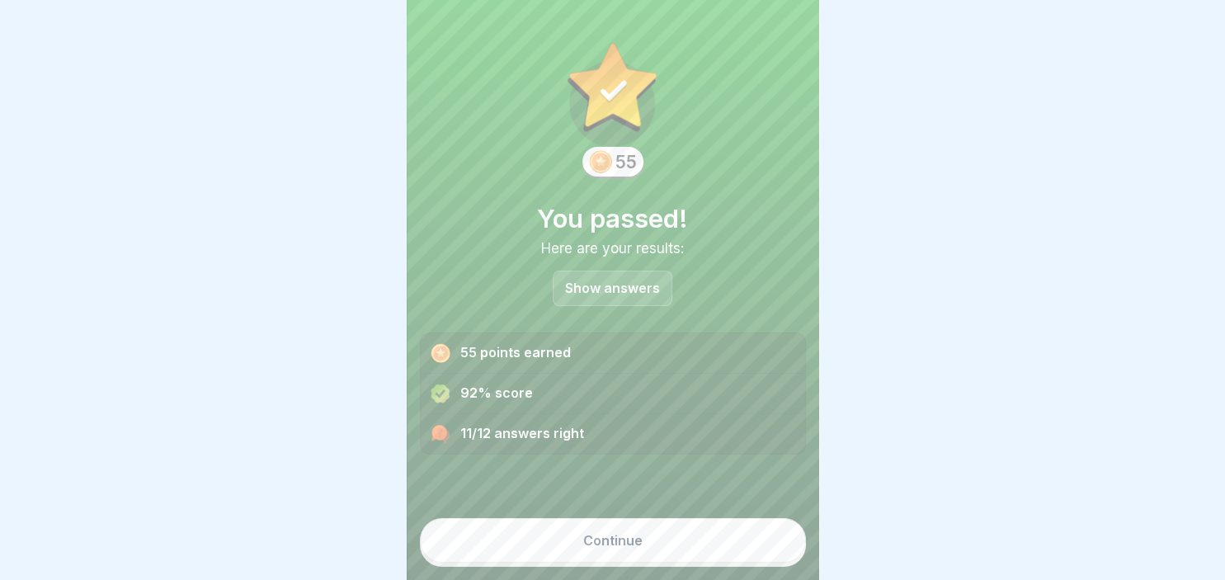
click at [616, 546] on div "Continue" at bounding box center [612, 540] width 59 height 15
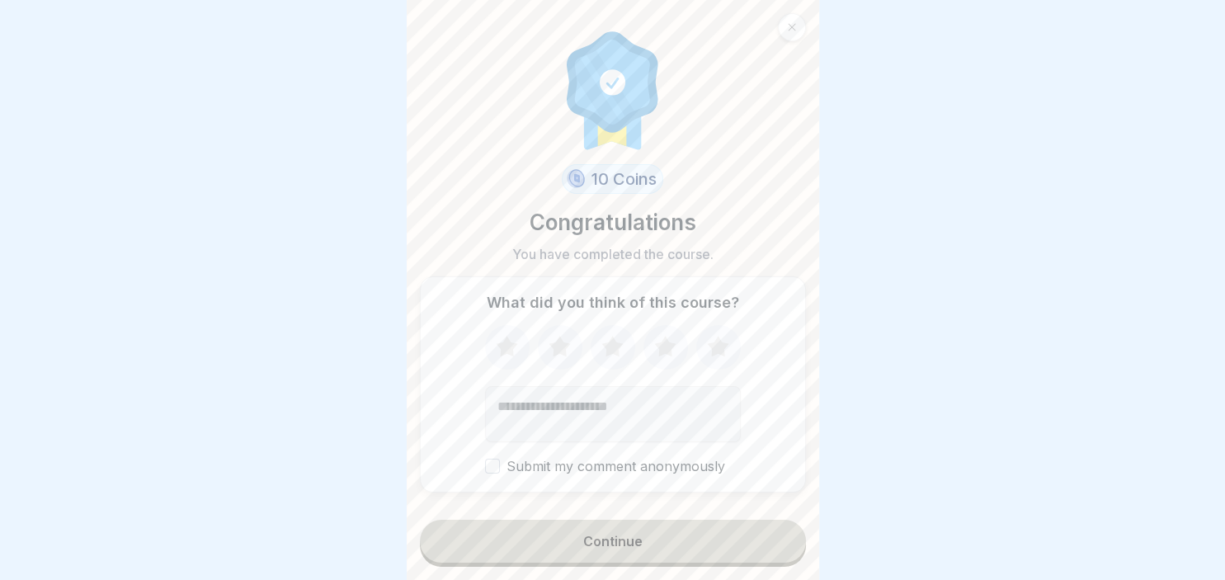
click at [493, 460] on button "Submit my comment anonymously" at bounding box center [492, 466] width 15 height 15
click at [722, 358] on icon at bounding box center [718, 347] width 44 height 43
click at [609, 543] on div "Continue" at bounding box center [612, 541] width 59 height 15
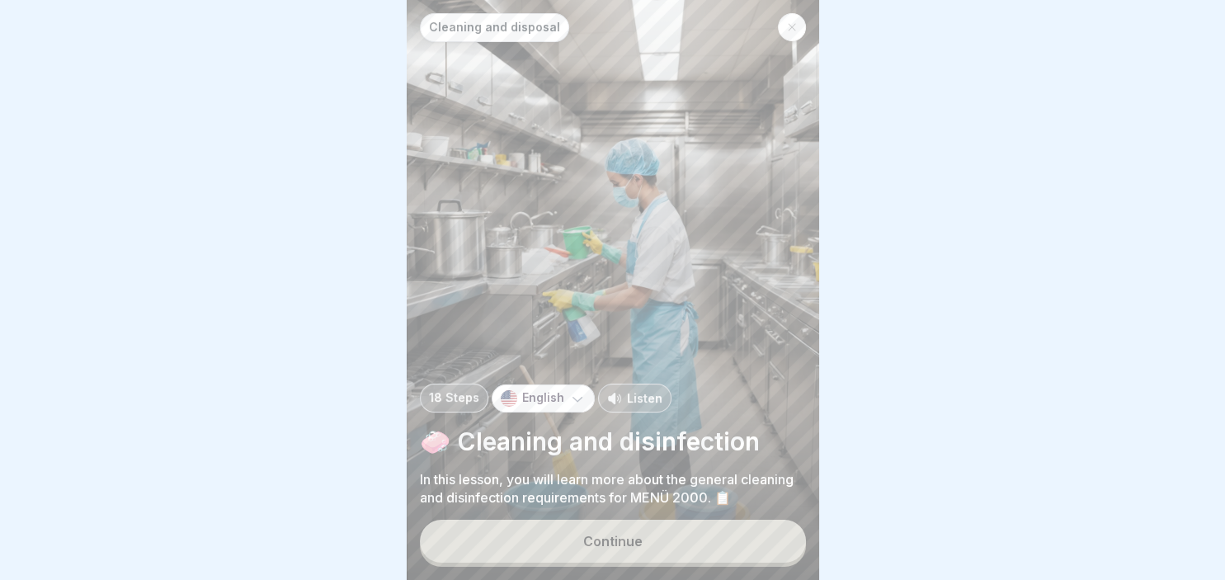
click at [791, 32] on div at bounding box center [792, 27] width 28 height 28
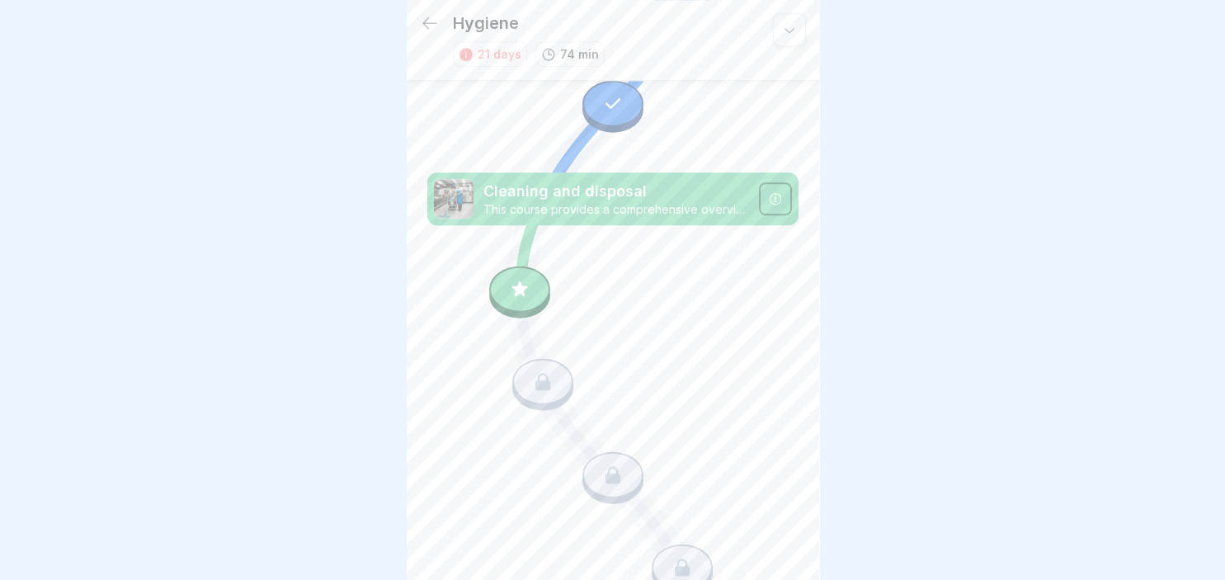
scroll to position [1114, 0]
